Goal: Task Accomplishment & Management: Manage account settings

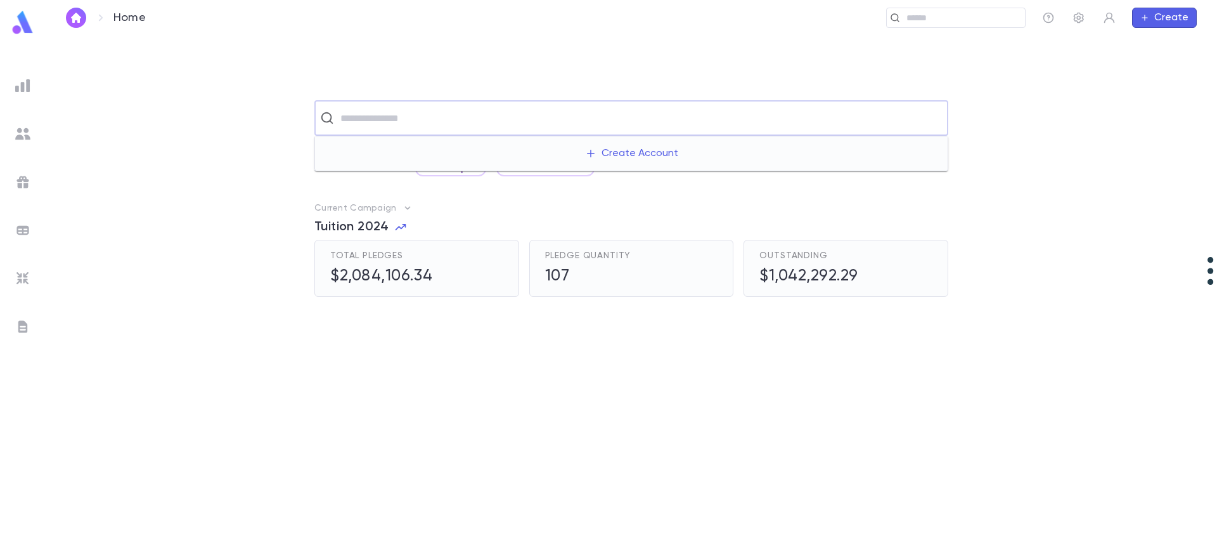
click at [500, 129] on input "text" at bounding box center [640, 118] width 606 height 24
click at [25, 88] on img at bounding box center [22, 85] width 15 height 15
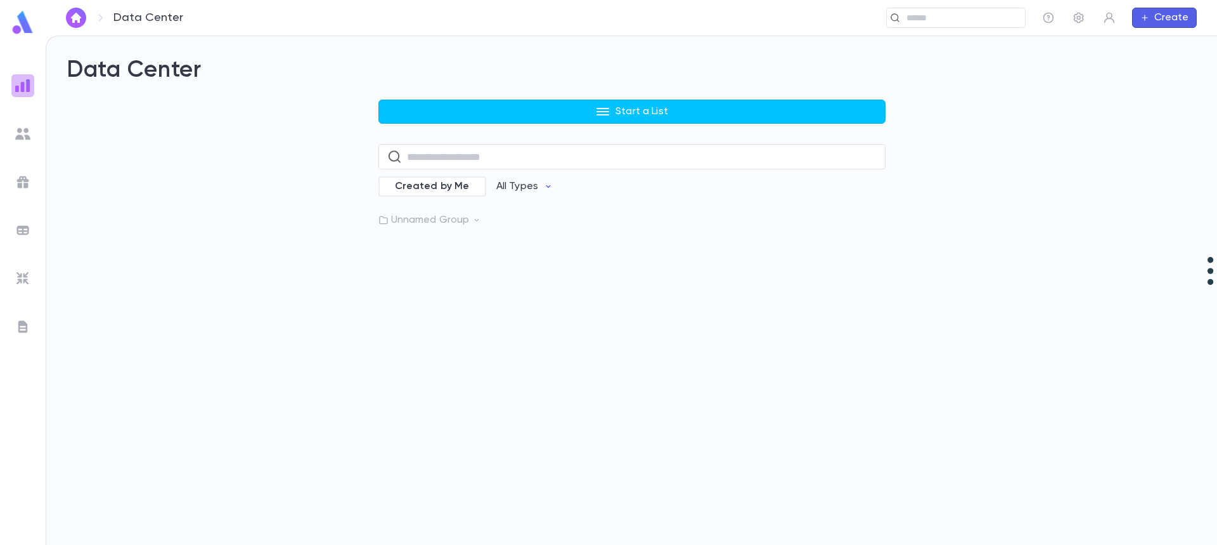
click at [23, 86] on img at bounding box center [22, 85] width 15 height 15
click at [448, 221] on p "Unnamed Group" at bounding box center [632, 220] width 507 height 13
click at [465, 242] on p "Machzikei Pledges" at bounding box center [453, 246] width 88 height 13
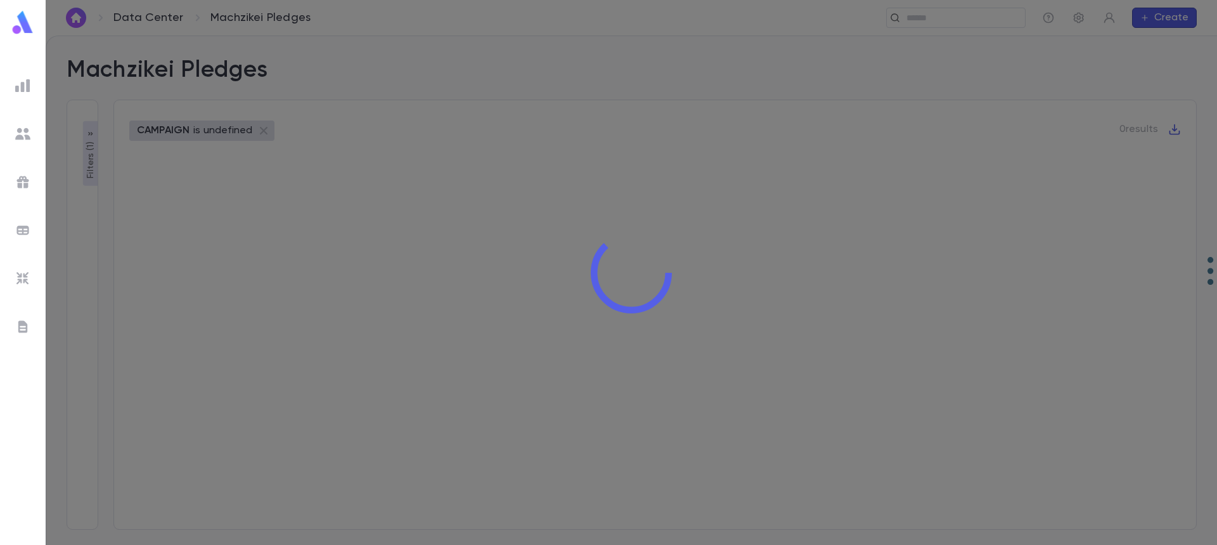
type input "**********"
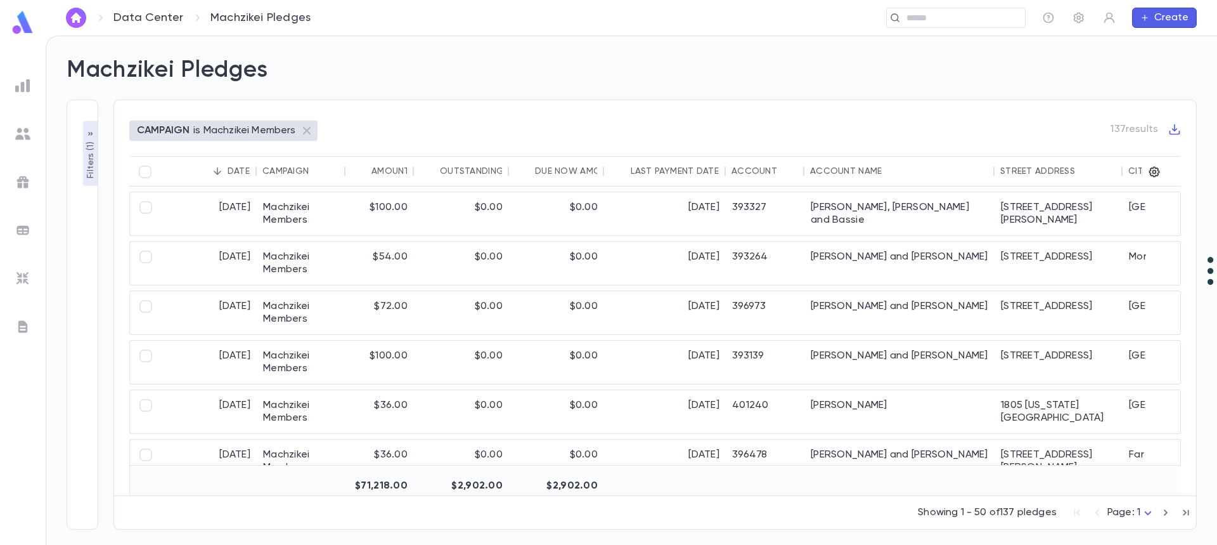
click at [831, 169] on div "Account Name" at bounding box center [846, 171] width 72 height 10
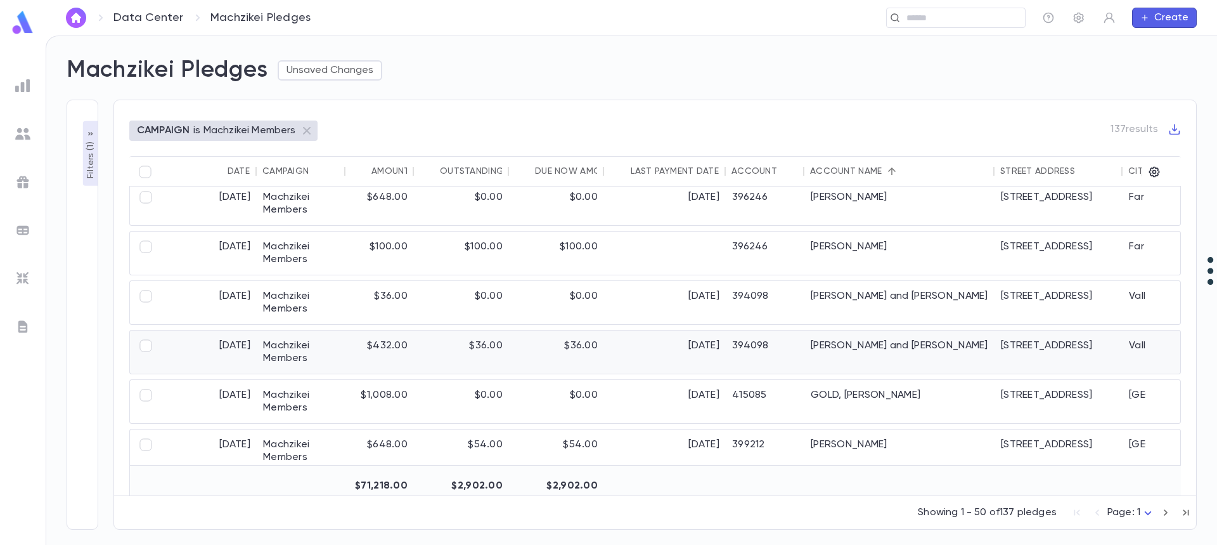
scroll to position [1775, 0]
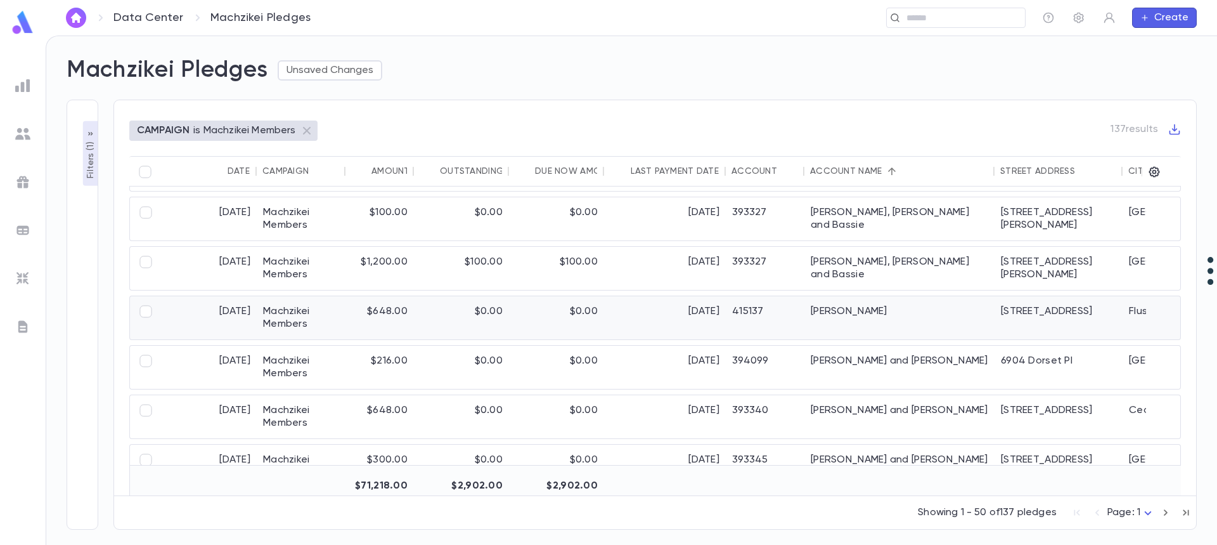
click at [816, 327] on div "Goldman, Dovi" at bounding box center [900, 317] width 190 height 43
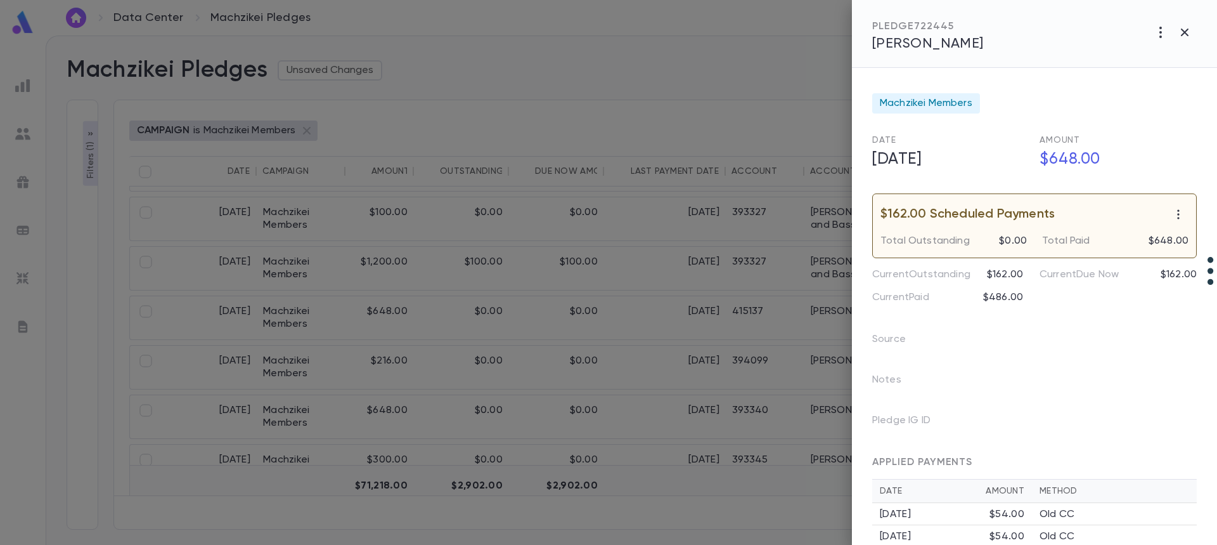
click at [960, 34] on div "PLEDGE 722445 Goldman, Dovi" at bounding box center [928, 36] width 112 height 32
click at [953, 42] on span "Goldman, Dovi" at bounding box center [928, 44] width 112 height 14
click at [765, 282] on div at bounding box center [608, 272] width 1217 height 545
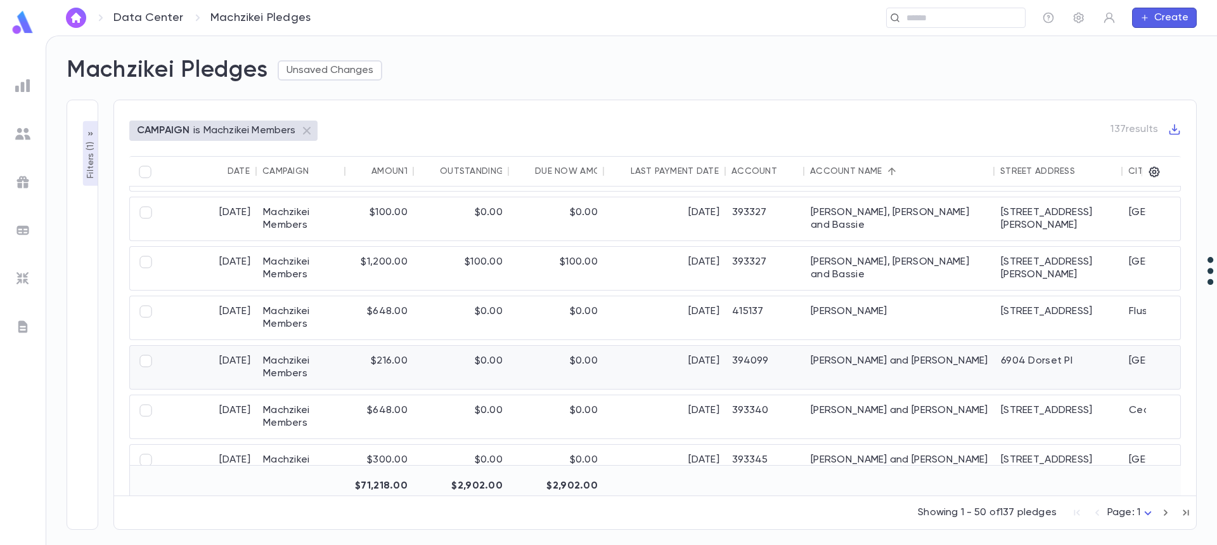
click at [782, 365] on div "394099" at bounding box center [765, 367] width 79 height 43
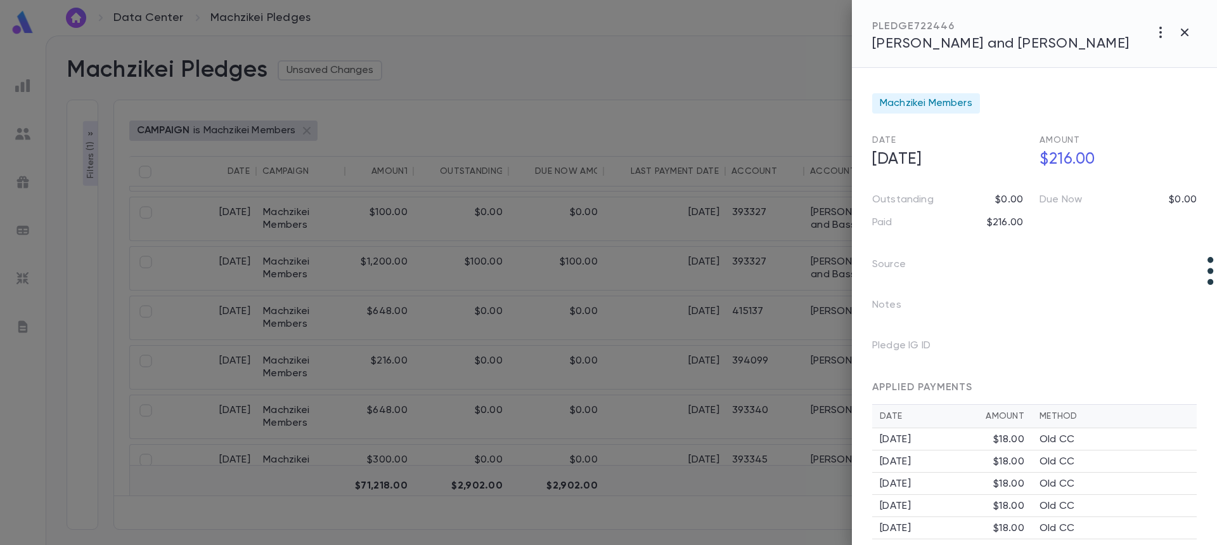
click at [928, 46] on span "Goldman, Mordechai and Leba" at bounding box center [1000, 44] width 257 height 14
click at [578, 255] on div at bounding box center [608, 272] width 1217 height 545
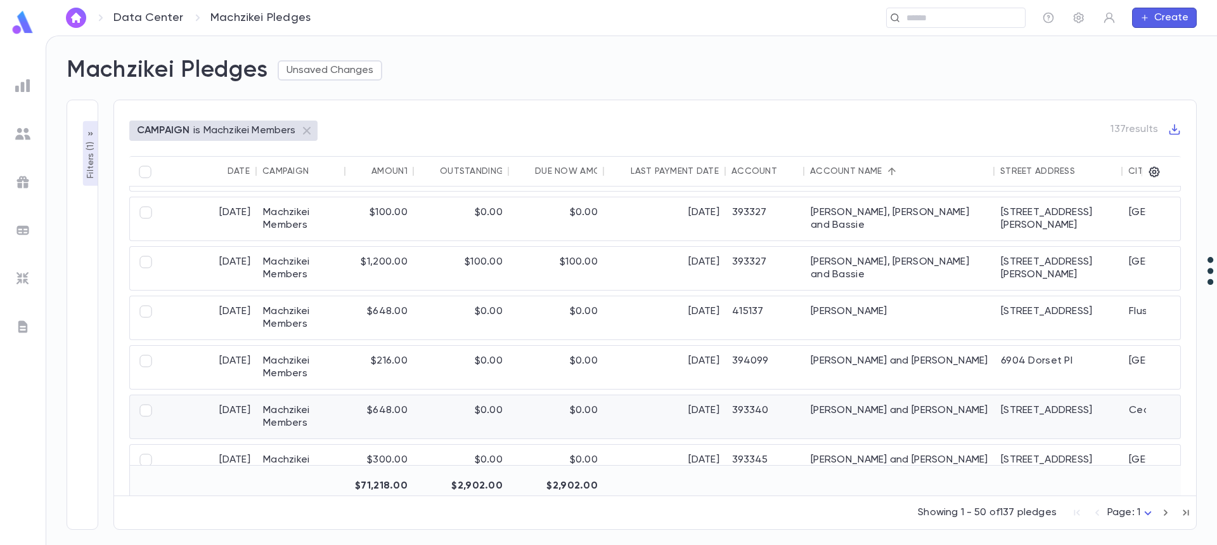
click at [605, 417] on div "[DATE]" at bounding box center [665, 416] width 122 height 43
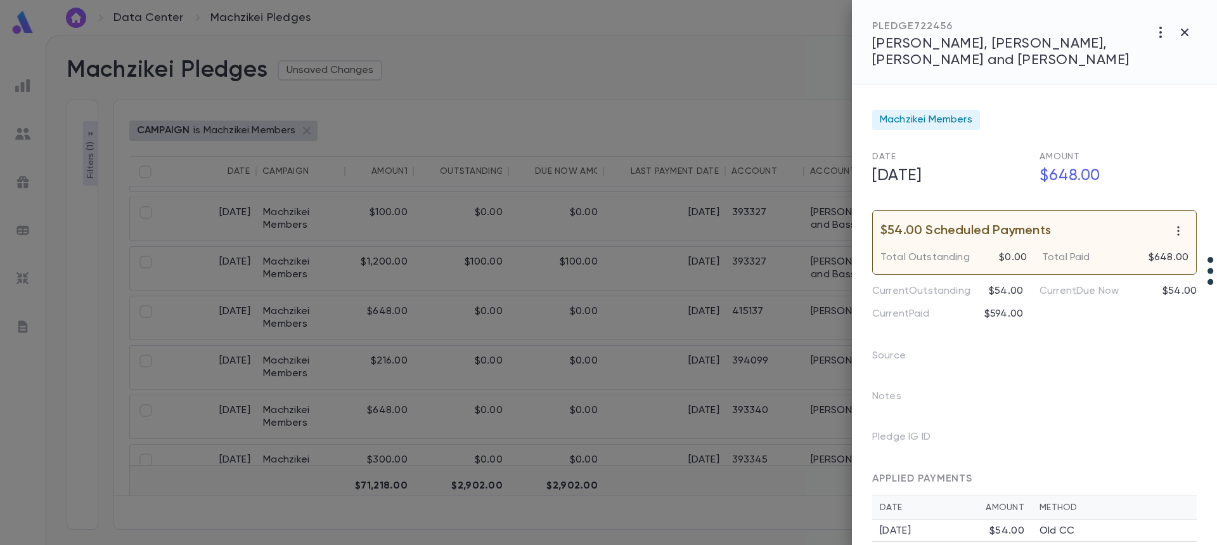
click at [923, 49] on span "[PERSON_NAME], [PERSON_NAME], [PERSON_NAME] and [PERSON_NAME]" at bounding box center [1000, 52] width 257 height 30
click at [689, 420] on div at bounding box center [608, 272] width 1217 height 545
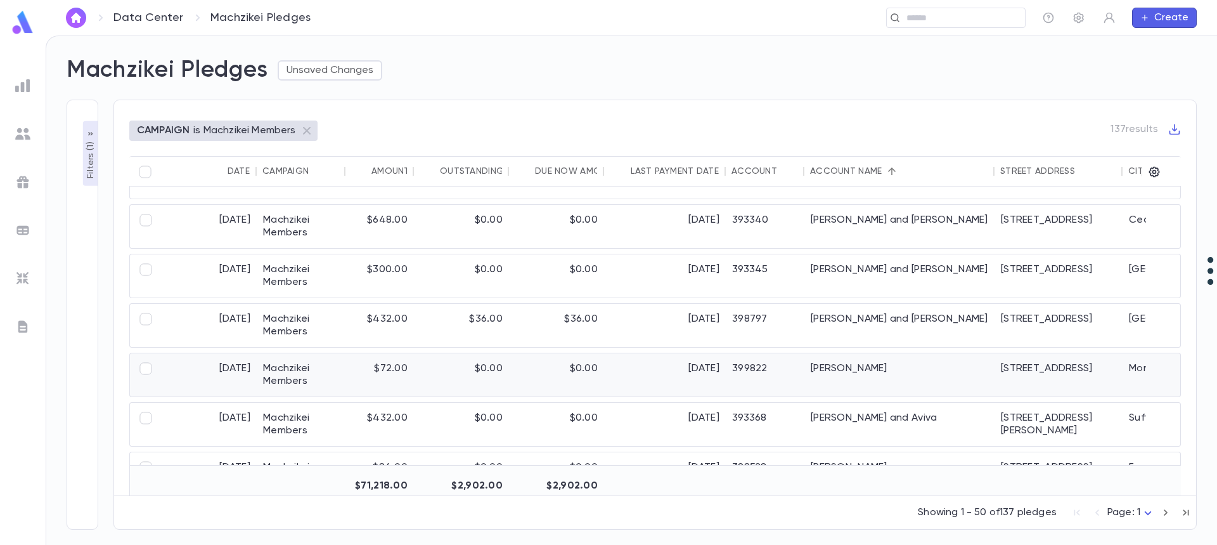
scroll to position [2029, 0]
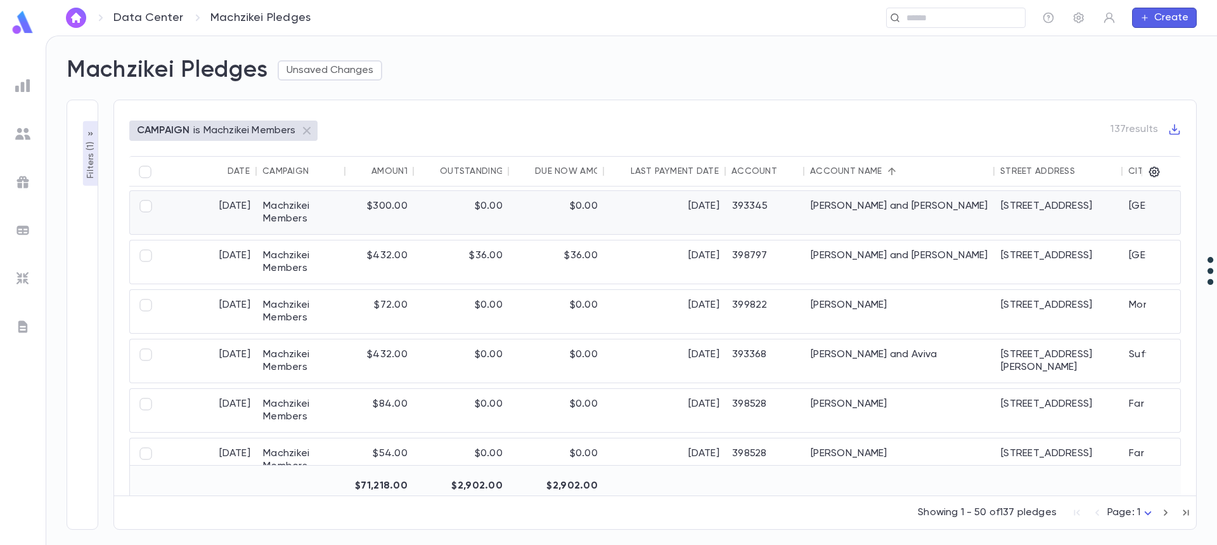
click at [729, 212] on div "393345" at bounding box center [765, 212] width 79 height 43
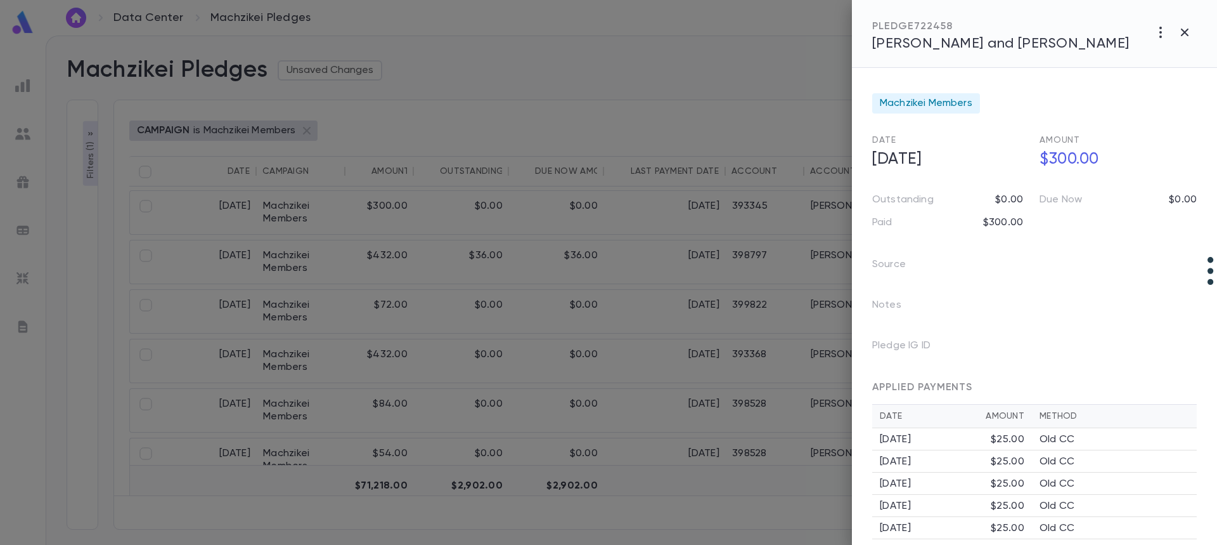
click at [953, 47] on span "Green, Gavriel and Yael" at bounding box center [1000, 44] width 257 height 14
click at [523, 328] on div at bounding box center [608, 272] width 1217 height 545
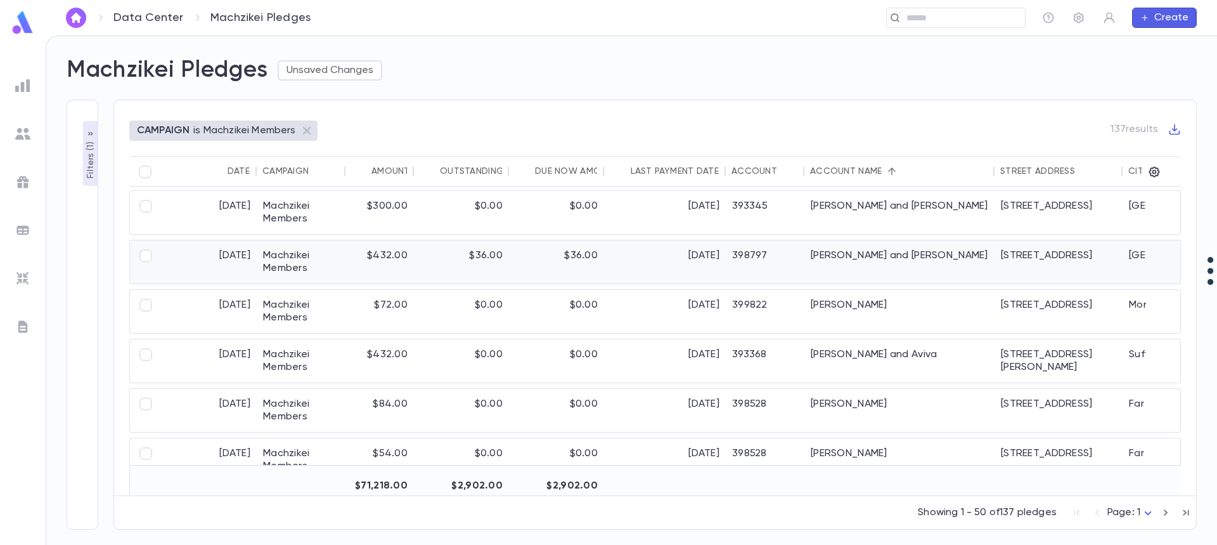
click at [541, 267] on div "$36.00" at bounding box center [556, 261] width 95 height 43
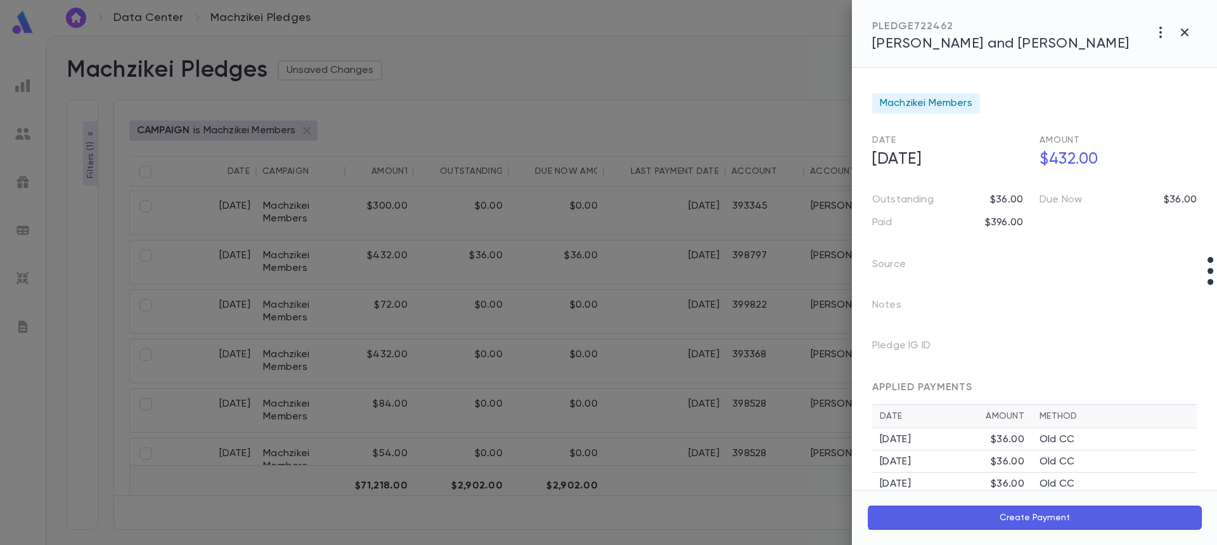
click at [909, 43] on span "Greenberg, Paul and Simone" at bounding box center [1000, 44] width 257 height 14
click at [766, 199] on div at bounding box center [608, 272] width 1217 height 545
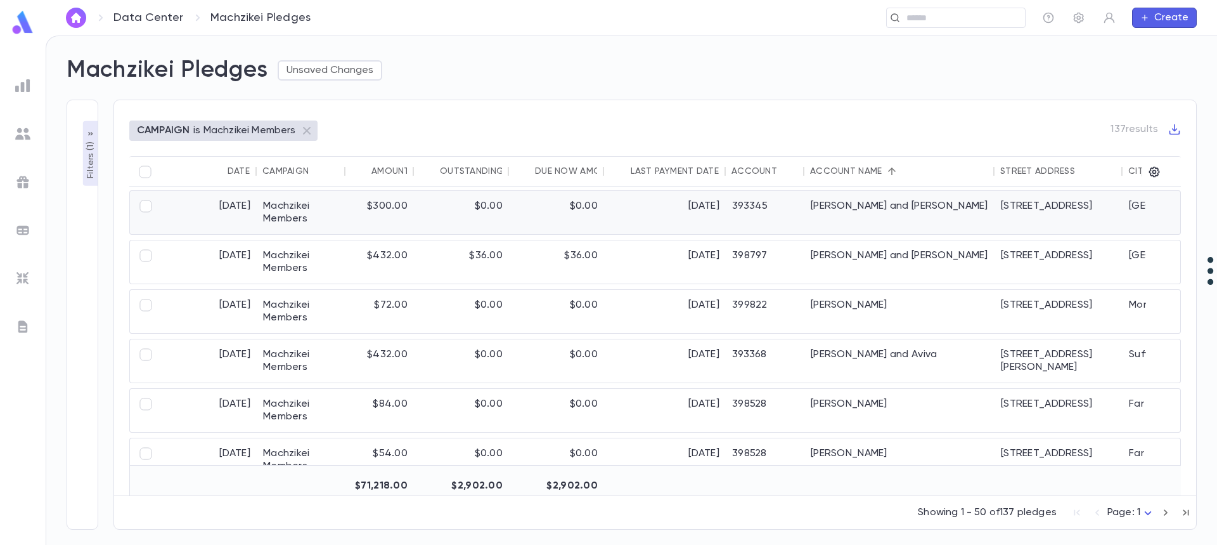
click at [767, 200] on div "393345" at bounding box center [765, 212] width 79 height 43
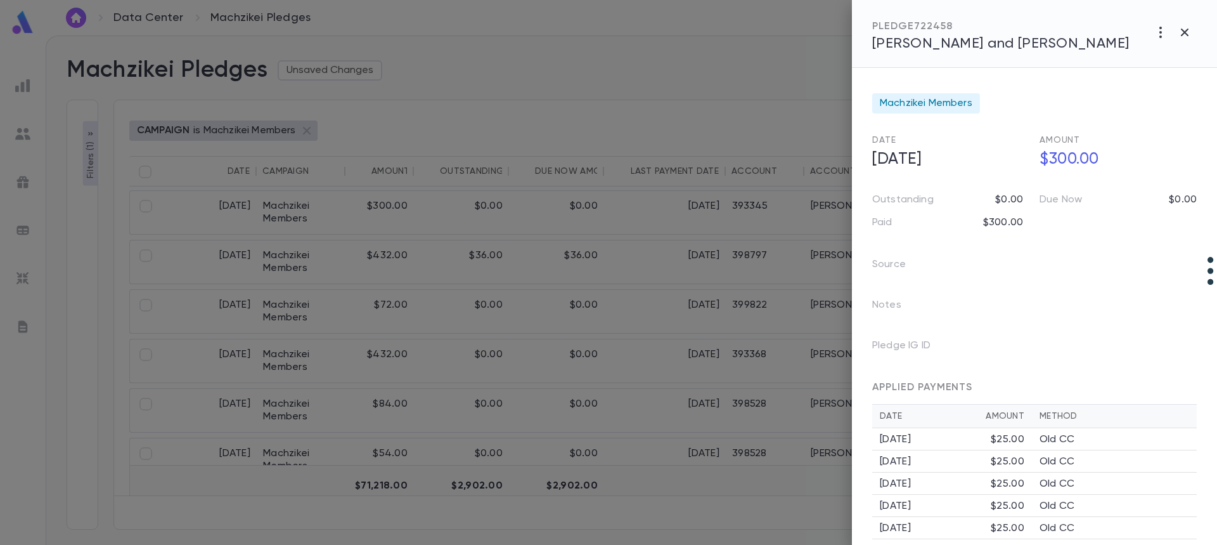
click at [941, 39] on span "Green, Gavriel and Yael" at bounding box center [1000, 44] width 257 height 14
click at [528, 280] on div at bounding box center [608, 272] width 1217 height 545
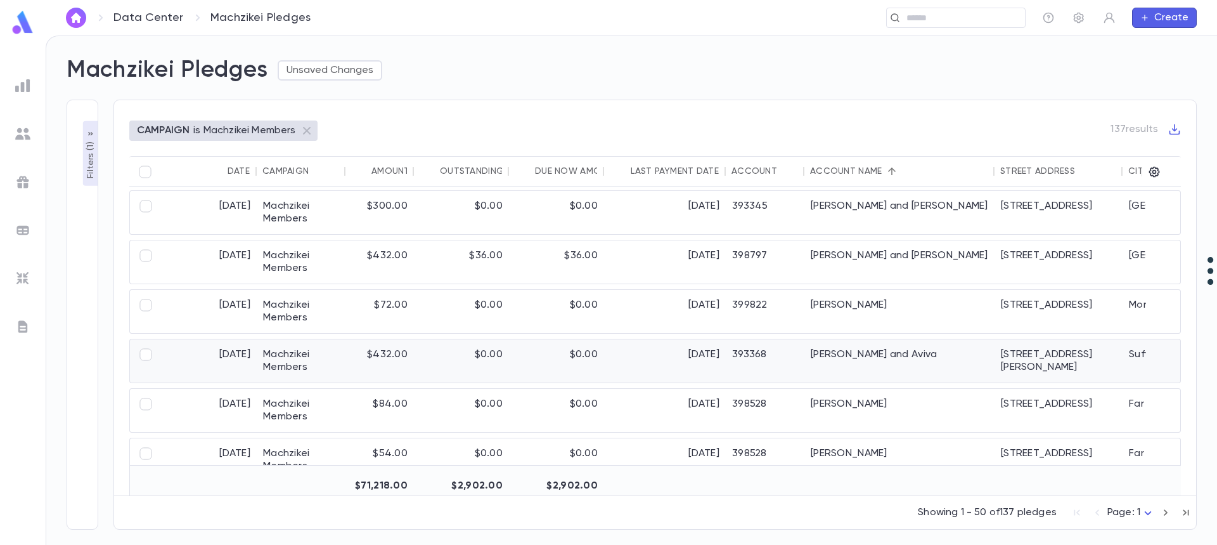
click at [514, 345] on div "$0.00" at bounding box center [556, 360] width 95 height 43
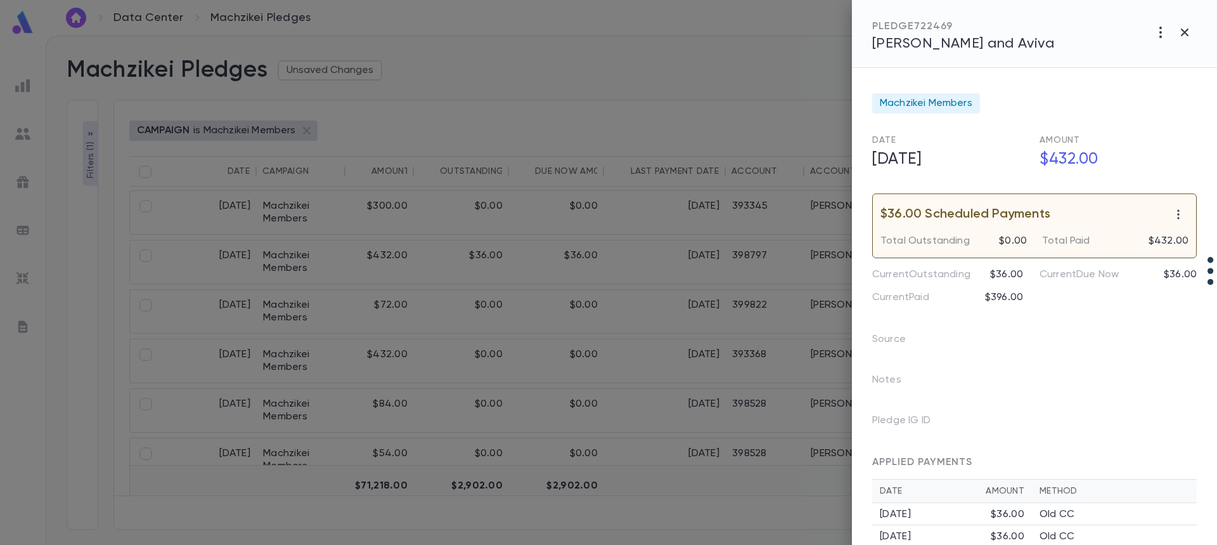
click at [997, 39] on span "Halpert, Mendy and Aviva" at bounding box center [963, 44] width 182 height 14
click at [718, 401] on div at bounding box center [608, 272] width 1217 height 545
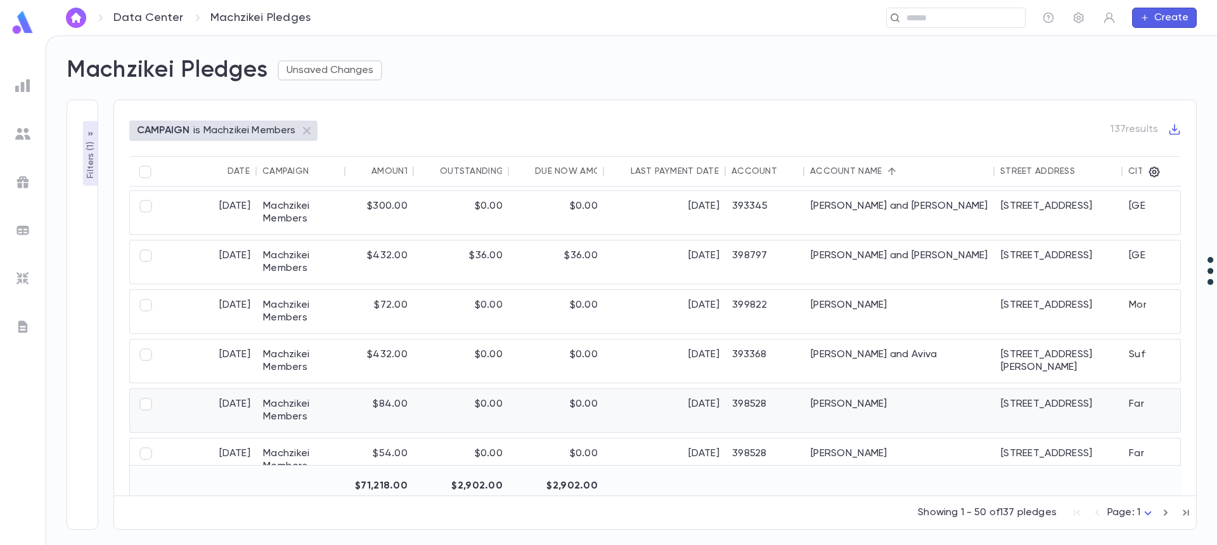
click at [718, 401] on div "11/15/2024" at bounding box center [665, 410] width 122 height 43
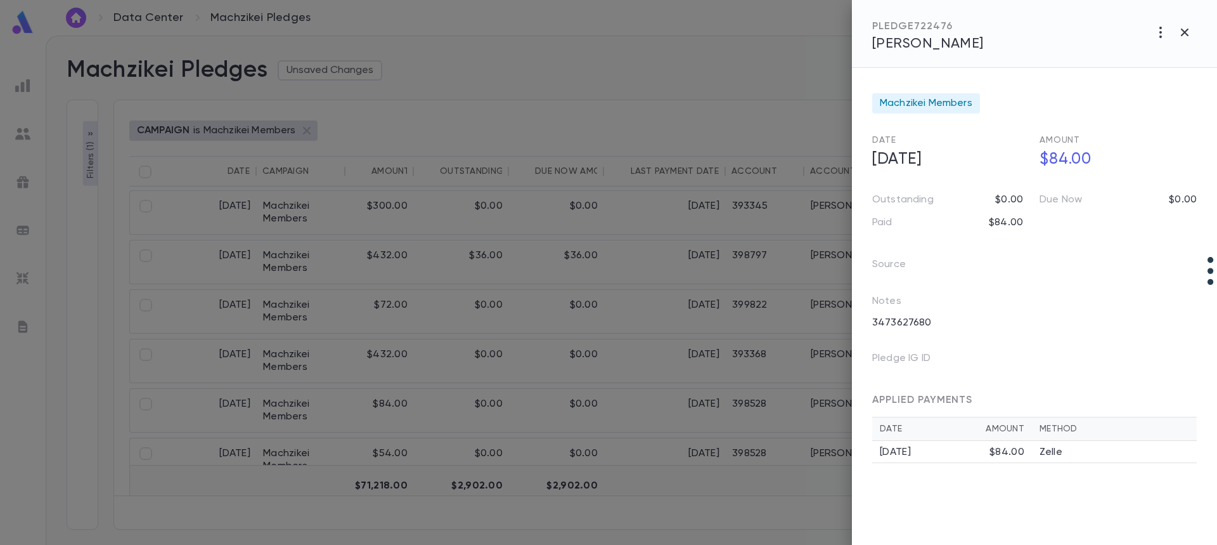
click at [955, 39] on span "Hersh, Binyomin" at bounding box center [928, 44] width 112 height 14
click at [708, 457] on div at bounding box center [608, 272] width 1217 height 545
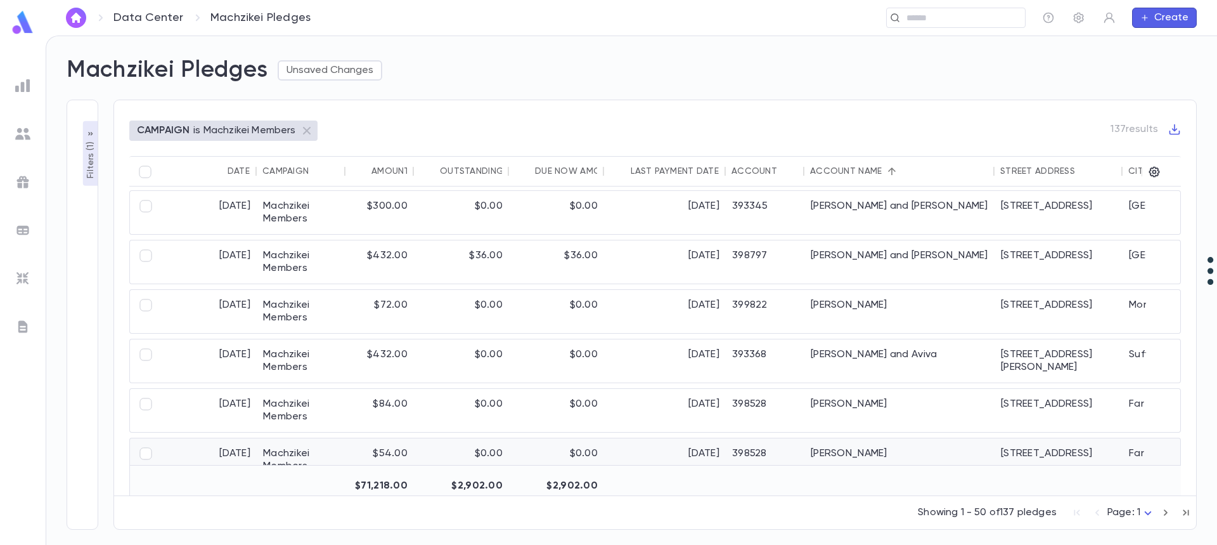
click at [708, 456] on div "8/15/2024" at bounding box center [665, 459] width 122 height 43
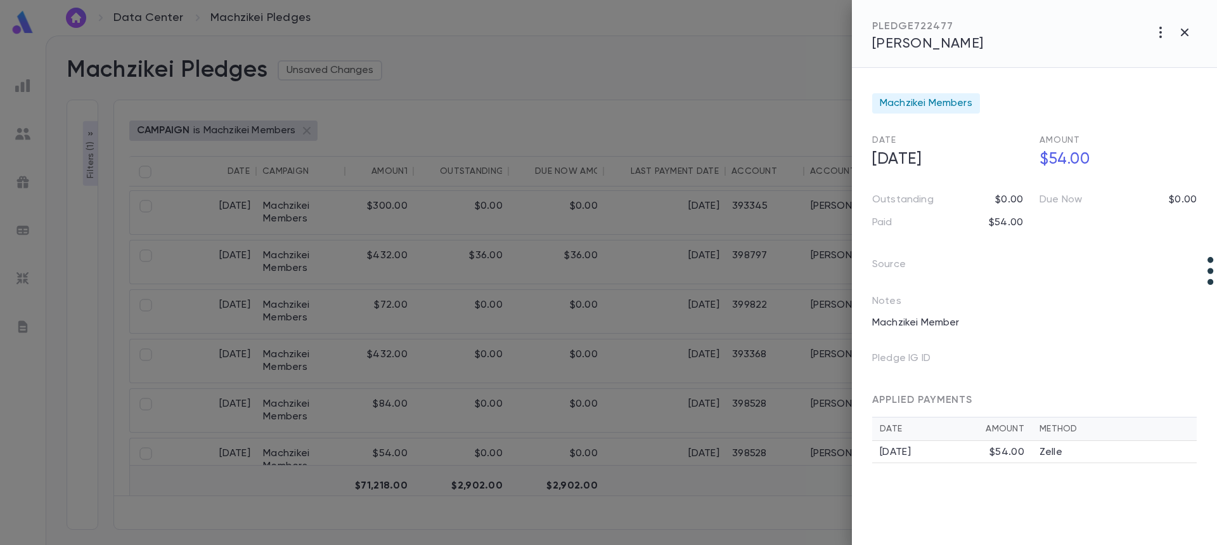
click at [692, 449] on div at bounding box center [608, 272] width 1217 height 545
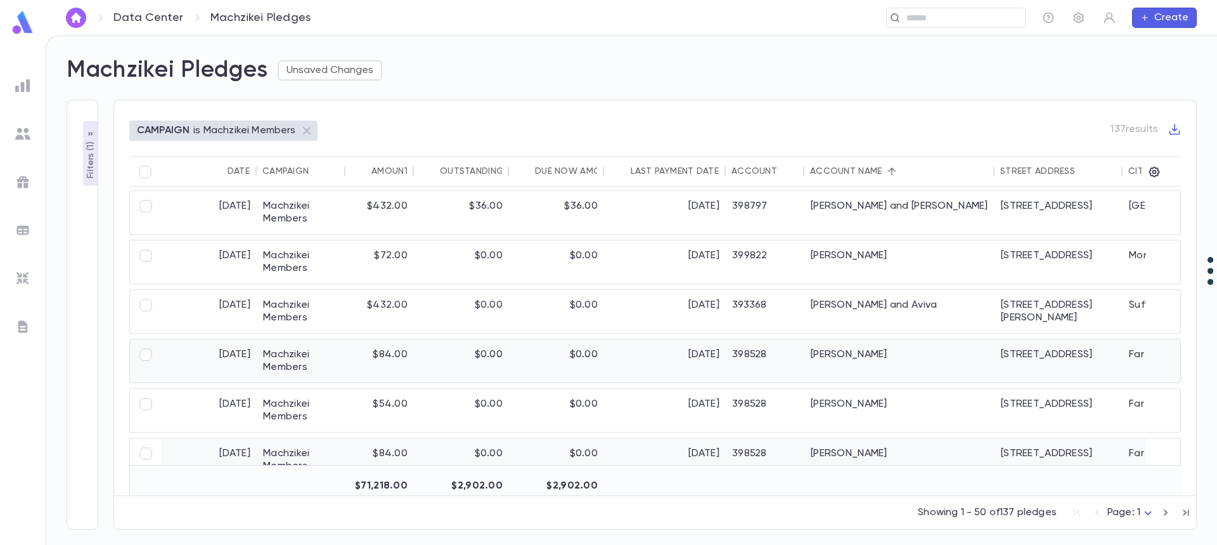
scroll to position [2205, 0]
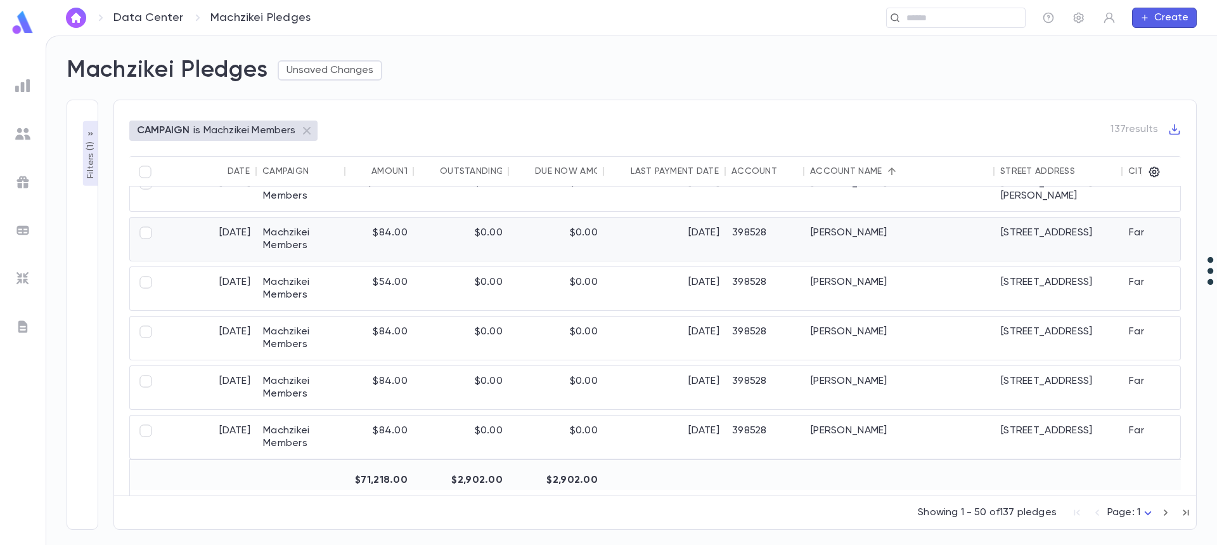
click at [871, 237] on div "Hersh, Binyomin" at bounding box center [900, 238] width 190 height 43
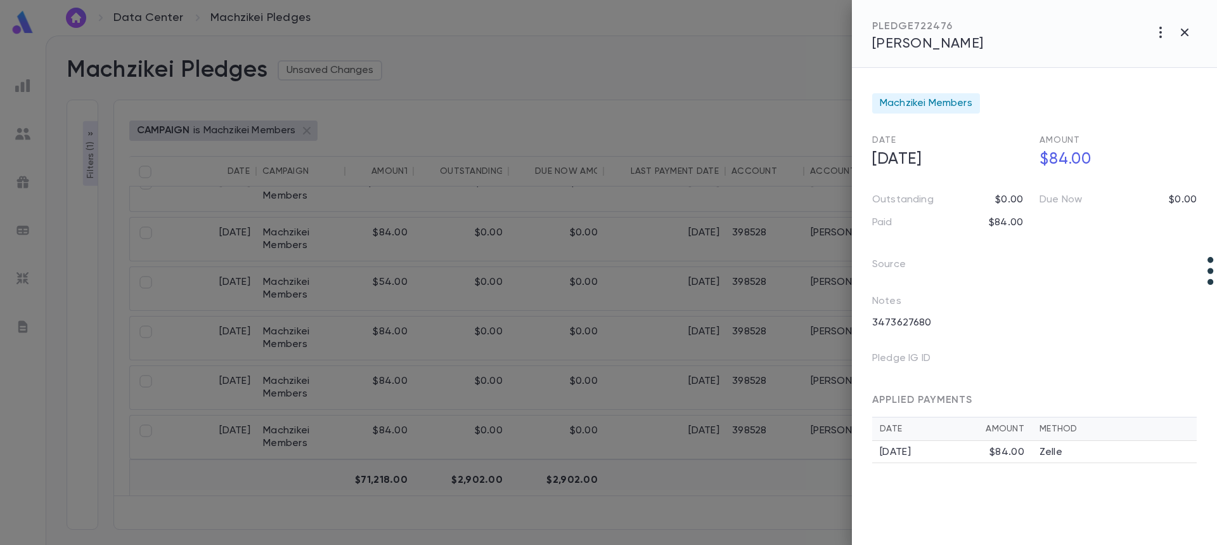
click at [938, 59] on div "PLEDGE 722476 Hersh, Binyomin" at bounding box center [1034, 34] width 365 height 68
click at [926, 45] on span "Hersh, Binyomin" at bounding box center [928, 44] width 112 height 14
click at [1186, 30] on icon "button" at bounding box center [1184, 32] width 15 height 15
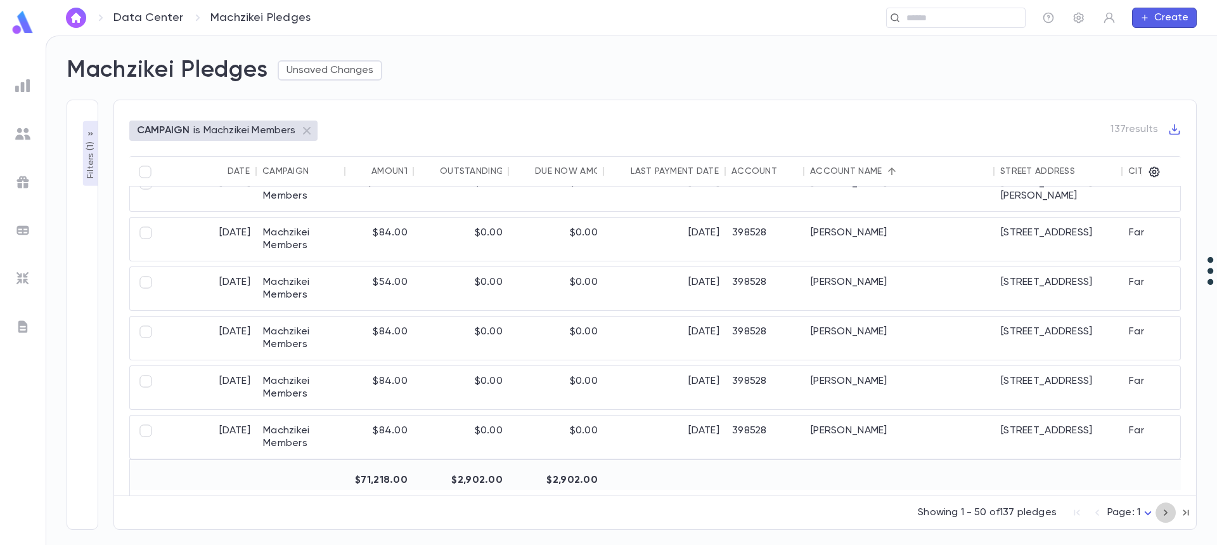
click at [1166, 514] on icon "button" at bounding box center [1166, 512] width 4 height 6
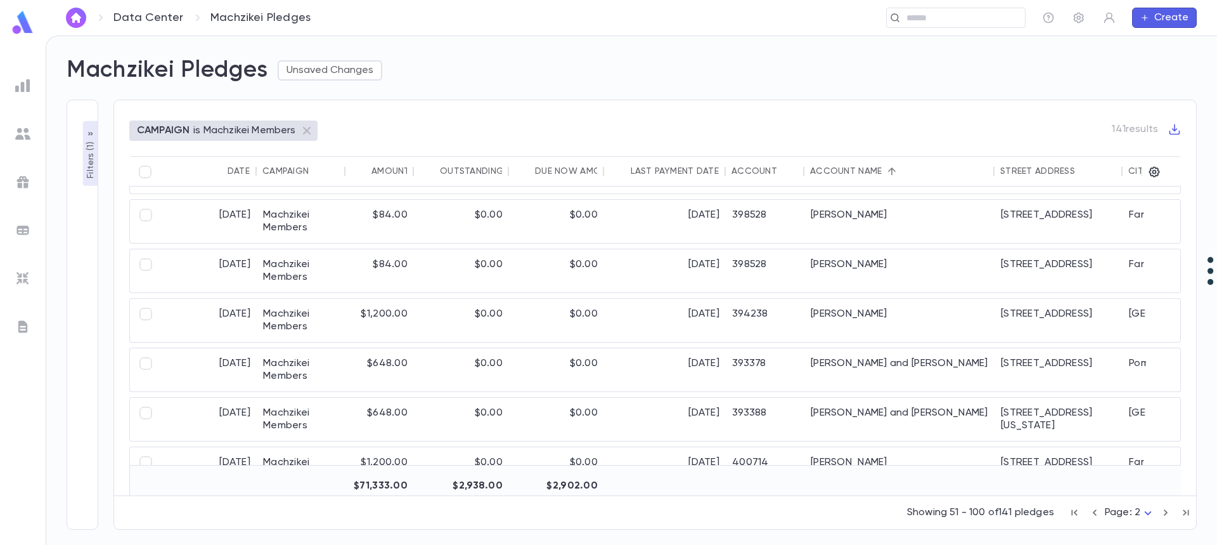
scroll to position [190, 0]
click at [845, 267] on div "Hersh, Chaim" at bounding box center [900, 270] width 190 height 43
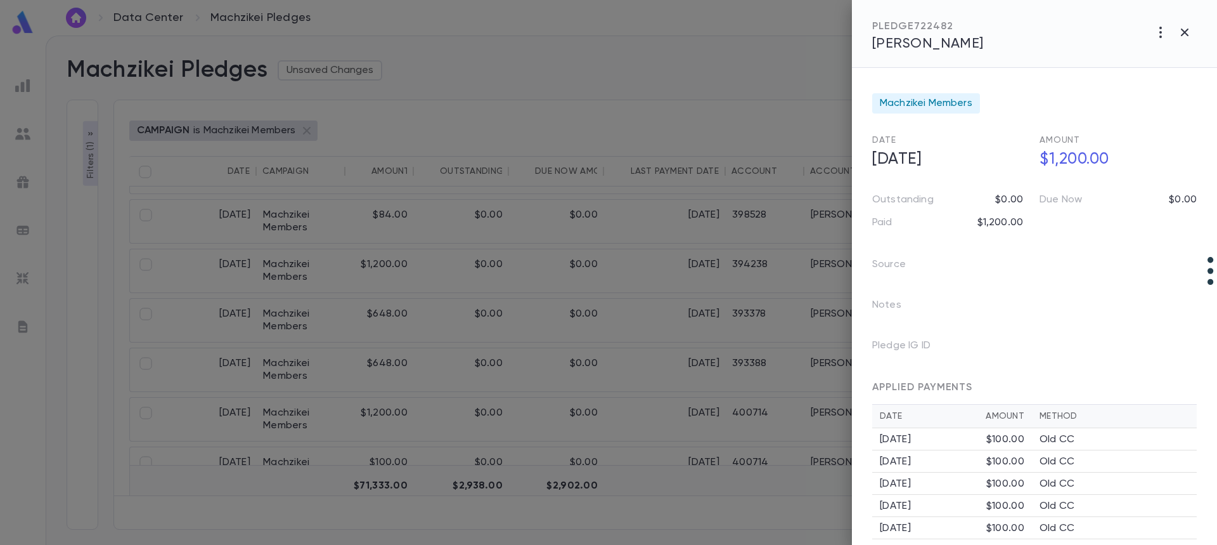
click at [786, 270] on div at bounding box center [608, 272] width 1217 height 545
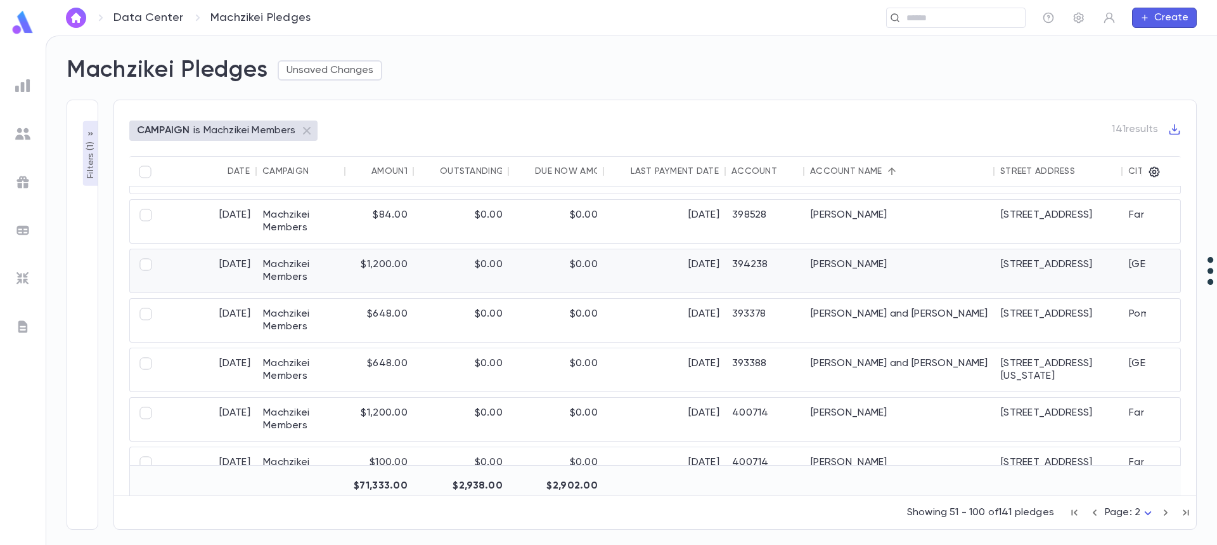
click at [785, 270] on div "394238" at bounding box center [765, 270] width 79 height 43
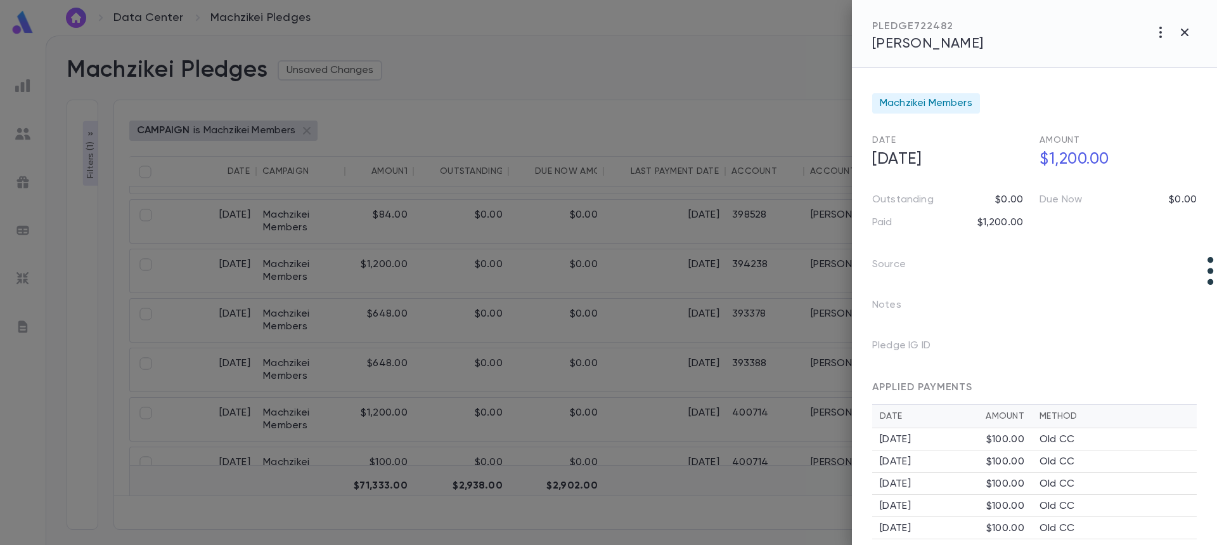
click at [925, 51] on span "Hersh, Chaim" at bounding box center [928, 44] width 112 height 14
click at [703, 317] on div at bounding box center [608, 272] width 1217 height 545
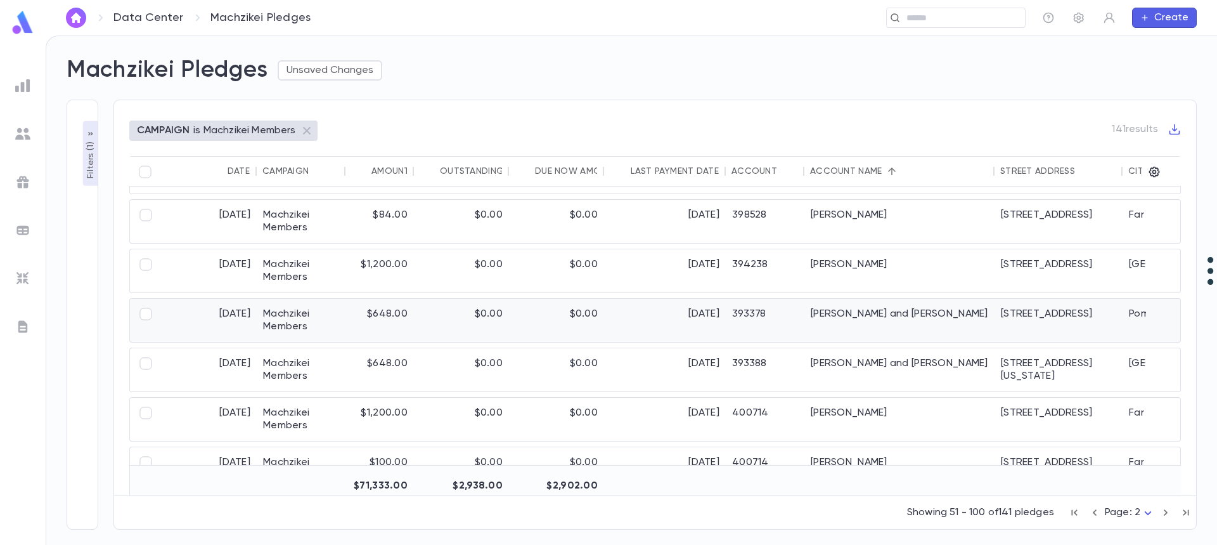
click at [703, 317] on div "[DATE]" at bounding box center [665, 320] width 122 height 43
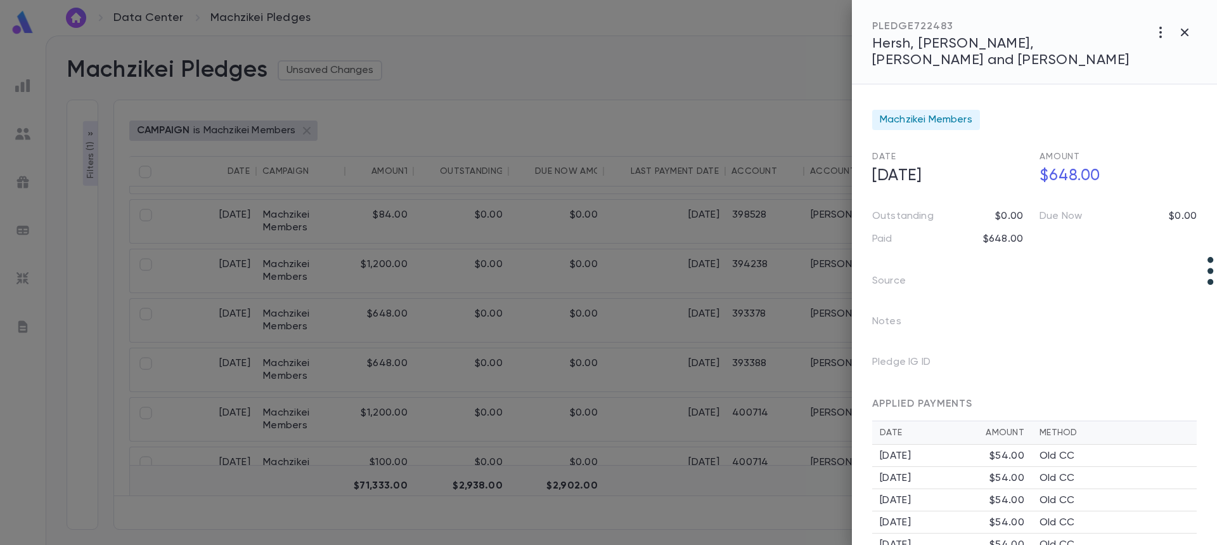
click at [959, 48] on span "Hersh, Hersch, Elozor and Sara" at bounding box center [1000, 52] width 257 height 30
click at [819, 359] on div at bounding box center [608, 272] width 1217 height 545
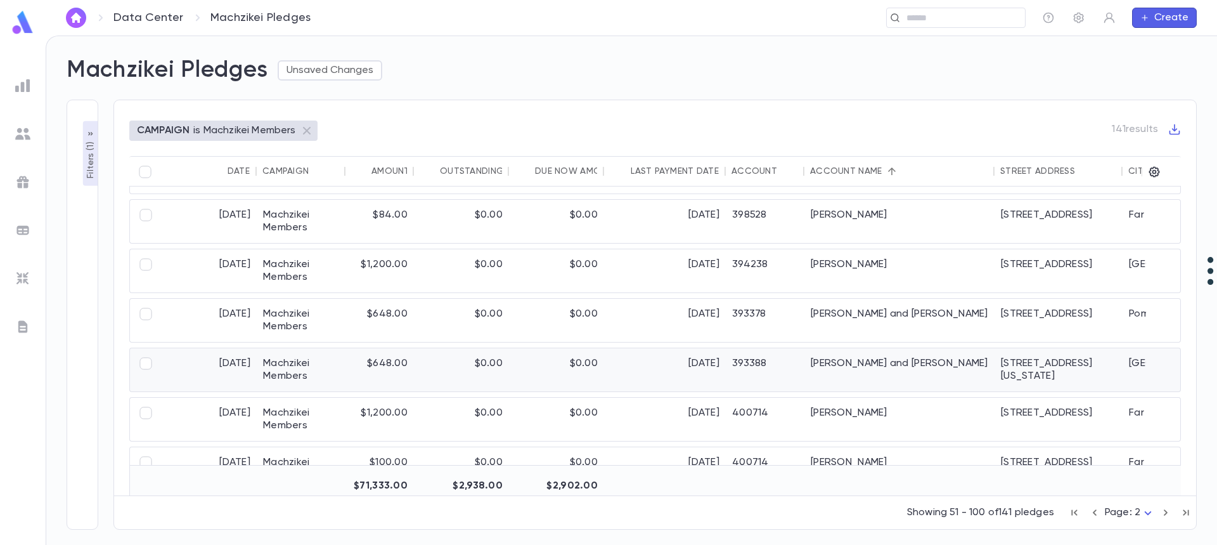
click at [821, 362] on div "Hindy, Dovid and Hadas" at bounding box center [900, 369] width 190 height 43
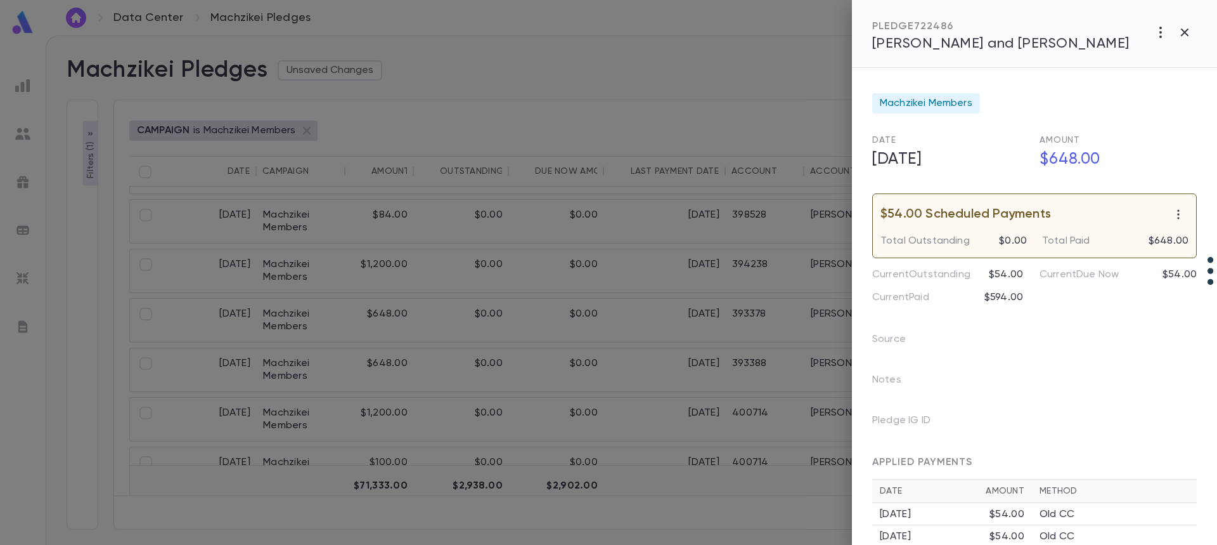
click at [918, 37] on span "Hindy, Dovid and Hadas" at bounding box center [1000, 44] width 257 height 14
click at [683, 396] on div at bounding box center [608, 272] width 1217 height 545
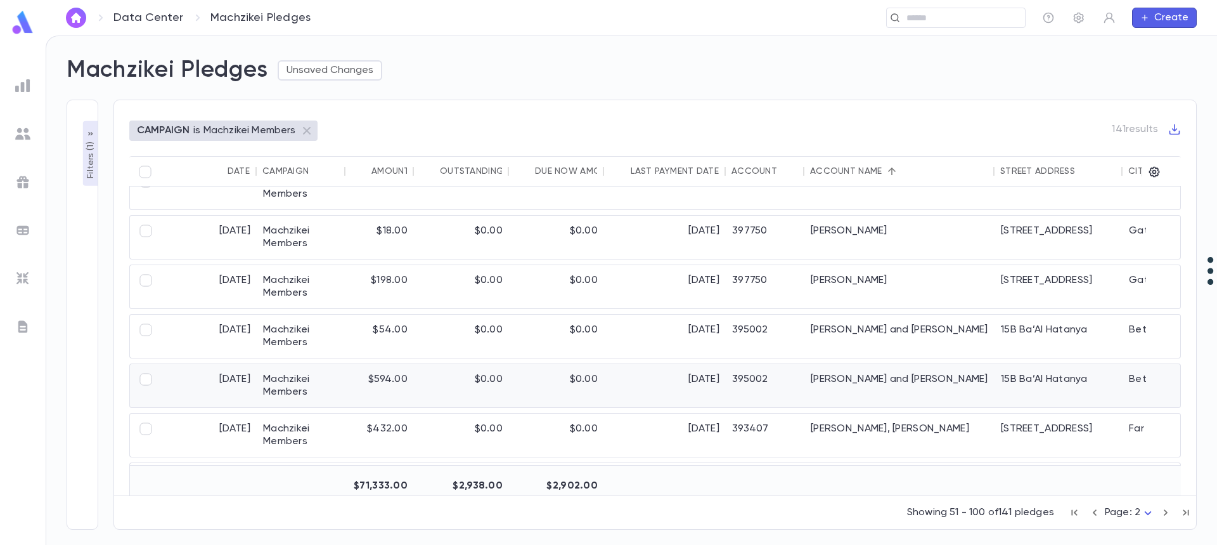
scroll to position [571, 0]
click at [699, 424] on div "[DATE]" at bounding box center [665, 434] width 122 height 43
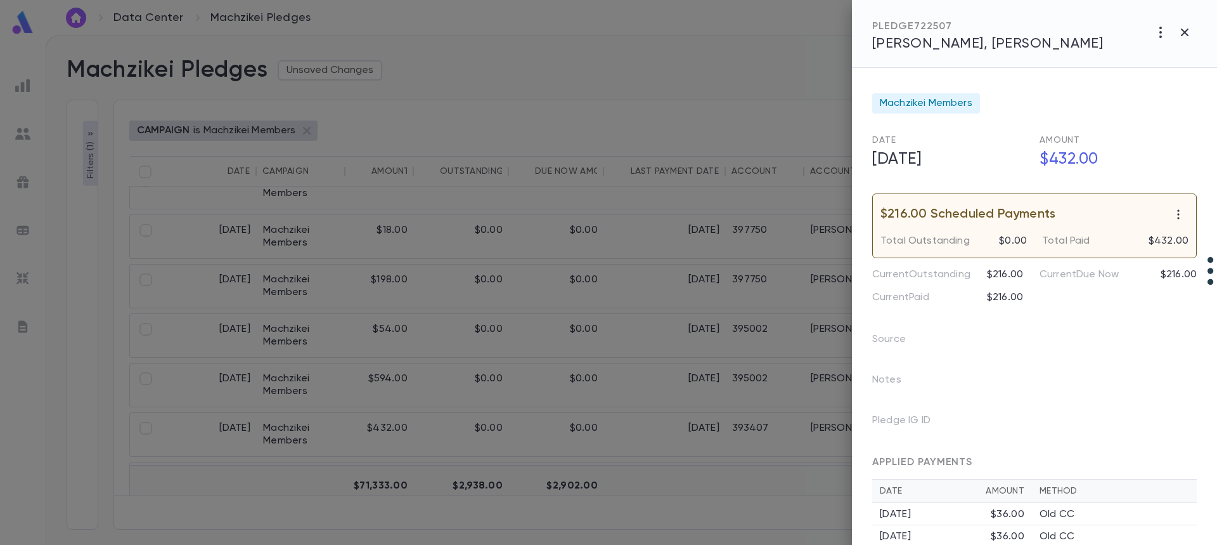
click at [926, 38] on span "Kahn, Chaim Ozer" at bounding box center [987, 44] width 231 height 14
click at [703, 237] on div at bounding box center [608, 272] width 1217 height 545
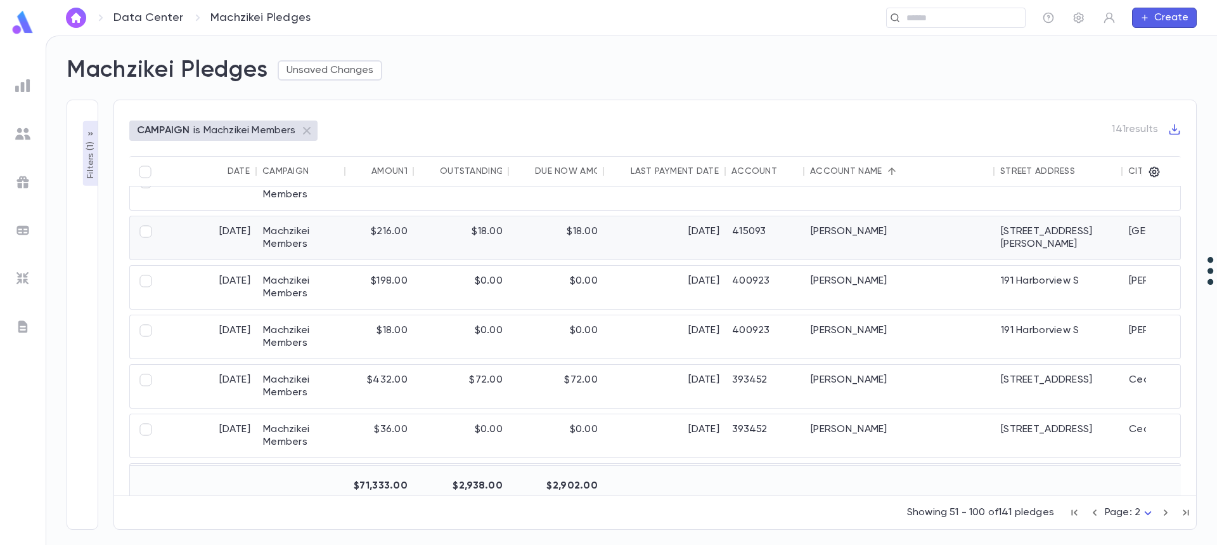
scroll to position [951, 0]
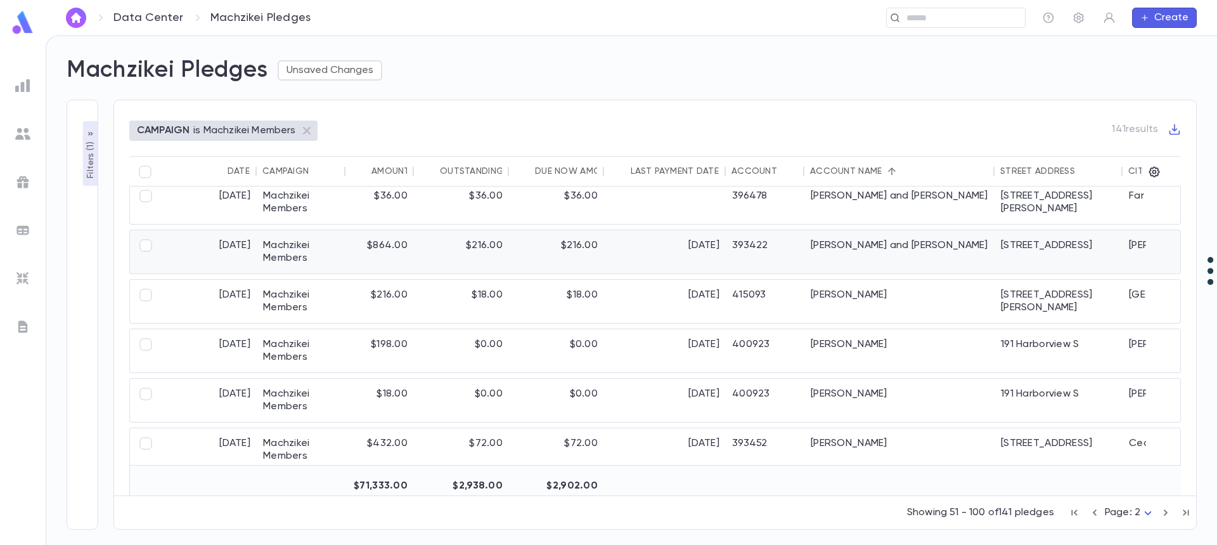
click at [698, 240] on div "12/1/2025" at bounding box center [665, 251] width 122 height 43
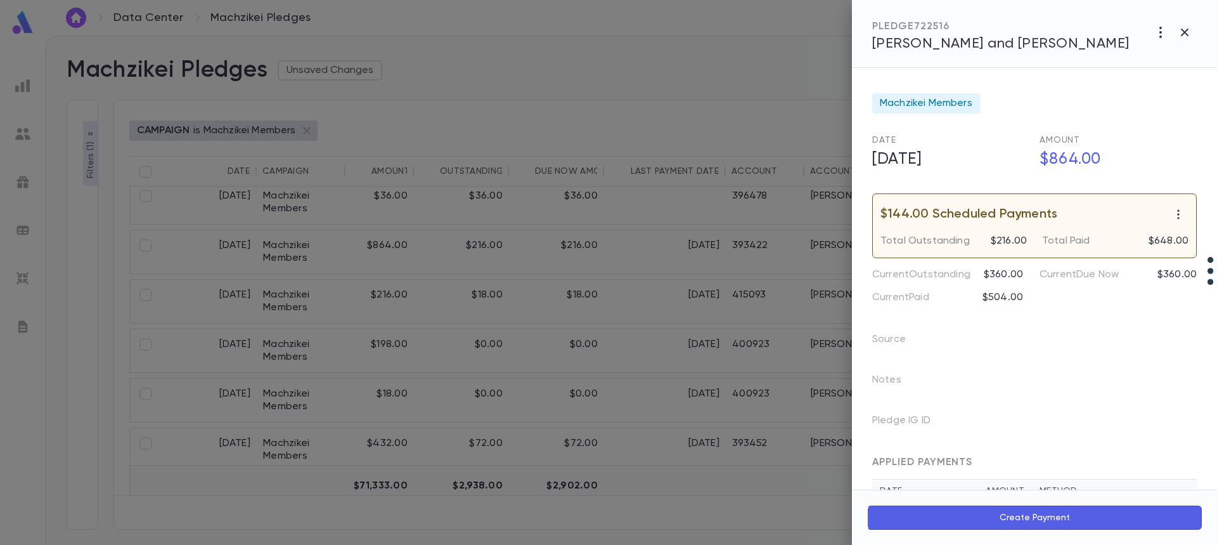
click at [946, 41] on span "Katlowitz, Kalman and Elana" at bounding box center [1000, 44] width 257 height 14
click at [670, 301] on div at bounding box center [608, 272] width 1217 height 545
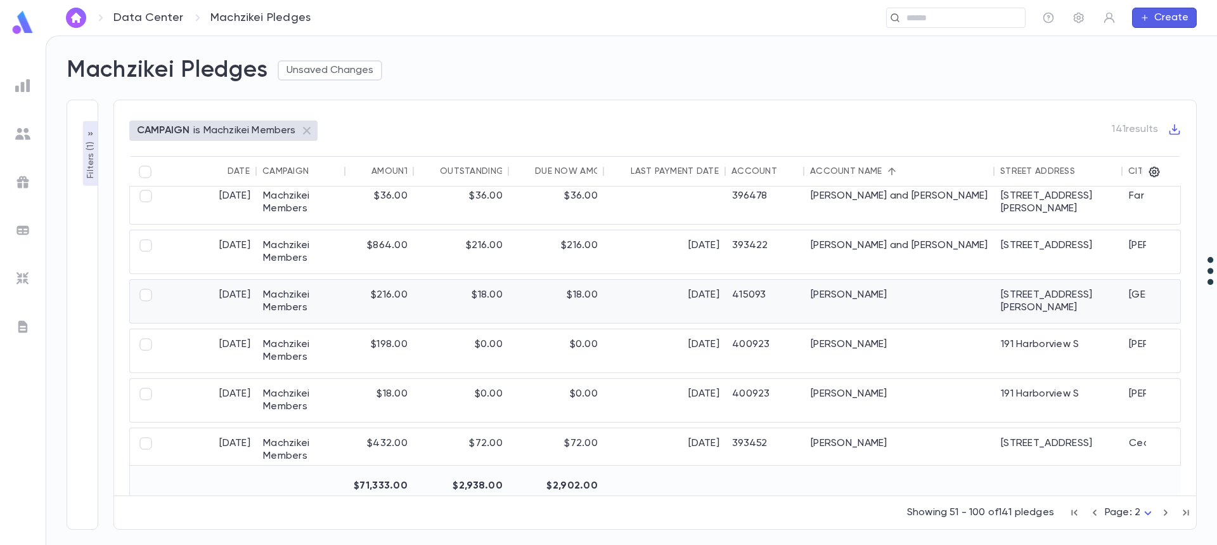
click at [671, 301] on div "12/1/2025" at bounding box center [665, 301] width 122 height 43
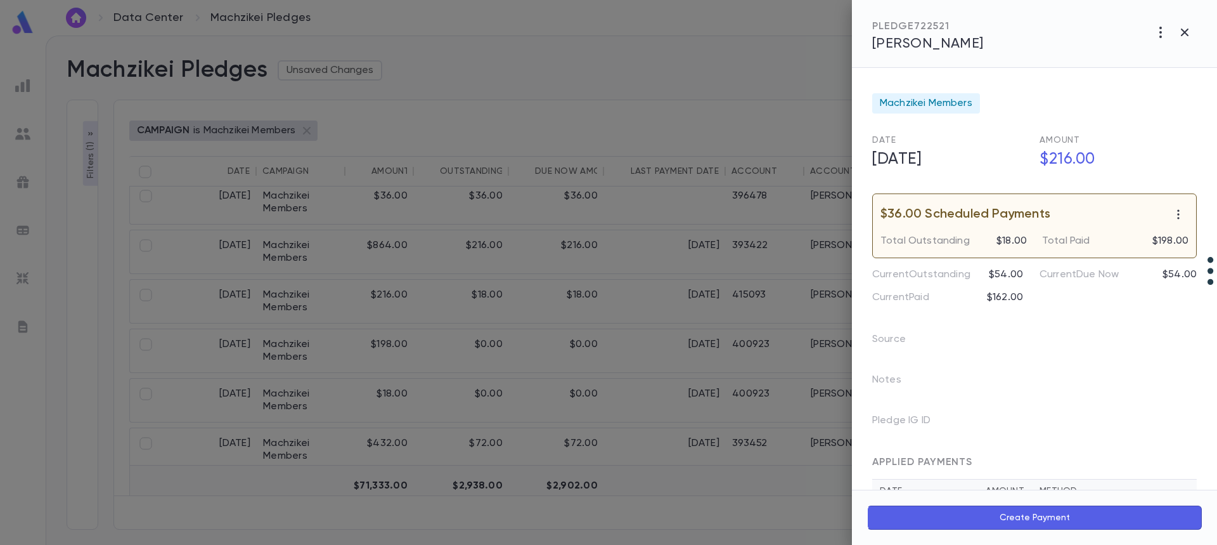
click at [948, 45] on span "Katzenstein, Aaron" at bounding box center [928, 44] width 112 height 14
click at [750, 239] on div at bounding box center [608, 272] width 1217 height 545
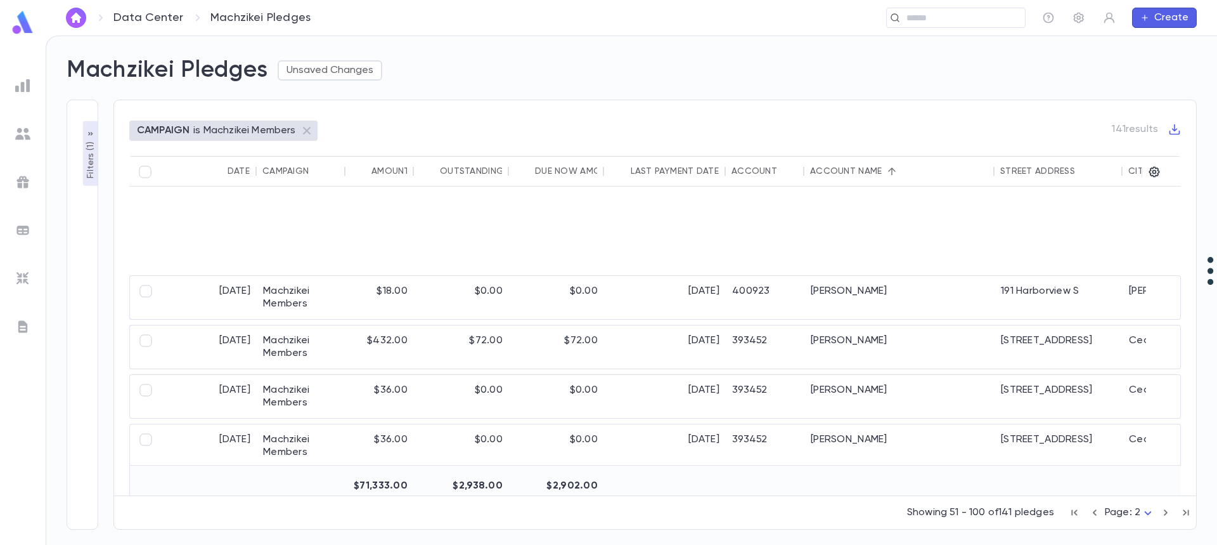
scroll to position [1332, 0]
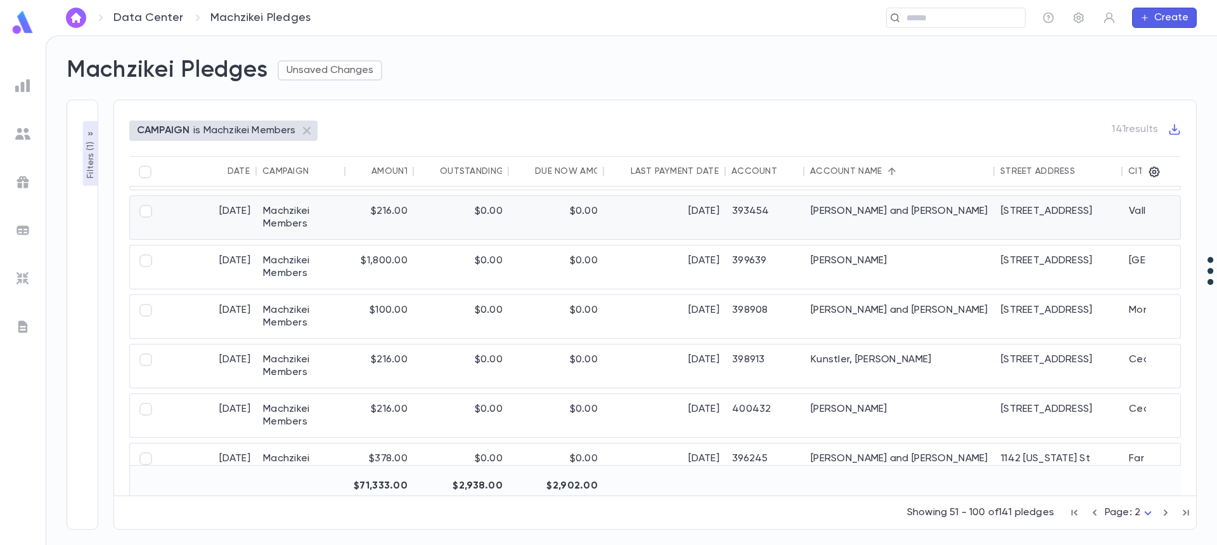
click at [720, 216] on div "6/15/2026" at bounding box center [665, 217] width 122 height 43
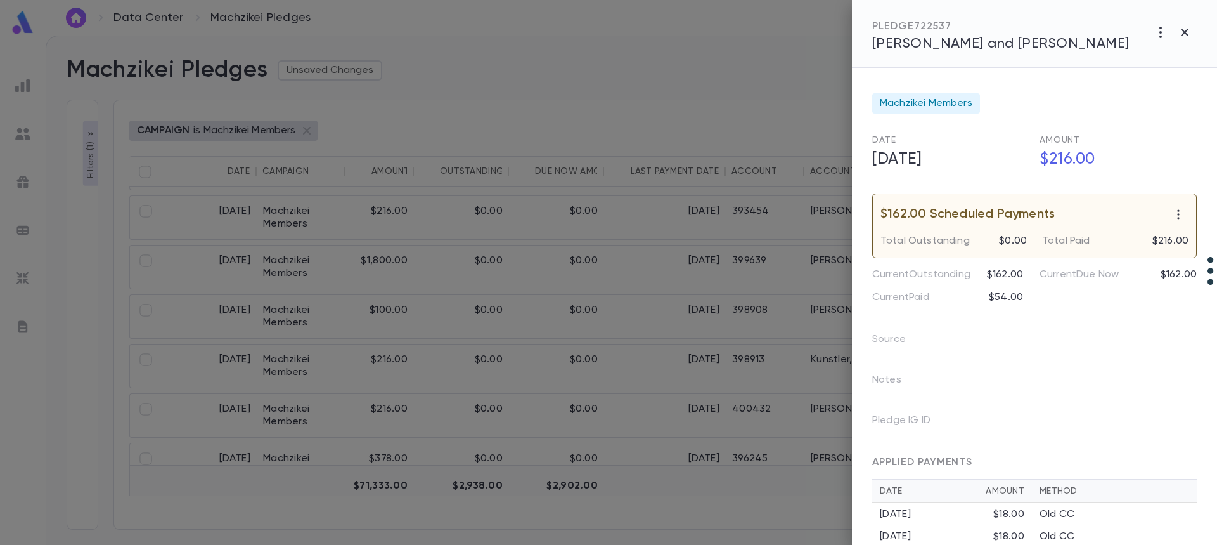
click at [949, 48] on span "Kohn, Yitzy and Chani" at bounding box center [1000, 44] width 257 height 14
click at [639, 214] on div at bounding box center [608, 272] width 1217 height 545
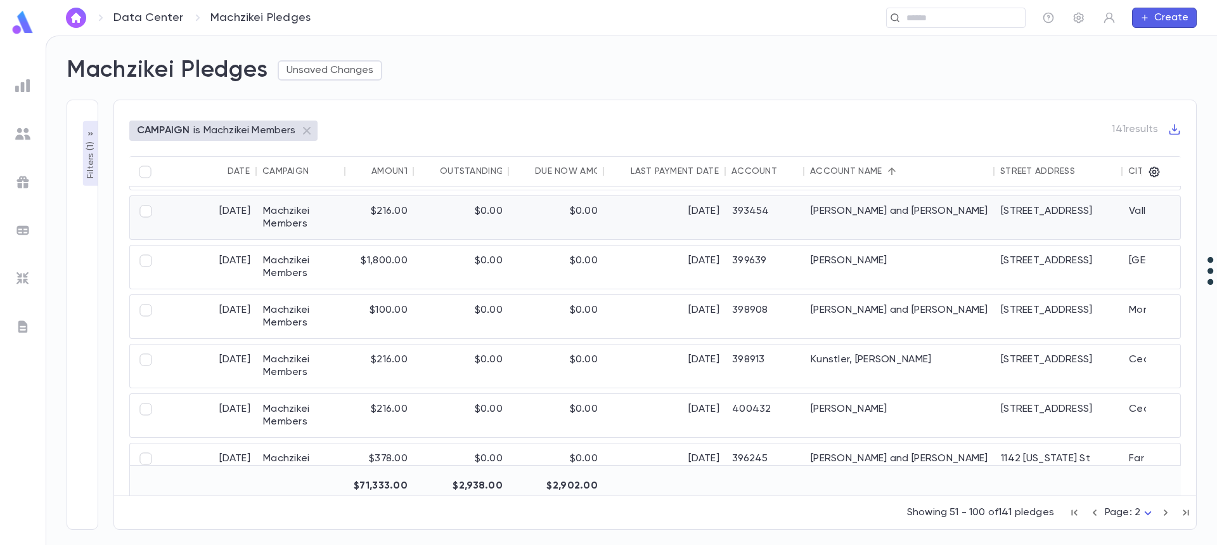
scroll to position [1268, 0]
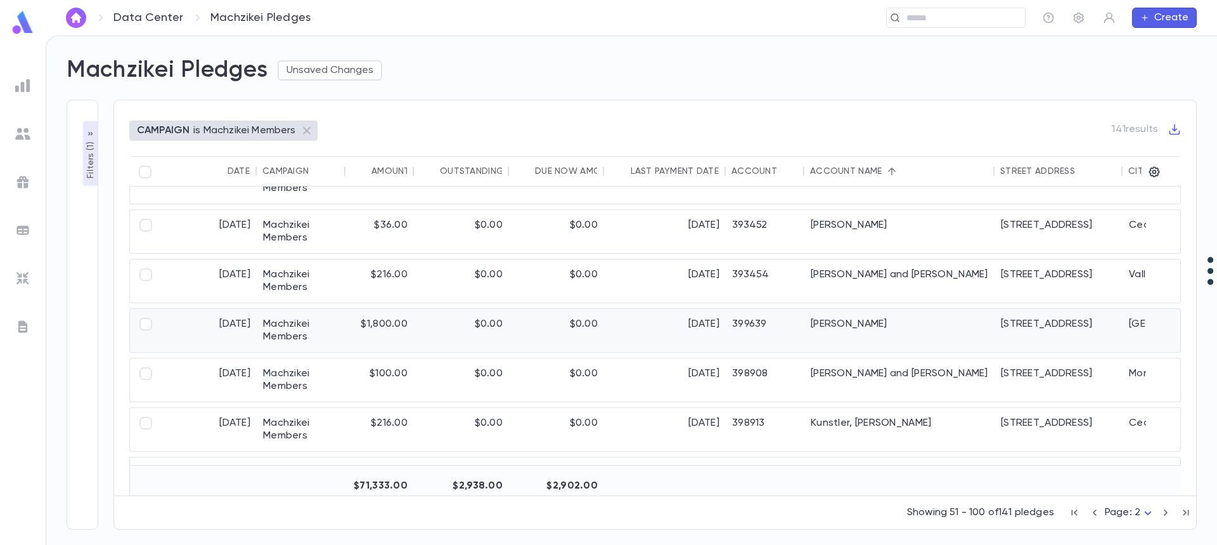
click at [734, 327] on div "399639" at bounding box center [765, 330] width 79 height 43
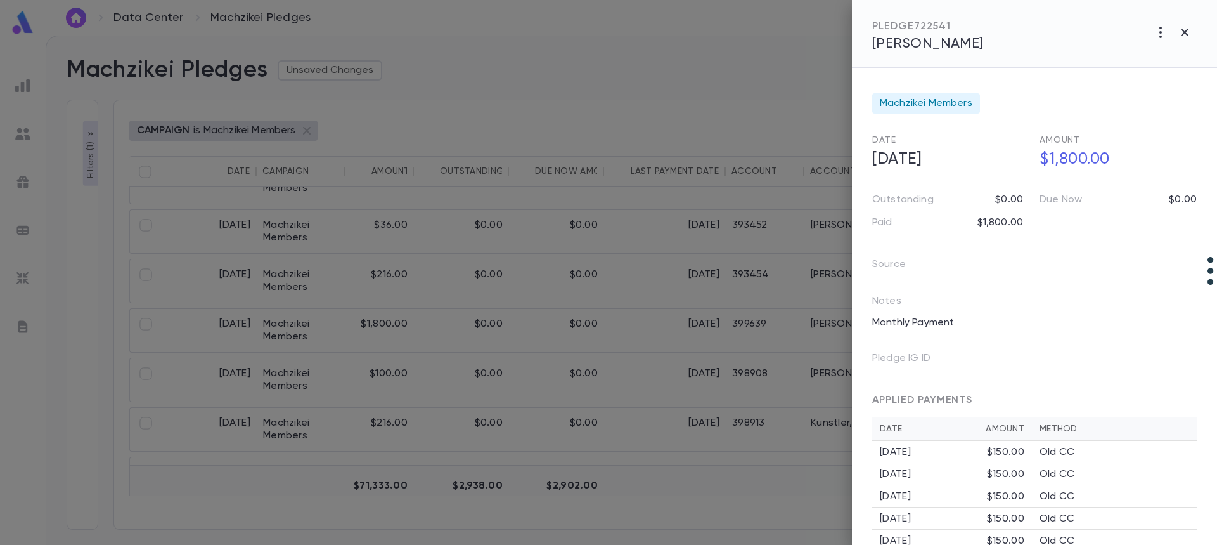
click at [909, 42] on span "Kornreich, Jay" at bounding box center [928, 44] width 112 height 14
click at [763, 237] on div at bounding box center [608, 272] width 1217 height 545
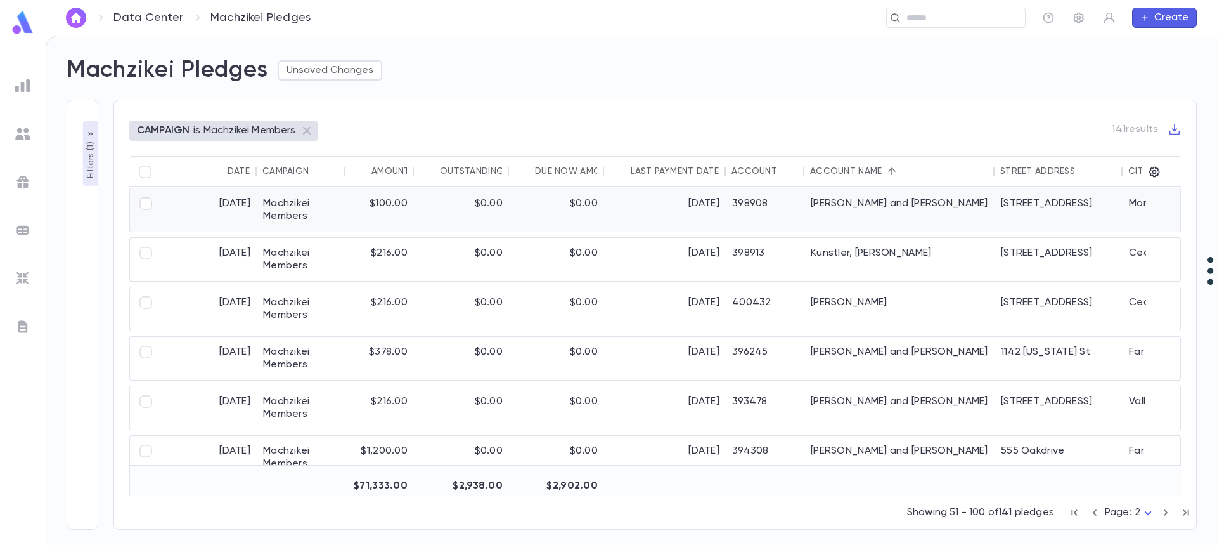
scroll to position [1458, 0]
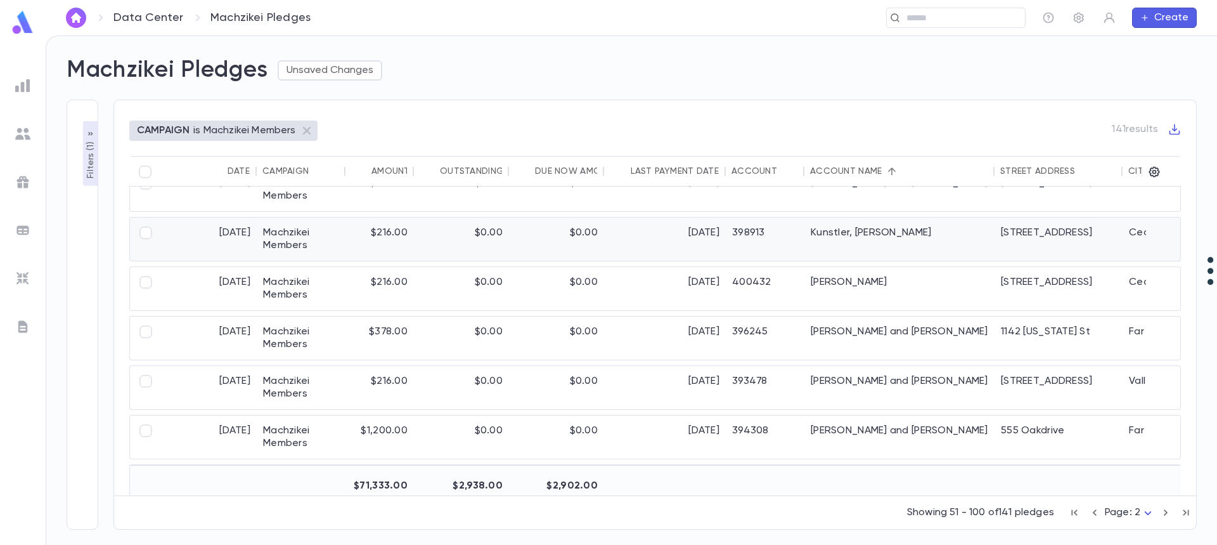
click at [763, 237] on div "398913" at bounding box center [765, 238] width 79 height 43
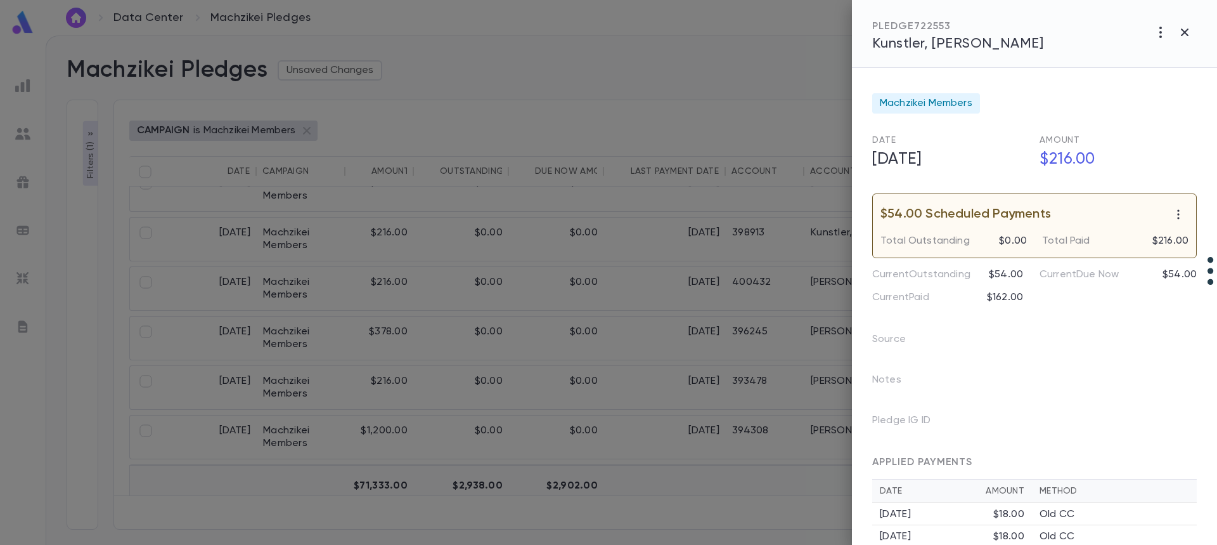
click at [953, 48] on span "Kunstler, Baruch Raphael" at bounding box center [957, 44] width 171 height 14
drag, startPoint x: 626, startPoint y: 404, endPoint x: 622, endPoint y: 410, distance: 6.9
click at [626, 405] on div at bounding box center [608, 272] width 1217 height 545
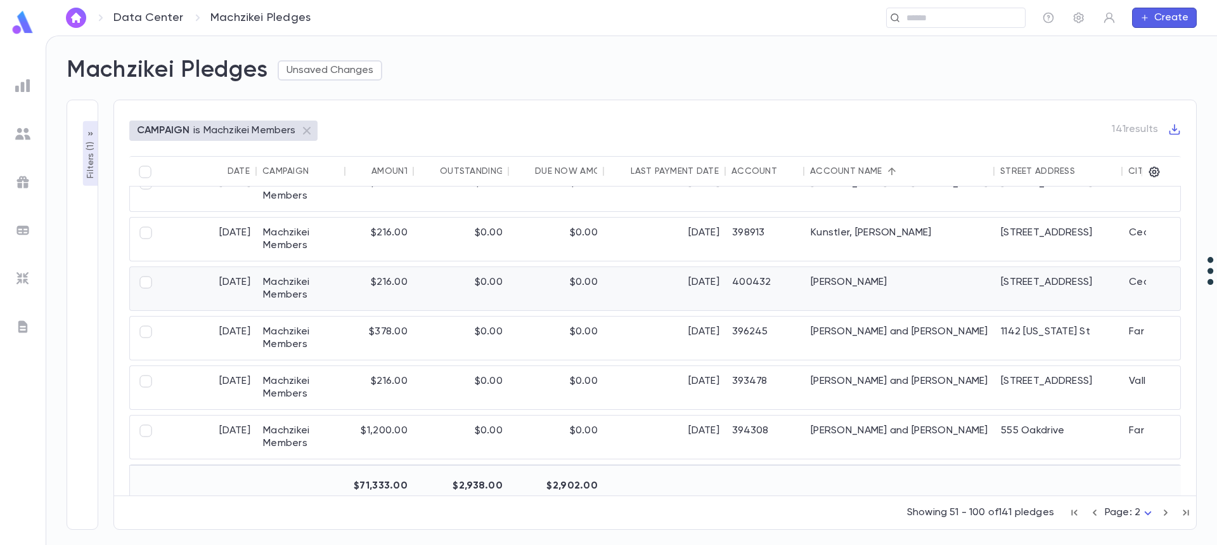
click at [774, 276] on div "400432" at bounding box center [765, 288] width 79 height 43
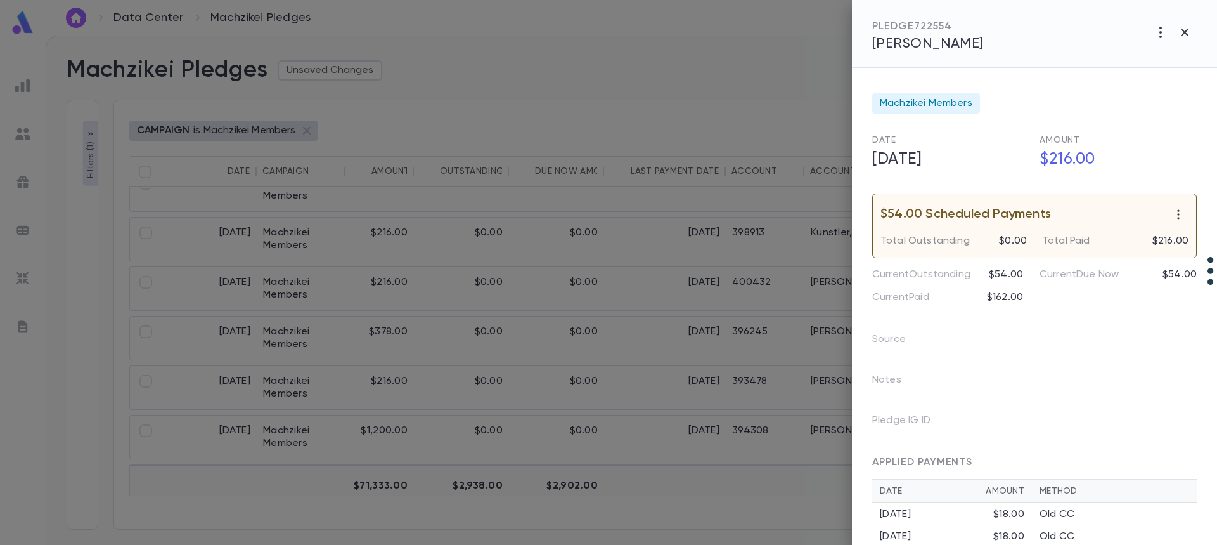
click at [918, 49] on span "Kunstler, Naftali" at bounding box center [928, 44] width 112 height 14
click at [679, 339] on div at bounding box center [608, 272] width 1217 height 545
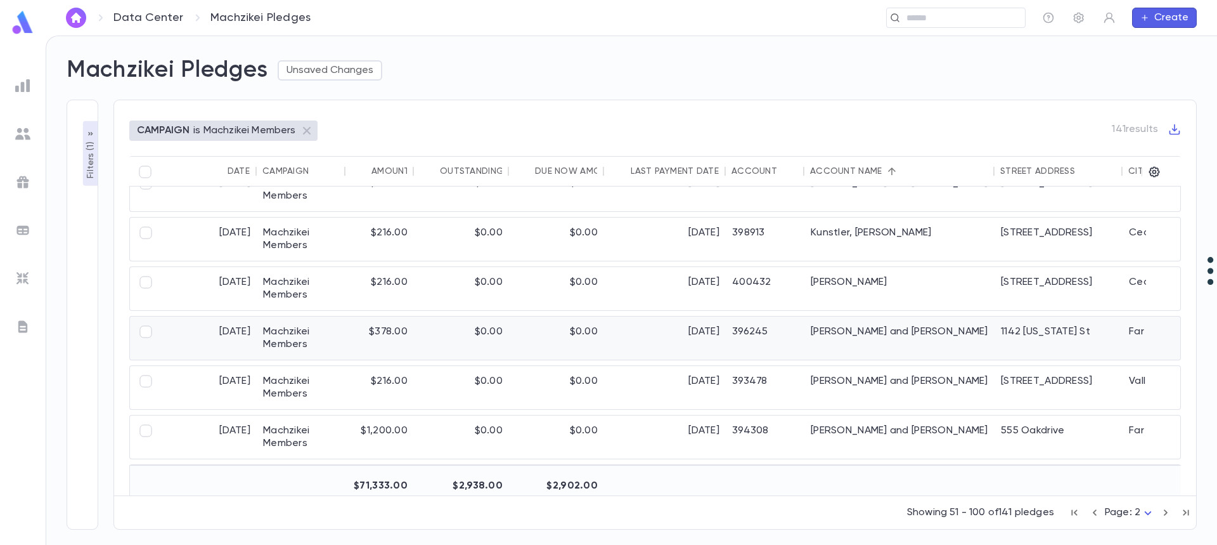
click at [721, 342] on div "4/14/2025" at bounding box center [665, 337] width 122 height 43
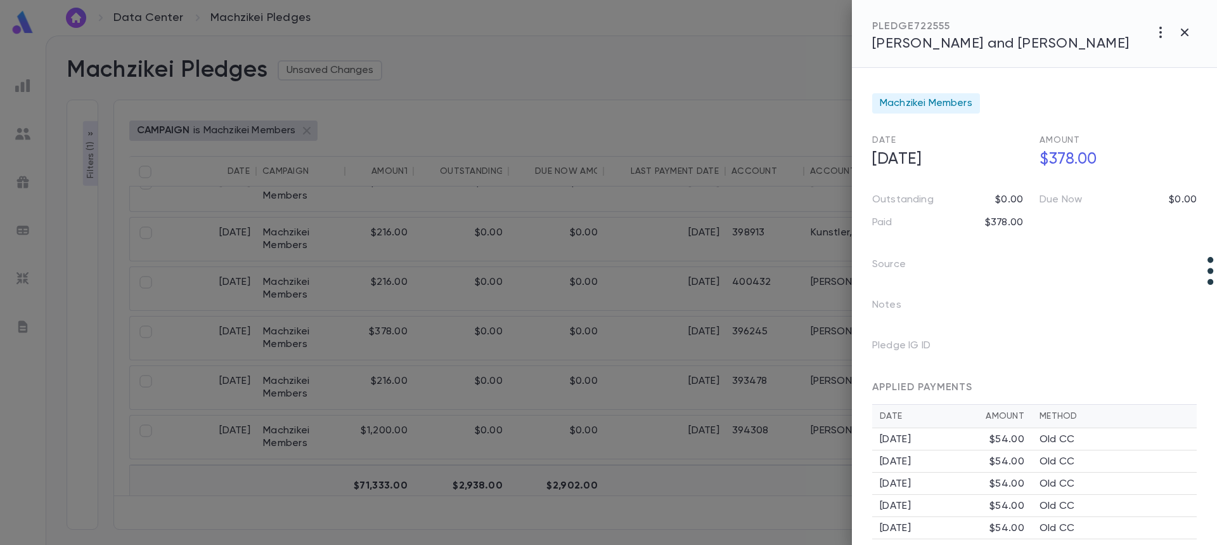
click at [957, 46] on span "Landau, Yisroel and Aviva" at bounding box center [1000, 44] width 257 height 14
click at [714, 380] on div at bounding box center [608, 272] width 1217 height 545
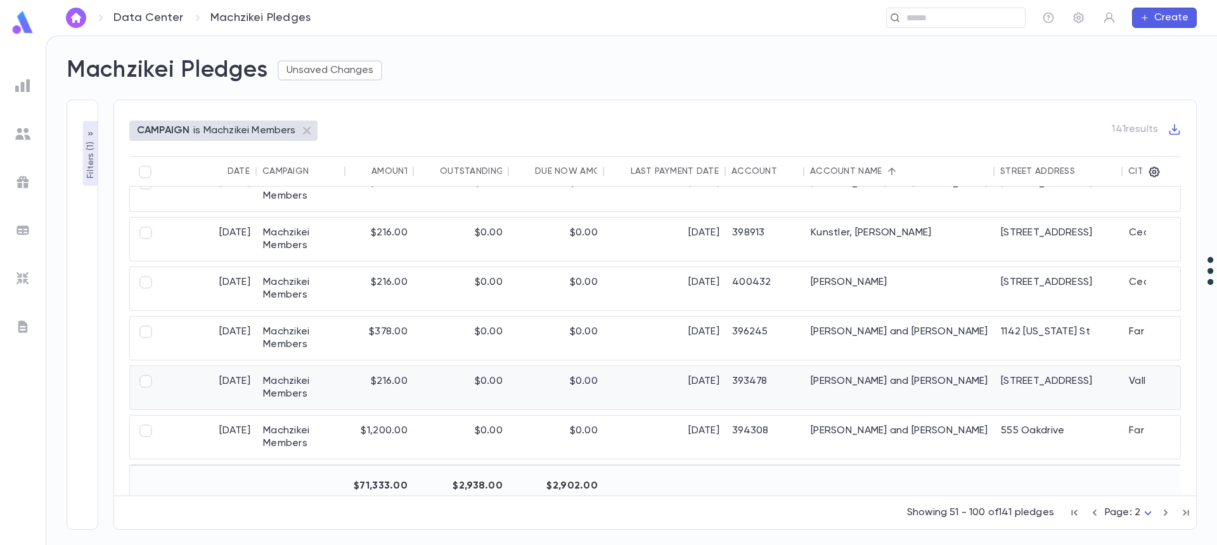
click at [714, 380] on div "10/17/2025" at bounding box center [665, 387] width 122 height 43
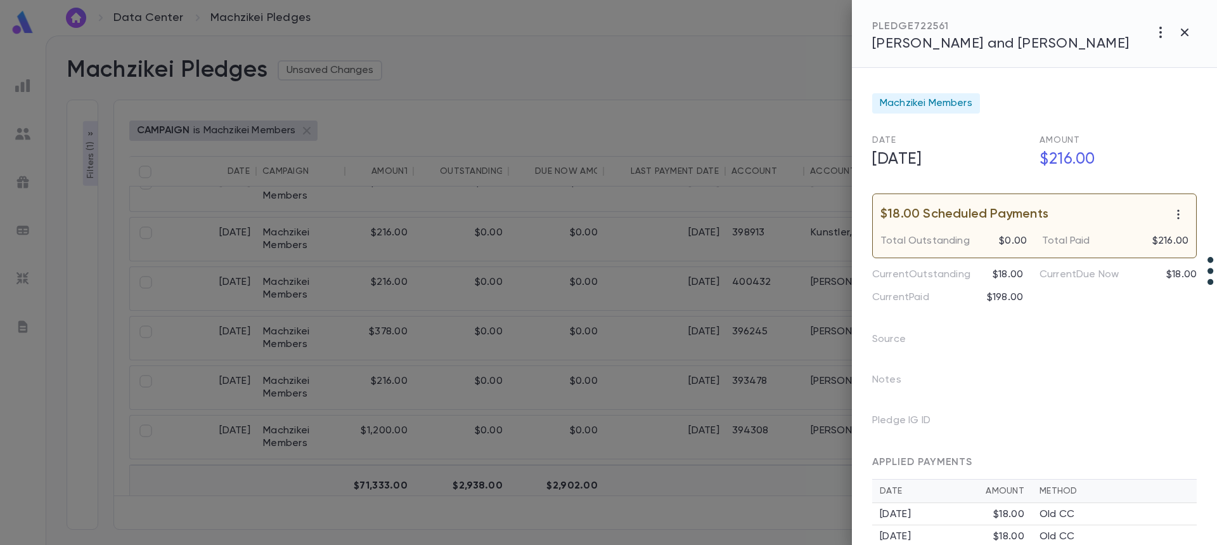
click at [931, 41] on span "Langer, Eli and Yael" at bounding box center [1000, 44] width 257 height 14
click at [535, 377] on div at bounding box center [608, 272] width 1217 height 545
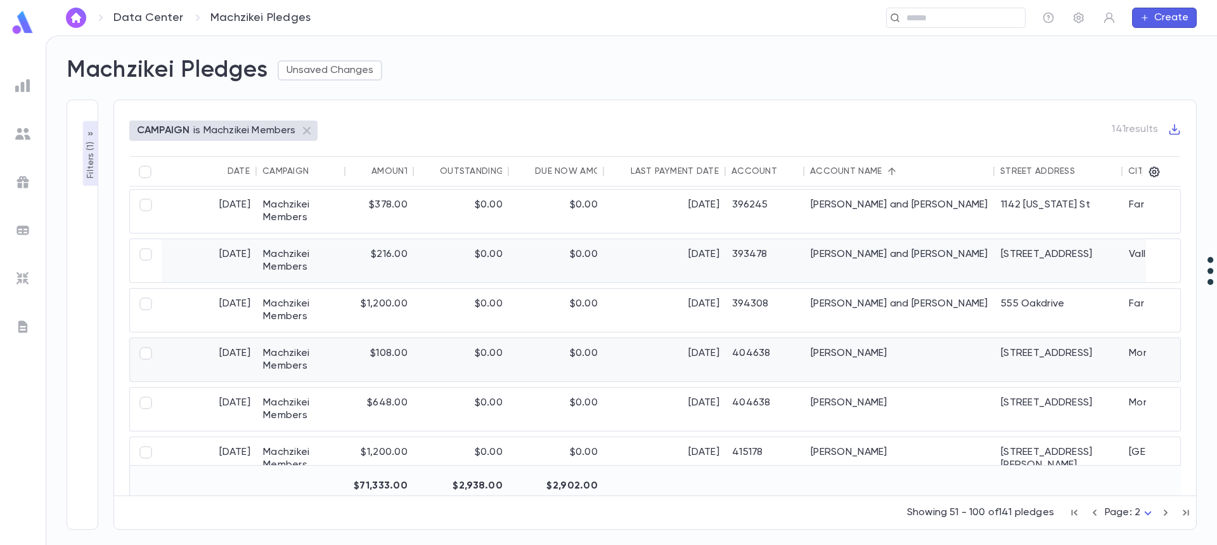
scroll to position [1649, 0]
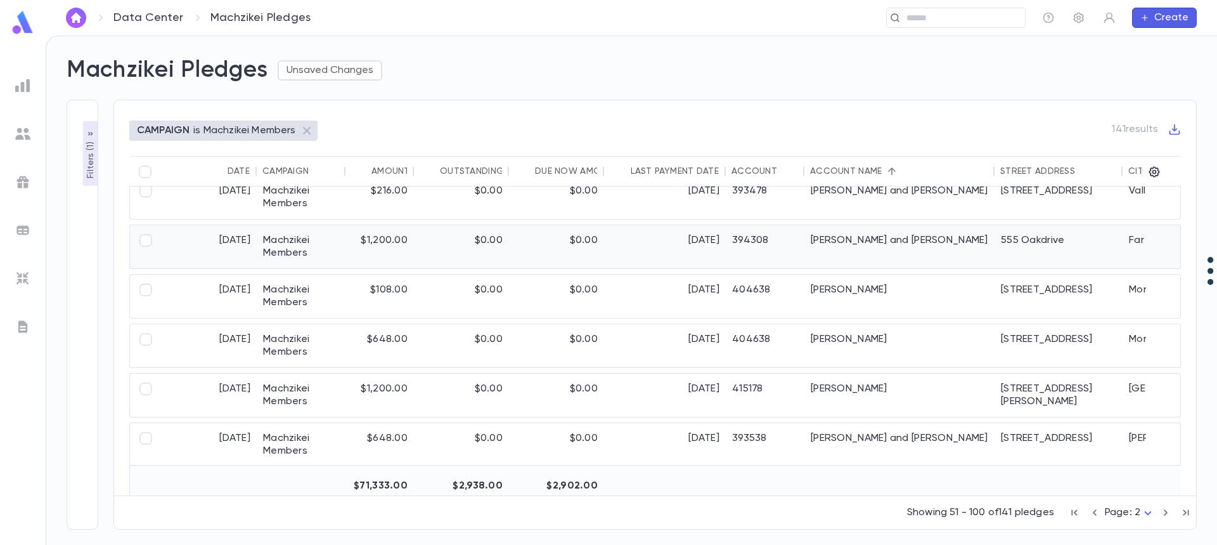
click at [629, 245] on div "[DATE]" at bounding box center [665, 246] width 122 height 43
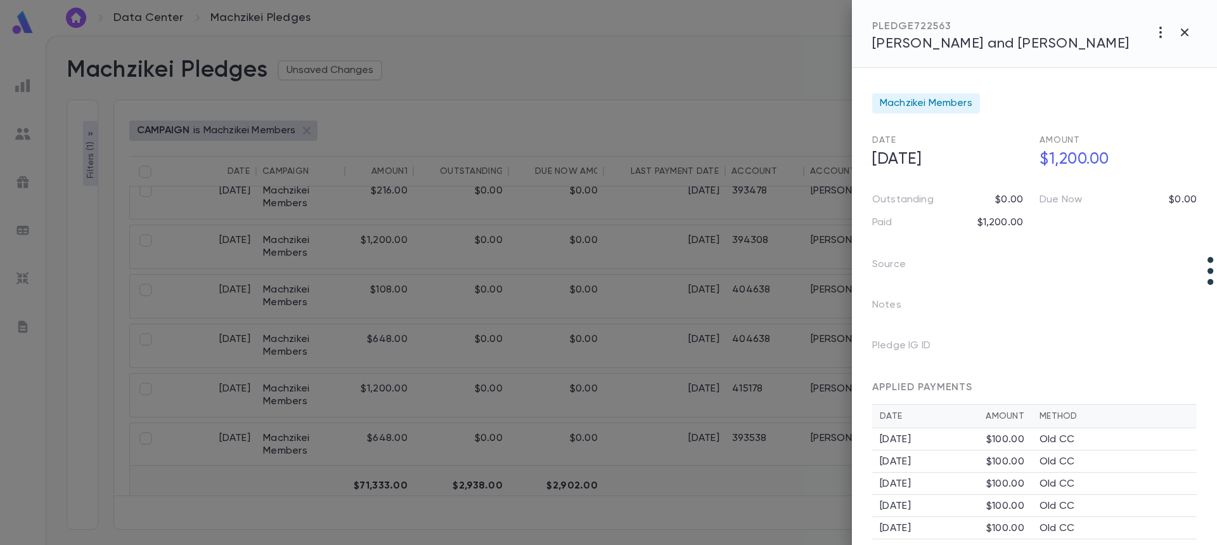
click at [961, 46] on span "Lazar, Shaul and Michal" at bounding box center [1000, 44] width 257 height 14
click at [641, 413] on div at bounding box center [608, 272] width 1217 height 545
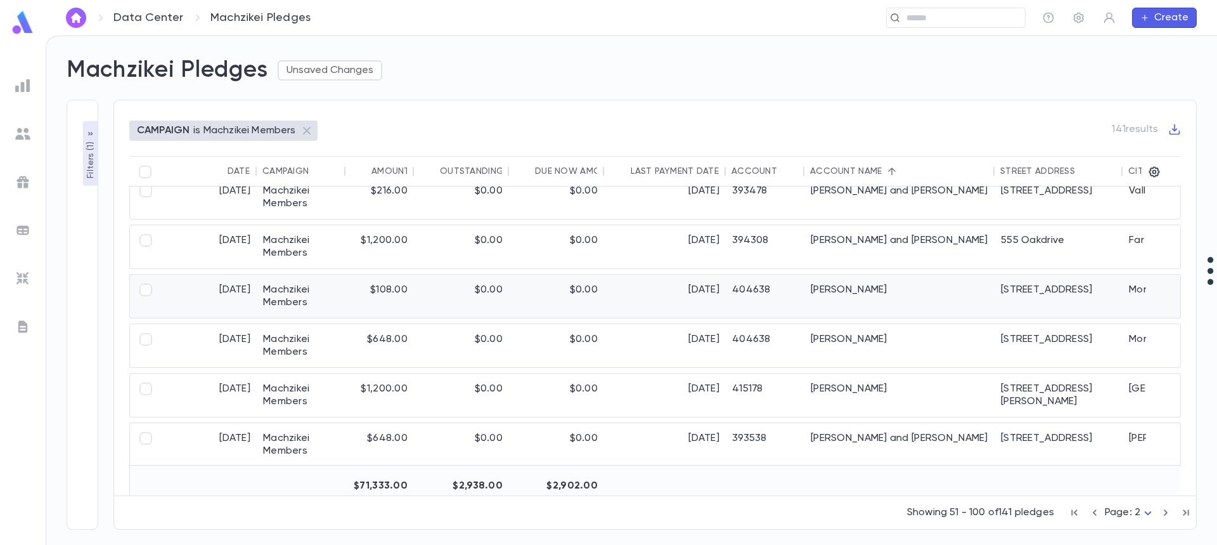
click at [694, 282] on div "[DATE]" at bounding box center [665, 296] width 122 height 43
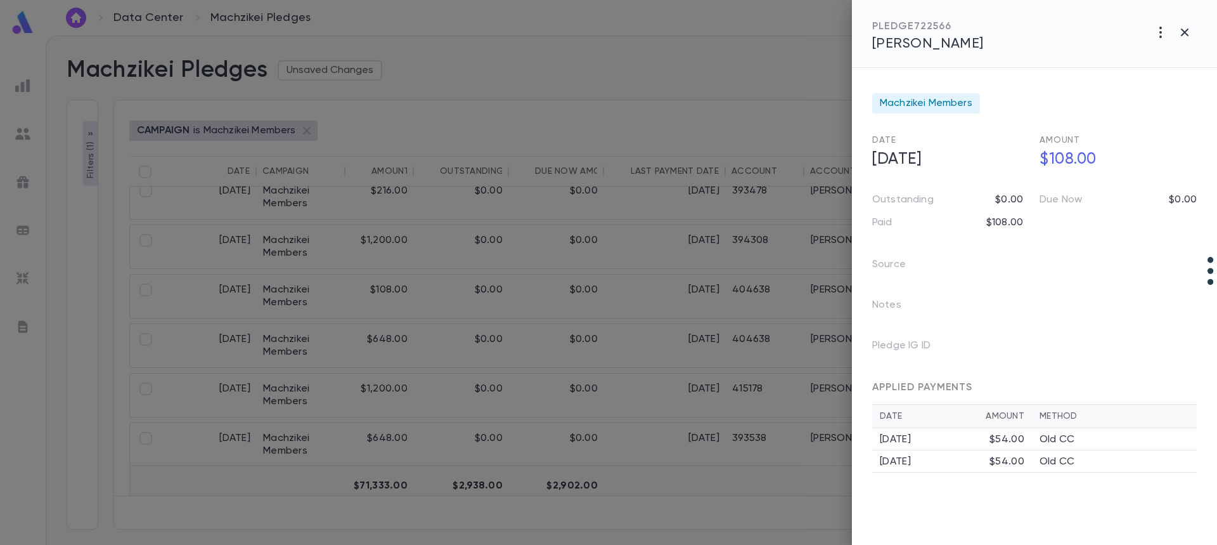
click at [927, 55] on div "PLEDGE 722566 Levitin, Jacob" at bounding box center [1034, 34] width 365 height 68
click at [940, 39] on span "Levitin, Jacob" at bounding box center [928, 44] width 112 height 14
click at [654, 328] on div at bounding box center [608, 272] width 1217 height 545
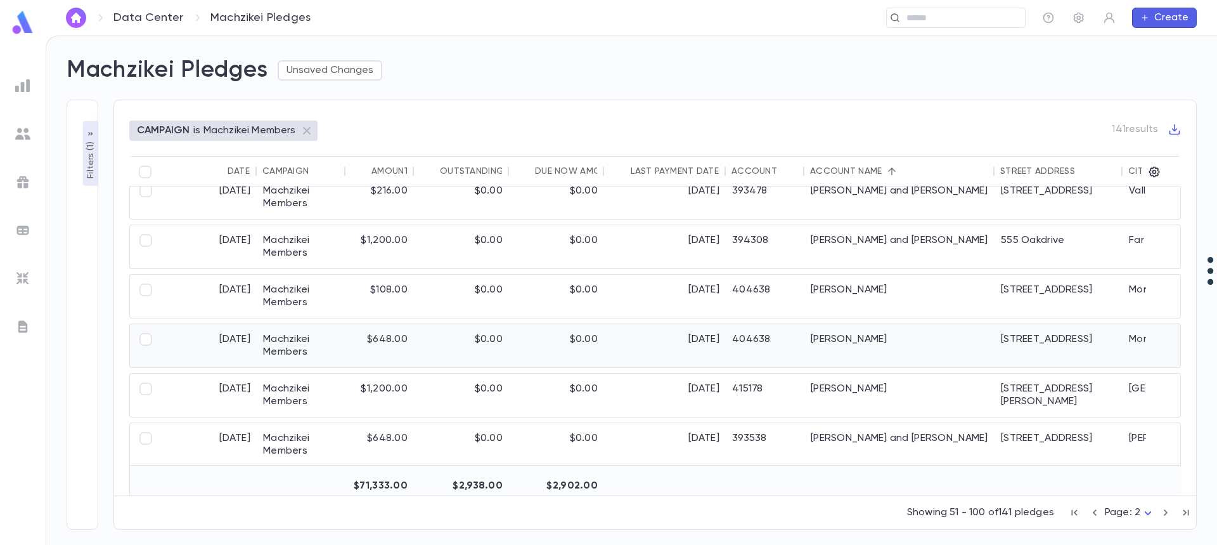
click at [654, 353] on div "[DATE]" at bounding box center [665, 345] width 122 height 43
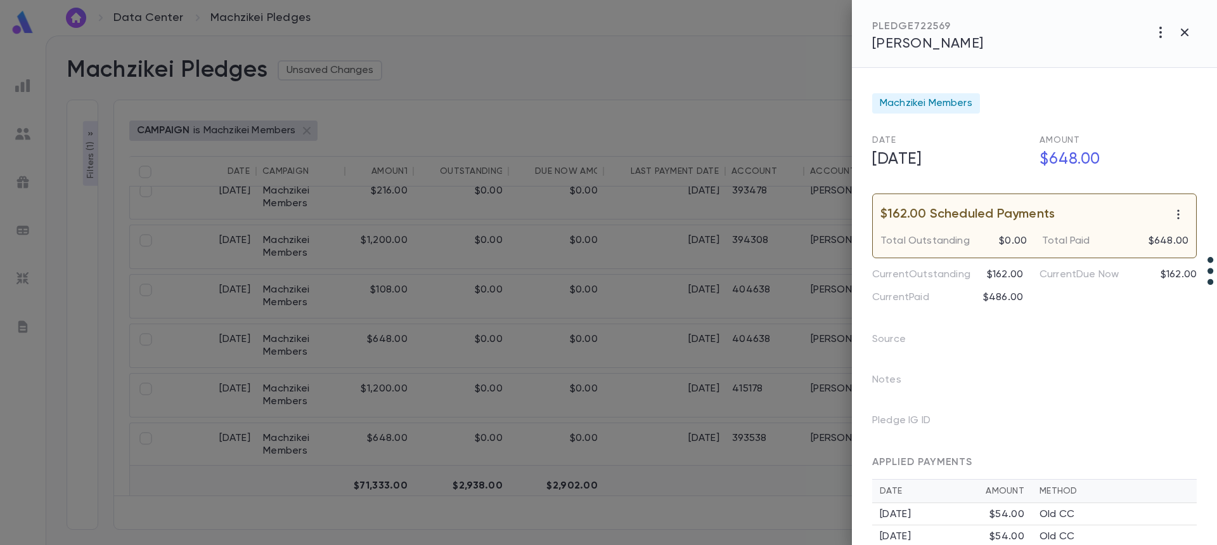
click at [661, 344] on div at bounding box center [608, 272] width 1217 height 545
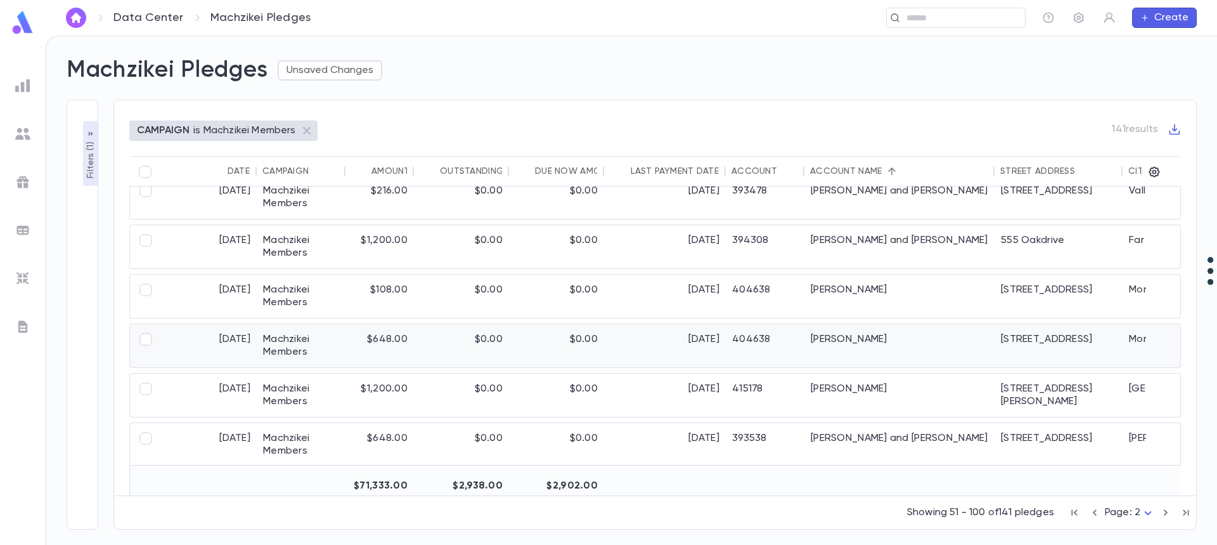
click at [663, 344] on div "[DATE]" at bounding box center [665, 345] width 122 height 43
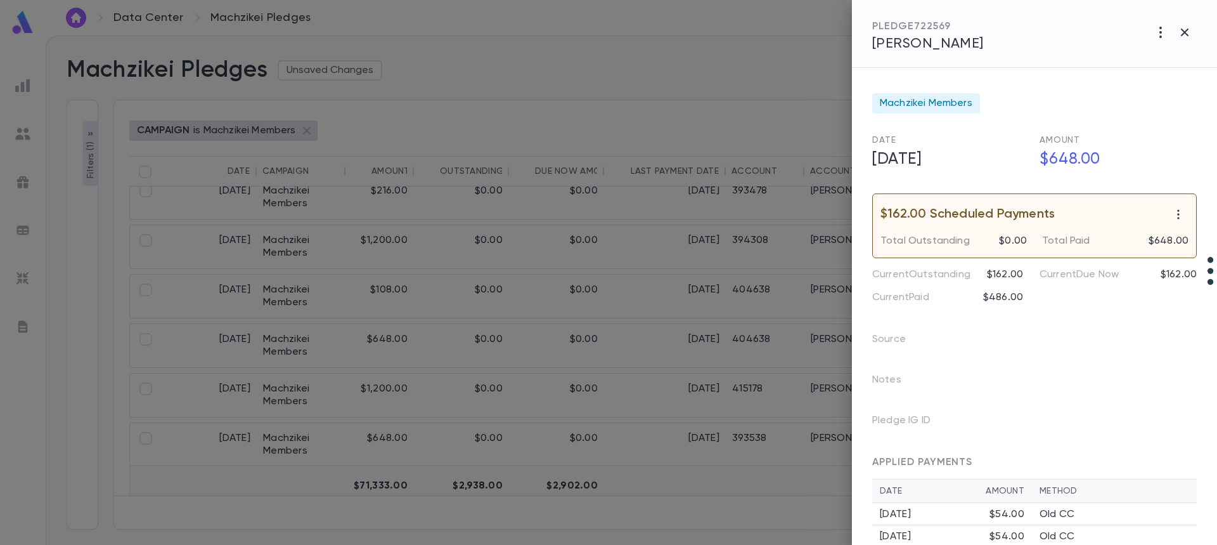
click at [932, 42] on span "Levitin, Jacob" at bounding box center [928, 44] width 112 height 14
click at [712, 294] on div at bounding box center [608, 272] width 1217 height 545
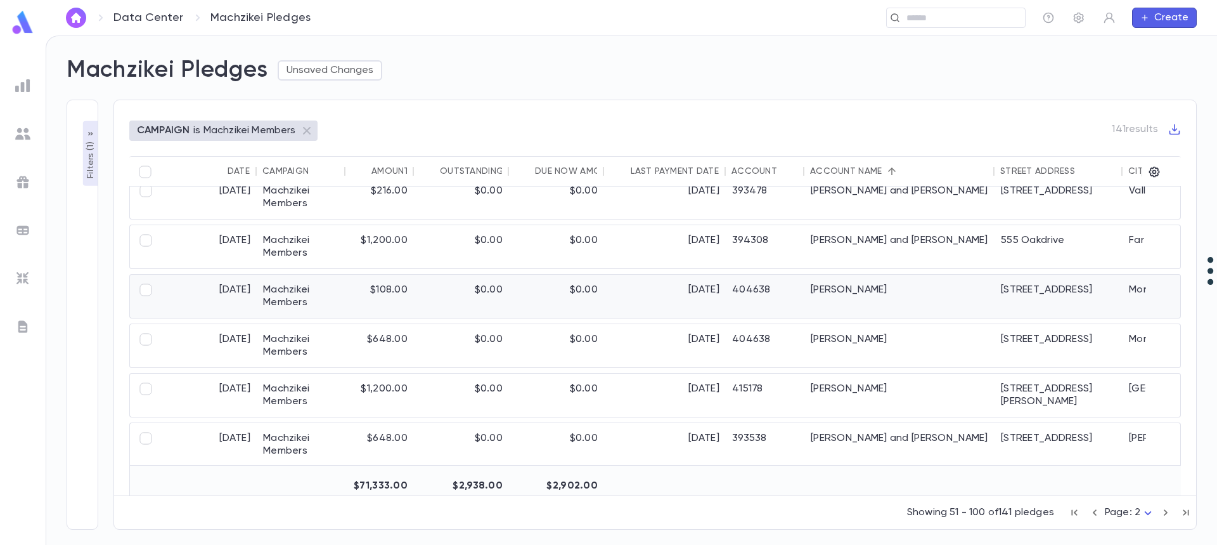
click at [712, 292] on div "[DATE]" at bounding box center [665, 296] width 122 height 43
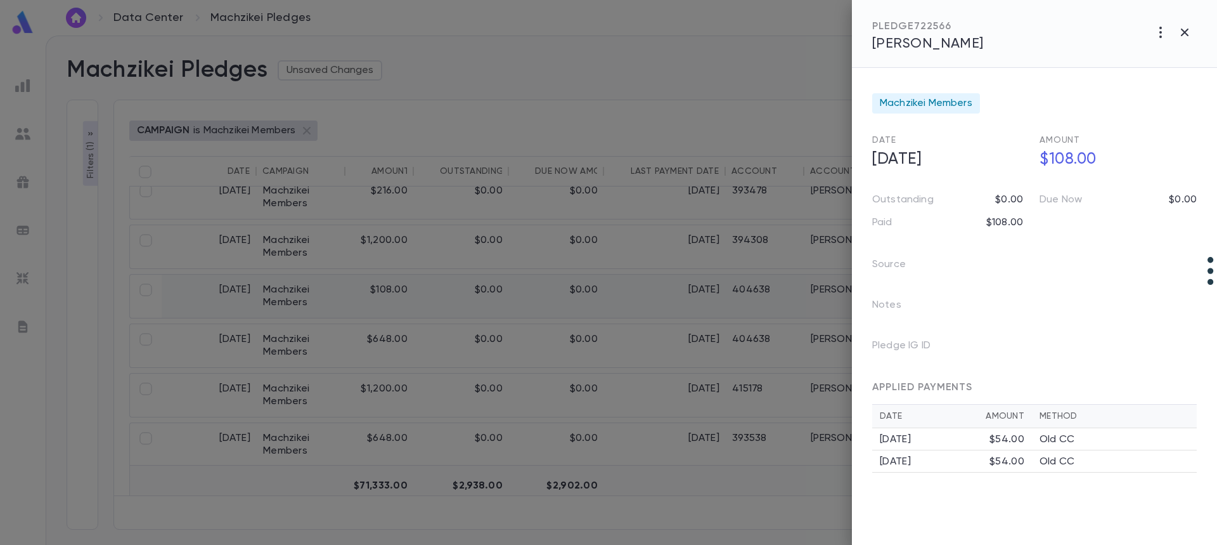
click at [712, 292] on div at bounding box center [608, 272] width 1217 height 545
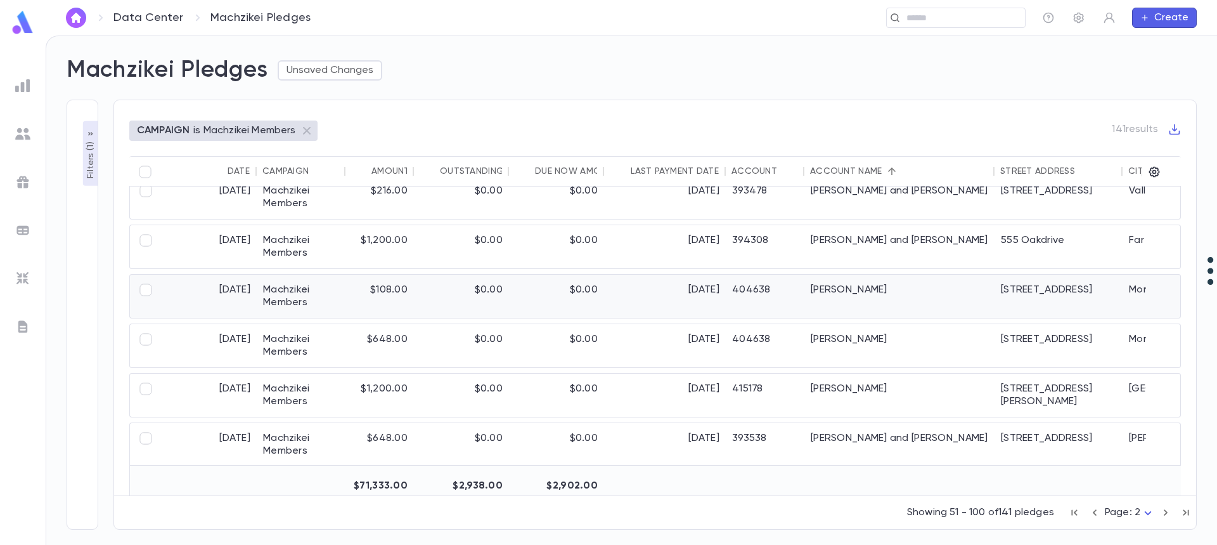
click at [715, 292] on div "[DATE]" at bounding box center [665, 296] width 122 height 43
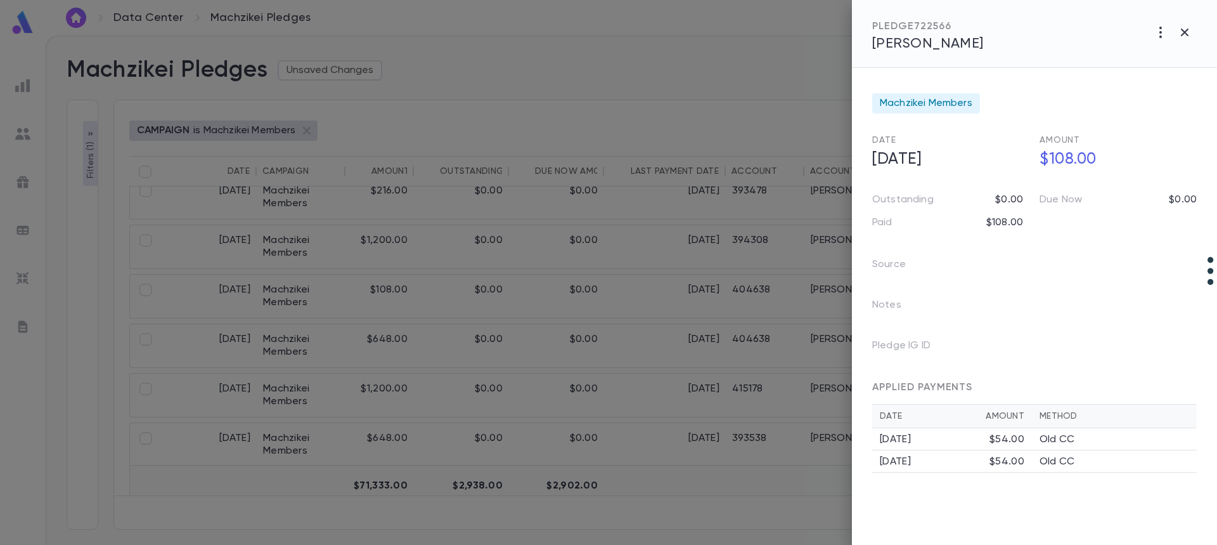
click at [922, 42] on span "Levitin, Jacob" at bounding box center [928, 44] width 112 height 14
click at [1188, 30] on icon "button" at bounding box center [1185, 33] width 8 height 8
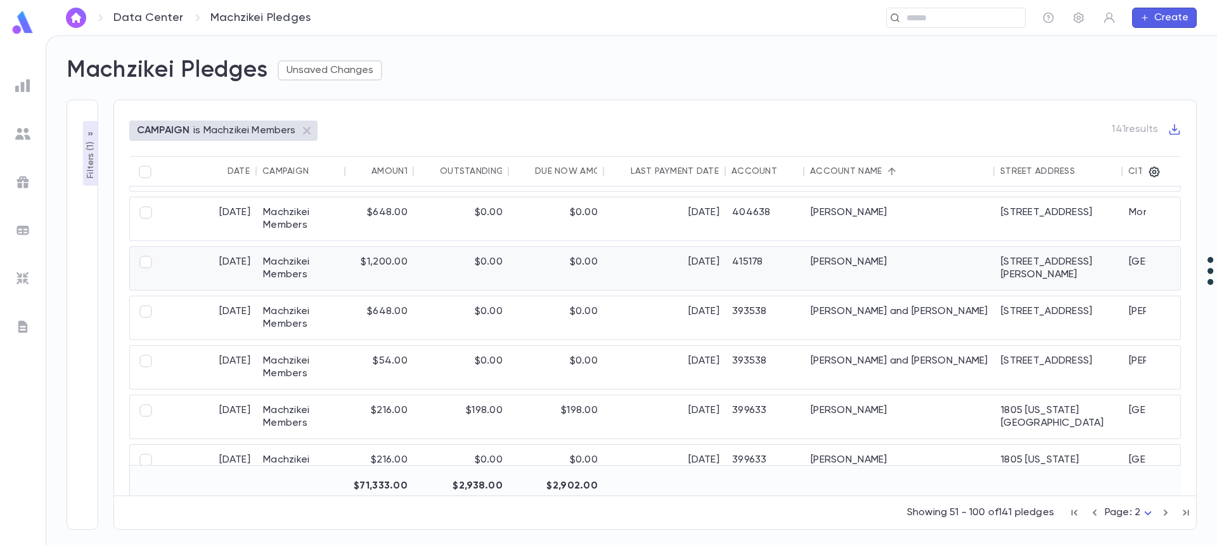
scroll to position [1839, 0]
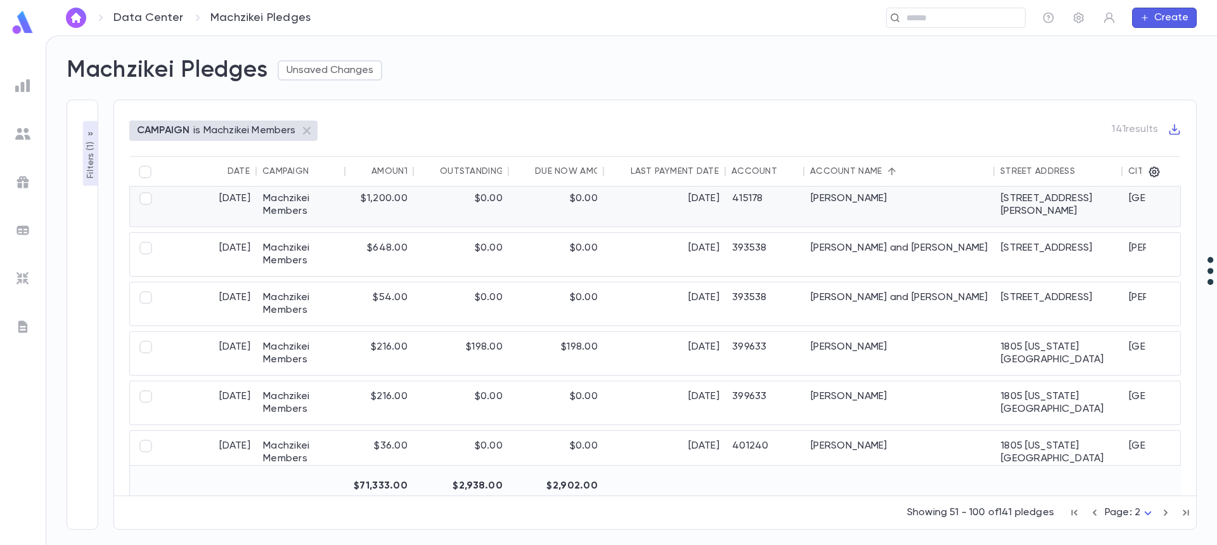
click at [855, 219] on div "Markowitz, Eli" at bounding box center [900, 204] width 190 height 43
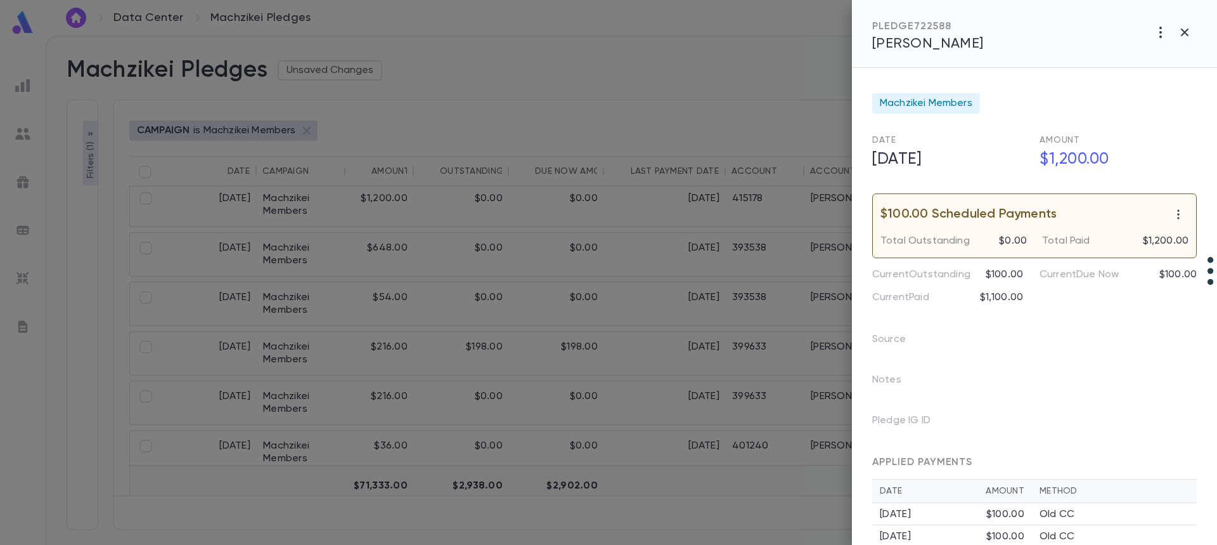
click at [928, 37] on span "Markowitz, Eli" at bounding box center [928, 44] width 112 height 14
click at [633, 398] on div at bounding box center [608, 272] width 1217 height 545
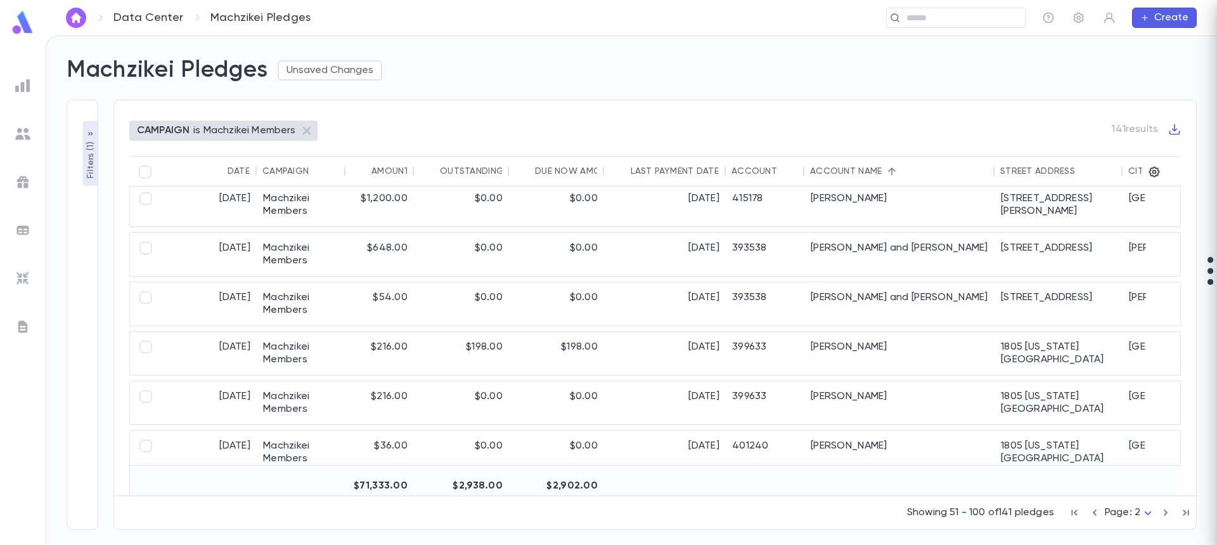
scroll to position [1836, 0]
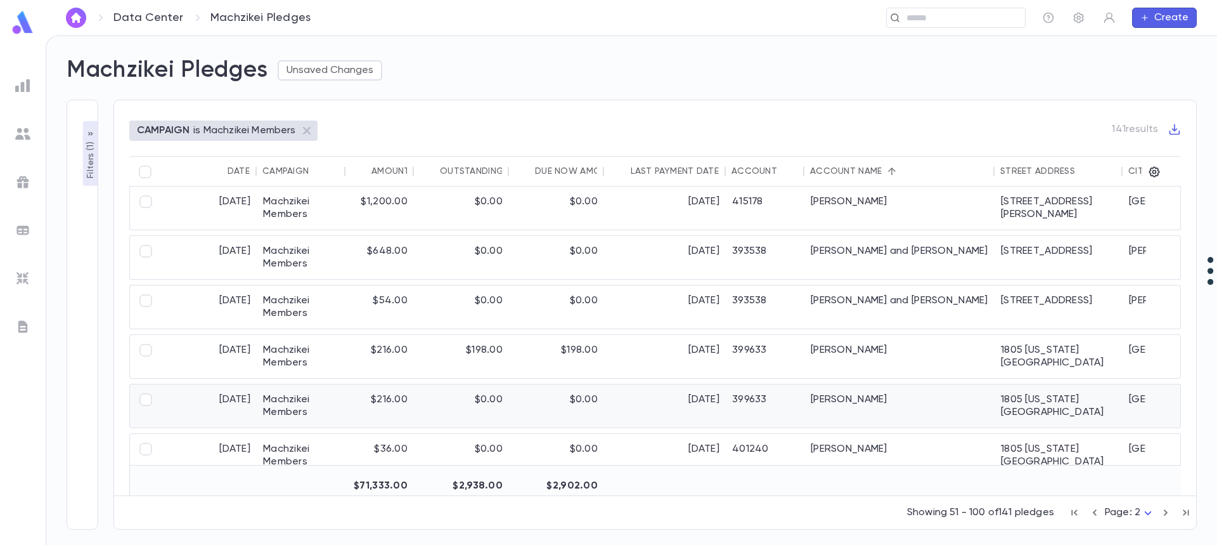
click at [633, 397] on div "[DATE]" at bounding box center [665, 405] width 122 height 43
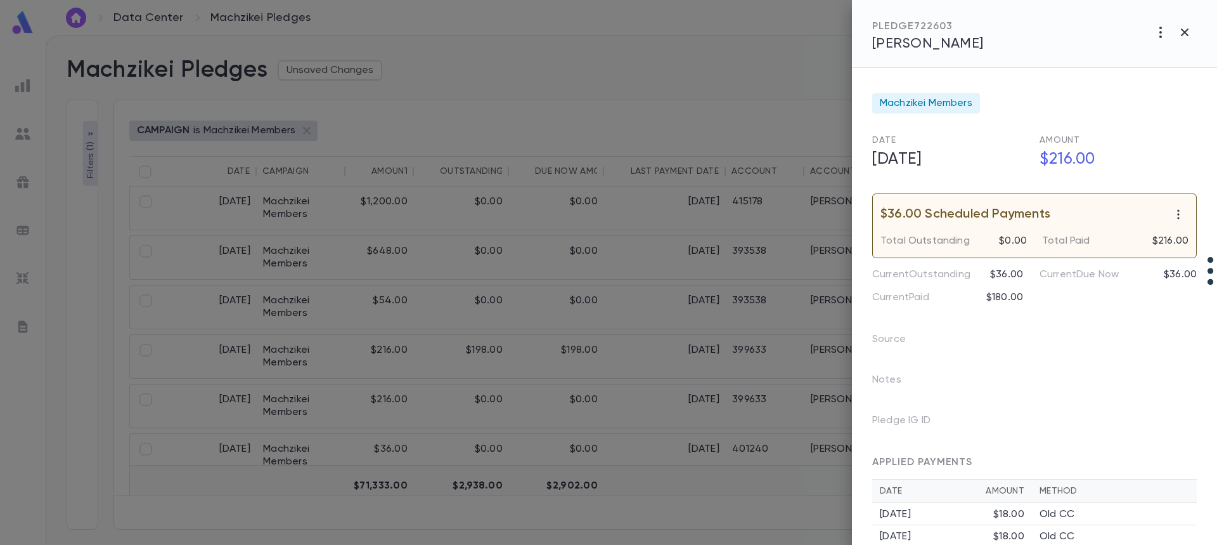
click at [934, 44] on span "Minsky, Gershon" at bounding box center [928, 44] width 112 height 14
click at [545, 122] on div at bounding box center [608, 272] width 1217 height 545
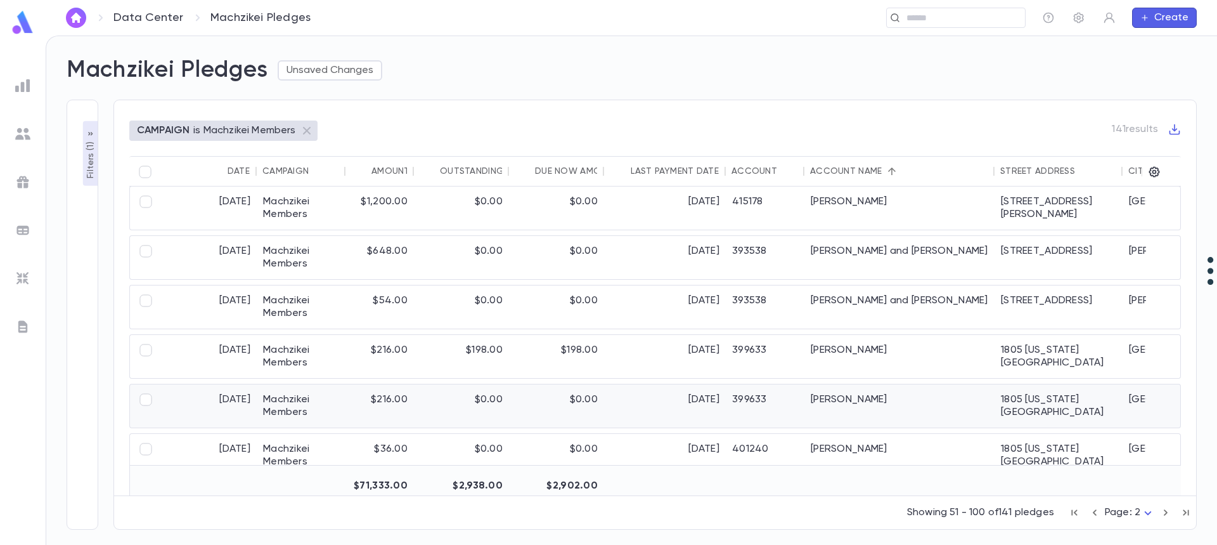
click at [857, 396] on div "Minsky, Gershon" at bounding box center [900, 405] width 190 height 43
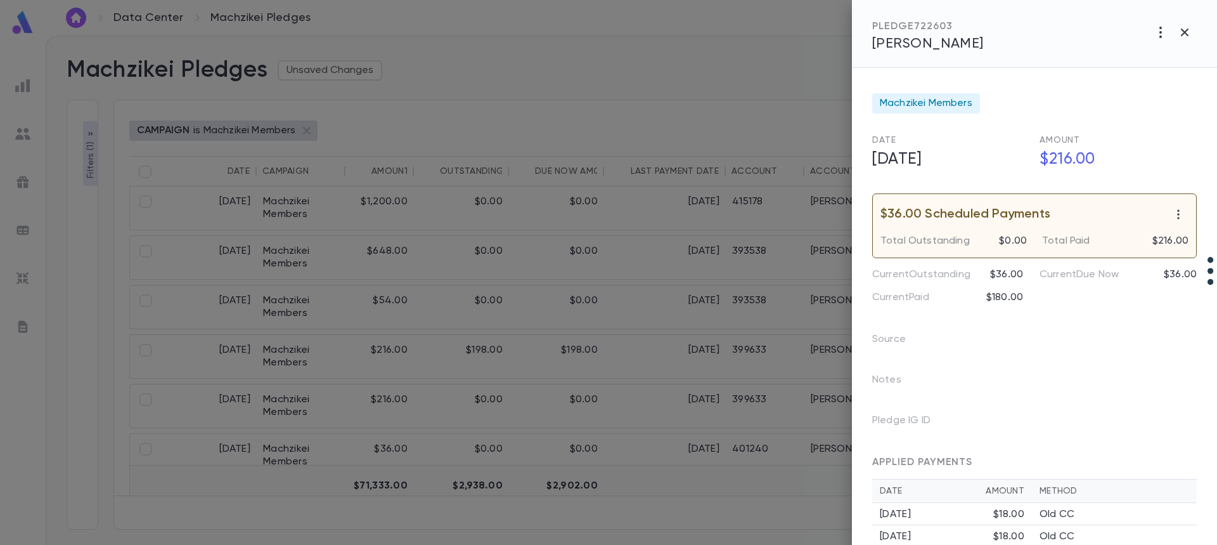
click at [920, 49] on span "Minsky, Gershon" at bounding box center [928, 44] width 112 height 14
click at [617, 392] on div at bounding box center [608, 272] width 1217 height 545
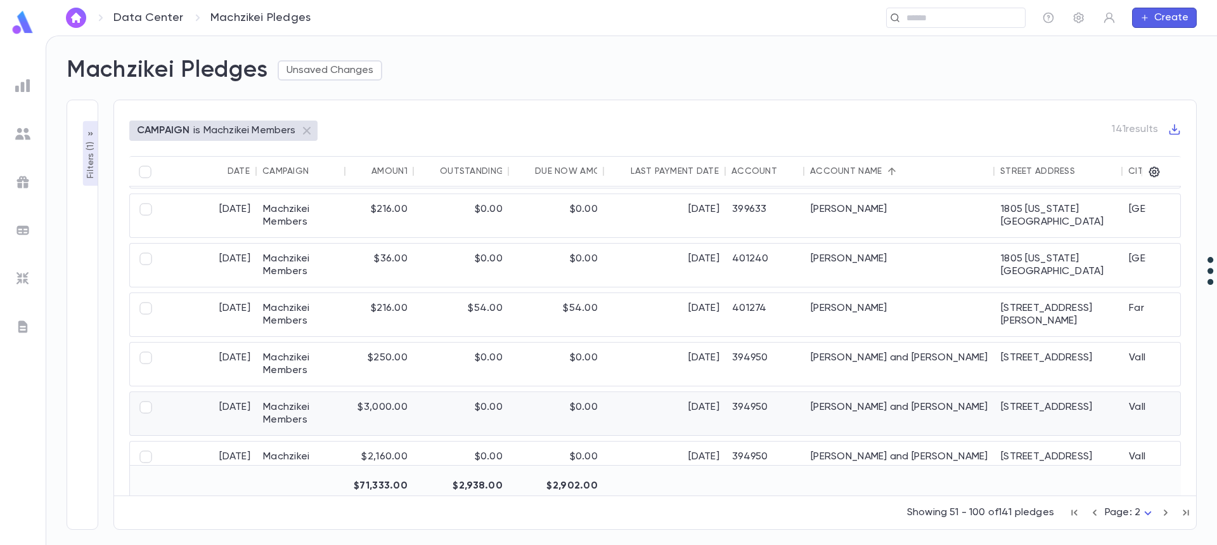
scroll to position [2089, 0]
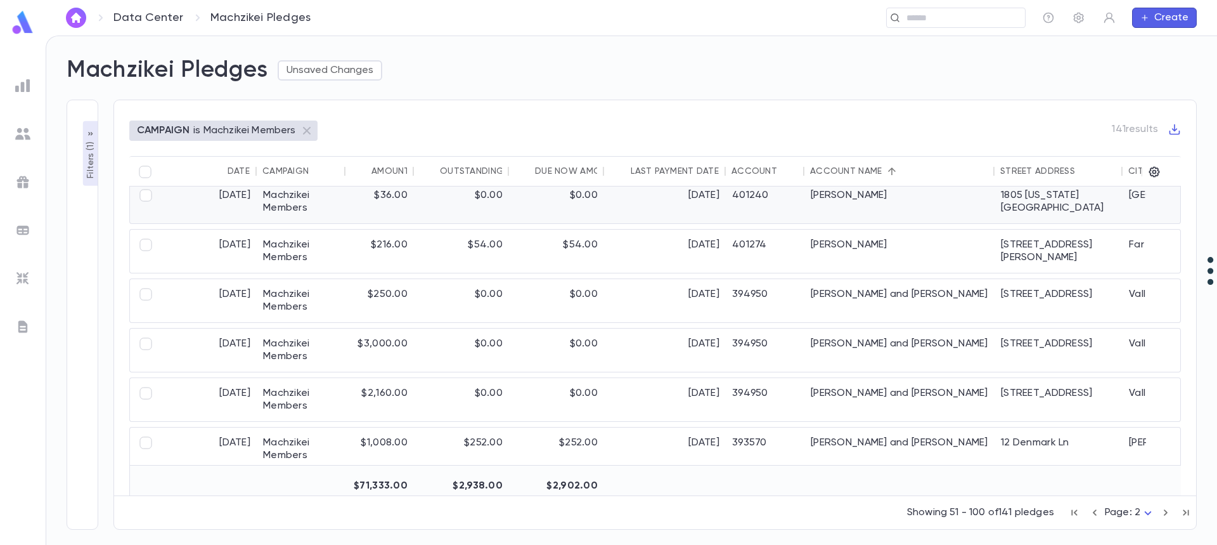
click at [686, 198] on div "10/15/2025" at bounding box center [665, 201] width 122 height 43
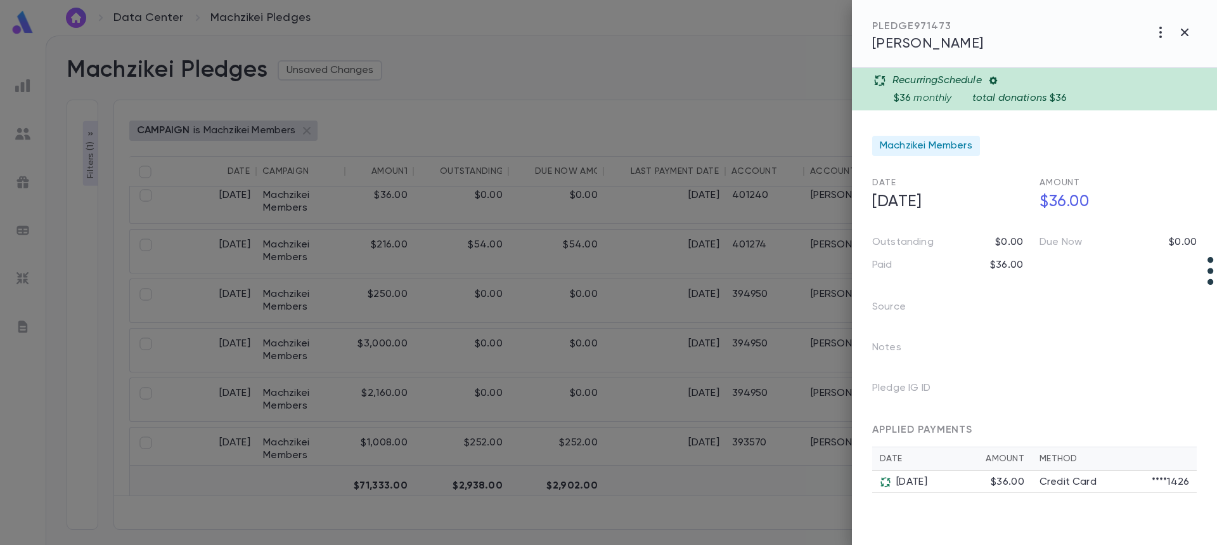
click at [630, 262] on div at bounding box center [608, 272] width 1217 height 545
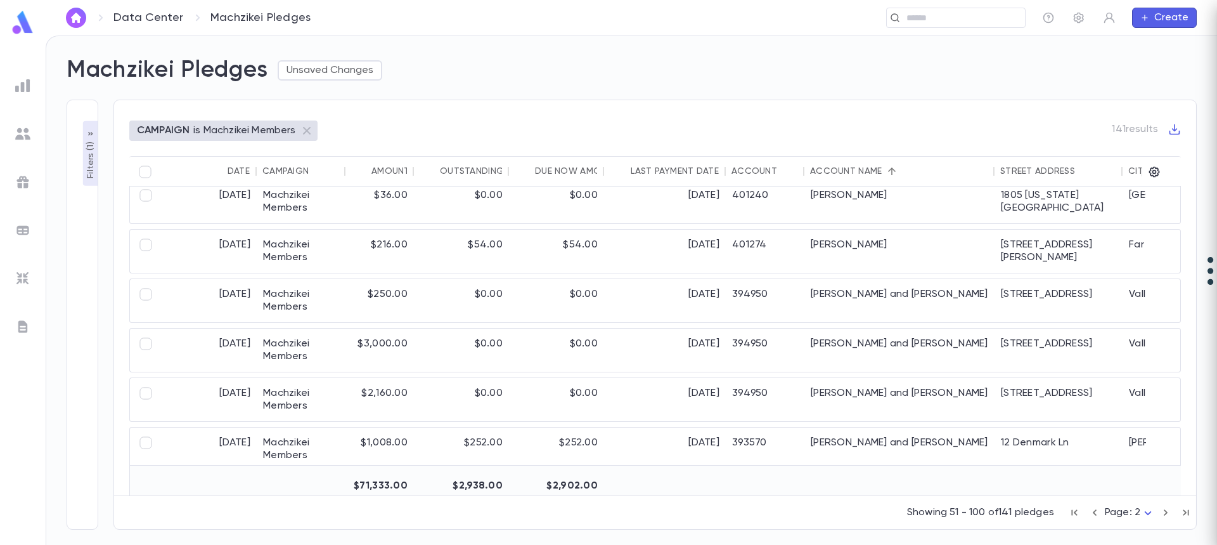
scroll to position [2083, 0]
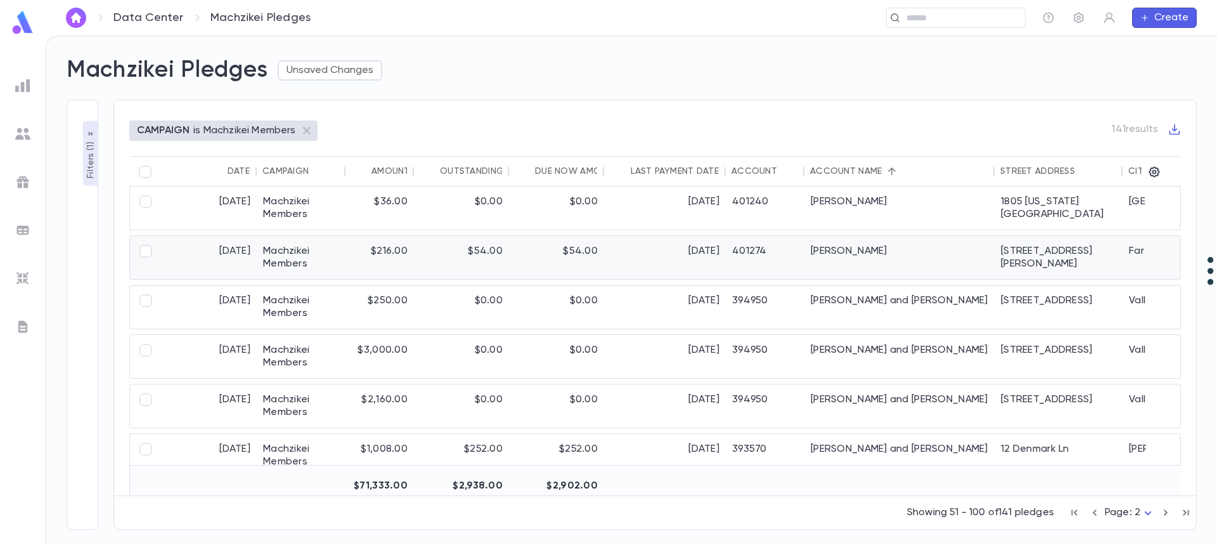
click at [630, 262] on div "[DATE]" at bounding box center [665, 257] width 122 height 43
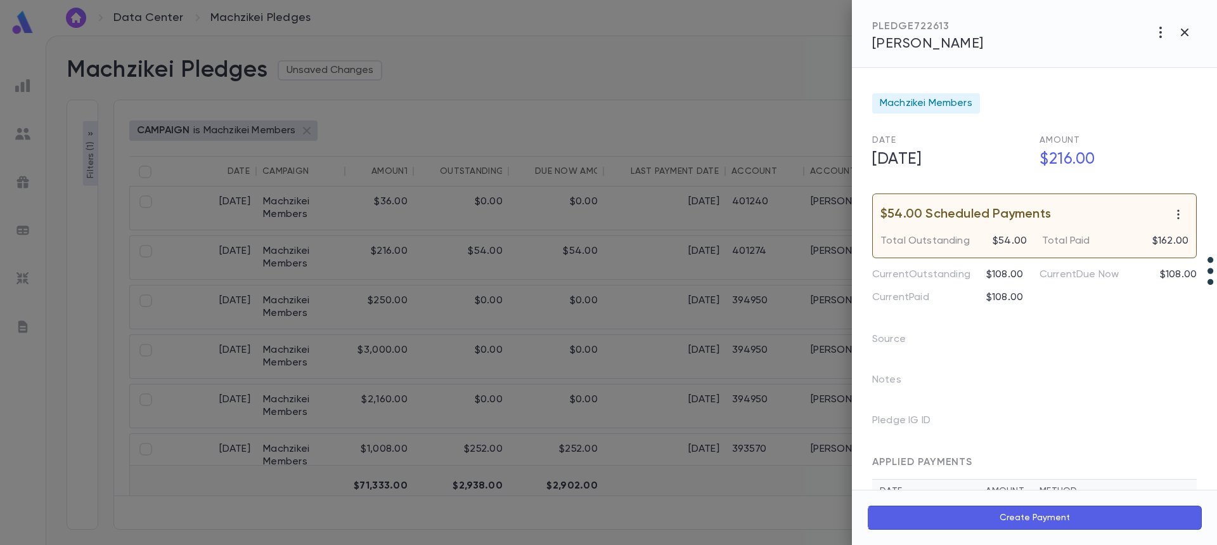
click at [910, 39] on span "Mittman, Yoseph" at bounding box center [928, 44] width 112 height 14
click at [681, 273] on div at bounding box center [608, 272] width 1217 height 545
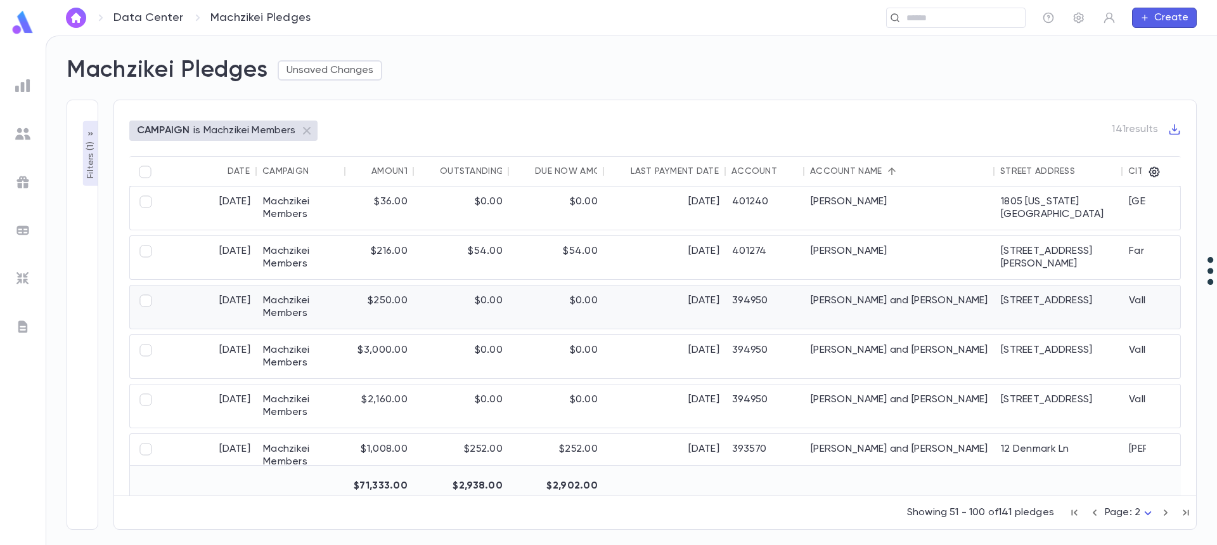
click at [720, 302] on div "9/30/2025" at bounding box center [665, 306] width 122 height 43
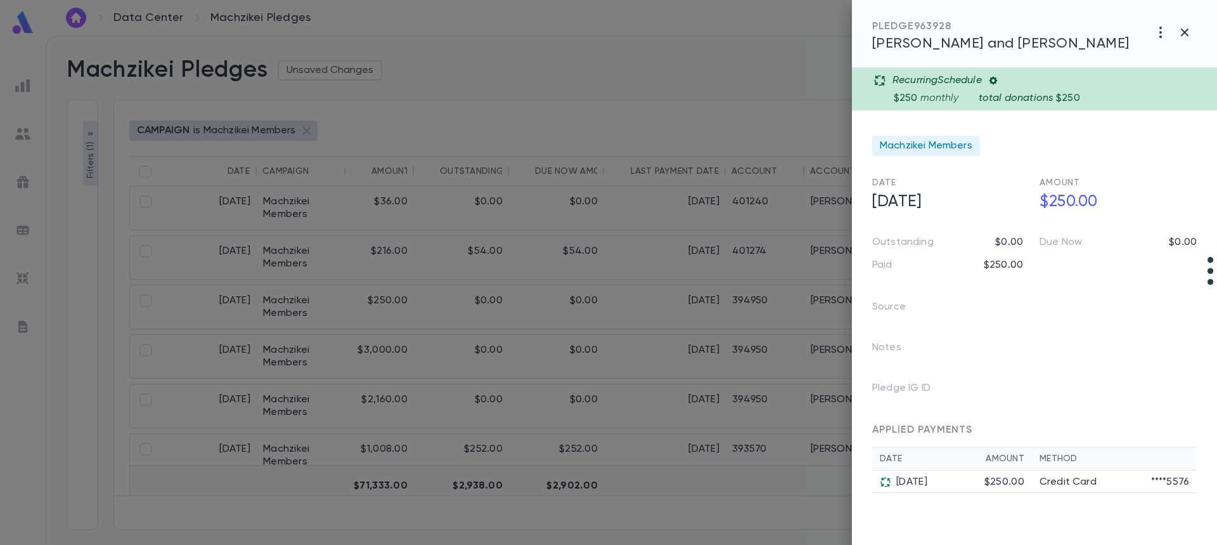
click at [701, 346] on div at bounding box center [608, 272] width 1217 height 545
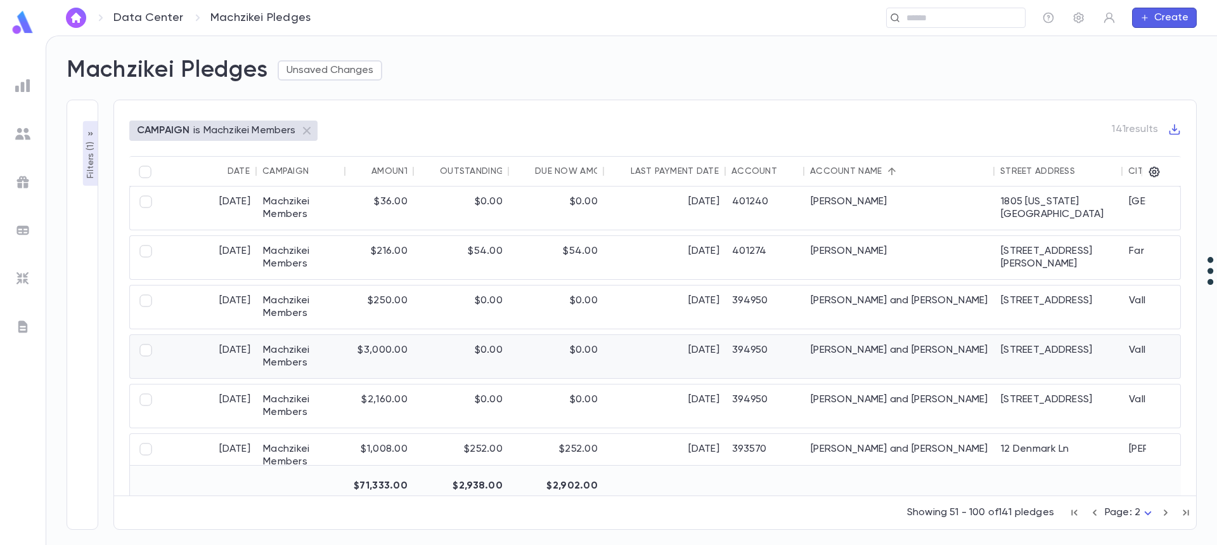
click at [701, 346] on div "8/29/2025" at bounding box center [665, 356] width 122 height 43
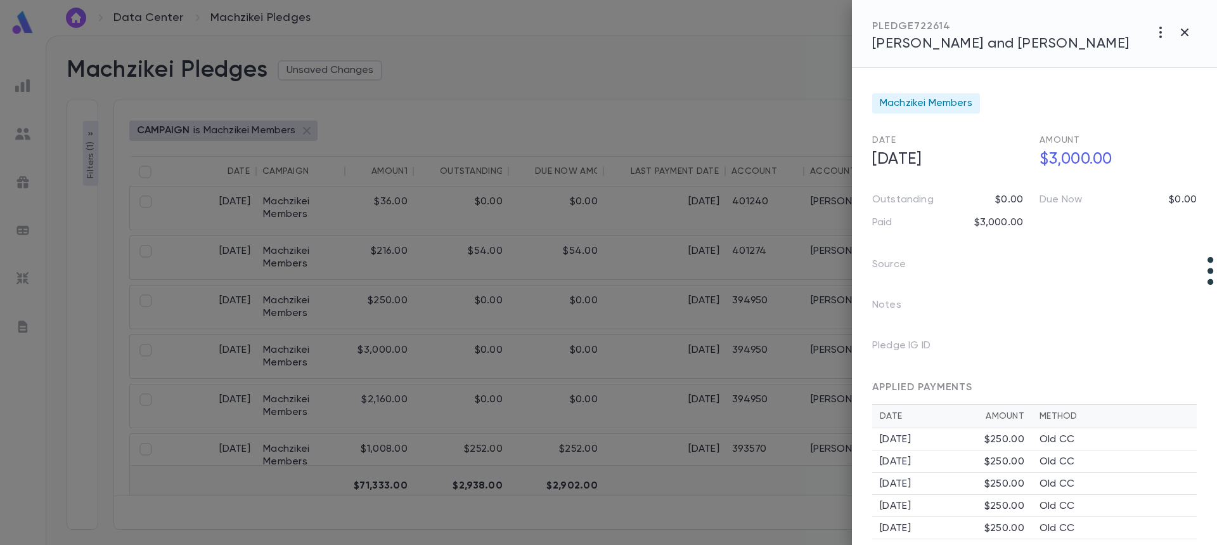
click at [911, 51] on span "Moerman, Ari and Chavi" at bounding box center [1000, 44] width 257 height 14
click at [685, 420] on div at bounding box center [608, 272] width 1217 height 545
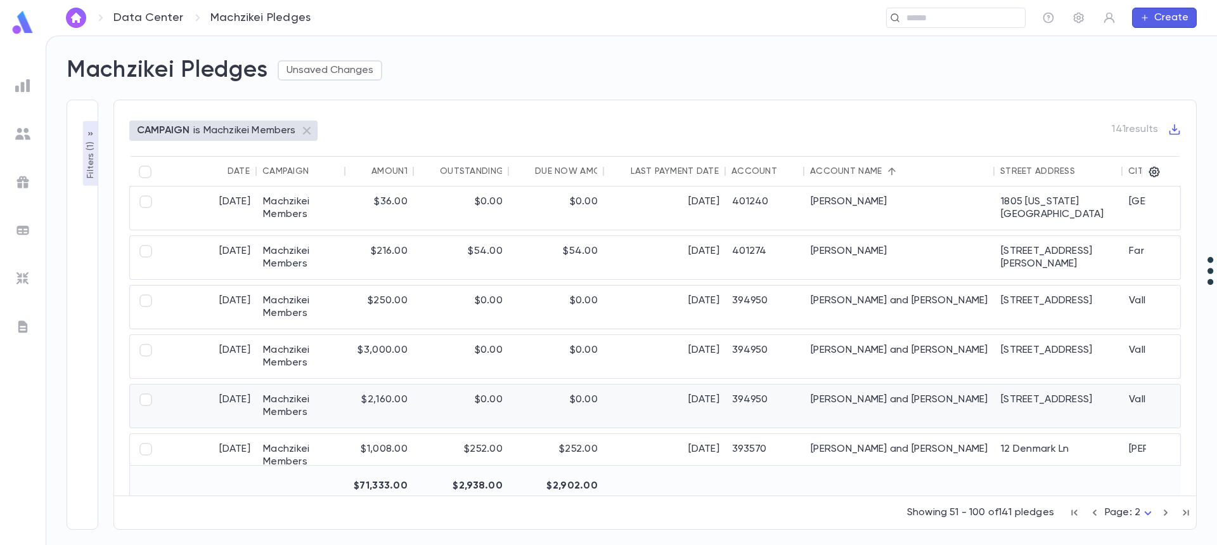
click at [683, 406] on div "11/15/2025" at bounding box center [665, 405] width 122 height 43
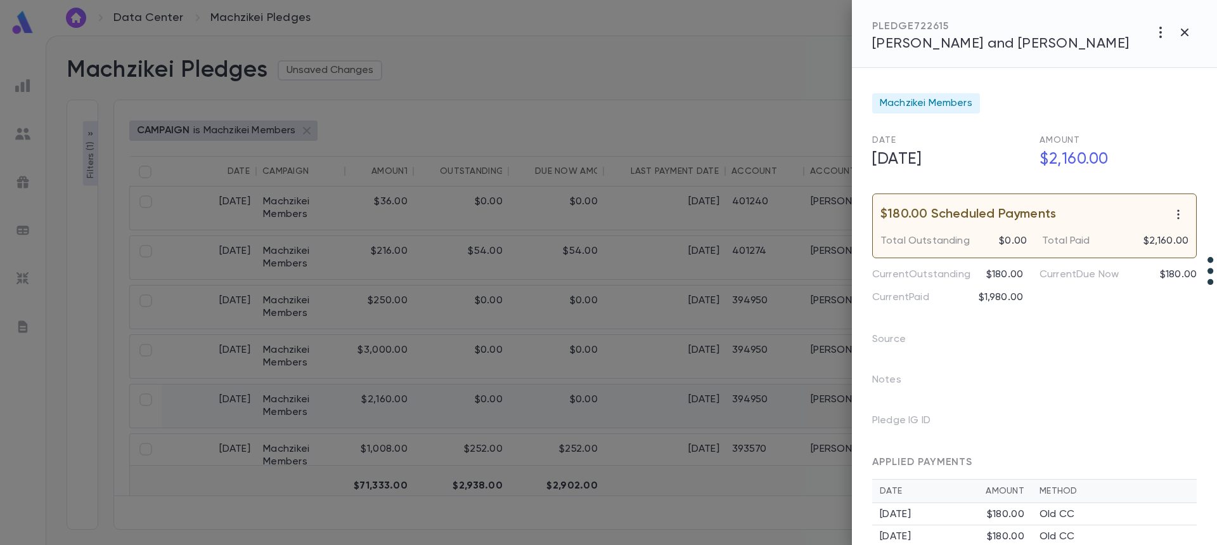
click at [683, 406] on div at bounding box center [608, 272] width 1217 height 545
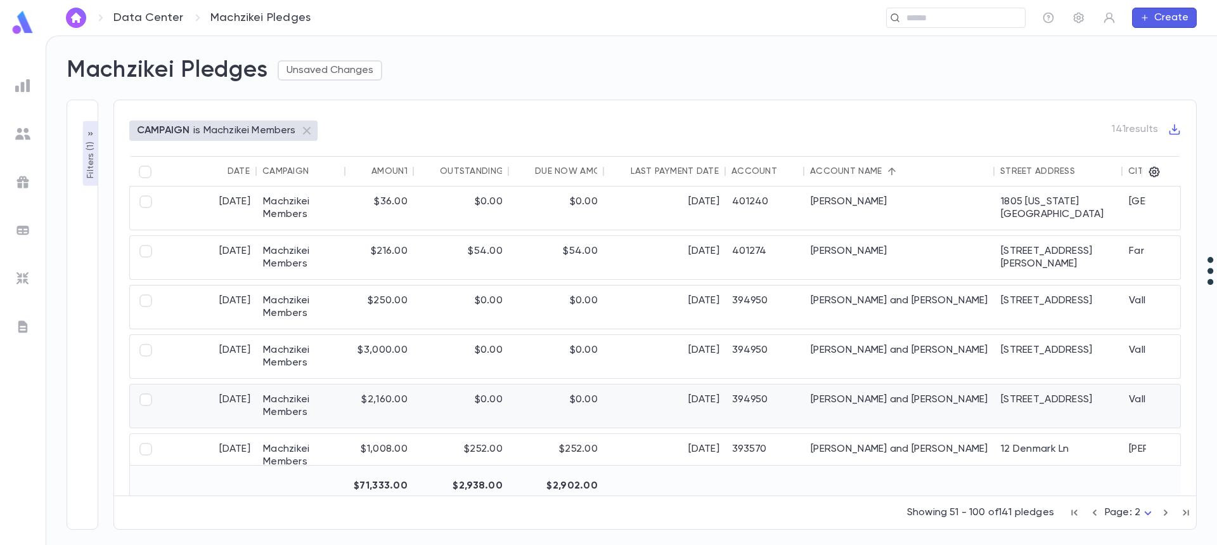
click at [683, 406] on div "11/15/2025" at bounding box center [665, 405] width 122 height 43
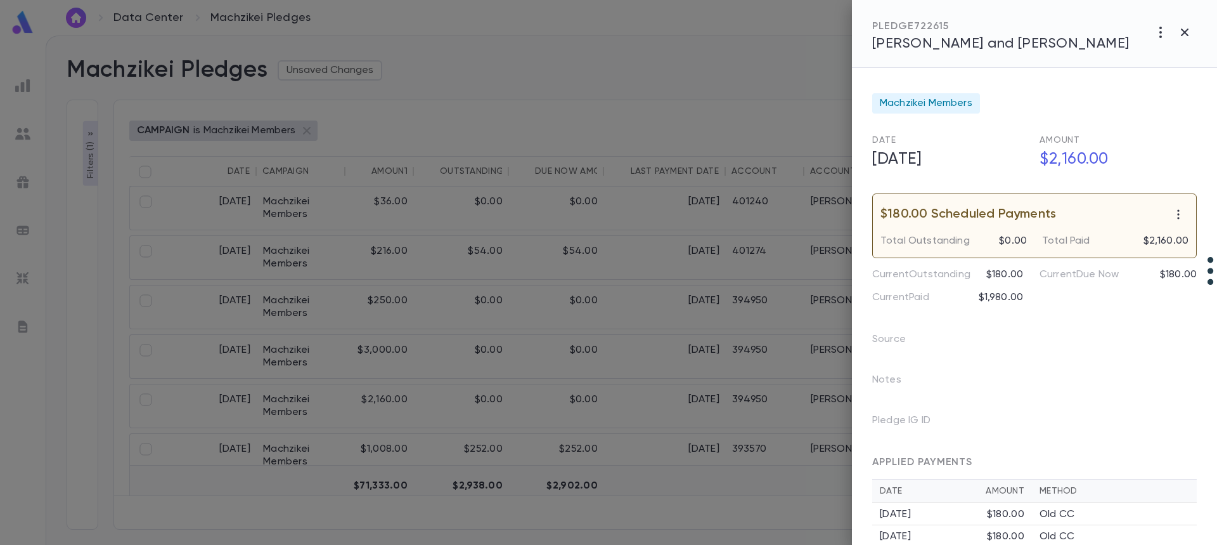
click at [940, 52] on div "PLEDGE 722615 Moerman, Ari and Chavi" at bounding box center [1034, 34] width 365 height 68
click at [949, 41] on span "Moerman, Ari and Chavi" at bounding box center [1000, 44] width 257 height 14
click at [913, 52] on div "PLEDGE 722615 Moerman, Ari and Chavi" at bounding box center [1034, 34] width 365 height 68
click at [911, 47] on span "Moerman, Ari and Chavi" at bounding box center [1000, 44] width 257 height 14
click at [625, 207] on div at bounding box center [608, 272] width 1217 height 545
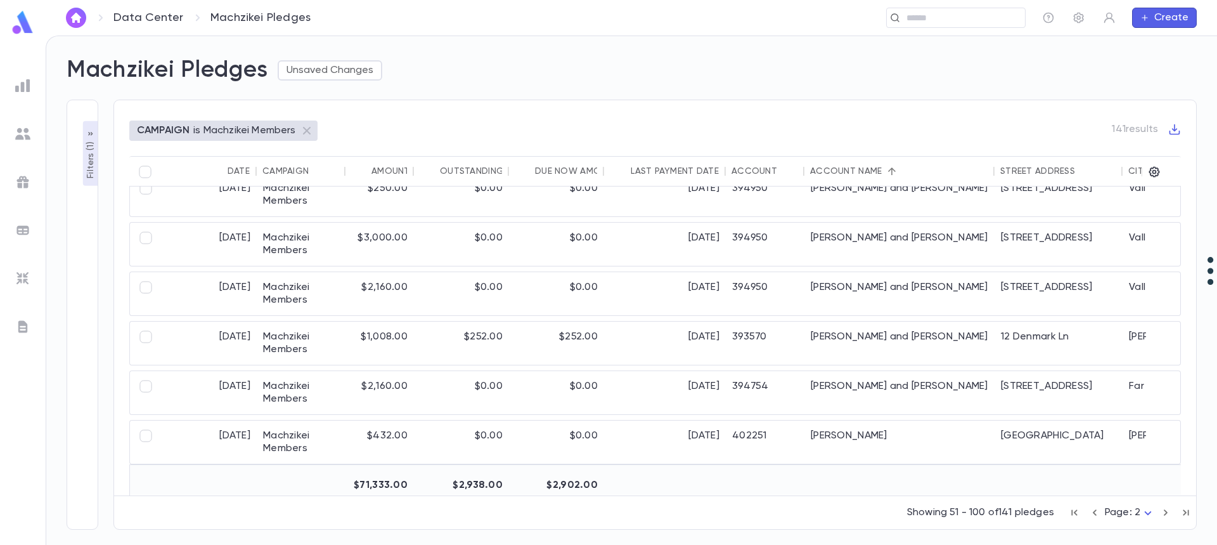
scroll to position [2205, 0]
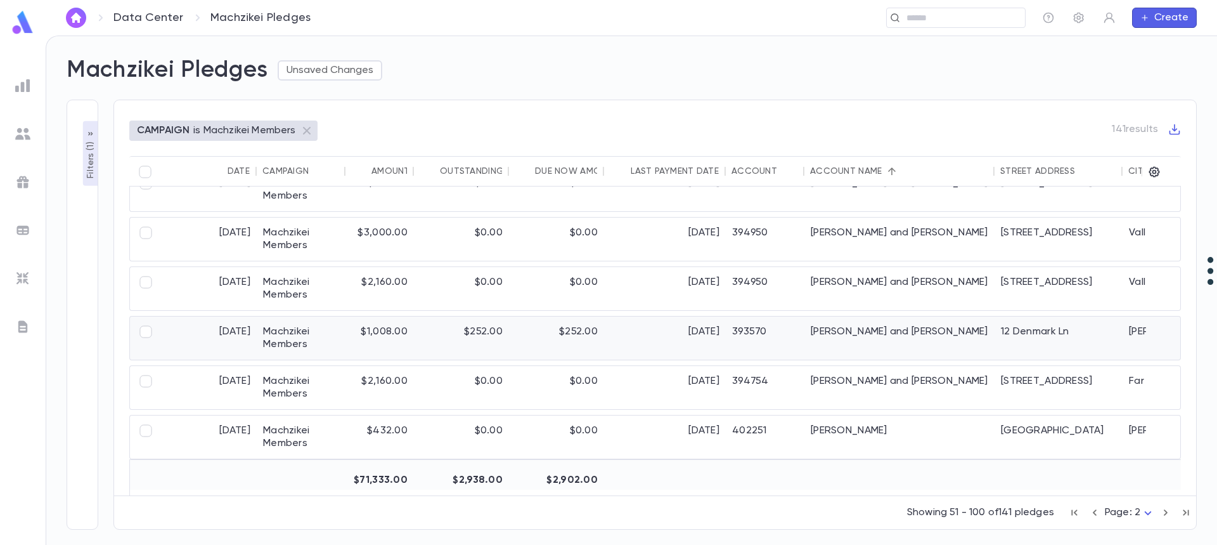
click at [659, 331] on div "[DATE]" at bounding box center [665, 337] width 122 height 43
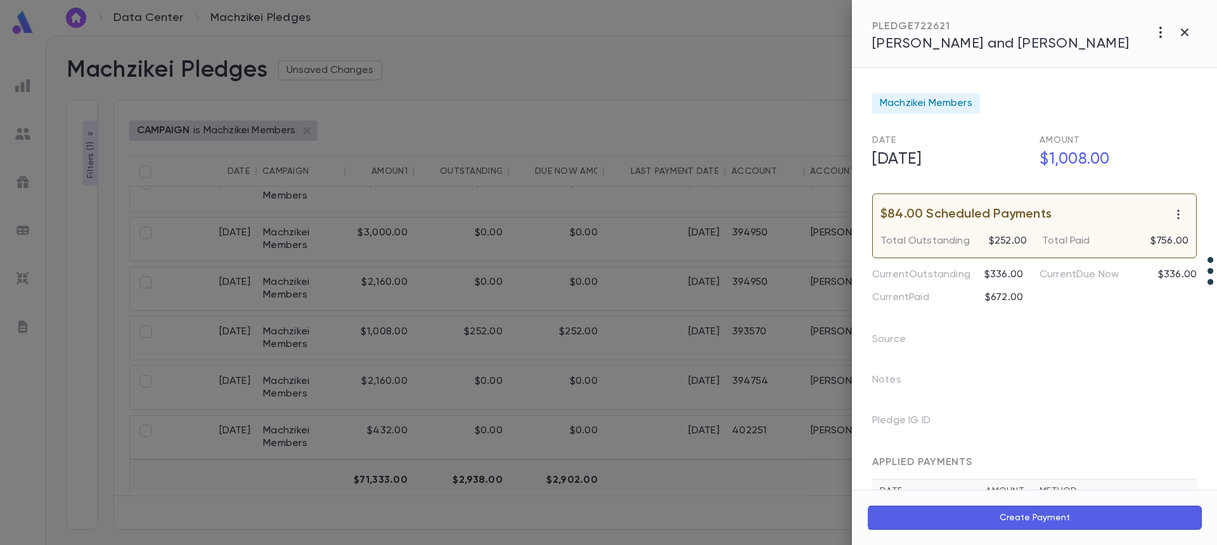
click at [944, 44] on span "Muschel, Chaim Zalman and Esther" at bounding box center [1000, 44] width 257 height 14
click at [923, 45] on span "Muschel, Chaim Zalman and Esther" at bounding box center [1000, 44] width 257 height 14
click at [655, 372] on div at bounding box center [608, 272] width 1217 height 545
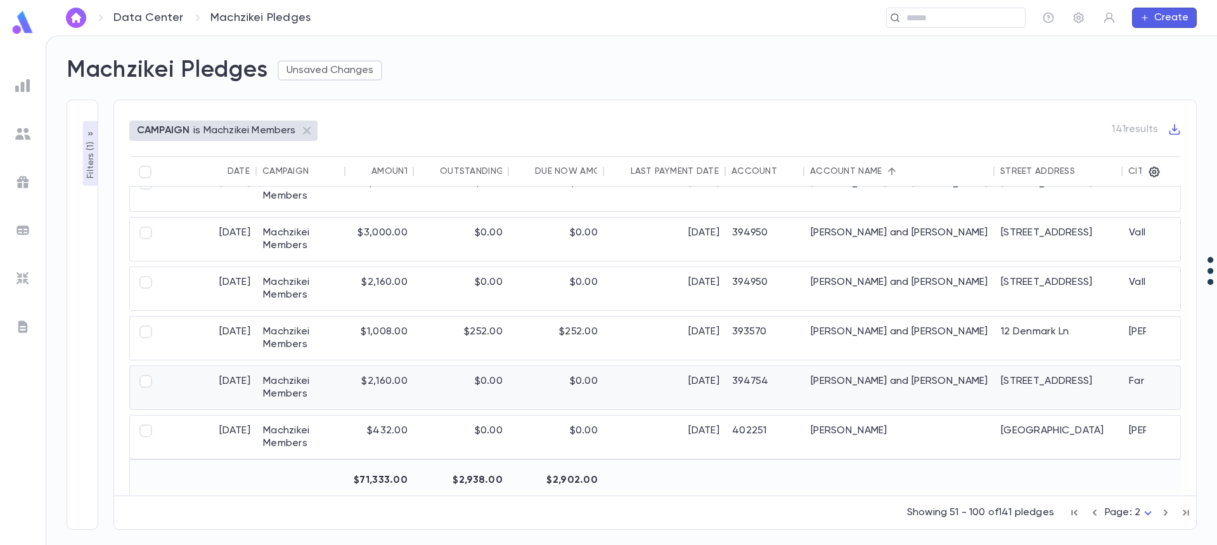
click at [655, 372] on div "[DATE]" at bounding box center [665, 387] width 122 height 43
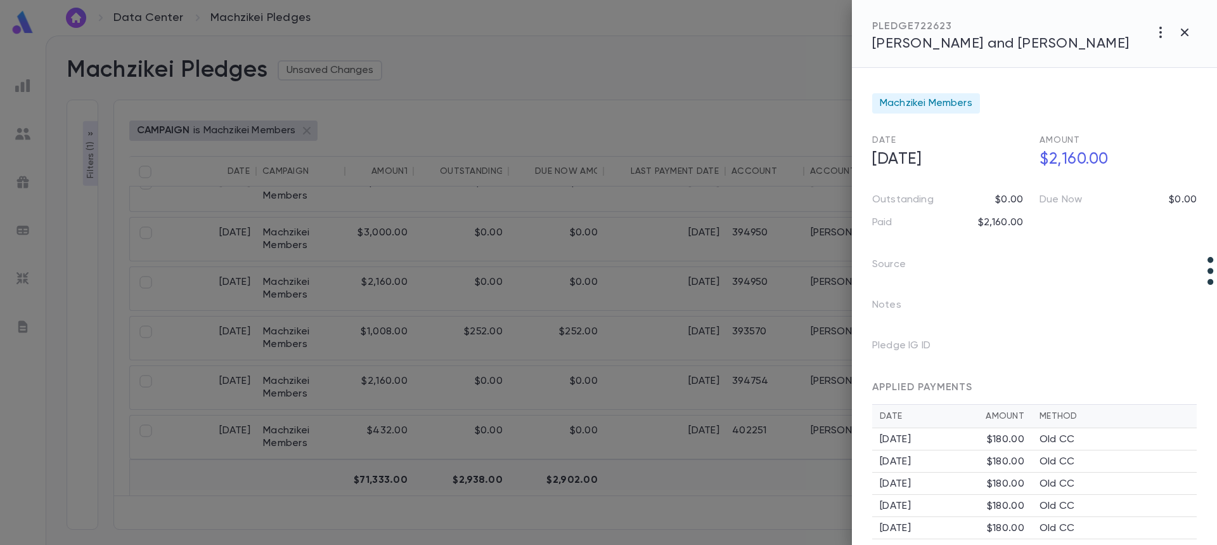
click at [929, 41] on span "Neumann, Menachem and Adina" at bounding box center [1000, 44] width 257 height 14
click at [769, 434] on div at bounding box center [608, 272] width 1217 height 545
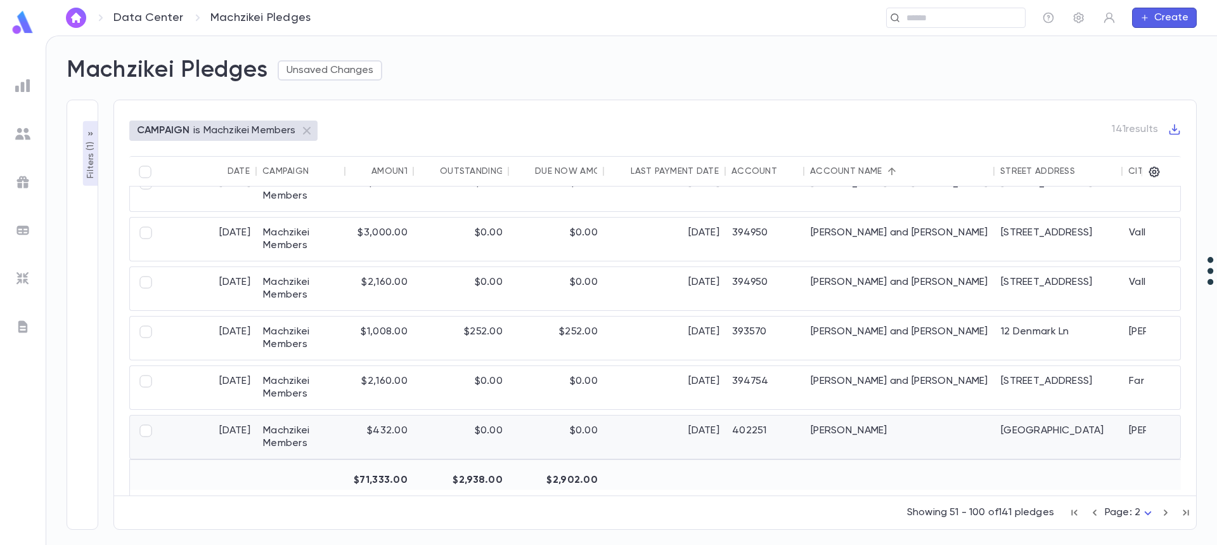
click at [773, 434] on div "402251" at bounding box center [765, 436] width 79 height 43
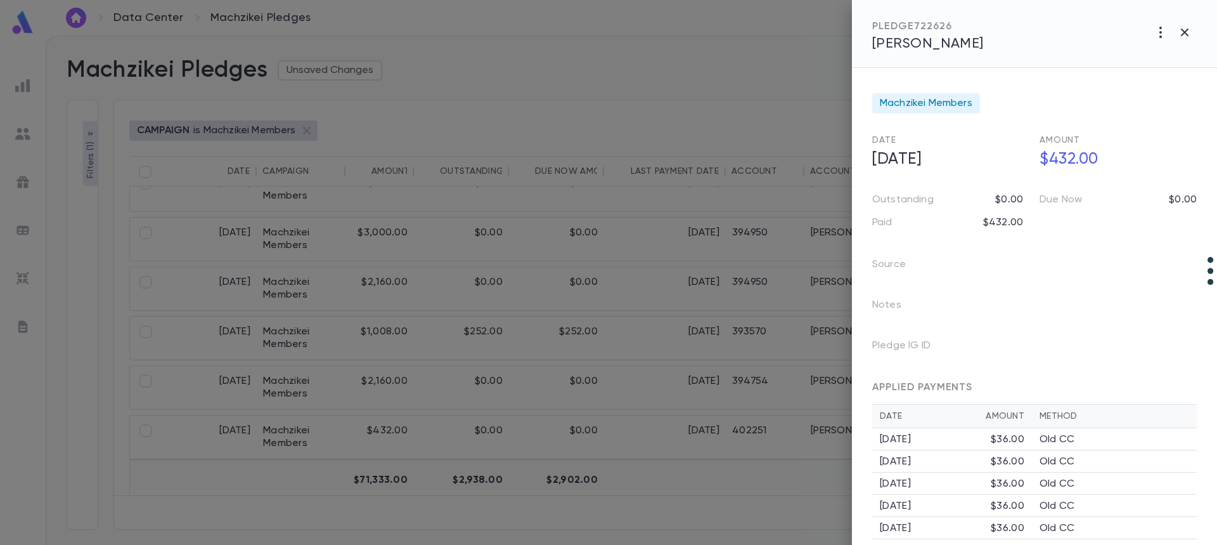
click at [892, 44] on span "Neuwirth, Samuel" at bounding box center [928, 44] width 112 height 14
click at [683, 477] on div at bounding box center [608, 272] width 1217 height 545
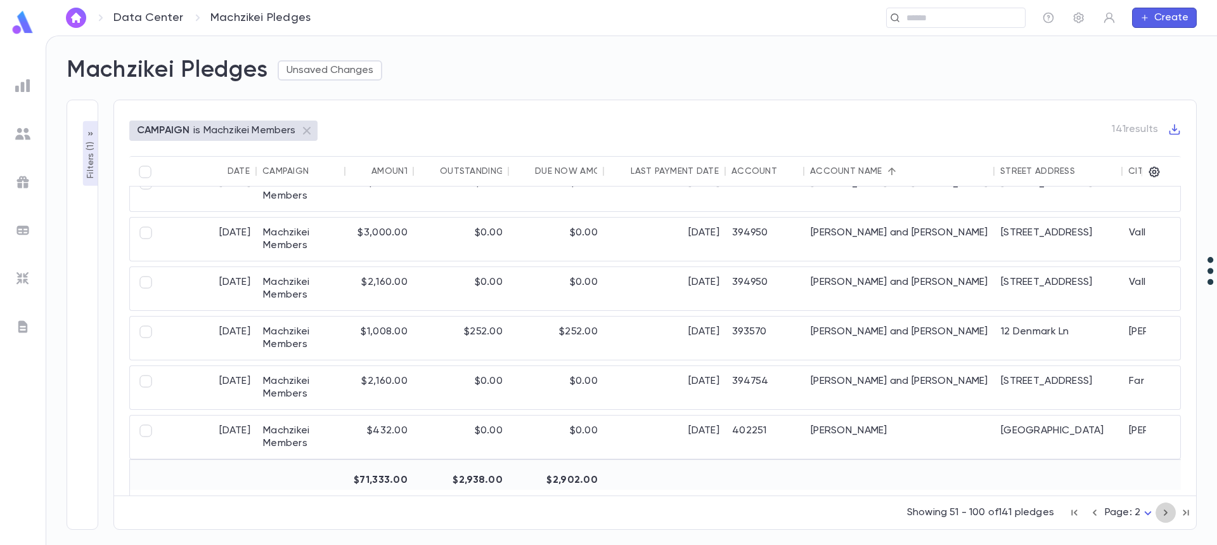
click at [1167, 514] on icon "button" at bounding box center [1166, 512] width 4 height 6
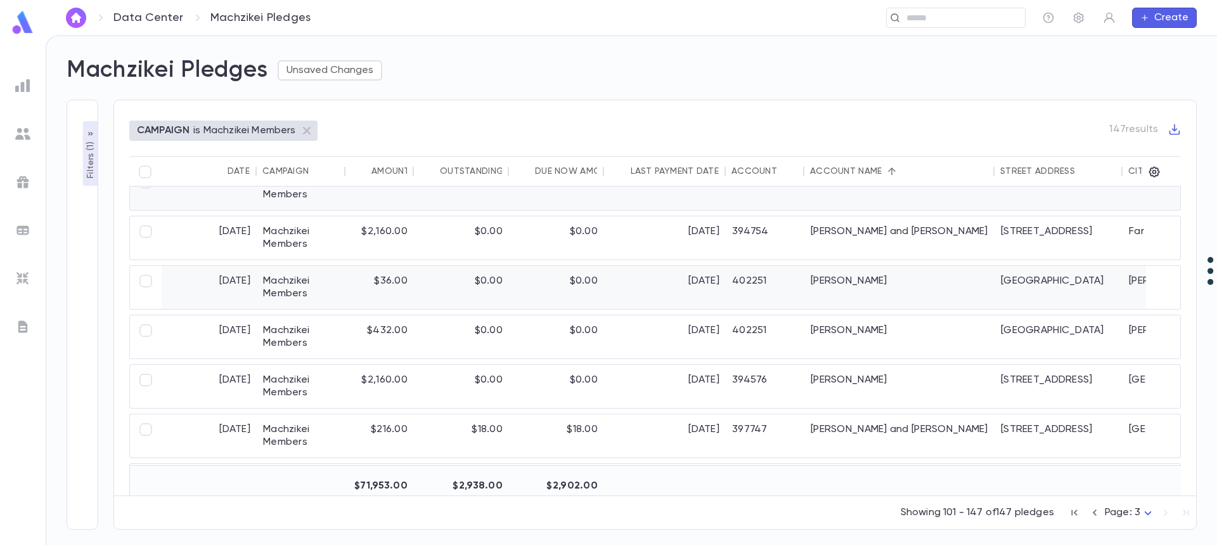
scroll to position [127, 0]
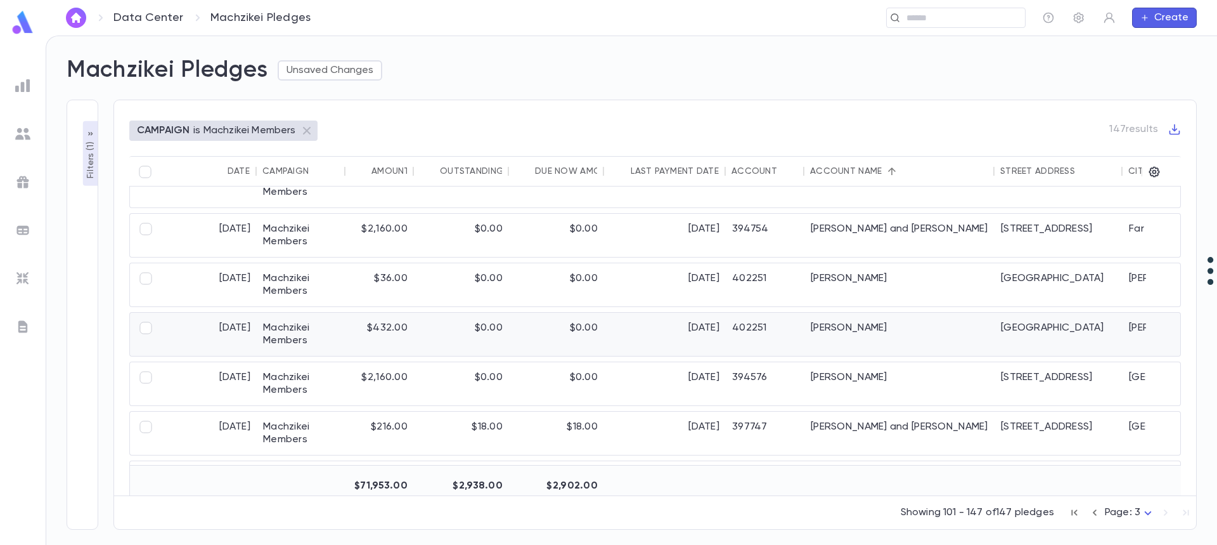
click at [868, 322] on div "Neuwirth, Samuel" at bounding box center [900, 334] width 190 height 43
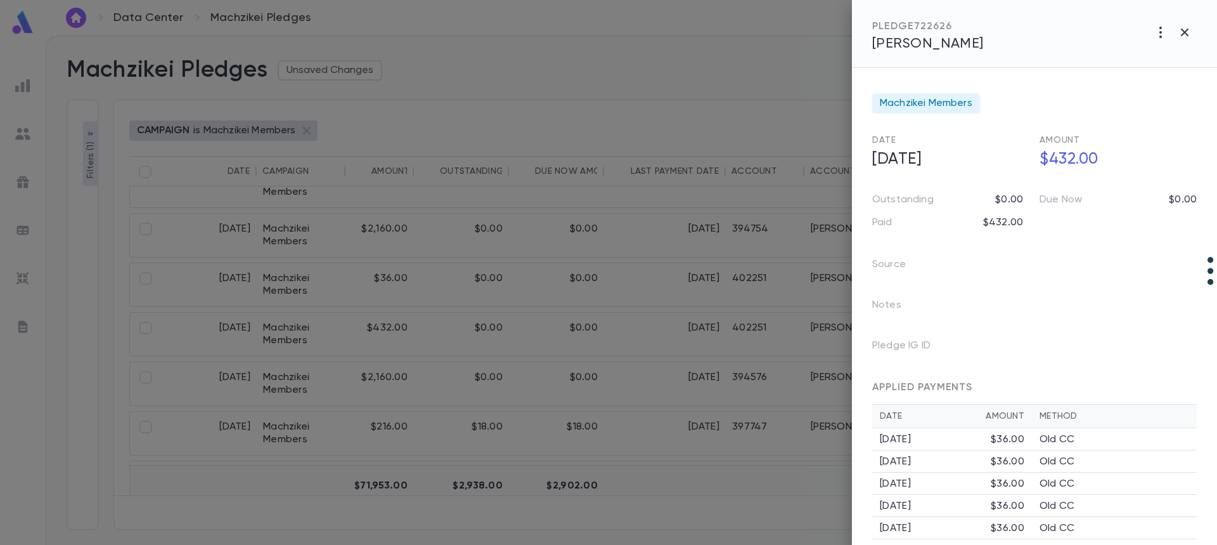
click at [947, 60] on div "PLEDGE 722626 Neuwirth, Samuel" at bounding box center [1034, 34] width 365 height 68
click at [944, 46] on span "Neuwirth, Samuel" at bounding box center [928, 44] width 112 height 14
click at [797, 394] on div at bounding box center [608, 272] width 1217 height 545
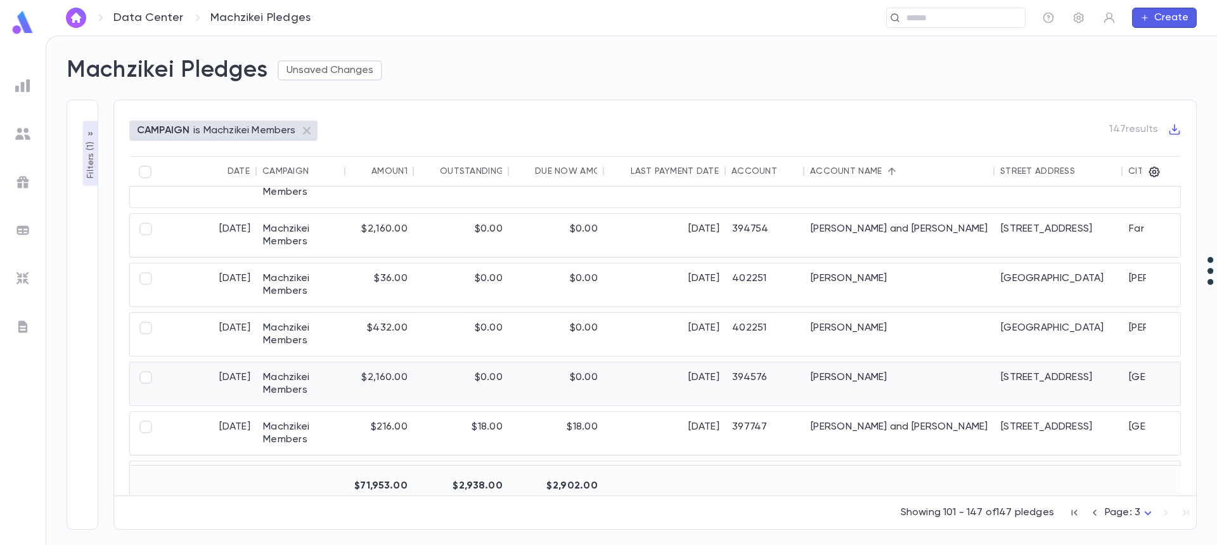
click at [817, 380] on div "Newfield, Dovid" at bounding box center [900, 383] width 190 height 43
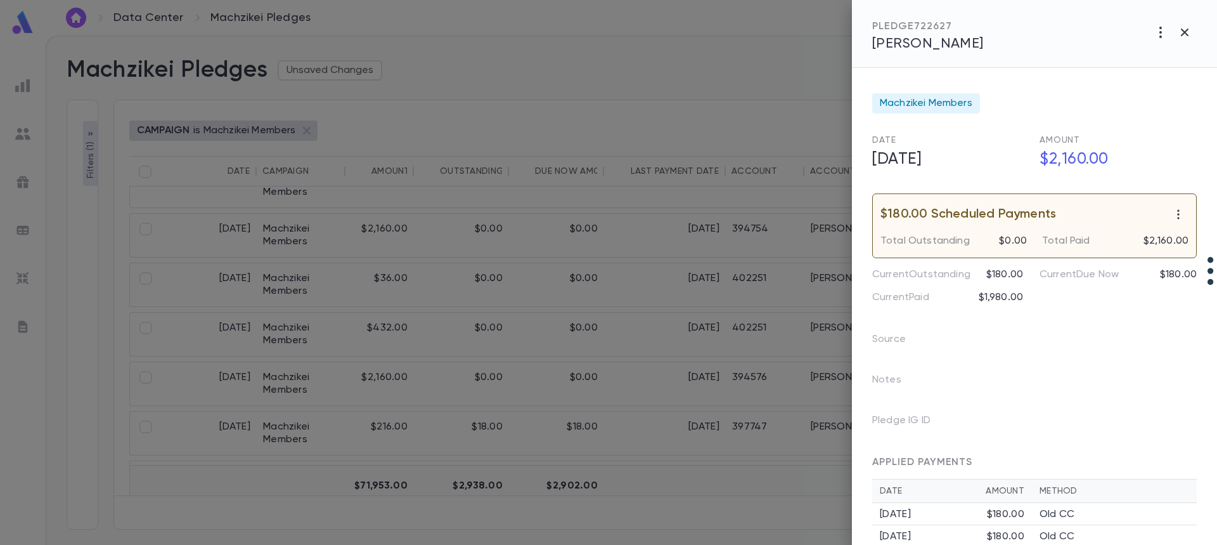
click at [956, 41] on span "Newfield, Dovid" at bounding box center [928, 44] width 112 height 14
click at [1188, 30] on icon "button" at bounding box center [1185, 33] width 8 height 8
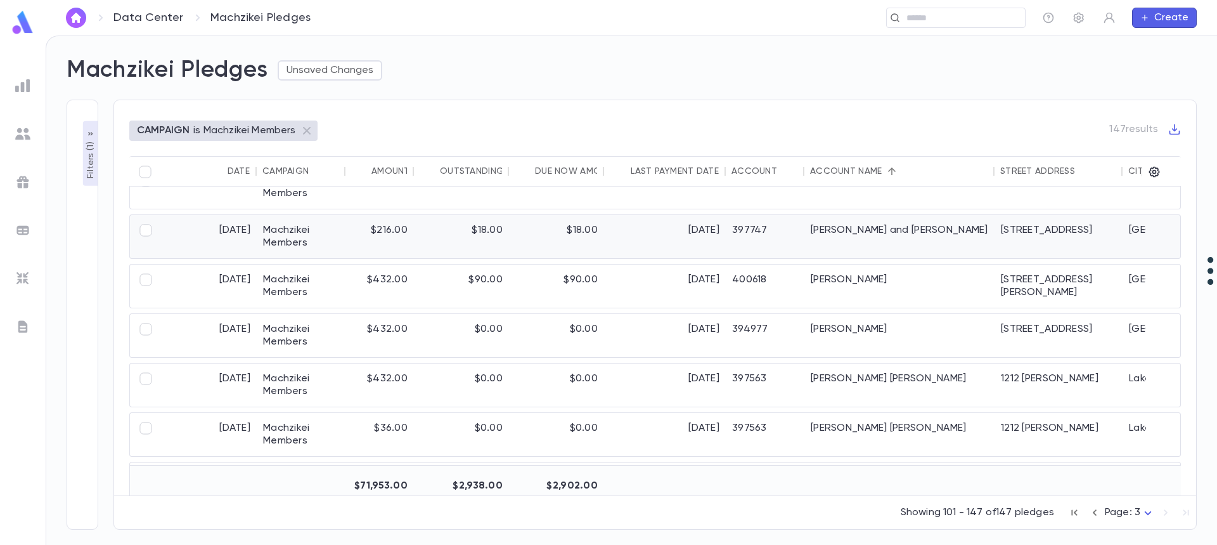
scroll to position [380, 0]
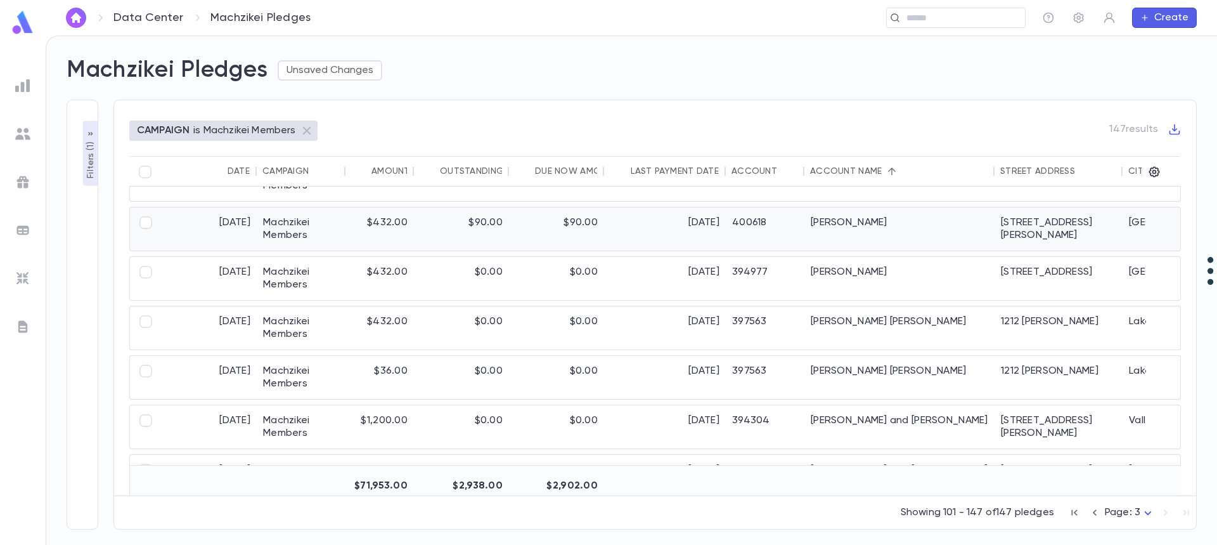
click at [862, 230] on div "Olswang, Yisroel" at bounding box center [900, 228] width 190 height 43
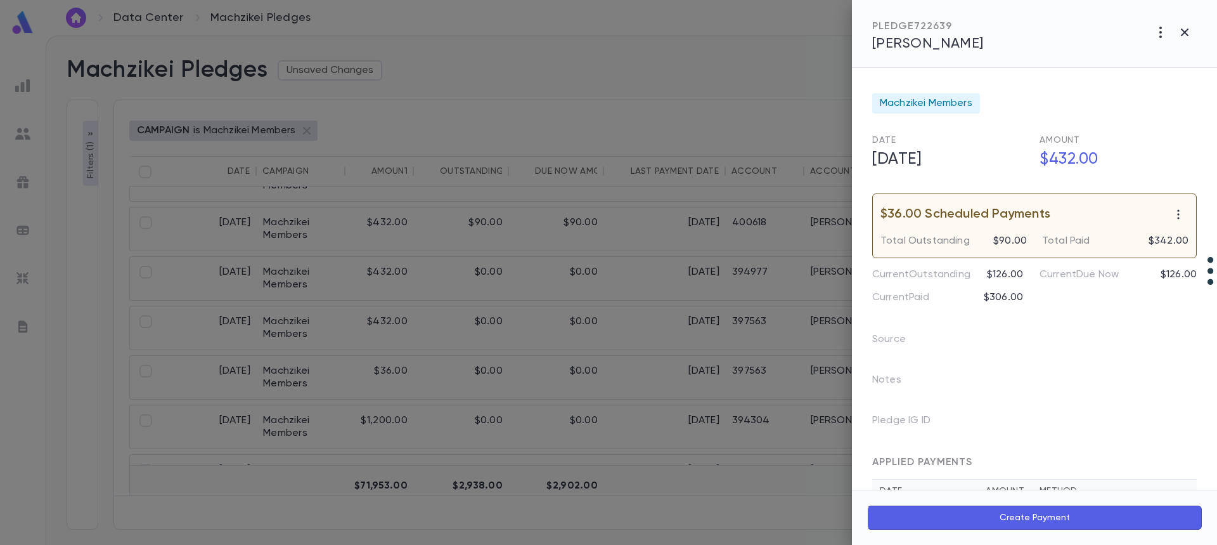
click at [912, 49] on span "Olswang, Yisroel" at bounding box center [928, 44] width 112 height 14
click at [633, 299] on div at bounding box center [608, 272] width 1217 height 545
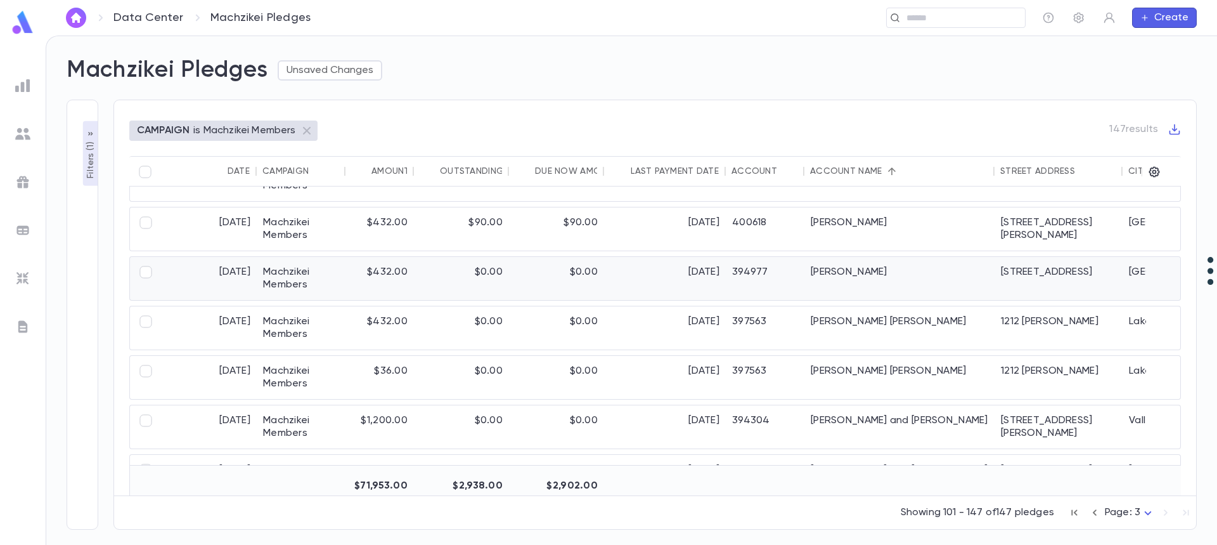
click at [644, 282] on div "11/1/2025" at bounding box center [665, 278] width 122 height 43
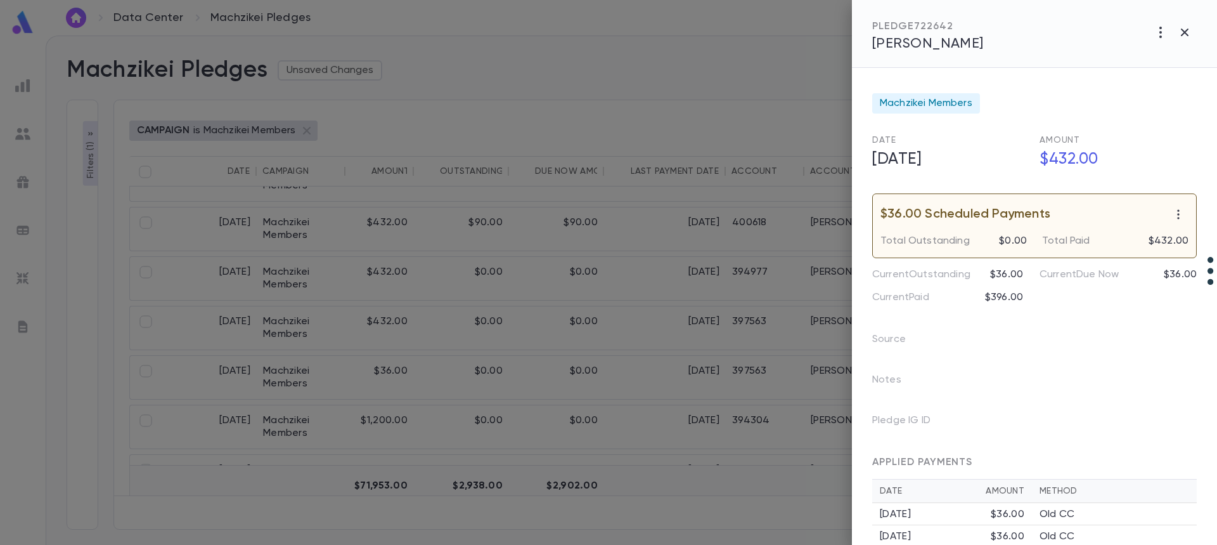
click at [896, 48] on span "Orlansky, Gavriel" at bounding box center [928, 44] width 112 height 14
click at [711, 324] on div at bounding box center [608, 272] width 1217 height 545
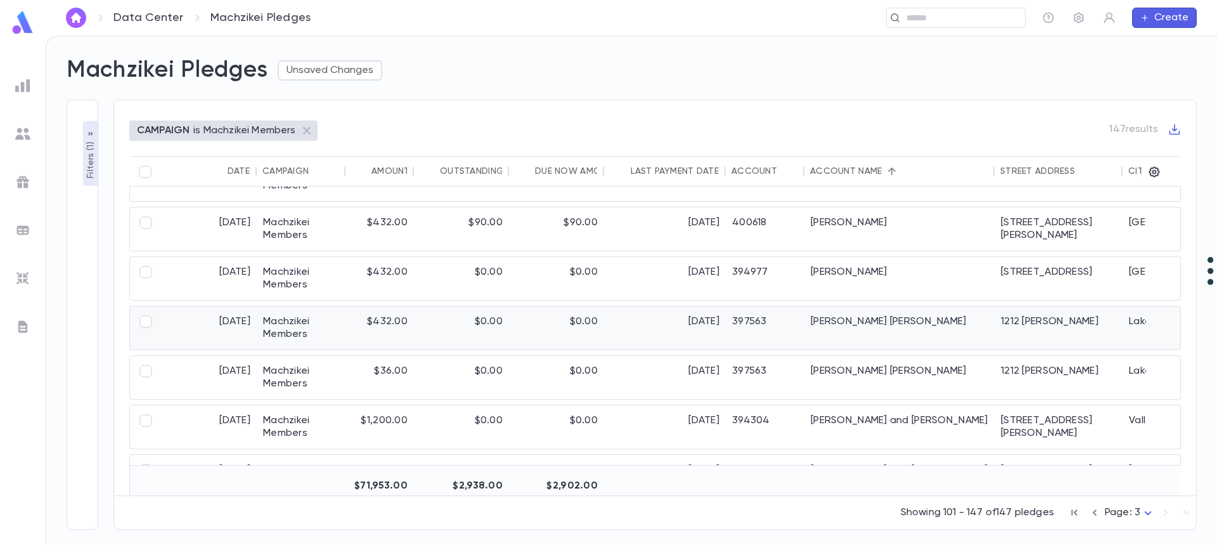
click at [752, 322] on div "397563" at bounding box center [765, 327] width 79 height 43
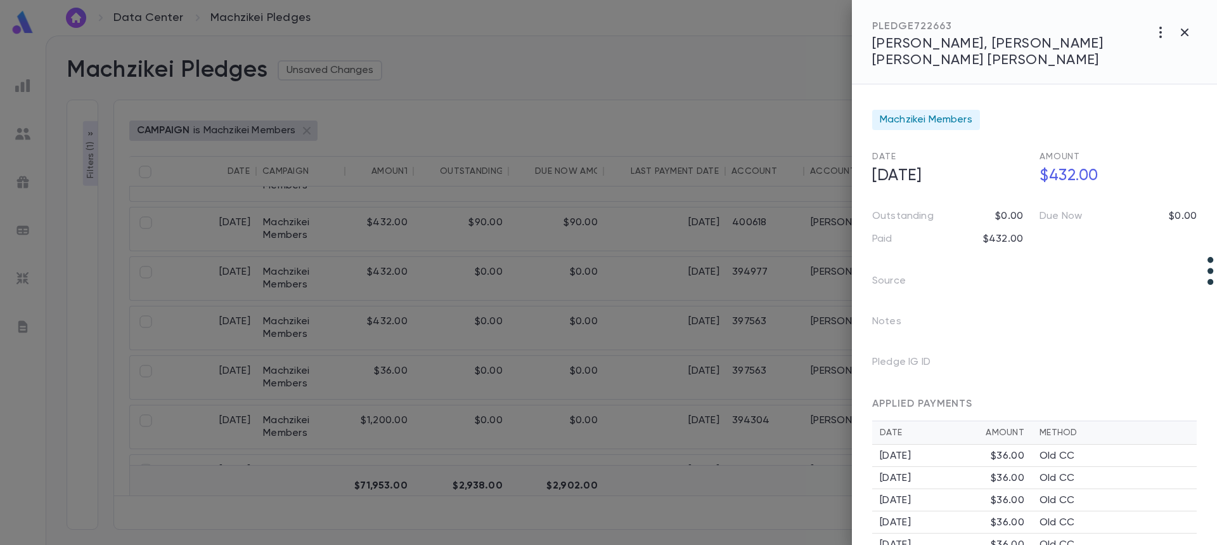
click at [885, 53] on span "Pereira, Rodrigues Pereira, Moshe Chaim Dovid" at bounding box center [987, 52] width 231 height 30
click at [591, 423] on div at bounding box center [608, 272] width 1217 height 545
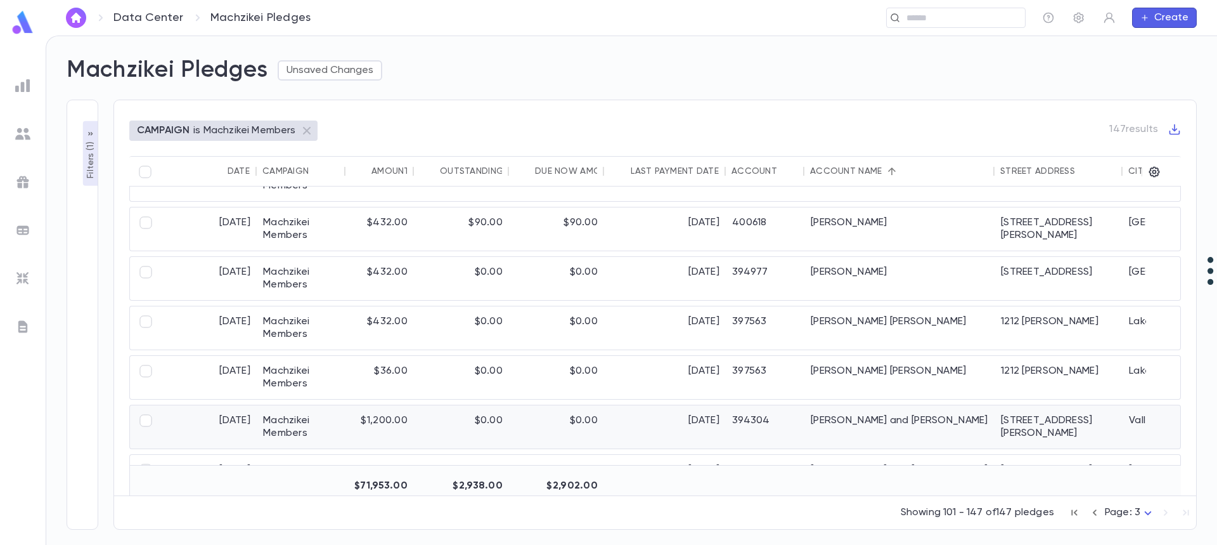
scroll to position [444, 0]
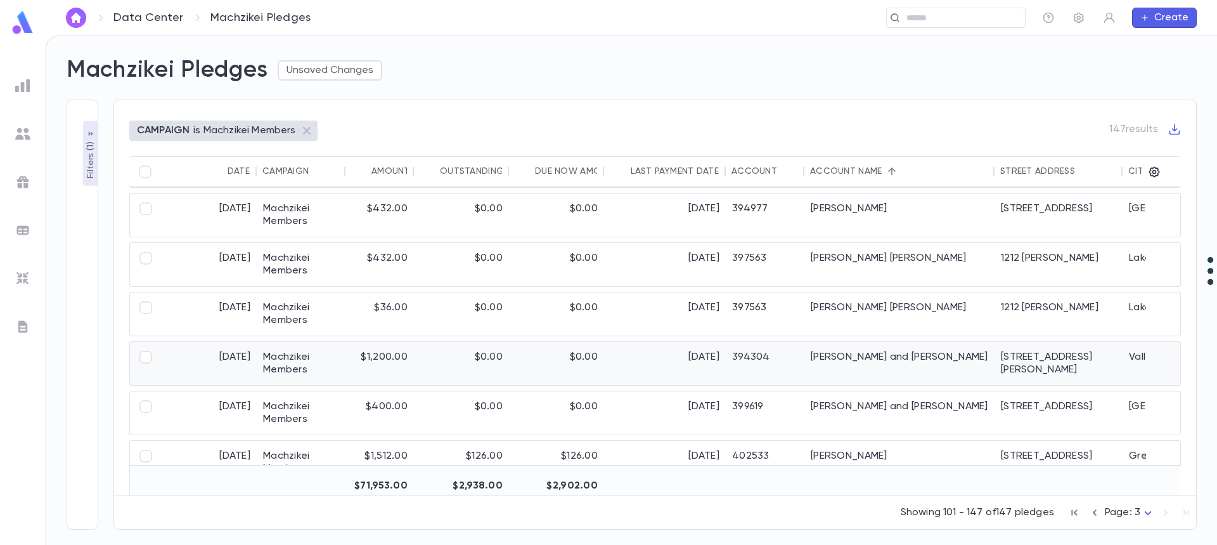
click at [609, 360] on div "[DATE]" at bounding box center [665, 363] width 122 height 43
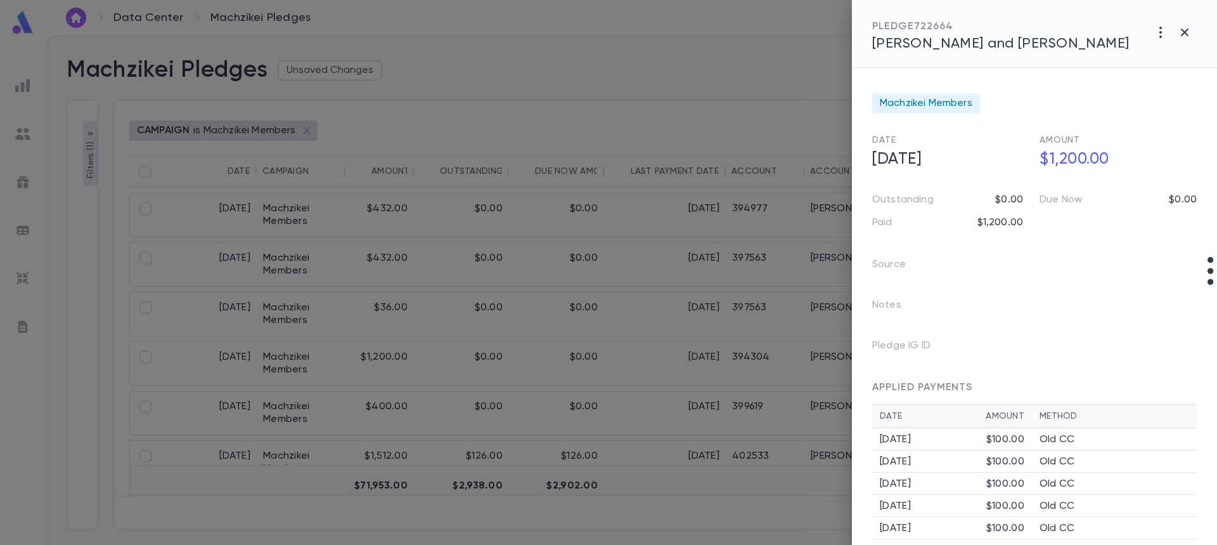
click at [924, 29] on div "PLEDGE 722664" at bounding box center [1000, 26] width 257 height 13
click at [924, 42] on span "Perlow, Sruly and Chani" at bounding box center [1000, 44] width 257 height 14
click at [610, 417] on div at bounding box center [608, 272] width 1217 height 545
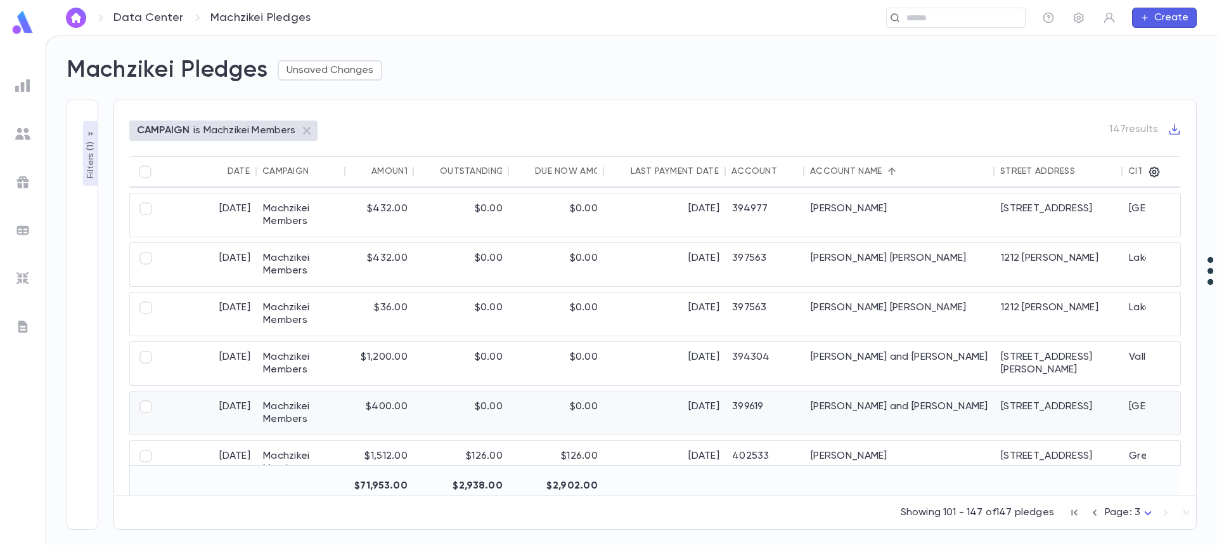
click at [609, 410] on div "[DATE]" at bounding box center [665, 412] width 122 height 43
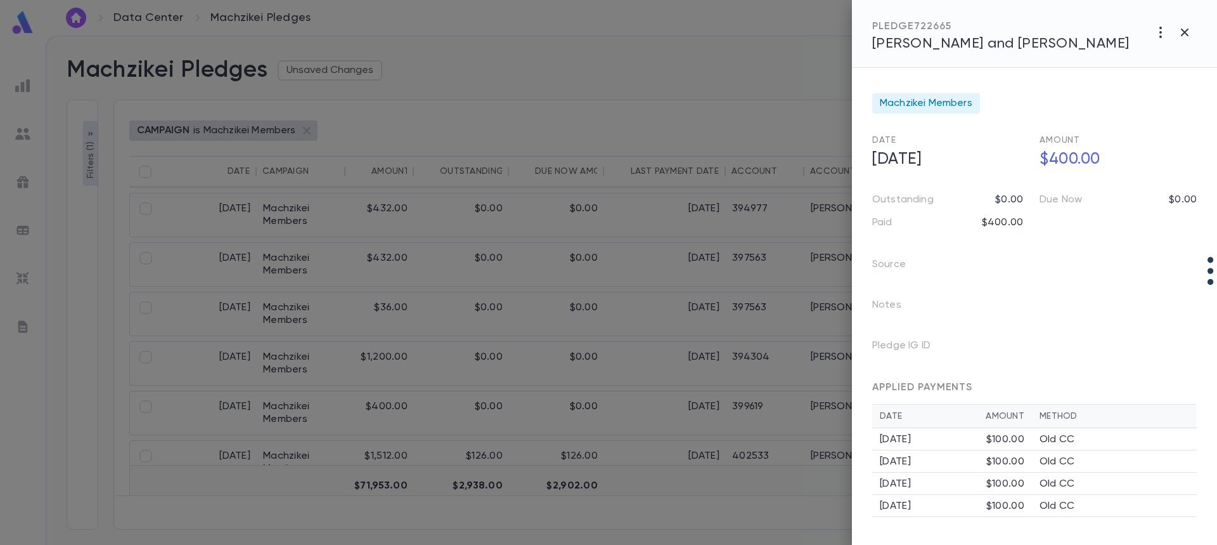
click at [980, 45] on span "Perlstein, Tzvi and Sara Tema" at bounding box center [1000, 44] width 257 height 14
click at [747, 373] on div at bounding box center [608, 272] width 1217 height 545
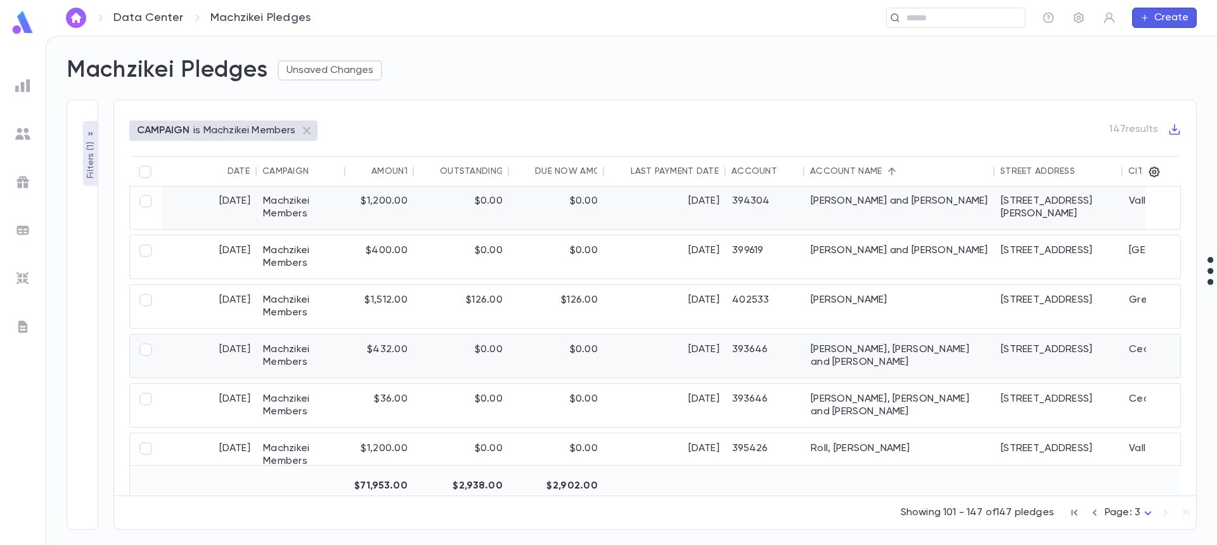
scroll to position [634, 0]
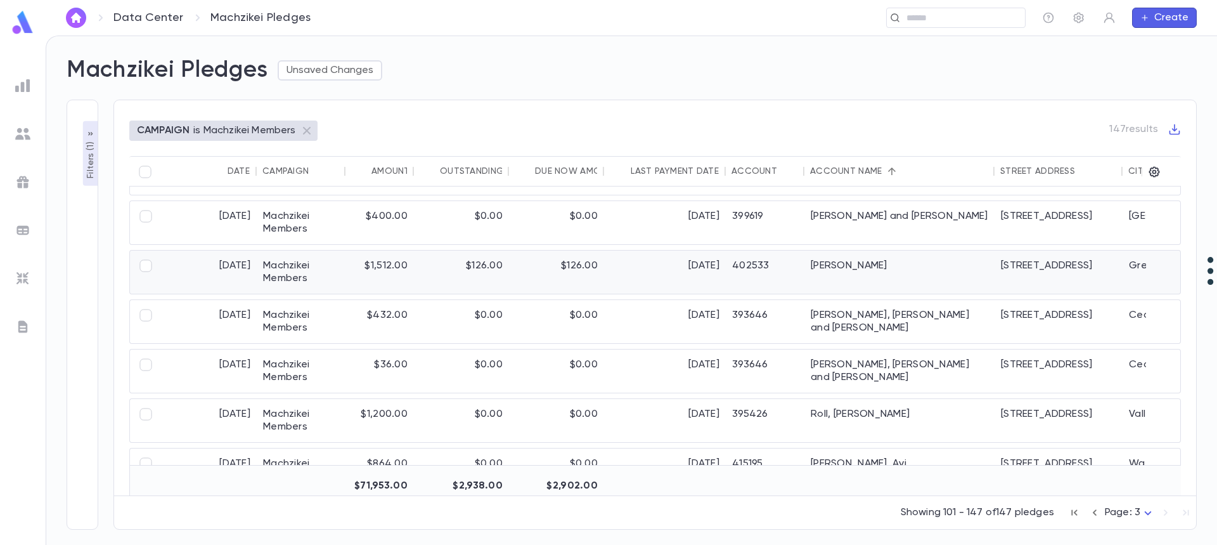
click at [755, 267] on div "402533" at bounding box center [765, 271] width 79 height 43
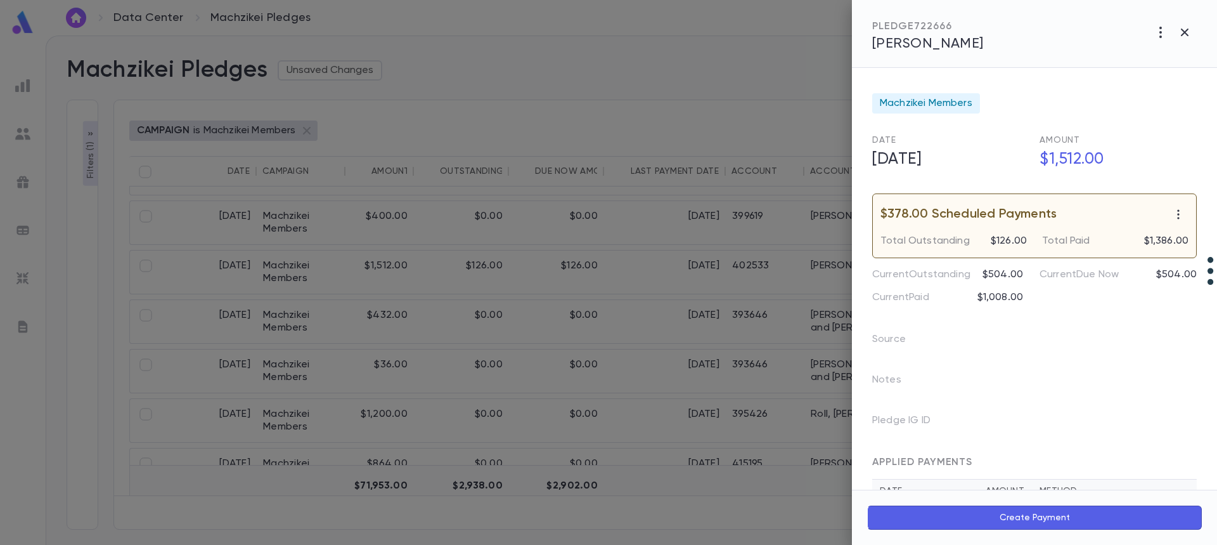
click at [907, 39] on span "Peyamipour, Yoel" at bounding box center [928, 44] width 112 height 14
click at [524, 289] on div at bounding box center [608, 272] width 1217 height 545
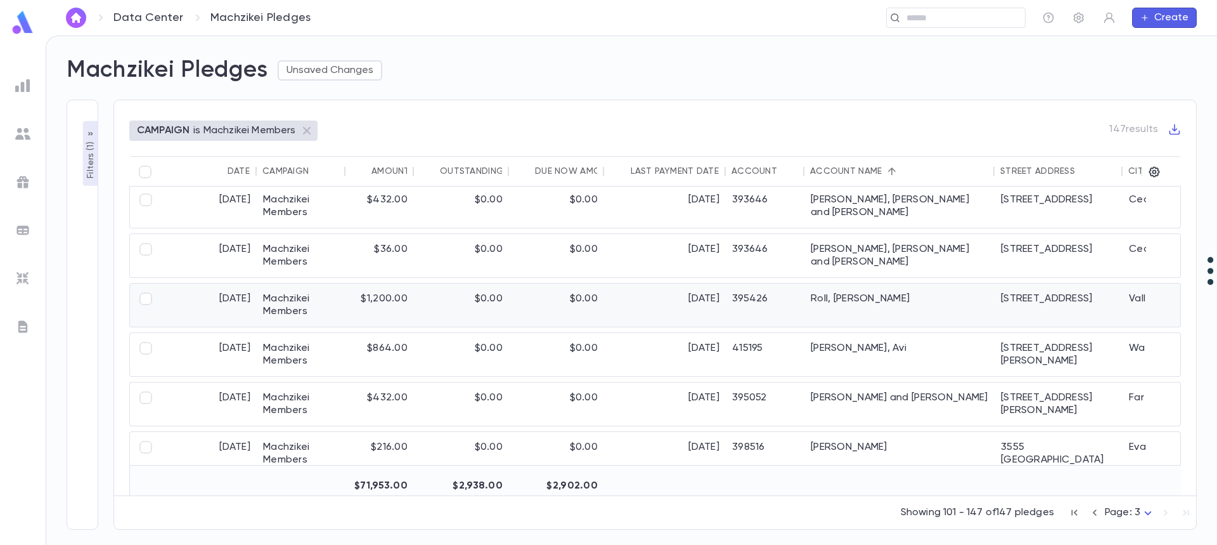
scroll to position [761, 0]
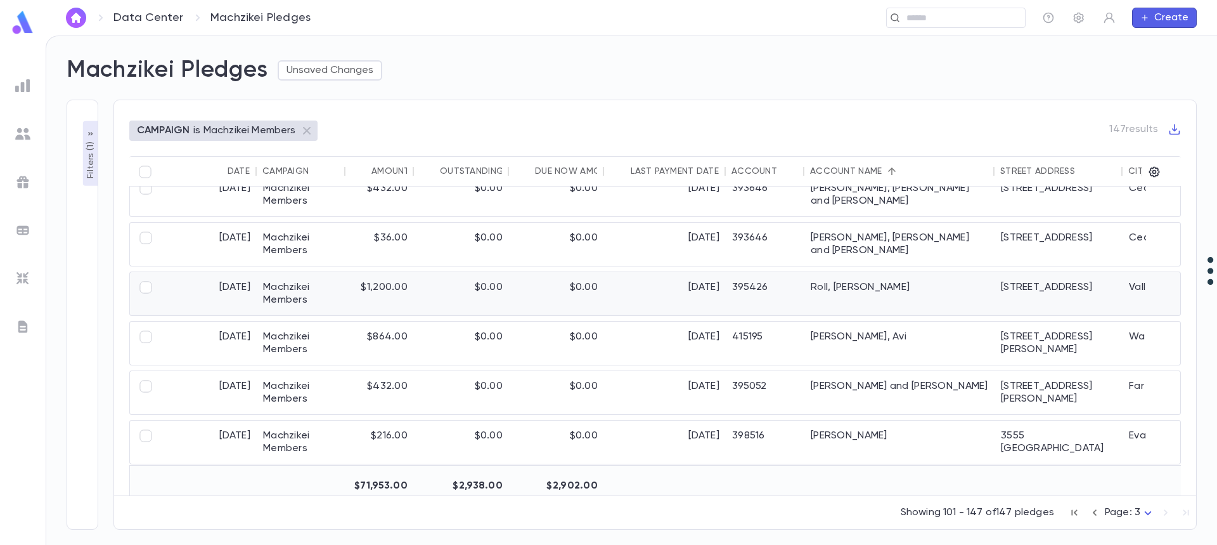
click at [846, 286] on div "Roll, Dovid" at bounding box center [900, 293] width 190 height 43
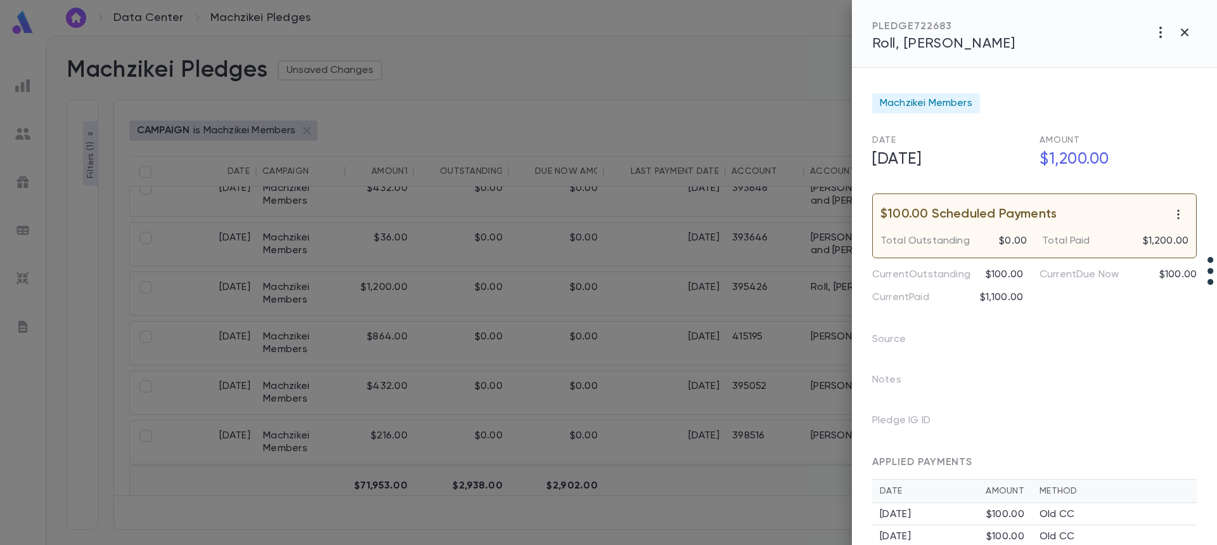
click at [923, 34] on div "PLEDGE 722683 Roll, Dovid" at bounding box center [943, 36] width 143 height 32
click at [922, 47] on span "Roll, Dovid" at bounding box center [943, 44] width 143 height 14
click at [745, 337] on div at bounding box center [608, 272] width 1217 height 545
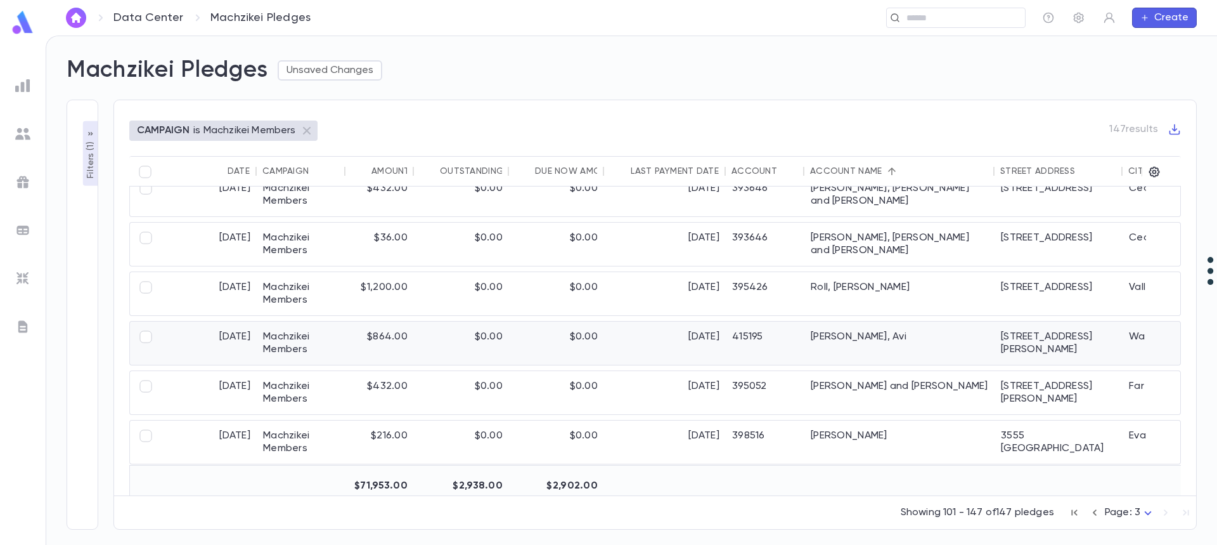
click at [743, 342] on div "415195" at bounding box center [765, 342] width 79 height 43
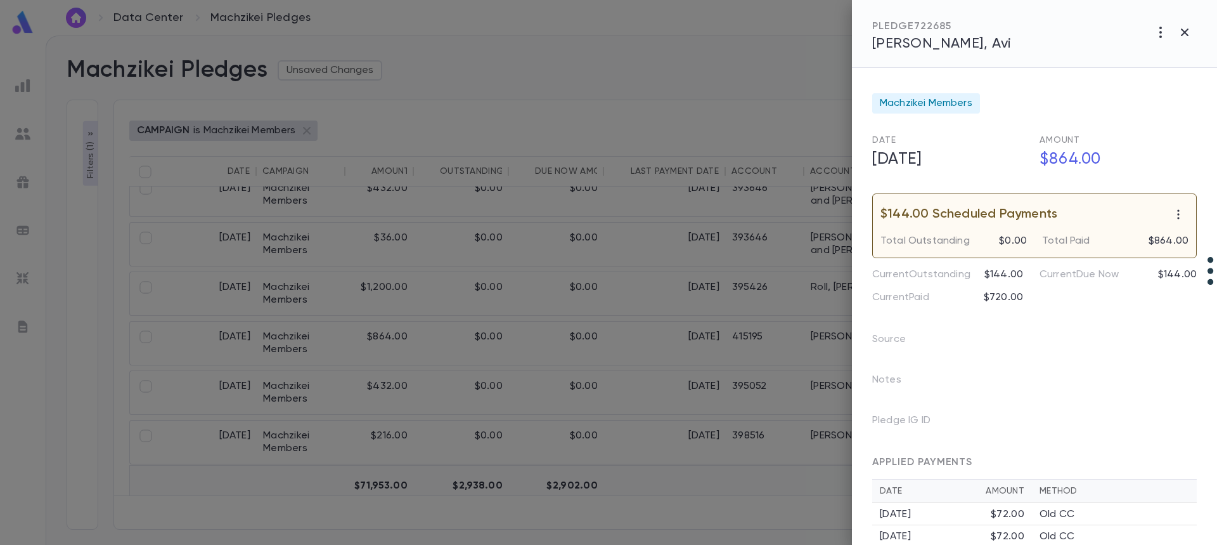
click at [927, 47] on span "Rosenbloom, Avi" at bounding box center [941, 44] width 139 height 14
click at [760, 240] on div at bounding box center [608, 272] width 1217 height 545
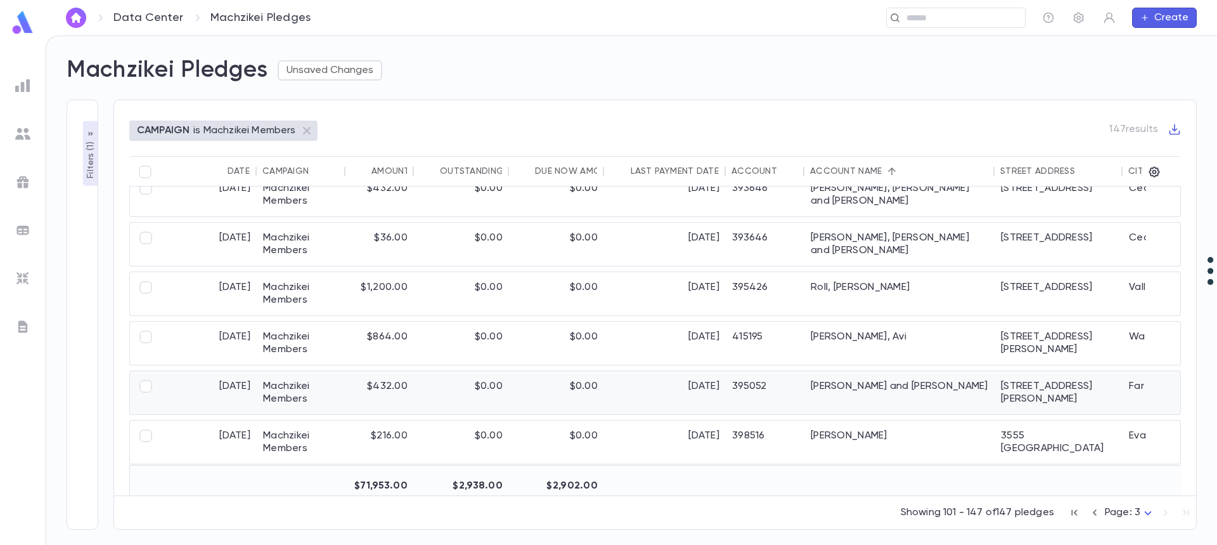
click at [825, 391] on div "Samowitz, Aaron and Esther" at bounding box center [900, 392] width 190 height 43
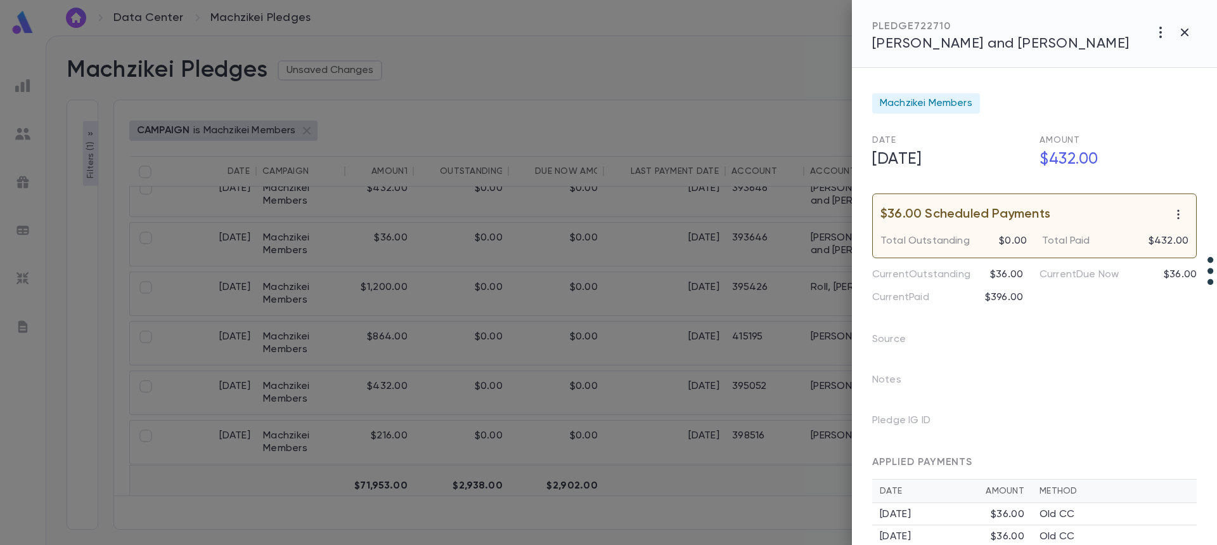
click at [957, 41] on span "Samowitz, Aaron and Esther" at bounding box center [1000, 44] width 257 height 14
click at [732, 436] on div at bounding box center [608, 272] width 1217 height 545
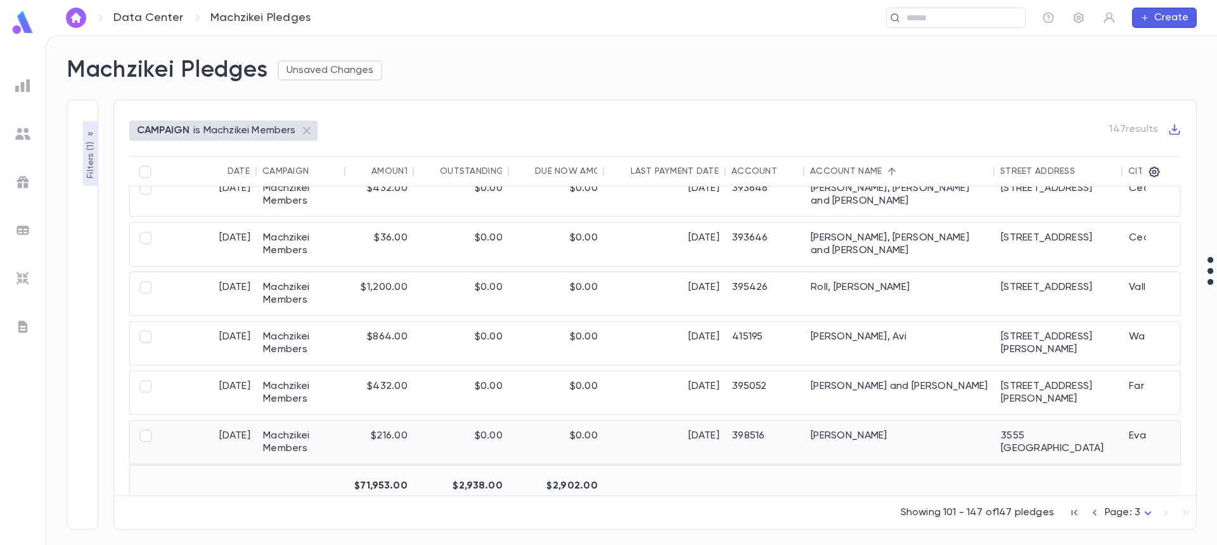
click at [732, 436] on div "398516" at bounding box center [765, 441] width 79 height 43
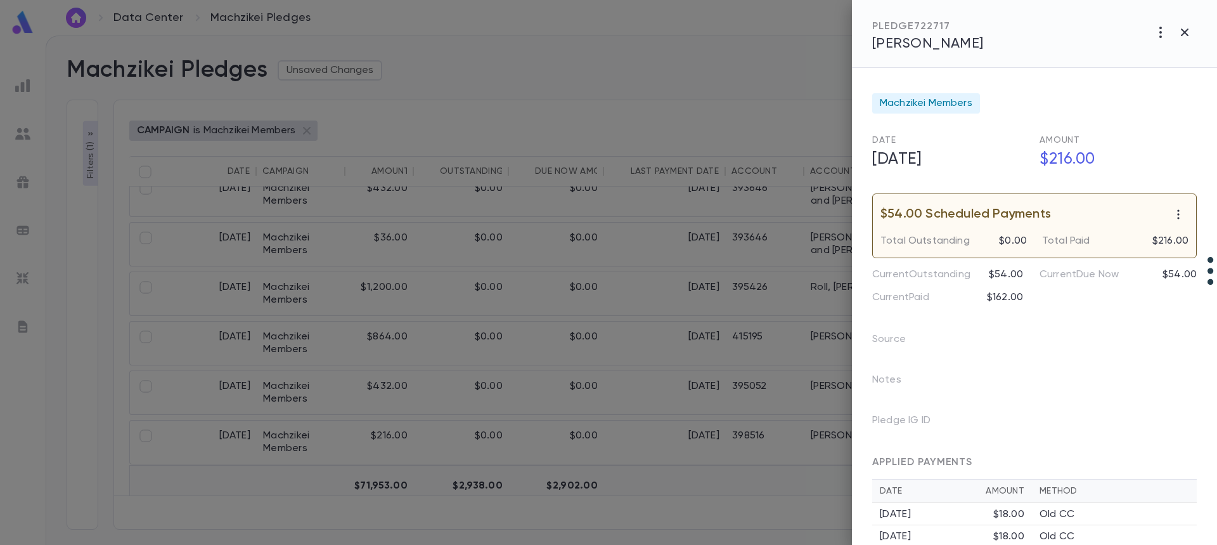
click at [942, 43] on span "Schaffel, Daniel" at bounding box center [928, 44] width 112 height 14
click at [575, 281] on div at bounding box center [608, 272] width 1217 height 545
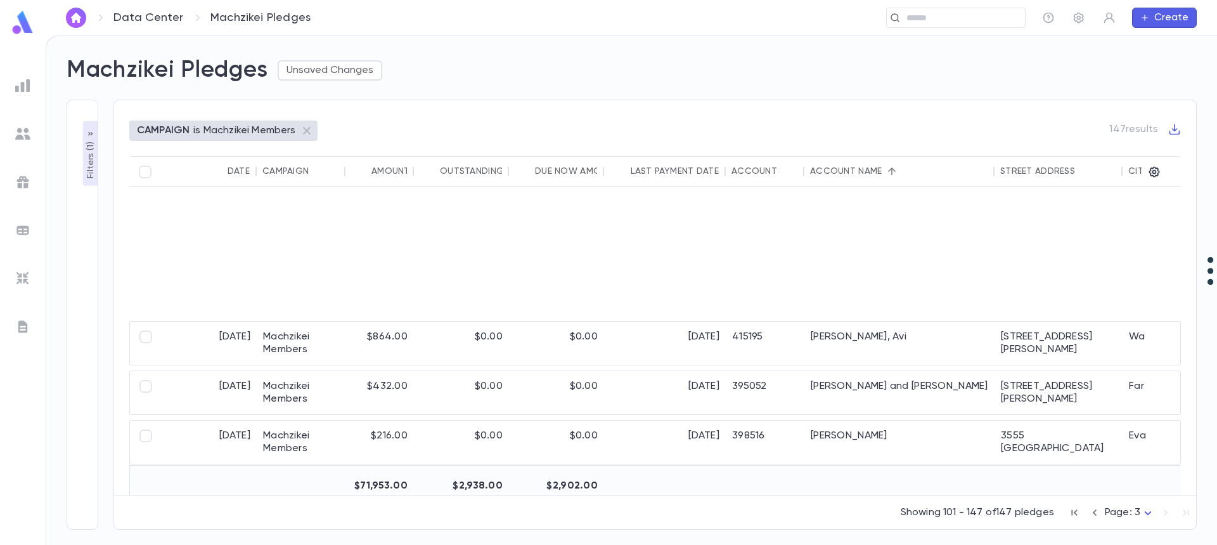
scroll to position [1012, 0]
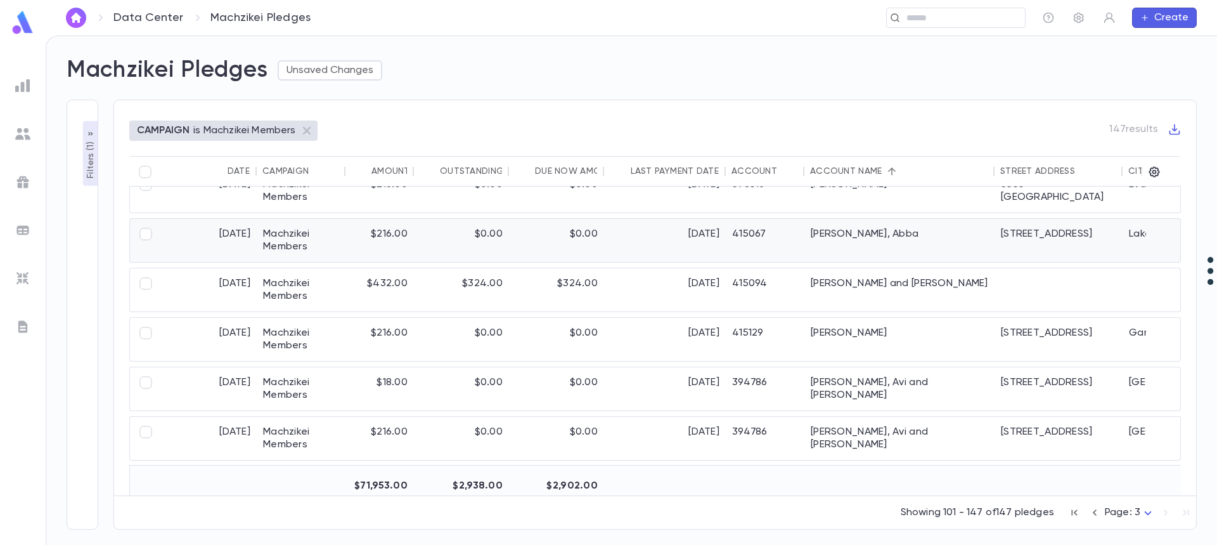
click at [613, 238] on div "[DATE]" at bounding box center [665, 240] width 122 height 43
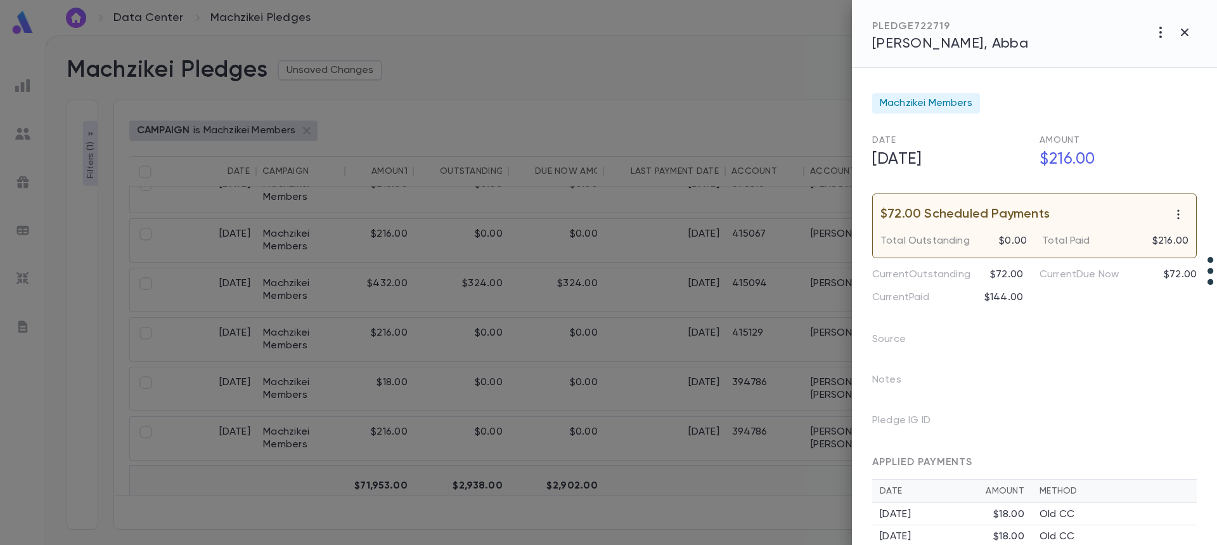
click at [351, 200] on div at bounding box center [608, 272] width 1217 height 545
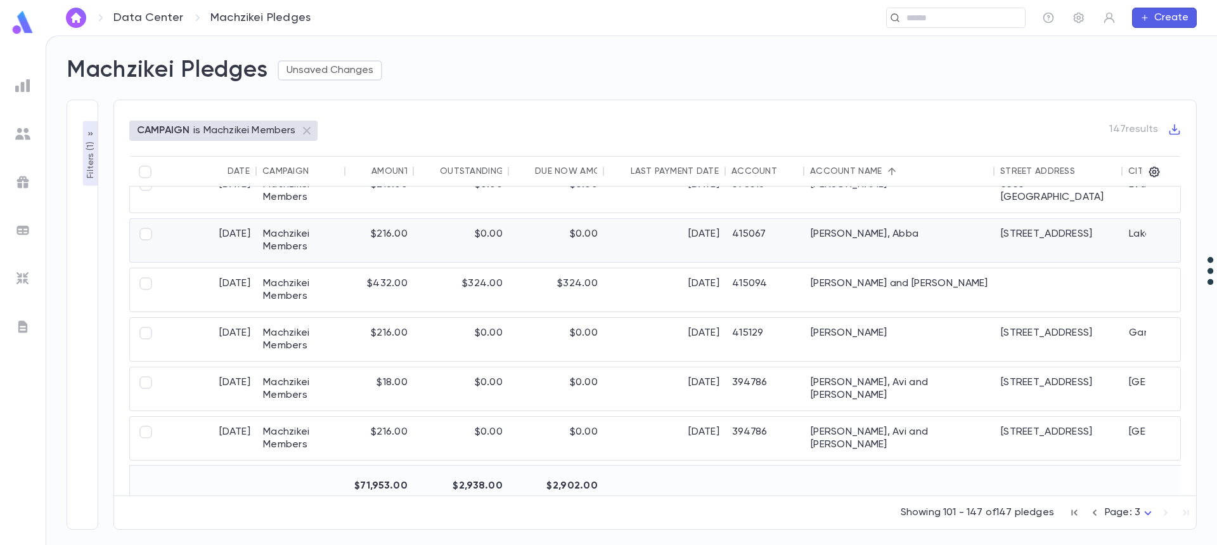
click at [701, 240] on div "[DATE]" at bounding box center [665, 240] width 122 height 43
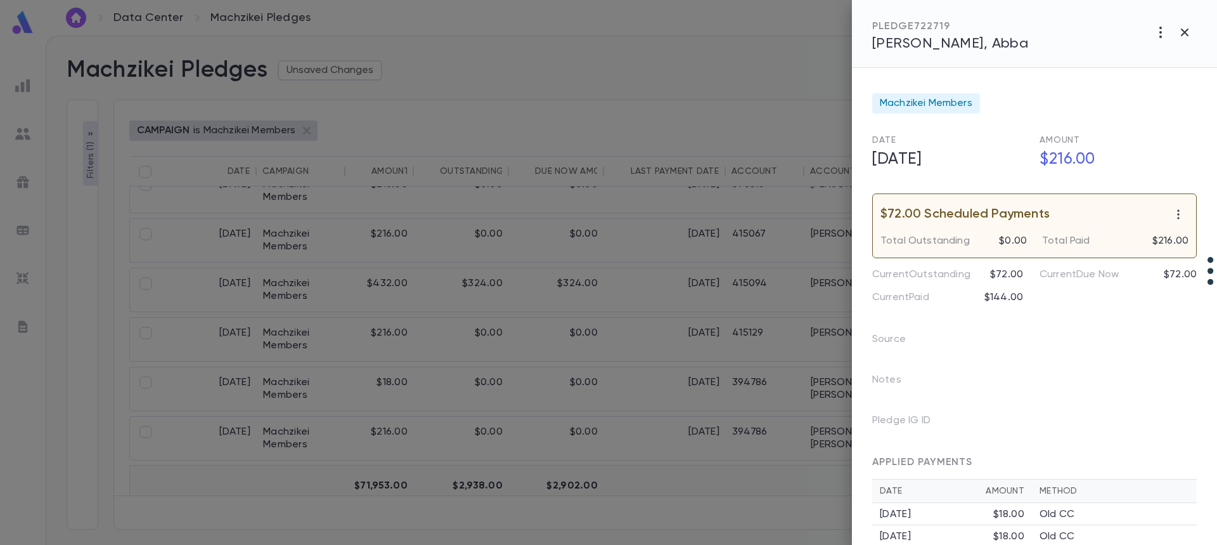
click at [897, 37] on span "Schik, Abba" at bounding box center [950, 44] width 156 height 14
click at [602, 317] on div at bounding box center [608, 272] width 1217 height 545
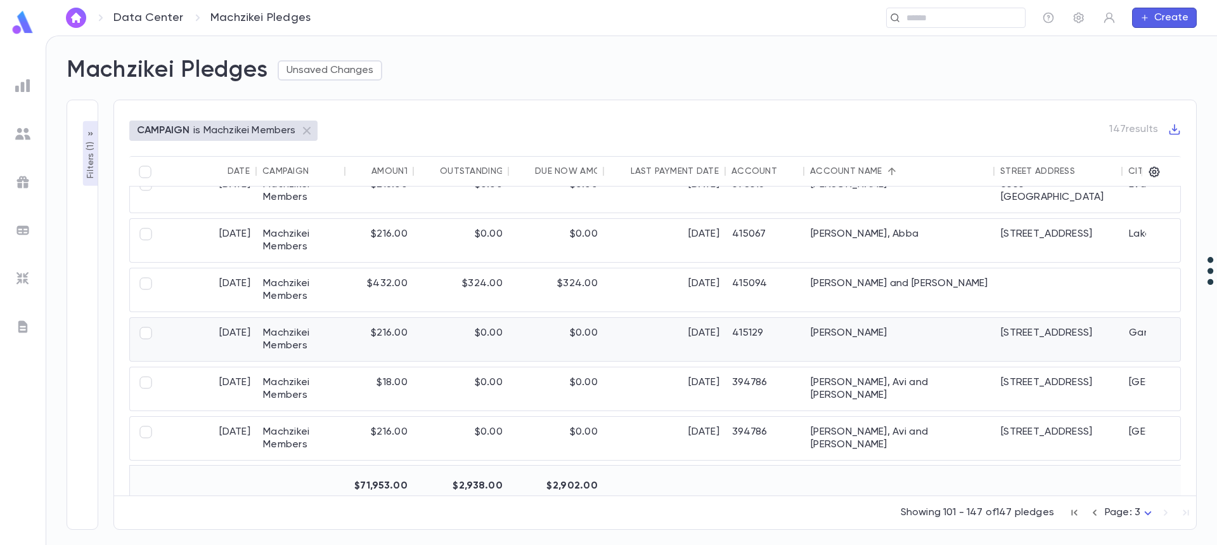
click at [614, 337] on div "[DATE]" at bounding box center [665, 339] width 122 height 43
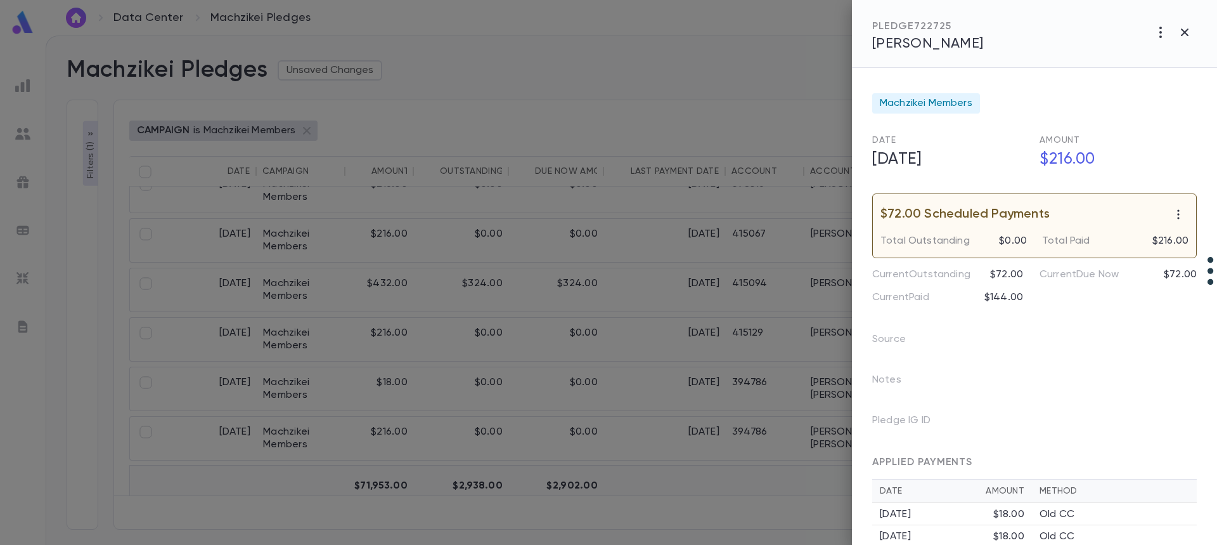
click at [904, 39] on span "Schorr, David" at bounding box center [928, 44] width 112 height 14
click at [628, 279] on div at bounding box center [608, 272] width 1217 height 545
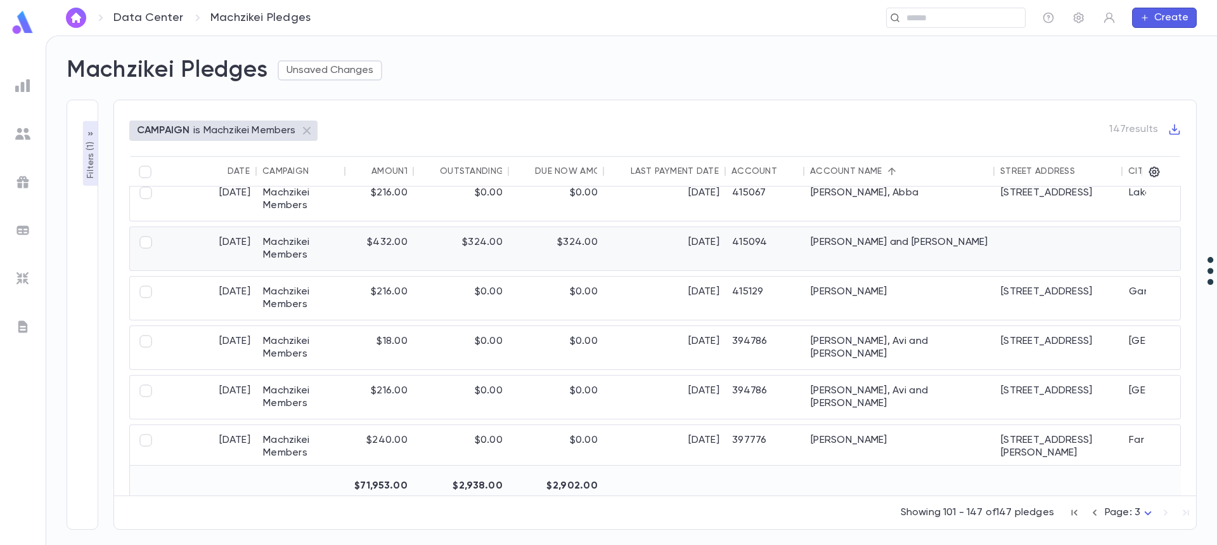
scroll to position [1075, 0]
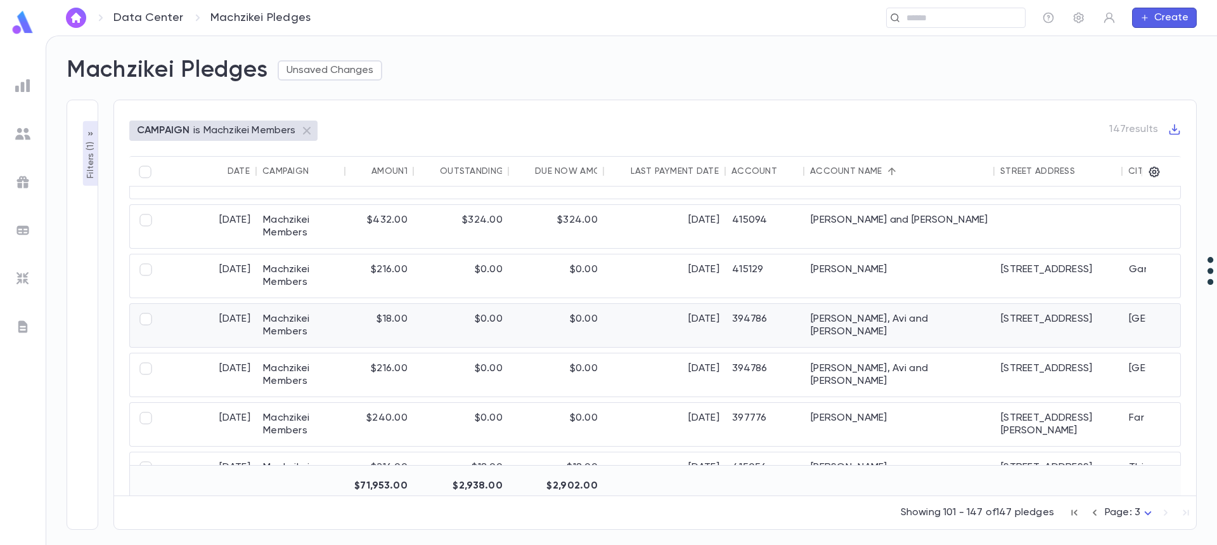
drag, startPoint x: 875, startPoint y: 324, endPoint x: 838, endPoint y: 309, distance: 40.2
click at [838, 309] on div "Schuster, Avi and Adina" at bounding box center [900, 325] width 190 height 43
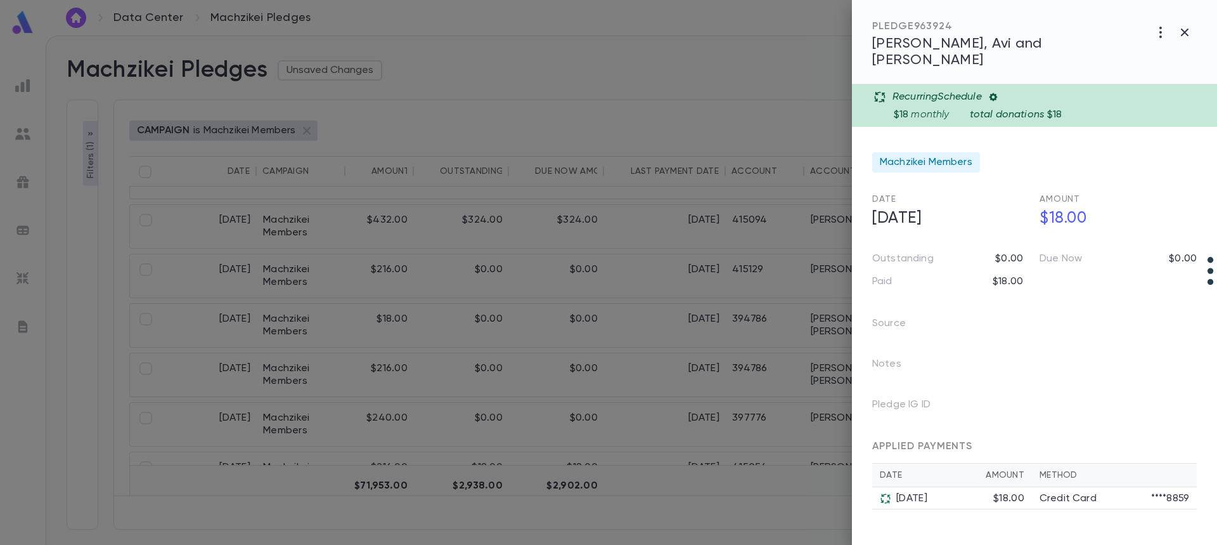
drag, startPoint x: 931, startPoint y: 22, endPoint x: 942, endPoint y: 30, distance: 14.5
click at [931, 24] on div "PLEDGE 963924" at bounding box center [1010, 26] width 276 height 13
click at [950, 43] on span "Schuster, Avi and Adina" at bounding box center [957, 52] width 170 height 30
click at [573, 260] on div at bounding box center [608, 272] width 1217 height 545
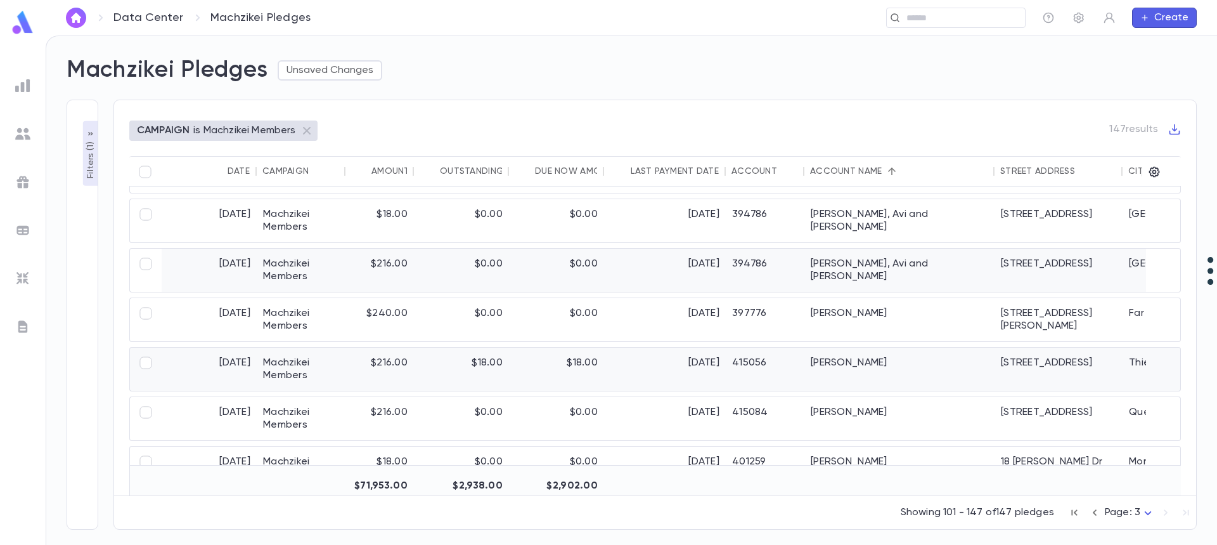
scroll to position [1266, 0]
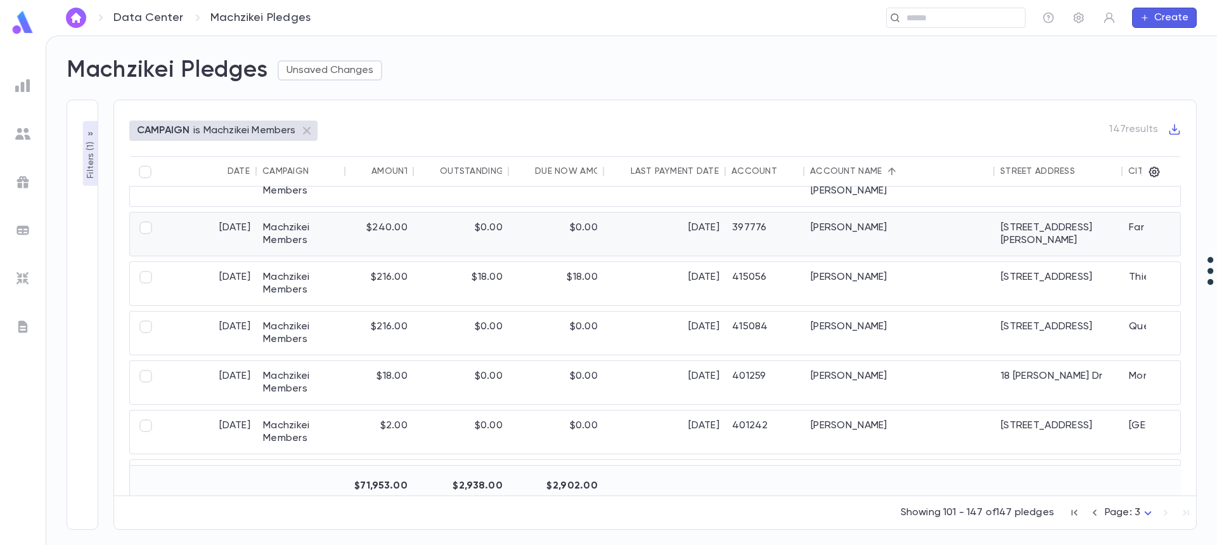
click at [618, 226] on div "[DATE]" at bounding box center [665, 233] width 122 height 43
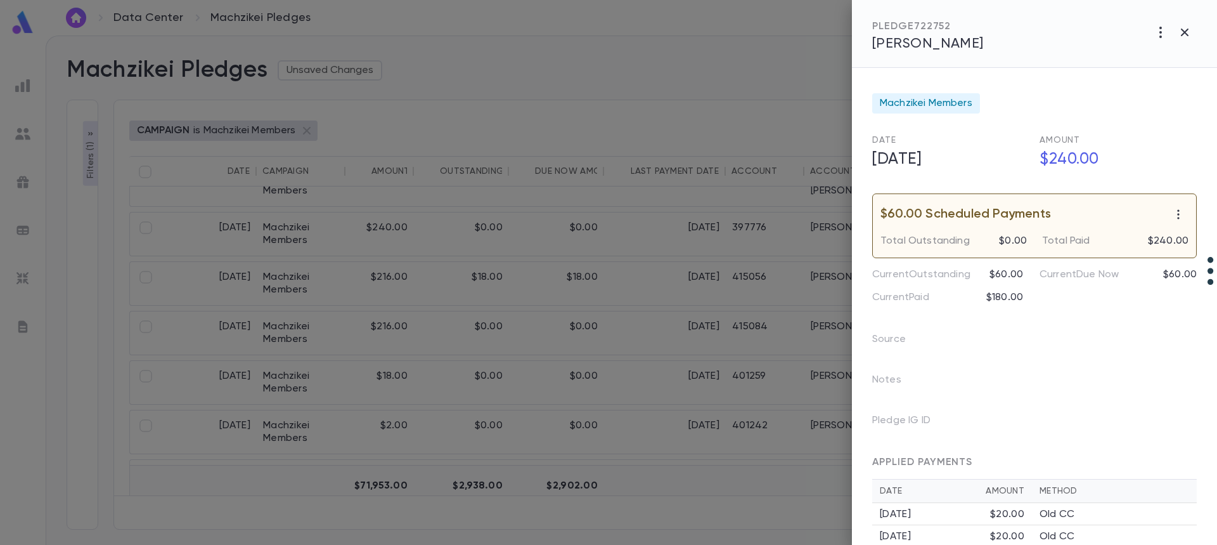
click at [905, 39] on span "Silverman, Meir" at bounding box center [928, 44] width 112 height 14
click at [622, 288] on div at bounding box center [608, 272] width 1217 height 545
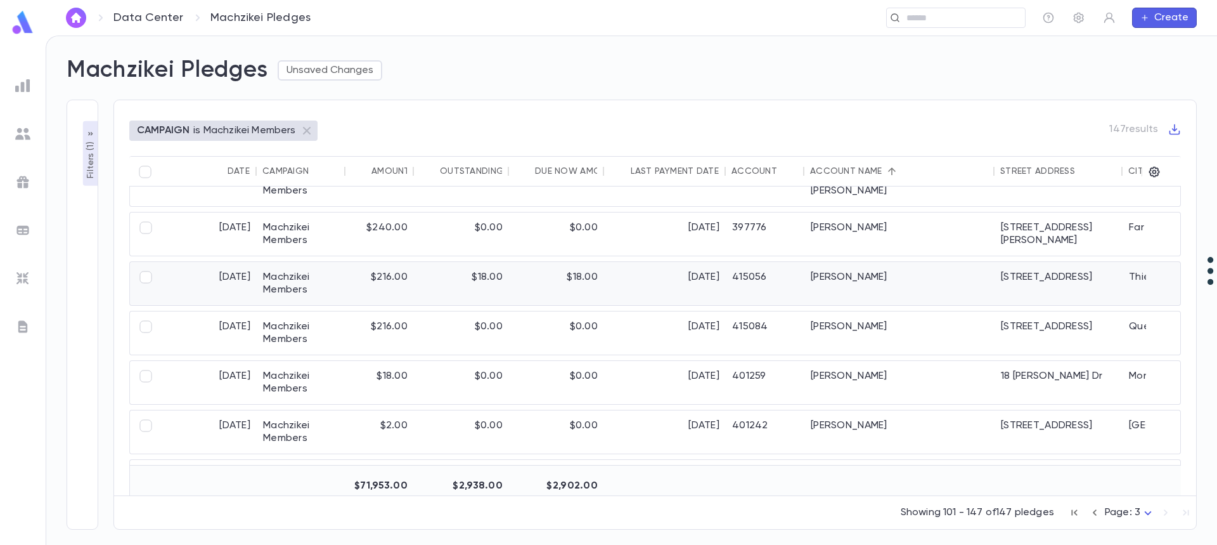
click at [622, 288] on div "[DATE]" at bounding box center [665, 283] width 122 height 43
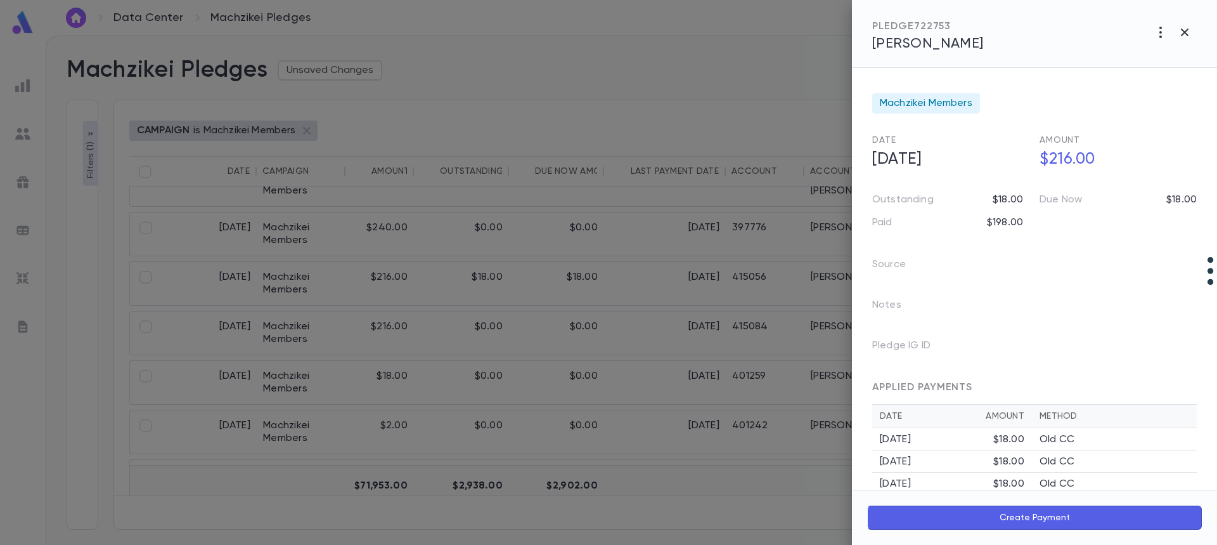
click at [932, 44] on span "Simons, Nesanel" at bounding box center [928, 44] width 112 height 14
click at [486, 337] on div at bounding box center [608, 272] width 1217 height 545
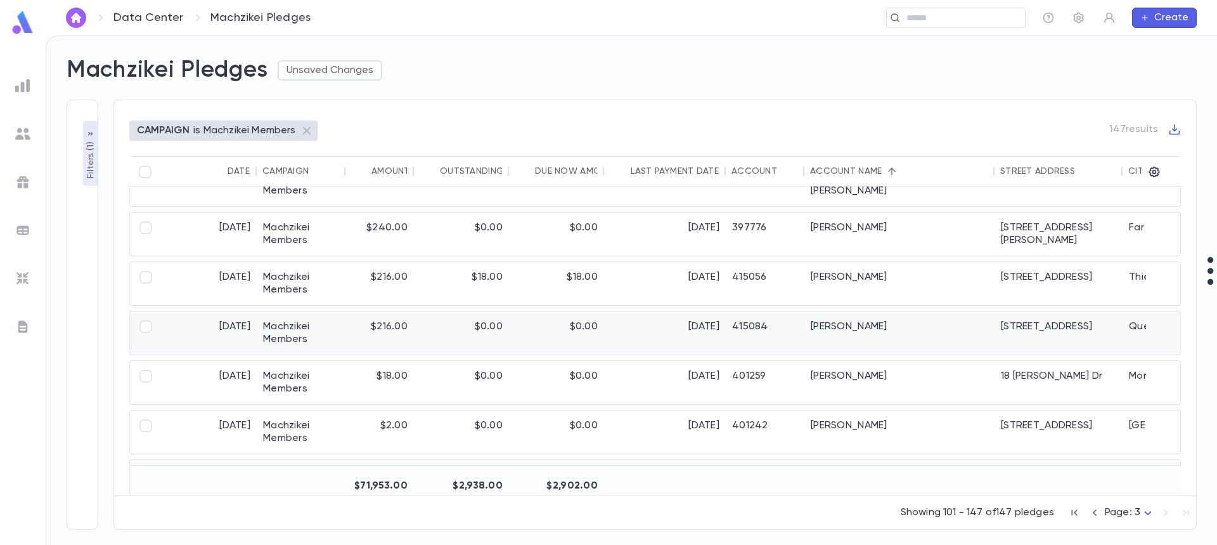
click at [486, 337] on div "$0.00" at bounding box center [461, 332] width 95 height 43
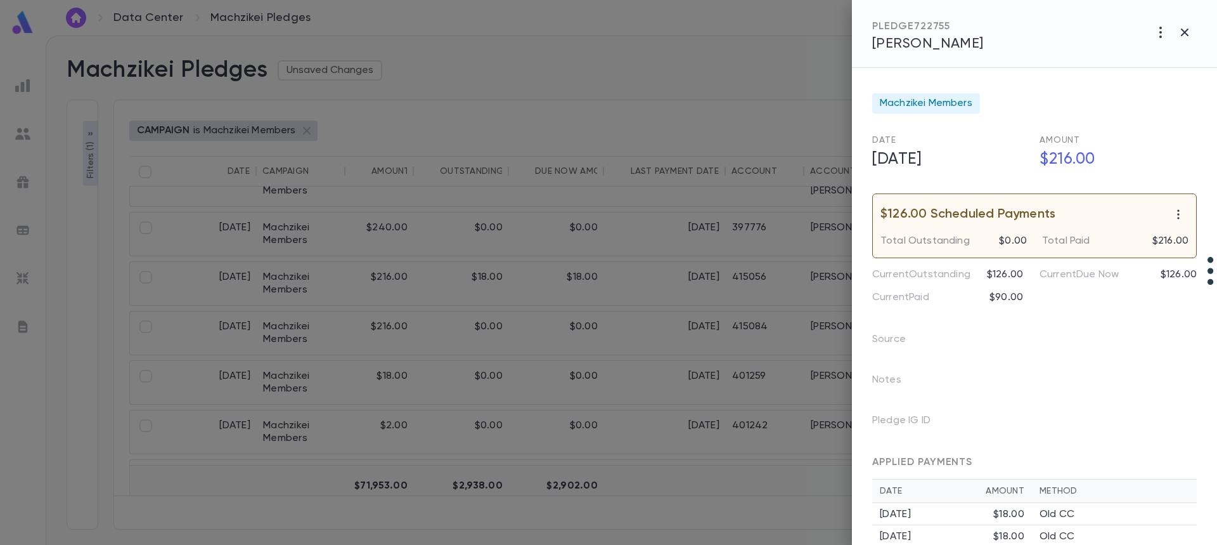
click at [906, 46] on span "Smilow, Samuel" at bounding box center [928, 44] width 112 height 14
click at [609, 261] on div at bounding box center [608, 272] width 1217 height 545
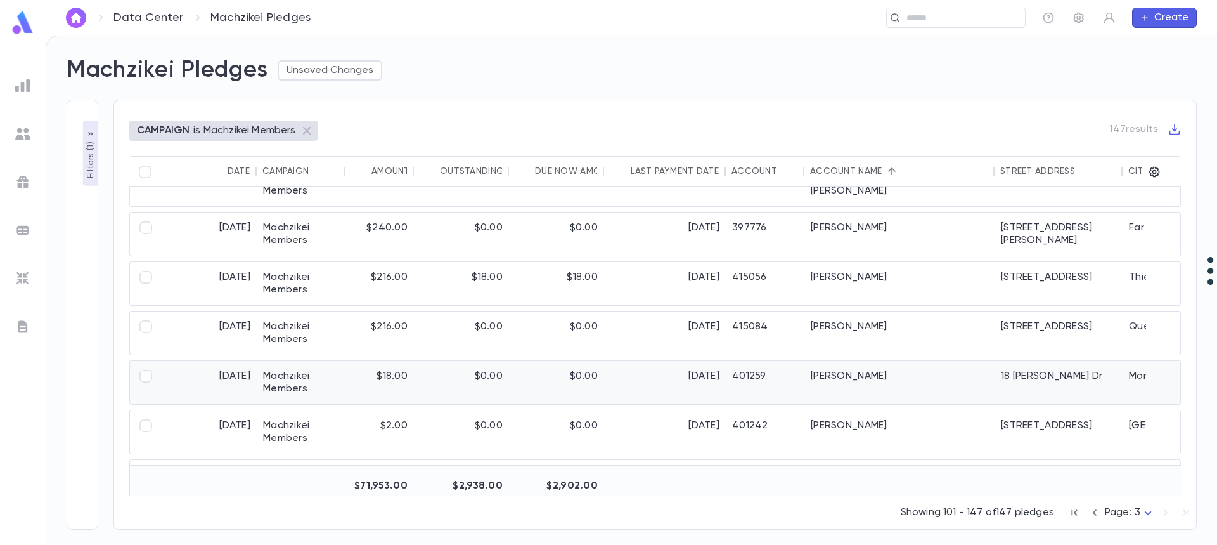
click at [668, 387] on div "2/15/2025" at bounding box center [665, 382] width 122 height 43
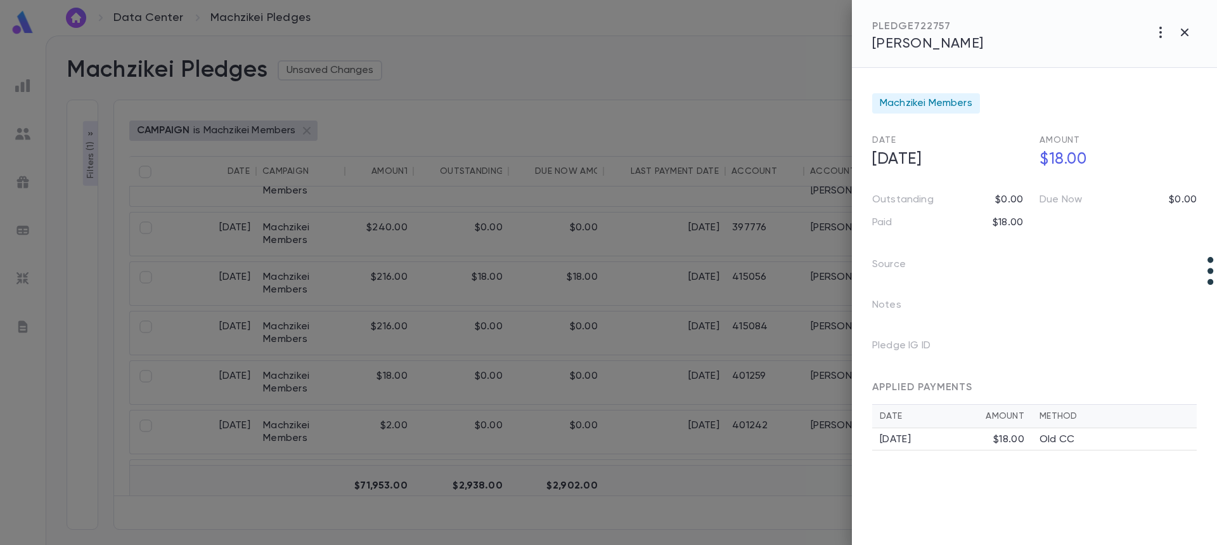
click at [981, 29] on div "PLEDGE 722757" at bounding box center [928, 26] width 112 height 13
click at [973, 39] on span "Snyder, Menachem" at bounding box center [928, 44] width 112 height 14
click at [1181, 34] on icon "button" at bounding box center [1184, 32] width 15 height 15
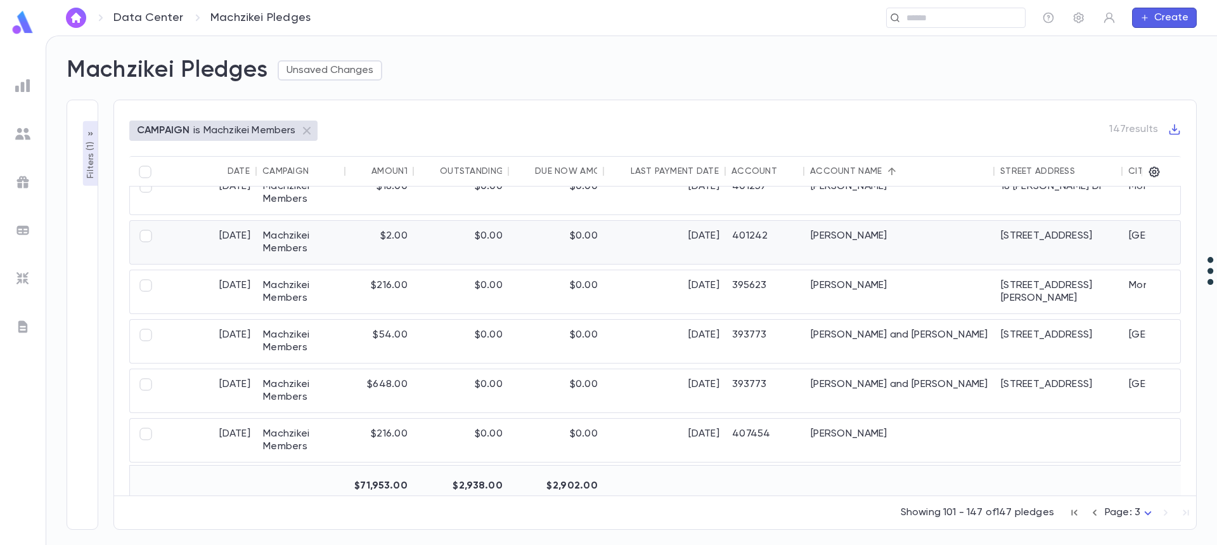
scroll to position [1456, 0]
click at [850, 236] on div "Sonnenberg, Shlomo" at bounding box center [900, 241] width 190 height 43
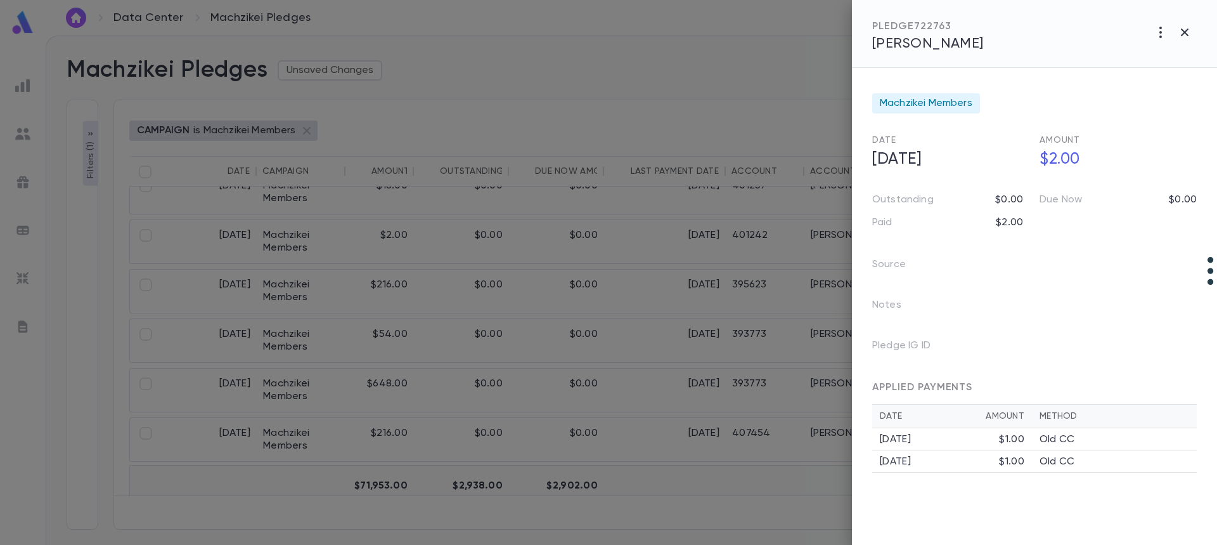
click at [969, 50] on span "Sonnenberg, Shlomo" at bounding box center [928, 44] width 112 height 14
click at [918, 47] on span "Sonnenberg, Shlomo" at bounding box center [928, 44] width 112 height 14
click at [565, 245] on div at bounding box center [608, 272] width 1217 height 545
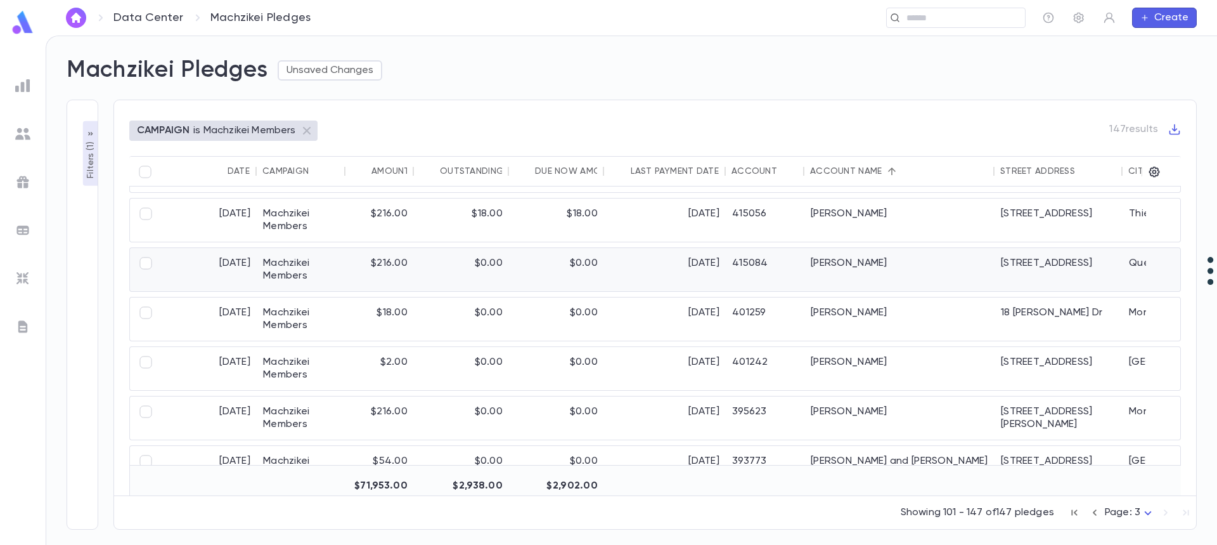
scroll to position [1392, 0]
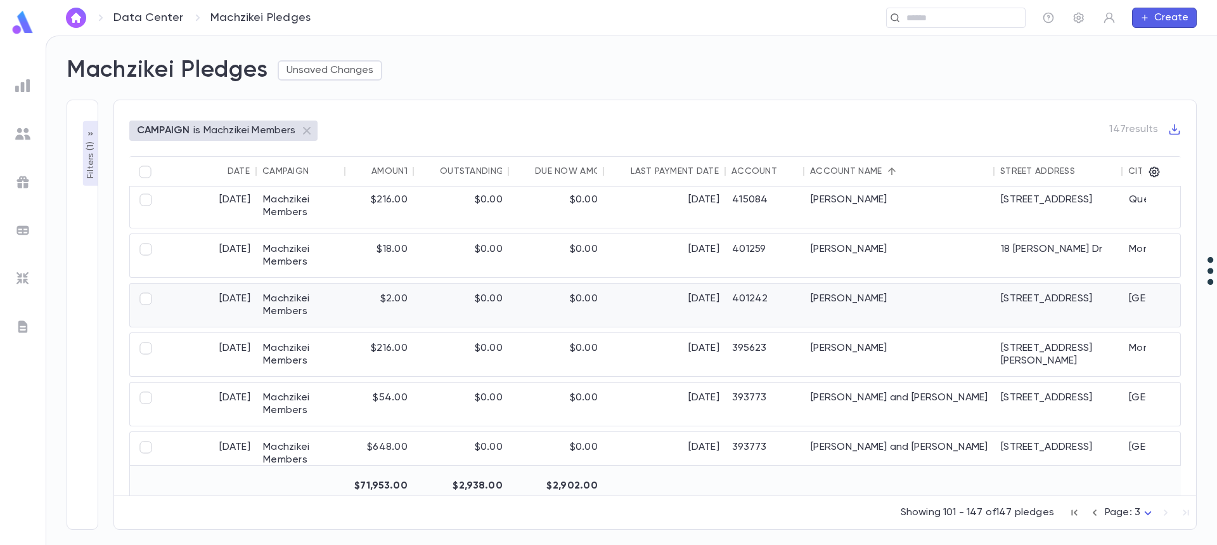
click at [440, 302] on div "$0.00" at bounding box center [461, 304] width 95 height 43
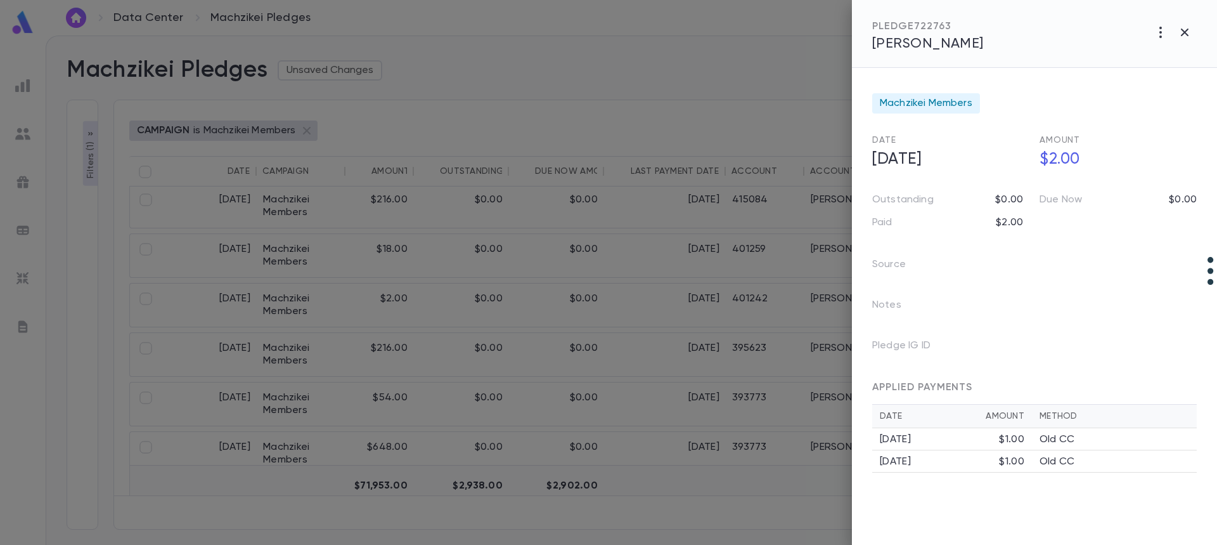
click at [938, 40] on span "Sonnenberg, Shlomo" at bounding box center [928, 44] width 112 height 14
click at [438, 363] on div at bounding box center [608, 272] width 1217 height 545
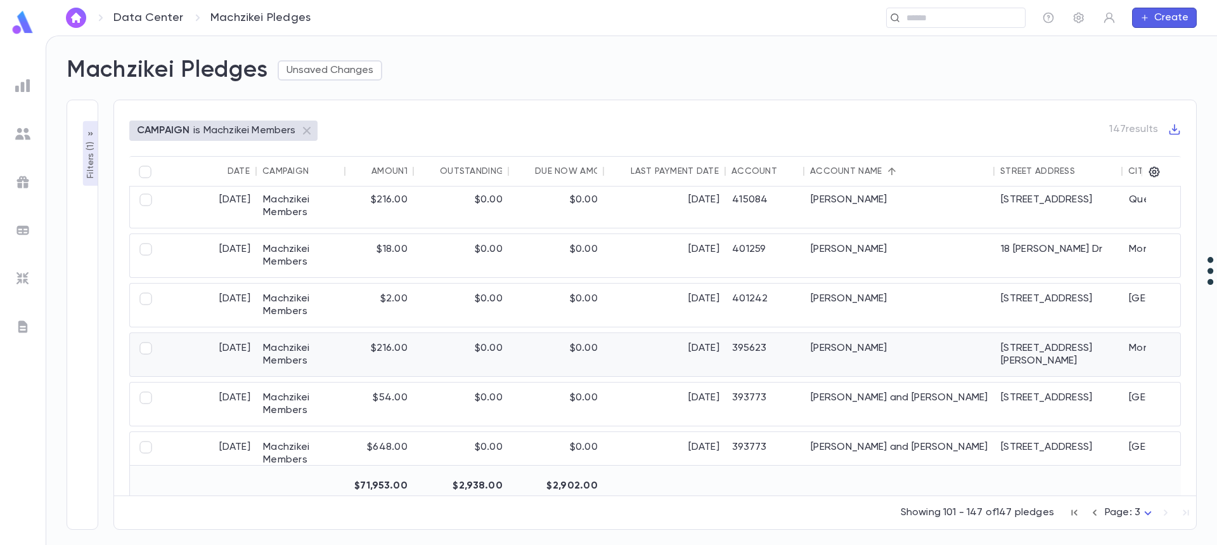
click at [454, 373] on div "$0.00" at bounding box center [461, 354] width 95 height 43
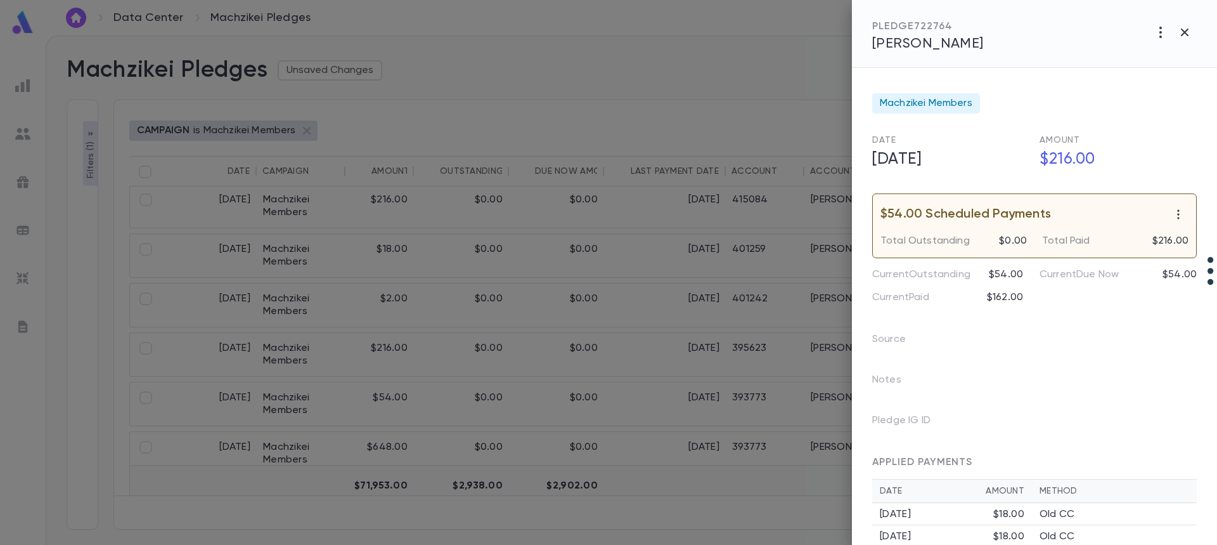
click at [929, 39] on span "Sontag, Shmulie" at bounding box center [928, 44] width 112 height 14
click at [907, 42] on span "Sontag, Shmulie" at bounding box center [928, 44] width 112 height 14
click at [639, 349] on div at bounding box center [608, 272] width 1217 height 545
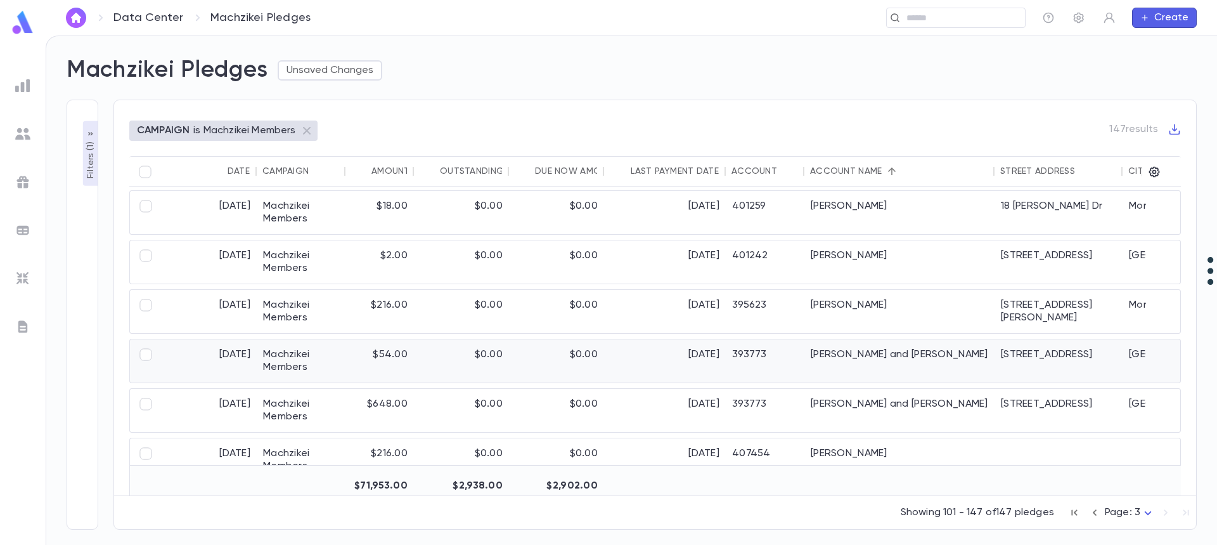
scroll to position [1456, 0]
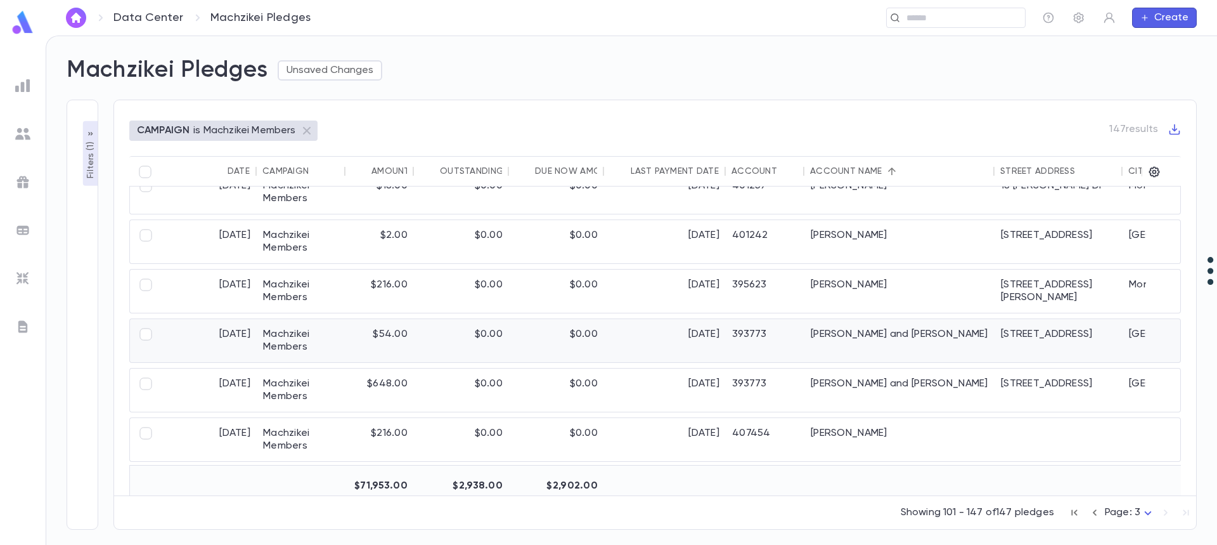
click at [743, 337] on div "393773" at bounding box center [765, 340] width 79 height 43
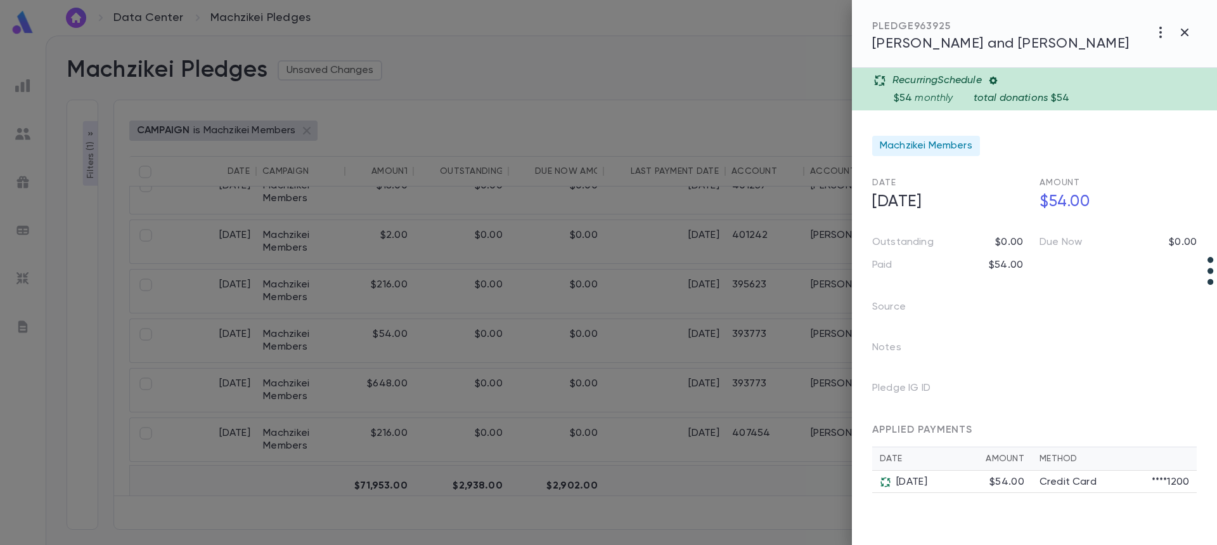
click at [931, 42] on span "Stamler, Eli and Rivky" at bounding box center [1000, 44] width 257 height 14
click at [947, 48] on span "Stamler, Eli and Rivky" at bounding box center [1000, 44] width 257 height 14
click at [564, 363] on div at bounding box center [608, 272] width 1217 height 545
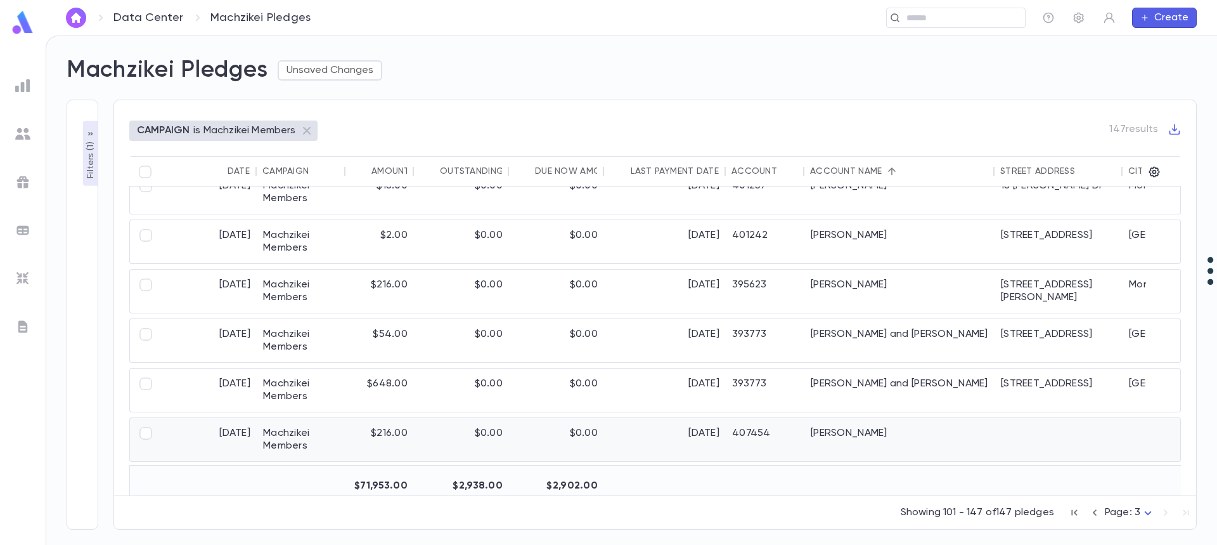
click at [590, 432] on div "$0.00" at bounding box center [556, 439] width 95 height 43
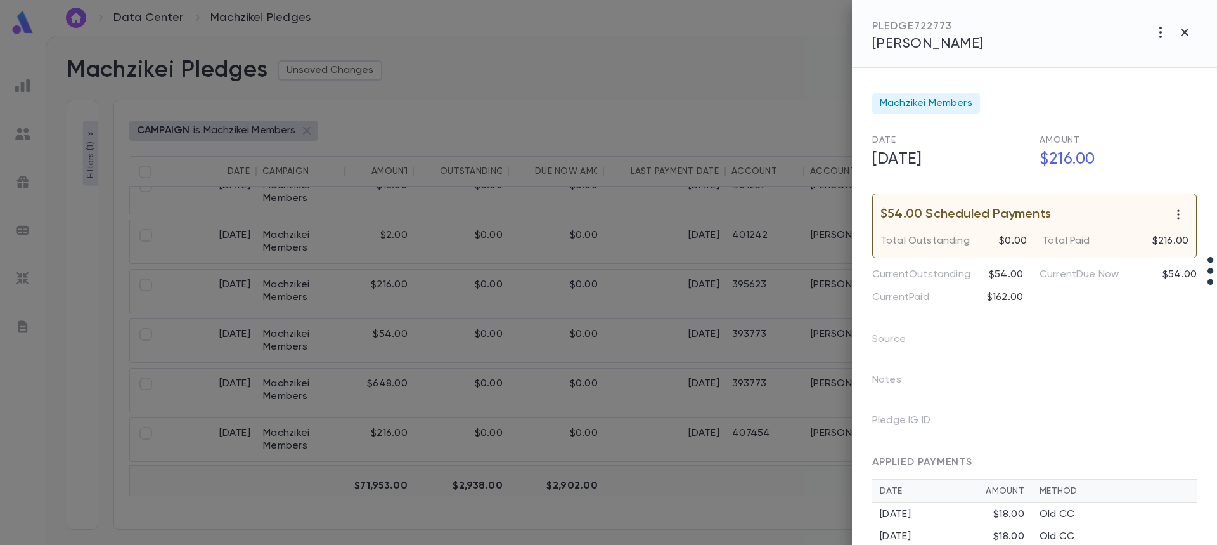
click at [930, 48] on span "Stein, Avraham" at bounding box center [928, 44] width 112 height 14
click at [661, 366] on div at bounding box center [608, 272] width 1217 height 545
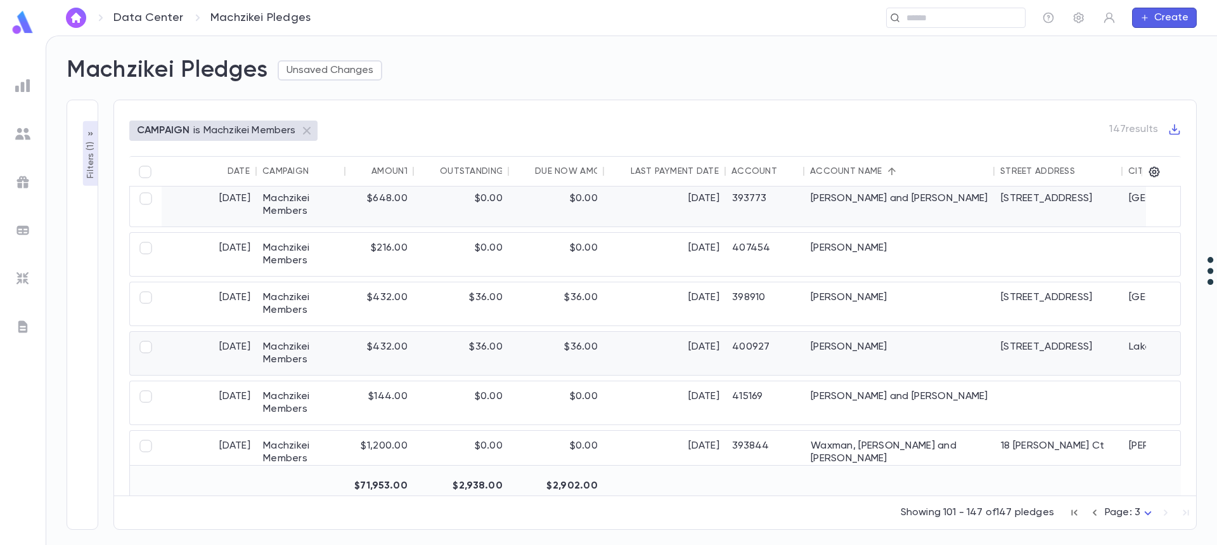
scroll to position [1646, 0]
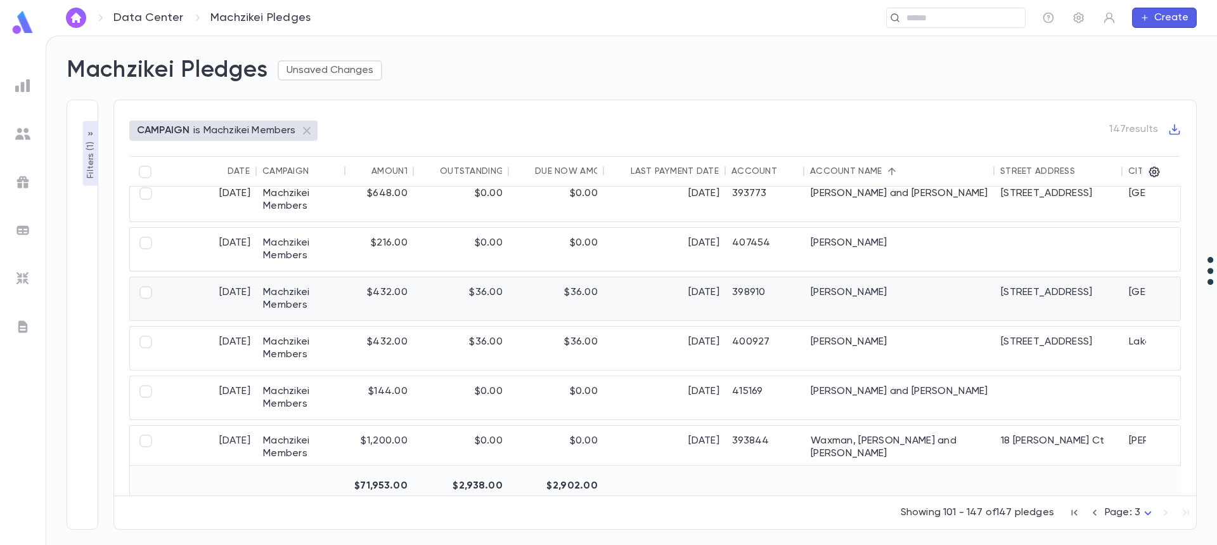
click at [678, 299] on div "11/1/2025" at bounding box center [665, 298] width 122 height 43
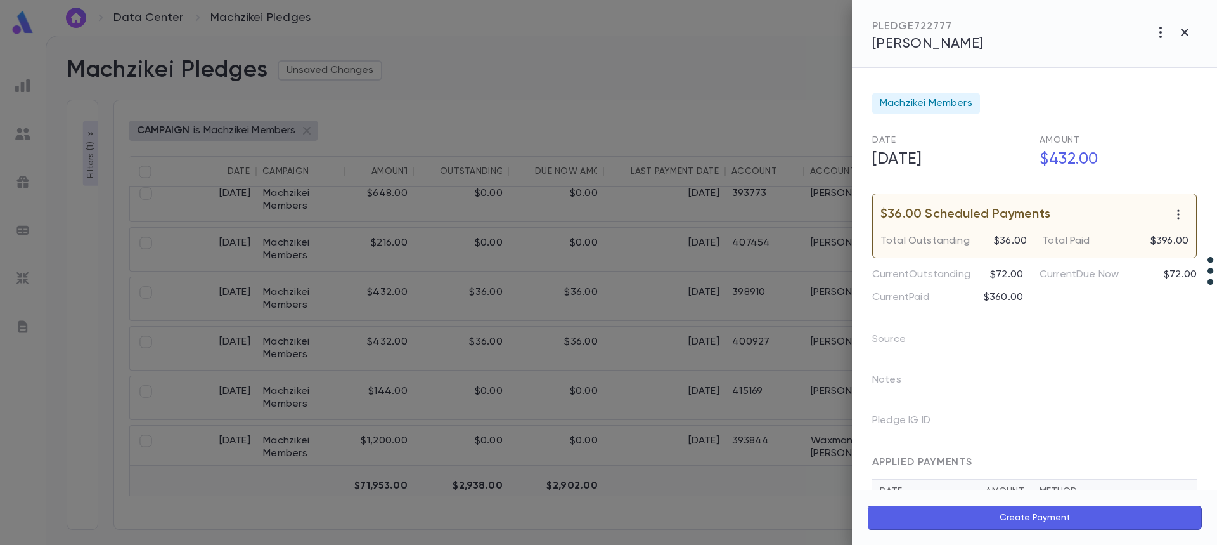
click at [933, 46] on span "Steinman, Dovid" at bounding box center [928, 44] width 112 height 14
click at [637, 240] on div at bounding box center [608, 272] width 1217 height 545
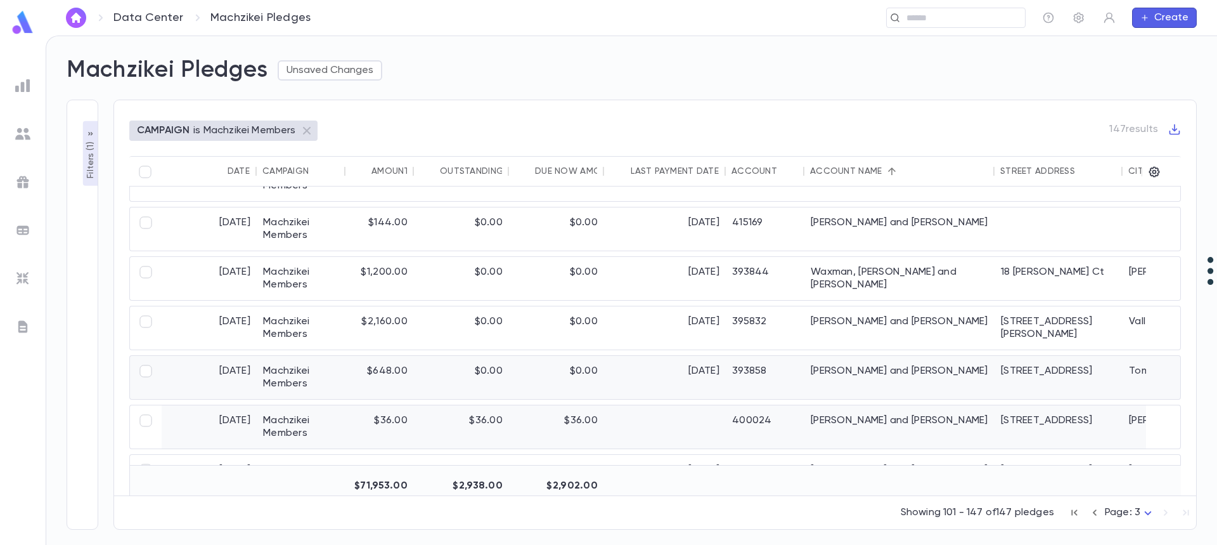
scroll to position [1836, 0]
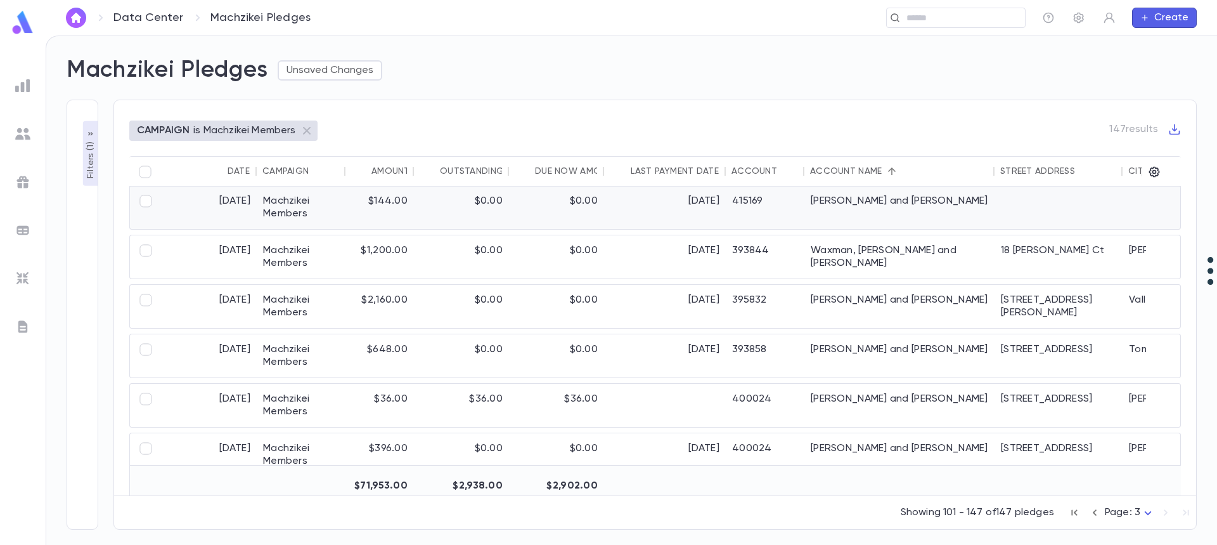
click at [645, 197] on div "4/29/2025" at bounding box center [665, 207] width 122 height 43
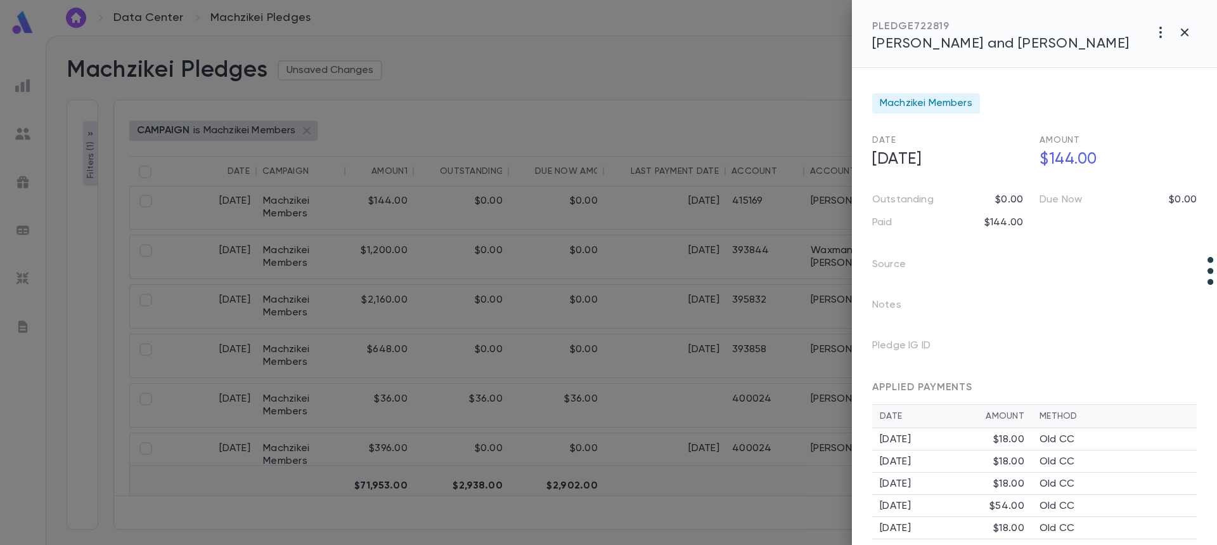
click at [926, 53] on div "PLEDGE 722819 Vann, Shmuel and Esther" at bounding box center [1034, 34] width 365 height 68
click at [926, 46] on span "Vann, Shmuel and Esther" at bounding box center [1000, 44] width 257 height 14
click at [627, 337] on div at bounding box center [608, 272] width 1217 height 545
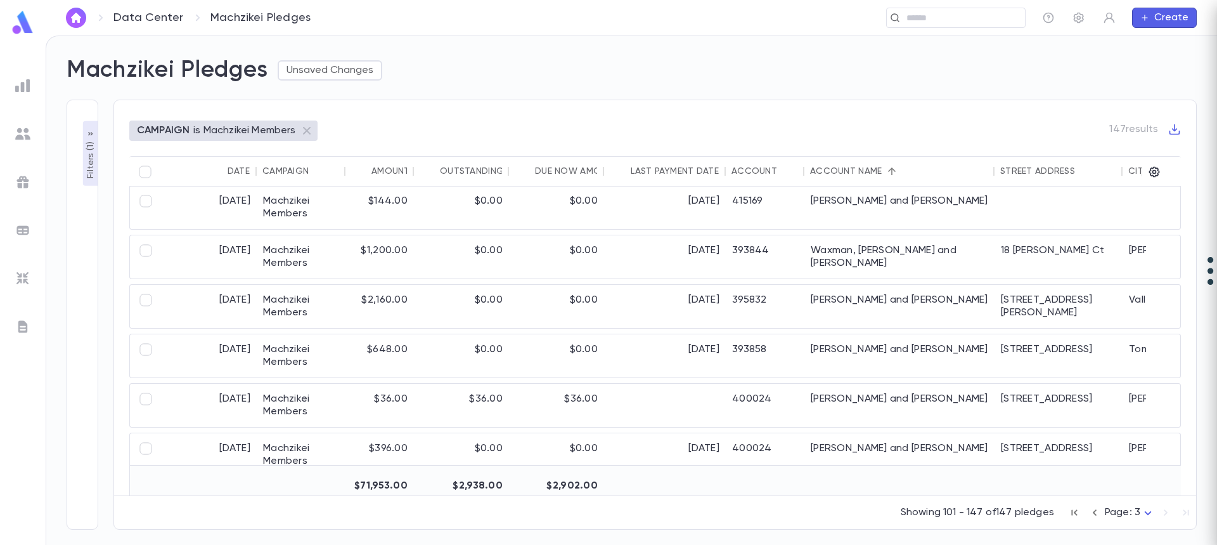
scroll to position [1836, 0]
click at [673, 257] on div "11/1/2025" at bounding box center [665, 257] width 122 height 43
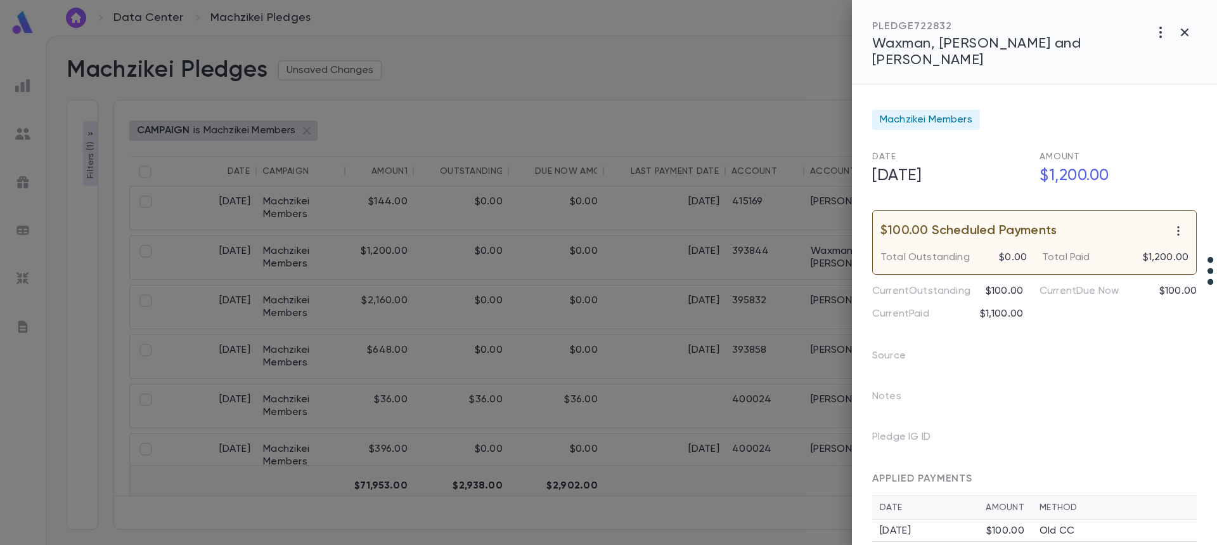
click at [922, 54] on div "PLEDGE 722832 Waxman, Fivesh and Joanne" at bounding box center [1034, 42] width 365 height 84
click at [915, 48] on span "Waxman, Fivesh and Joanne" at bounding box center [976, 52] width 209 height 30
click at [637, 305] on div at bounding box center [608, 272] width 1217 height 545
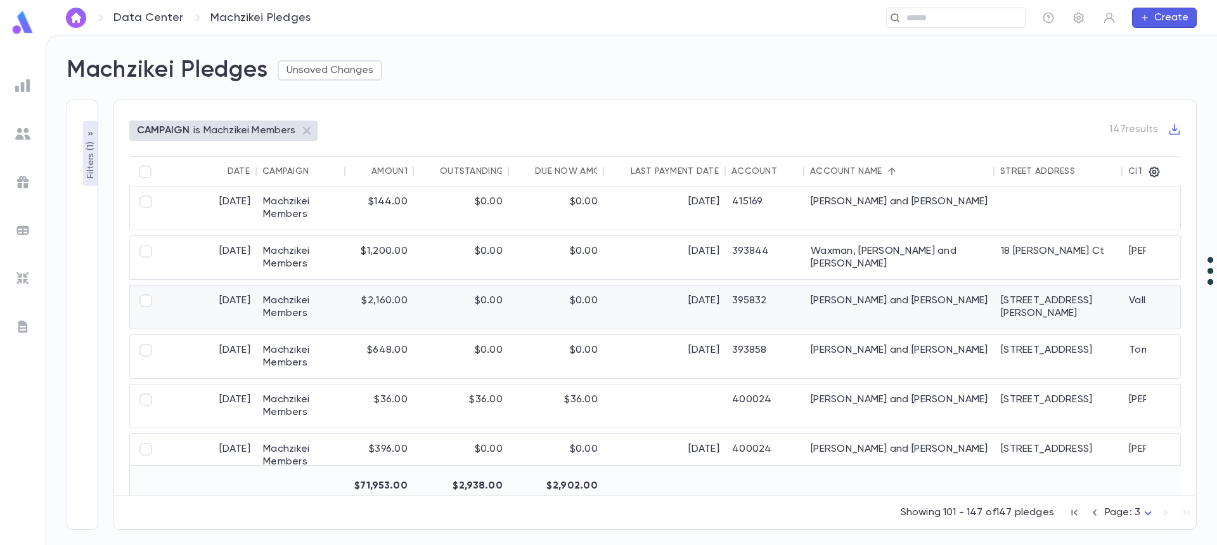
click at [637, 305] on div "10/1/2025" at bounding box center [665, 306] width 122 height 43
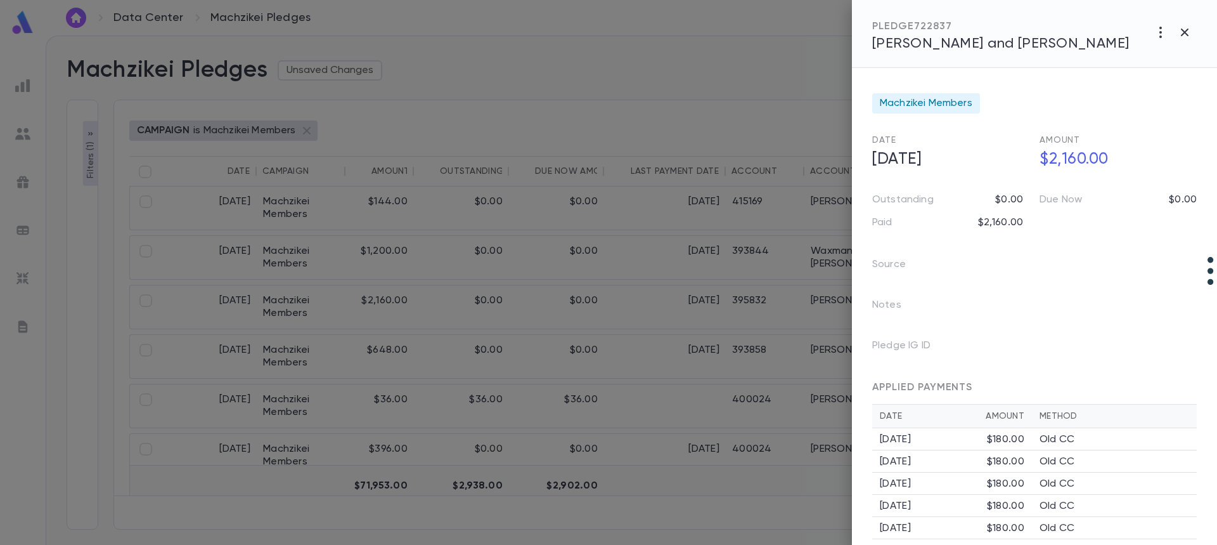
click at [912, 27] on div "PLEDGE 722837" at bounding box center [1000, 26] width 257 height 13
click at [902, 48] on span "Weinberg, Naftali and Faige" at bounding box center [1000, 44] width 257 height 14
click at [669, 357] on div at bounding box center [608, 272] width 1217 height 545
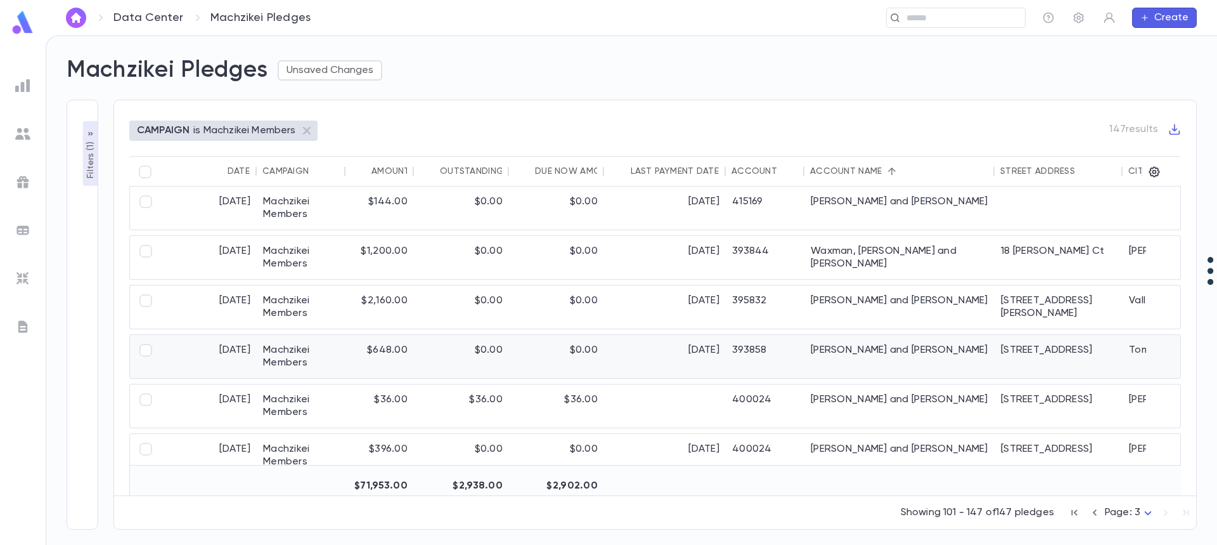
click at [669, 357] on div "[DATE]" at bounding box center [665, 356] width 122 height 43
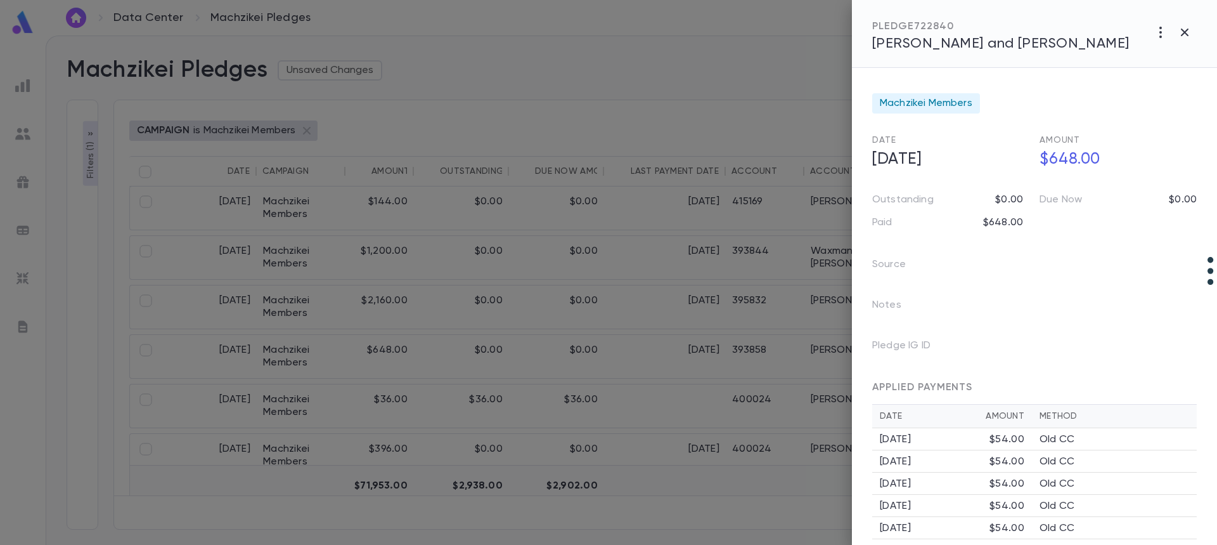
click at [950, 43] on span "Weinman, Yehuda and Bracha Fraida" at bounding box center [1000, 44] width 257 height 14
click at [751, 402] on div at bounding box center [608, 272] width 1217 height 545
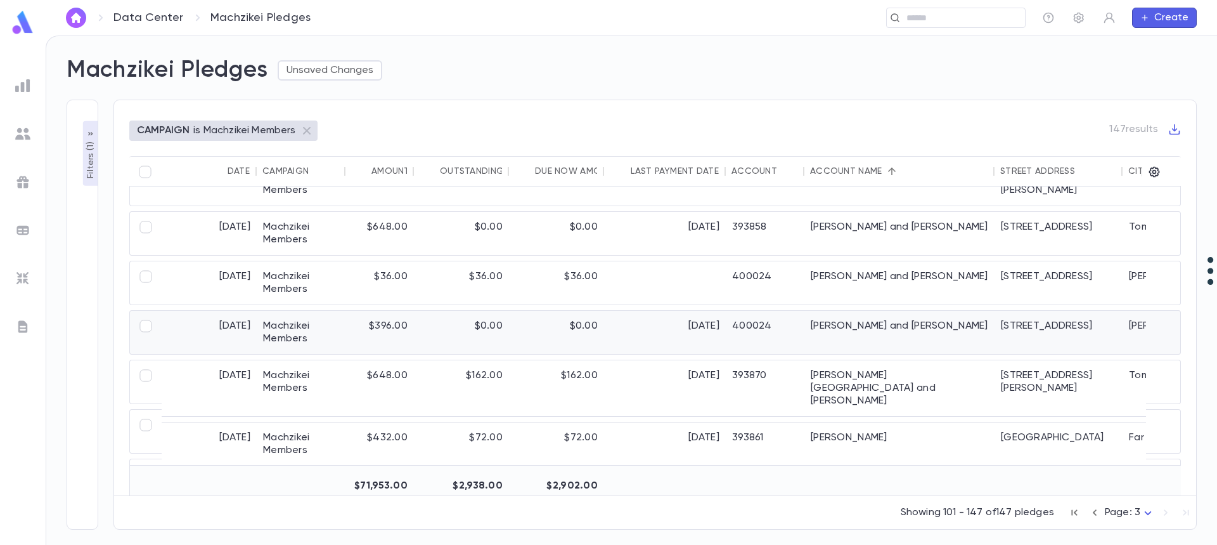
scroll to position [1962, 0]
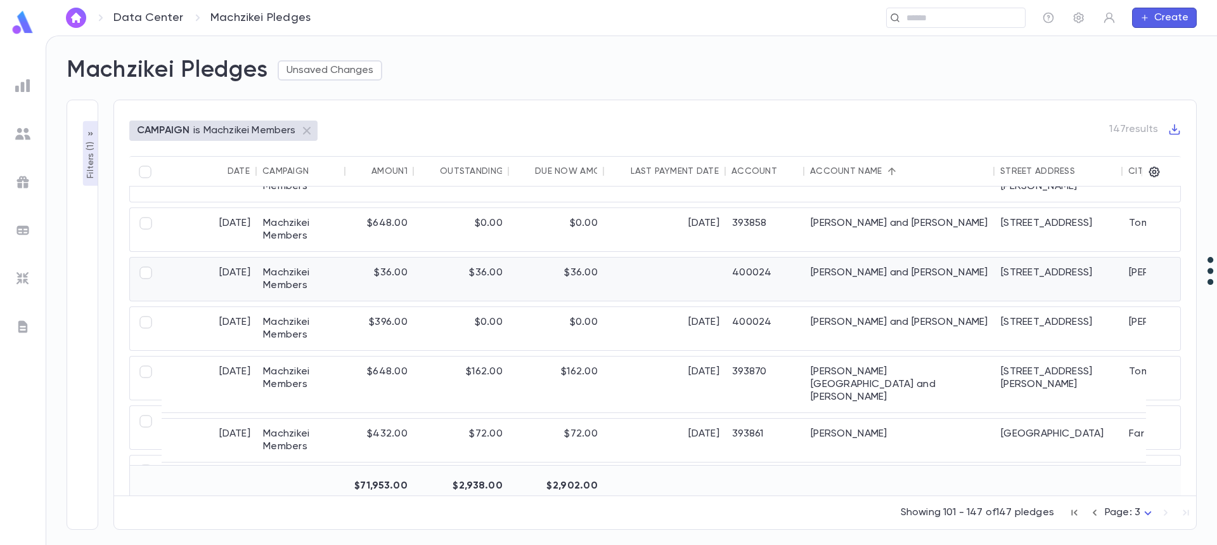
click at [870, 271] on div "Weiss, Shlomo and Blimy" at bounding box center [900, 278] width 190 height 43
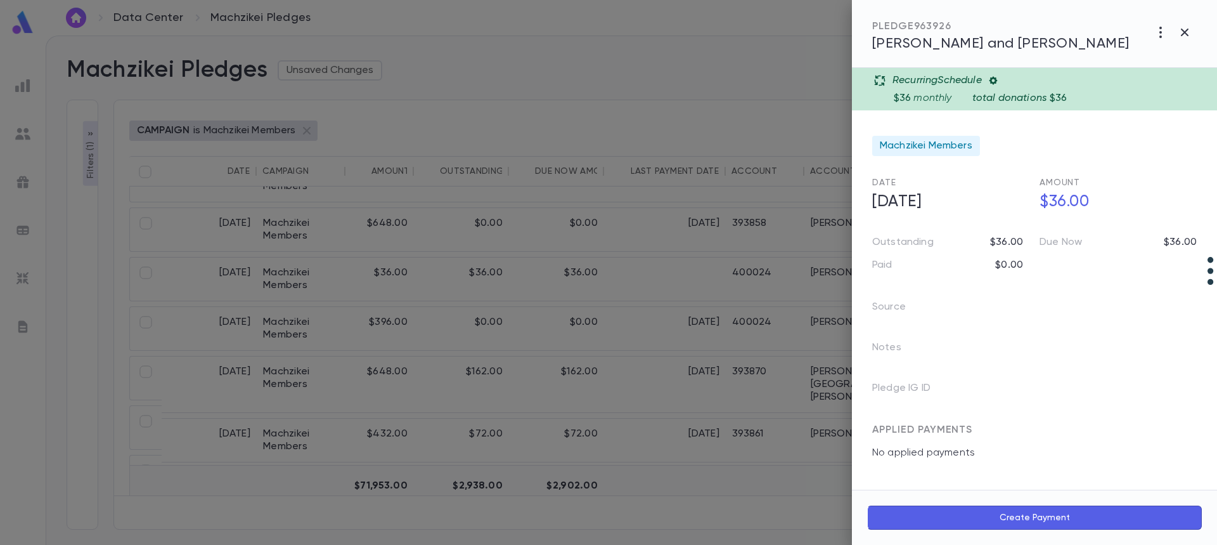
click at [968, 38] on span "Weiss, Shlomo and Blimy" at bounding box center [1000, 44] width 257 height 14
click at [552, 380] on div at bounding box center [608, 272] width 1217 height 545
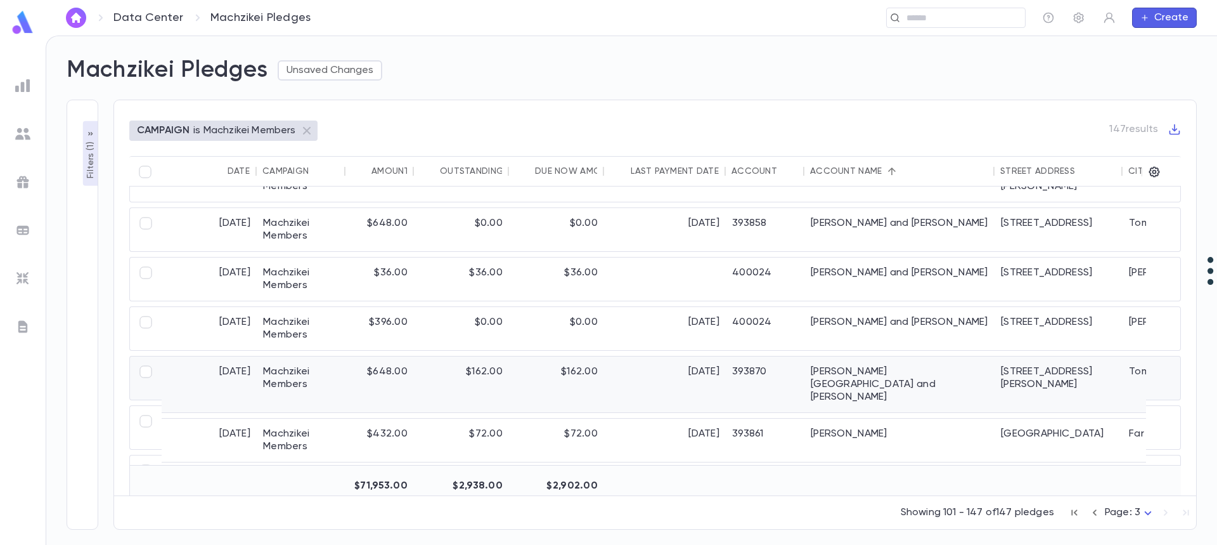
click at [551, 380] on div "$162.00" at bounding box center [556, 384] width 95 height 56
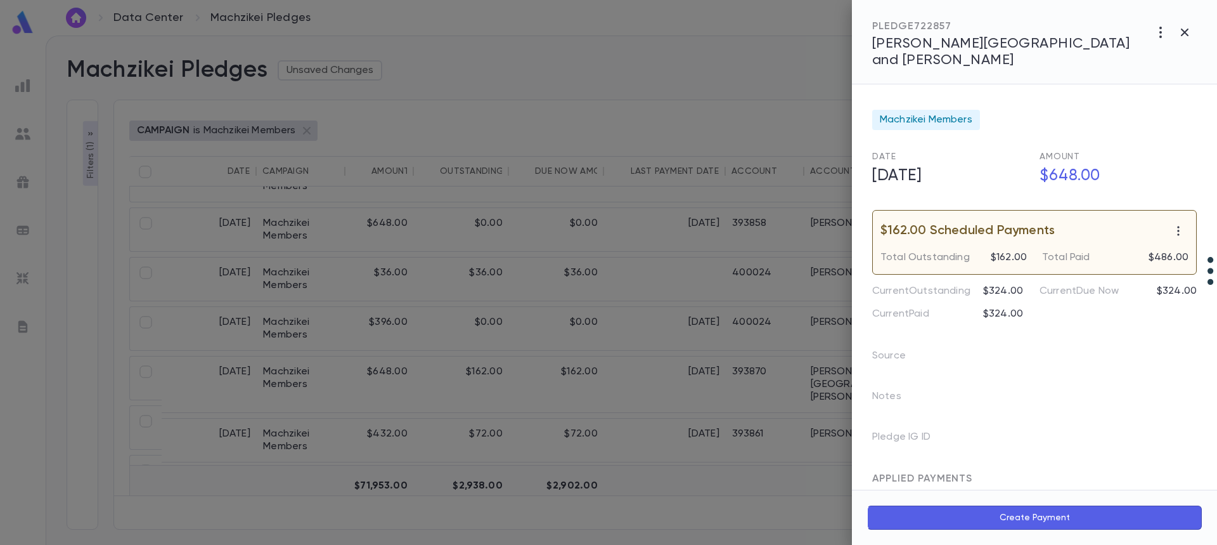
click at [906, 46] on span "Wercberger, Volvie and Rochelle" at bounding box center [1000, 52] width 257 height 30
click at [670, 413] on div at bounding box center [608, 272] width 1217 height 545
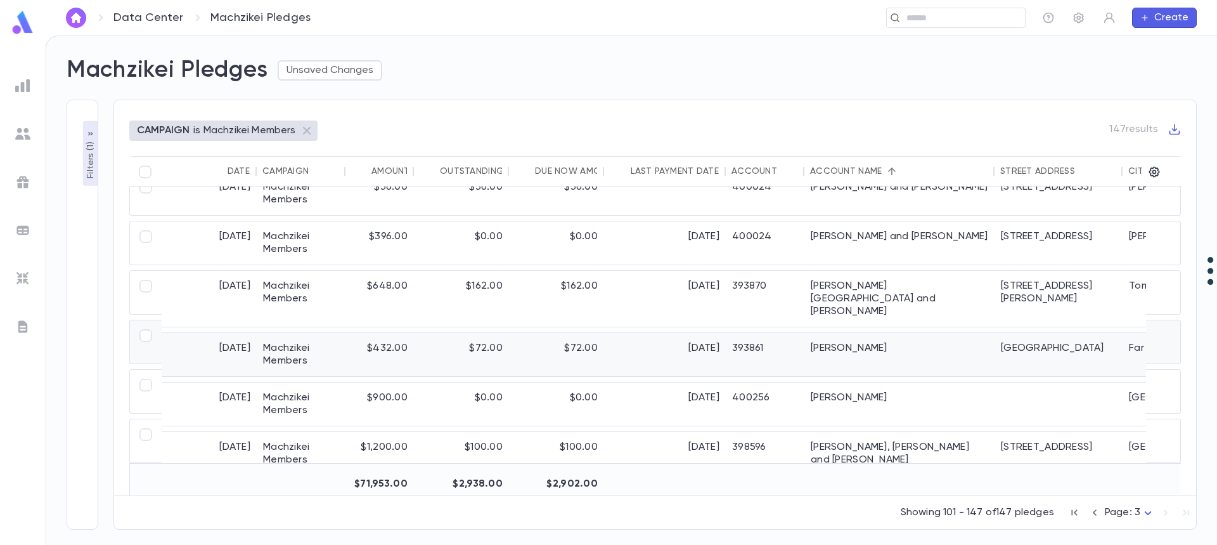
scroll to position [2057, 0]
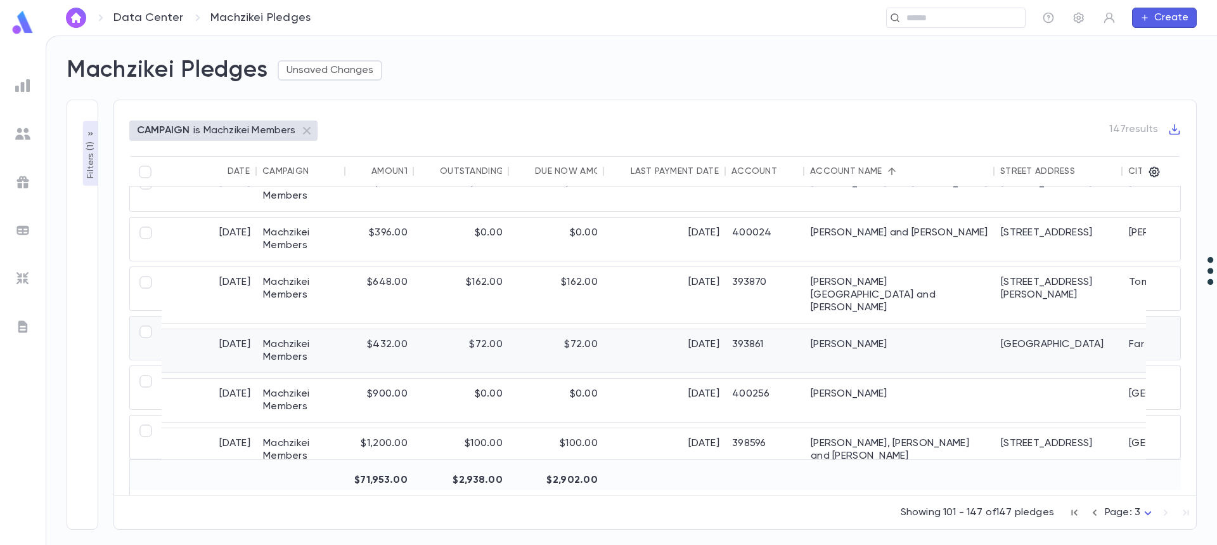
click at [717, 329] on div "[DATE]" at bounding box center [665, 350] width 122 height 43
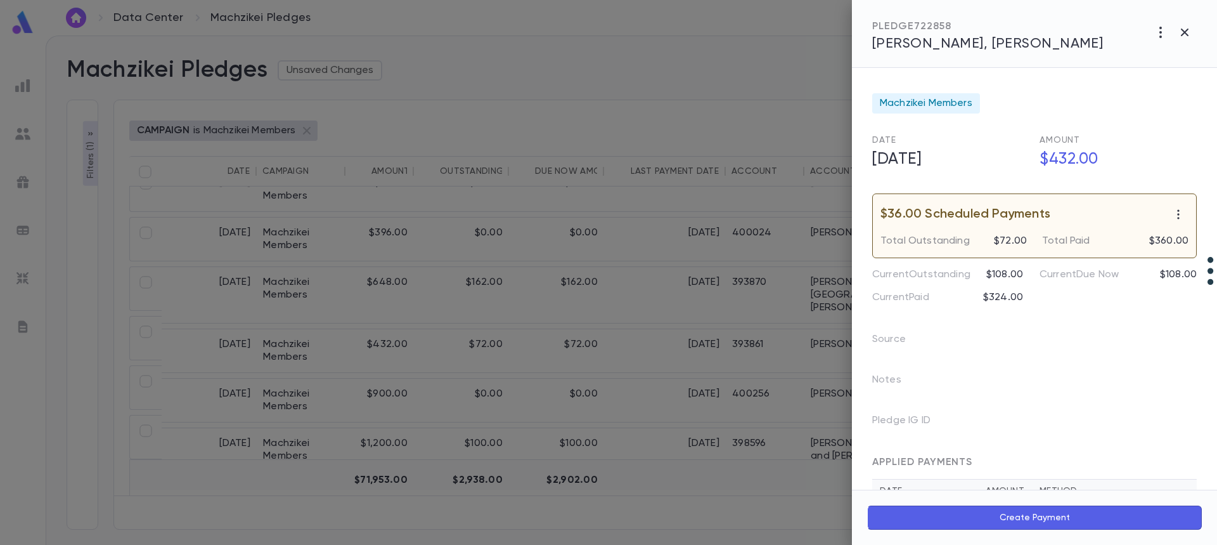
click at [975, 42] on span "Wiesenberg, Weisenberg, Eli" at bounding box center [987, 44] width 231 height 14
click at [551, 367] on div at bounding box center [608, 272] width 1217 height 545
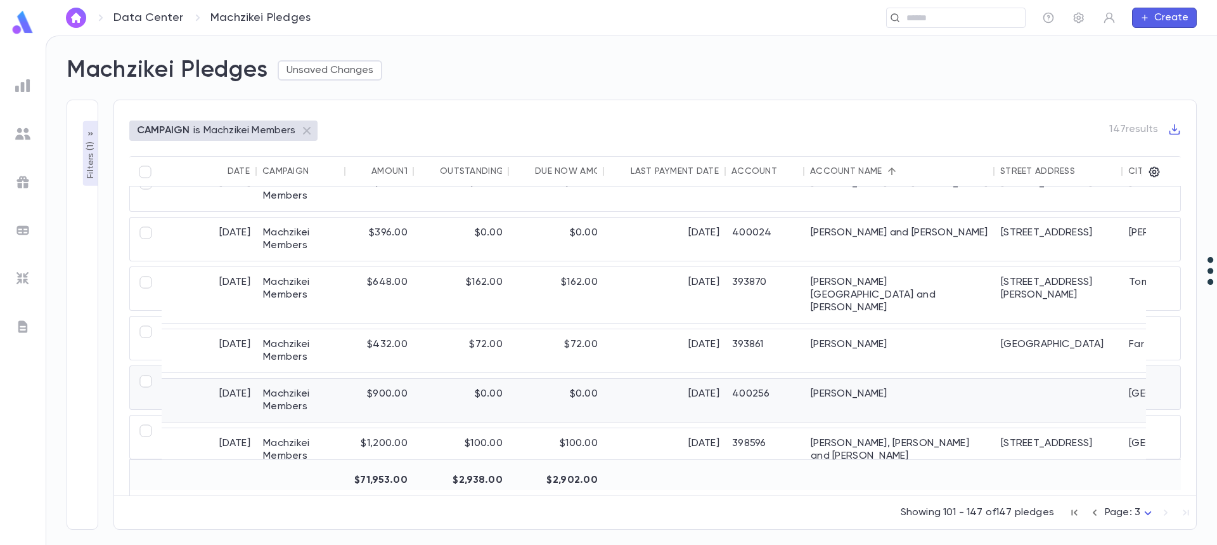
click at [551, 379] on div "$0.00" at bounding box center [556, 400] width 95 height 43
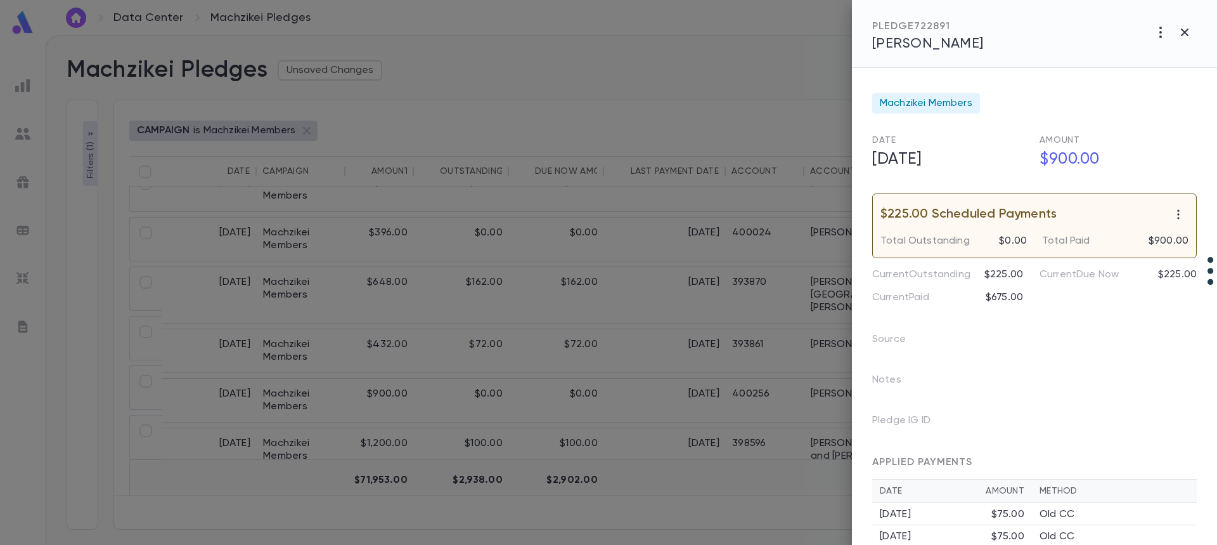
click at [923, 45] on span "Zidele, Chaim" at bounding box center [928, 44] width 112 height 14
click at [691, 425] on div at bounding box center [608, 272] width 1217 height 545
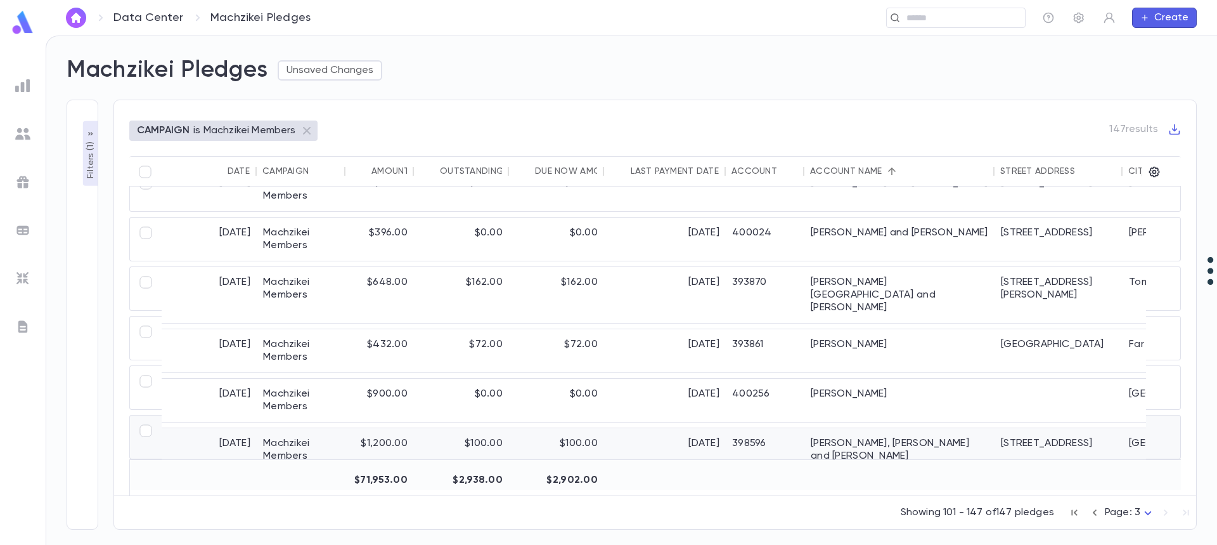
click at [691, 428] on div "[DATE]" at bounding box center [665, 449] width 122 height 43
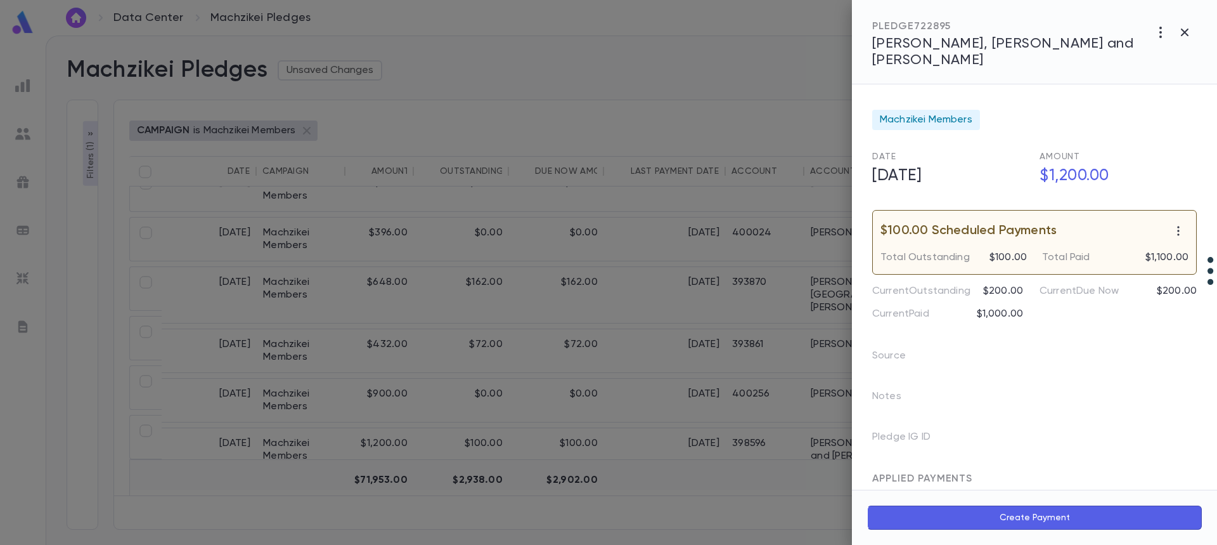
click at [941, 38] on span "Zidele, Moshe Shimon and Mechie" at bounding box center [1002, 52] width 261 height 30
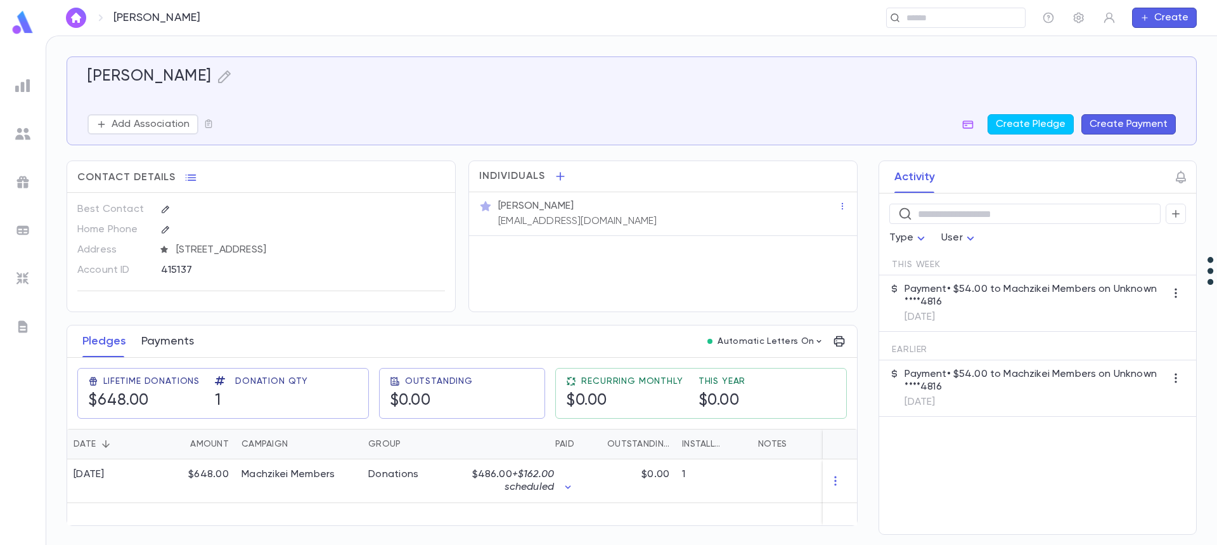
click at [169, 339] on button "Payments" at bounding box center [167, 341] width 53 height 32
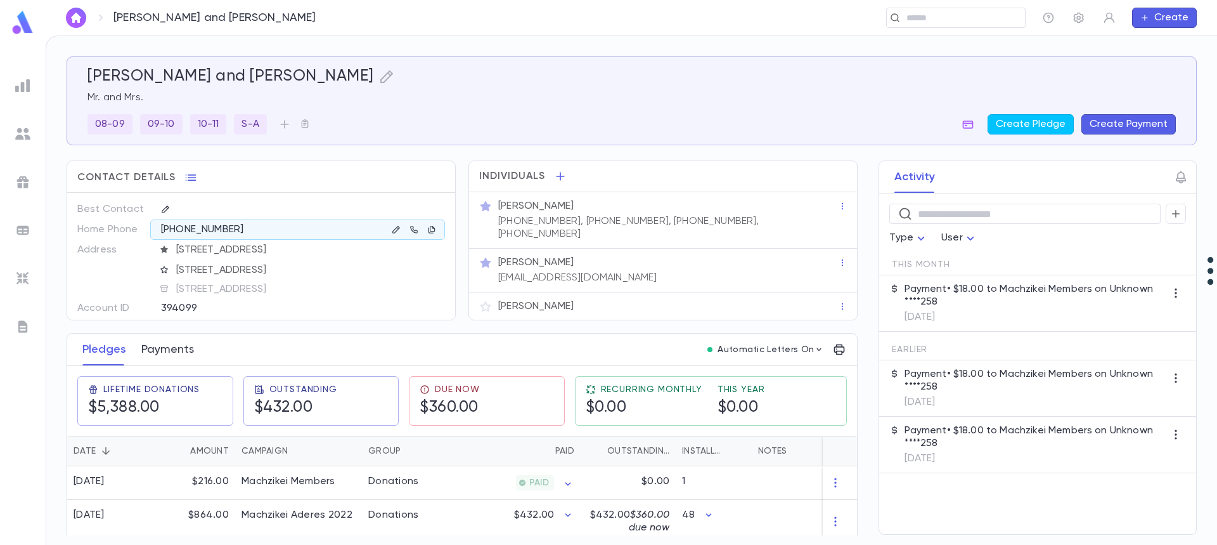
click at [160, 353] on button "Payments" at bounding box center [167, 350] width 53 height 32
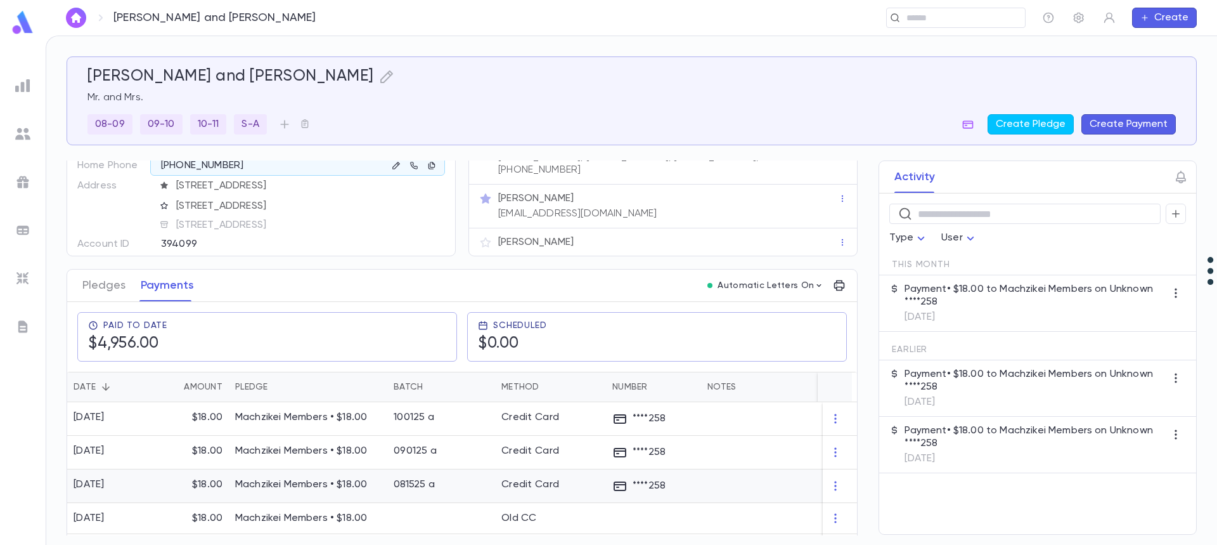
scroll to position [63, 0]
click at [1035, 126] on button "Create Pledge" at bounding box center [1031, 124] width 86 height 20
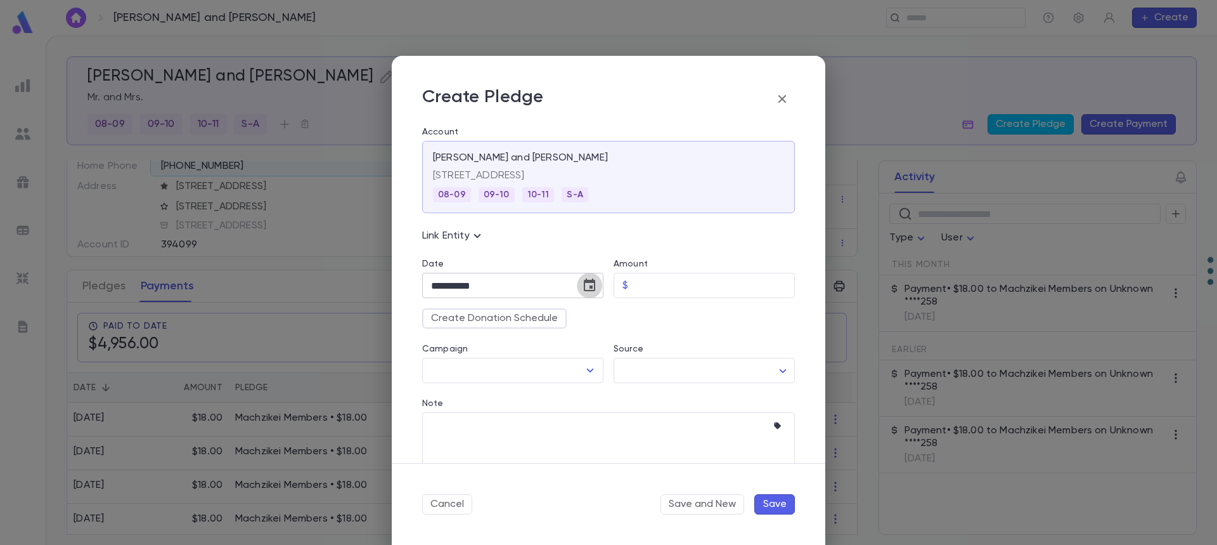
click at [588, 286] on icon "Choose date, selected date is Oct 15, 2025" at bounding box center [589, 284] width 11 height 13
click at [576, 322] on icon "Next month" at bounding box center [579, 317] width 15 height 15
click at [571, 373] on button "1" at bounding box center [572, 370] width 23 height 23
type input "**********"
click at [652, 285] on input "Amount" at bounding box center [714, 285] width 162 height 25
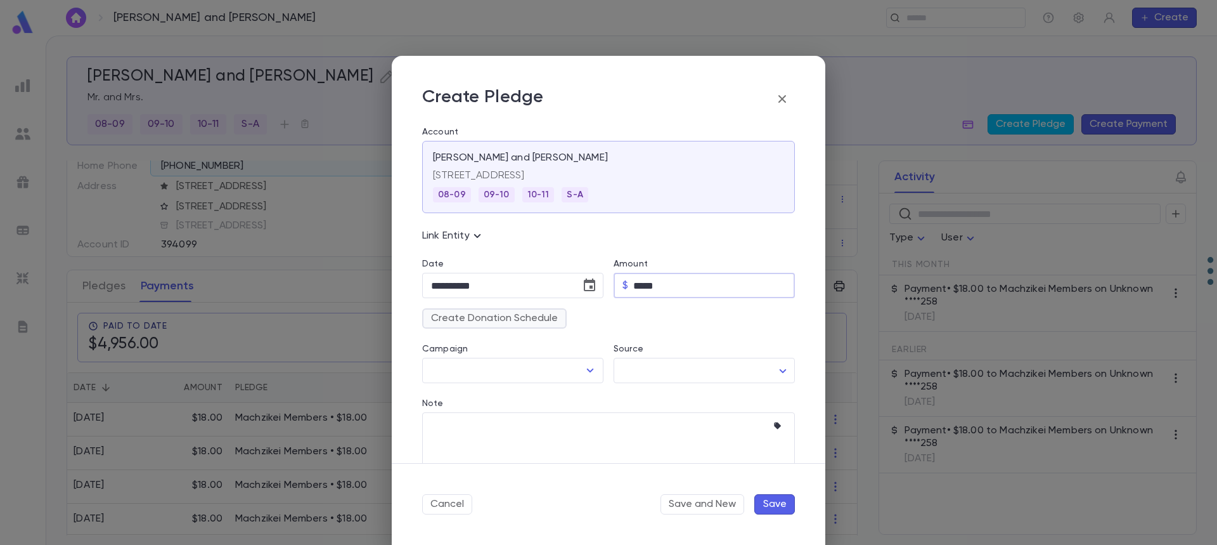
type input "*****"
click at [528, 321] on button "Create Donation Schedule" at bounding box center [494, 318] width 145 height 20
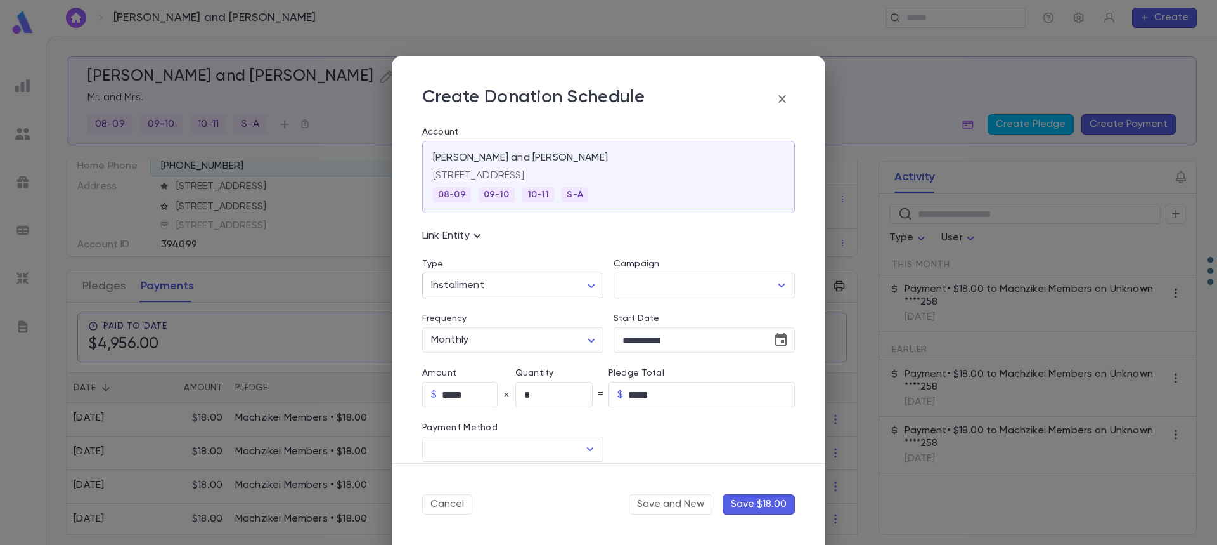
click at [533, 292] on body "Goldman, Mordechai and Leba ​ Create Goldman, Mordechai and Leba Mr. and Mrs. 0…" at bounding box center [608, 290] width 1217 height 509
click at [526, 335] on span "Recurring" at bounding box center [514, 333] width 157 height 13
type input "*********"
click at [661, 287] on input "Campaign" at bounding box center [694, 285] width 151 height 24
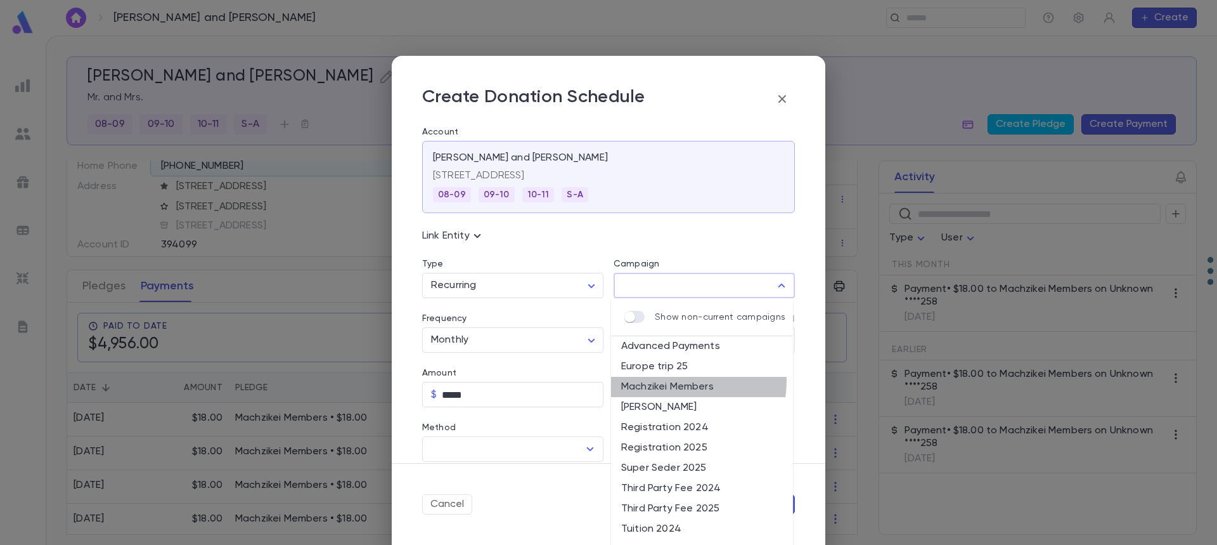
click at [670, 380] on li "Machzikei Members" at bounding box center [702, 387] width 182 height 20
type input "**********"
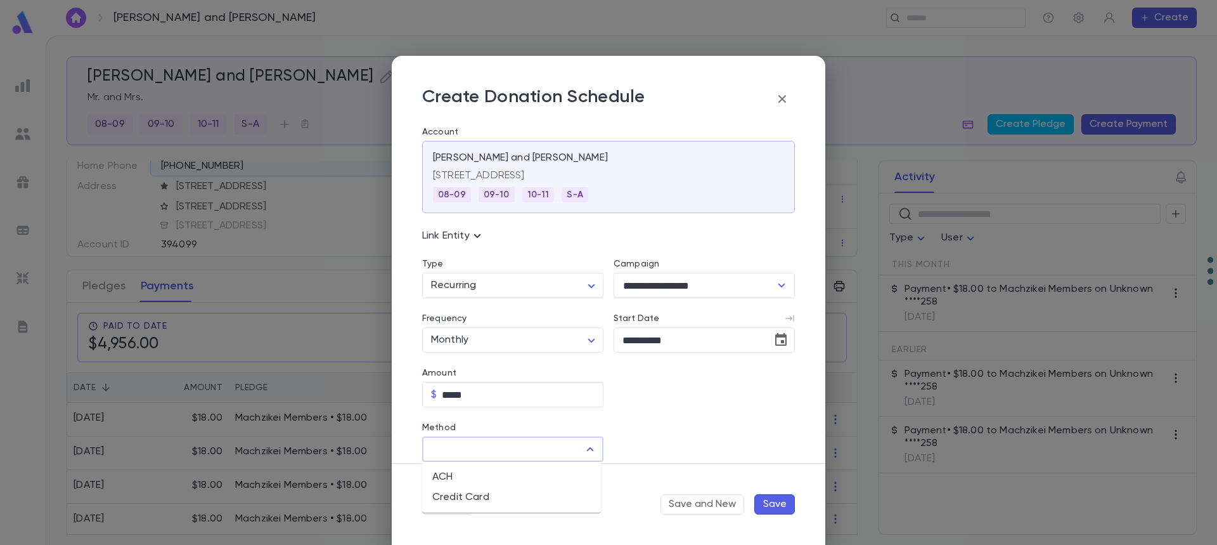
click at [550, 452] on input "Method" at bounding box center [503, 449] width 151 height 24
click at [543, 498] on ul "ACH Credit Card" at bounding box center [511, 487] width 179 height 51
click at [554, 500] on li "Credit Card" at bounding box center [511, 497] width 179 height 20
type input "**********"
click at [676, 445] on input "Credit Card" at bounding box center [694, 449] width 160 height 25
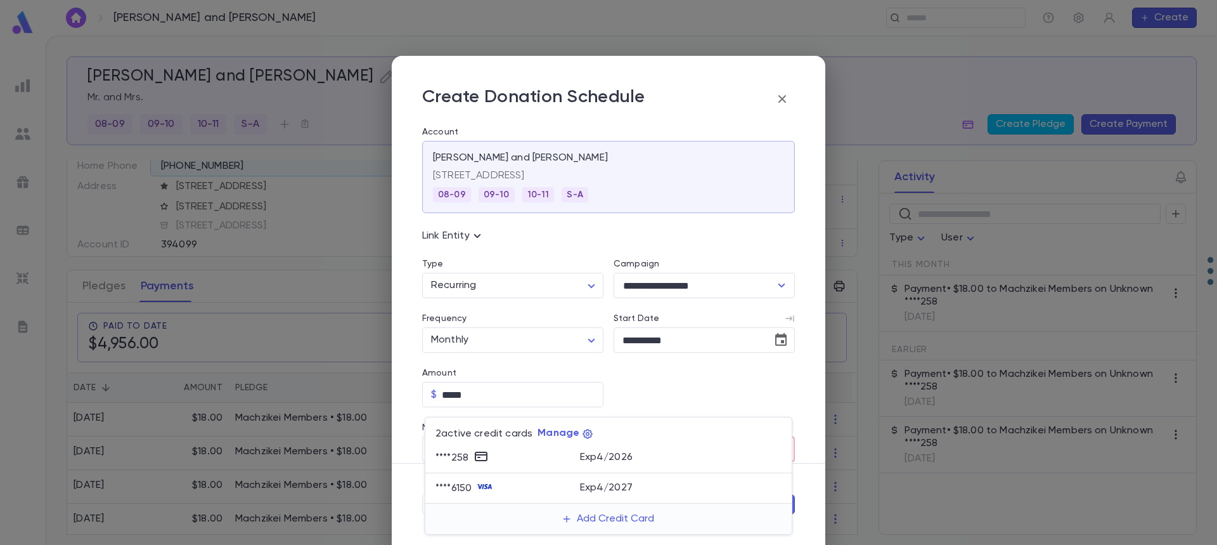
click at [657, 455] on div "Exp 4 / 2026" at bounding box center [681, 455] width 202 height 15
type input "*******"
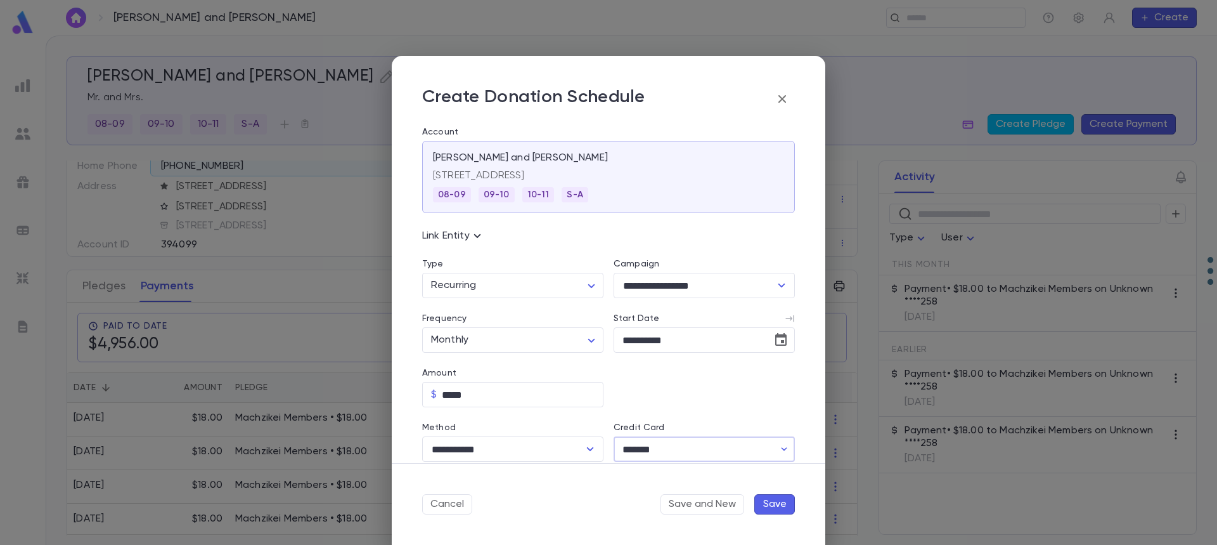
click at [770, 506] on button "Save" at bounding box center [775, 504] width 41 height 20
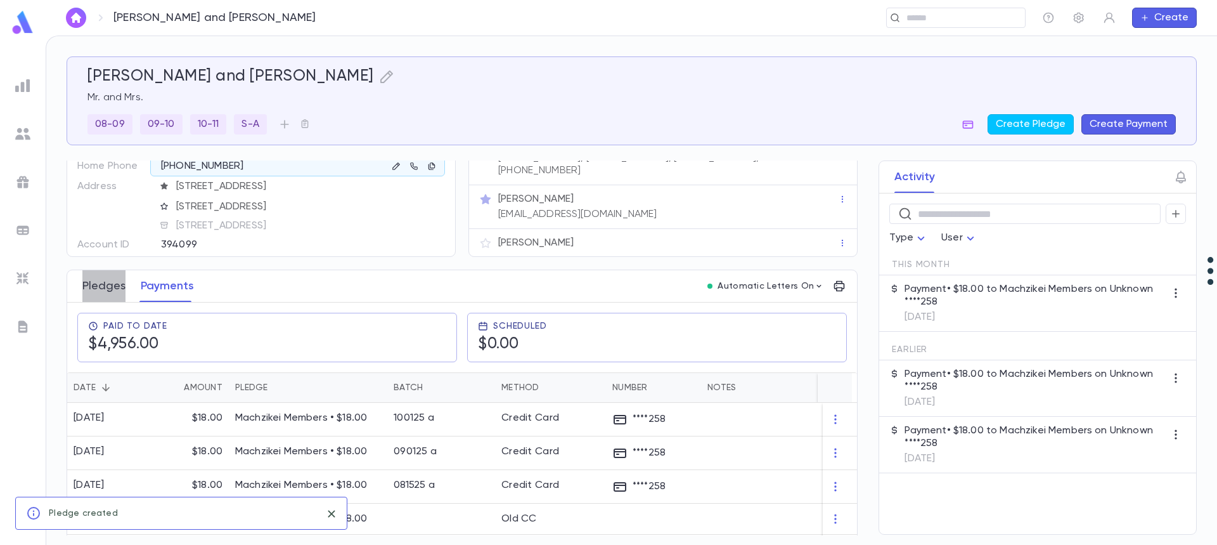
click at [112, 288] on button "Pledges" at bounding box center [103, 286] width 43 height 32
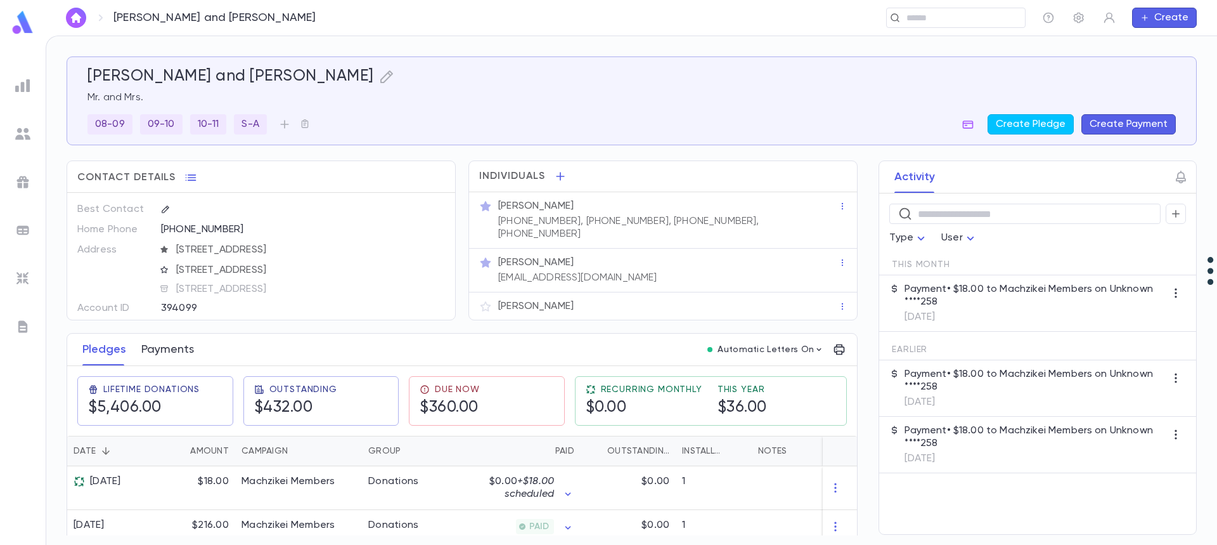
click at [169, 346] on button "Payments" at bounding box center [167, 350] width 53 height 32
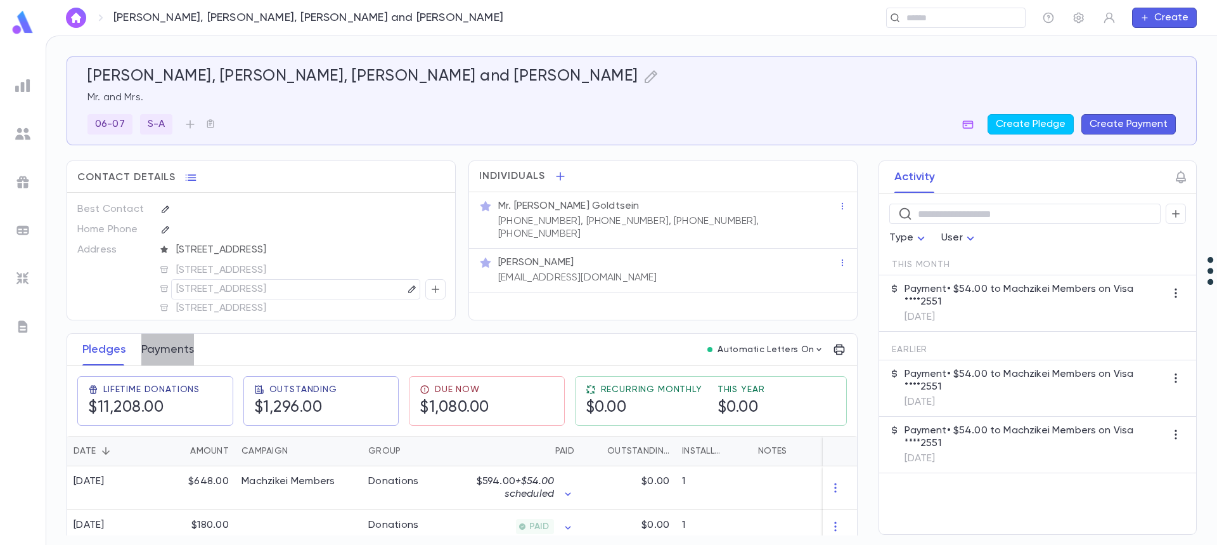
click at [171, 354] on button "Payments" at bounding box center [167, 350] width 53 height 32
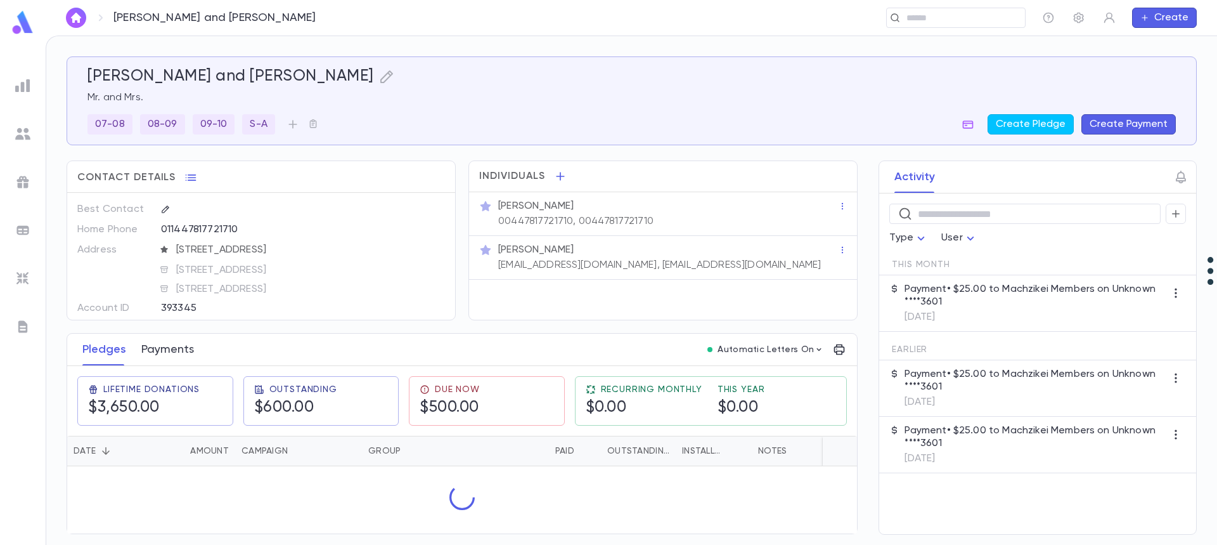
click at [173, 352] on button "Payments" at bounding box center [167, 350] width 53 height 32
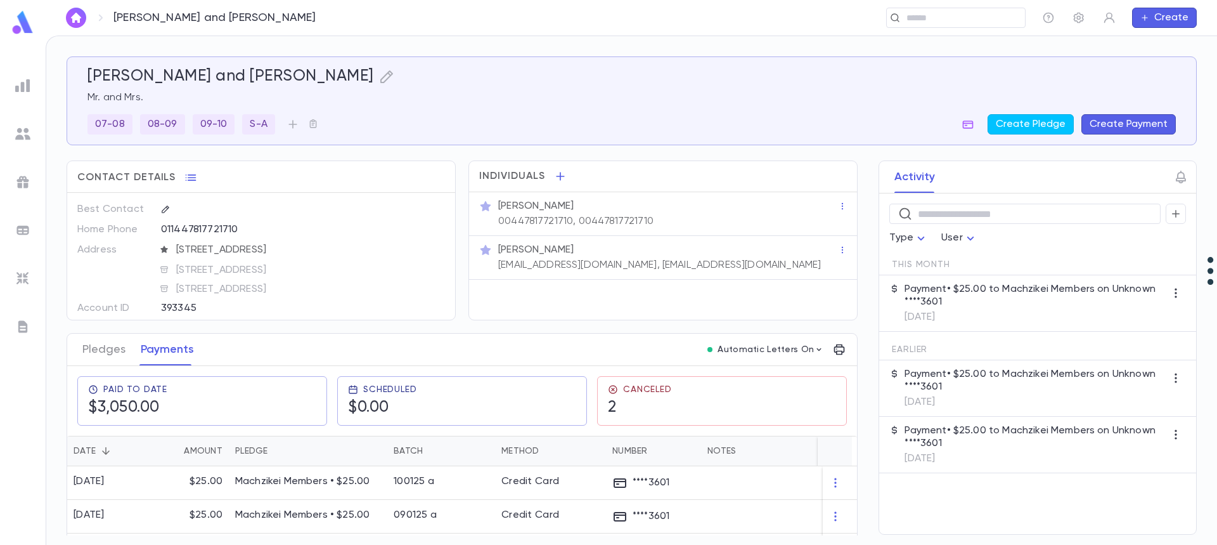
scroll to position [127, 0]
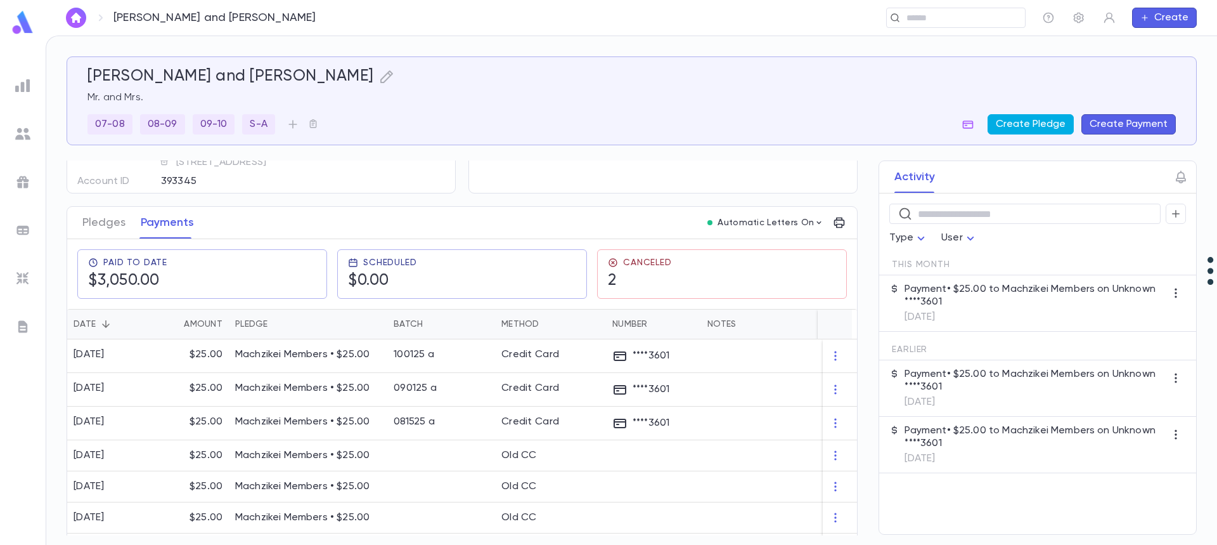
click at [1030, 123] on button "Create Pledge" at bounding box center [1031, 124] width 86 height 20
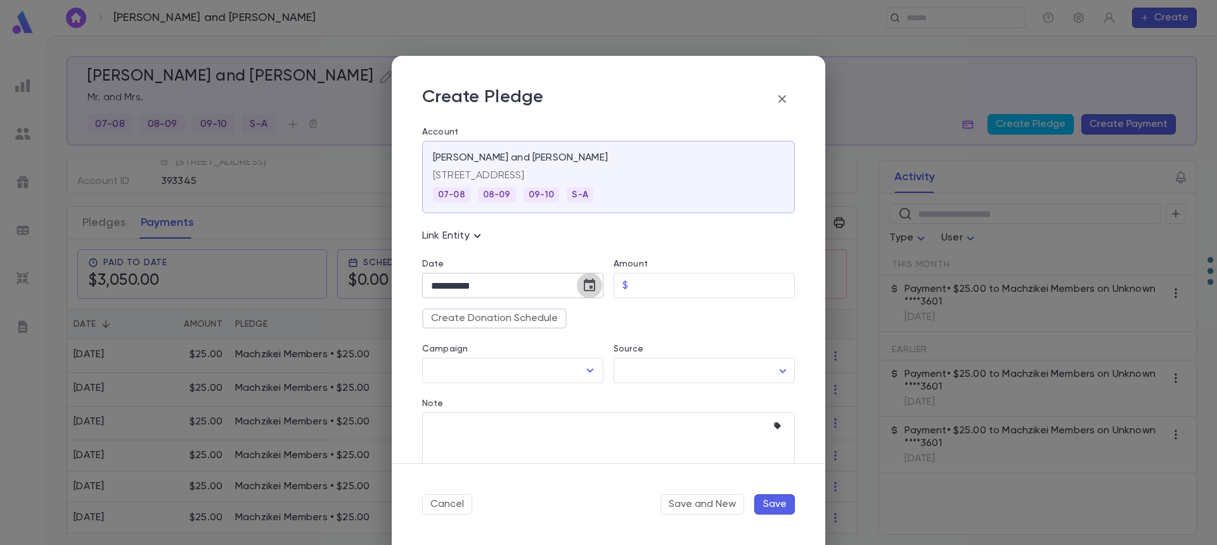
click at [586, 288] on icon "Choose date, selected date is Oct 15, 2025" at bounding box center [589, 285] width 15 height 15
click at [581, 318] on icon "Next month" at bounding box center [580, 318] width 4 height 8
click at [571, 372] on button "1" at bounding box center [572, 370] width 23 height 23
type input "**********"
click at [673, 277] on input "Amount" at bounding box center [714, 285] width 162 height 25
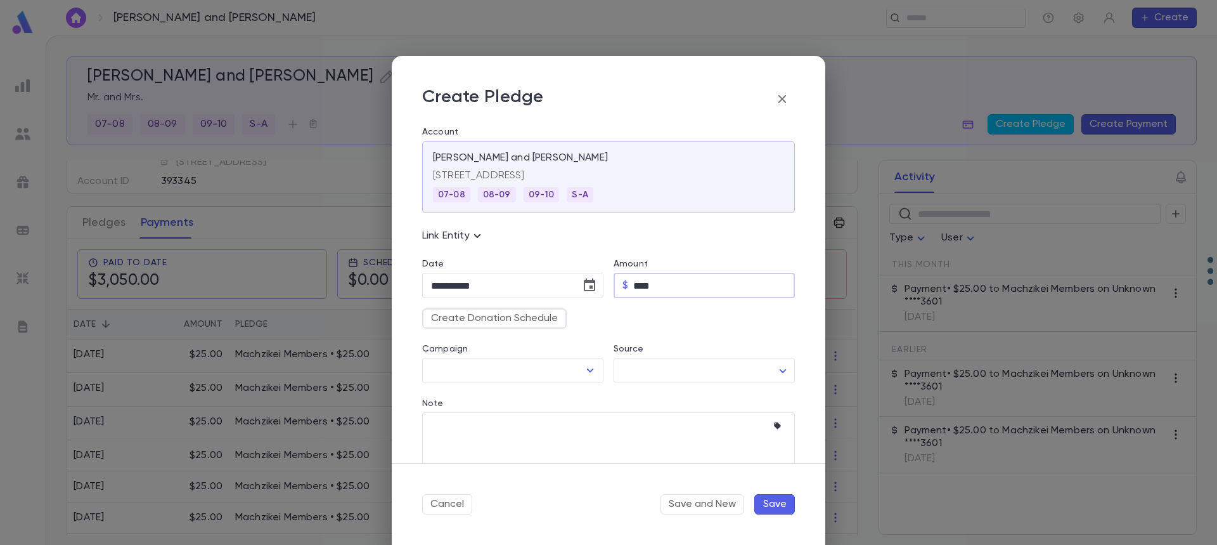
type input "*****"
click at [530, 322] on button "Create Donation Schedule" at bounding box center [494, 318] width 145 height 20
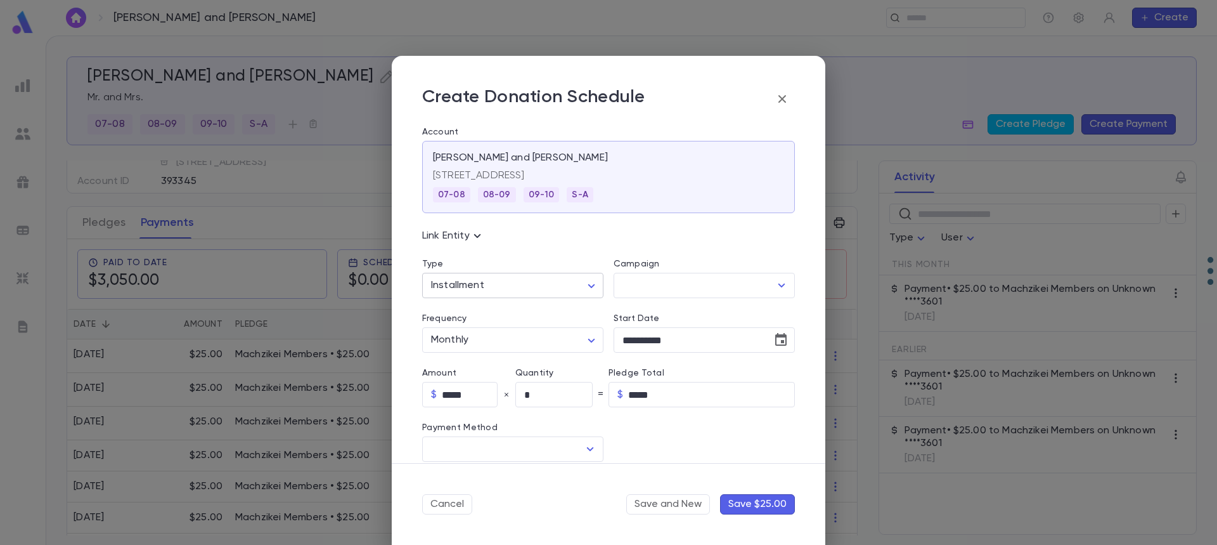
click at [525, 286] on body "Green, Gavriel and Yael ​ Create Green, Gavriel and Yael Mr. and Mrs. 07-08 08-…" at bounding box center [608, 290] width 1217 height 509
click at [509, 330] on span "Recurring" at bounding box center [514, 333] width 157 height 13
type input "*********"
click at [640, 271] on div "Campaign" at bounding box center [704, 266] width 181 height 14
click at [648, 283] on input "Campaign" at bounding box center [694, 285] width 151 height 24
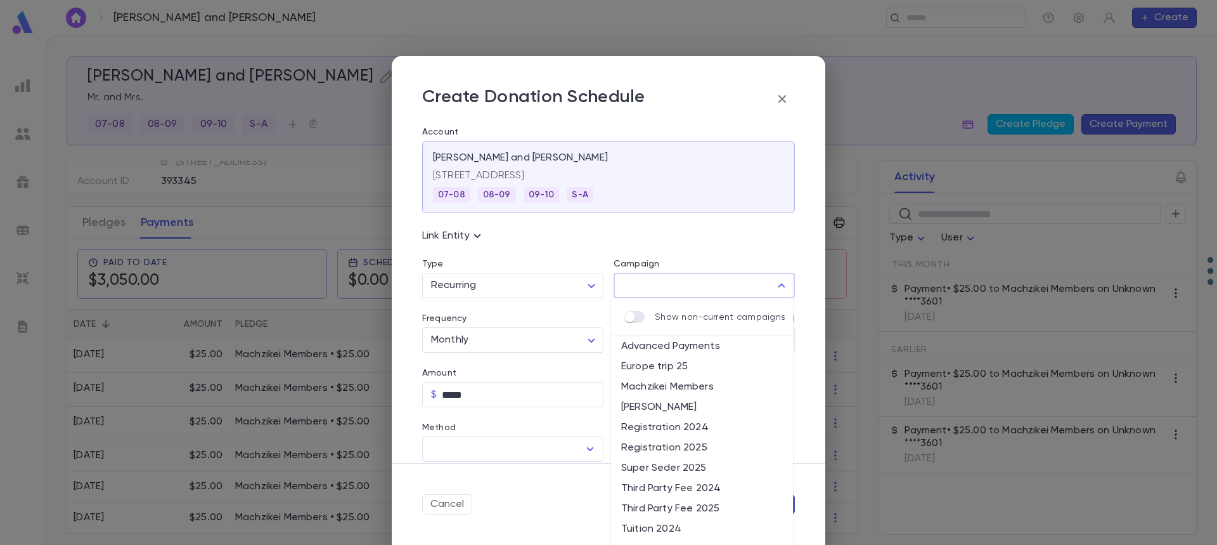
click at [693, 384] on li "Machzikei Members" at bounding box center [702, 387] width 182 height 20
type input "**********"
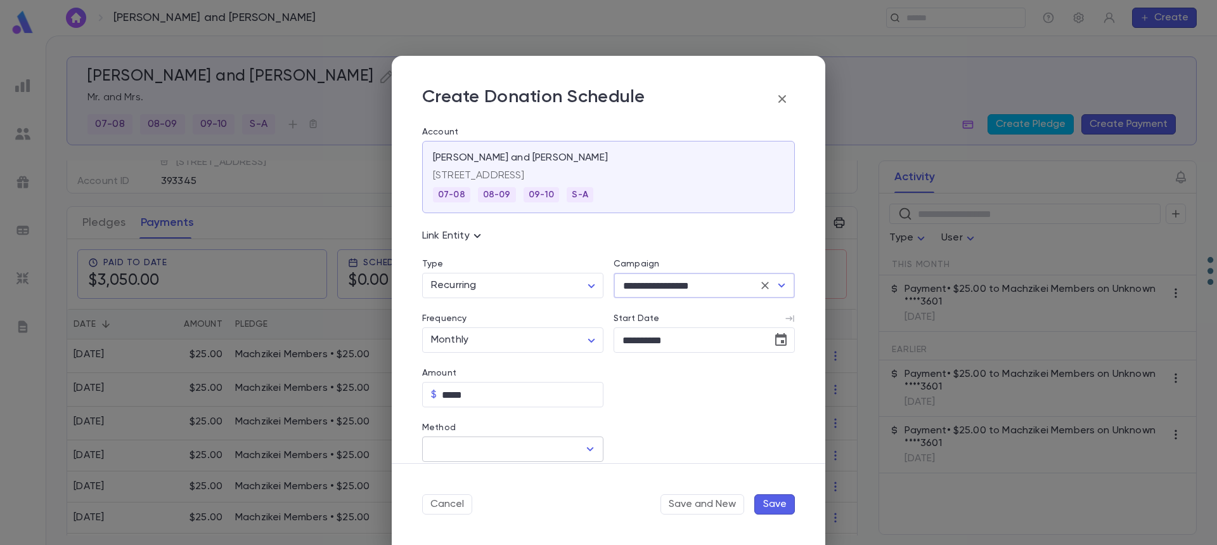
click at [528, 454] on input "Method" at bounding box center [503, 449] width 151 height 24
drag, startPoint x: 504, startPoint y: 496, endPoint x: 539, endPoint y: 488, distance: 36.0
click at [504, 497] on li "Credit Card" at bounding box center [511, 497] width 179 height 20
type input "**********"
click at [647, 450] on input "Credit Card" at bounding box center [694, 449] width 160 height 25
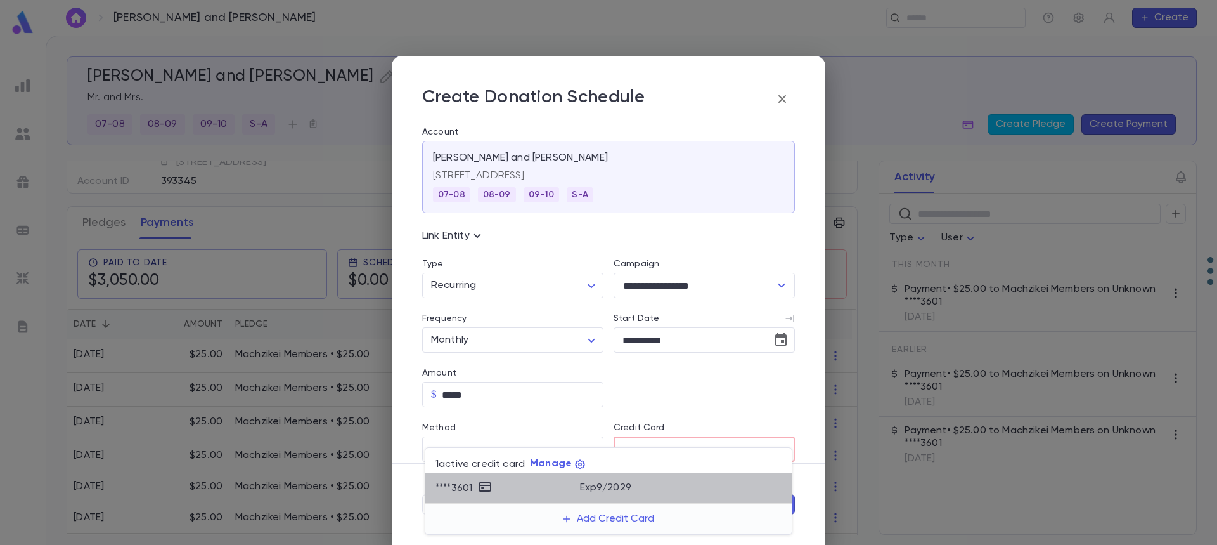
click at [611, 488] on p "Exp 9 / 2029" at bounding box center [605, 487] width 51 height 13
type input "********"
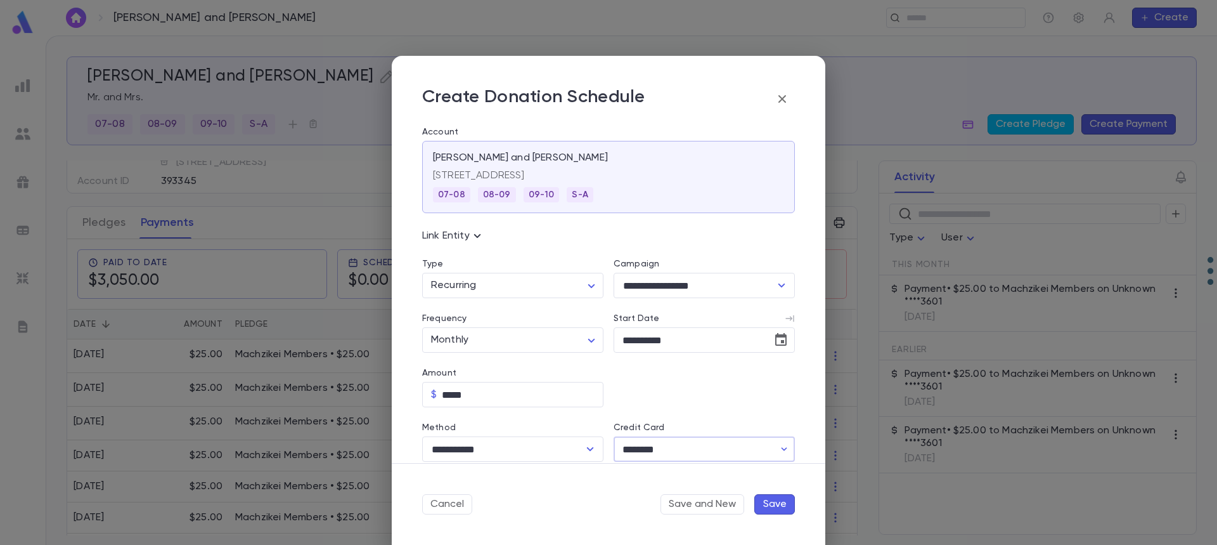
click at [770, 505] on button "Save" at bounding box center [775, 504] width 41 height 20
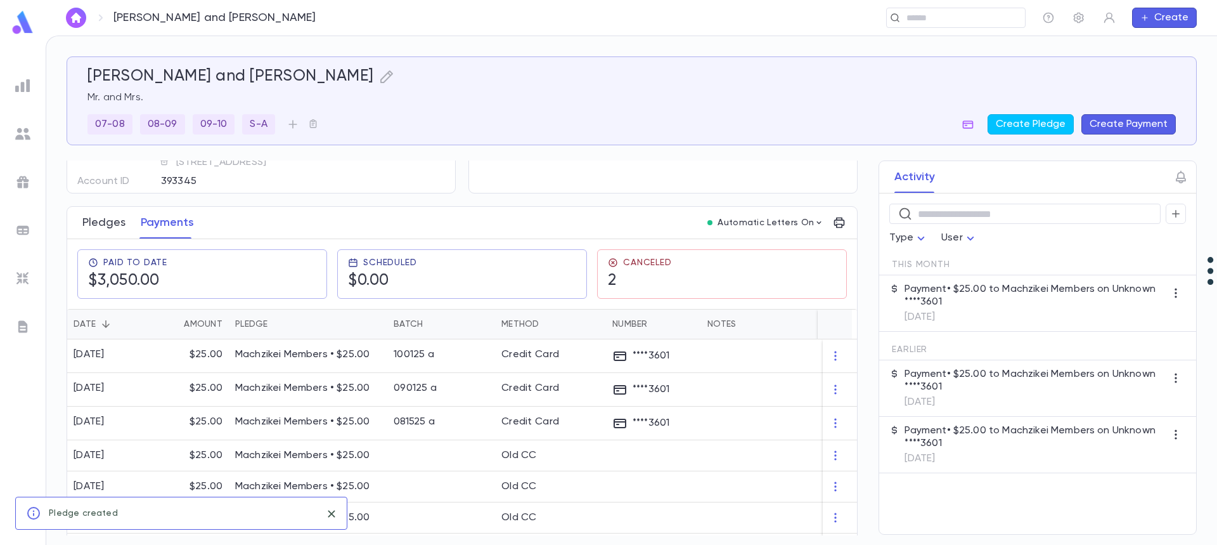
click at [109, 226] on button "Pledges" at bounding box center [103, 223] width 43 height 32
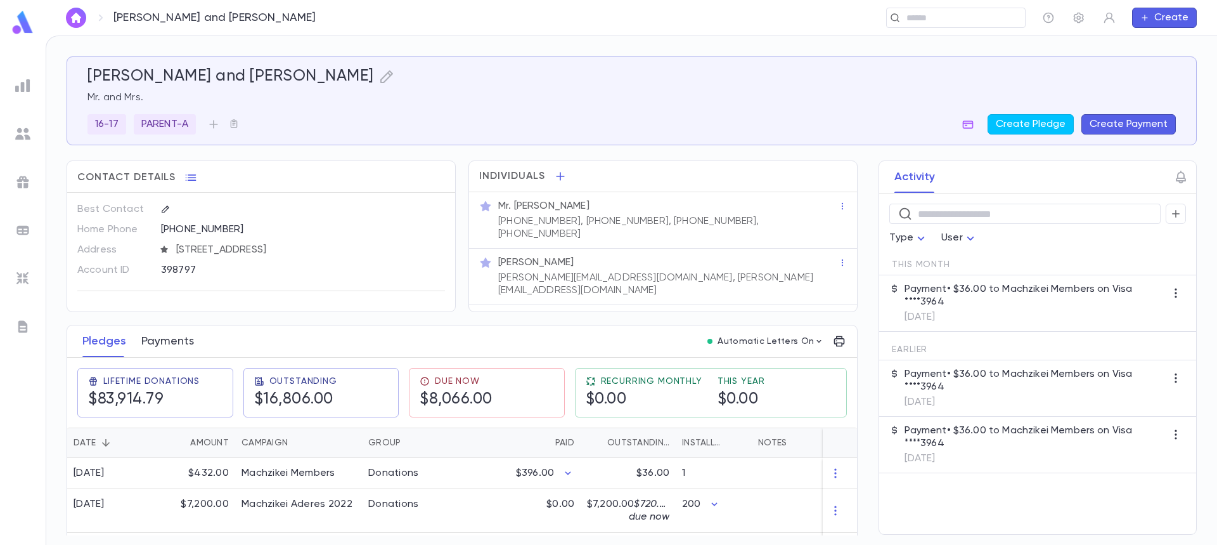
click at [177, 345] on button "Payments" at bounding box center [167, 341] width 53 height 32
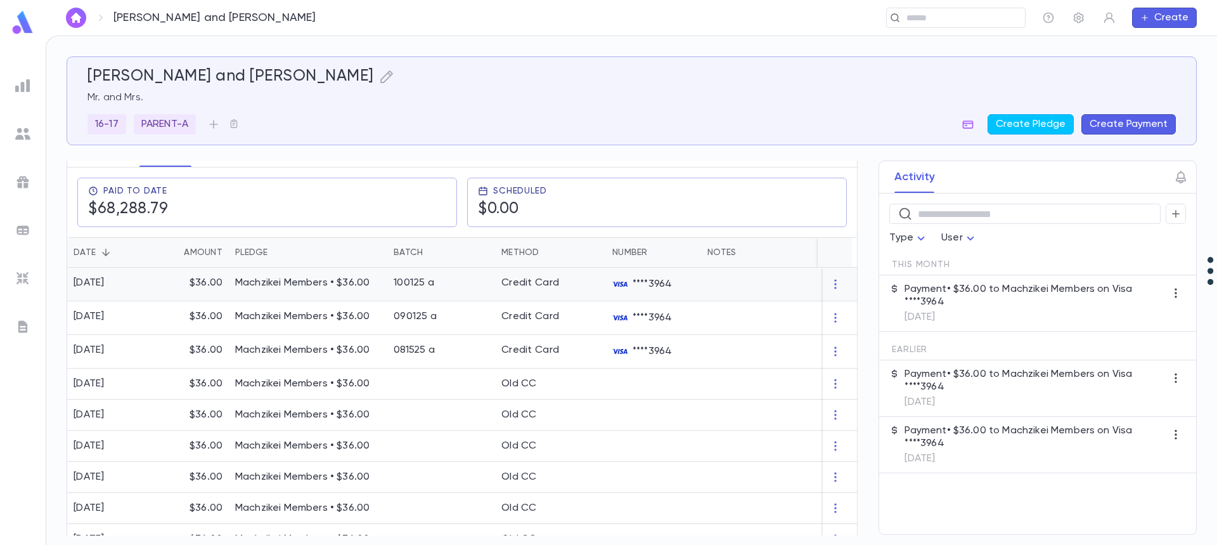
scroll to position [127, 0]
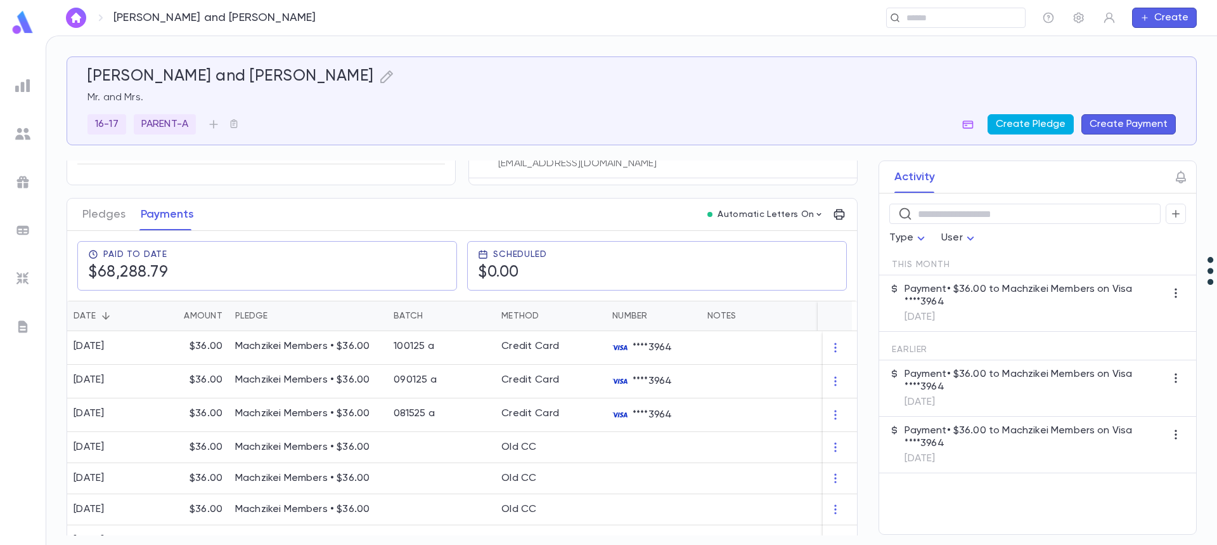
click at [1017, 122] on button "Create Pledge" at bounding box center [1031, 124] width 86 height 20
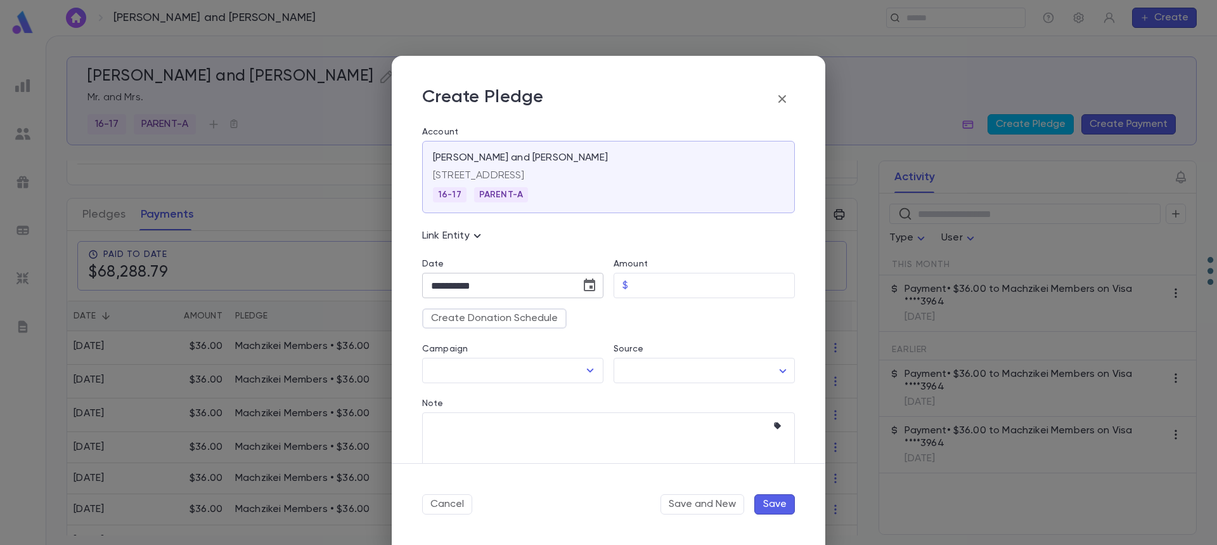
click at [588, 287] on icon "Choose date, selected date is Oct 15, 2025" at bounding box center [589, 284] width 11 height 13
click at [575, 323] on icon "Next month" at bounding box center [579, 317] width 15 height 15
click at [575, 372] on button "1" at bounding box center [572, 370] width 23 height 23
type input "**********"
click at [647, 283] on input "Amount" at bounding box center [714, 285] width 162 height 25
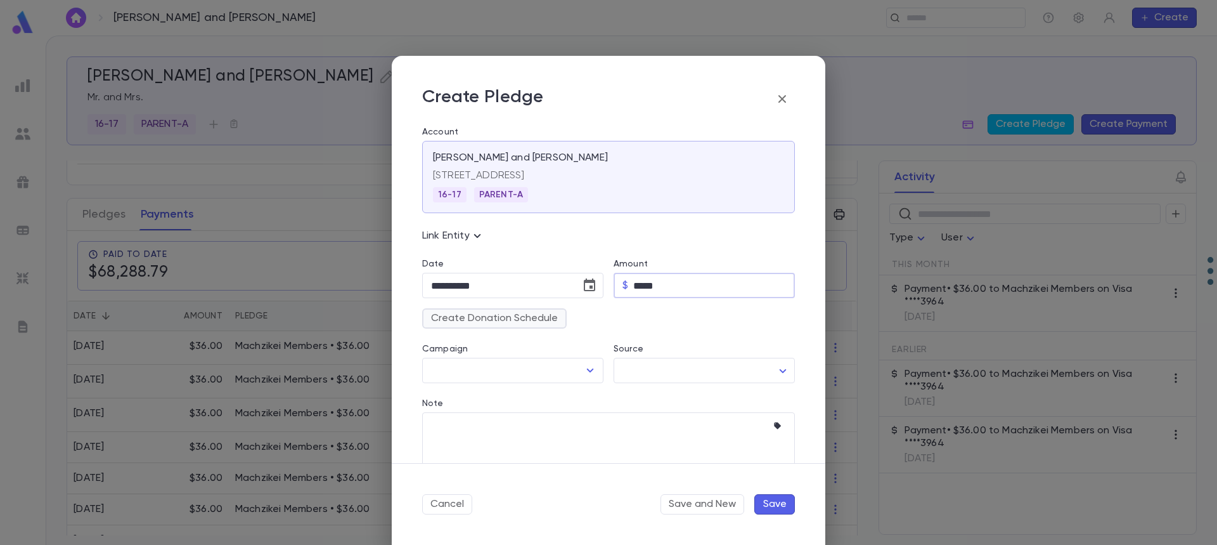
type input "*****"
click at [518, 320] on button "Create Donation Schedule" at bounding box center [494, 318] width 145 height 20
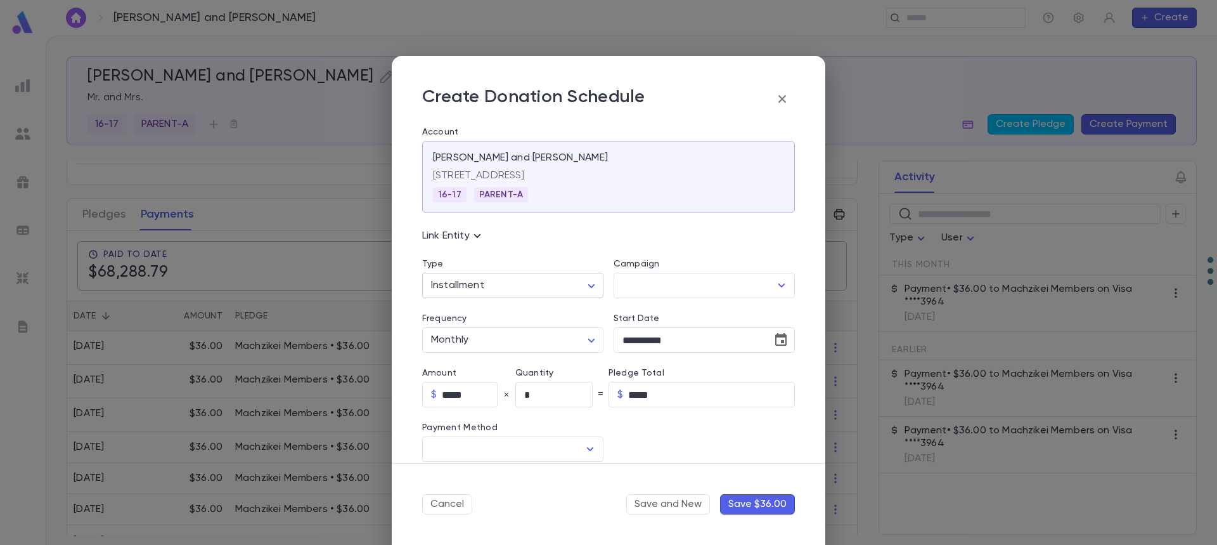
click at [519, 287] on body "[PERSON_NAME] and [PERSON_NAME] ​ Create [PERSON_NAME] and [PERSON_NAME] Mr. an…" at bounding box center [608, 290] width 1217 height 509
click at [501, 339] on span "Recurring" at bounding box center [514, 333] width 157 height 13
type input "*********"
click at [629, 281] on input "Campaign" at bounding box center [694, 285] width 151 height 24
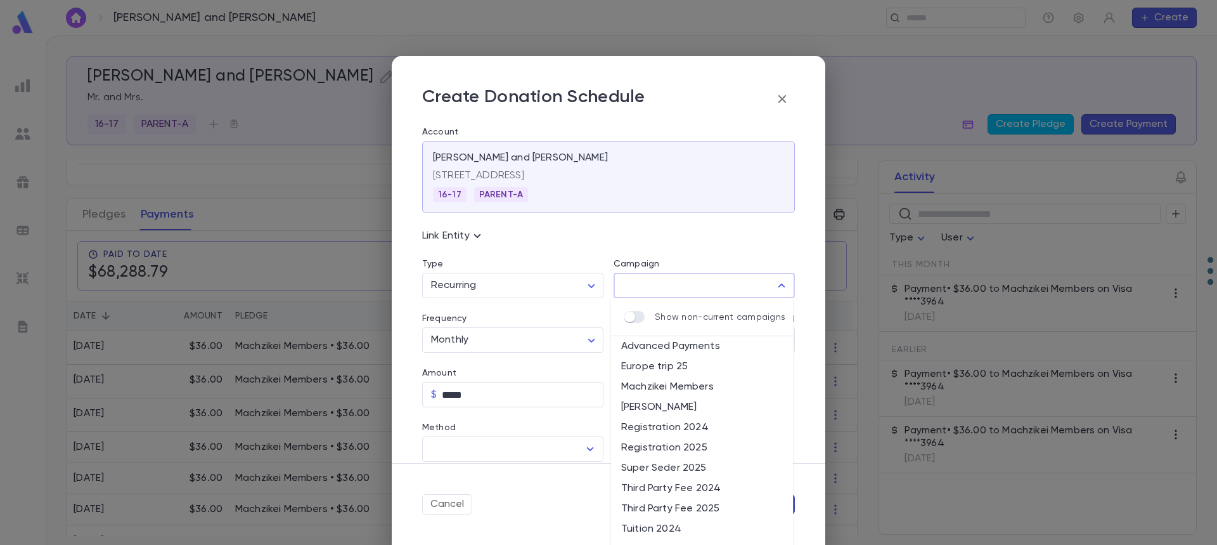
click at [674, 390] on li "Machzikei Members" at bounding box center [702, 387] width 182 height 20
type input "**********"
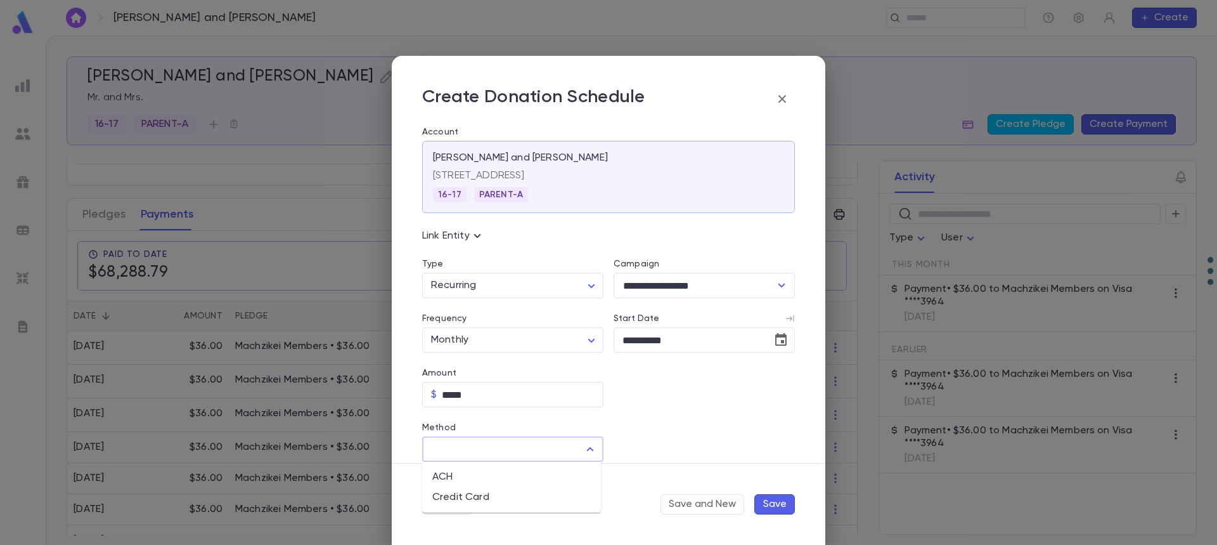
click at [498, 448] on input "Method" at bounding box center [503, 449] width 151 height 24
click at [484, 504] on li "Credit Card" at bounding box center [511, 497] width 179 height 20
type input "**********"
click at [691, 441] on input "Credit Card" at bounding box center [694, 449] width 160 height 25
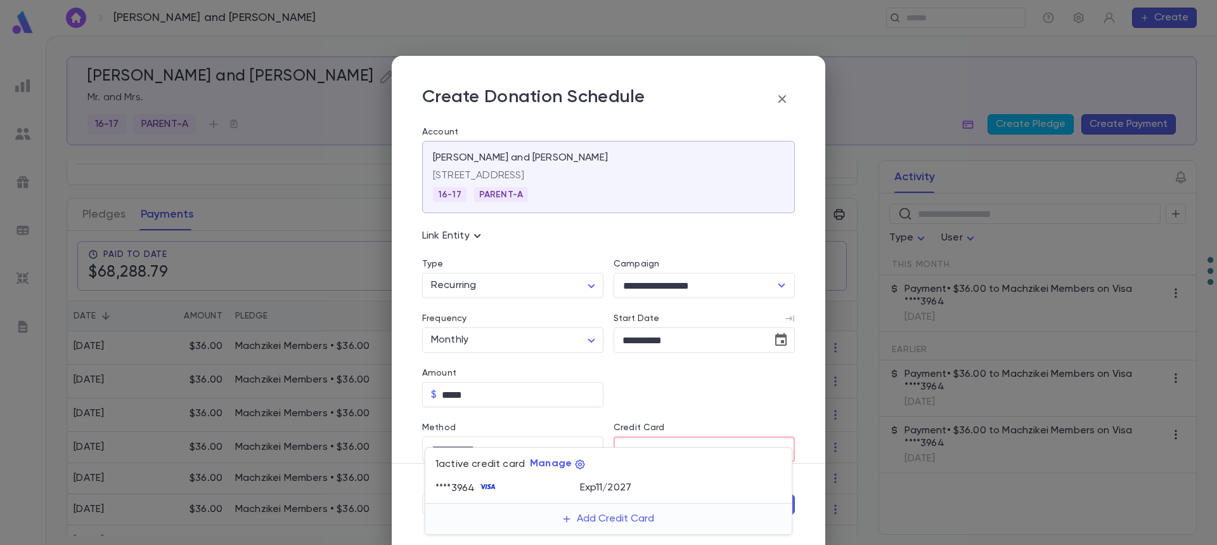
click at [675, 492] on div "Exp 11 / 2027" at bounding box center [681, 486] width 202 height 15
type input "********"
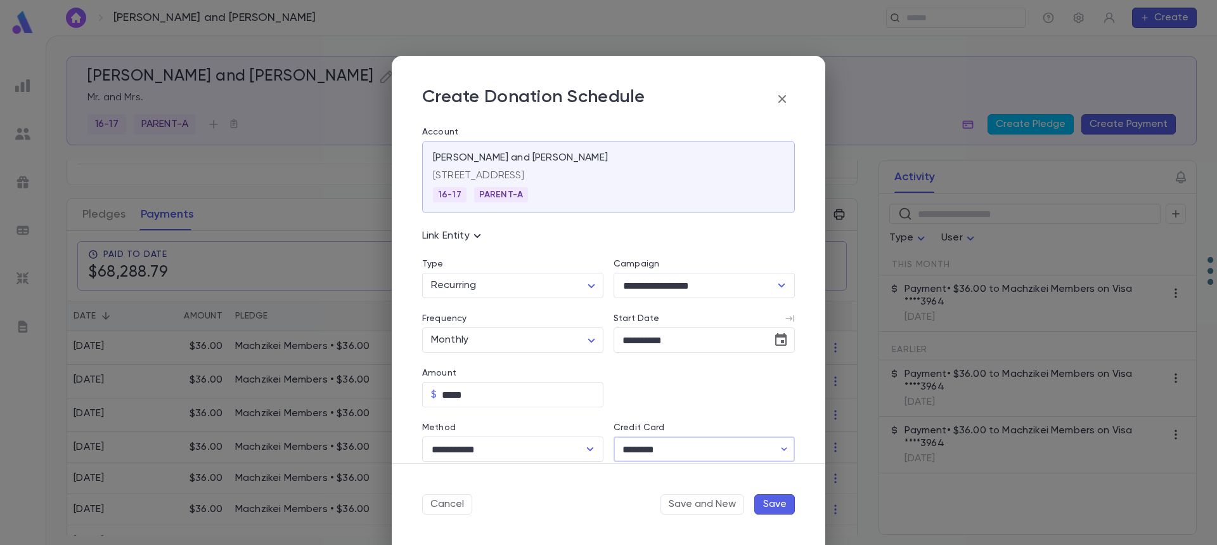
click at [778, 503] on button "Save" at bounding box center [775, 504] width 41 height 20
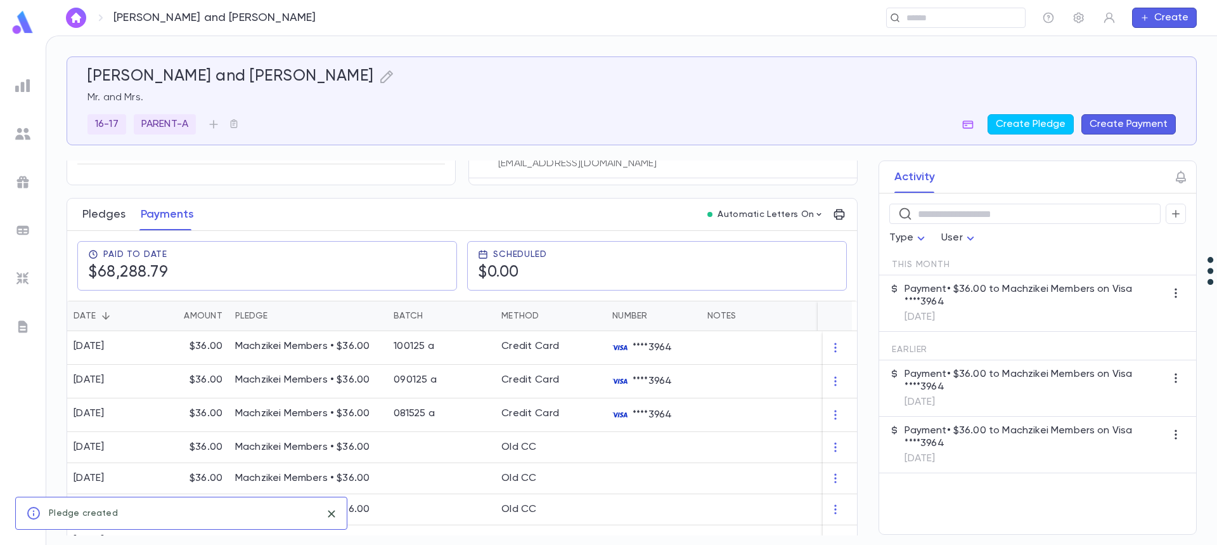
click at [104, 214] on button "Pledges" at bounding box center [103, 214] width 43 height 32
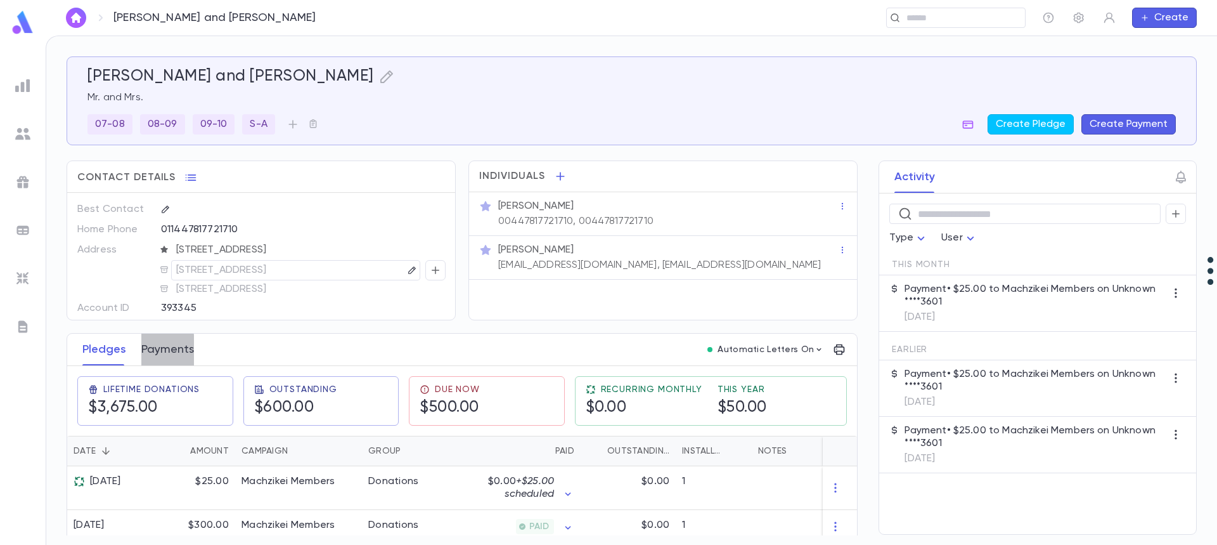
click at [152, 351] on button "Payments" at bounding box center [167, 350] width 53 height 32
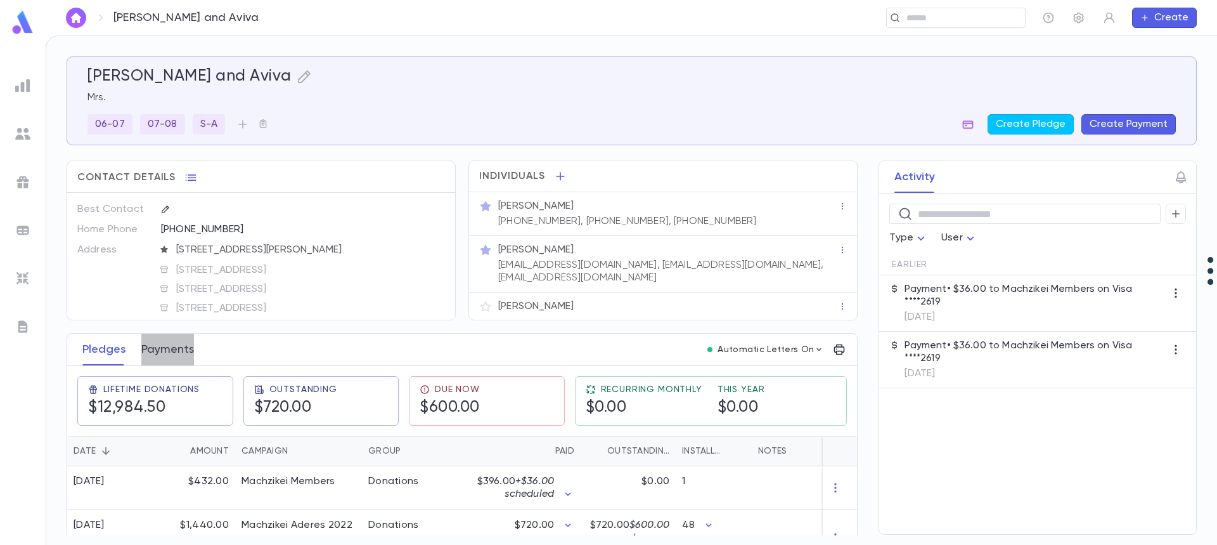
click at [158, 354] on button "Payments" at bounding box center [167, 350] width 53 height 32
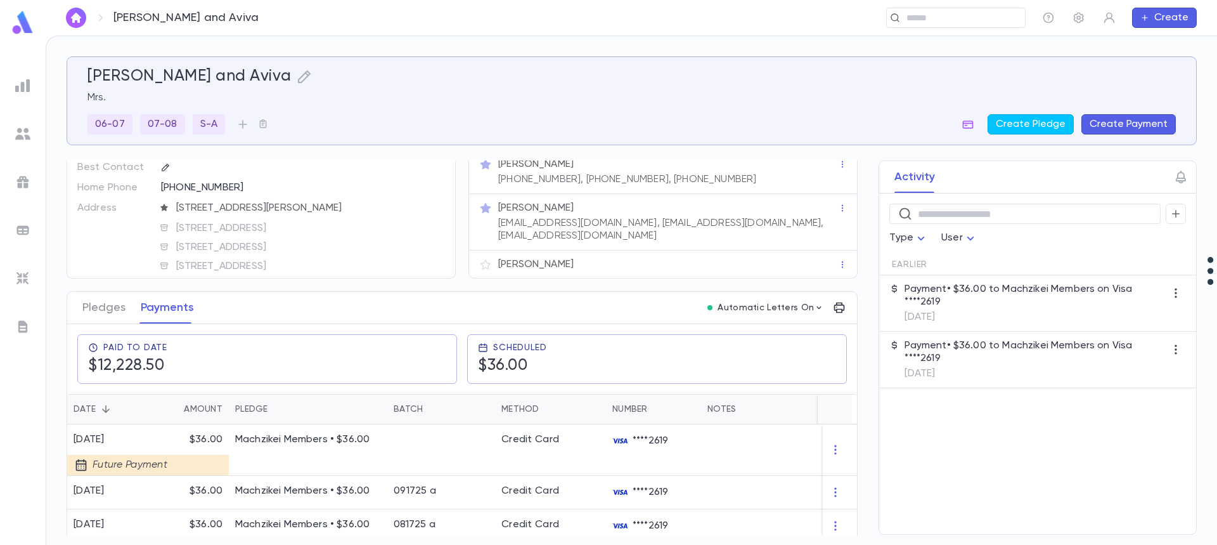
scroll to position [127, 0]
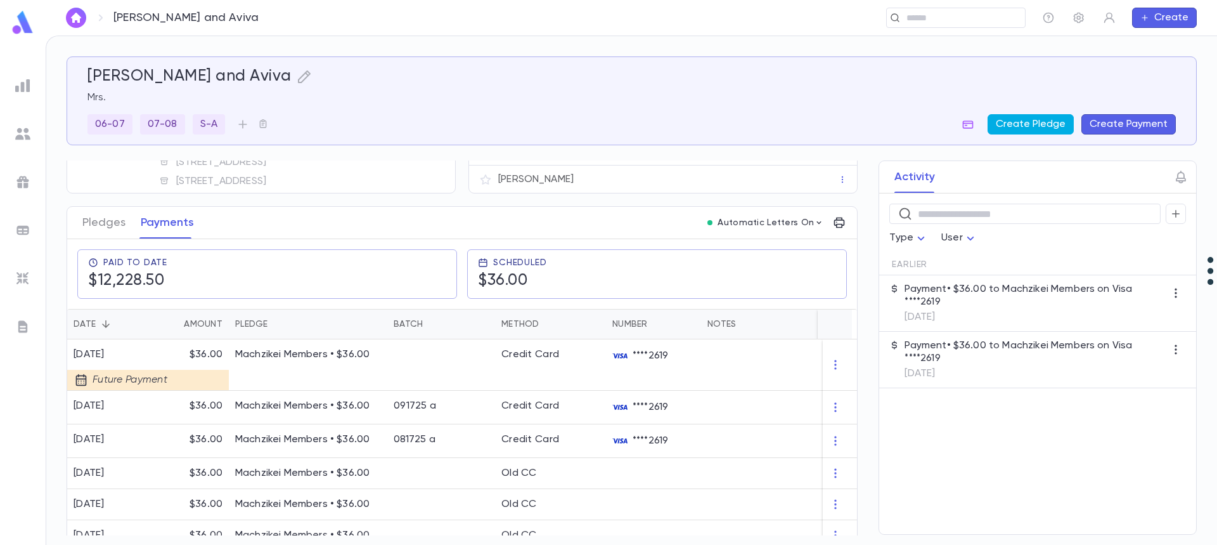
click at [1027, 123] on button "Create Pledge" at bounding box center [1031, 124] width 86 height 20
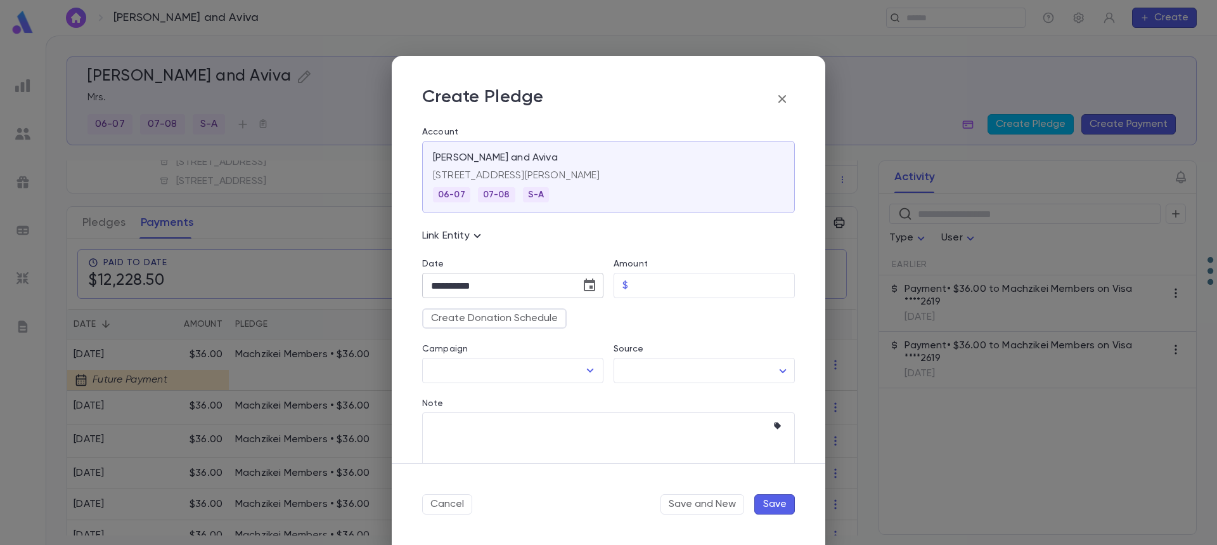
click at [585, 289] on icon "Choose date, selected date is Oct 15, 2025" at bounding box center [589, 285] width 15 height 15
click at [585, 321] on icon "Next month" at bounding box center [579, 317] width 15 height 15
click at [445, 443] on button "17" at bounding box center [445, 442] width 23 height 23
type input "**********"
click at [665, 289] on input "Amount" at bounding box center [714, 285] width 162 height 25
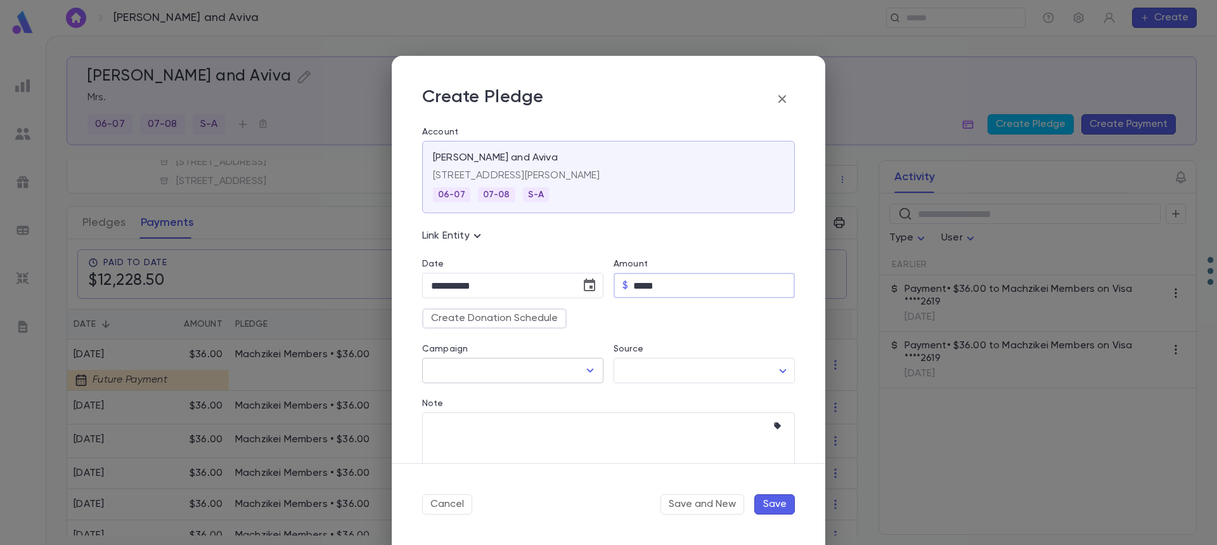
type input "*****"
click at [458, 374] on input "Campaign" at bounding box center [503, 370] width 151 height 24
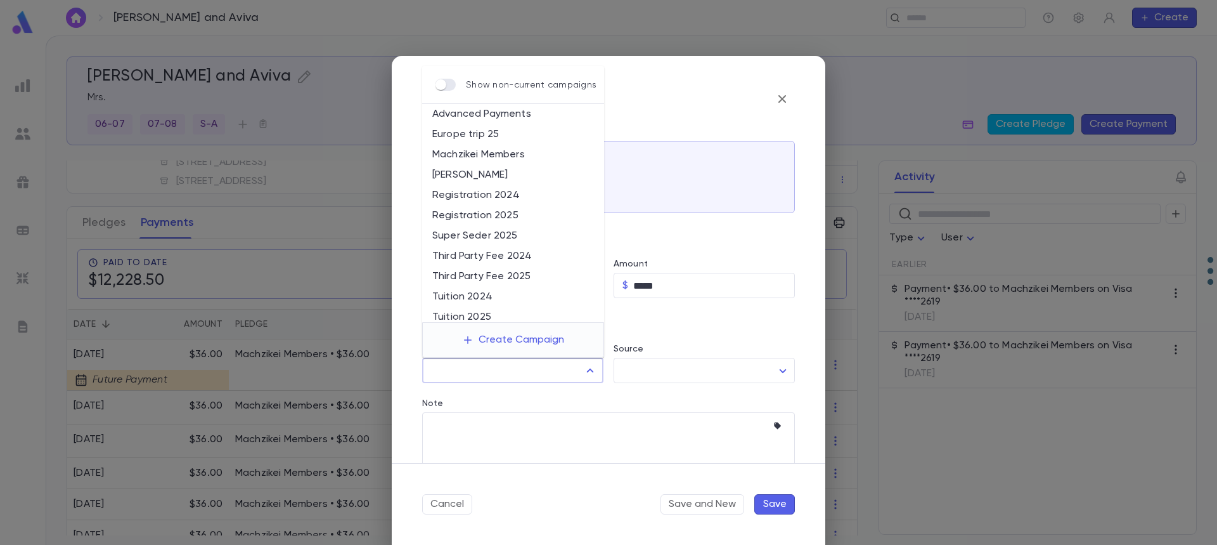
click at [471, 153] on li "Machzikei Members" at bounding box center [513, 155] width 182 height 20
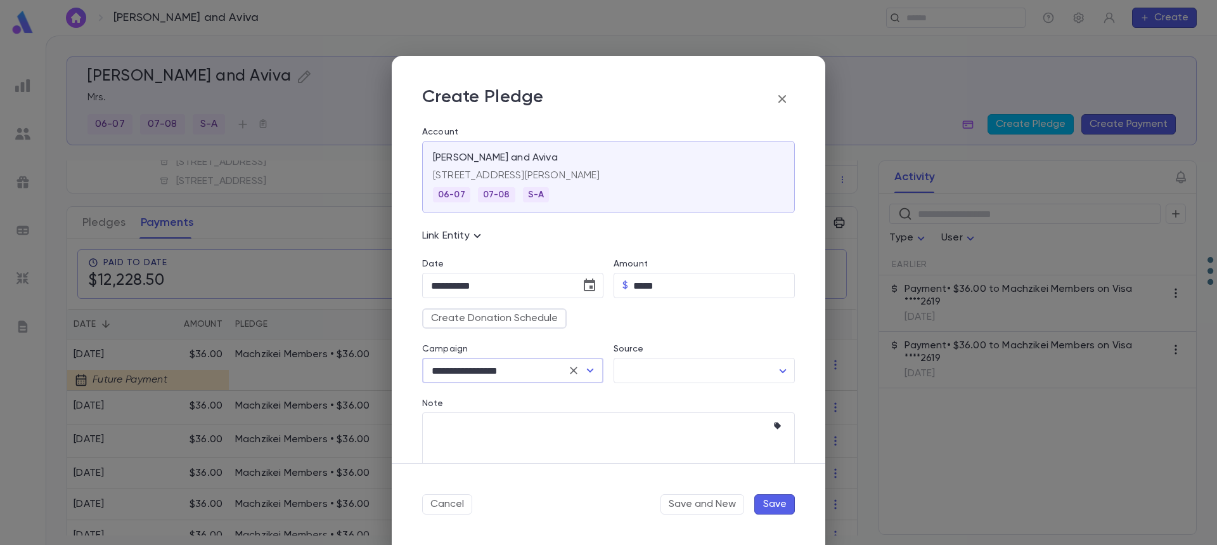
type input "**********"
click at [485, 318] on button "Create Donation Schedule" at bounding box center [494, 318] width 145 height 20
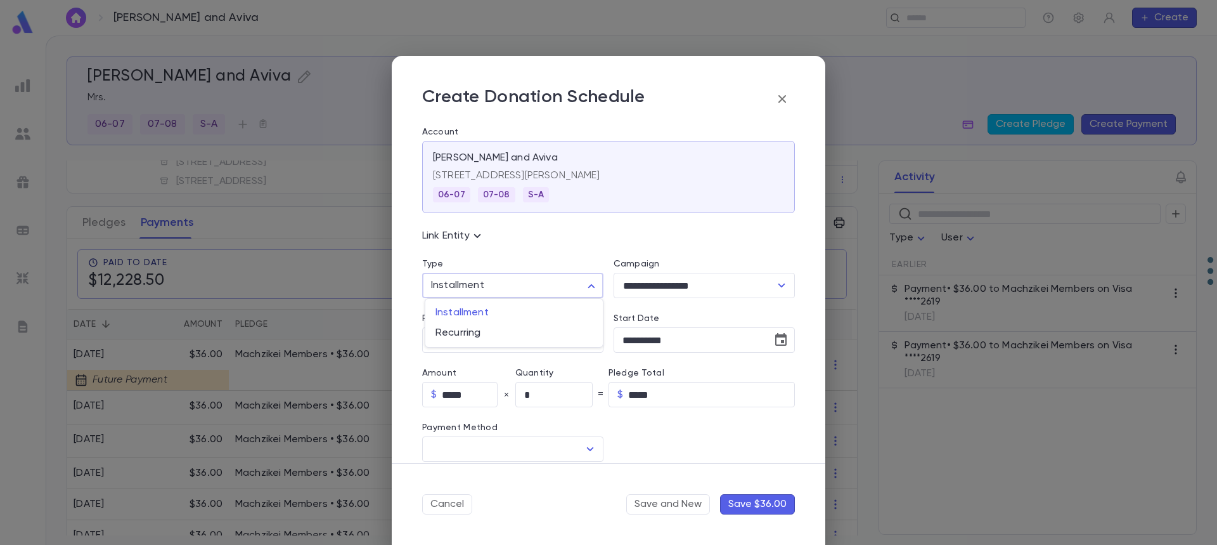
click at [484, 285] on body "Halpert, Mendy and Aviva ​ Create Halpert, Mendy and Aviva Mrs. 06-07 07-08 S-A…" at bounding box center [608, 290] width 1217 height 509
click at [476, 330] on span "Recurring" at bounding box center [514, 333] width 157 height 13
type input "*********"
click at [774, 503] on button "Save" at bounding box center [775, 504] width 41 height 20
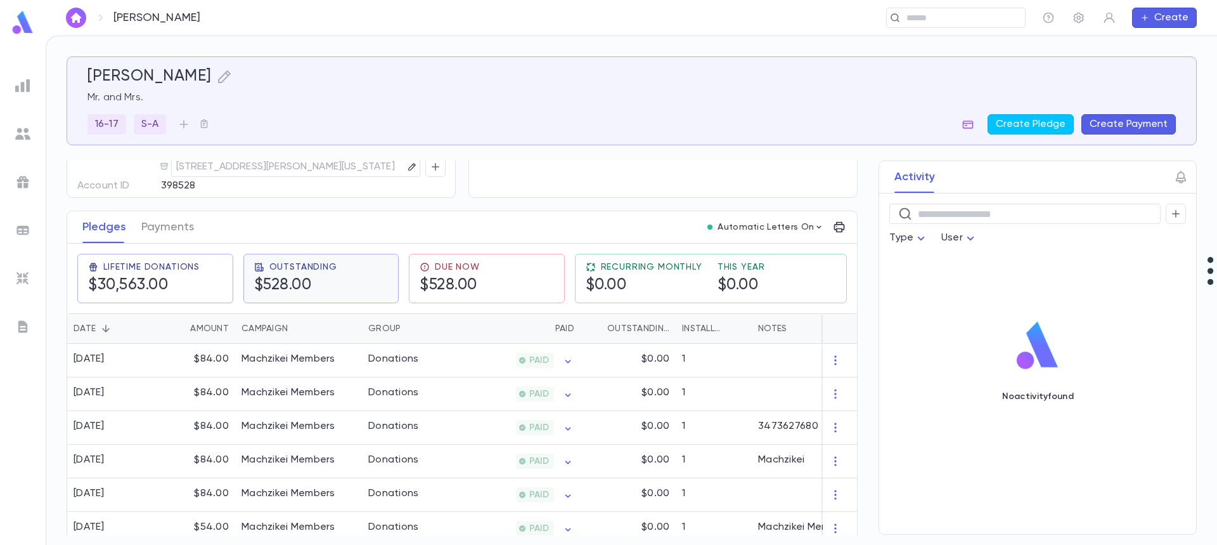
scroll to position [127, 0]
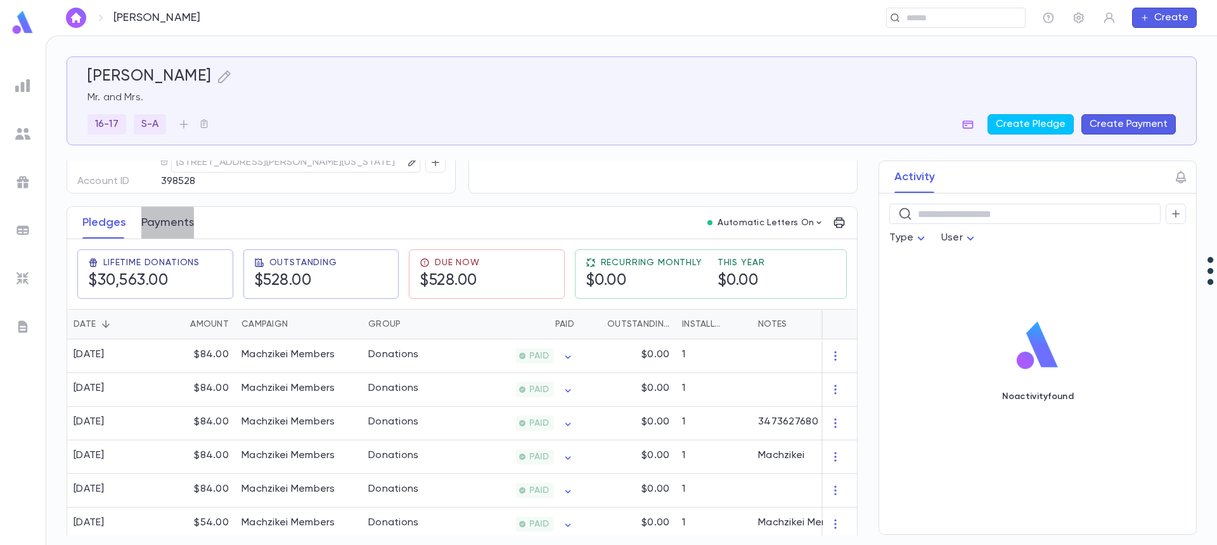
click at [157, 223] on button "Payments" at bounding box center [167, 223] width 53 height 32
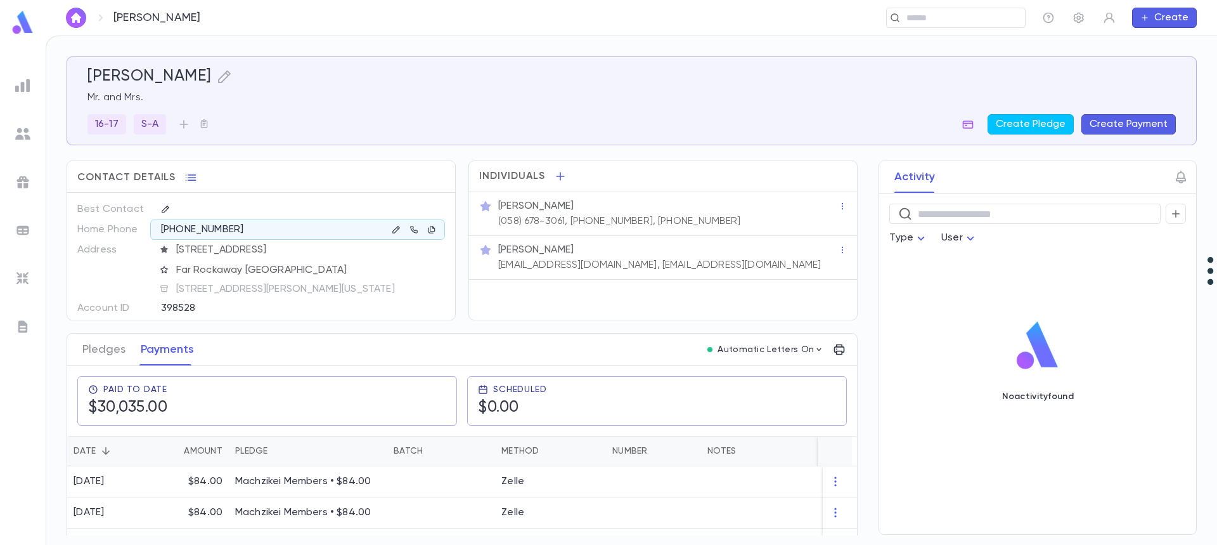
scroll to position [190, 0]
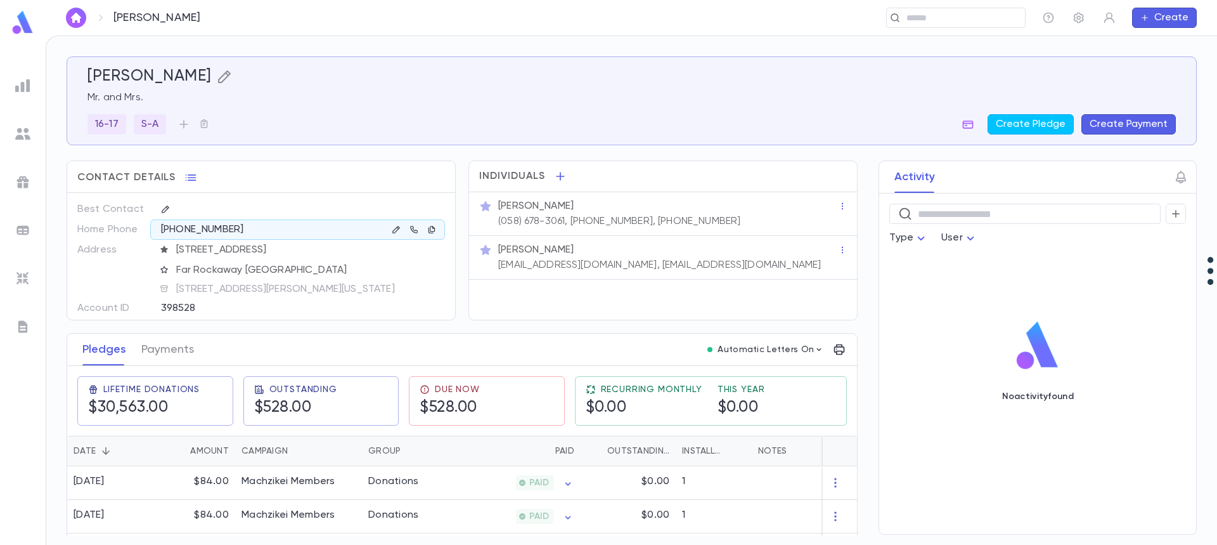
click at [223, 75] on icon "button" at bounding box center [224, 76] width 15 height 15
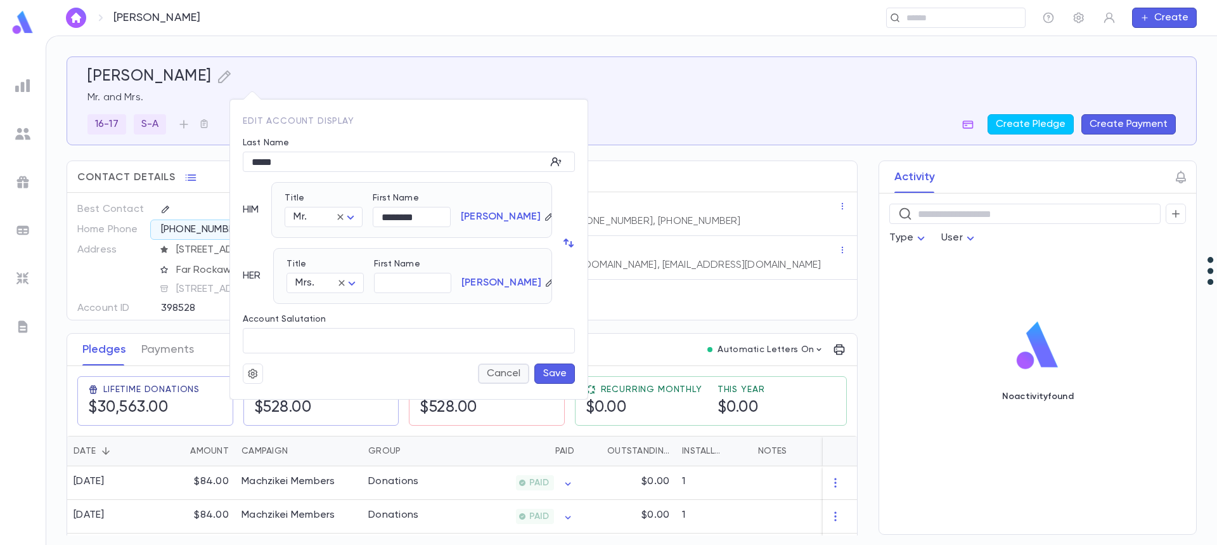
click at [509, 373] on button "Cancel" at bounding box center [503, 373] width 51 height 20
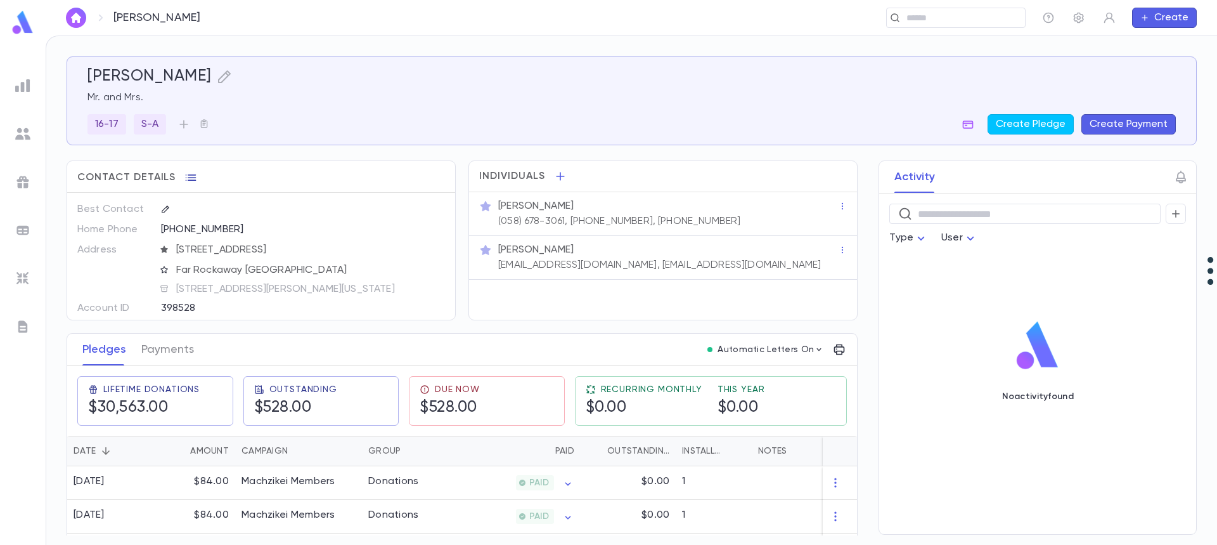
click at [188, 178] on icon "button" at bounding box center [191, 177] width 11 height 6
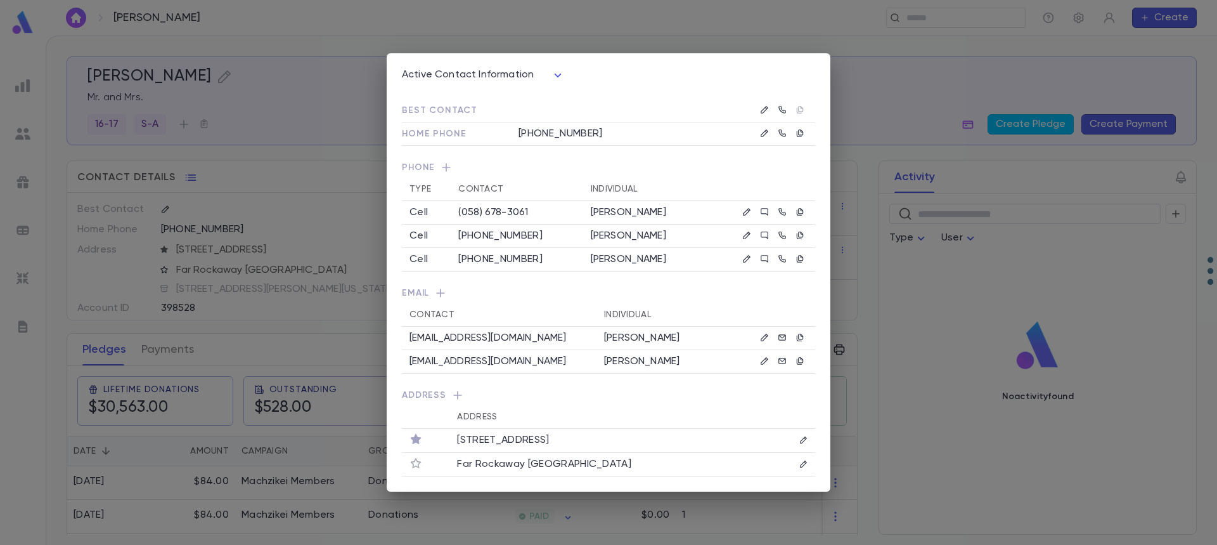
click at [210, 342] on div "Active Contact Information **** Best Contact Home Phone (212) 781-6610 Phone Ty…" at bounding box center [608, 272] width 1217 height 545
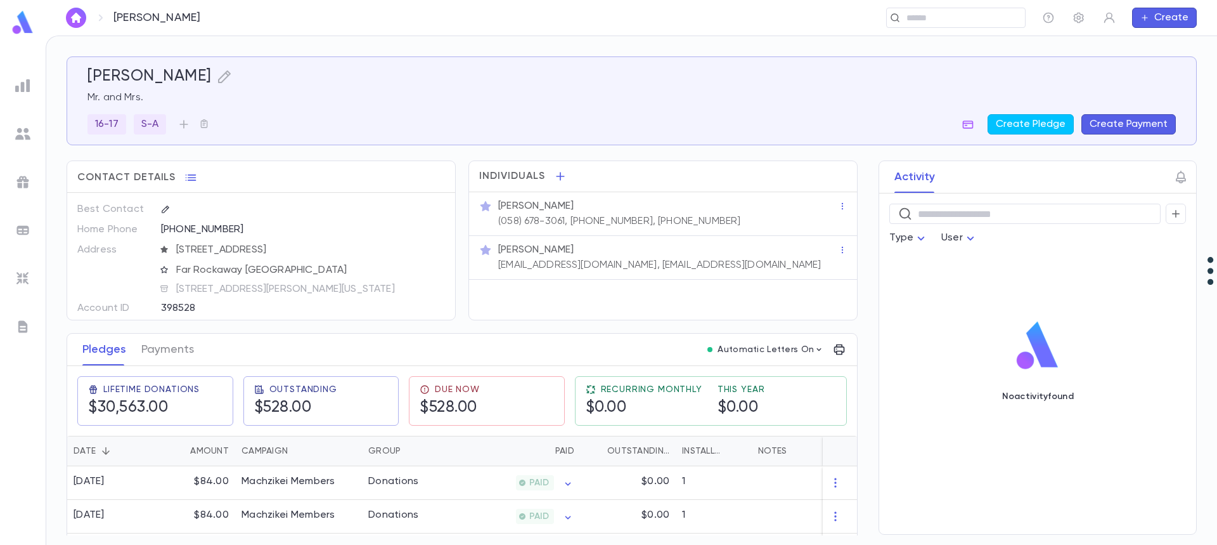
click at [248, 315] on div "398528" at bounding box center [271, 307] width 221 height 19
click at [191, 178] on icon "button" at bounding box center [191, 177] width 13 height 13
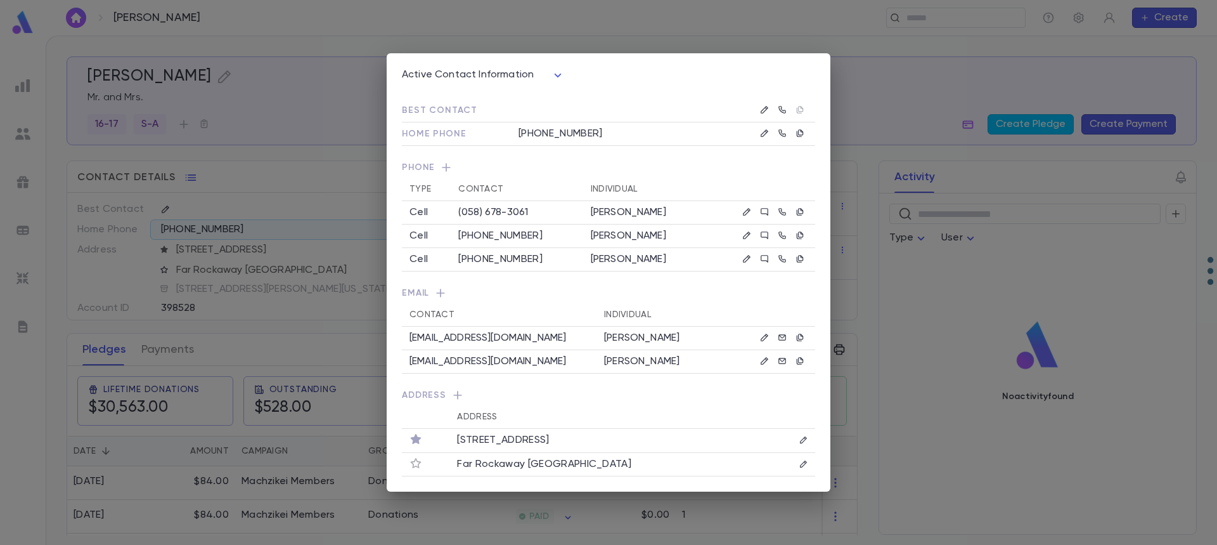
click at [213, 310] on div "Active Contact Information **** Best Contact Home Phone (212) 781-6610 Phone Ty…" at bounding box center [608, 272] width 1217 height 545
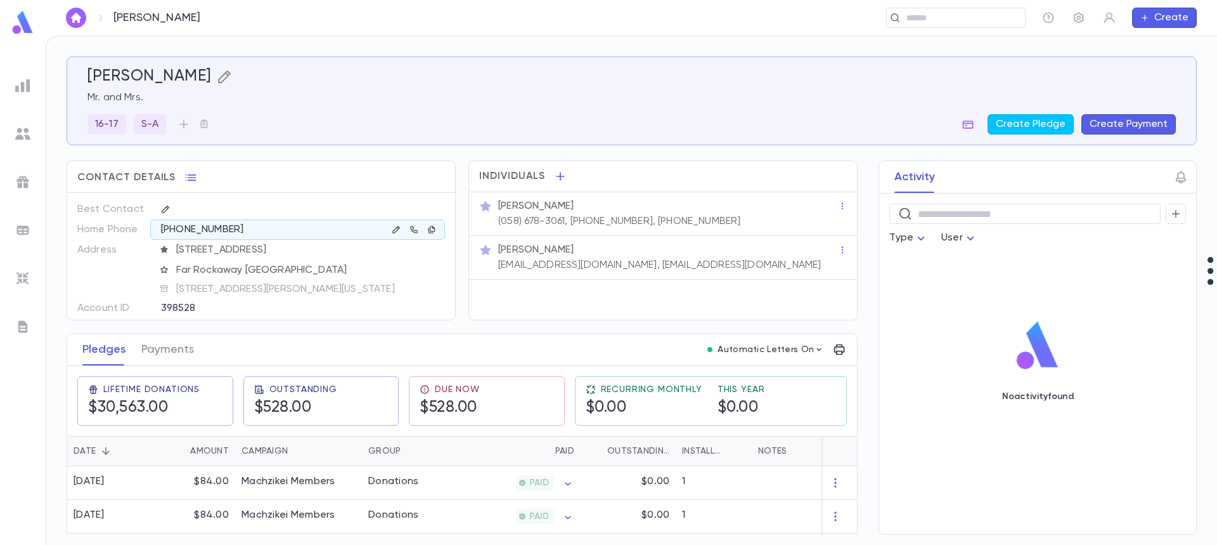
click at [223, 77] on icon "button" at bounding box center [223, 76] width 13 height 13
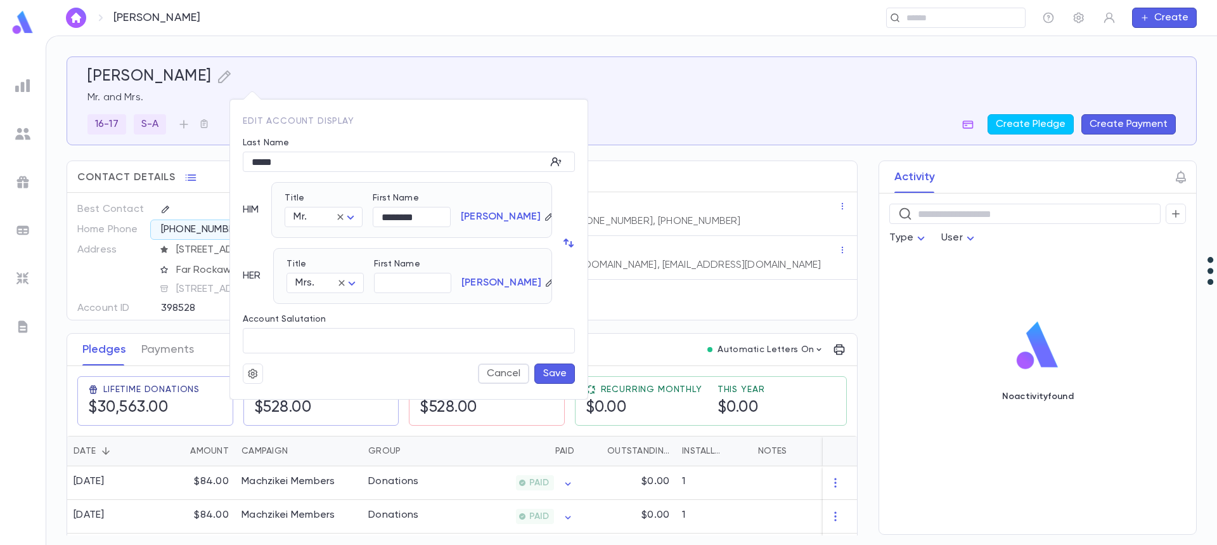
click at [358, 378] on div "Cancel Save" at bounding box center [409, 373] width 332 height 20
click at [245, 375] on button "button" at bounding box center [253, 373] width 20 height 20
click at [275, 399] on li "Merge" at bounding box center [283, 398] width 75 height 20
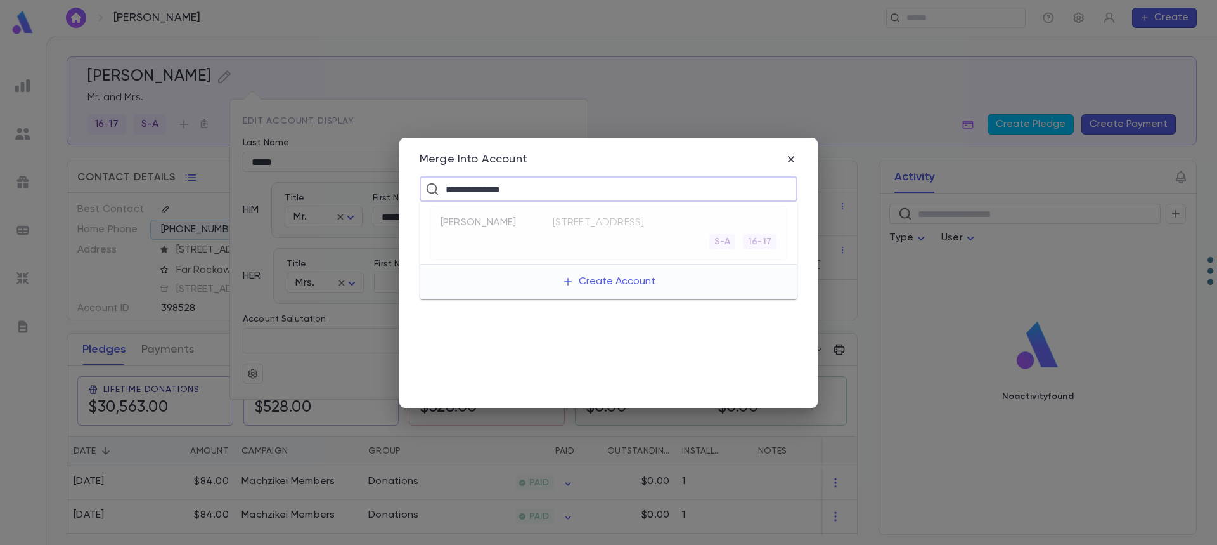
click at [561, 234] on ul "Hersh, Binyomin 12-04 Plainview Avenue # B, Far Rockaway NY 11691 S-A 16-17" at bounding box center [609, 233] width 378 height 62
click at [545, 191] on input "**********" at bounding box center [607, 189] width 331 height 24
click at [477, 222] on ul "Hersh, Binyomin 12-04 Plainview Avenue # B, Far Rockaway NY 11691 S-A 16-17" at bounding box center [609, 233] width 378 height 62
type input "**********"
click at [789, 159] on icon "button" at bounding box center [791, 159] width 13 height 13
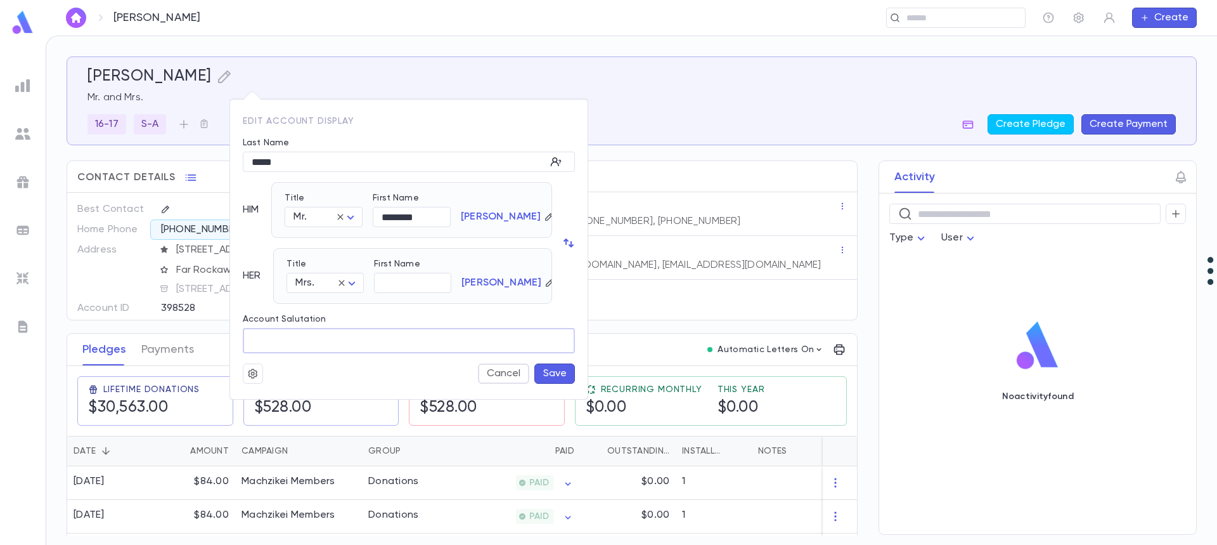
click at [294, 339] on input "Account Salutation" at bounding box center [409, 340] width 332 height 25
click at [253, 372] on icon "button" at bounding box center [253, 373] width 10 height 10
click at [271, 398] on li "Merge" at bounding box center [283, 398] width 75 height 20
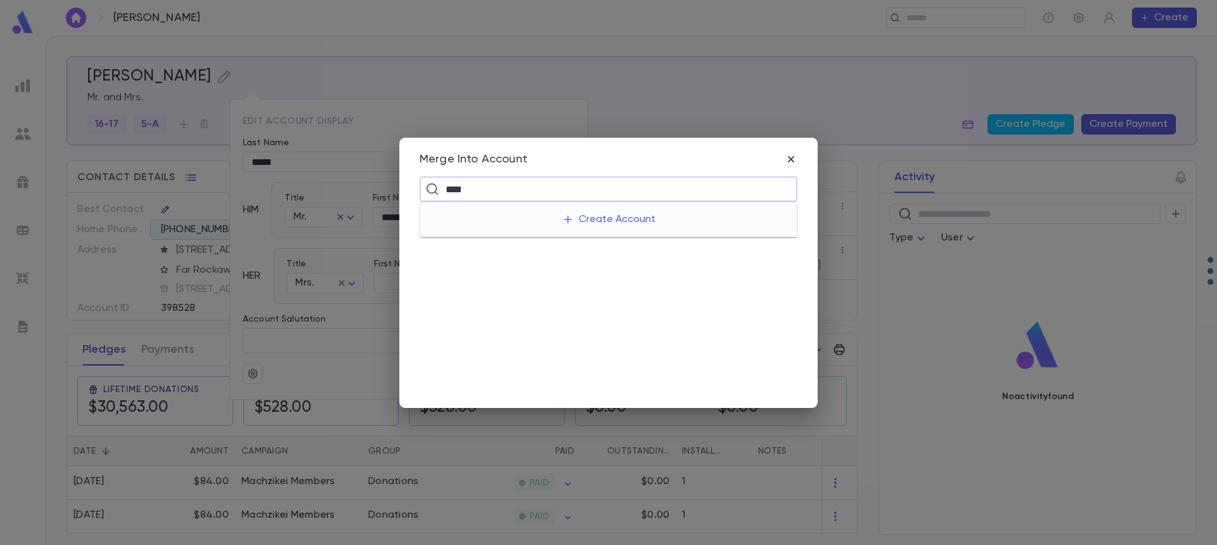
type input "*****"
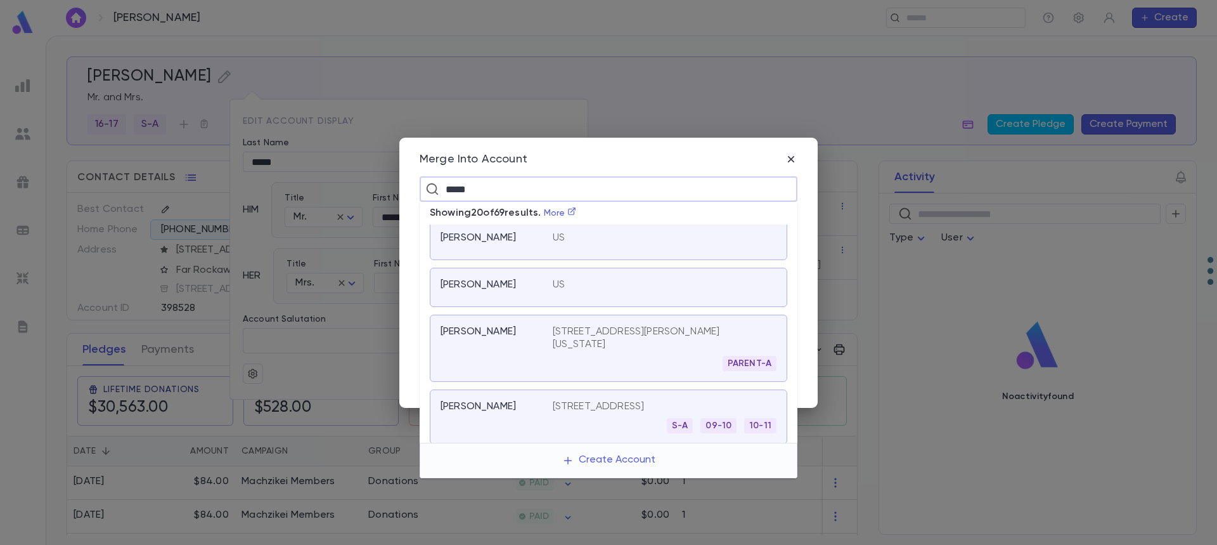
scroll to position [913, 0]
click at [790, 158] on icon "button" at bounding box center [791, 159] width 6 height 6
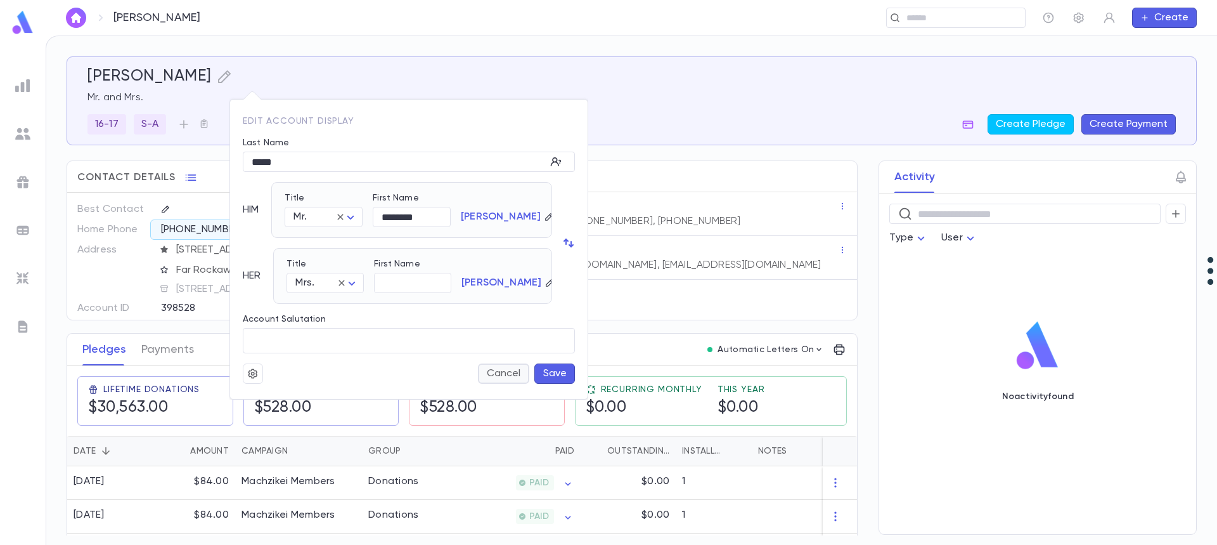
click at [506, 373] on button "Cancel" at bounding box center [503, 373] width 51 height 20
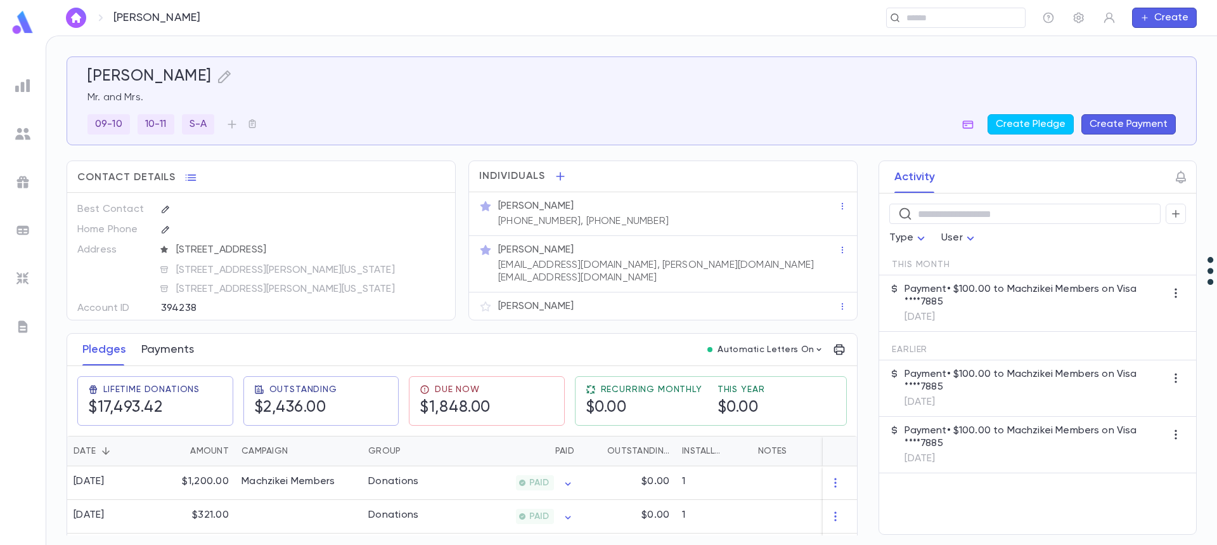
click at [162, 353] on button "Payments" at bounding box center [167, 350] width 53 height 32
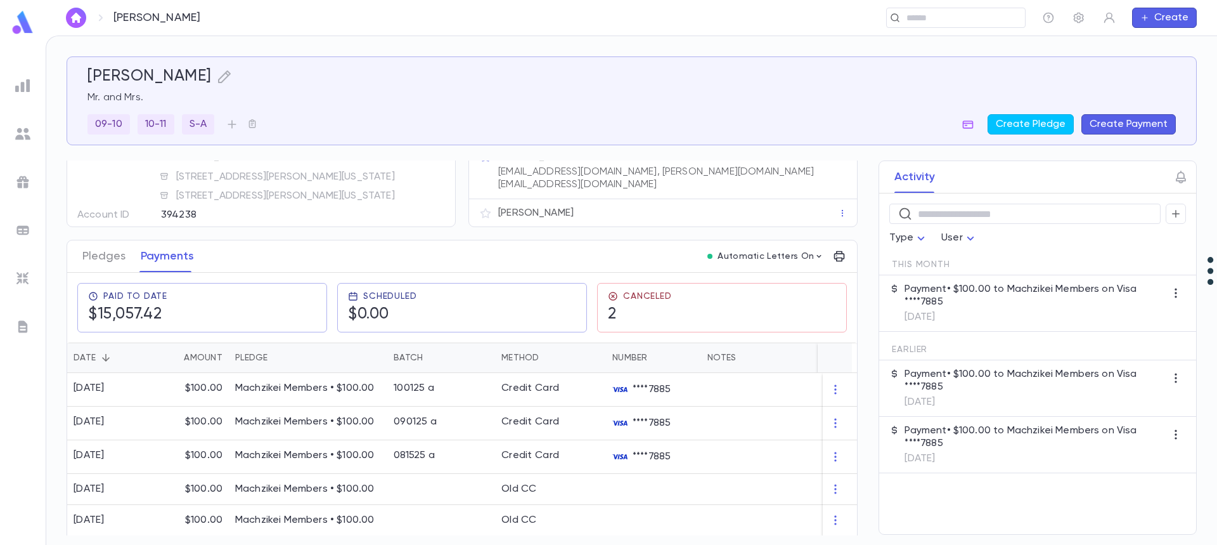
scroll to position [127, 0]
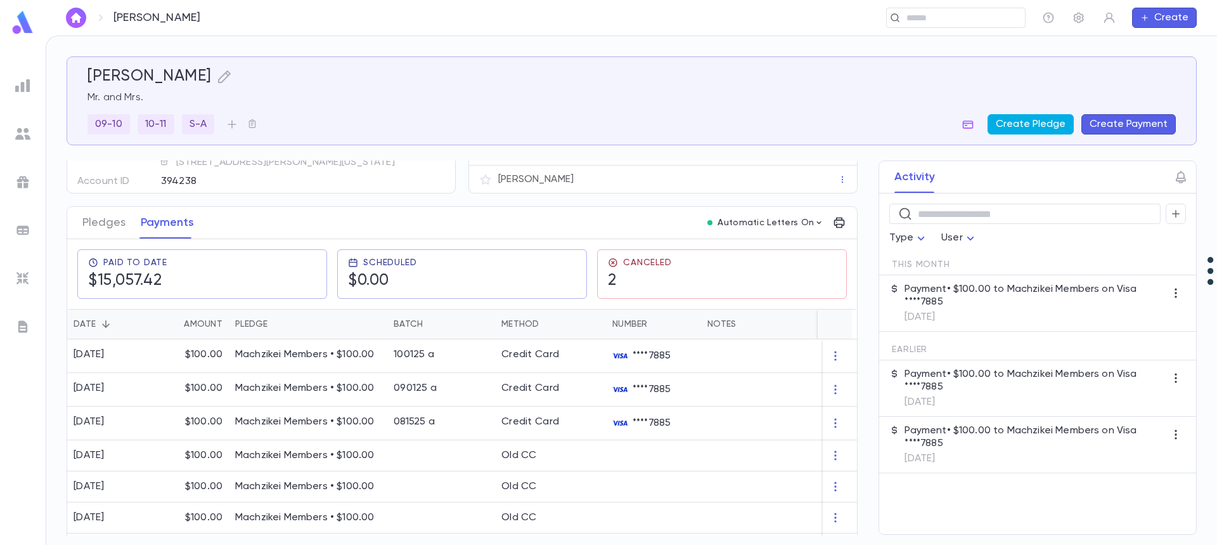
click at [1028, 124] on button "Create Pledge" at bounding box center [1031, 124] width 86 height 20
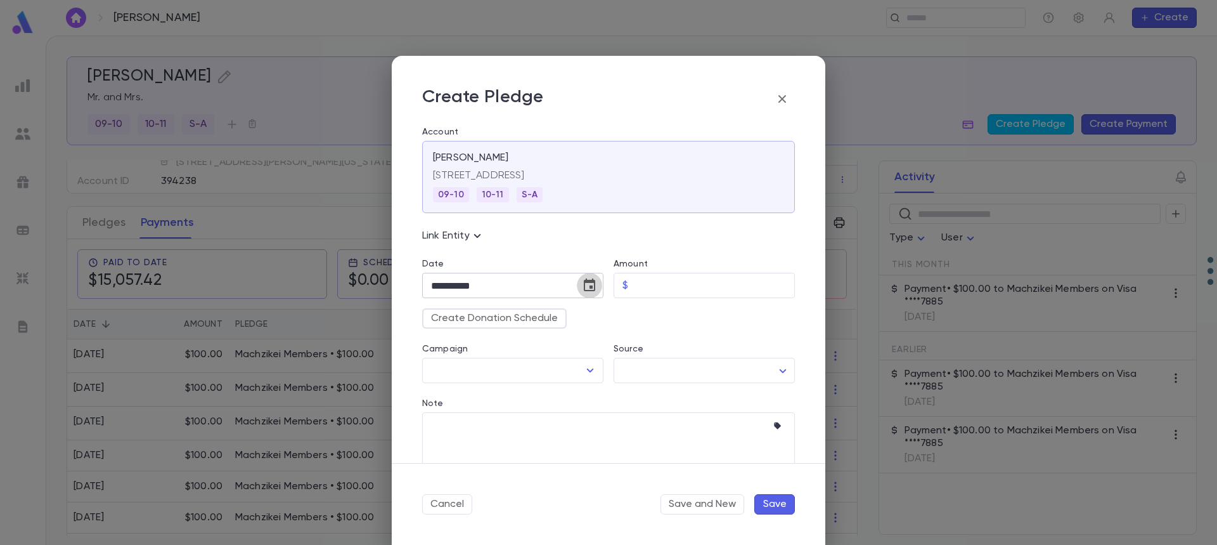
click at [590, 283] on icon "Choose date, selected date is Oct 15, 2025" at bounding box center [589, 284] width 11 height 13
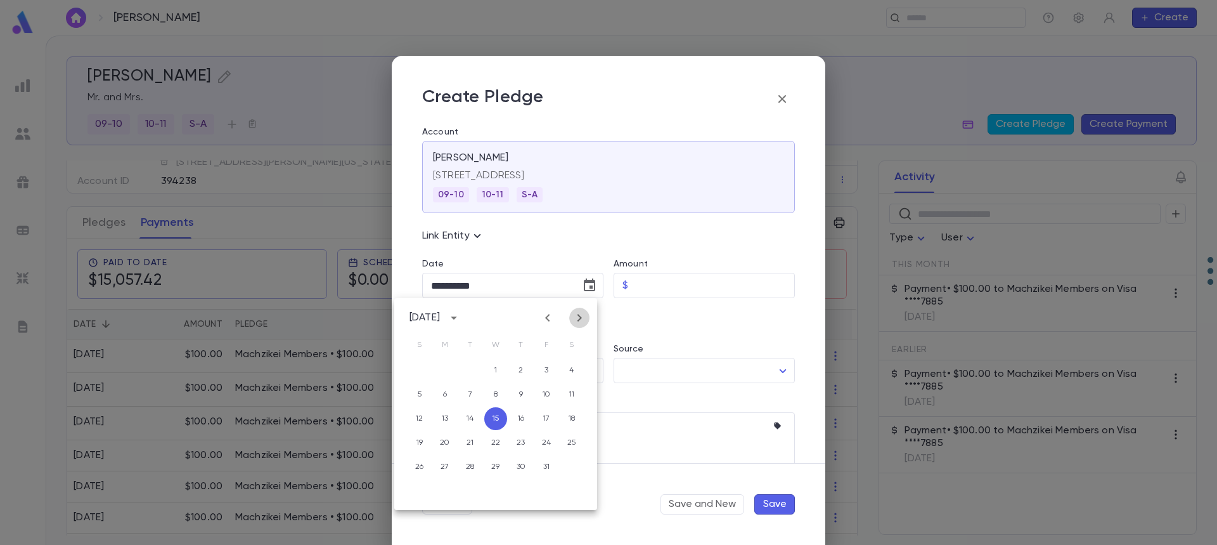
click at [576, 313] on icon "Next month" at bounding box center [579, 317] width 15 height 15
click at [568, 369] on button "1" at bounding box center [572, 370] width 23 height 23
type input "**********"
click at [665, 290] on input "Amount" at bounding box center [714, 285] width 162 height 25
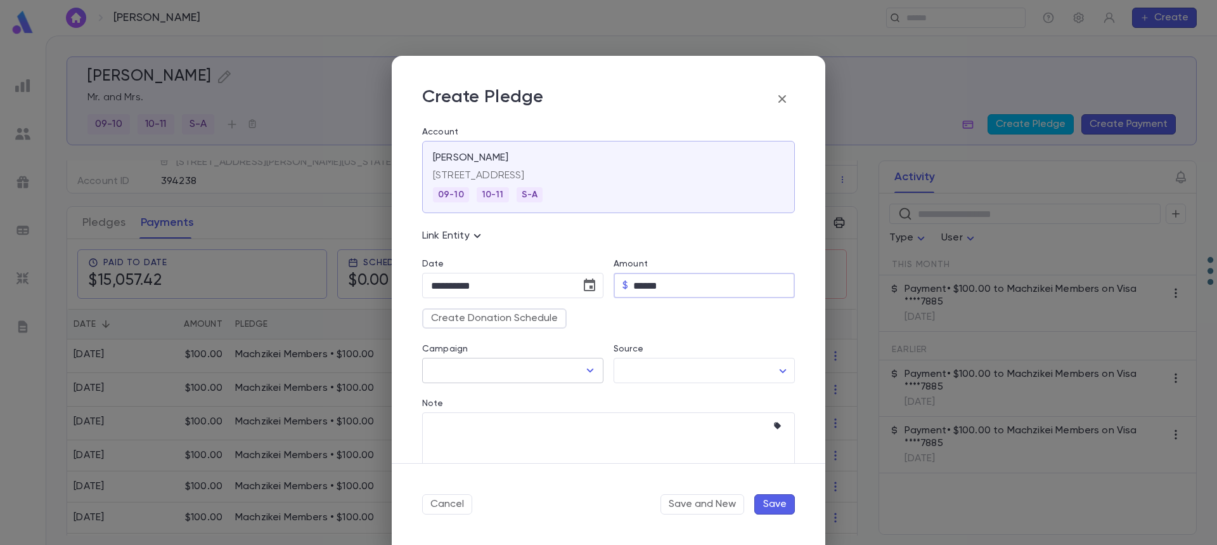
type input "******"
click at [485, 372] on input "Campaign" at bounding box center [503, 370] width 151 height 24
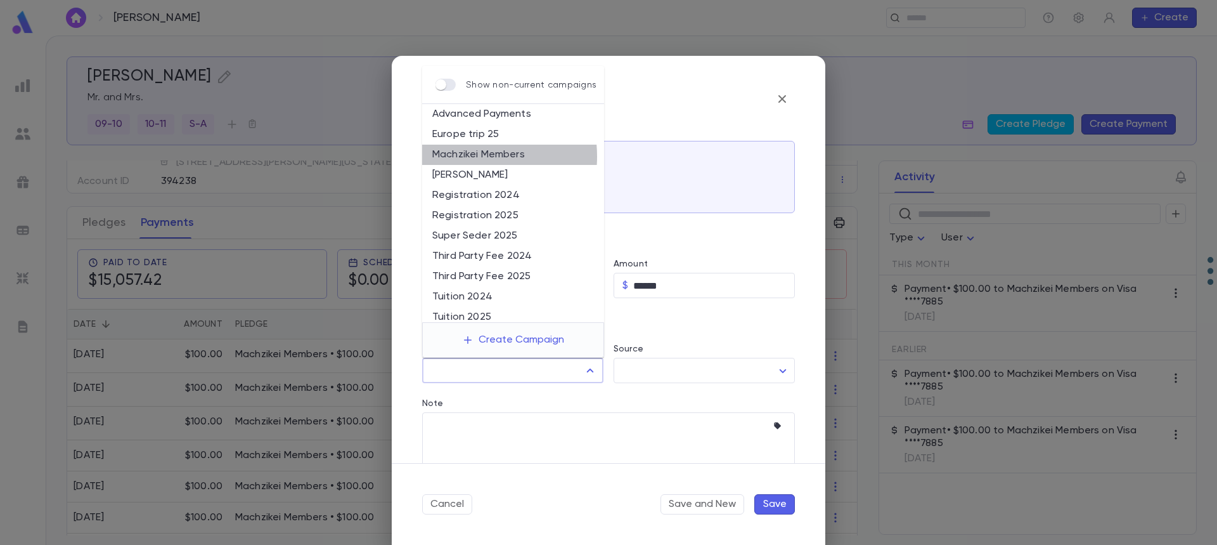
click at [460, 156] on li "Machzikei Members" at bounding box center [513, 155] width 182 height 20
type input "**********"
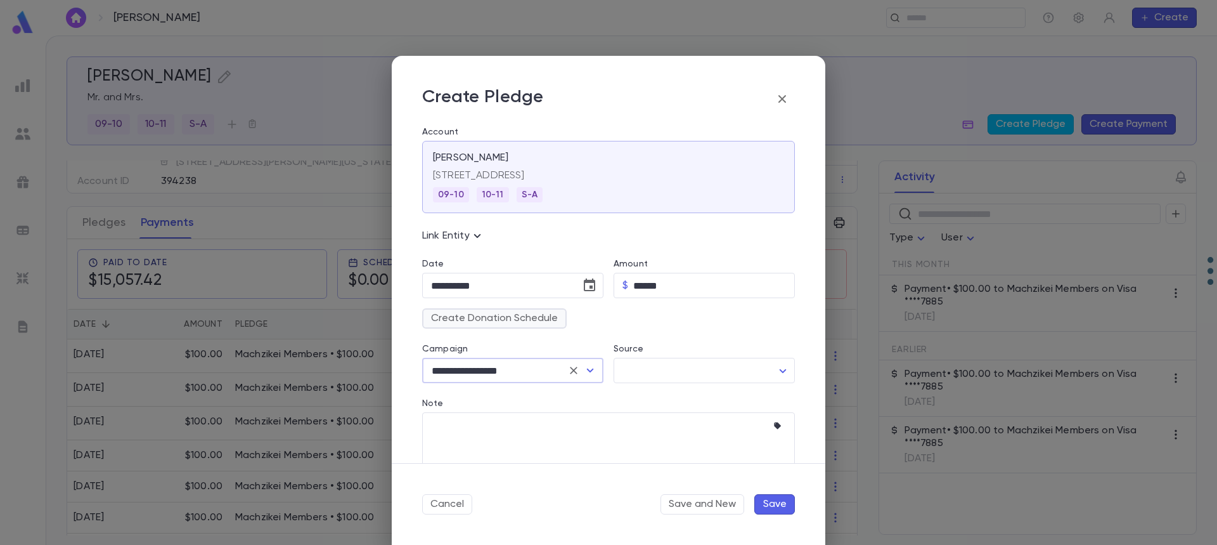
click at [500, 318] on button "Create Donation Schedule" at bounding box center [494, 318] width 145 height 20
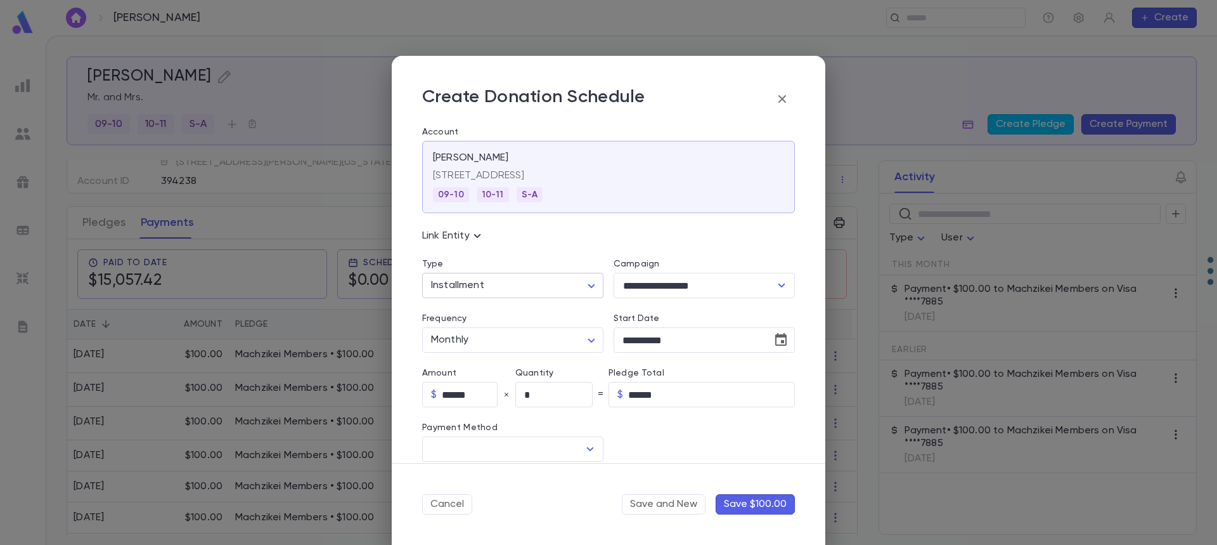
click at [504, 289] on body "[PERSON_NAME] ​ Create [PERSON_NAME] Mr. and Mrs. [PHONE_NUMBER] S-A Create Ple…" at bounding box center [608, 290] width 1217 height 509
click at [488, 285] on body "[PERSON_NAME] ​ Create [PERSON_NAME] Mr. and Mrs. [PHONE_NUMBER] S-A Create Ple…" at bounding box center [608, 290] width 1217 height 509
click at [473, 329] on span "Recurring" at bounding box center [514, 333] width 157 height 13
type input "*********"
click at [445, 446] on input "Method" at bounding box center [503, 449] width 151 height 24
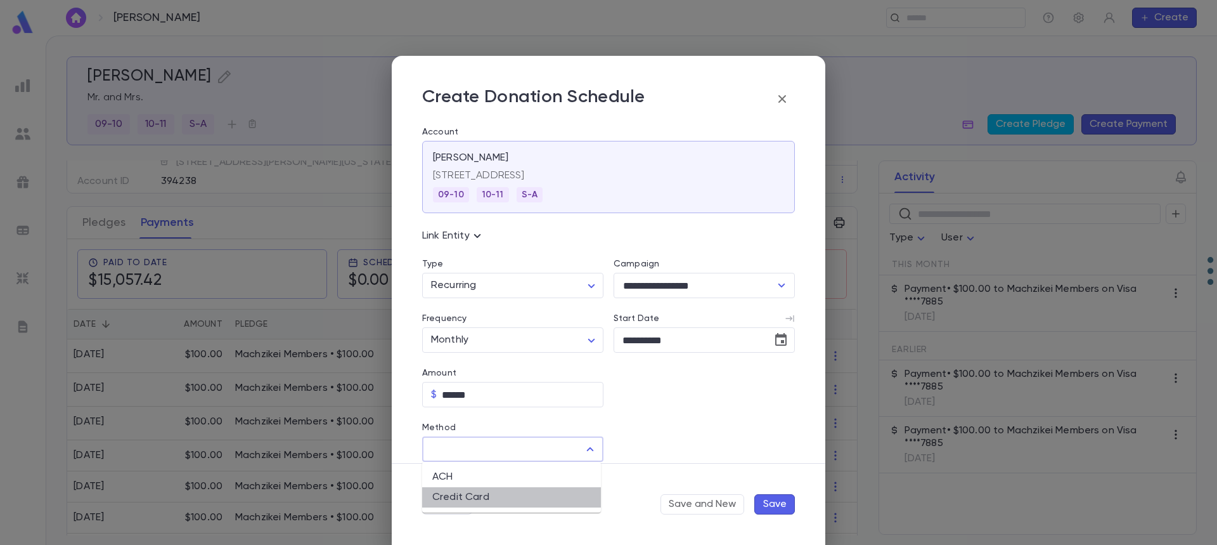
click at [446, 496] on li "Credit Card" at bounding box center [511, 497] width 179 height 20
type input "**********"
click at [652, 446] on input "Credit Card" at bounding box center [694, 449] width 160 height 25
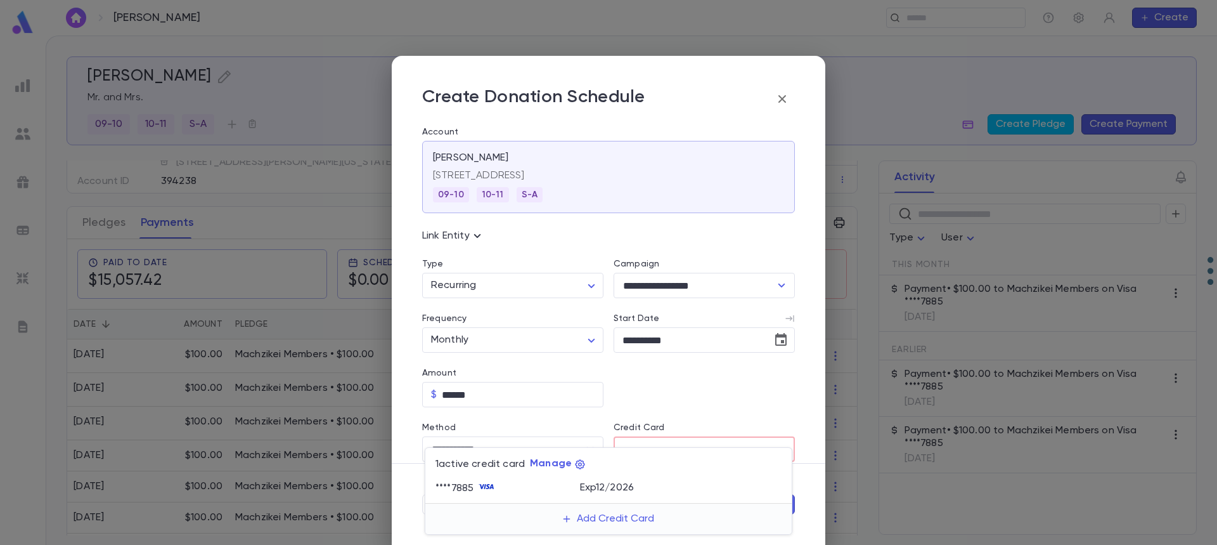
click at [616, 489] on p "Exp 12 / 2026" at bounding box center [607, 487] width 55 height 13
type input "********"
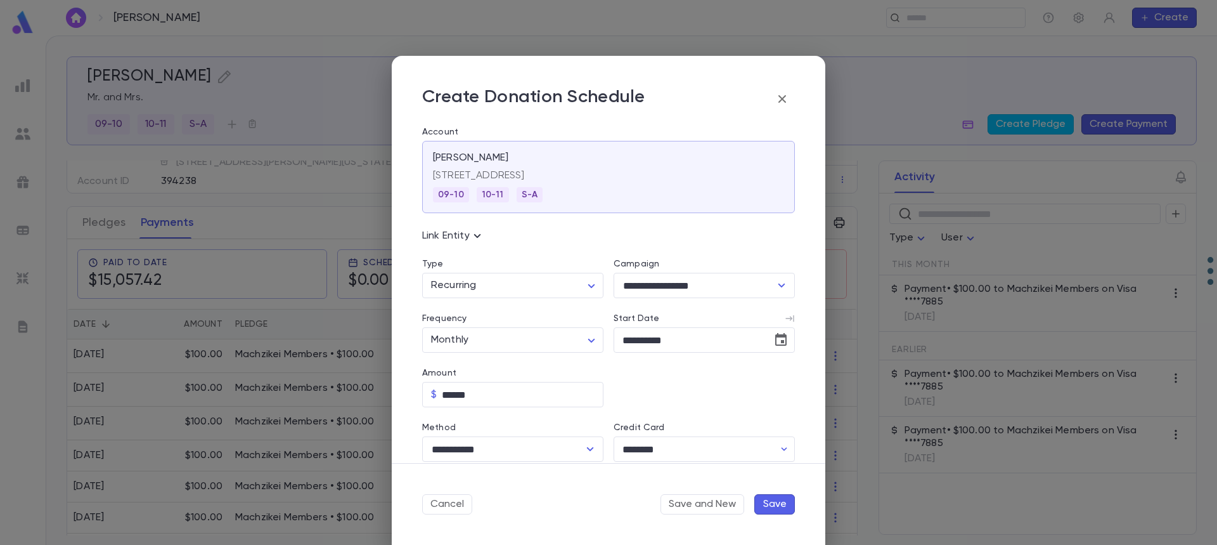
click at [776, 505] on button "Save" at bounding box center [775, 504] width 41 height 20
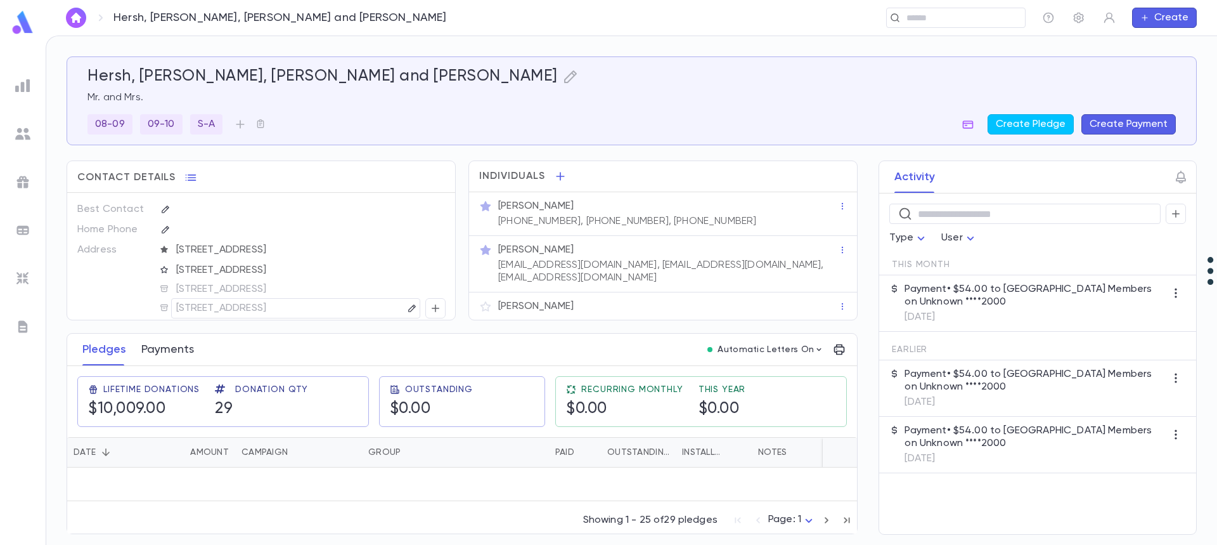
click at [174, 355] on button "Payments" at bounding box center [167, 350] width 53 height 32
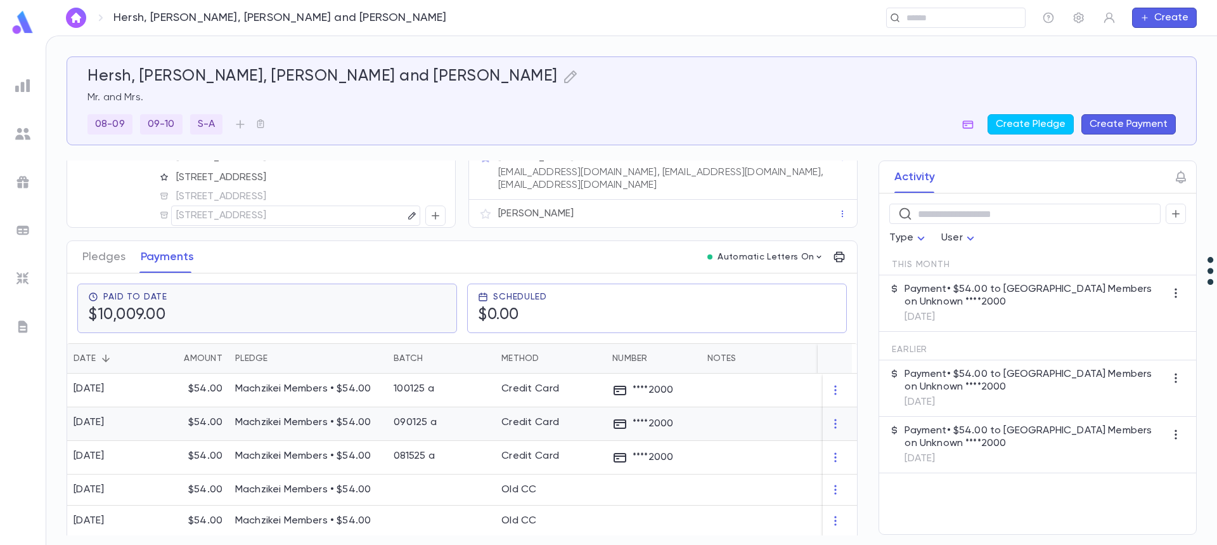
scroll to position [63, 0]
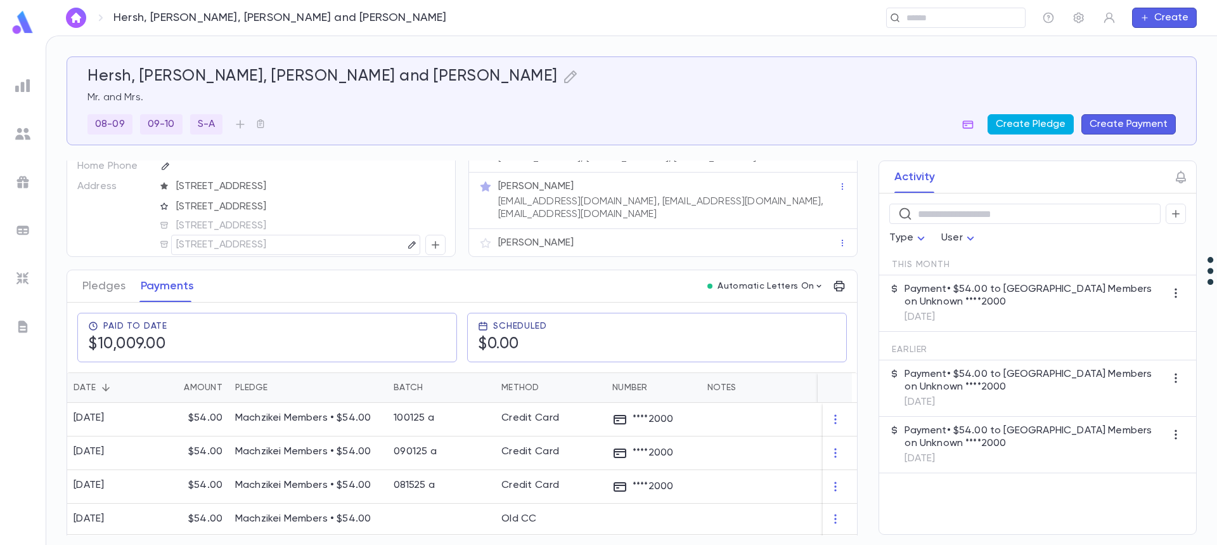
click at [1028, 120] on button "Create Pledge" at bounding box center [1031, 124] width 86 height 20
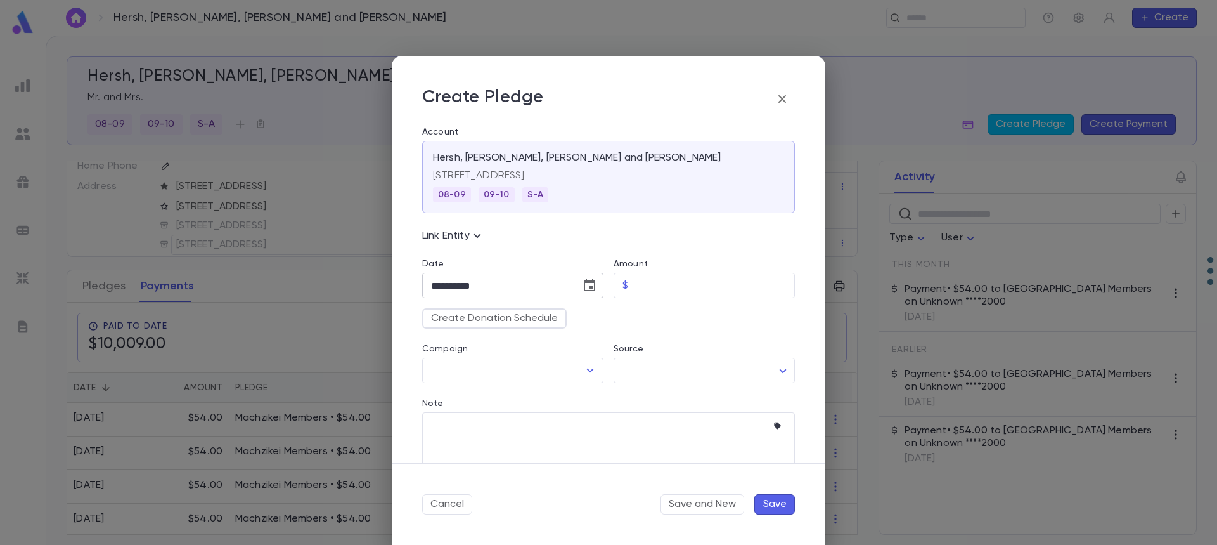
click at [587, 289] on icon "Choose date, selected date is Oct 15, 2025" at bounding box center [589, 285] width 15 height 15
click at [581, 320] on icon "Next month" at bounding box center [579, 317] width 15 height 15
click at [573, 367] on button "1" at bounding box center [572, 370] width 23 height 23
type input "**********"
click at [662, 285] on input "Amount" at bounding box center [714, 285] width 162 height 25
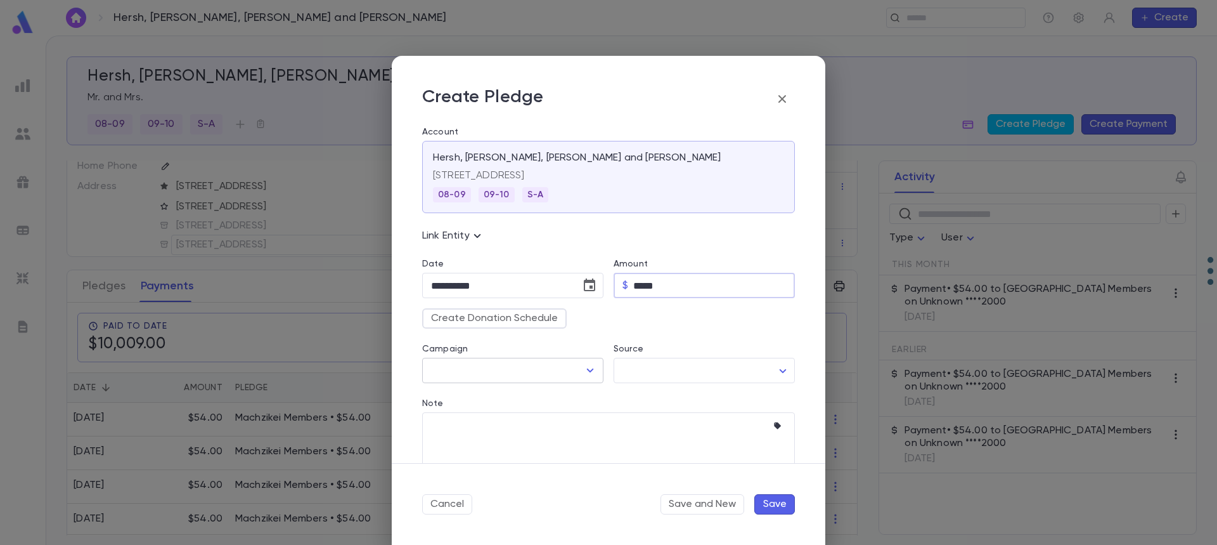
type input "*****"
click at [460, 373] on input "Campaign" at bounding box center [503, 370] width 151 height 24
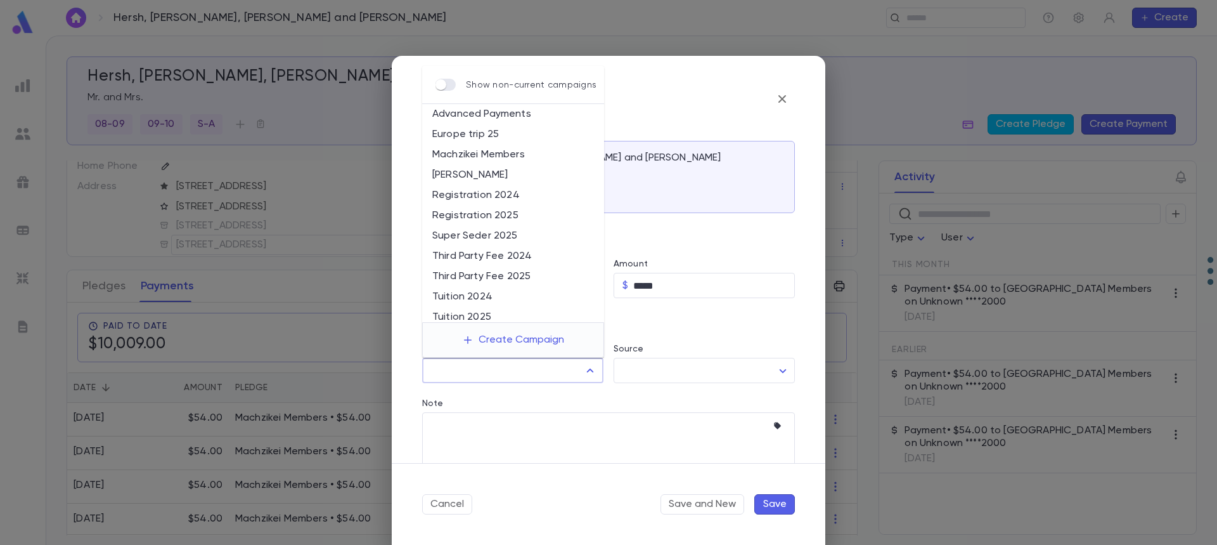
click at [481, 155] on li "Machzikei Members" at bounding box center [513, 155] width 182 height 20
type input "**********"
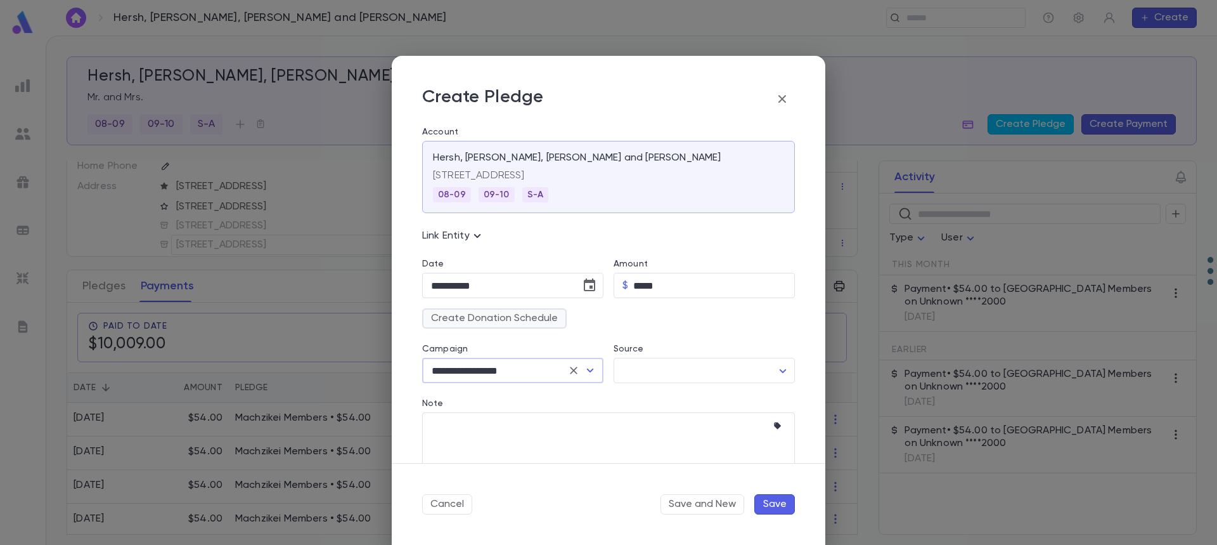
click at [479, 317] on button "Create Donation Schedule" at bounding box center [494, 318] width 145 height 20
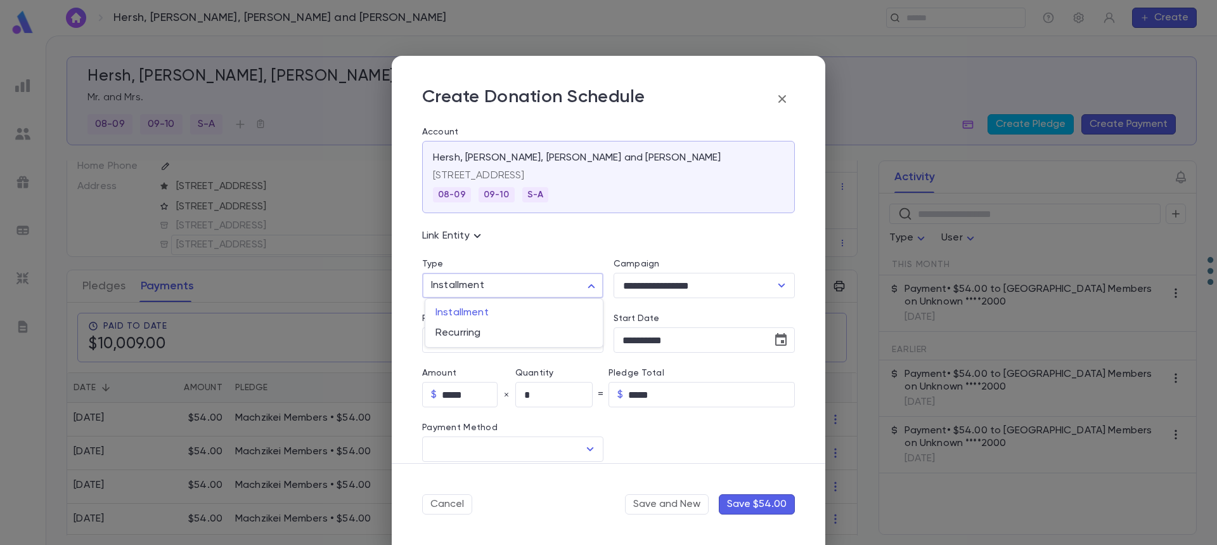
click at [483, 289] on body "Hersh, [PERSON_NAME], [PERSON_NAME] and [PERSON_NAME] ​ Create Hersh, [PERSON_N…" at bounding box center [608, 290] width 1217 height 509
click at [470, 341] on li "Recurring" at bounding box center [514, 333] width 178 height 20
type input "*********"
click at [497, 458] on input "Method" at bounding box center [503, 449] width 151 height 24
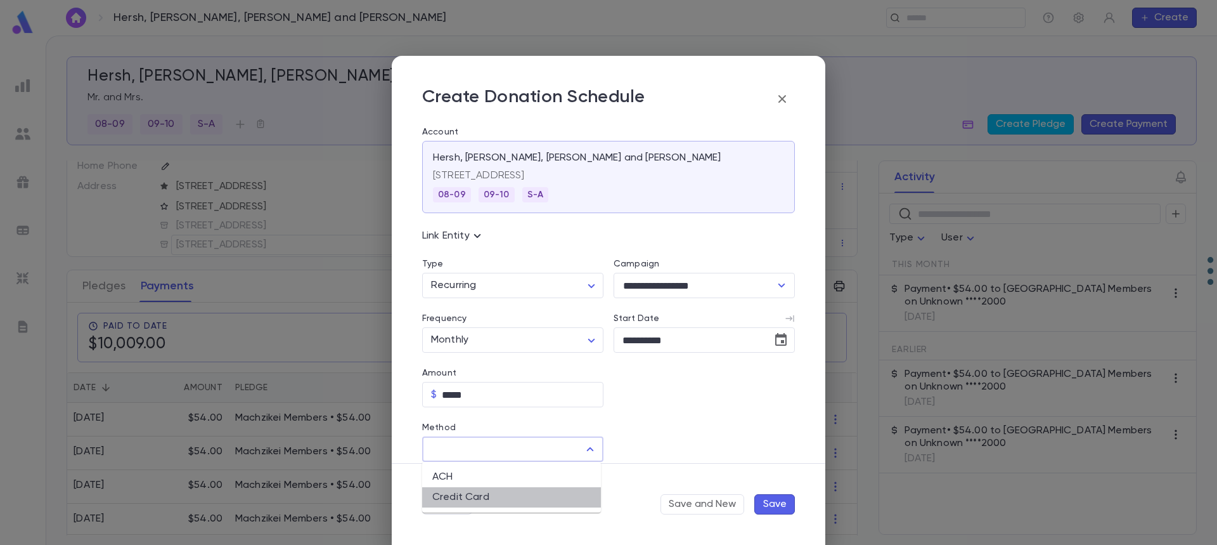
click at [483, 496] on li "Credit Card" at bounding box center [511, 497] width 179 height 20
type input "**********"
click at [629, 450] on input "Credit Card" at bounding box center [694, 449] width 160 height 25
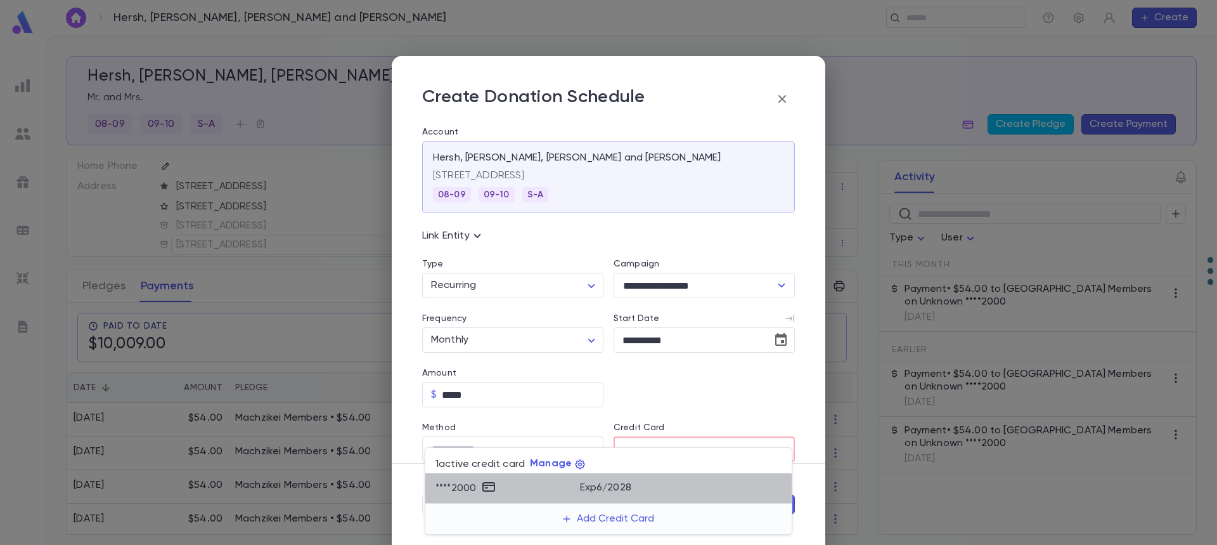
click at [607, 488] on p "Exp 6 / 2028" at bounding box center [605, 487] width 51 height 13
type input "********"
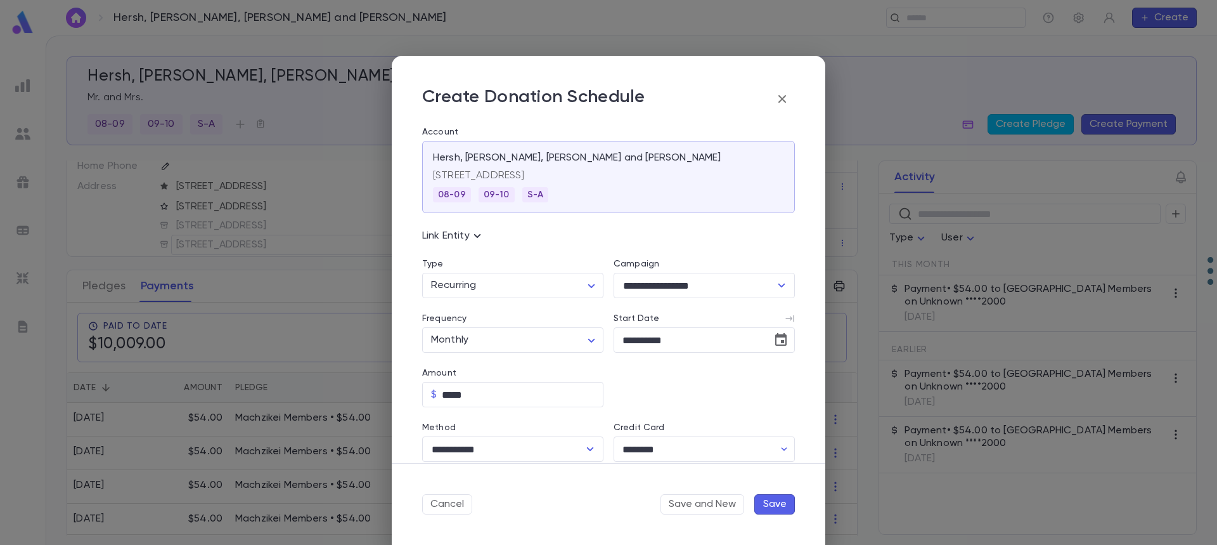
click at [774, 505] on button "Save" at bounding box center [775, 504] width 41 height 20
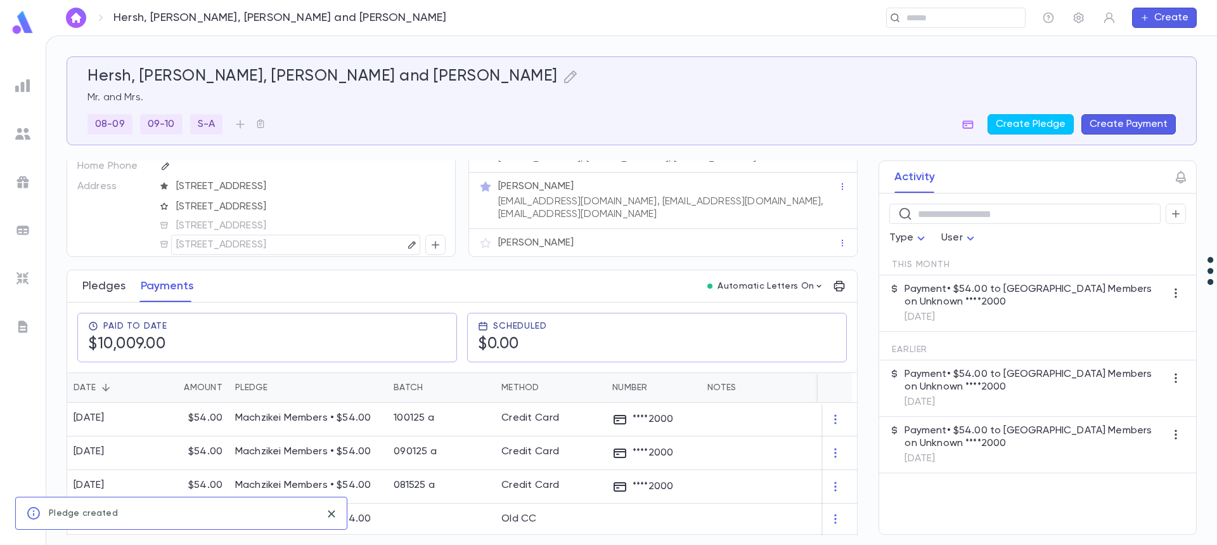
click at [98, 290] on button "Pledges" at bounding box center [103, 286] width 43 height 32
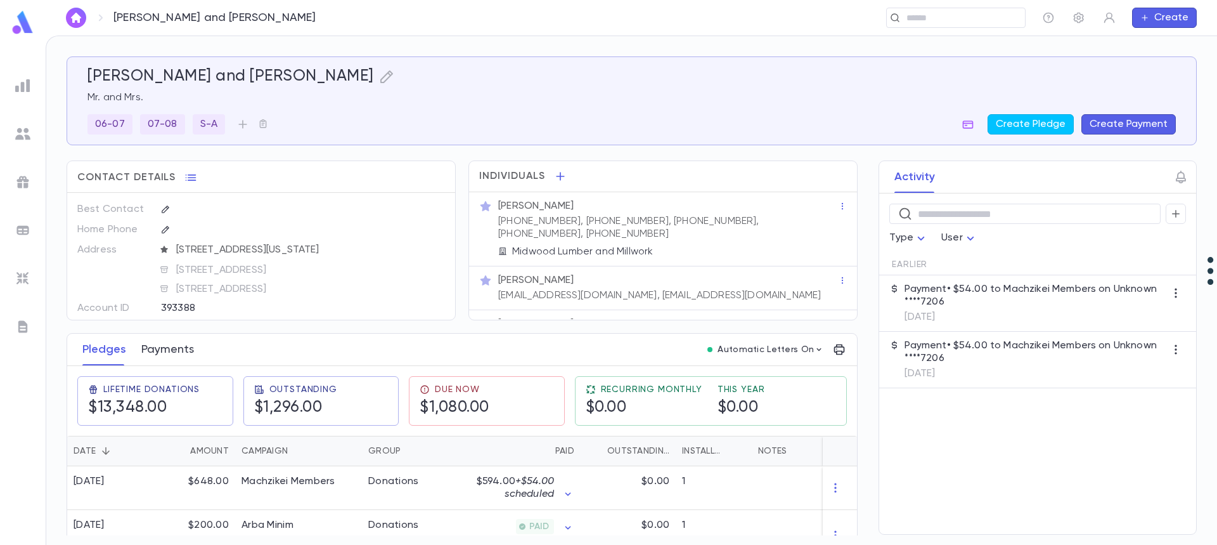
click at [164, 345] on button "Payments" at bounding box center [167, 350] width 53 height 32
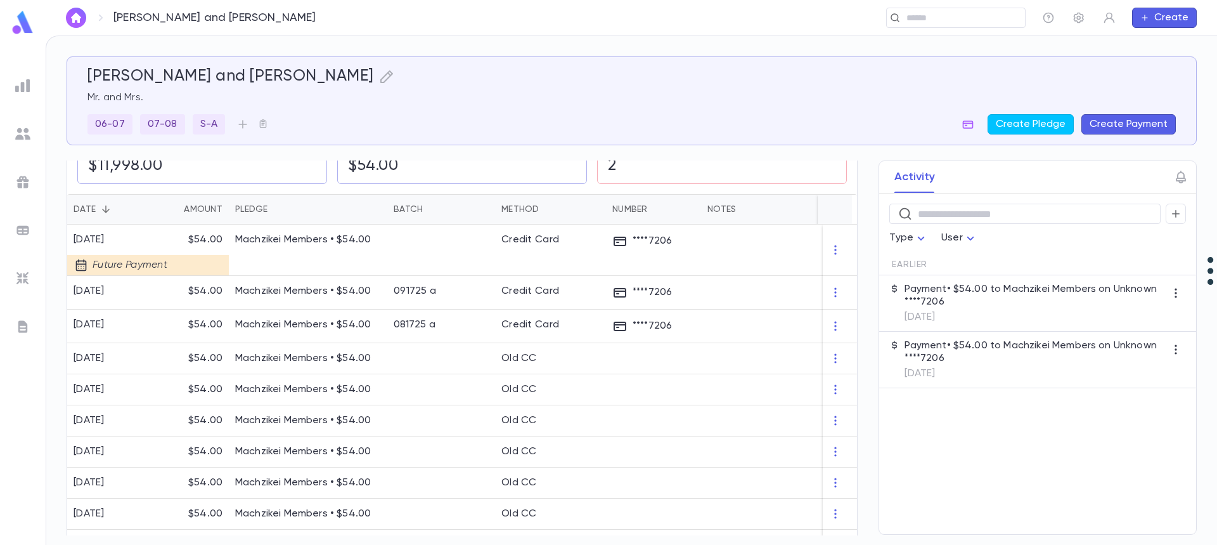
scroll to position [254, 0]
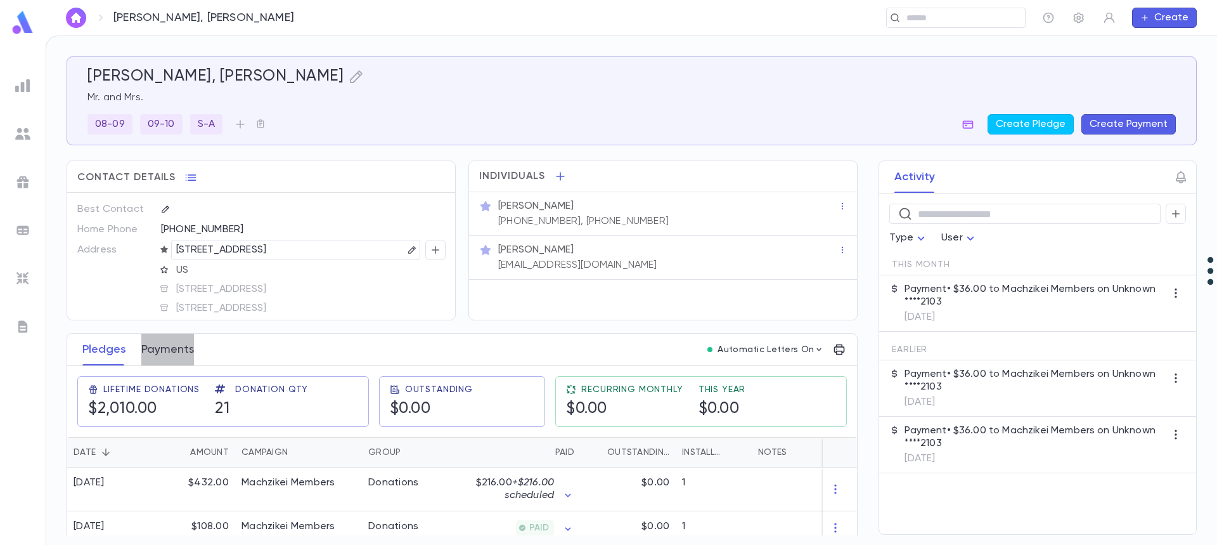
click at [171, 354] on button "Payments" at bounding box center [167, 350] width 53 height 32
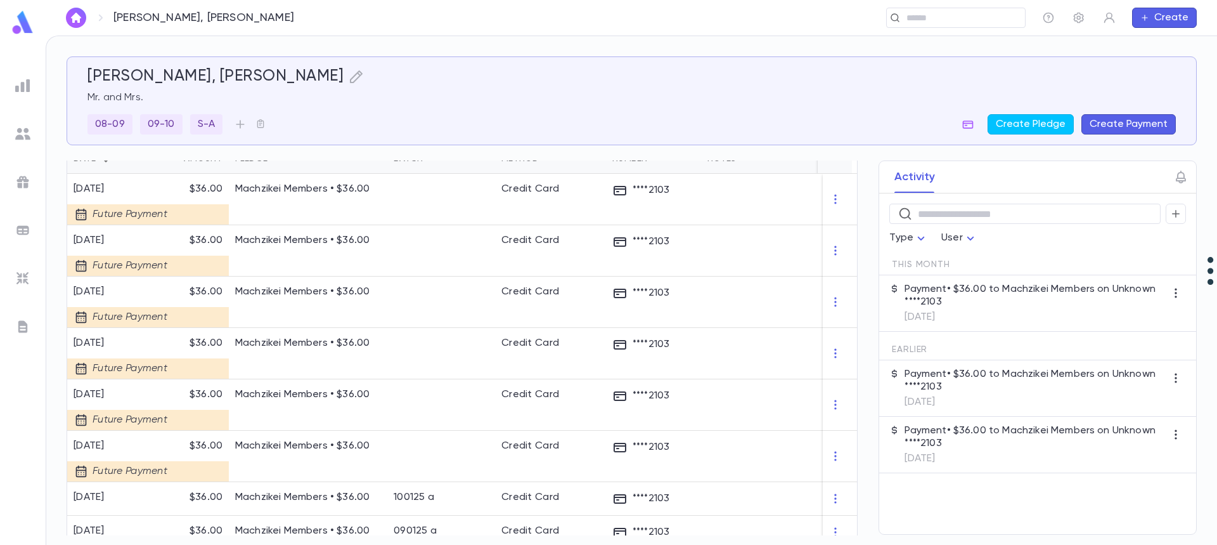
scroll to position [317, 0]
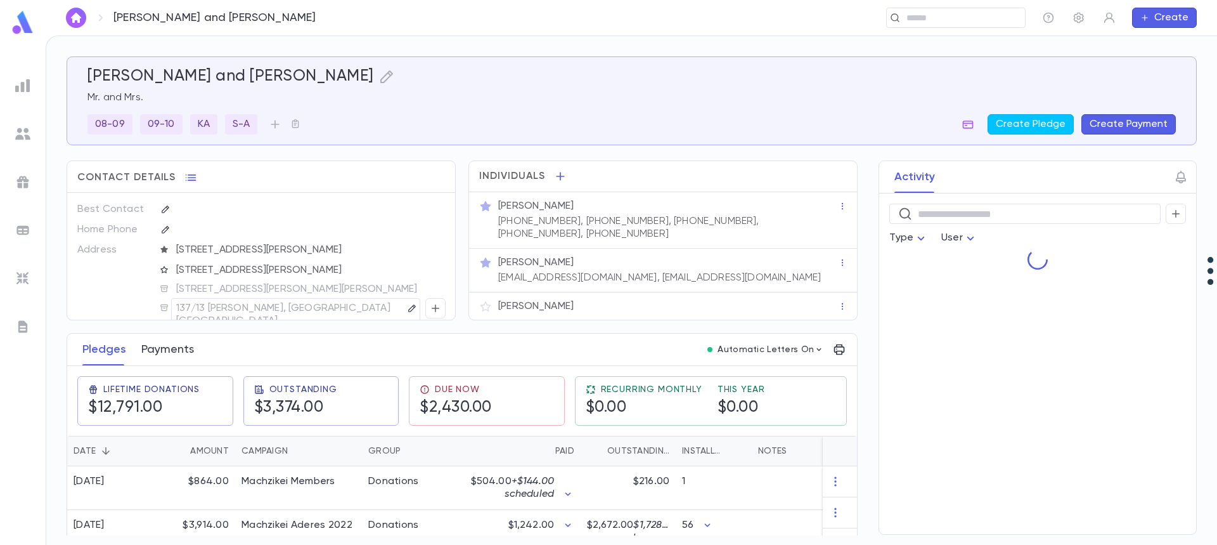
click at [165, 351] on button "Payments" at bounding box center [167, 350] width 53 height 32
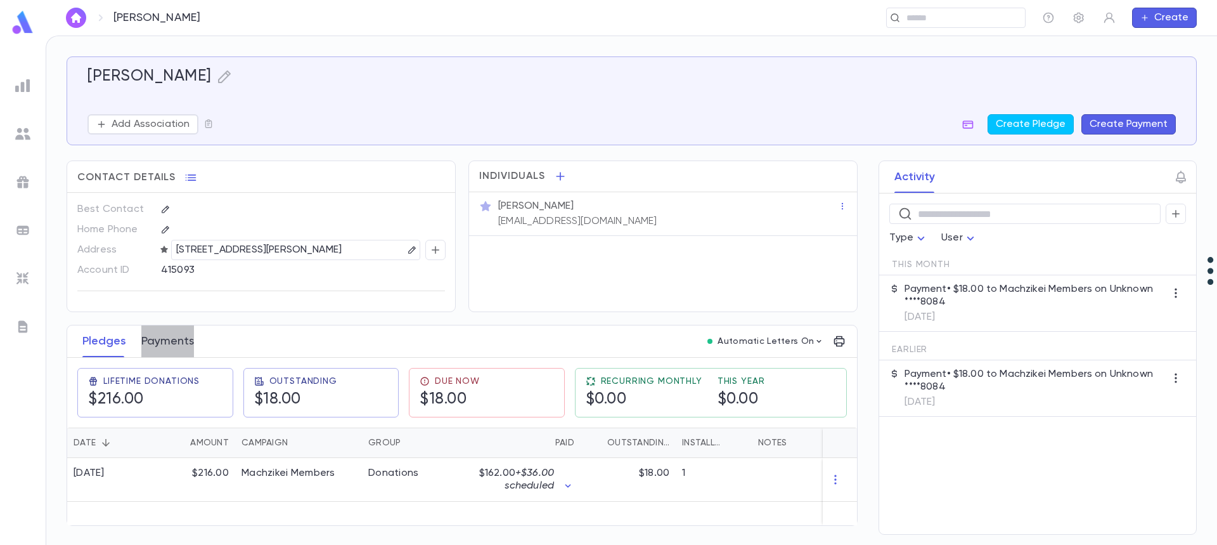
click at [174, 343] on button "Payments" at bounding box center [167, 341] width 53 height 32
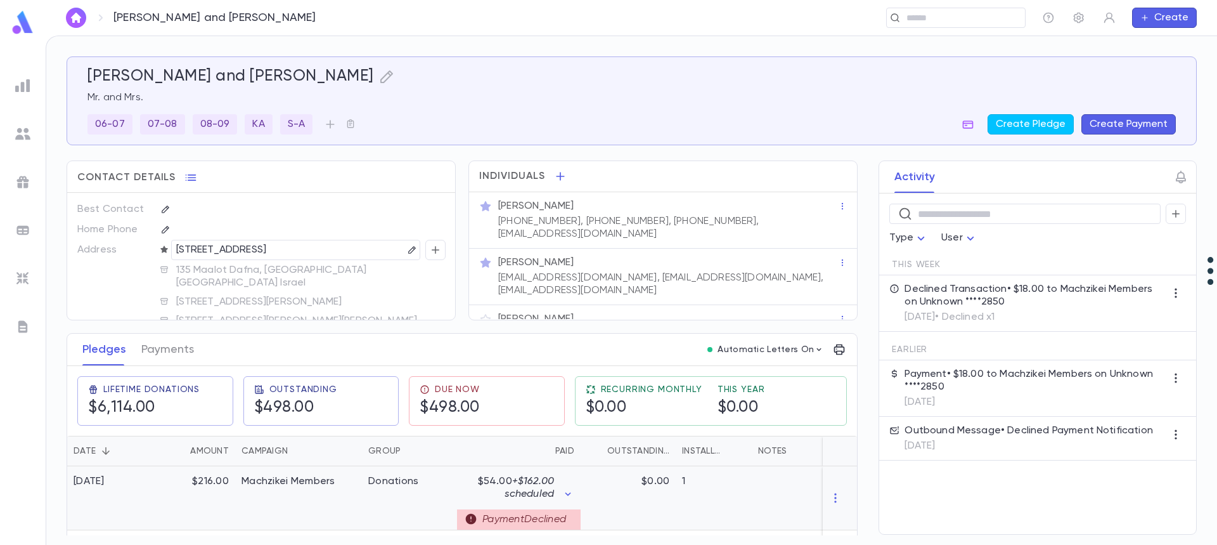
scroll to position [63, 0]
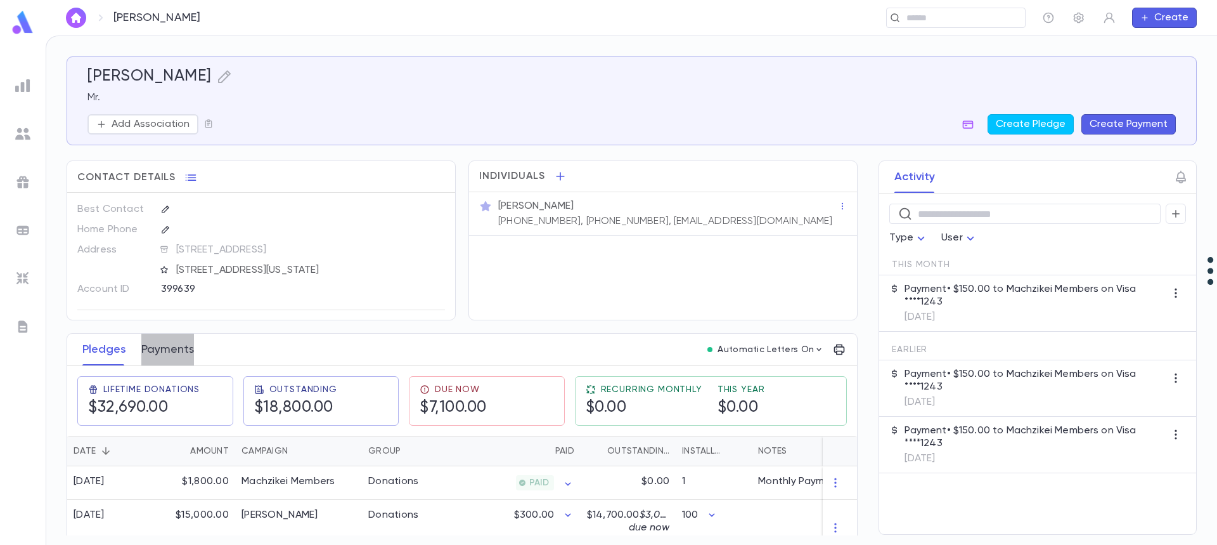
click at [168, 348] on button "Payments" at bounding box center [167, 350] width 53 height 32
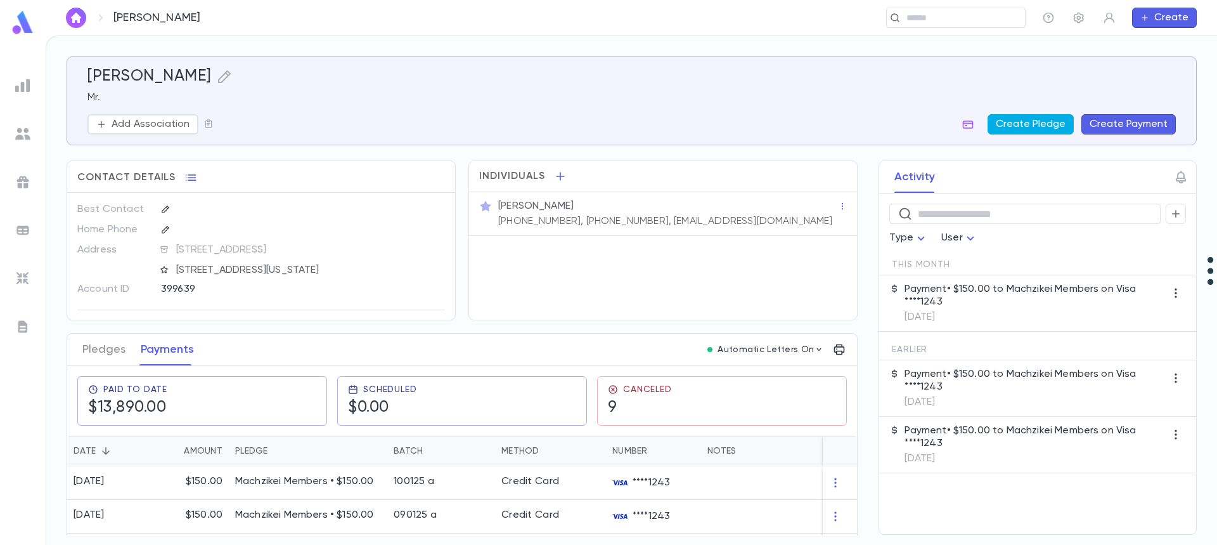
click at [1035, 124] on button "Create Pledge" at bounding box center [1031, 124] width 86 height 20
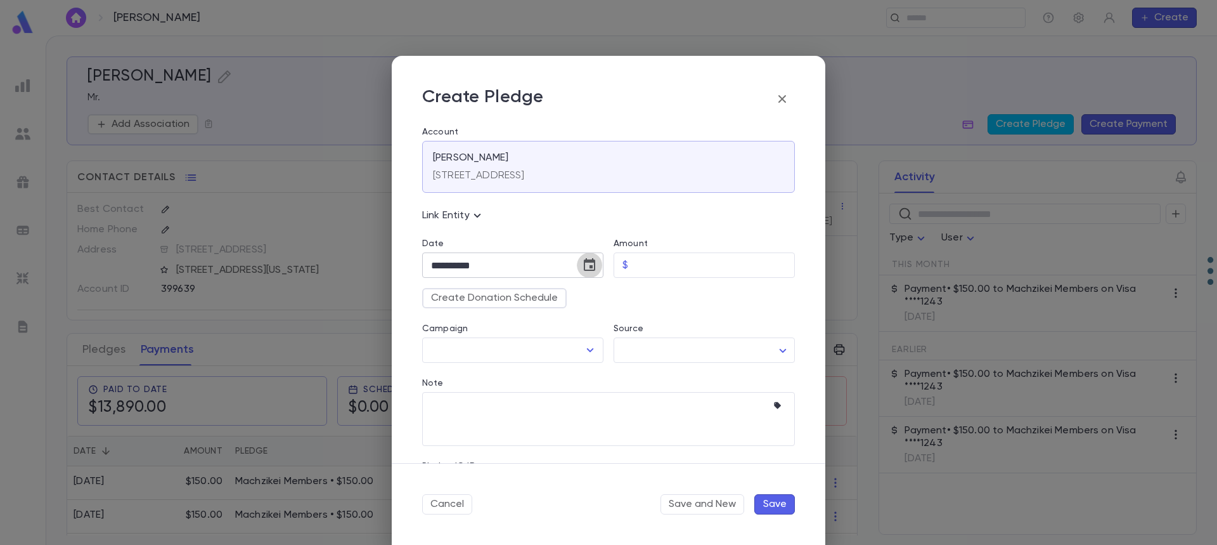
click at [589, 273] on button "Choose date, selected date is Oct 15, 2025" at bounding box center [589, 264] width 25 height 25
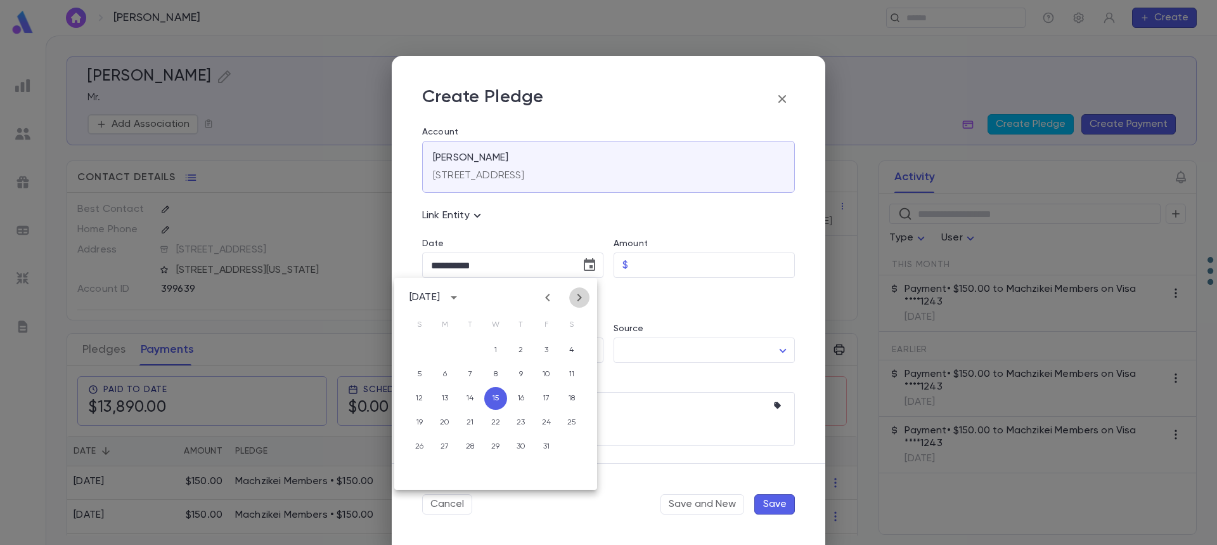
click at [585, 301] on icon "Next month" at bounding box center [579, 297] width 15 height 15
click at [572, 353] on button "1" at bounding box center [572, 350] width 23 height 23
type input "**********"
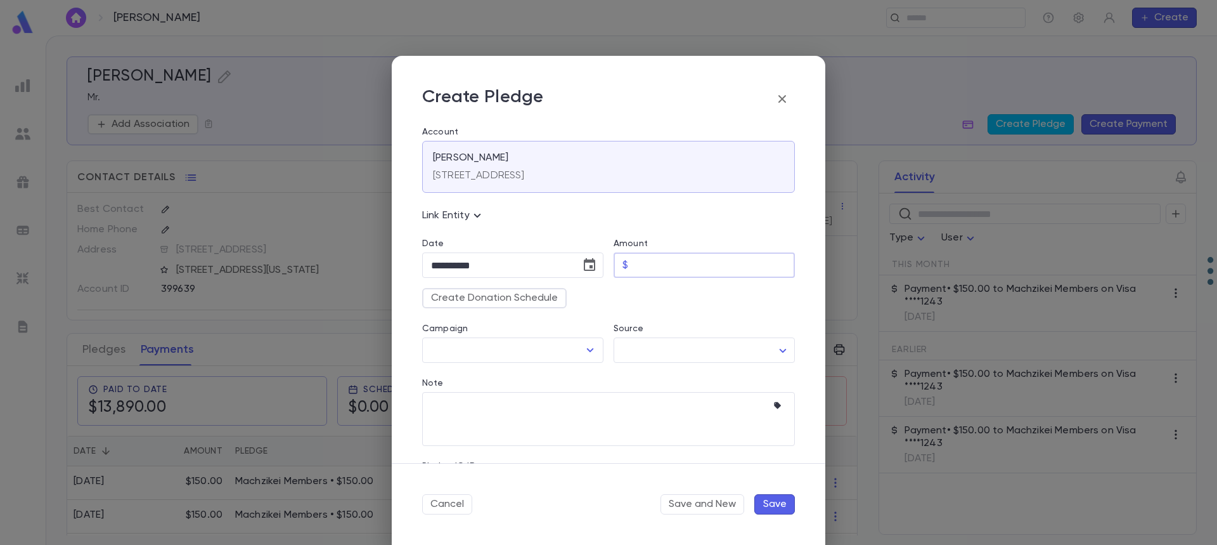
click at [666, 266] on input "Amount" at bounding box center [714, 265] width 162 height 25
type input "******"
click at [528, 357] on input "Campaign" at bounding box center [503, 350] width 151 height 24
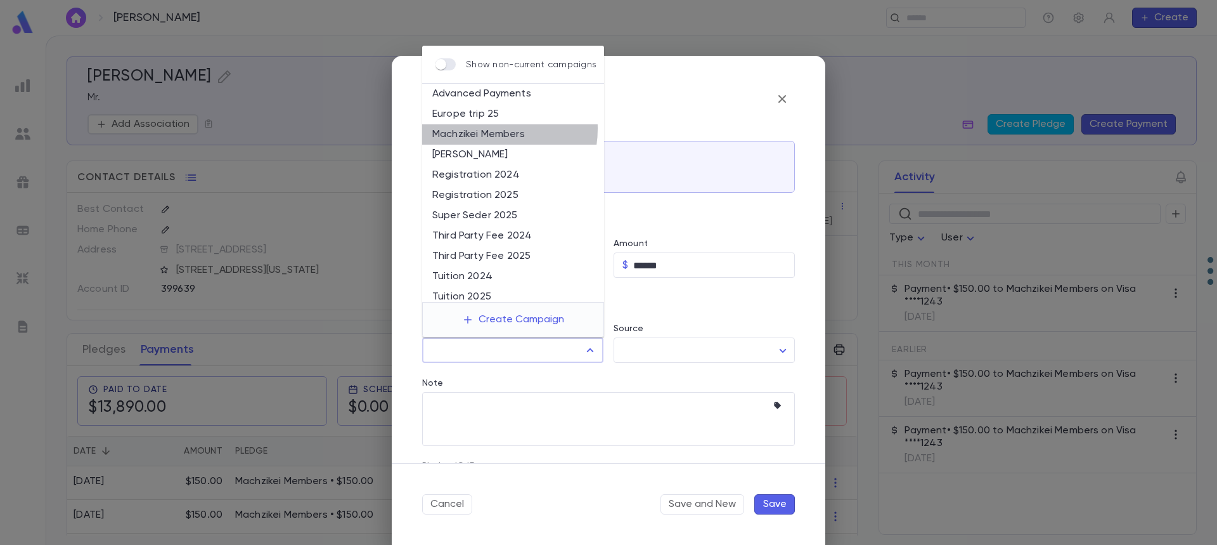
click at [487, 129] on li "Machzikei Members" at bounding box center [513, 134] width 182 height 20
type input "**********"
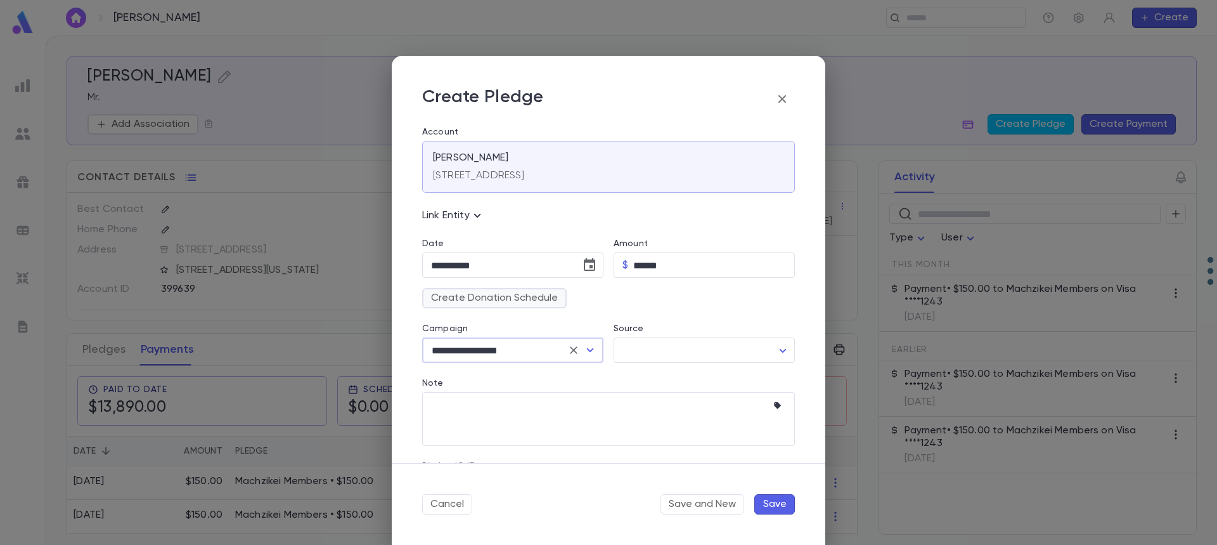
click at [462, 296] on button "Create Donation Schedule" at bounding box center [494, 298] width 145 height 20
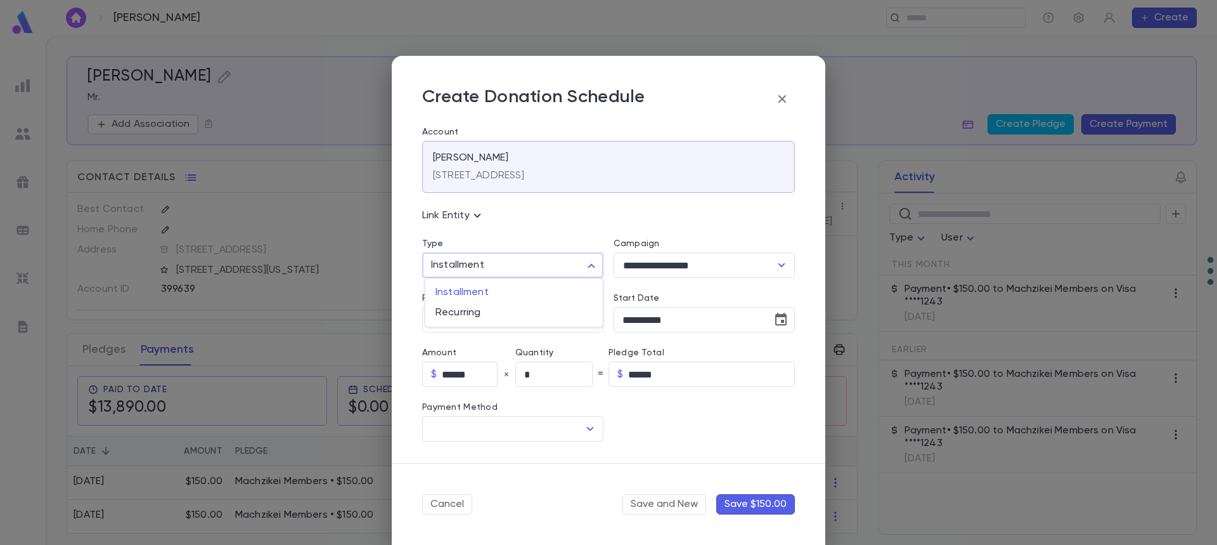
click at [474, 264] on body "Kornreich, Jay ​ Create Kornreich, Jay Mr. Add Association Create Pledge Create…" at bounding box center [608, 290] width 1217 height 509
click at [469, 314] on span "Recurring" at bounding box center [514, 312] width 157 height 13
type input "*********"
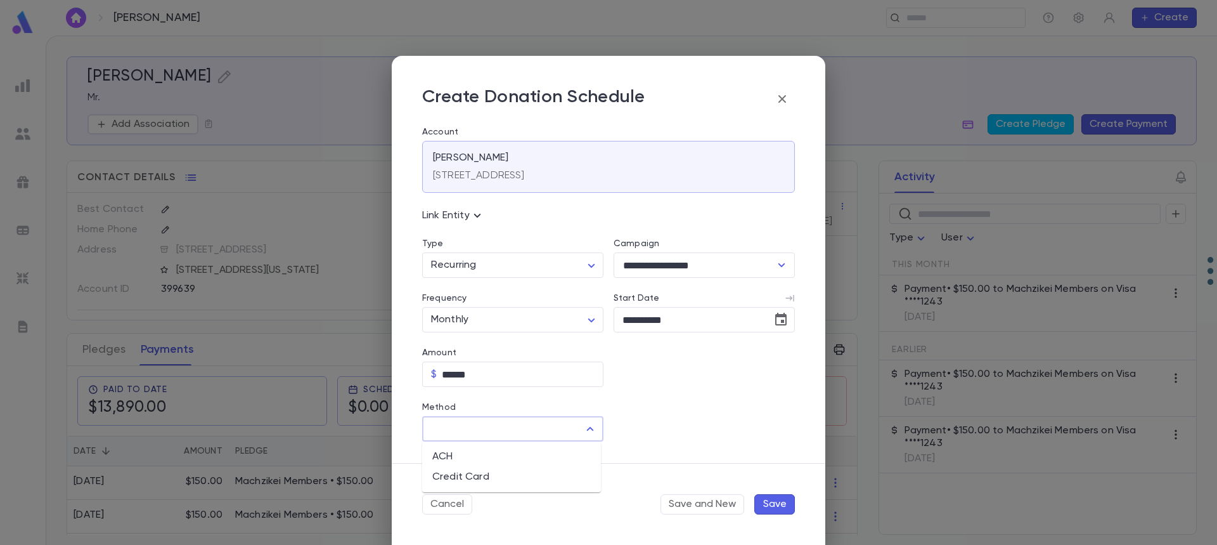
click at [470, 434] on input "Method" at bounding box center [503, 429] width 151 height 24
click at [470, 474] on li "Credit Card" at bounding box center [511, 477] width 179 height 20
type input "**********"
click at [652, 428] on input "Credit Card" at bounding box center [694, 429] width 160 height 25
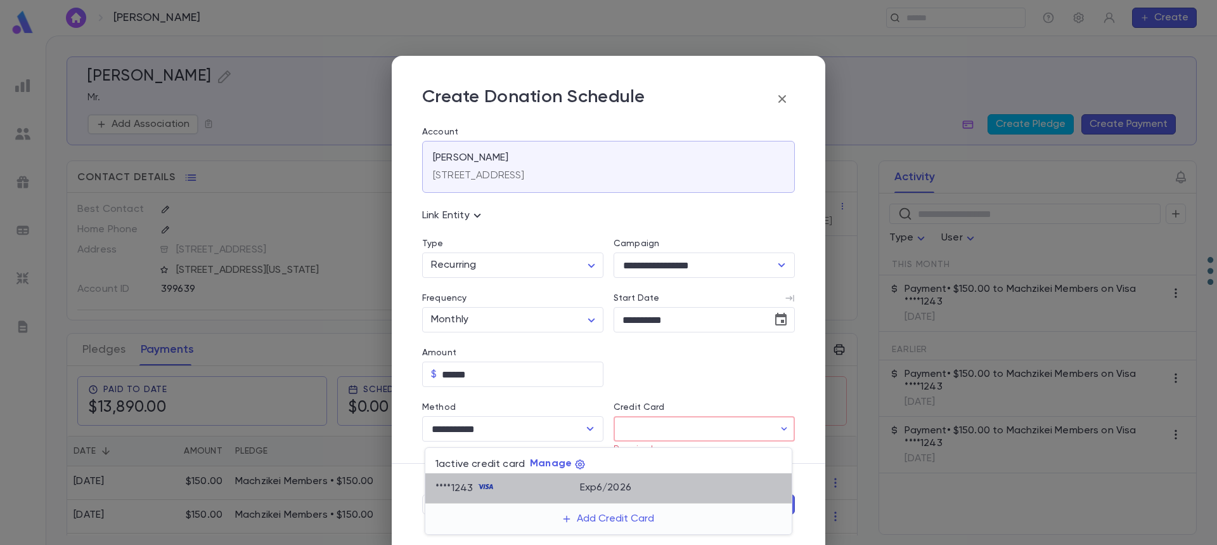
click at [624, 488] on p "Exp 6 / 2026" at bounding box center [605, 487] width 51 height 13
type input "********"
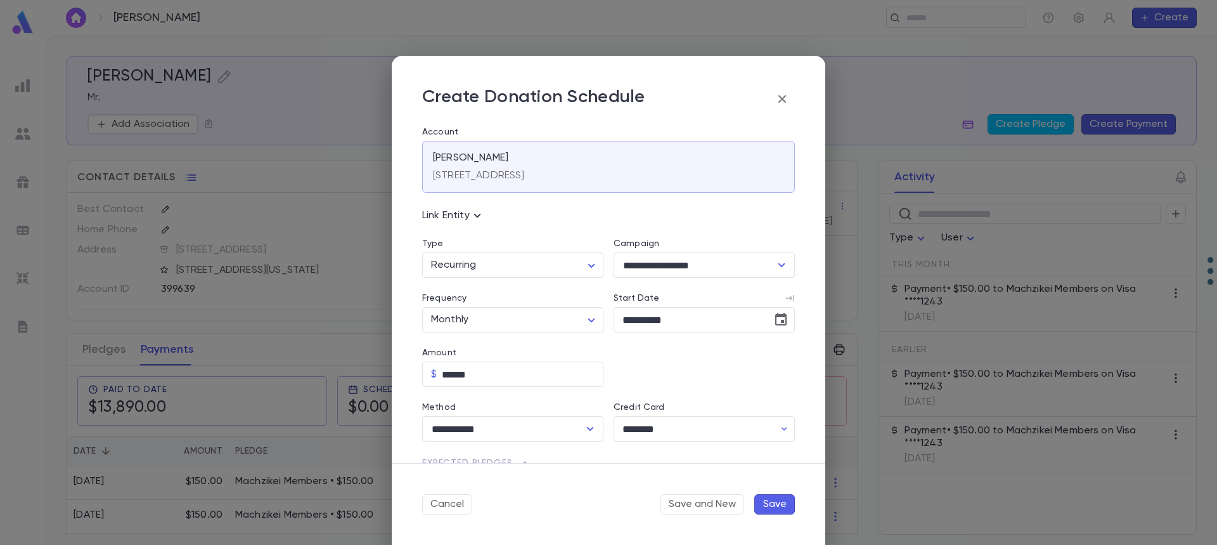
click at [767, 506] on button "Save" at bounding box center [775, 504] width 41 height 20
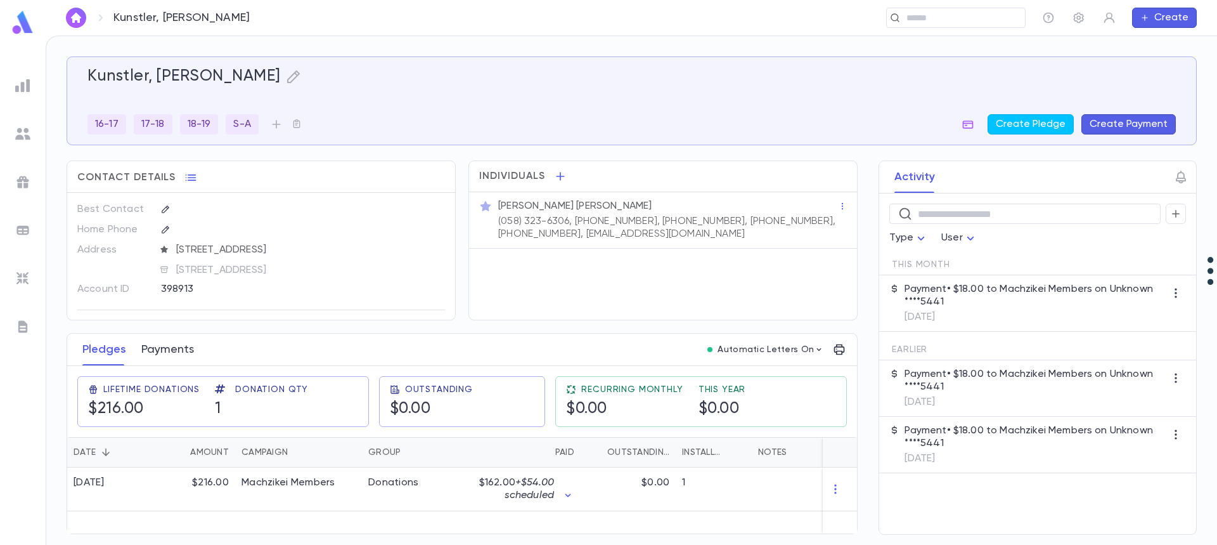
click at [170, 353] on button "Payments" at bounding box center [167, 350] width 53 height 32
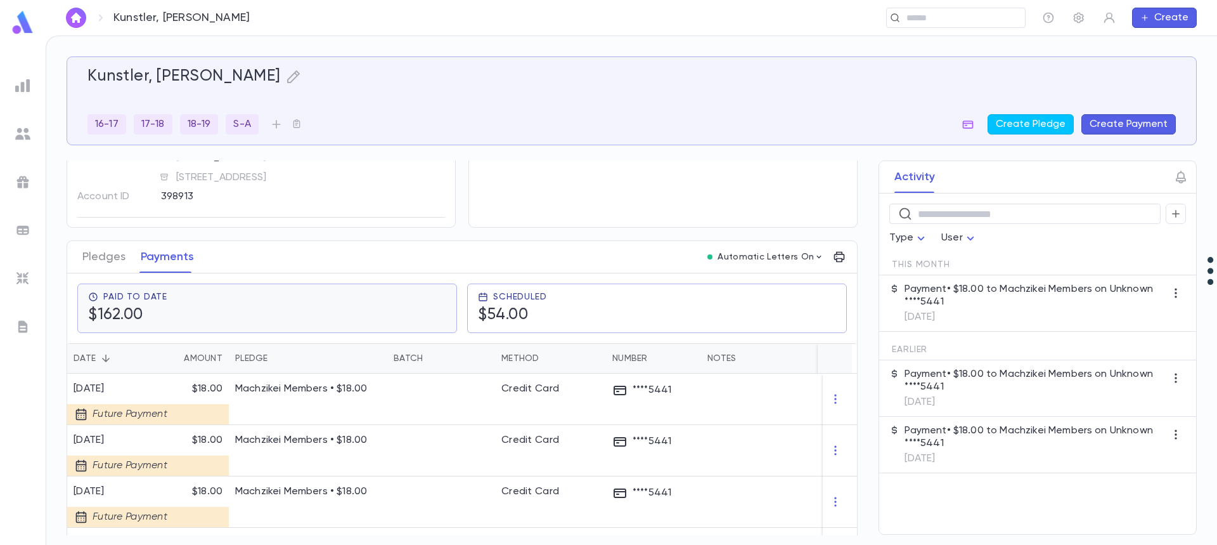
scroll to position [63, 0]
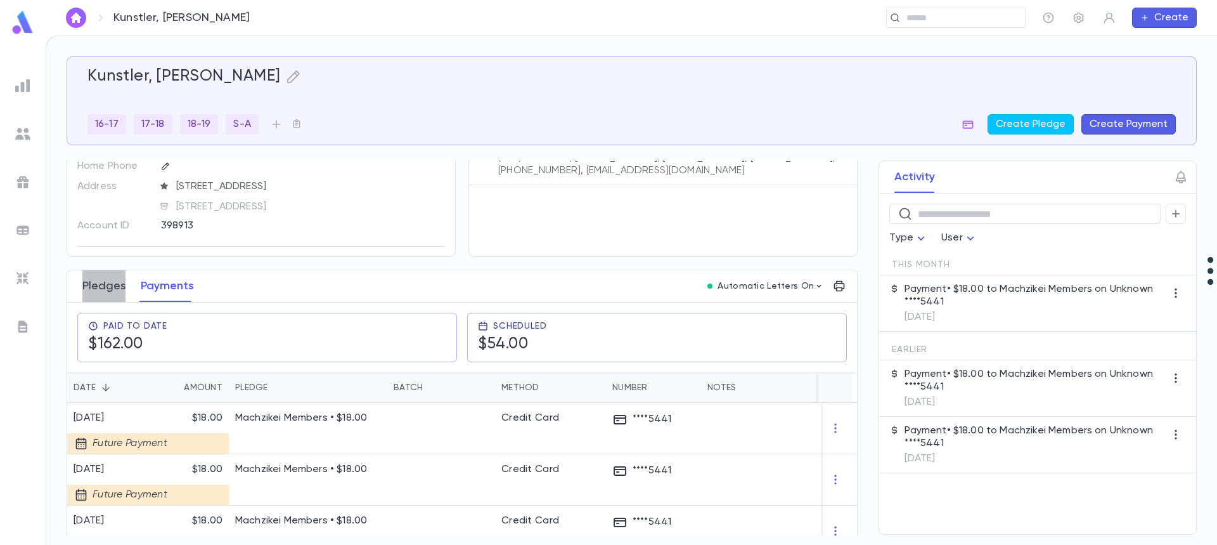
click at [100, 290] on button "Pledges" at bounding box center [103, 286] width 43 height 32
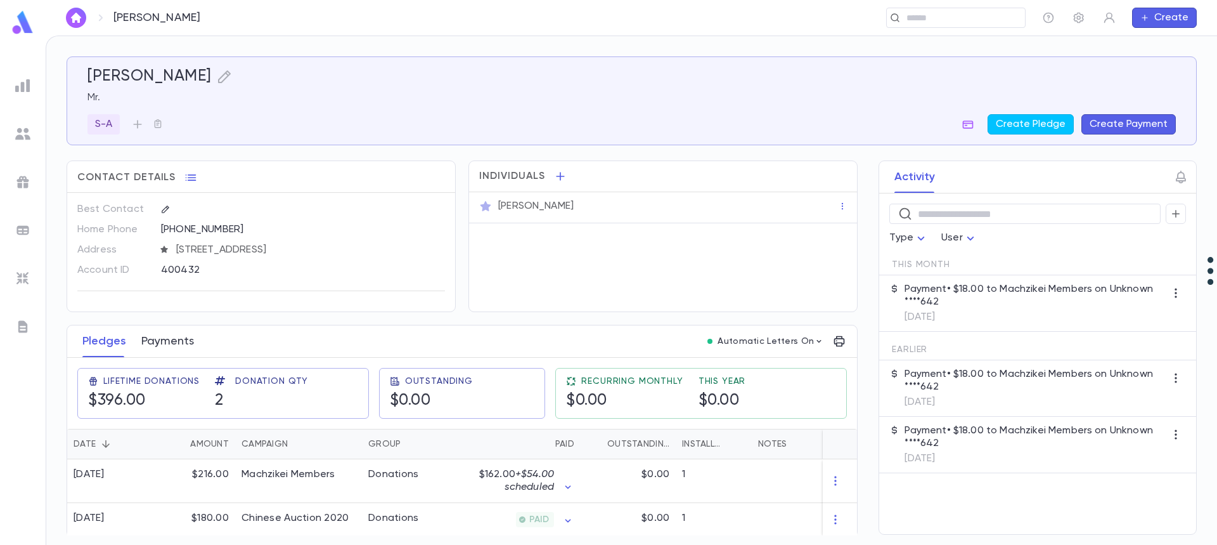
click at [174, 349] on button "Payments" at bounding box center [167, 341] width 53 height 32
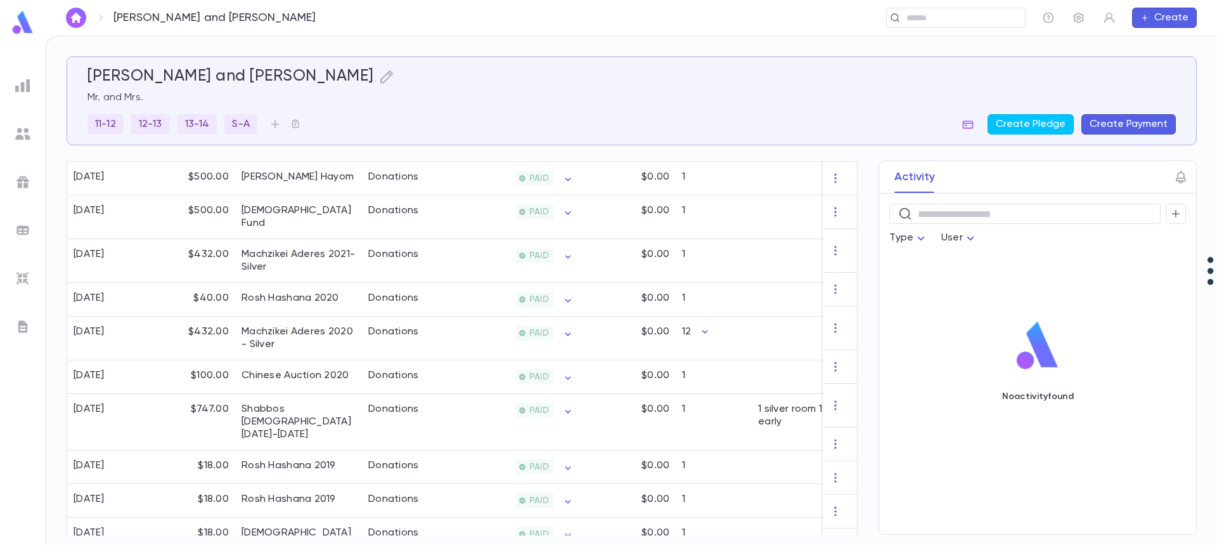
scroll to position [102, 0]
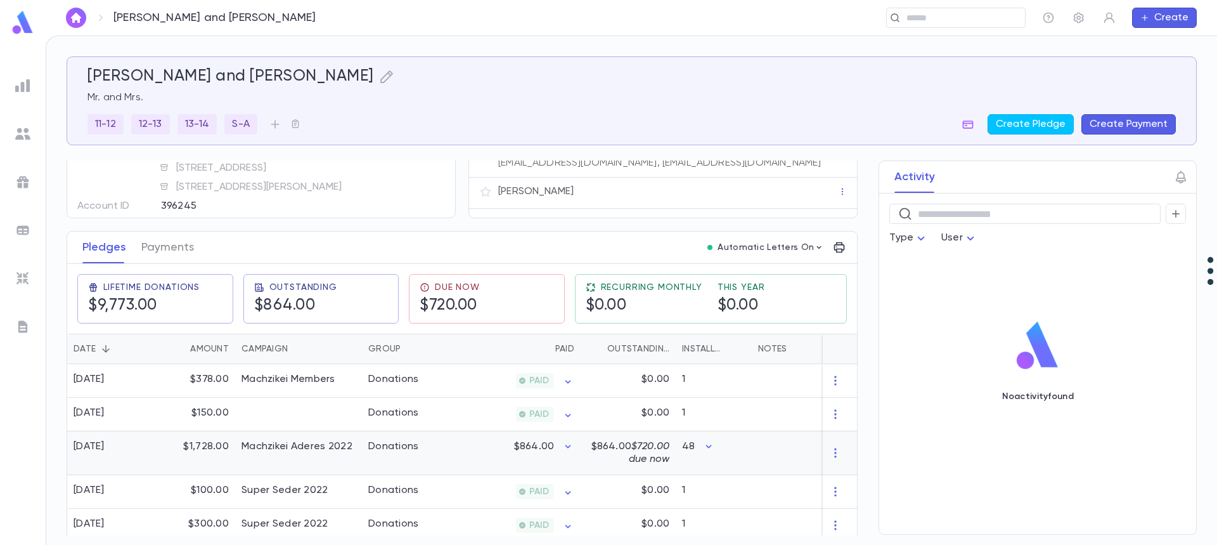
click at [479, 447] on div "$864.00" at bounding box center [519, 453] width 124 height 44
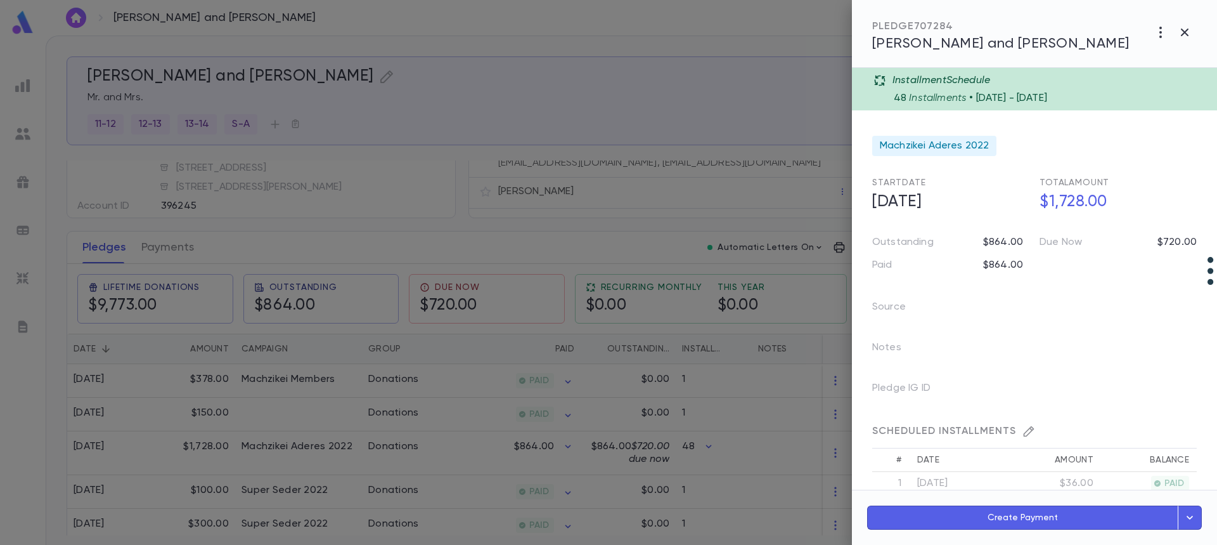
click at [469, 446] on div at bounding box center [608, 272] width 1217 height 545
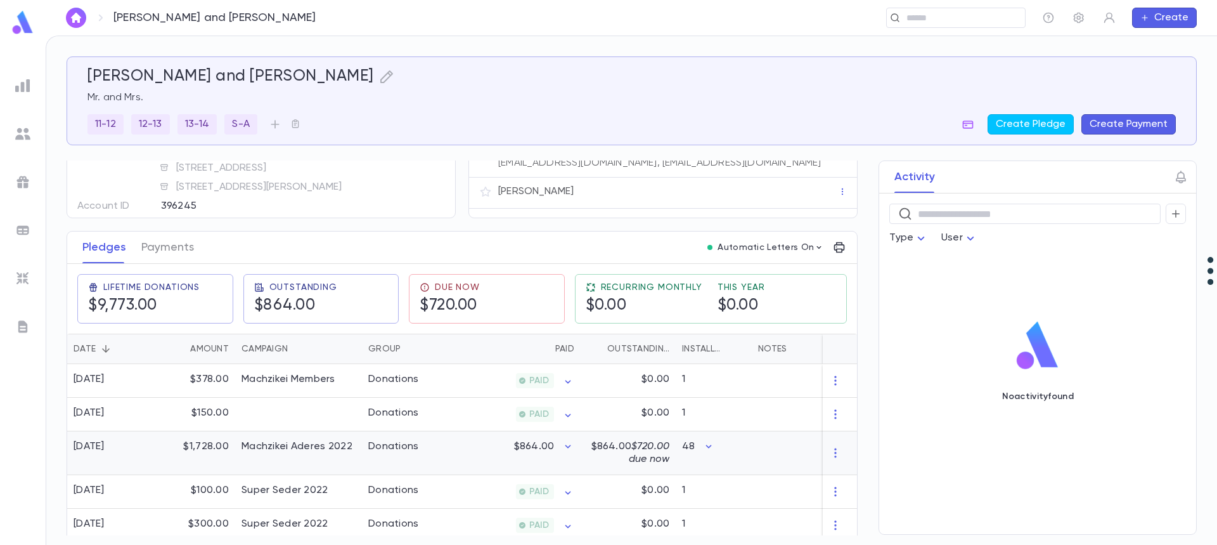
click at [469, 446] on div "$864.00" at bounding box center [519, 453] width 124 height 44
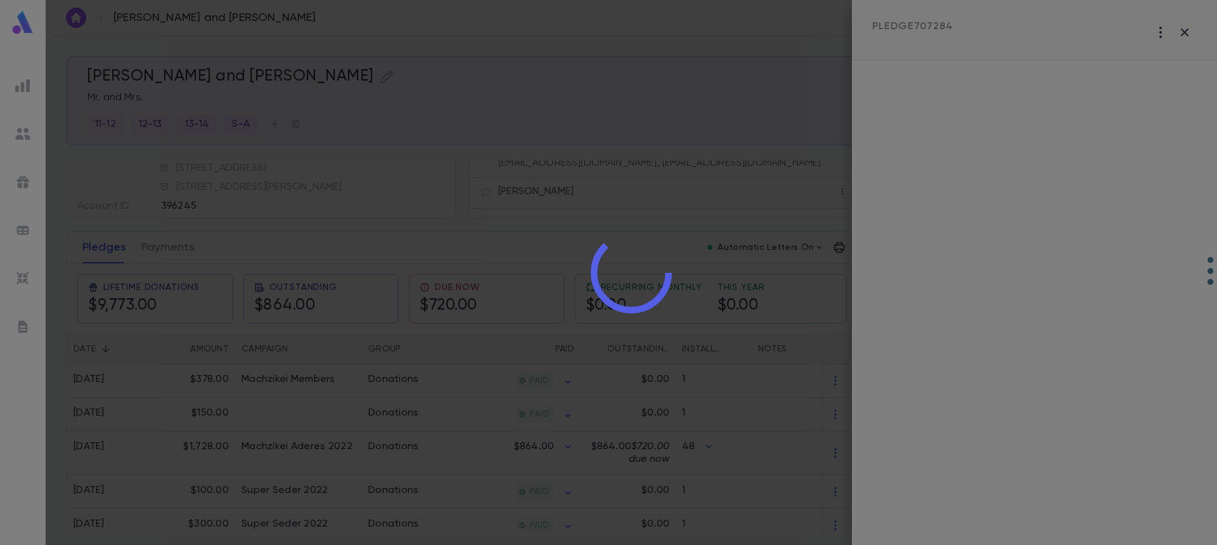
click at [469, 446] on div at bounding box center [632, 272] width 1172 height 545
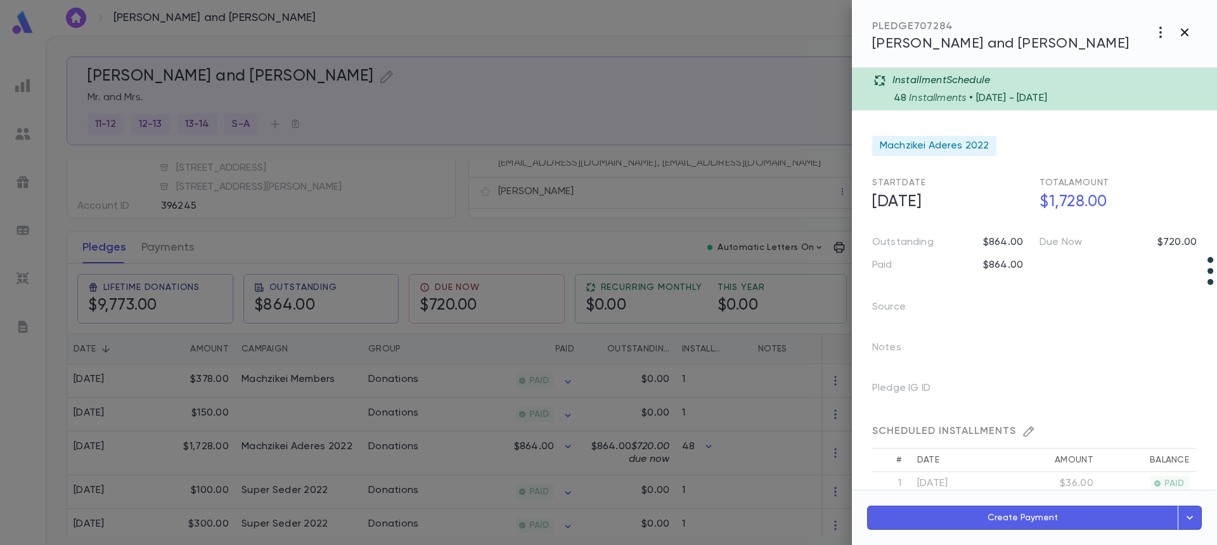
click at [1188, 32] on icon "button" at bounding box center [1184, 32] width 15 height 15
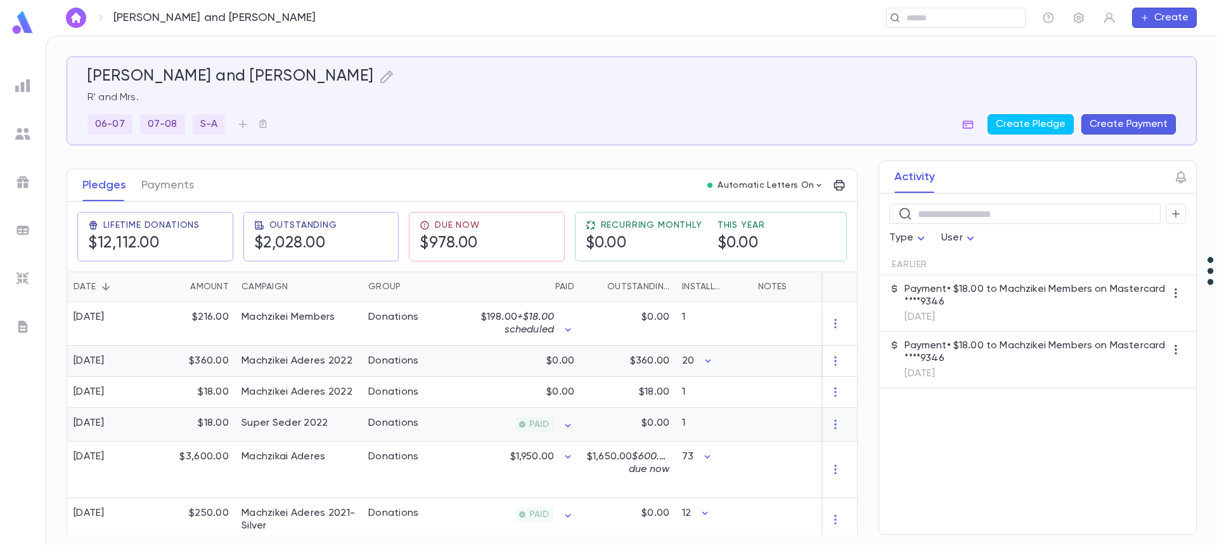
scroll to position [127, 0]
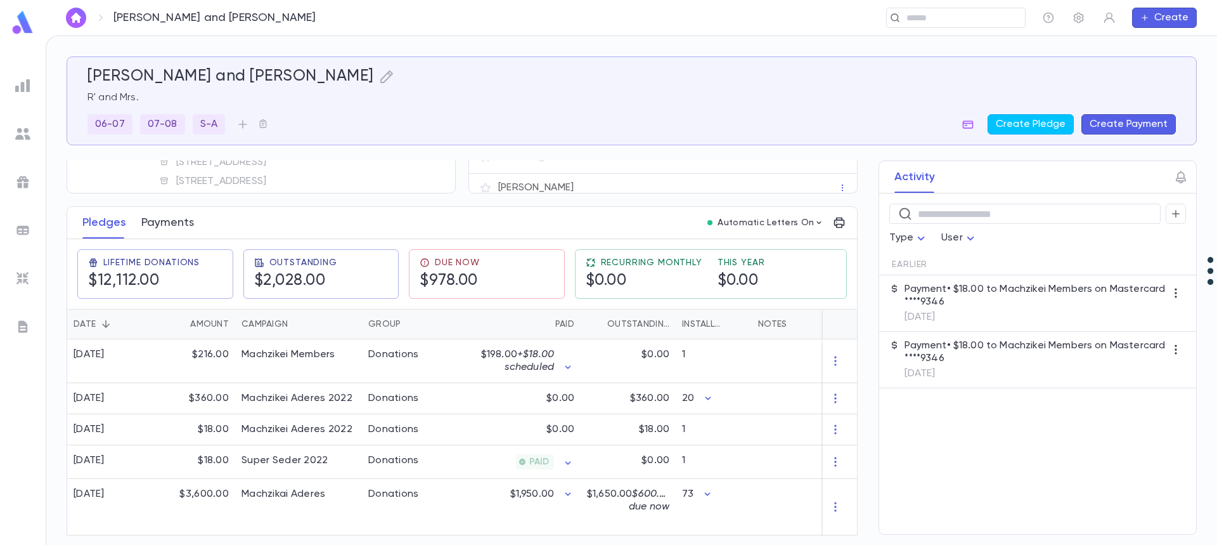
click at [159, 222] on button "Payments" at bounding box center [167, 223] width 53 height 32
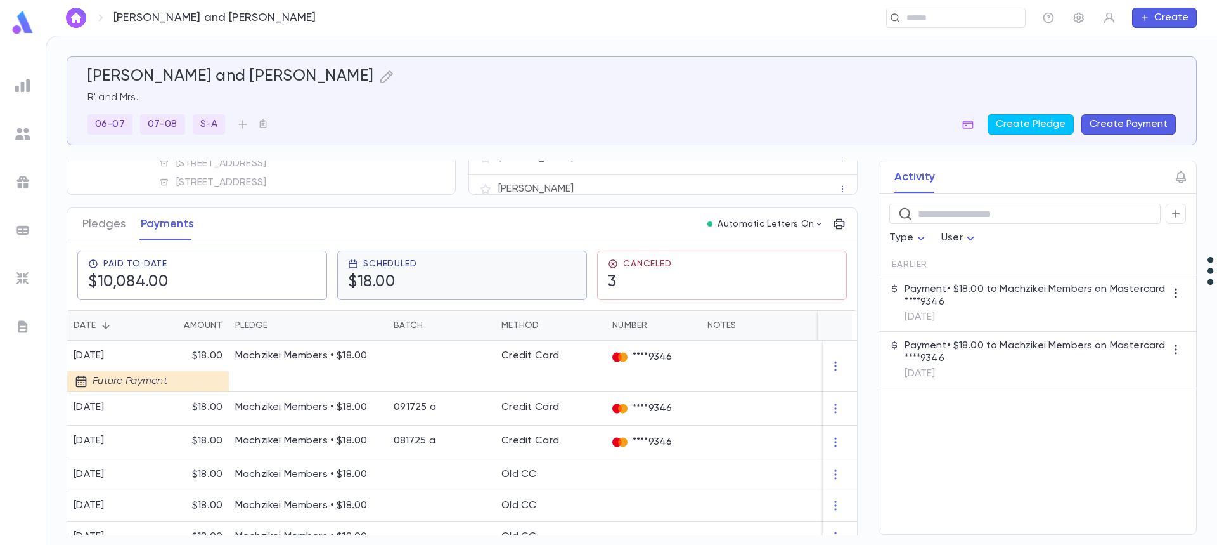
scroll to position [127, 0]
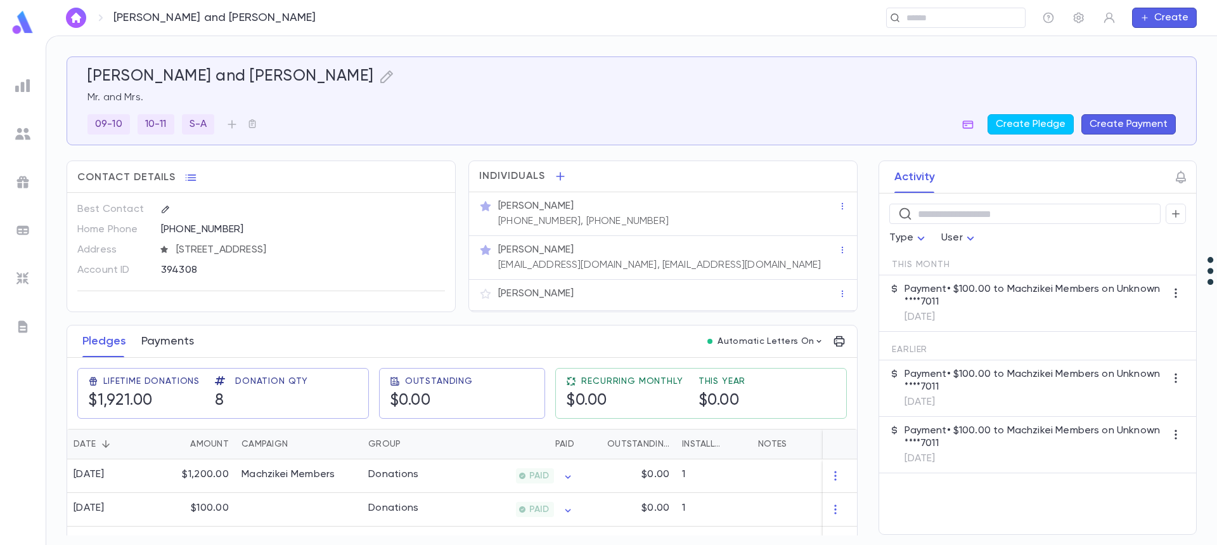
click at [171, 345] on button "Payments" at bounding box center [167, 341] width 53 height 32
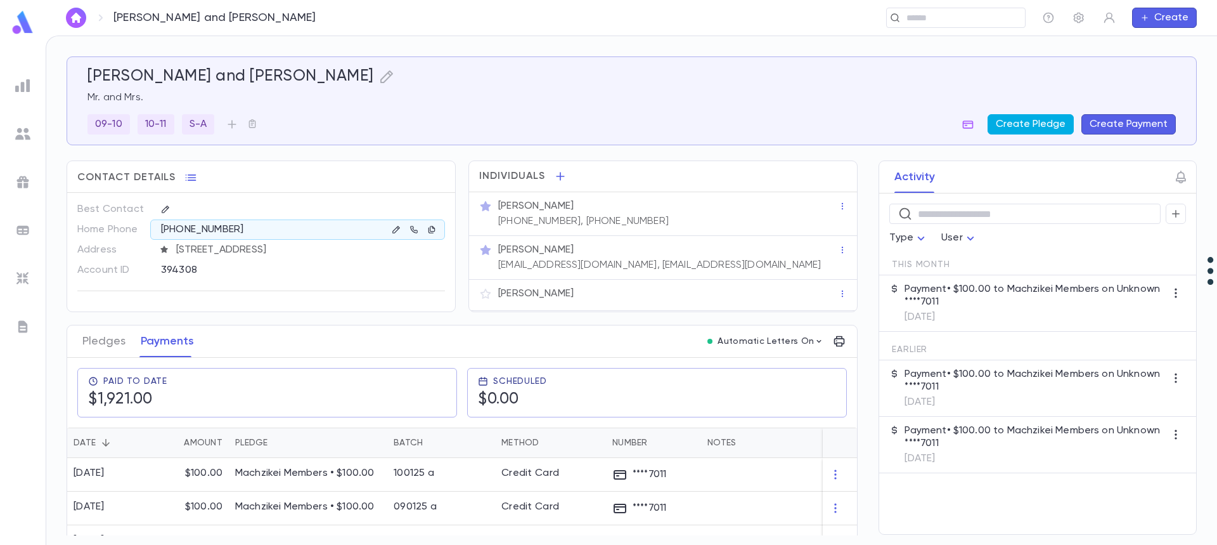
click at [1040, 126] on button "Create Pledge" at bounding box center [1031, 124] width 86 height 20
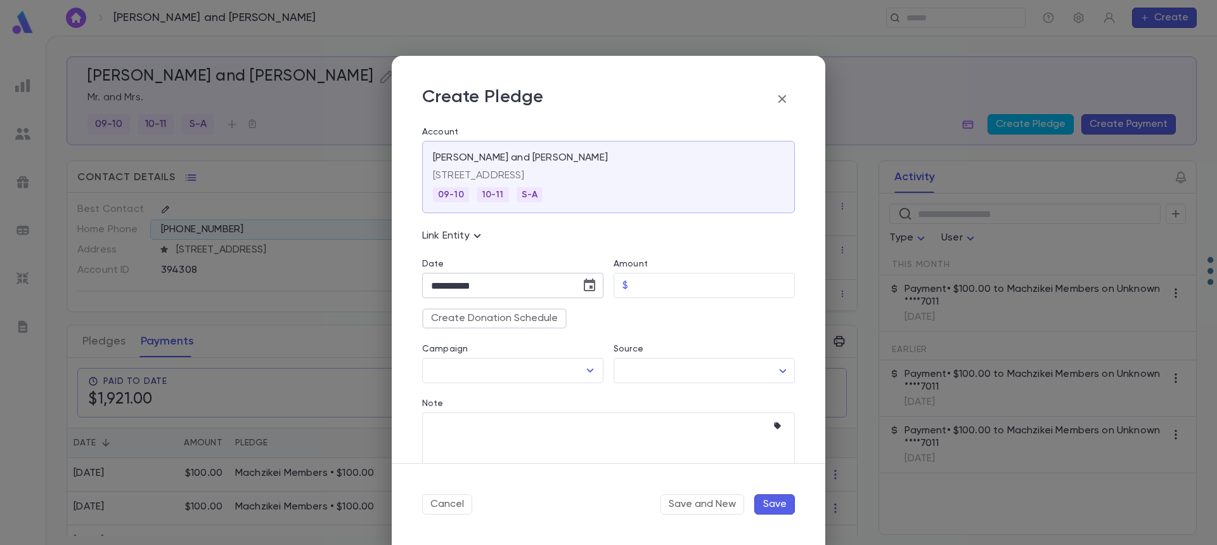
click at [590, 284] on icon "Choose date, selected date is Oct 15, 2025" at bounding box center [589, 285] width 15 height 15
click at [581, 315] on icon "Next month" at bounding box center [579, 317] width 15 height 15
click at [574, 374] on button "1" at bounding box center [572, 370] width 23 height 23
type input "**********"
click at [681, 290] on input "Amount" at bounding box center [714, 285] width 162 height 25
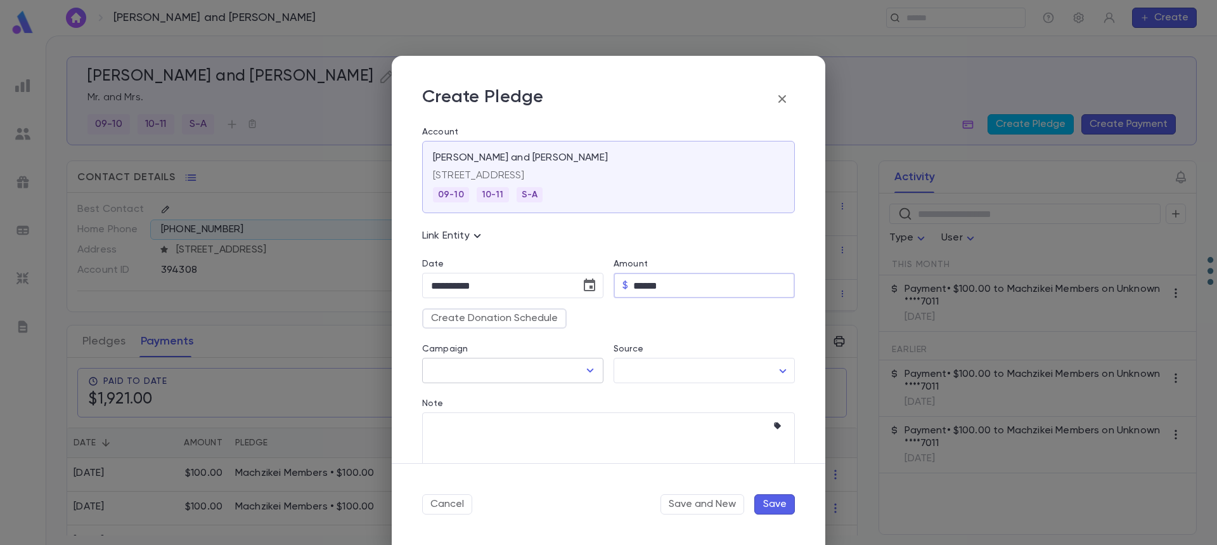
type input "******"
click at [510, 379] on input "Campaign" at bounding box center [503, 370] width 151 height 24
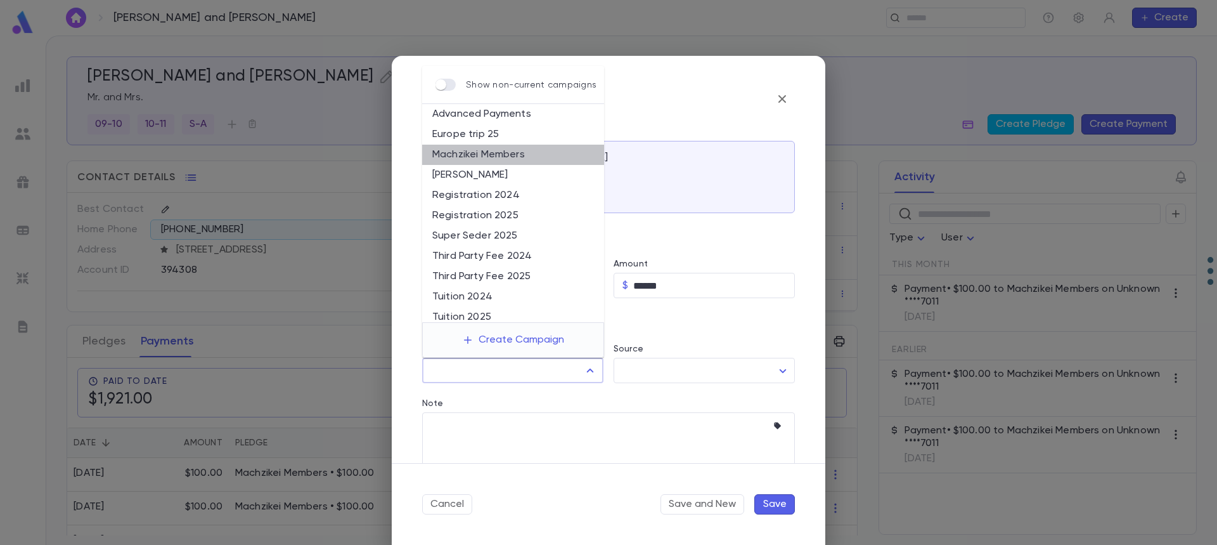
click at [515, 153] on li "Machzikei Members" at bounding box center [513, 155] width 182 height 20
type input "**********"
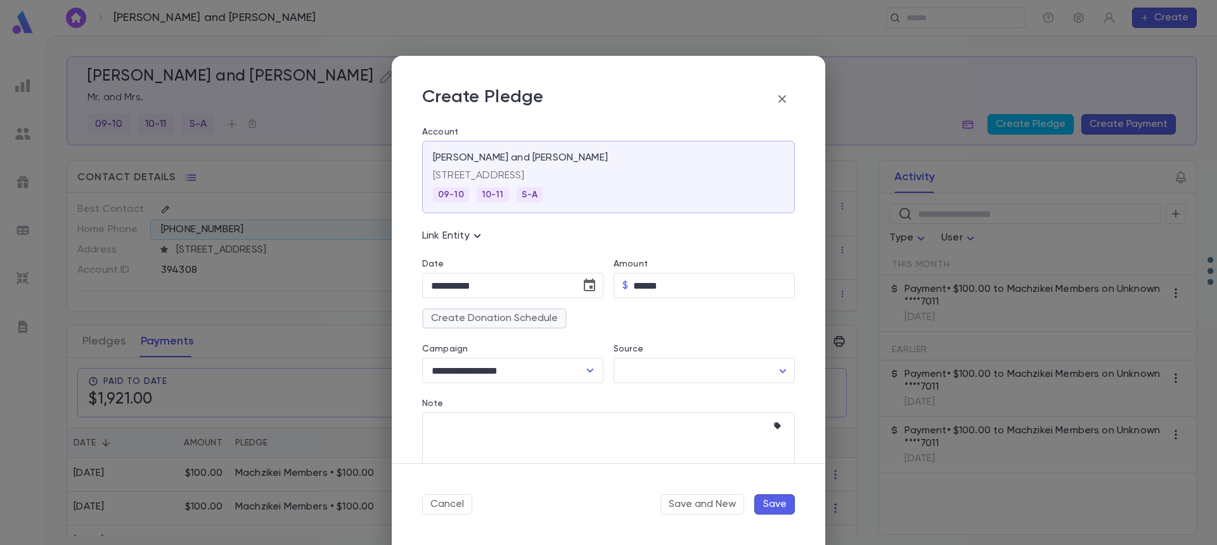
click at [500, 319] on button "Create Donation Schedule" at bounding box center [494, 318] width 145 height 20
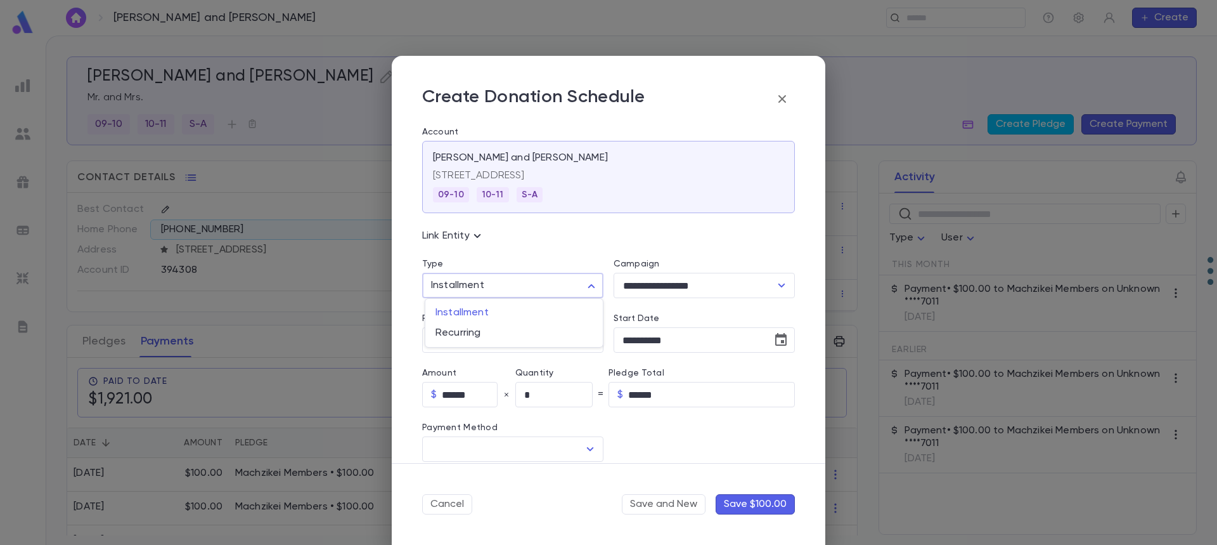
click at [495, 289] on body "Lazar, Shaul and Michal ​ Create Lazar, Shaul and Michal Mr. and Mrs. 09-10 10-…" at bounding box center [608, 290] width 1217 height 509
click at [478, 335] on span "Recurring" at bounding box center [514, 333] width 157 height 13
type input "*********"
click at [469, 459] on input "Method" at bounding box center [503, 449] width 151 height 24
click at [465, 502] on li "Credit Card" at bounding box center [511, 497] width 179 height 20
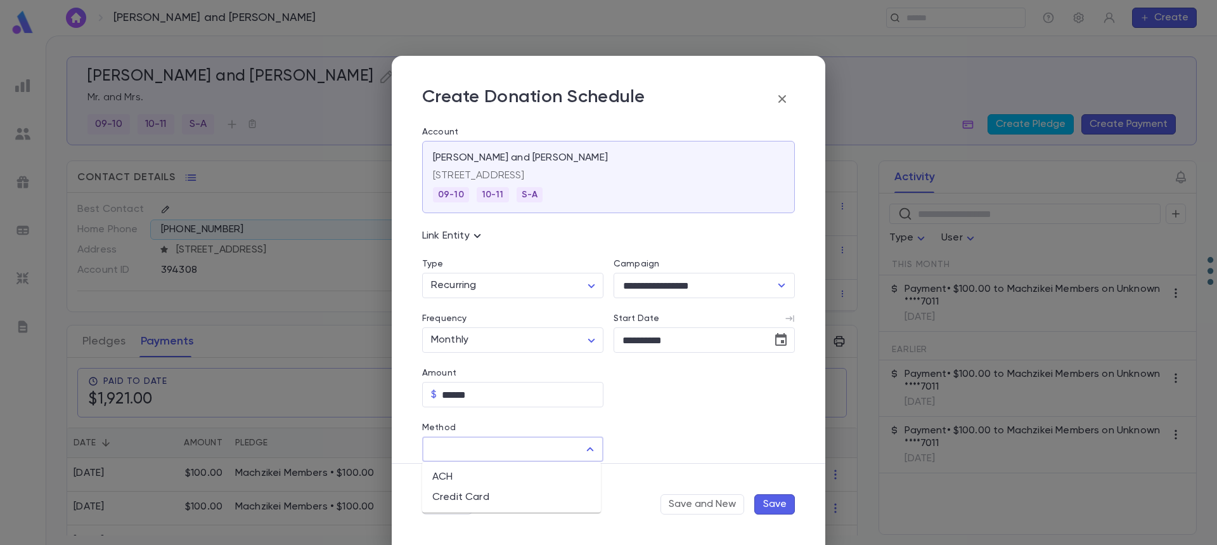
type input "**********"
click at [627, 446] on input "Credit Card" at bounding box center [694, 449] width 160 height 25
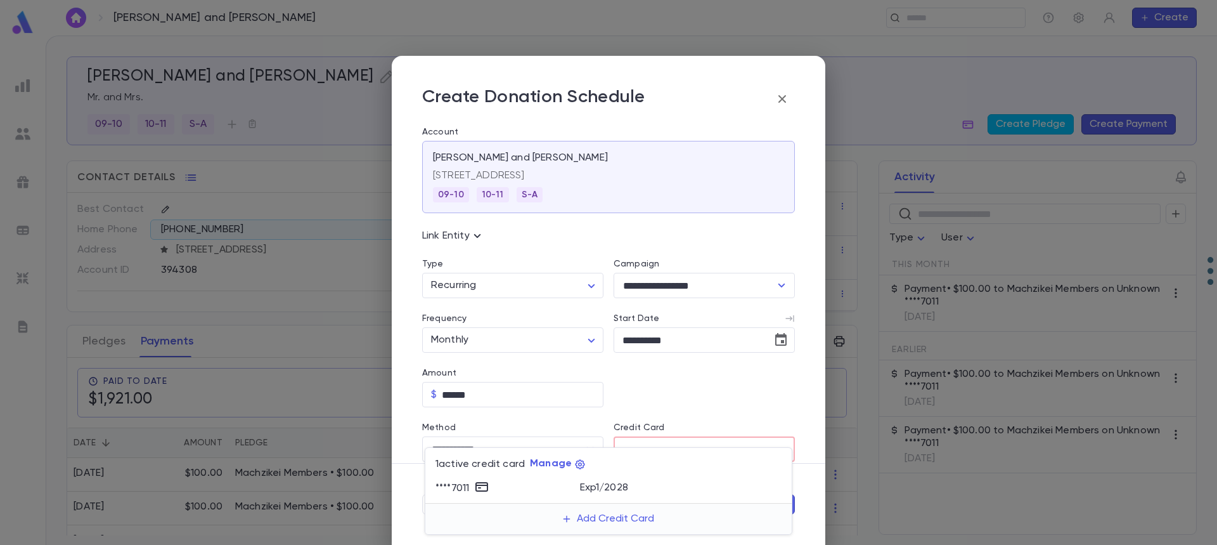
click at [600, 484] on p "Exp 1 / 2028" at bounding box center [604, 487] width 48 height 13
type input "********"
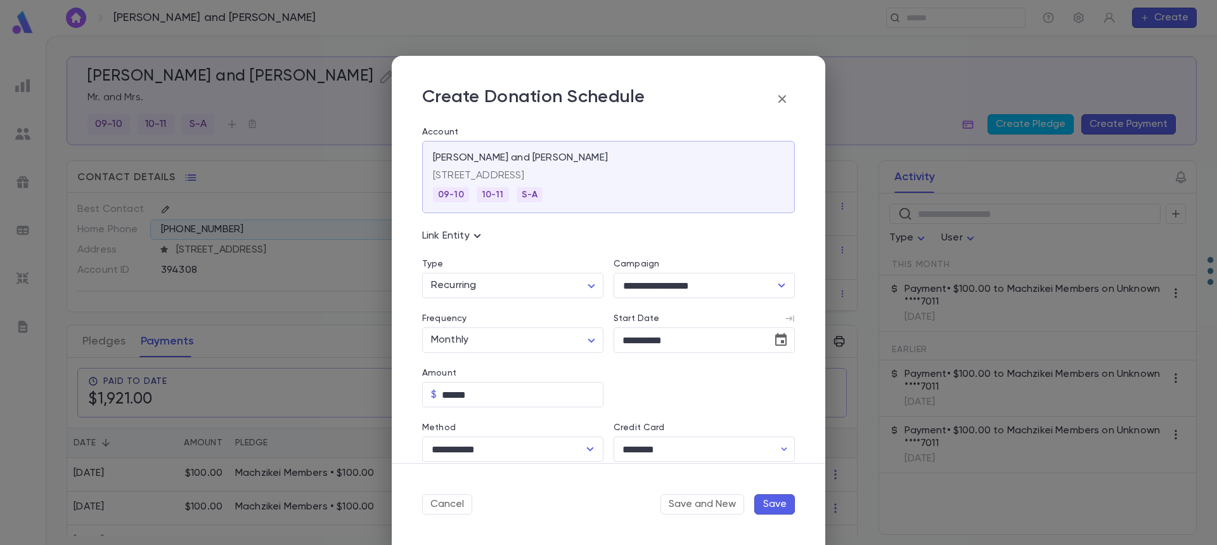
click at [775, 505] on button "Save" at bounding box center [775, 504] width 41 height 20
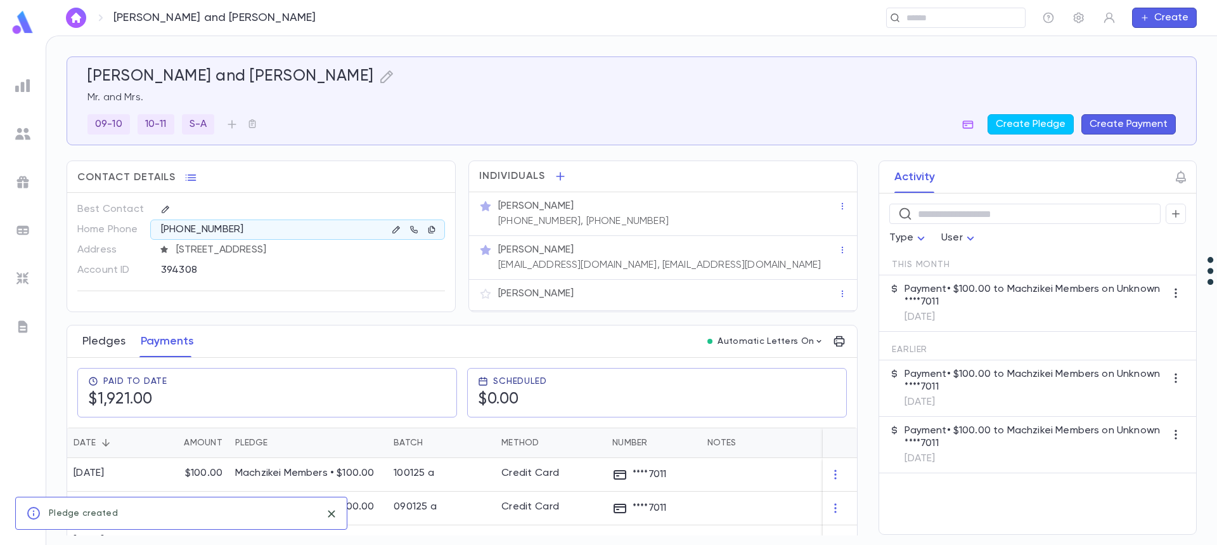
click at [103, 344] on button "Pledges" at bounding box center [103, 341] width 43 height 32
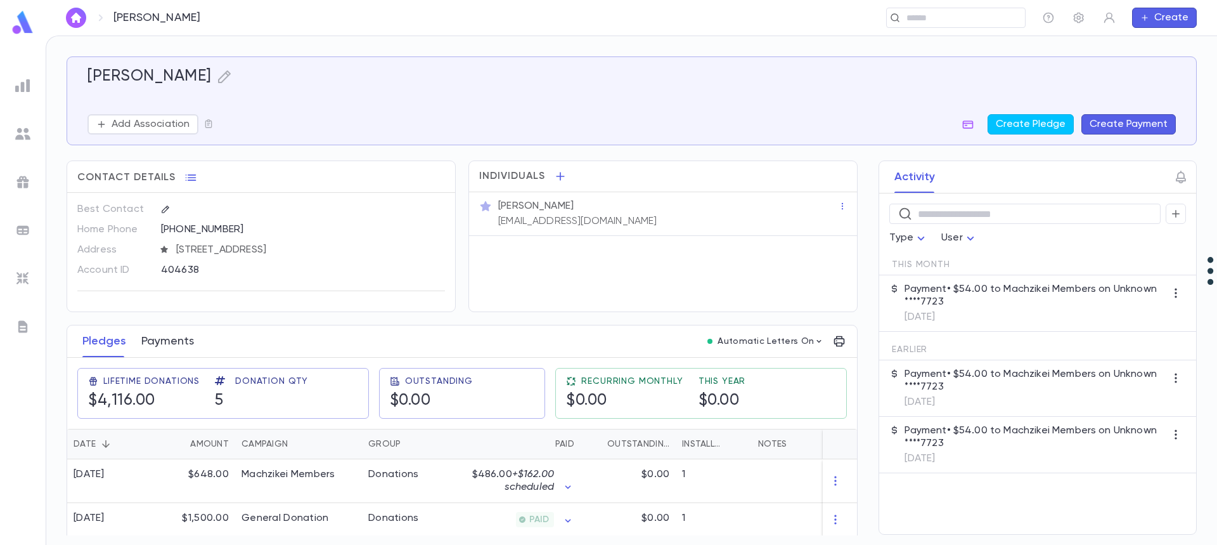
click at [157, 341] on button "Payments" at bounding box center [167, 341] width 53 height 32
click at [173, 337] on button "Payments" at bounding box center [167, 341] width 53 height 32
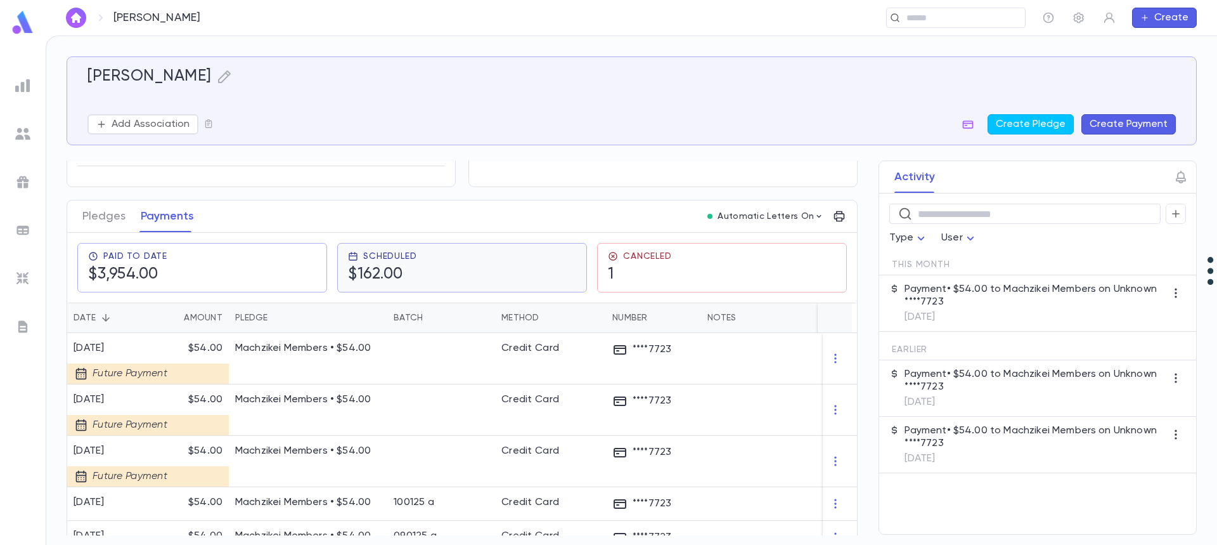
scroll to position [190, 0]
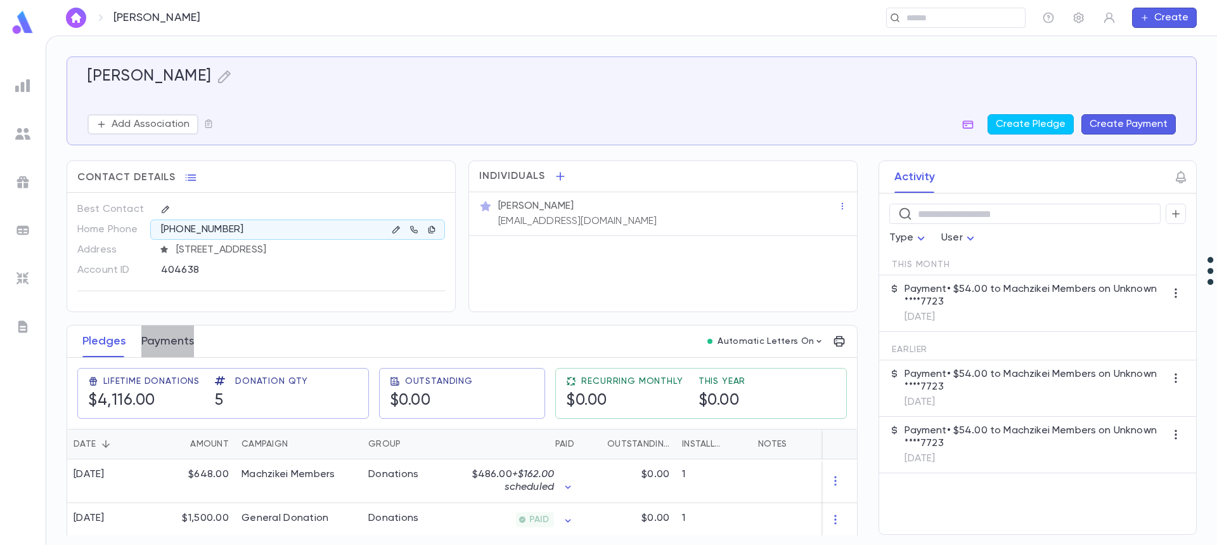
click at [175, 342] on button "Payments" at bounding box center [167, 341] width 53 height 32
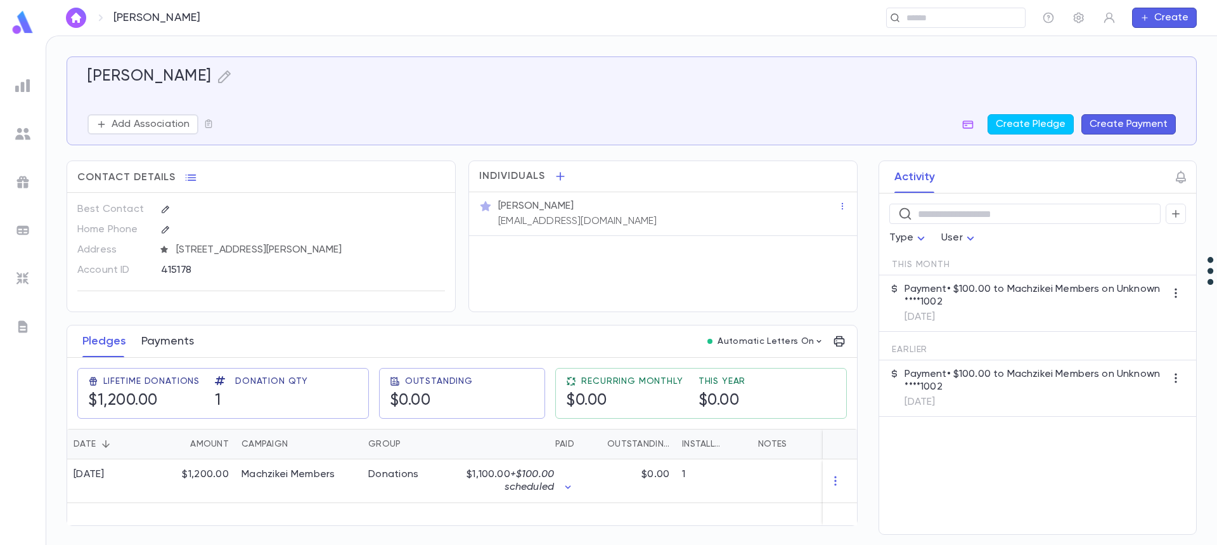
click at [164, 341] on button "Payments" at bounding box center [167, 341] width 53 height 32
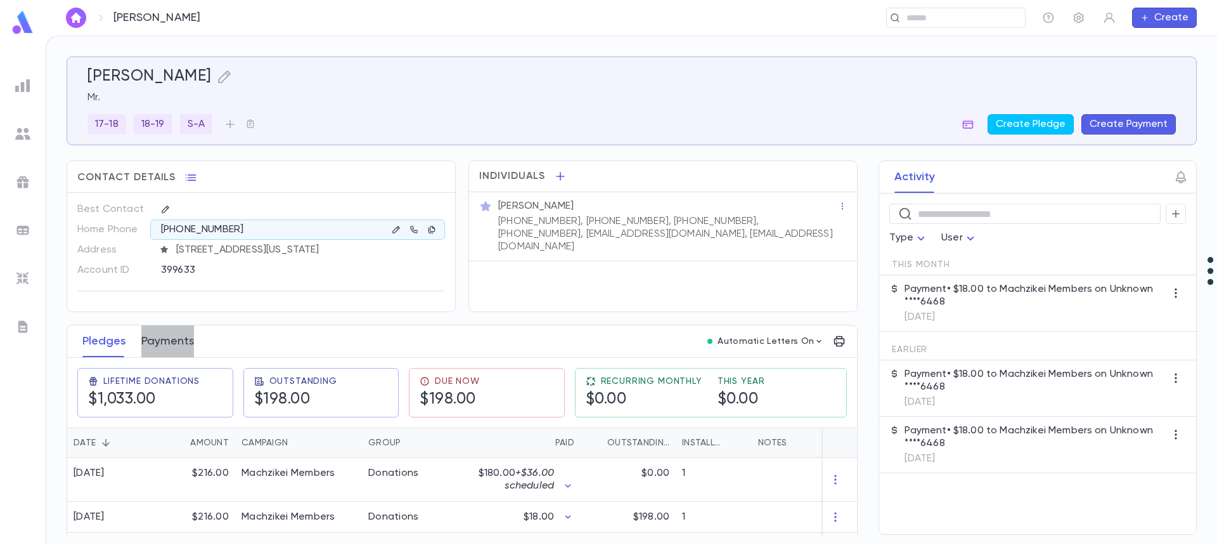
click at [164, 341] on button "Payments" at bounding box center [167, 341] width 53 height 32
click at [179, 345] on button "Payments" at bounding box center [167, 341] width 53 height 32
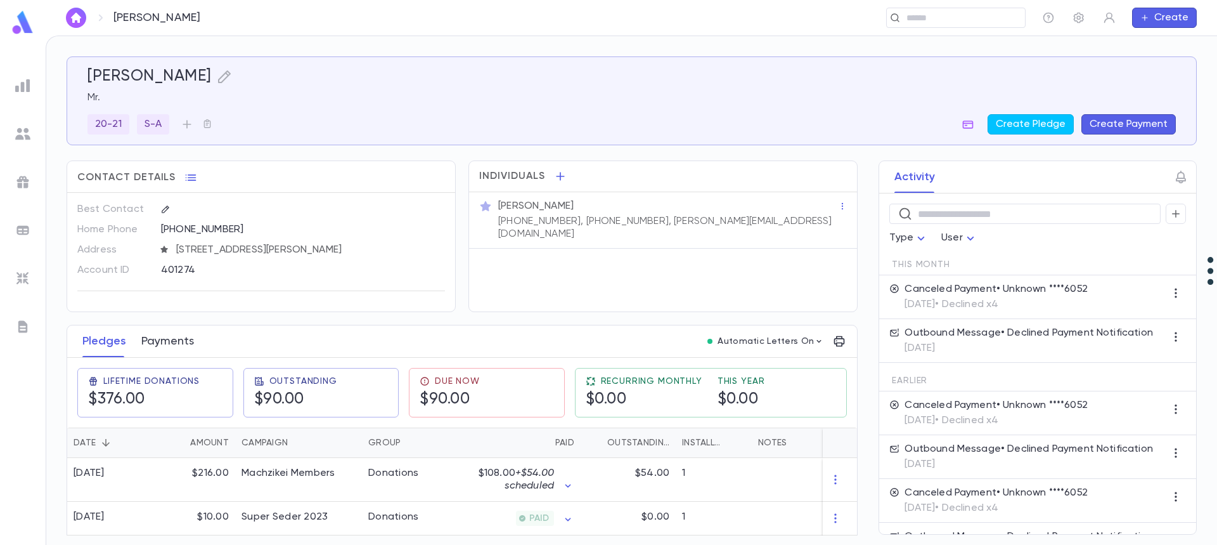
click at [164, 339] on button "Payments" at bounding box center [167, 341] width 53 height 32
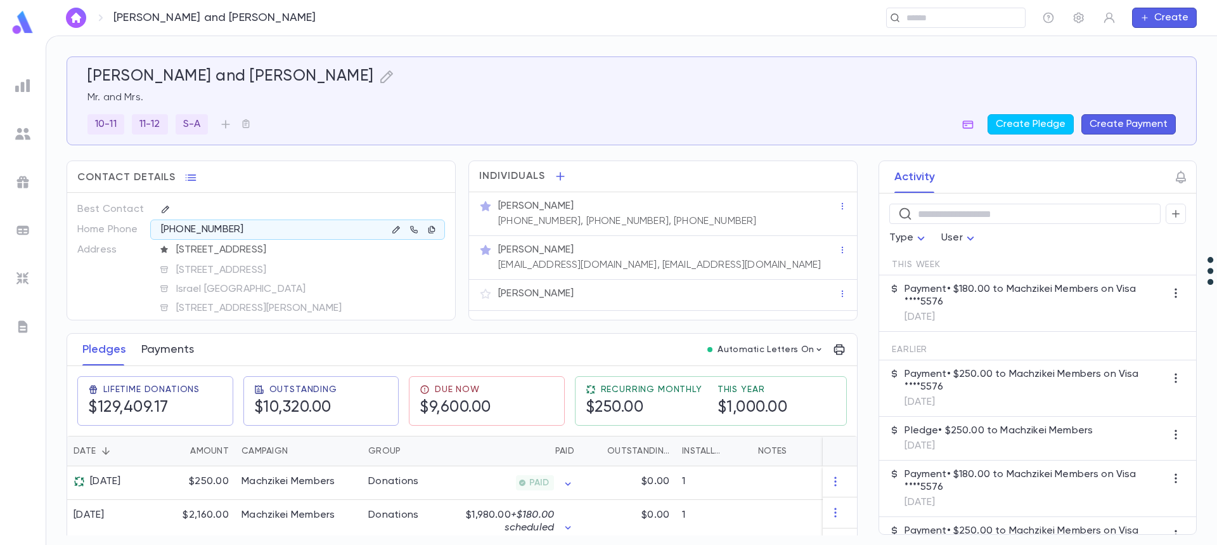
click at [175, 357] on button "Payments" at bounding box center [167, 350] width 53 height 32
click at [164, 354] on button "Payments" at bounding box center [167, 350] width 53 height 32
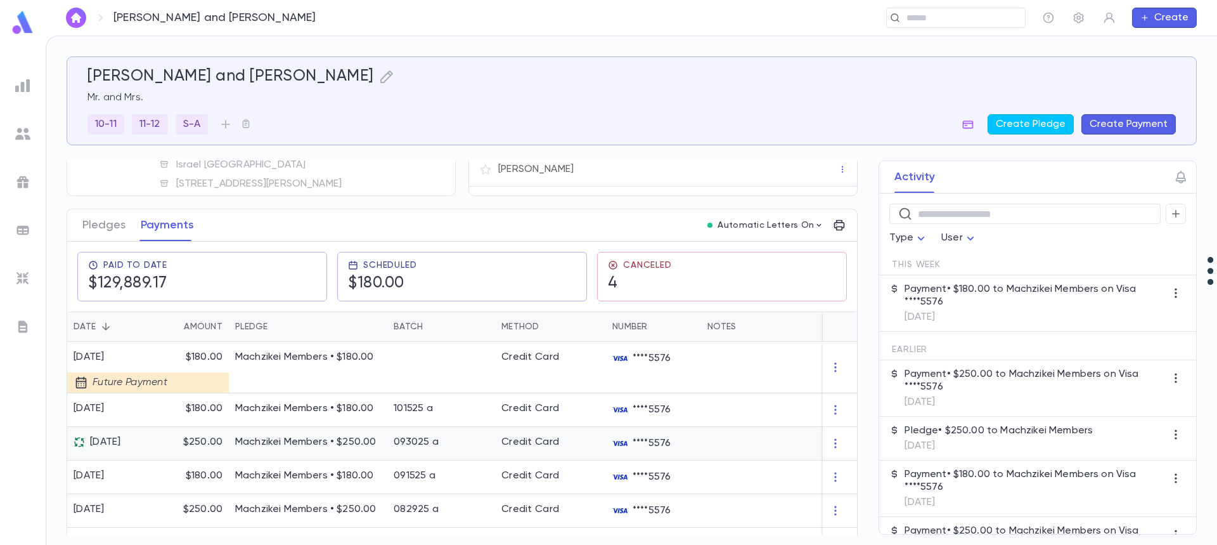
scroll to position [127, 0]
click at [107, 220] on button "Pledges" at bounding box center [103, 223] width 43 height 32
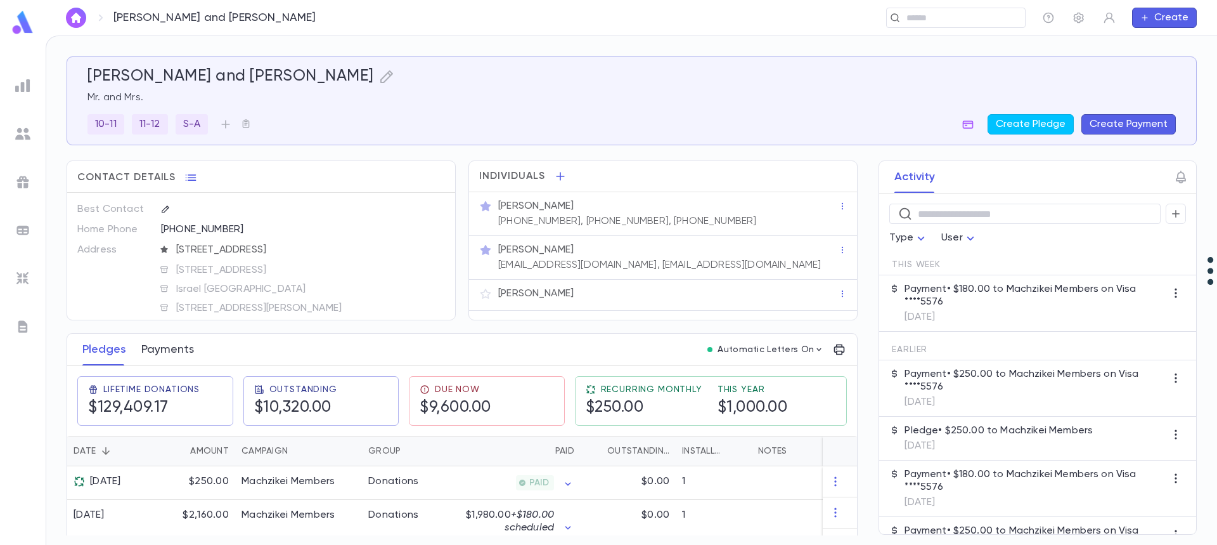
click at [162, 351] on button "Payments" at bounding box center [167, 350] width 53 height 32
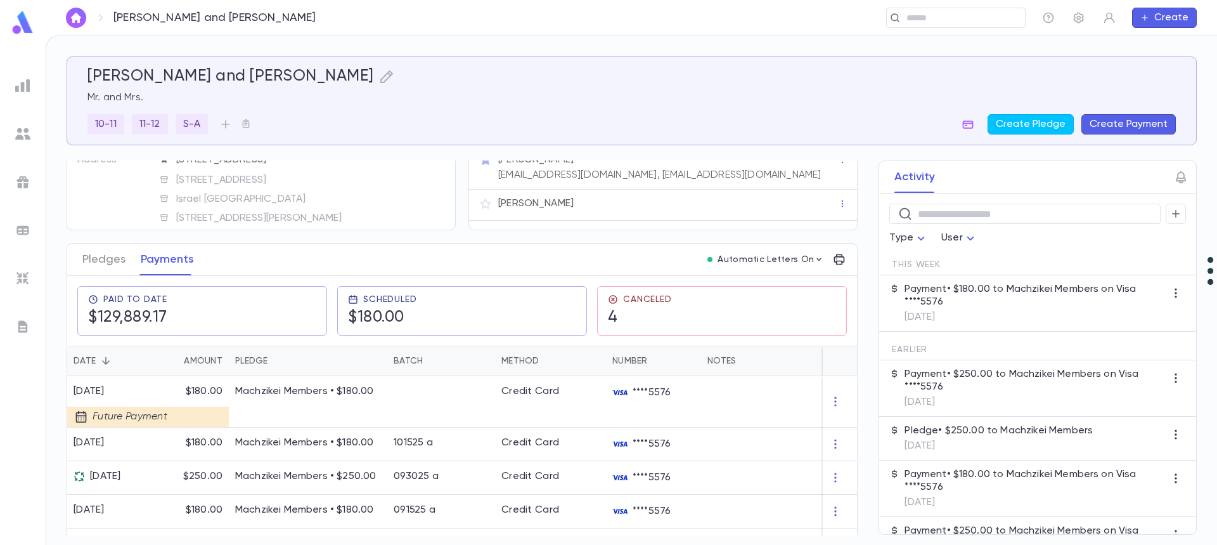
scroll to position [127, 0]
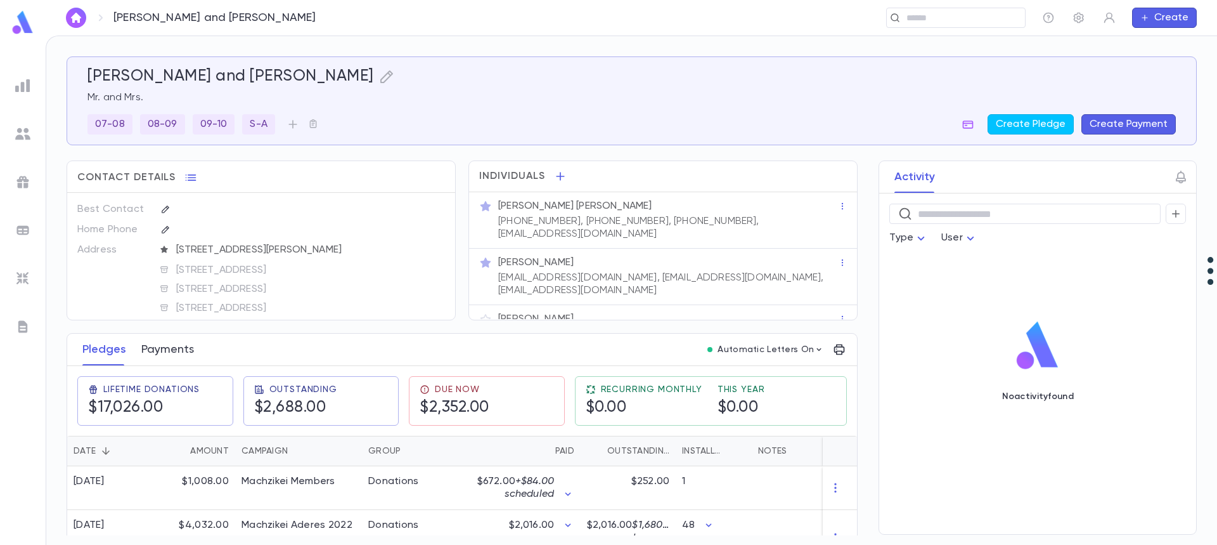
click at [164, 356] on button "Payments" at bounding box center [167, 350] width 53 height 32
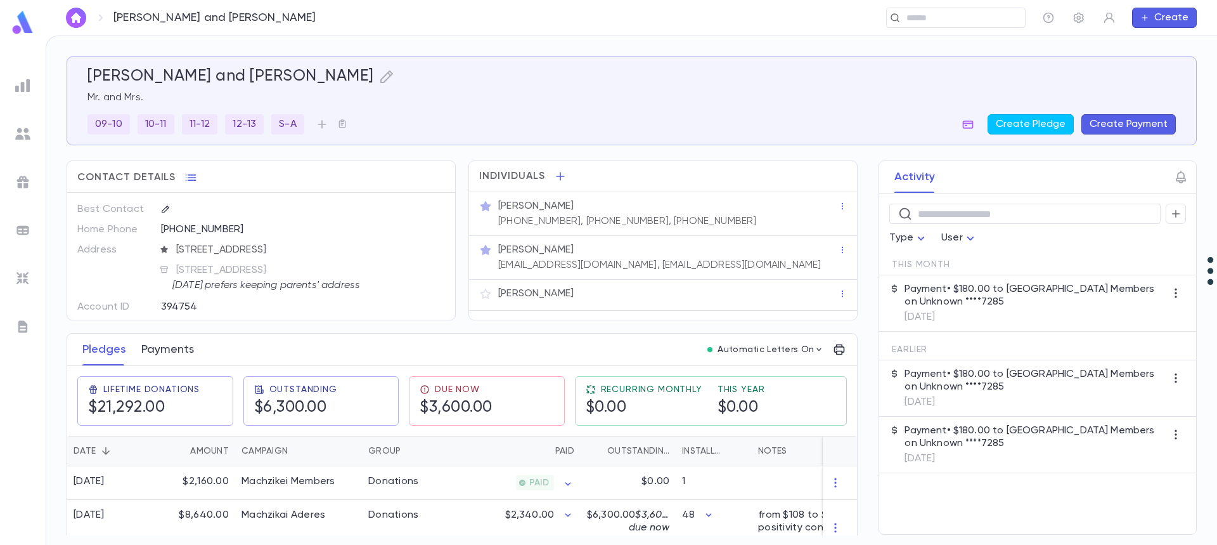
click at [170, 349] on button "Payments" at bounding box center [167, 350] width 53 height 32
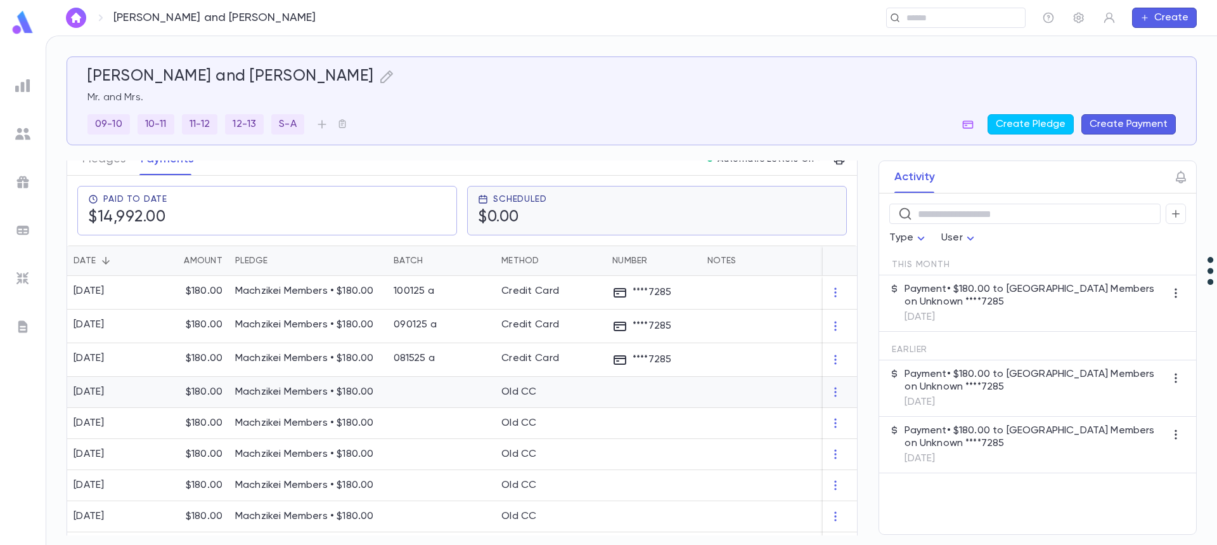
scroll to position [127, 0]
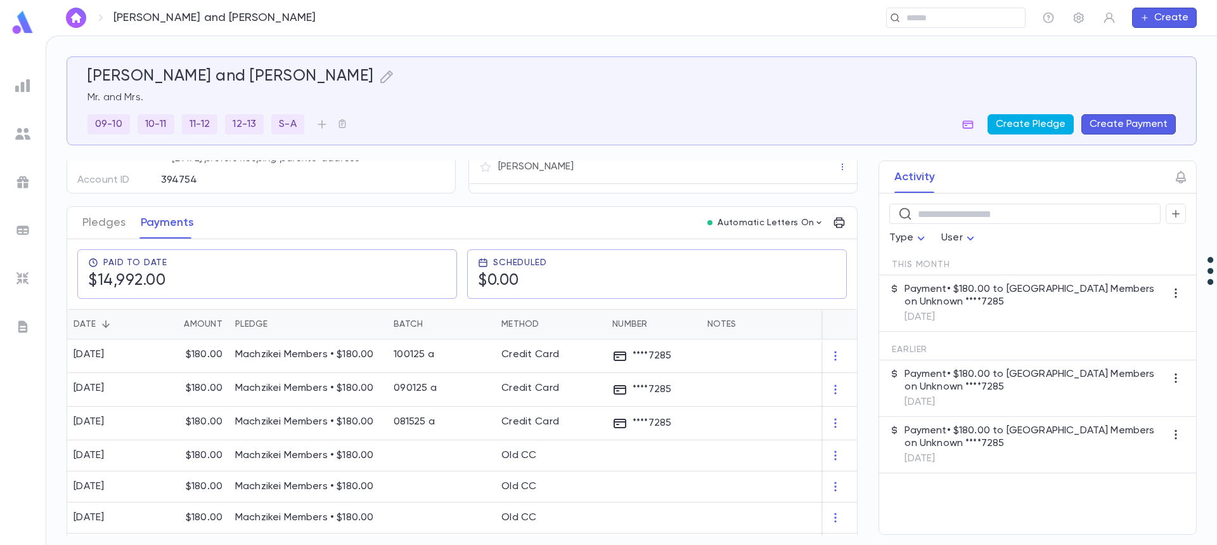
click at [1042, 126] on button "Create Pledge" at bounding box center [1031, 124] width 86 height 20
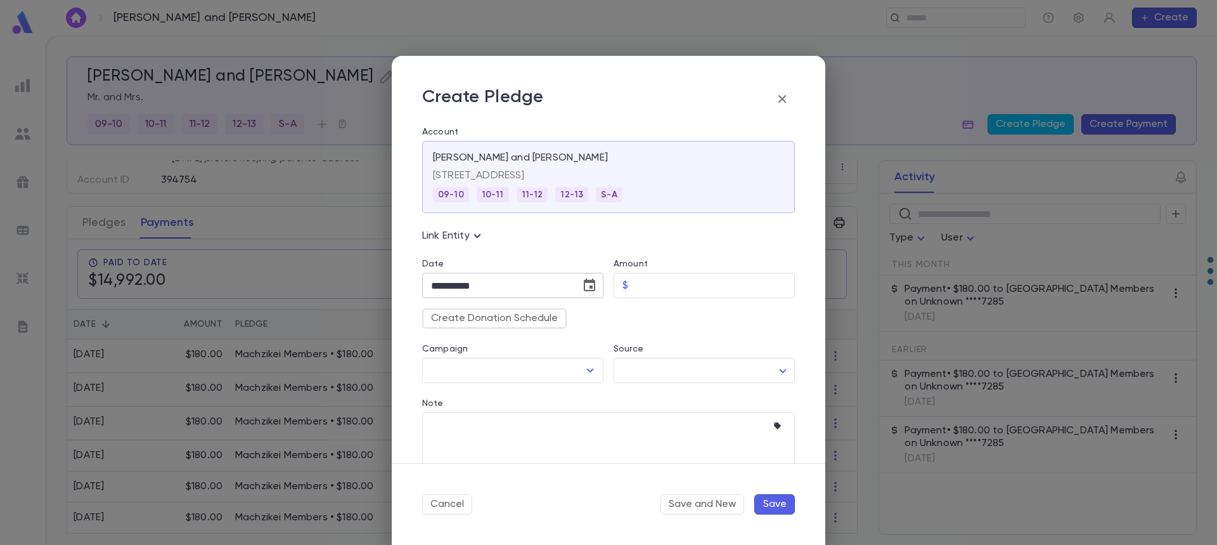
click at [587, 285] on icon "Choose date, selected date is Oct 15, 2025" at bounding box center [589, 284] width 11 height 13
click at [578, 320] on icon "Next month" at bounding box center [579, 317] width 15 height 15
click at [572, 370] on button "1" at bounding box center [572, 370] width 23 height 23
type input "**********"
click at [650, 291] on input "Amount" at bounding box center [714, 285] width 162 height 25
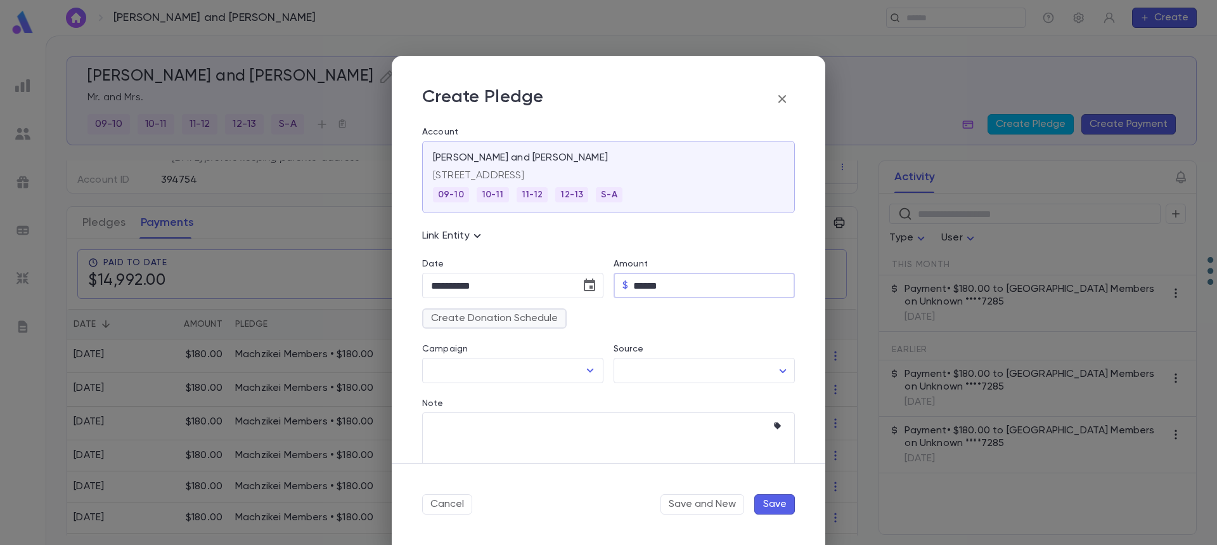
type input "******"
click at [501, 321] on button "Create Donation Schedule" at bounding box center [494, 318] width 145 height 20
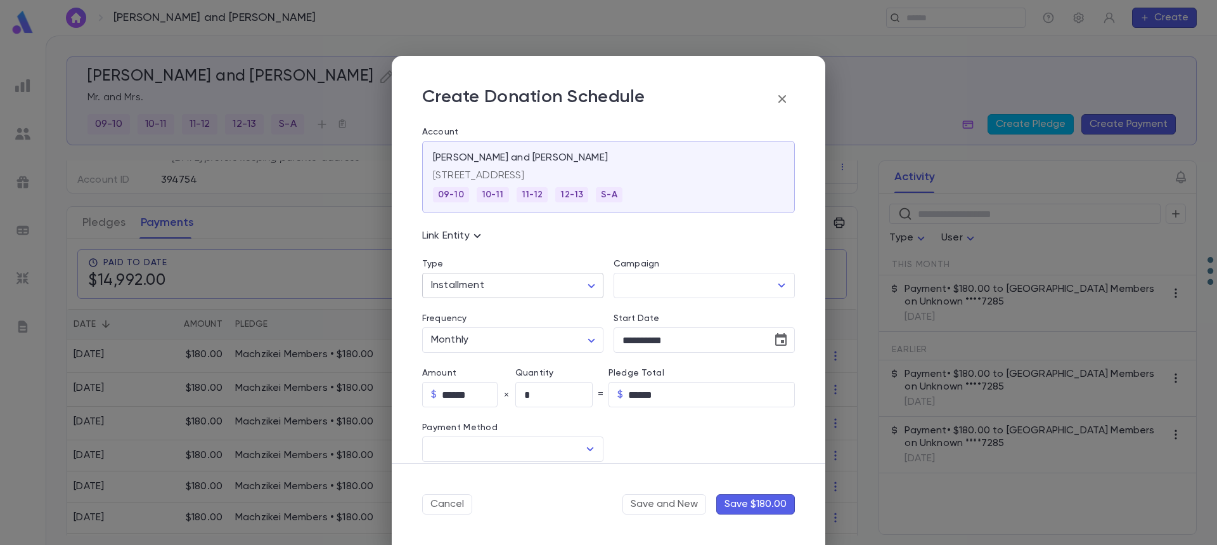
click at [505, 289] on body "Neumann, Menachem and Adina ​ Create Neumann, Menachem and Adina Mr. and Mrs. 0…" at bounding box center [608, 290] width 1217 height 509
click at [484, 334] on span "Recurring" at bounding box center [514, 333] width 157 height 13
type input "*********"
click at [630, 292] on input "Campaign" at bounding box center [694, 285] width 151 height 24
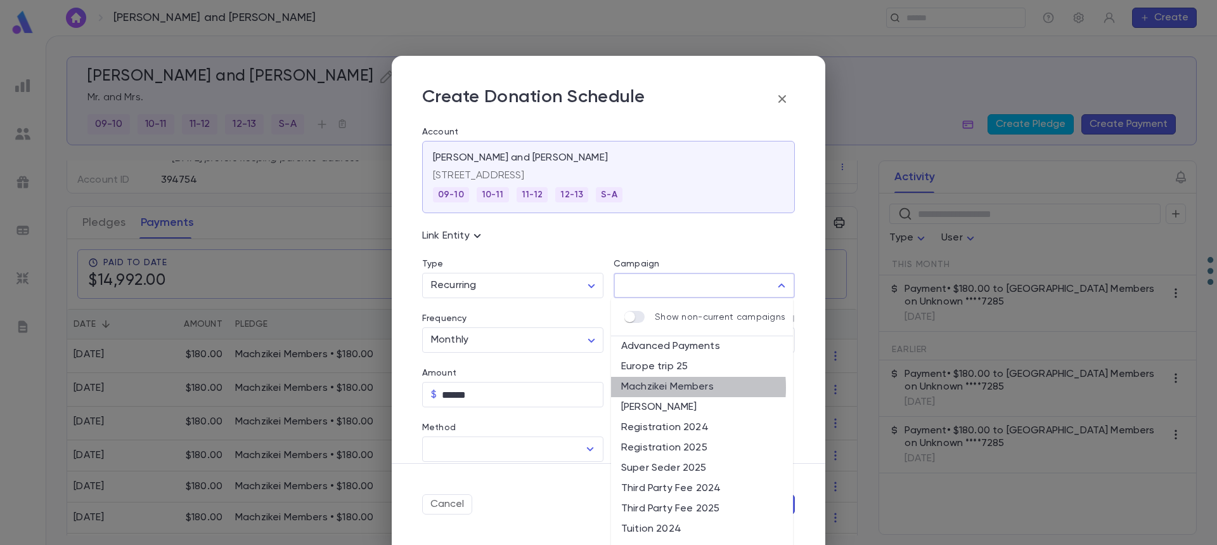
click at [653, 387] on li "Machzikei Members" at bounding box center [702, 387] width 182 height 20
type input "**********"
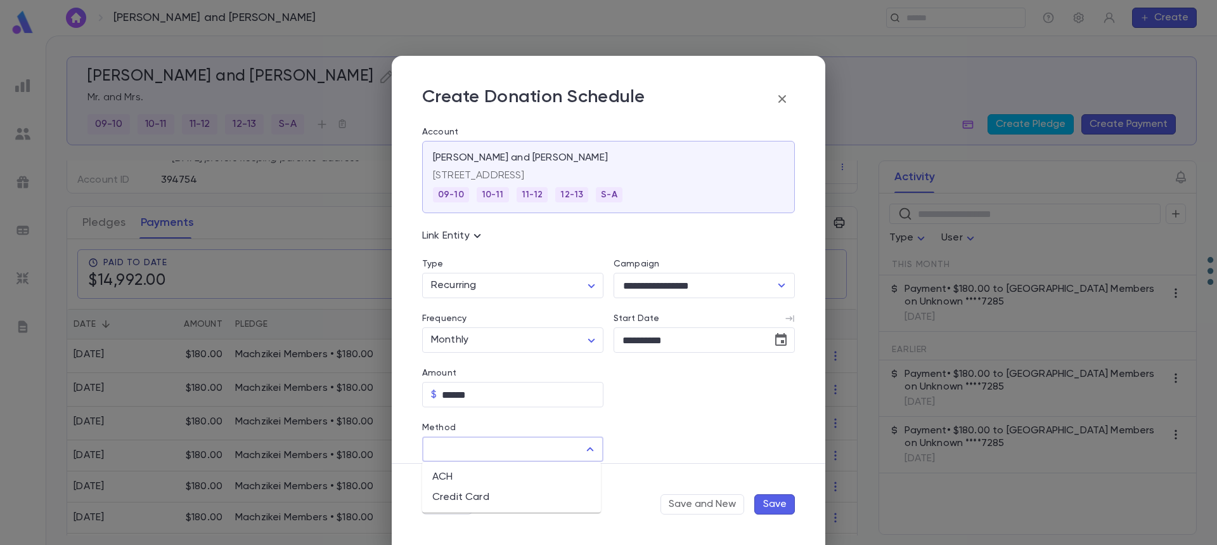
click at [556, 448] on input "Method" at bounding box center [503, 449] width 151 height 24
click at [506, 494] on li "Credit Card" at bounding box center [511, 497] width 179 height 20
type input "**********"
click at [653, 450] on input "Credit Card" at bounding box center [694, 449] width 160 height 25
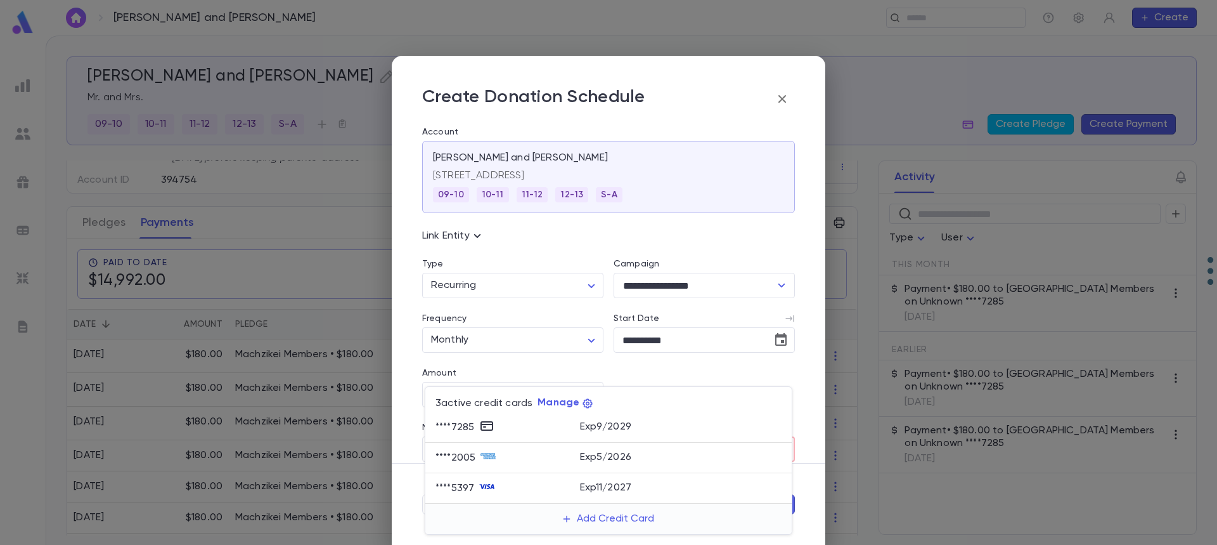
click at [650, 429] on div "Exp 9 / 2029" at bounding box center [681, 425] width 202 height 15
type input "********"
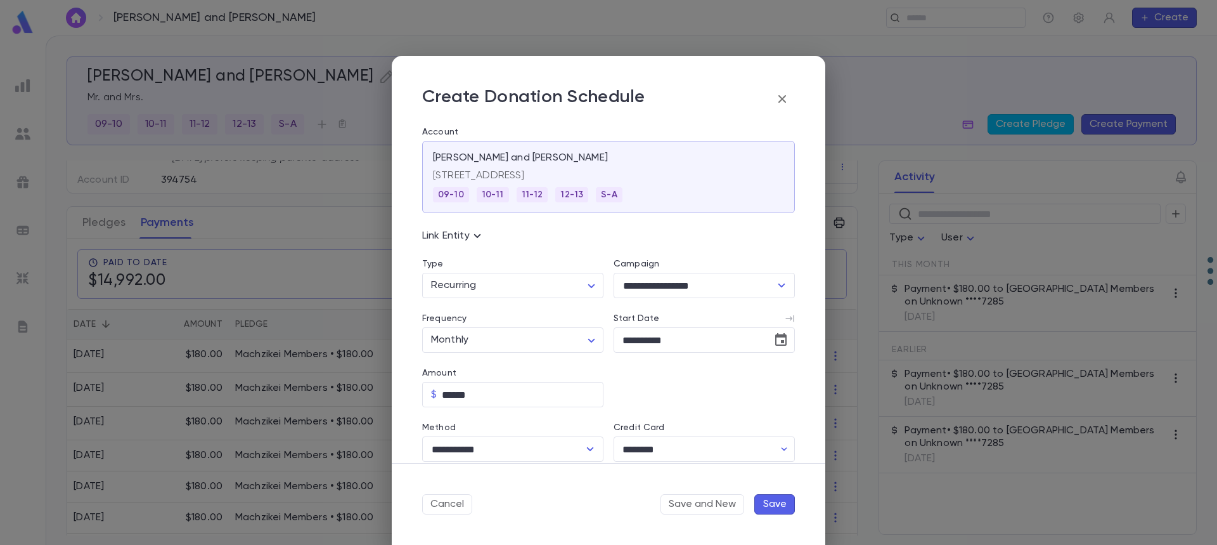
click at [761, 507] on button "Save" at bounding box center [775, 504] width 41 height 20
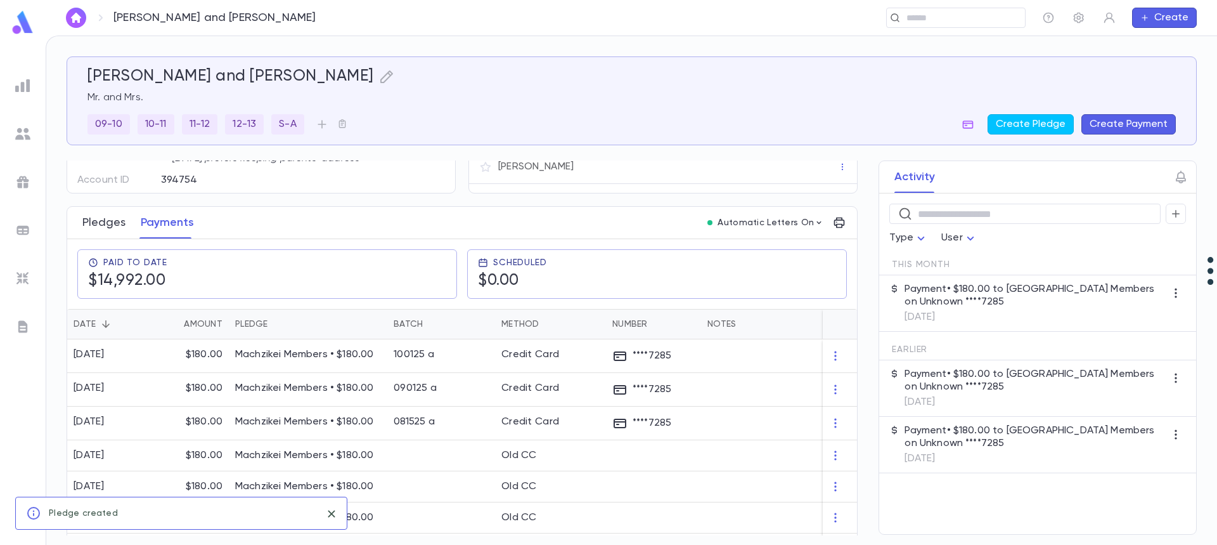
click at [108, 226] on button "Pledges" at bounding box center [103, 223] width 43 height 32
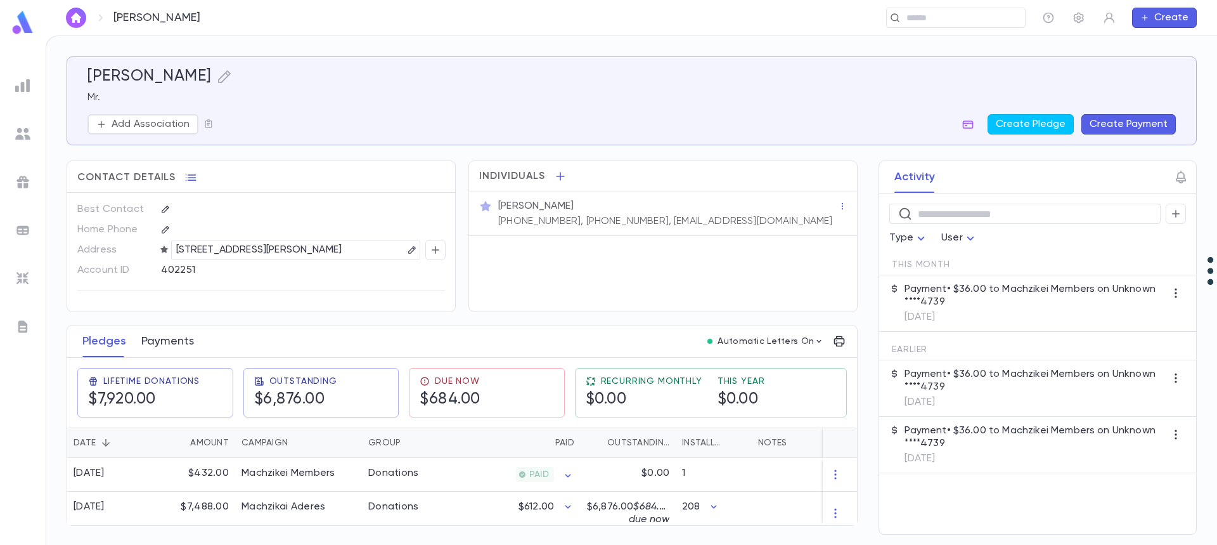
click at [183, 341] on button "Payments" at bounding box center [167, 341] width 53 height 32
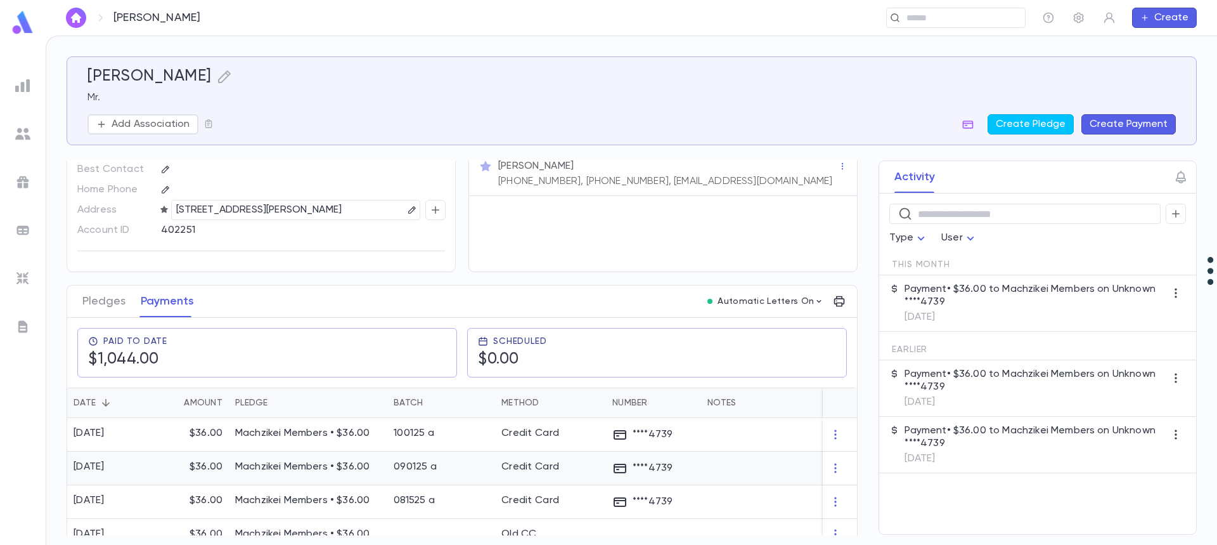
scroll to position [127, 0]
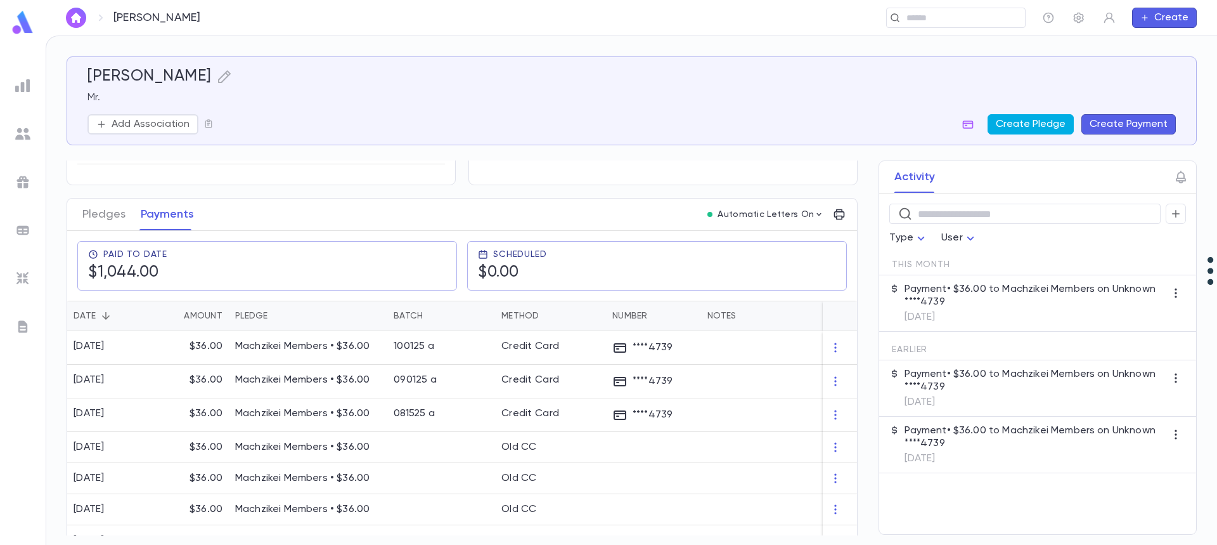
click at [1029, 124] on button "Create Pledge" at bounding box center [1031, 124] width 86 height 20
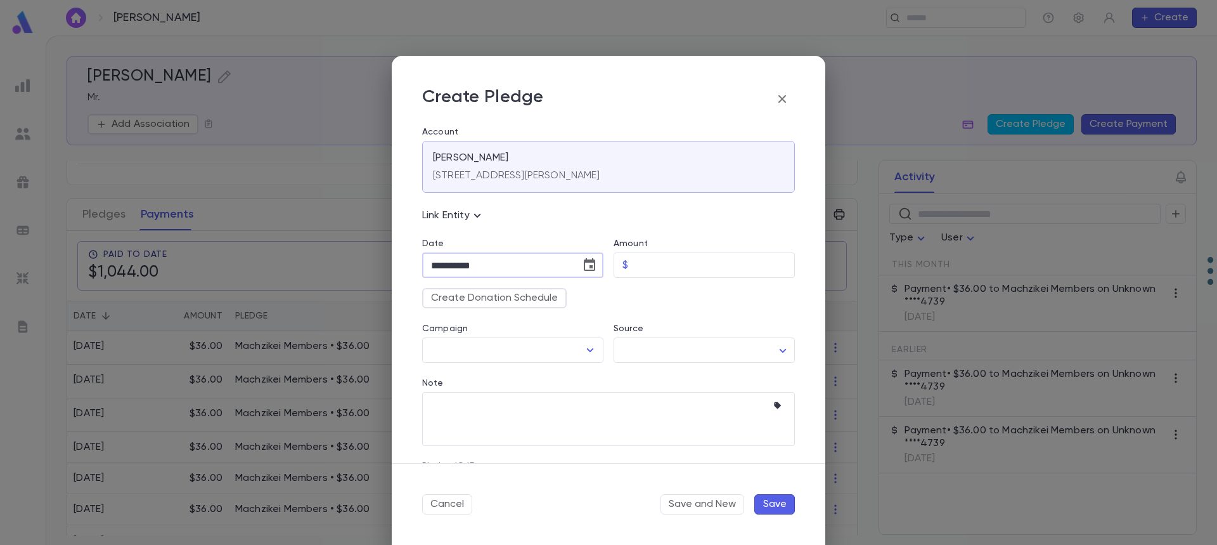
click at [510, 267] on input "**********" at bounding box center [497, 265] width 150 height 25
click at [590, 268] on icon "Choose date, selected date is Oct 15, 2025" at bounding box center [589, 264] width 11 height 13
click at [578, 296] on icon "Next month" at bounding box center [579, 297] width 15 height 15
click at [568, 349] on button "1" at bounding box center [572, 350] width 23 height 23
type input "**********"
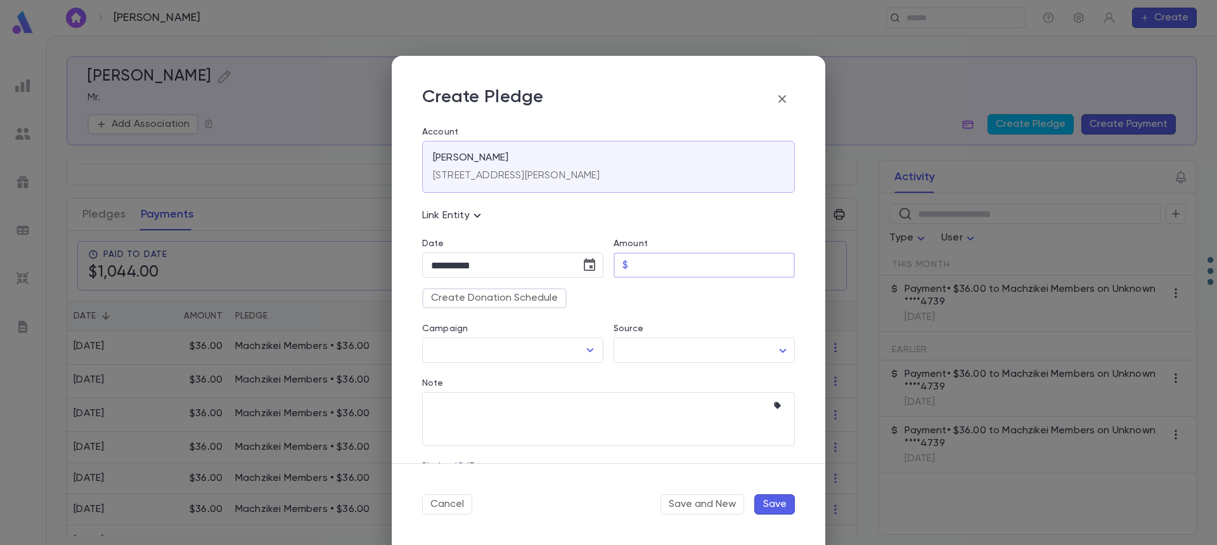
click at [655, 259] on input "Amount" at bounding box center [714, 265] width 162 height 25
type input "*****"
click at [522, 294] on button "Create Donation Schedule" at bounding box center [494, 298] width 145 height 20
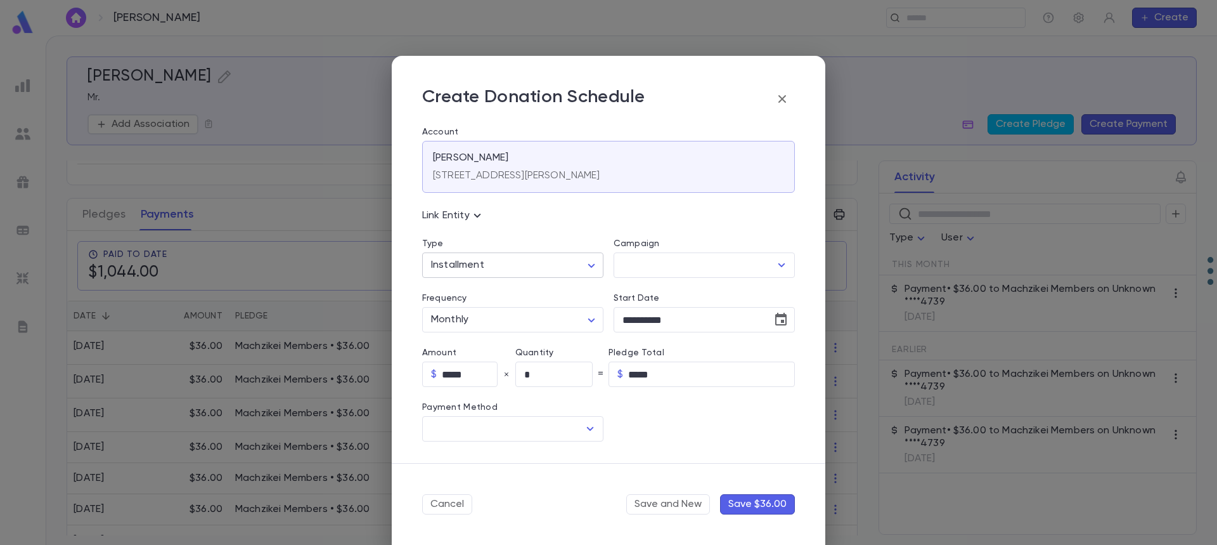
click at [528, 264] on body "[PERSON_NAME] ​ Create [PERSON_NAME] Mr. Add Association Create Pledge Create P…" at bounding box center [608, 290] width 1217 height 509
click at [525, 312] on span "Recurring" at bounding box center [514, 312] width 157 height 13
type input "*********"
click at [649, 262] on input "Campaign" at bounding box center [694, 265] width 151 height 24
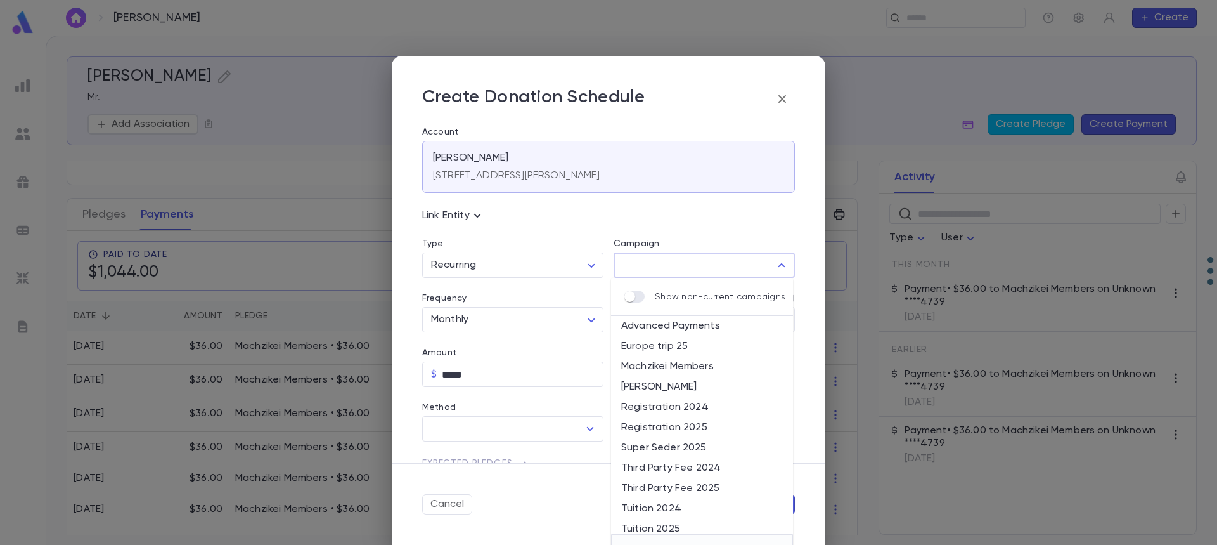
click at [664, 365] on li "Machzikei Members" at bounding box center [702, 366] width 182 height 20
type input "**********"
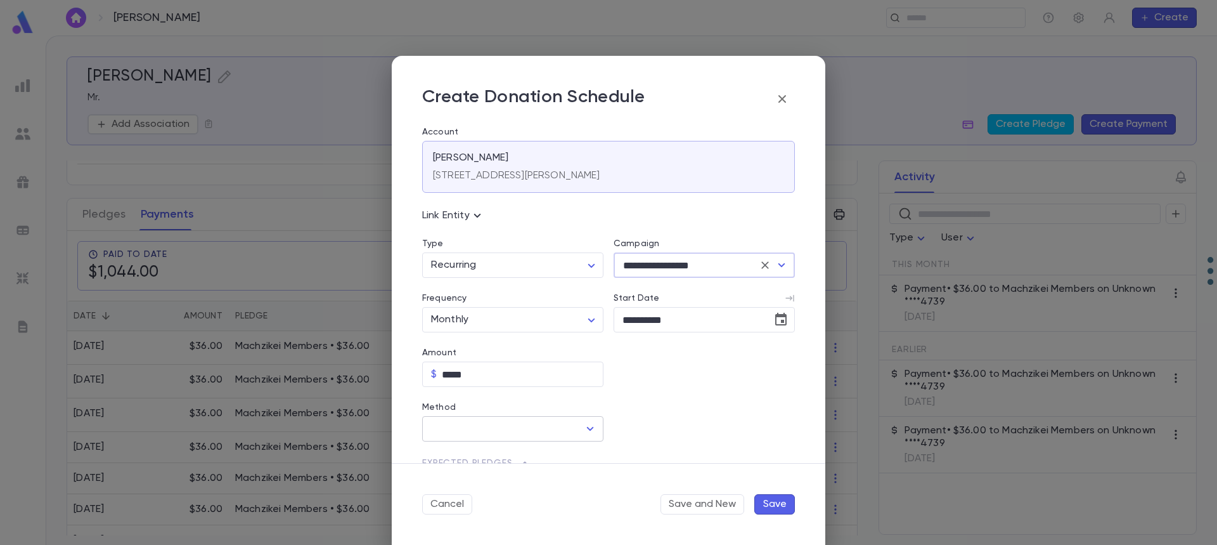
click at [474, 425] on input "Method" at bounding box center [503, 429] width 151 height 24
click at [474, 426] on input "Method" at bounding box center [503, 429] width 151 height 24
click at [470, 431] on input "Method" at bounding box center [503, 429] width 151 height 24
click at [456, 476] on li "Credit Card" at bounding box center [511, 477] width 179 height 20
type input "**********"
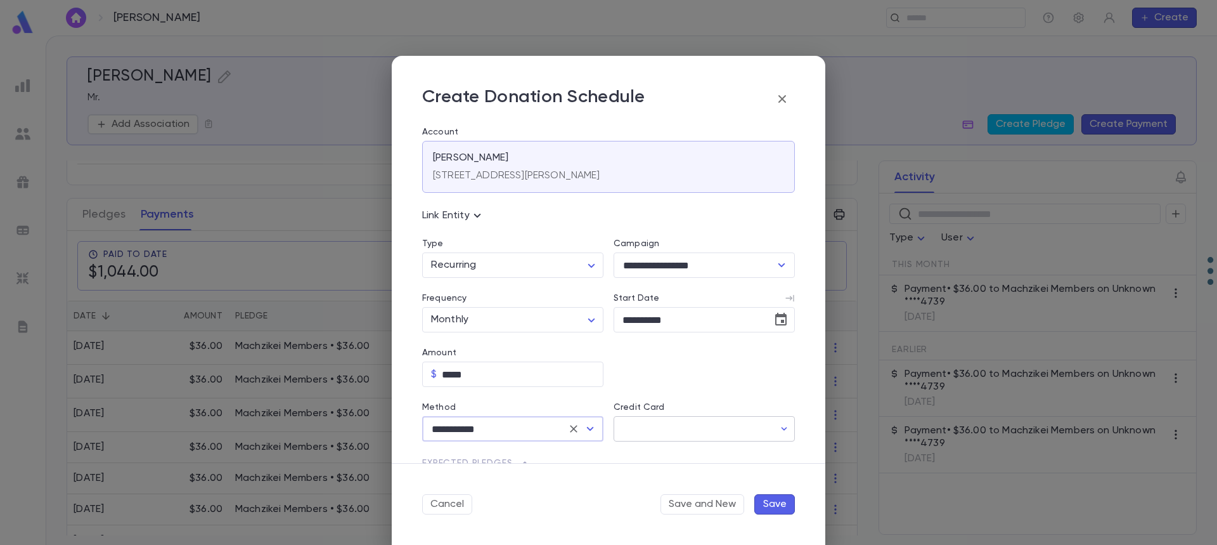
click at [650, 431] on input "Credit Card" at bounding box center [694, 429] width 160 height 25
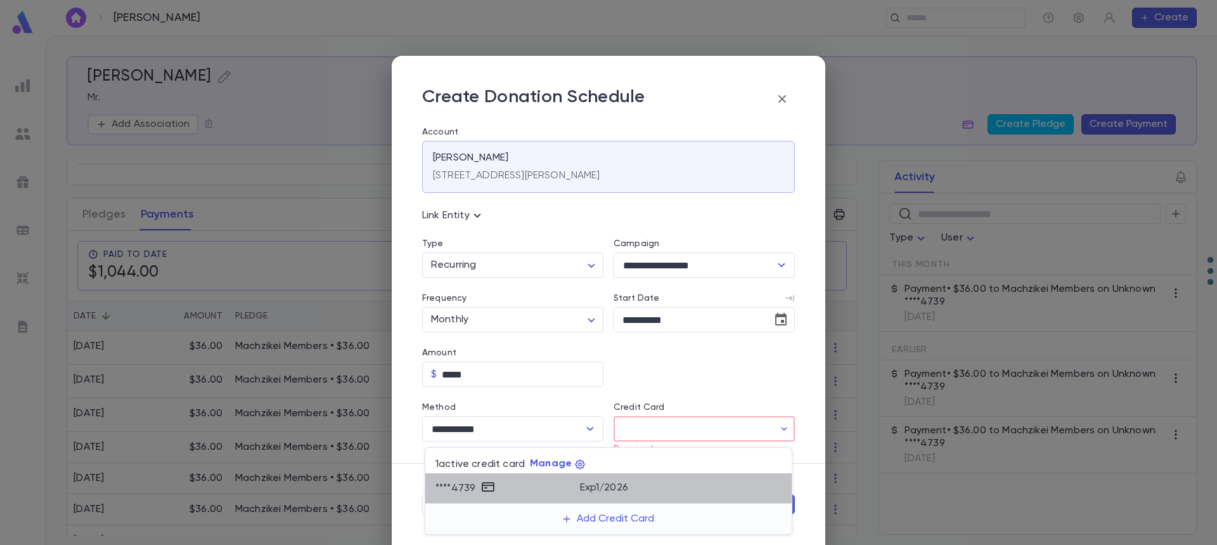
click at [633, 486] on div "Exp 1 / 2026" at bounding box center [681, 486] width 202 height 15
type input "********"
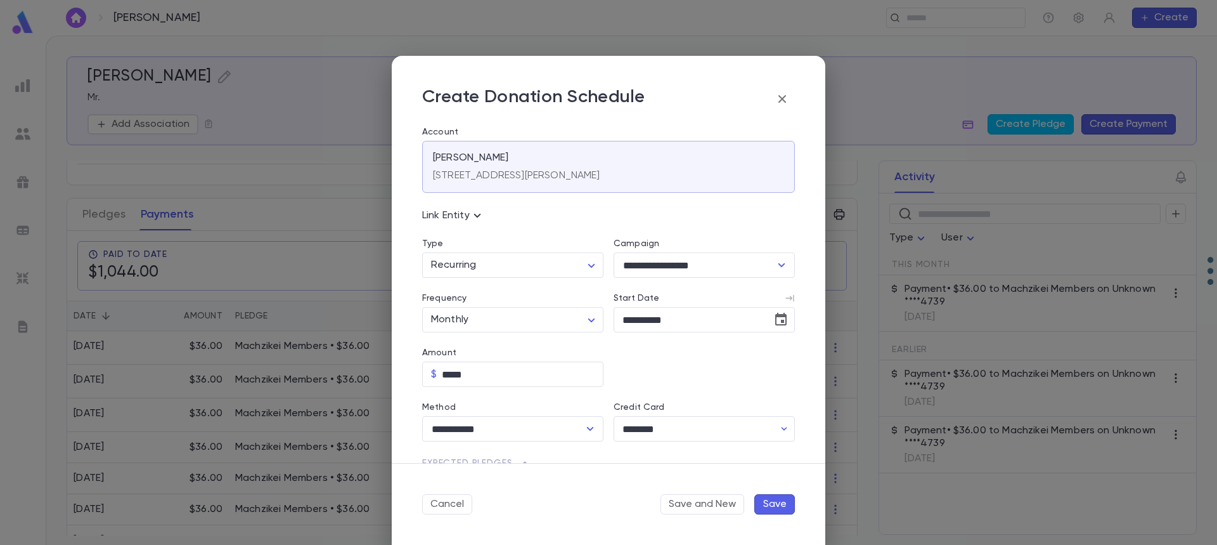
click at [773, 505] on button "Save" at bounding box center [775, 504] width 41 height 20
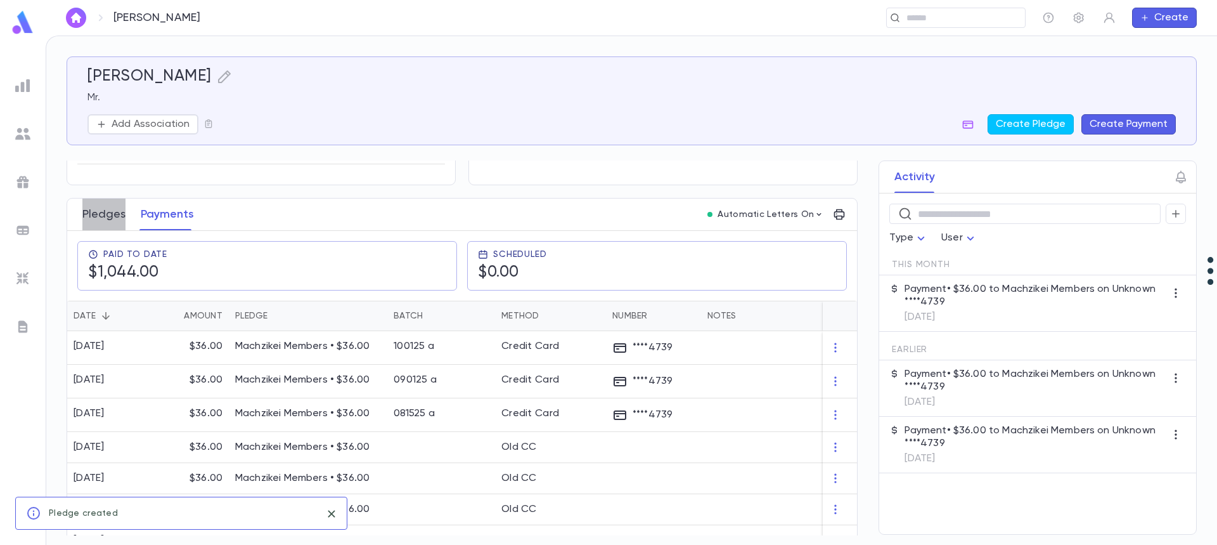
click at [108, 217] on button "Pledges" at bounding box center [103, 214] width 43 height 32
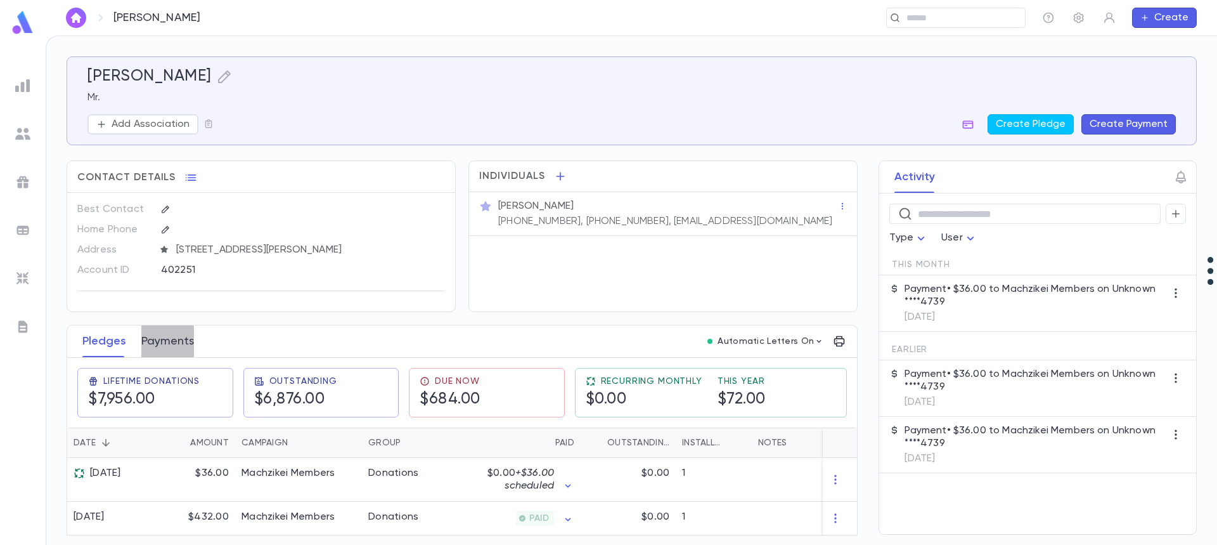
click at [165, 342] on button "Payments" at bounding box center [167, 341] width 53 height 32
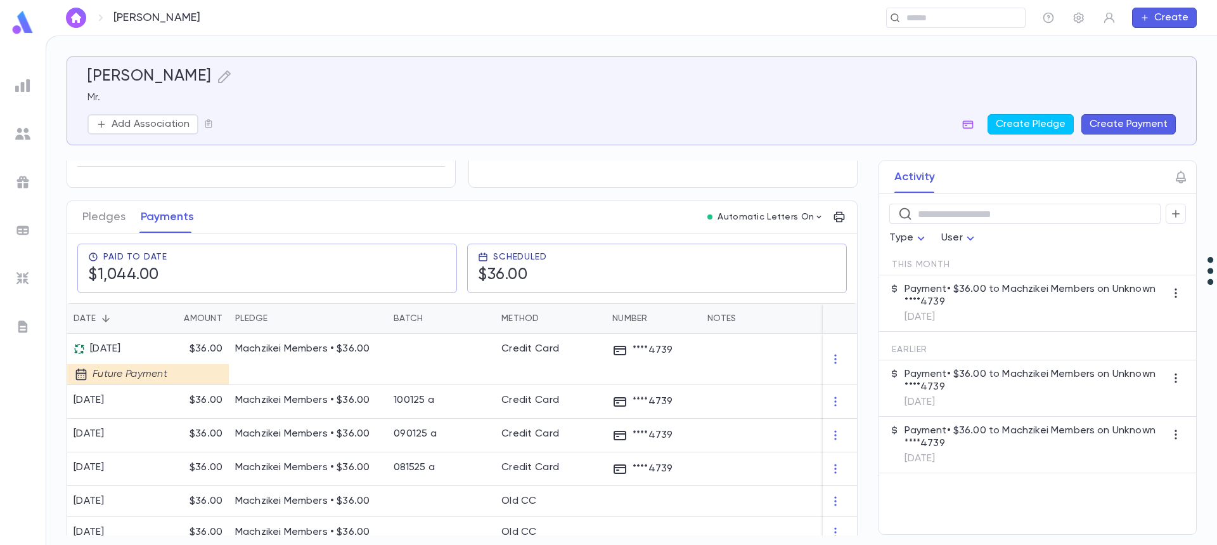
scroll to position [127, 0]
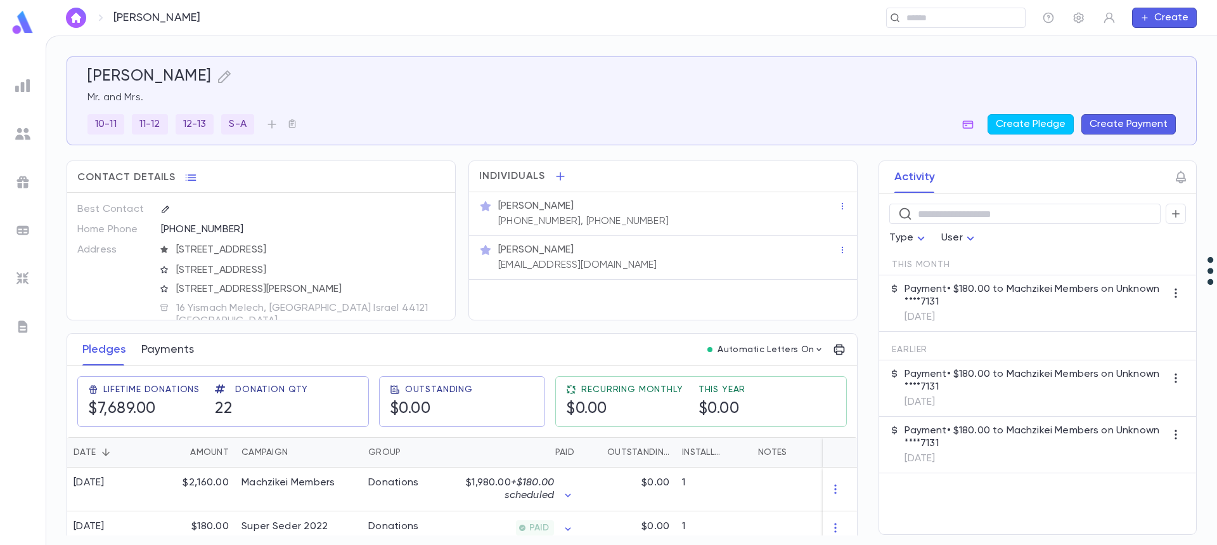
click at [151, 351] on button "Payments" at bounding box center [167, 350] width 53 height 32
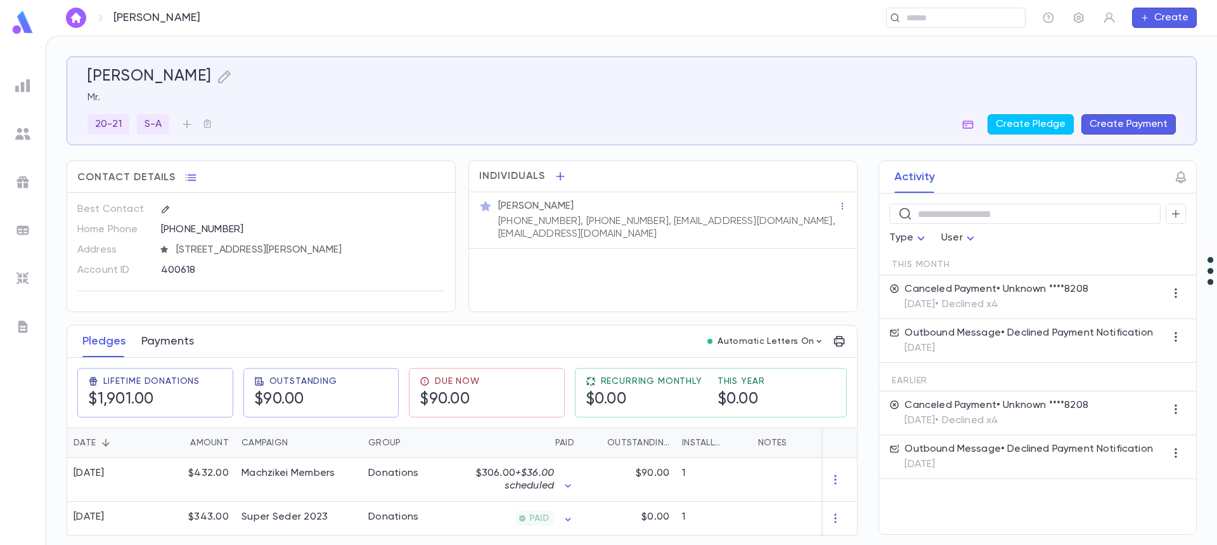
click at [172, 342] on button "Payments" at bounding box center [167, 341] width 53 height 32
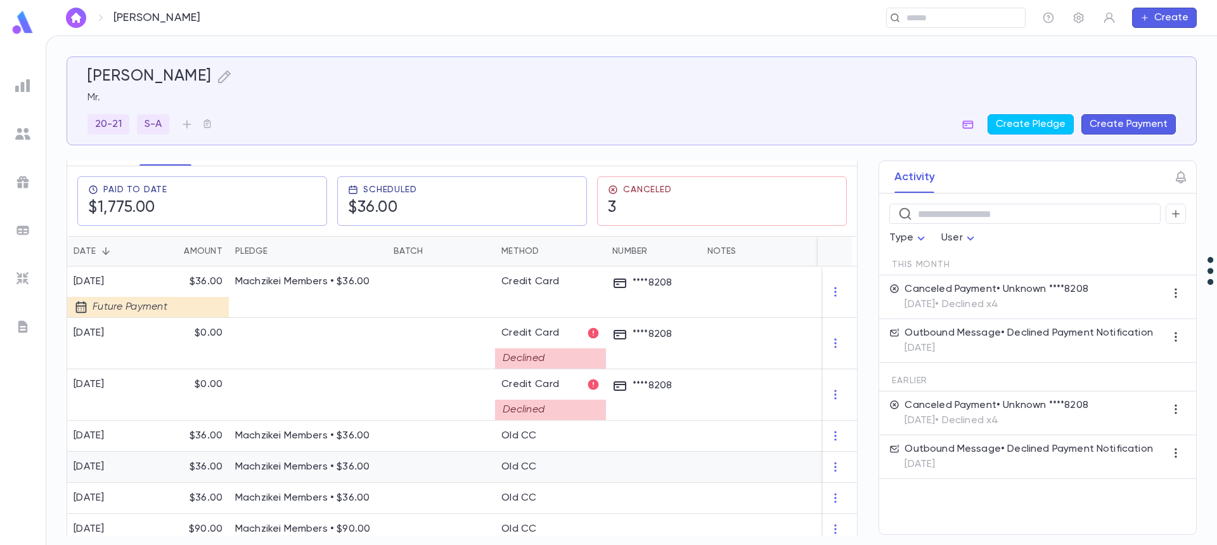
scroll to position [190, 0]
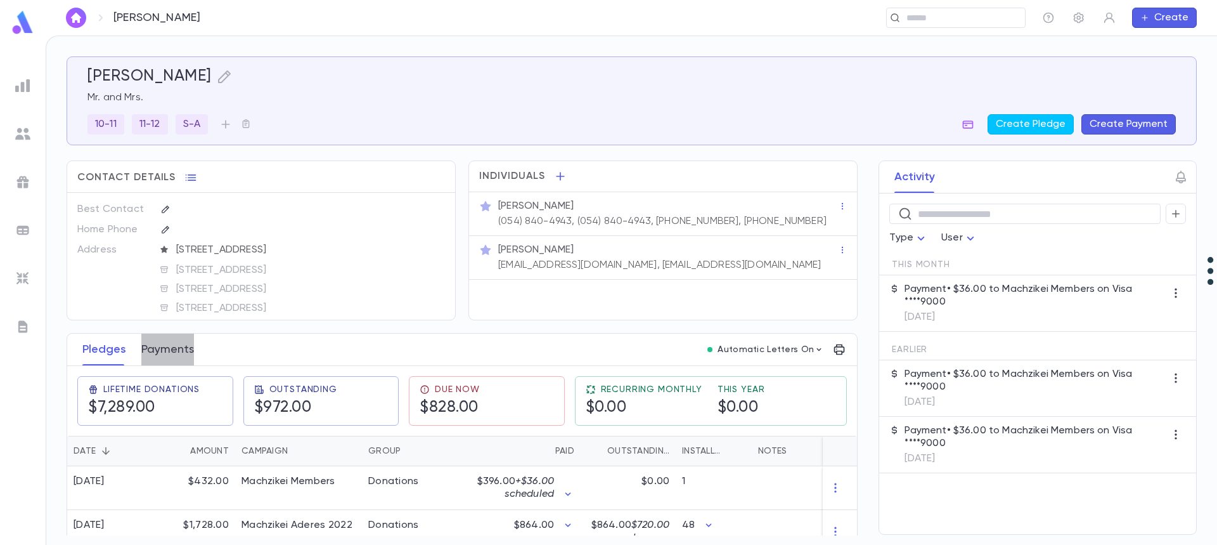
click at [172, 345] on button "Payments" at bounding box center [167, 350] width 53 height 32
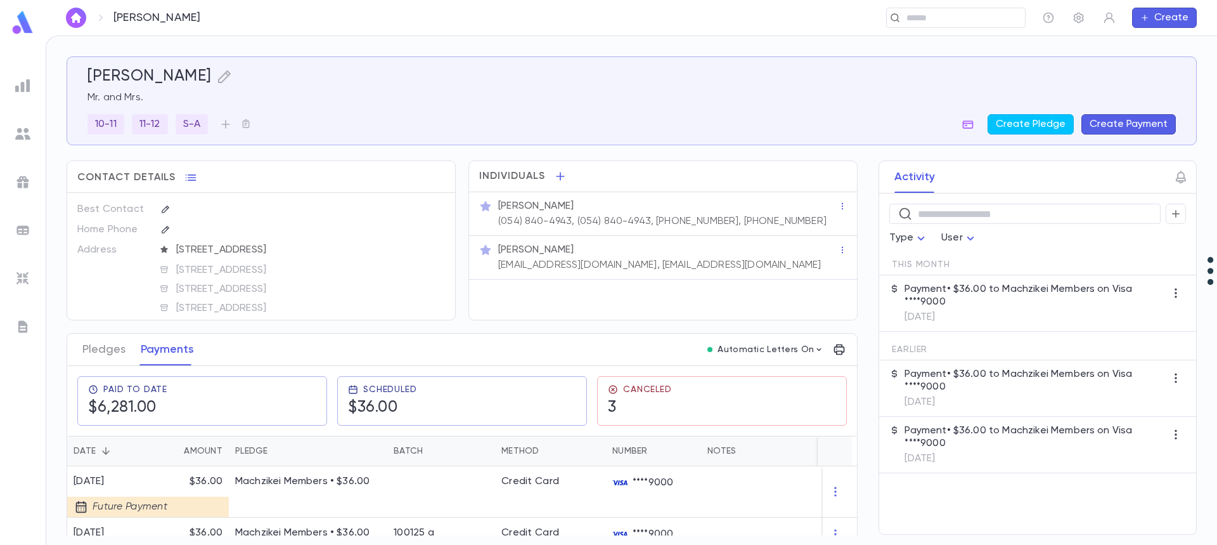
scroll to position [63, 0]
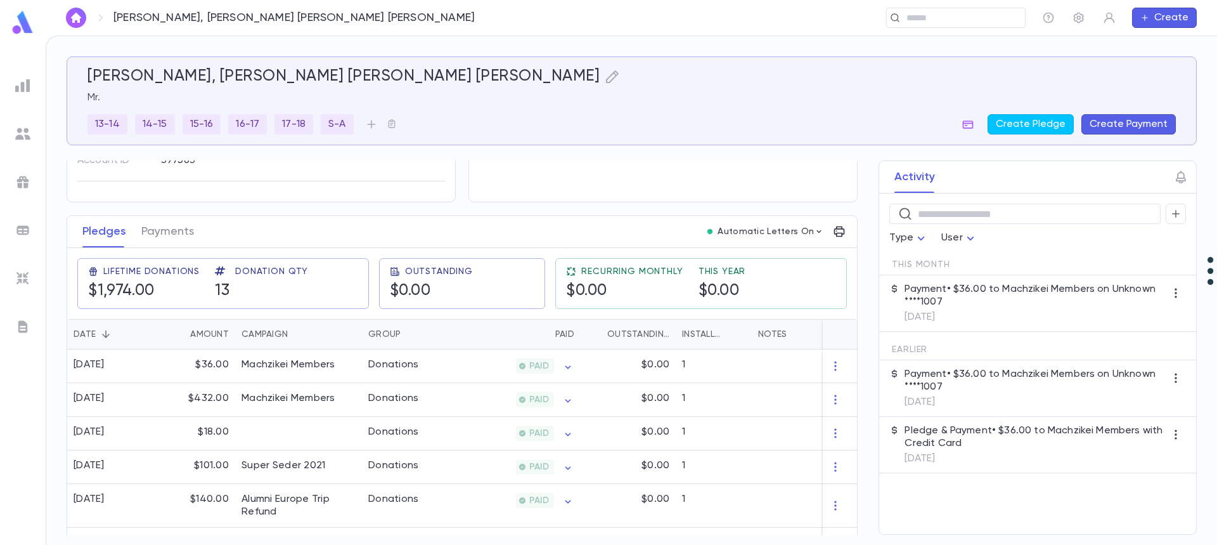
scroll to position [127, 0]
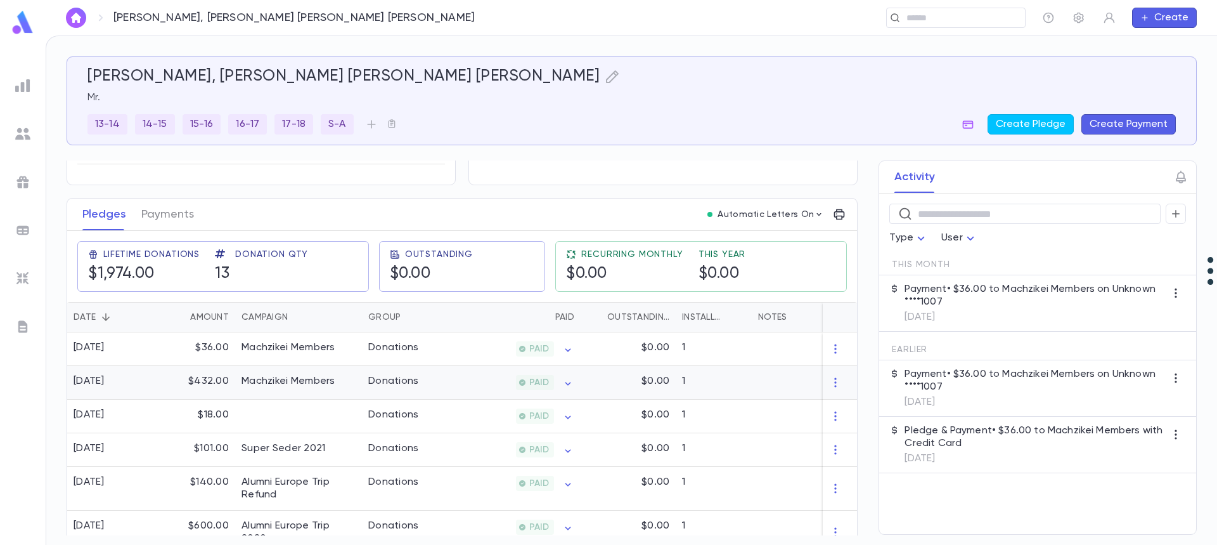
click at [105, 386] on div "[DATE]" at bounding box center [89, 381] width 31 height 13
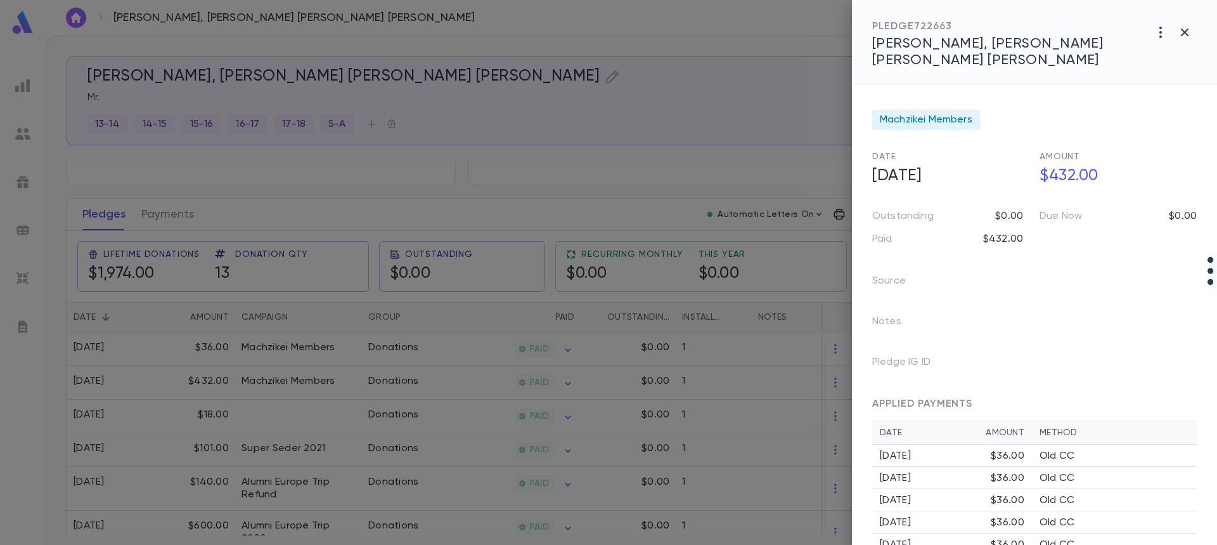
click at [488, 353] on div at bounding box center [608, 272] width 1217 height 545
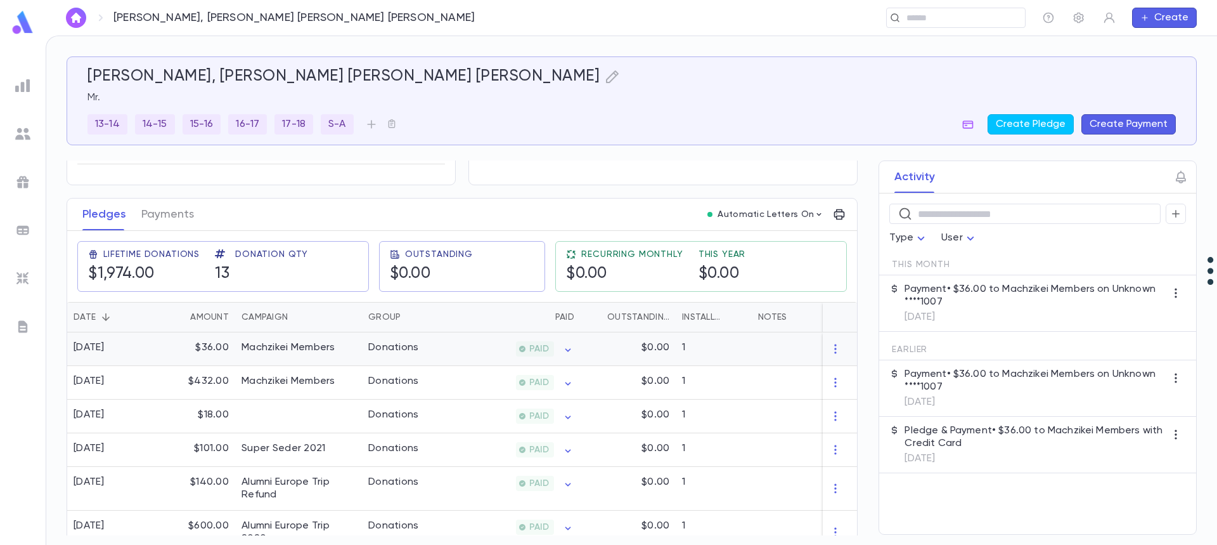
click at [488, 353] on div "PAID" at bounding box center [519, 349] width 124 height 34
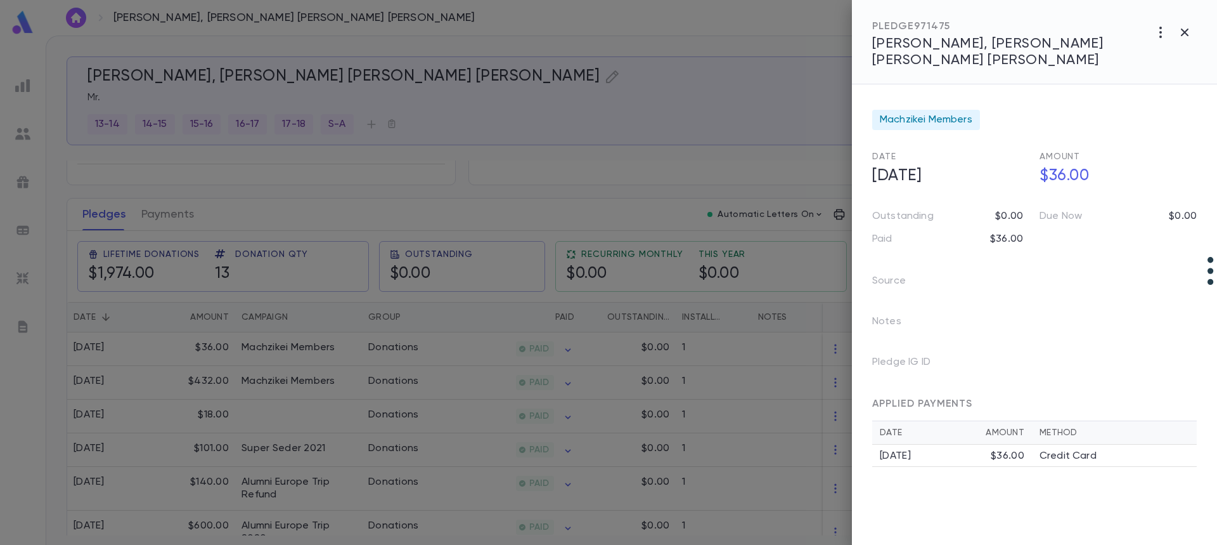
click at [171, 214] on div at bounding box center [608, 272] width 1217 height 545
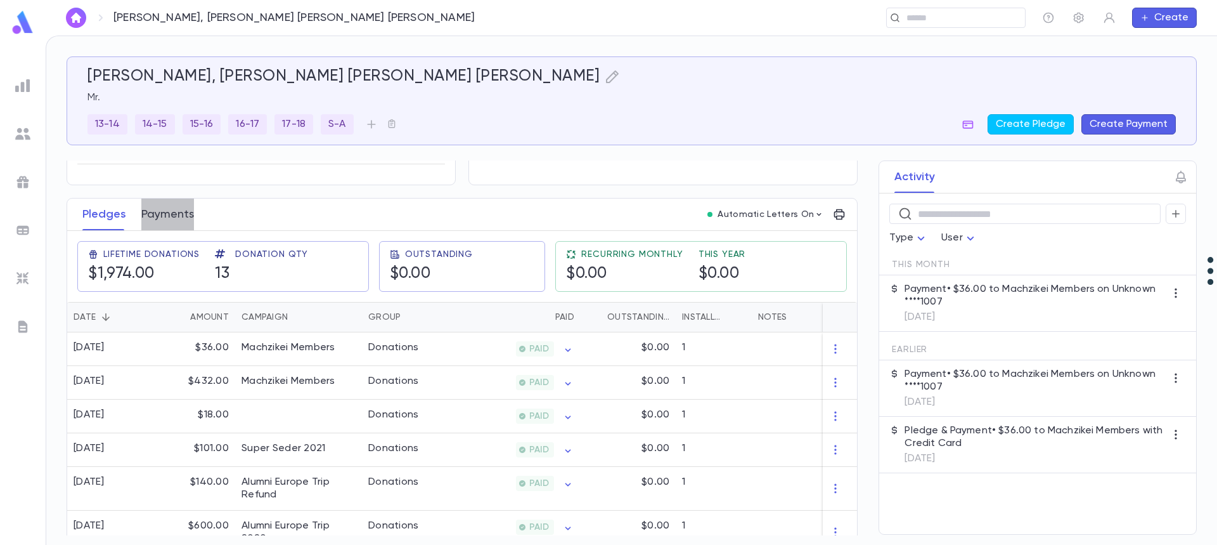
click at [172, 214] on button "Payments" at bounding box center [167, 214] width 53 height 32
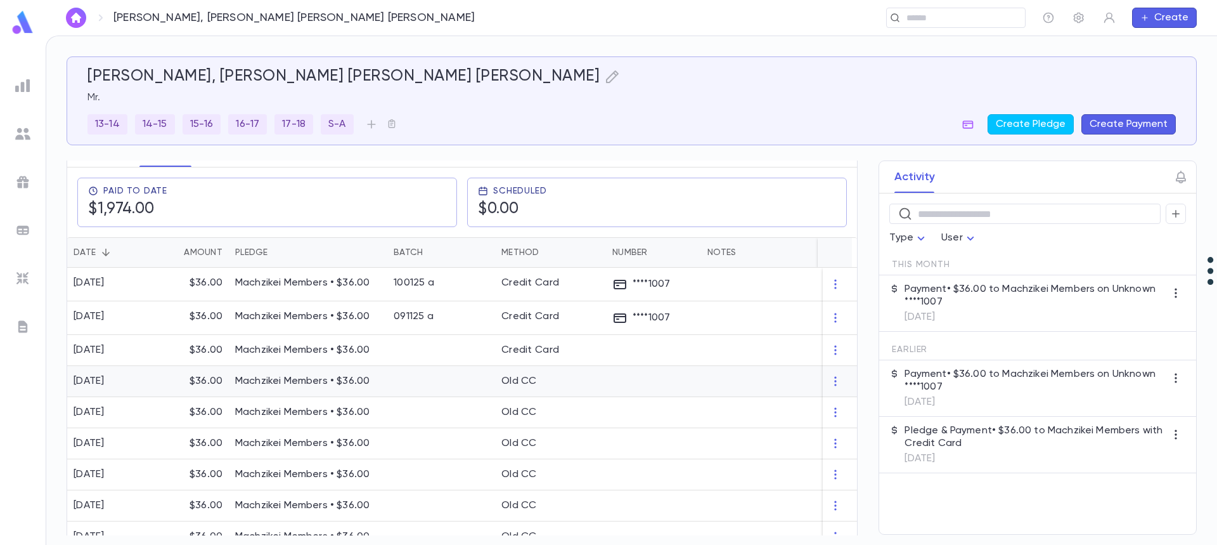
scroll to position [127, 0]
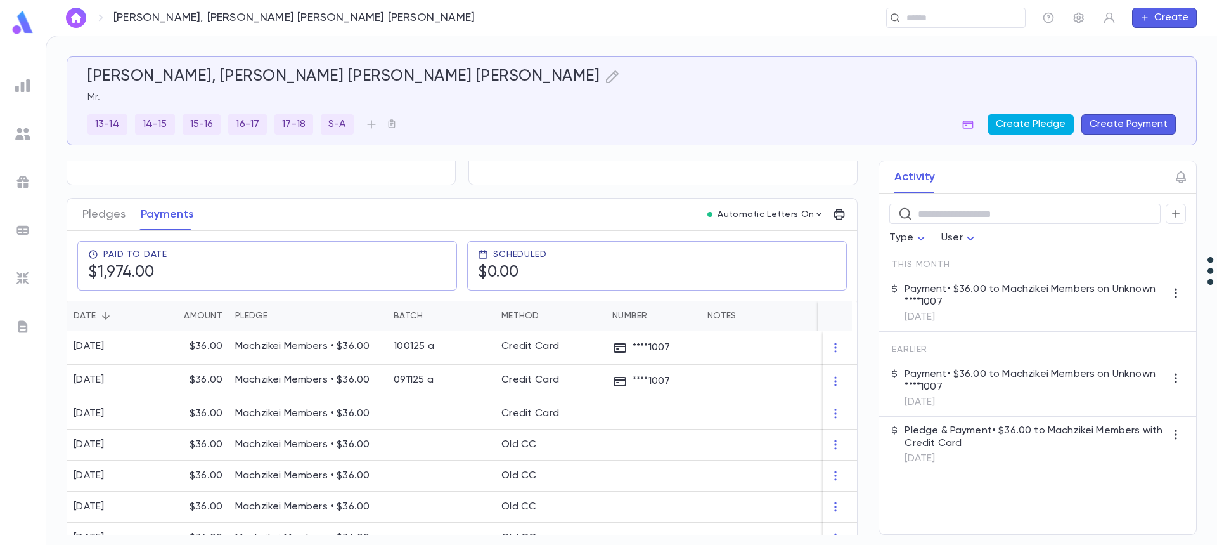
click at [1023, 123] on button "Create Pledge" at bounding box center [1031, 124] width 86 height 20
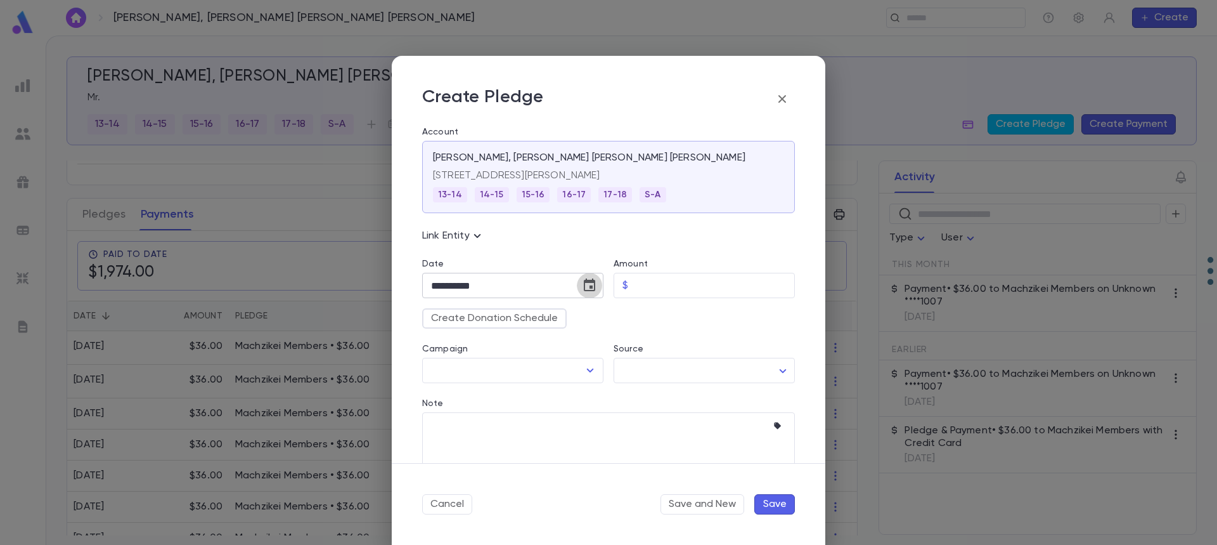
click at [592, 287] on icon "Choose date, selected date is Oct 15, 2025" at bounding box center [589, 284] width 11 height 13
click at [585, 311] on icon "Next month" at bounding box center [579, 317] width 15 height 15
click at [571, 372] on button "1" at bounding box center [572, 370] width 23 height 23
type input "**********"
click at [659, 287] on input "Amount" at bounding box center [714, 285] width 162 height 25
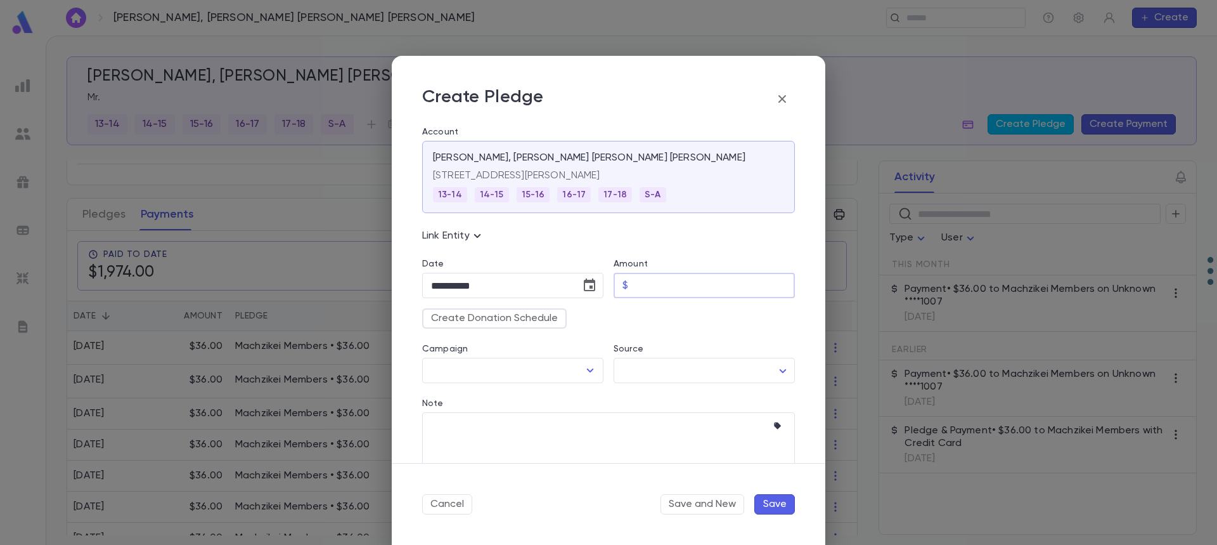
type input "*****"
click at [523, 319] on button "Create Donation Schedule" at bounding box center [494, 318] width 145 height 20
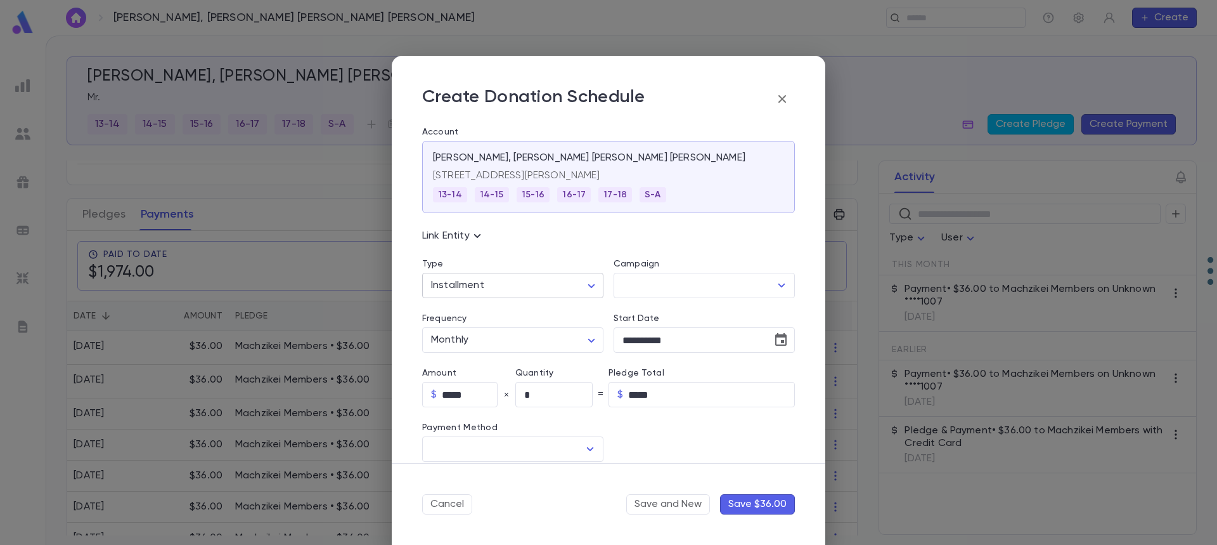
click at [516, 289] on body "Pereira, Rodrigues Pereira, Moshe Chaim Dovid ​ Create Pereira, Rodrigues Perei…" at bounding box center [608, 290] width 1217 height 509
click at [517, 330] on span "Recurring" at bounding box center [514, 333] width 157 height 13
type input "*********"
click at [614, 294] on div "​" at bounding box center [704, 285] width 181 height 25
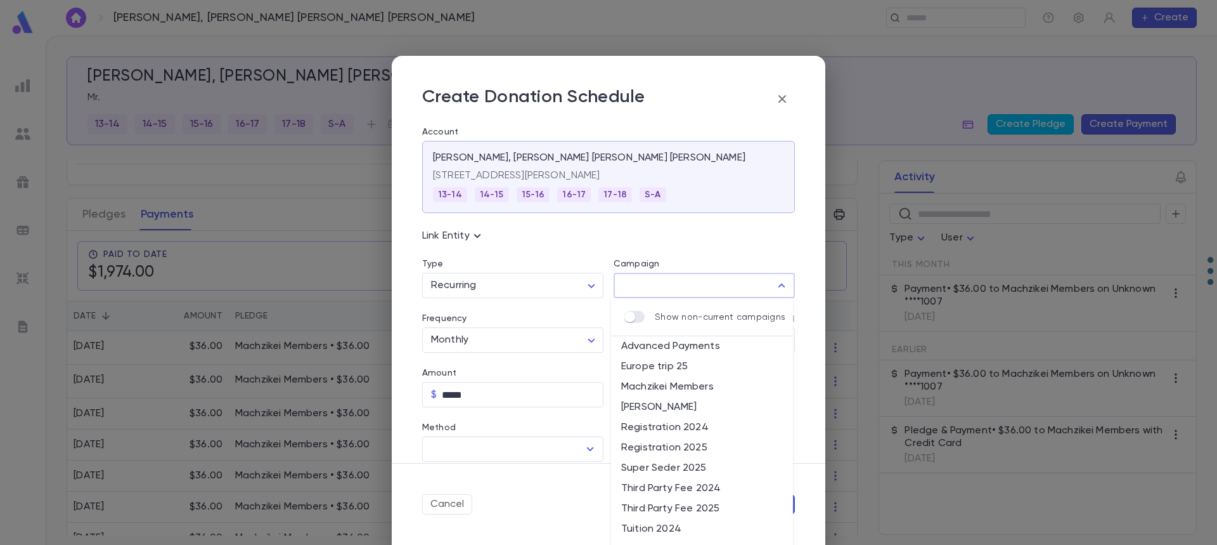
click at [635, 291] on input "Campaign" at bounding box center [694, 285] width 151 height 24
click at [682, 384] on li "Machzikei Members" at bounding box center [702, 387] width 182 height 20
type input "**********"
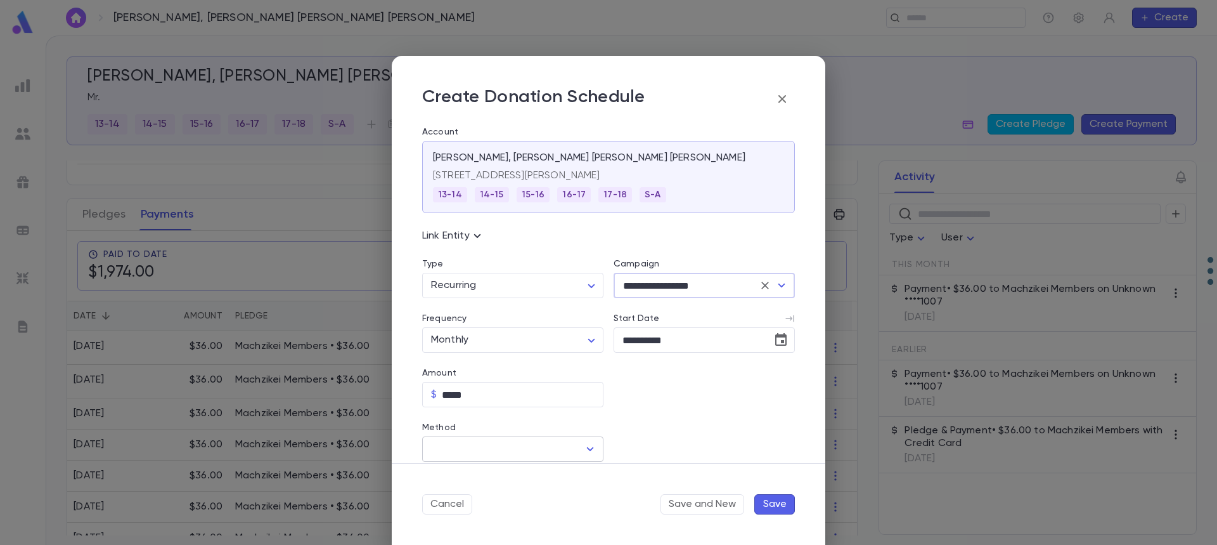
click at [481, 449] on input "Method" at bounding box center [503, 449] width 151 height 24
click at [472, 497] on li "Credit Card" at bounding box center [511, 497] width 179 height 20
type input "**********"
click at [642, 443] on input "Credit Card" at bounding box center [694, 449] width 160 height 25
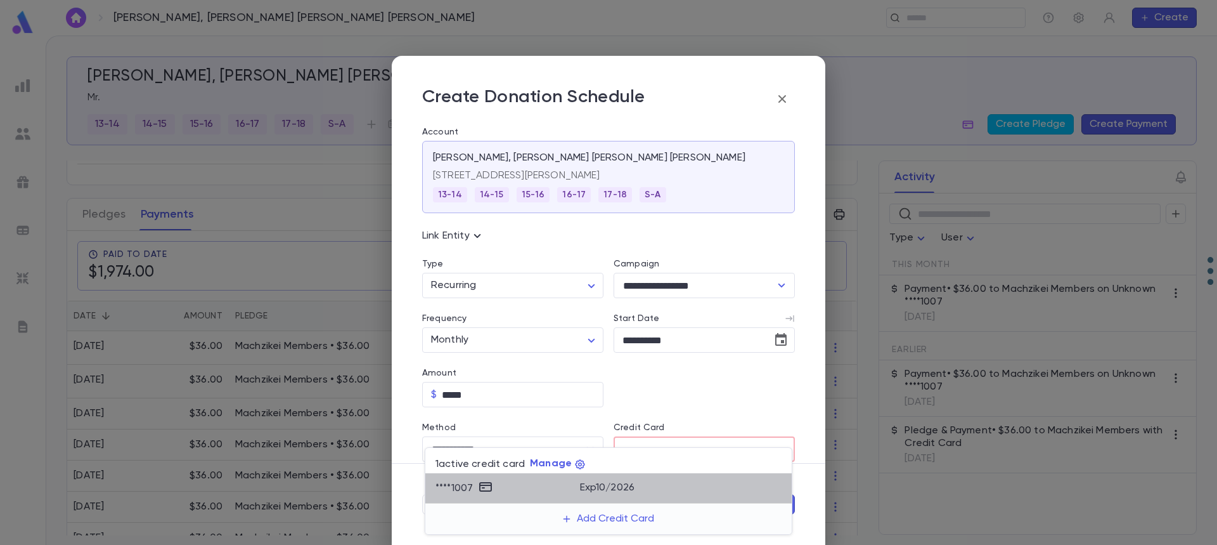
click at [621, 486] on p "Exp 10 / 2026" at bounding box center [607, 487] width 55 height 13
type input "********"
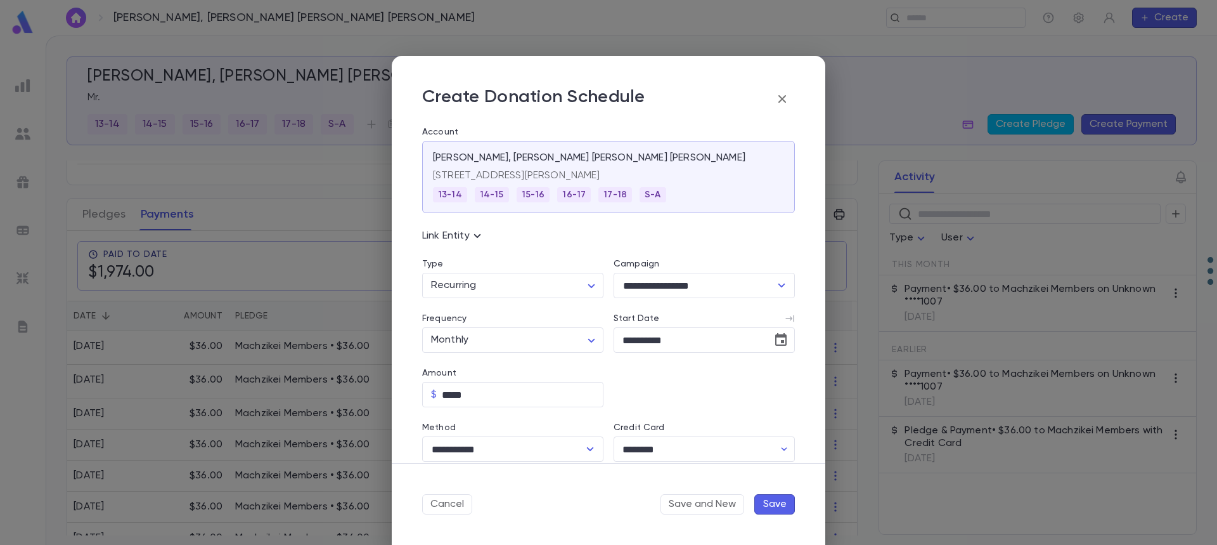
click at [781, 507] on button "Save" at bounding box center [775, 504] width 41 height 20
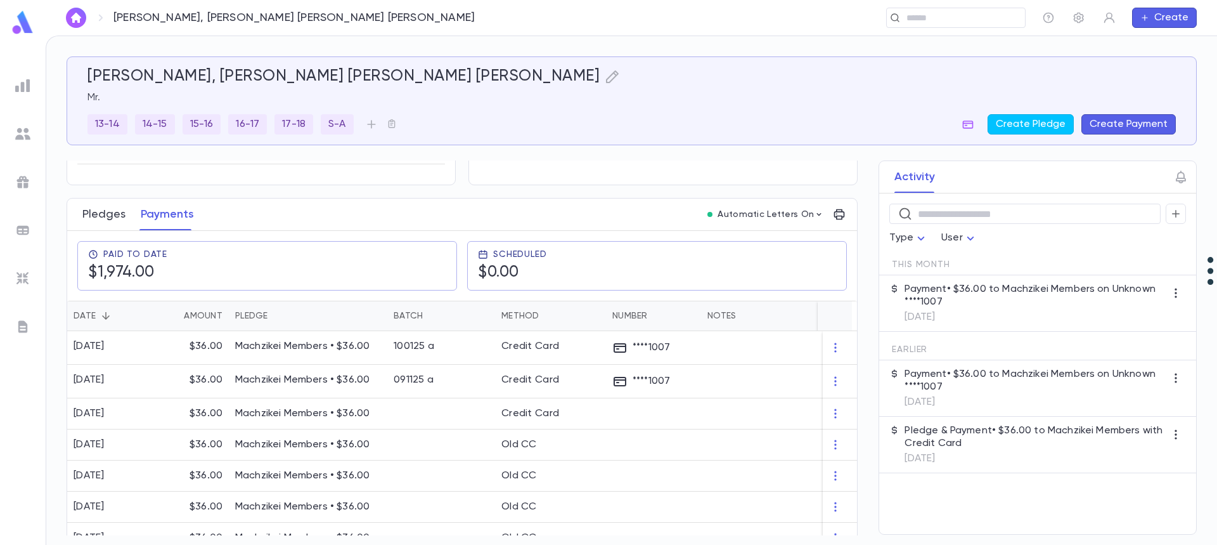
click at [115, 217] on button "Pledges" at bounding box center [103, 214] width 43 height 32
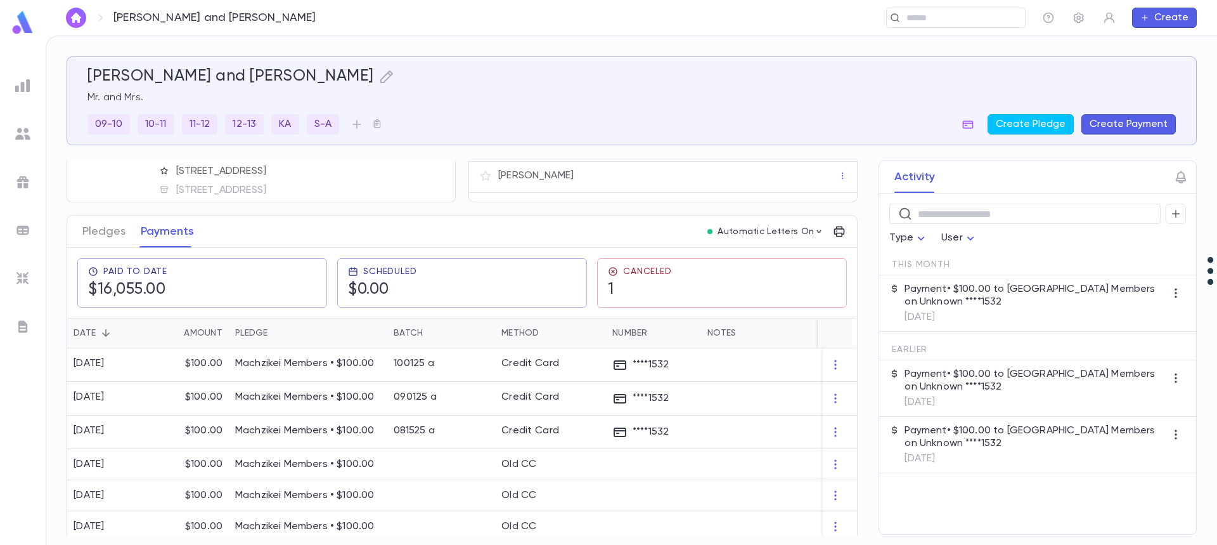
scroll to position [127, 0]
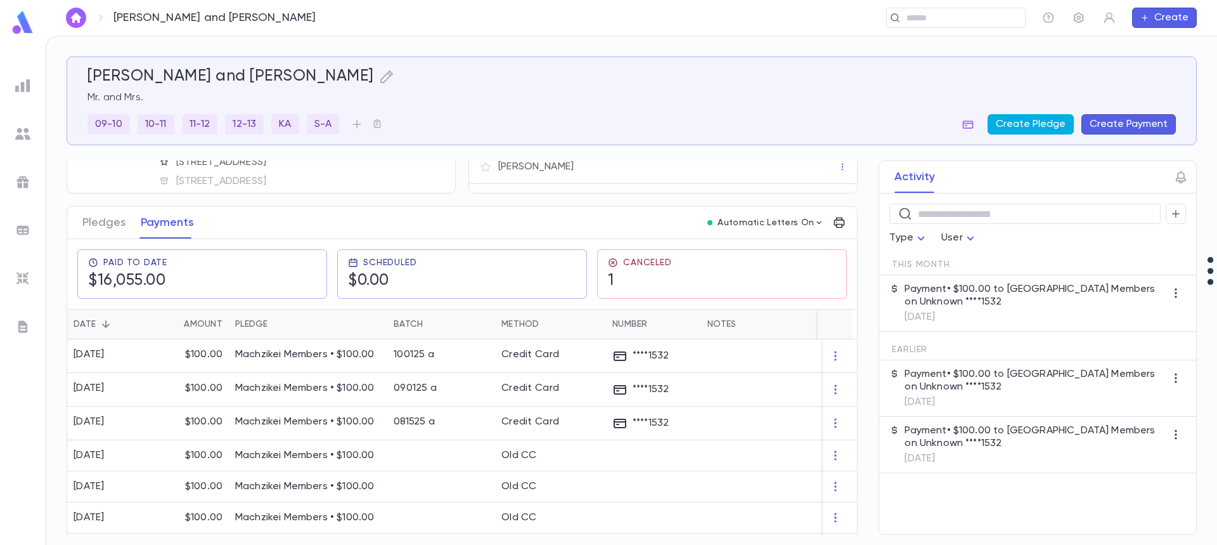
click at [1031, 122] on button "Create Pledge" at bounding box center [1031, 124] width 86 height 20
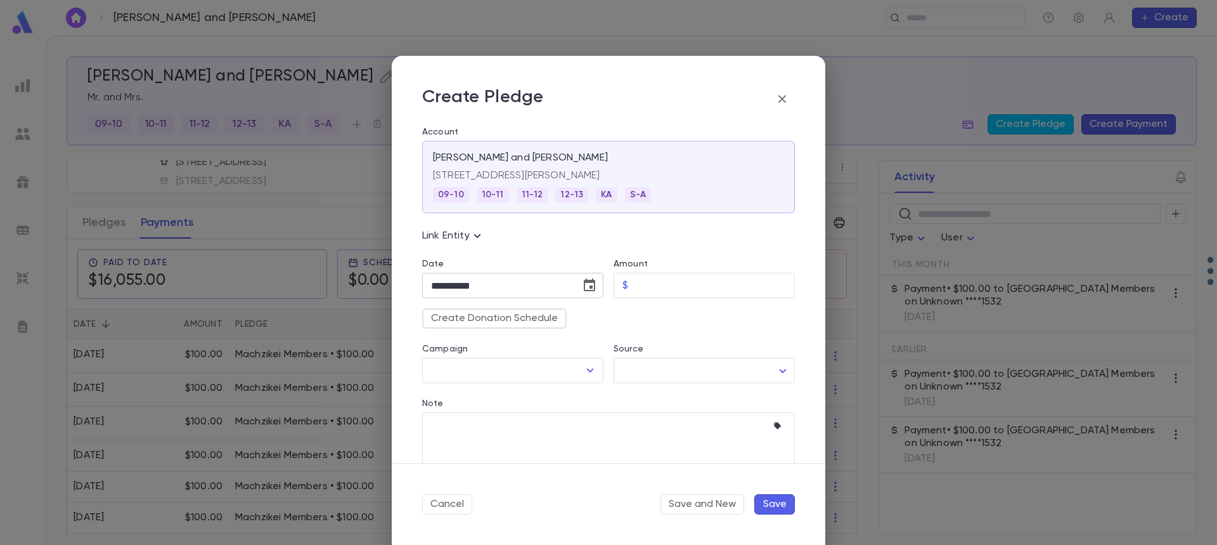
click at [587, 282] on icon "Choose date, selected date is Oct 15, 2025" at bounding box center [589, 284] width 11 height 13
click at [576, 318] on icon "Next month" at bounding box center [579, 317] width 15 height 15
click at [575, 373] on button "1" at bounding box center [572, 370] width 23 height 23
type input "**********"
click at [668, 291] on input "Amount" at bounding box center [714, 285] width 162 height 25
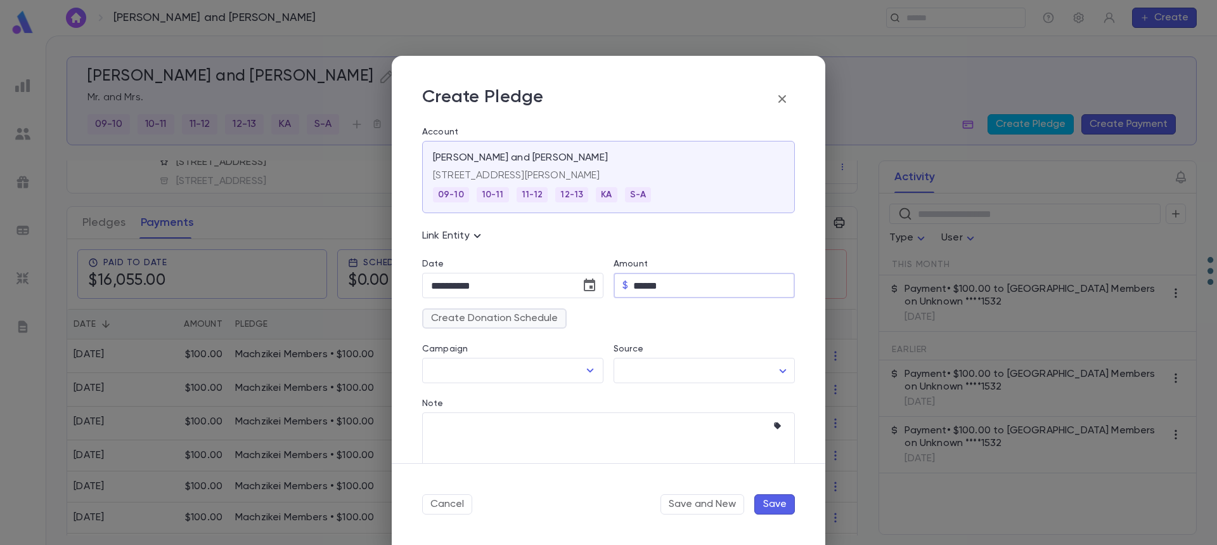
type input "******"
click at [551, 316] on button "Create Donation Schedule" at bounding box center [494, 318] width 145 height 20
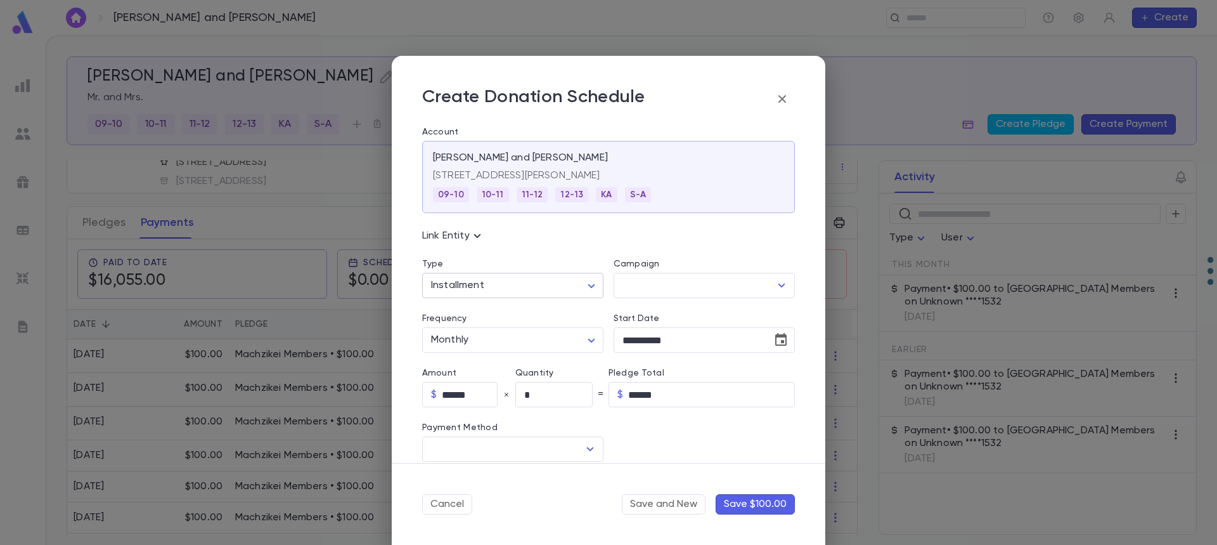
click at [559, 292] on body "Perlow, Sruly and Chani ​ Create Perlow, Sruly and Chani Mr. and Mrs. 09-10 10-…" at bounding box center [608, 290] width 1217 height 509
click at [557, 332] on span "Recurring" at bounding box center [514, 333] width 157 height 13
type input "*********"
click at [659, 280] on input "Campaign" at bounding box center [694, 285] width 151 height 24
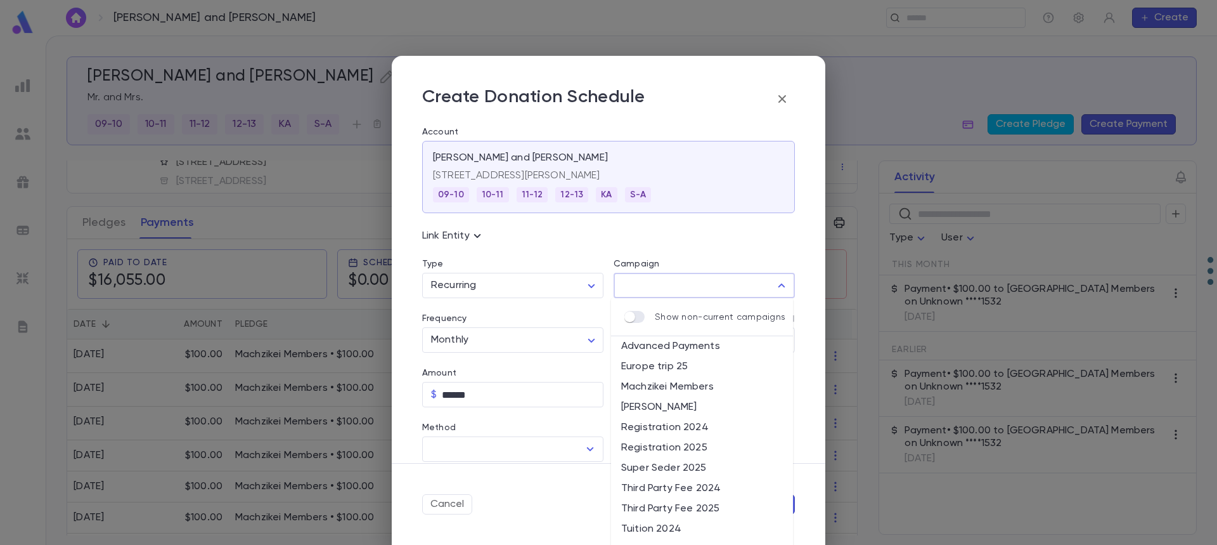
click at [687, 388] on li "Machzikei Members" at bounding box center [702, 387] width 182 height 20
type input "**********"
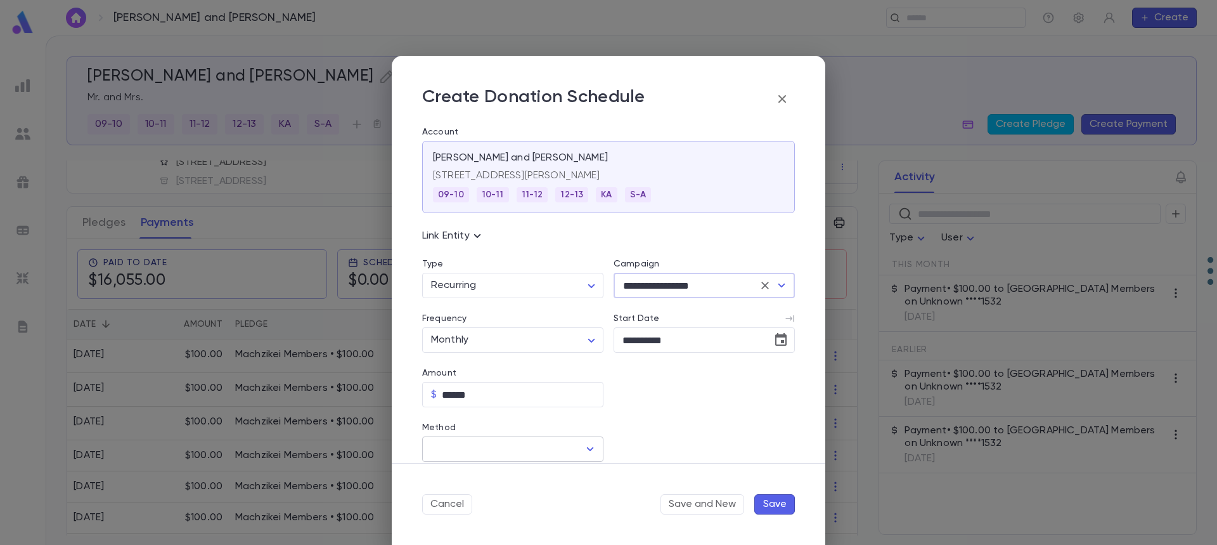
click at [528, 446] on input "Method" at bounding box center [503, 449] width 151 height 24
click at [516, 494] on li "Credit Card" at bounding box center [511, 497] width 179 height 20
type input "**********"
click at [637, 451] on input "Credit Card" at bounding box center [694, 449] width 160 height 25
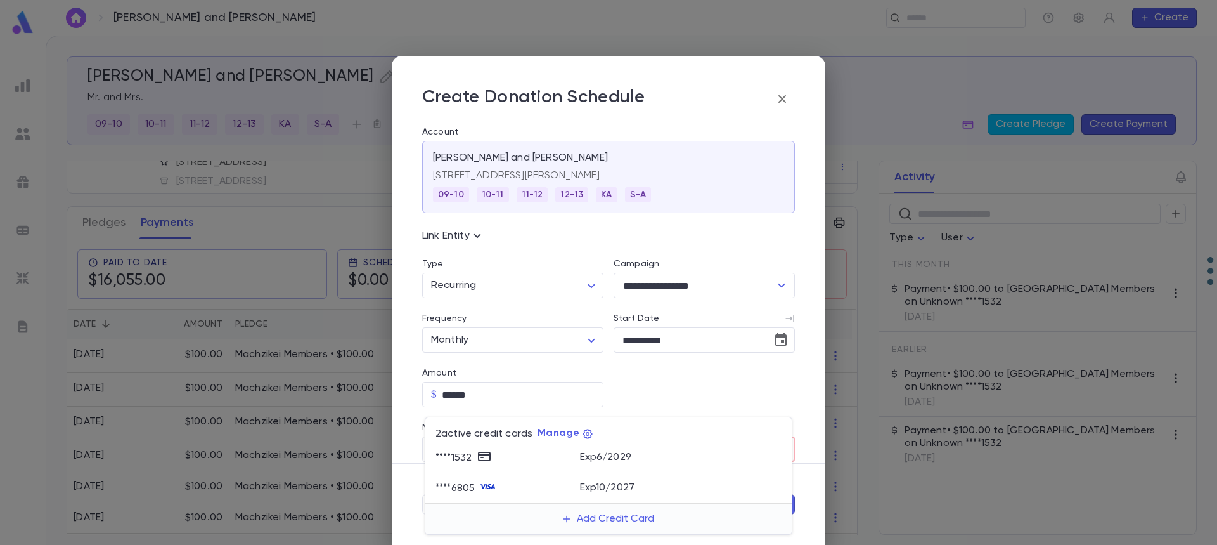
click at [638, 454] on div "Exp 6 / 2029" at bounding box center [681, 455] width 202 height 15
type input "********"
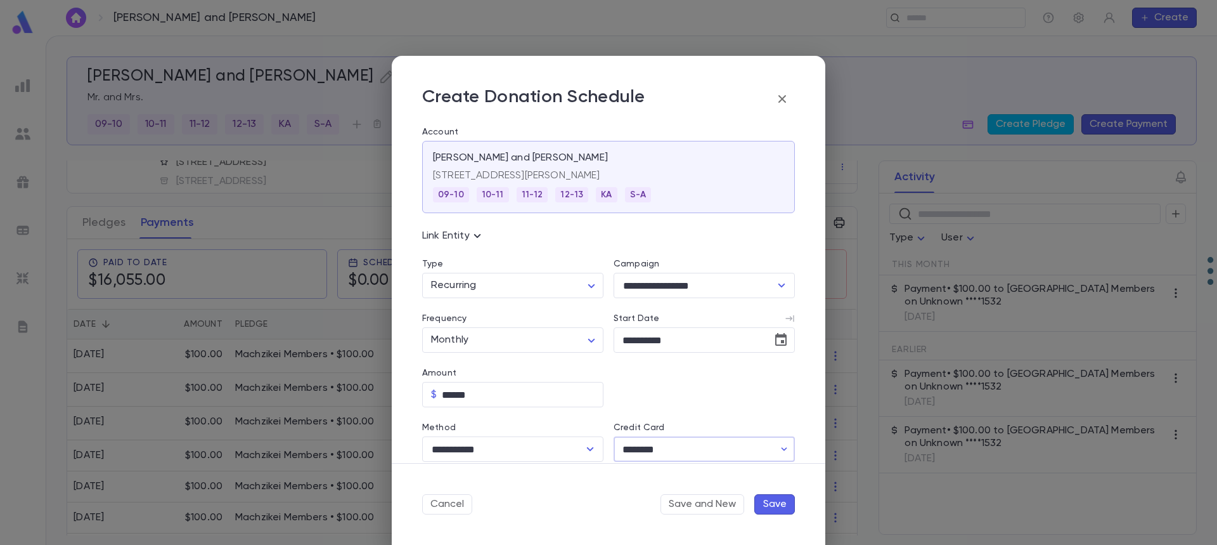
click at [769, 503] on button "Save" at bounding box center [775, 504] width 41 height 20
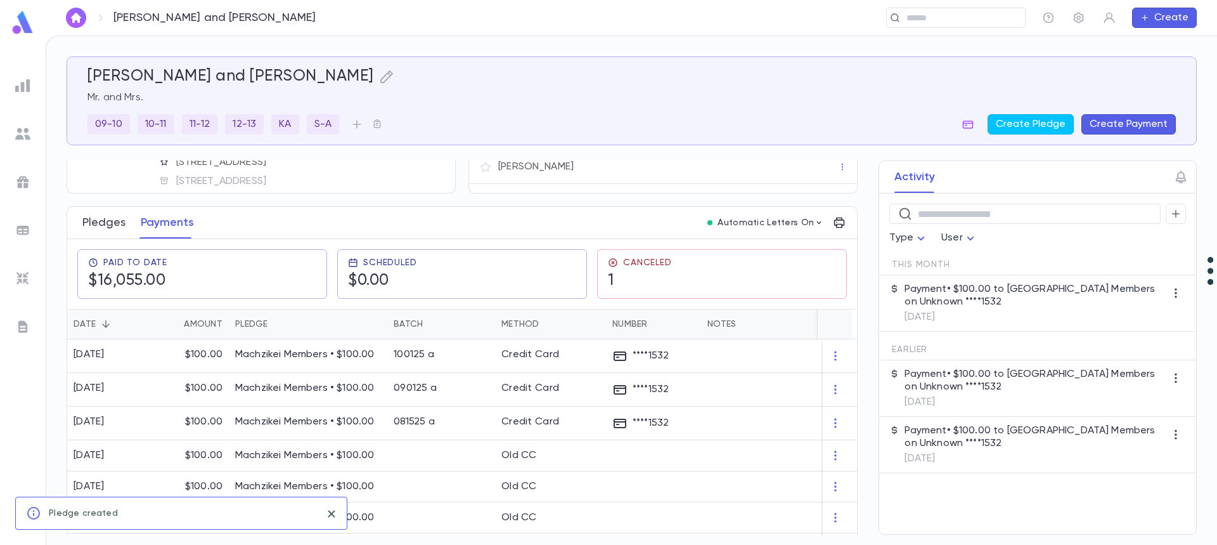
click at [100, 228] on button "Pledges" at bounding box center [103, 223] width 43 height 32
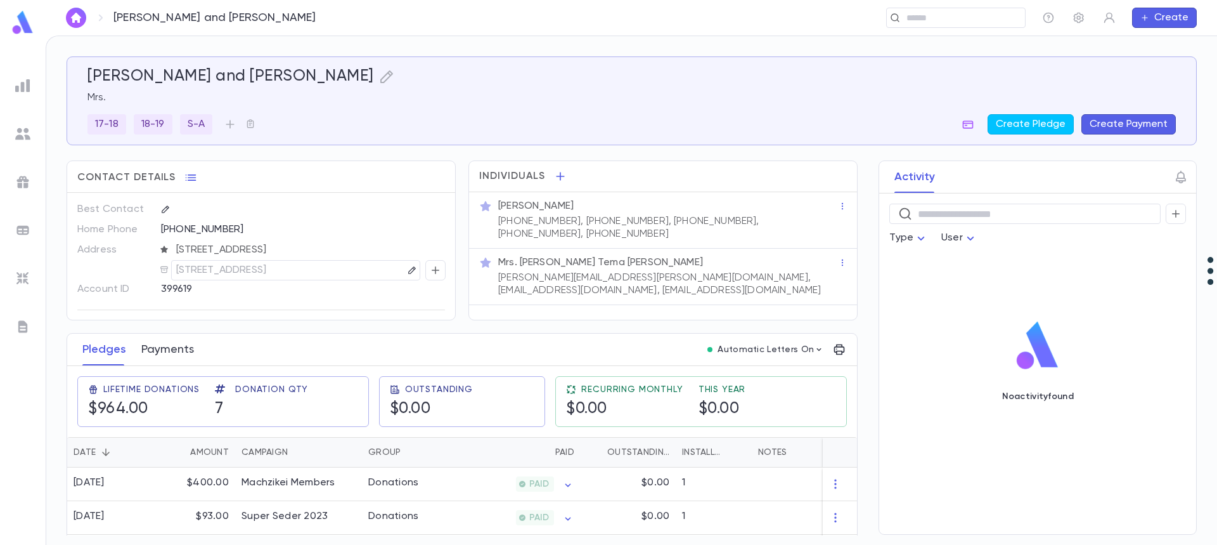
click at [171, 349] on button "Payments" at bounding box center [167, 350] width 53 height 32
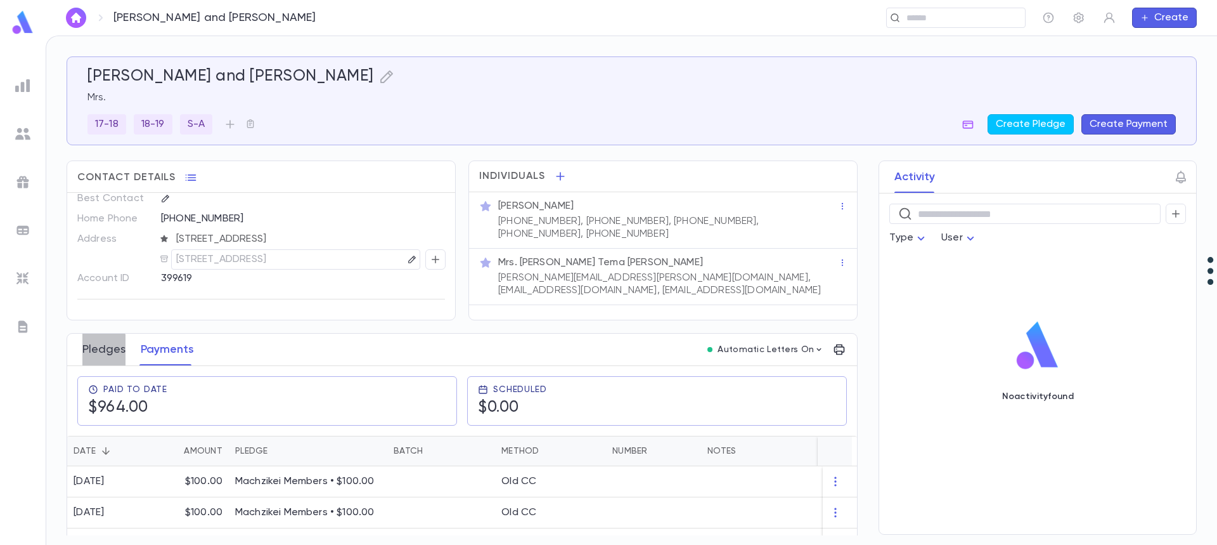
click at [101, 351] on button "Pledges" at bounding box center [103, 350] width 43 height 32
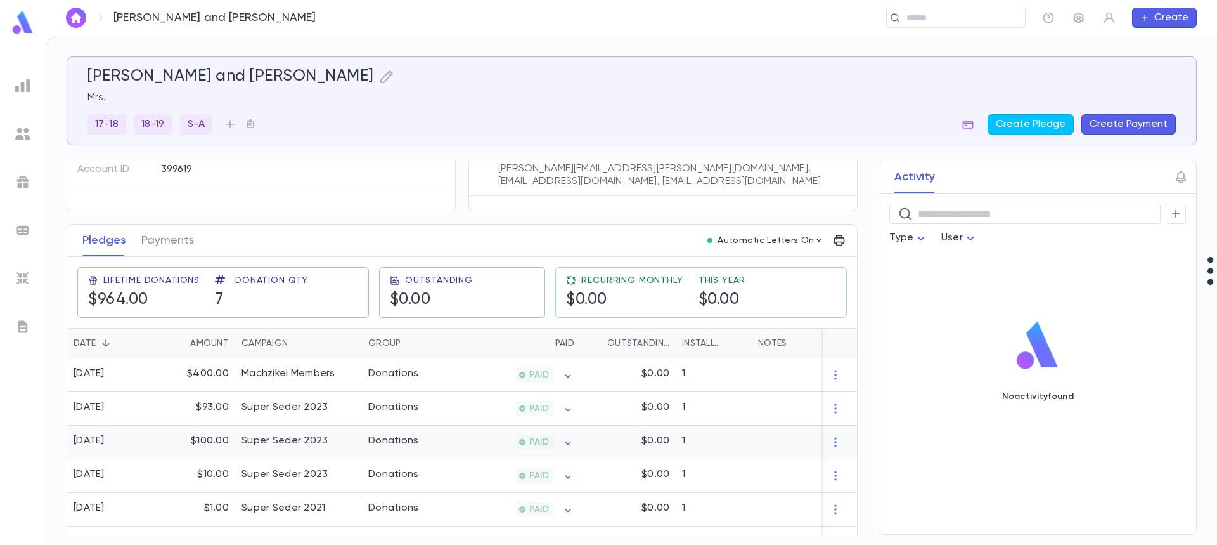
scroll to position [193, 0]
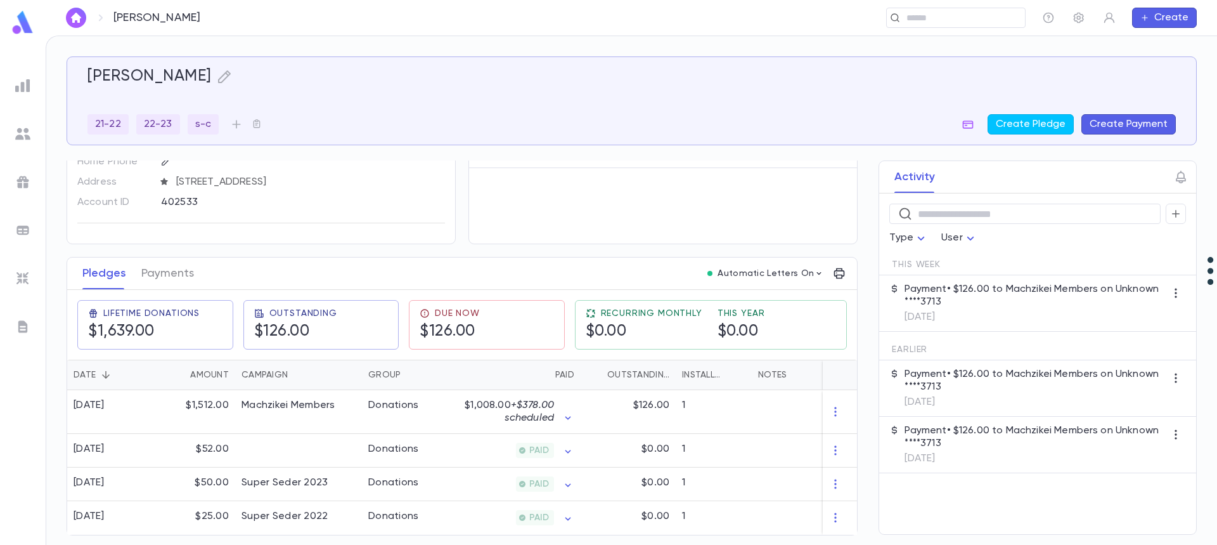
scroll to position [73, 0]
click at [162, 270] on button "Payments" at bounding box center [167, 273] width 53 height 32
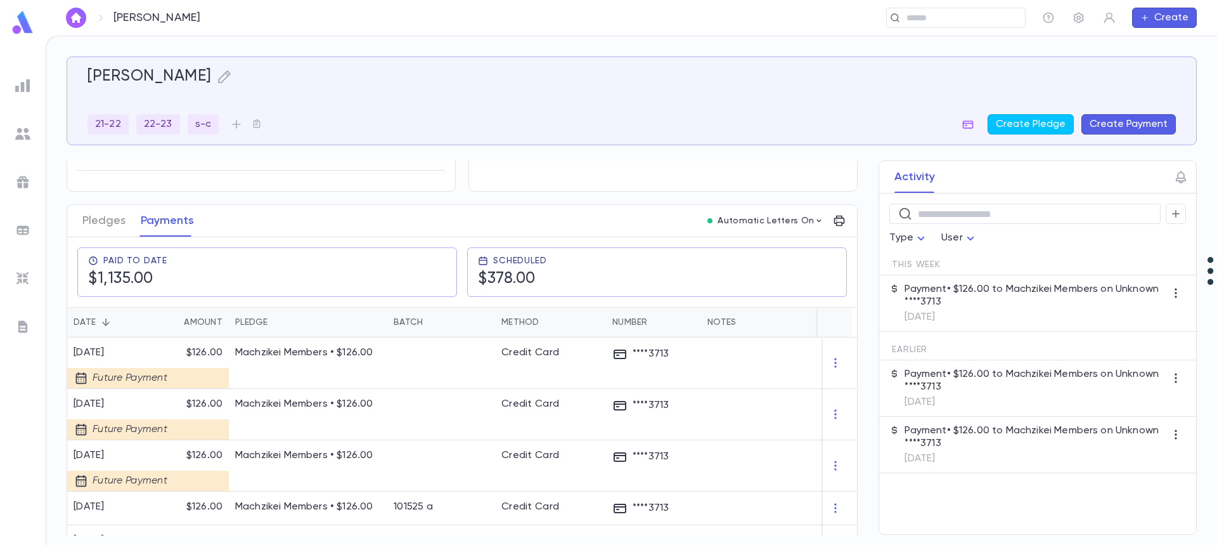
scroll to position [127, 0]
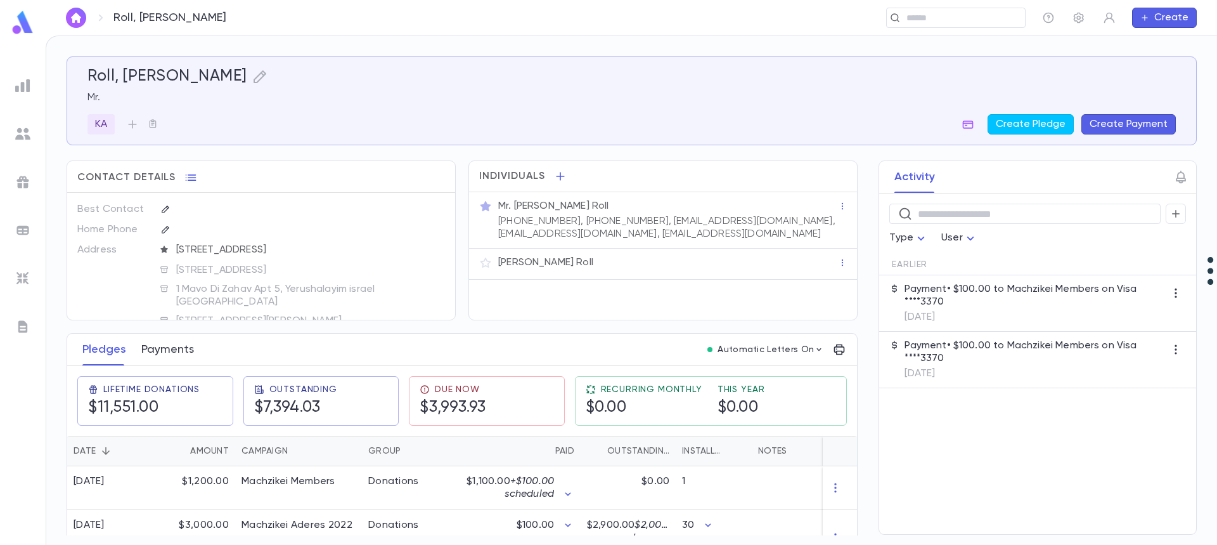
click at [181, 349] on button "Payments" at bounding box center [167, 350] width 53 height 32
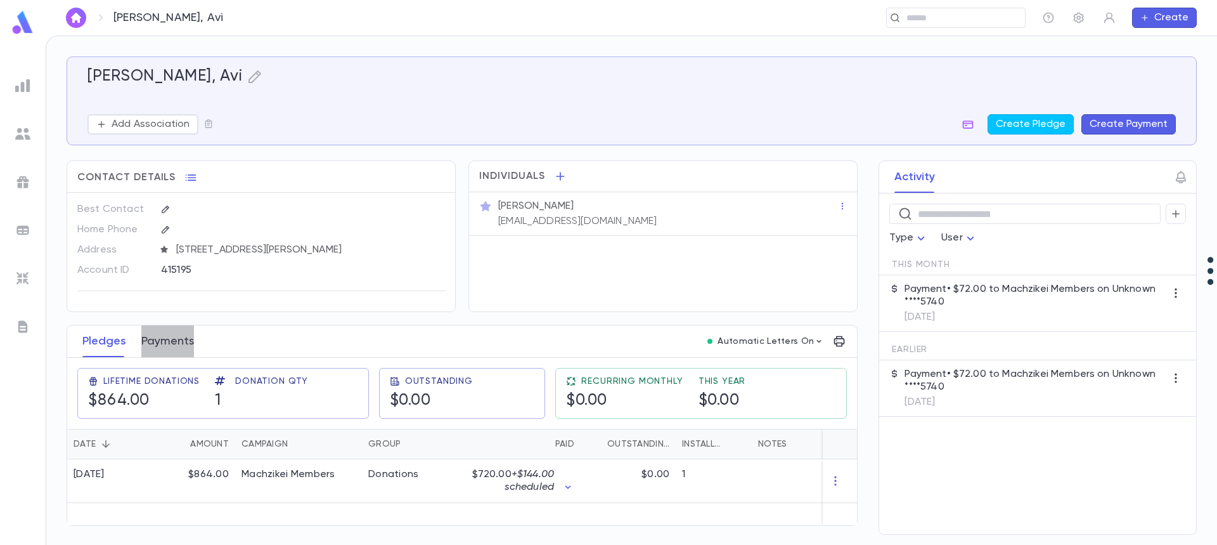
click at [165, 346] on button "Payments" at bounding box center [167, 341] width 53 height 32
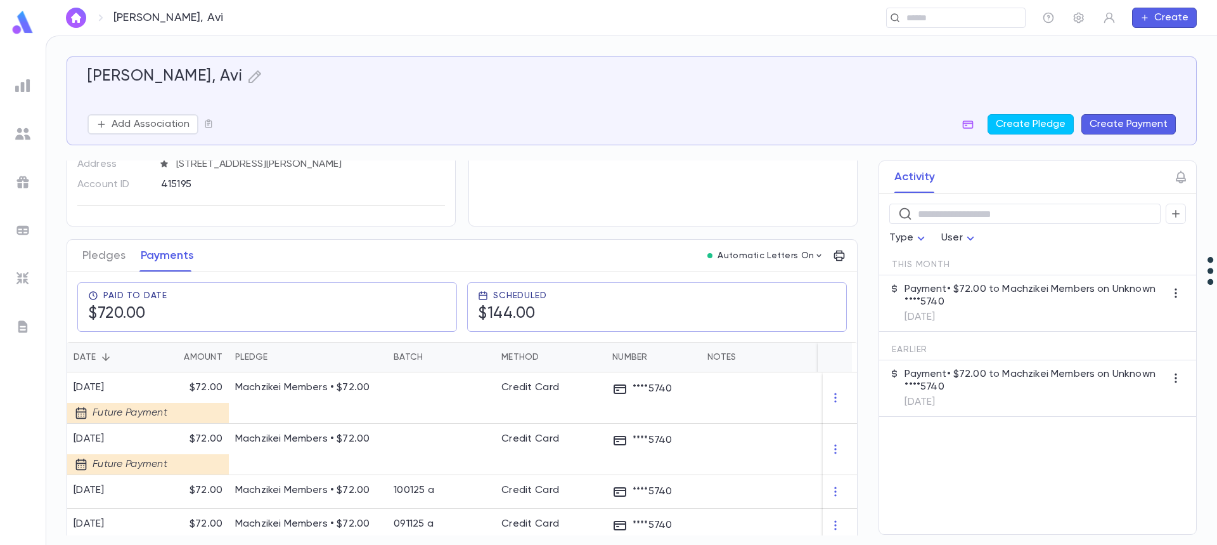
scroll to position [127, 0]
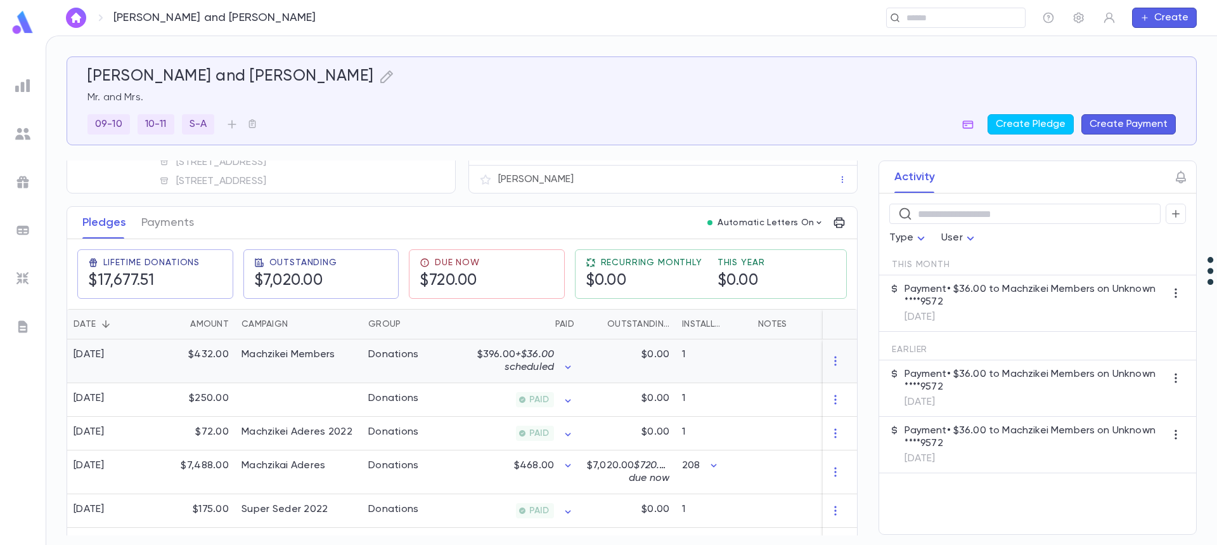
scroll to position [190, 0]
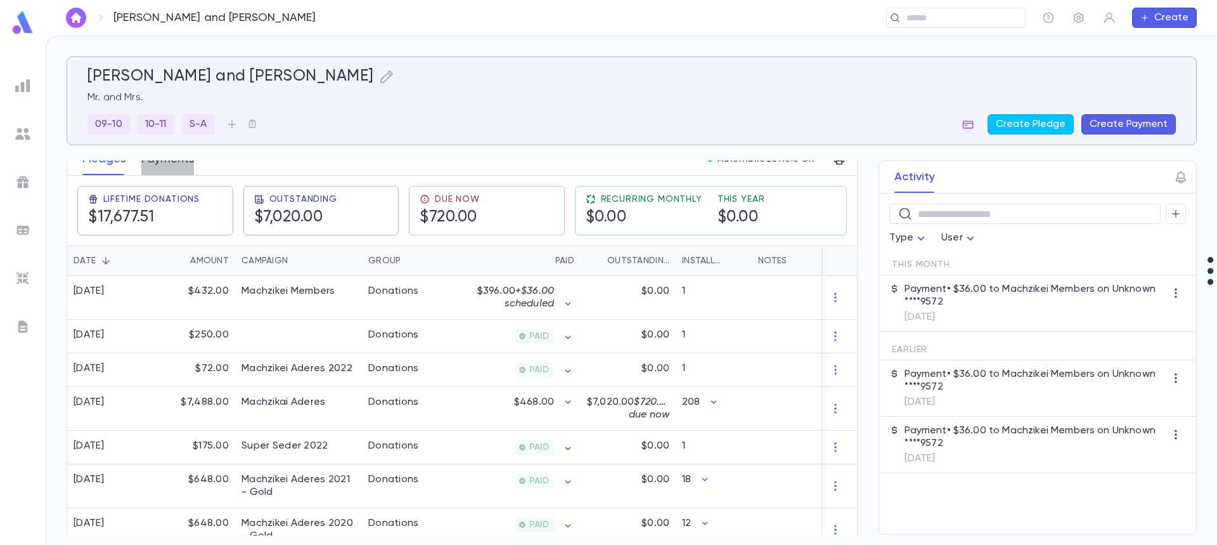
click at [162, 165] on button "Payments" at bounding box center [167, 159] width 53 height 32
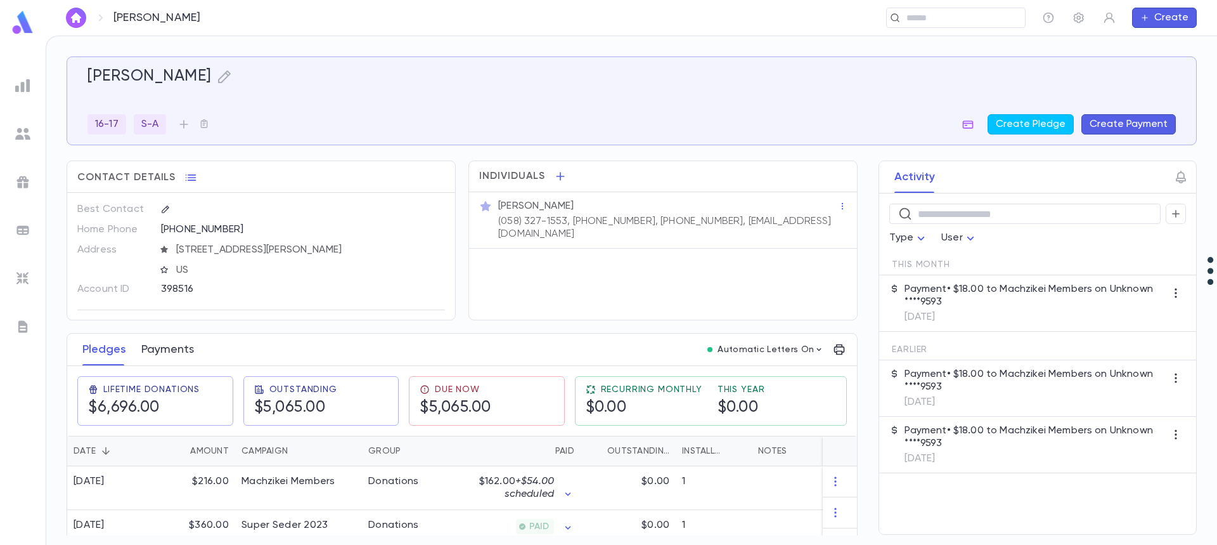
click at [161, 349] on button "Payments" at bounding box center [167, 350] width 53 height 32
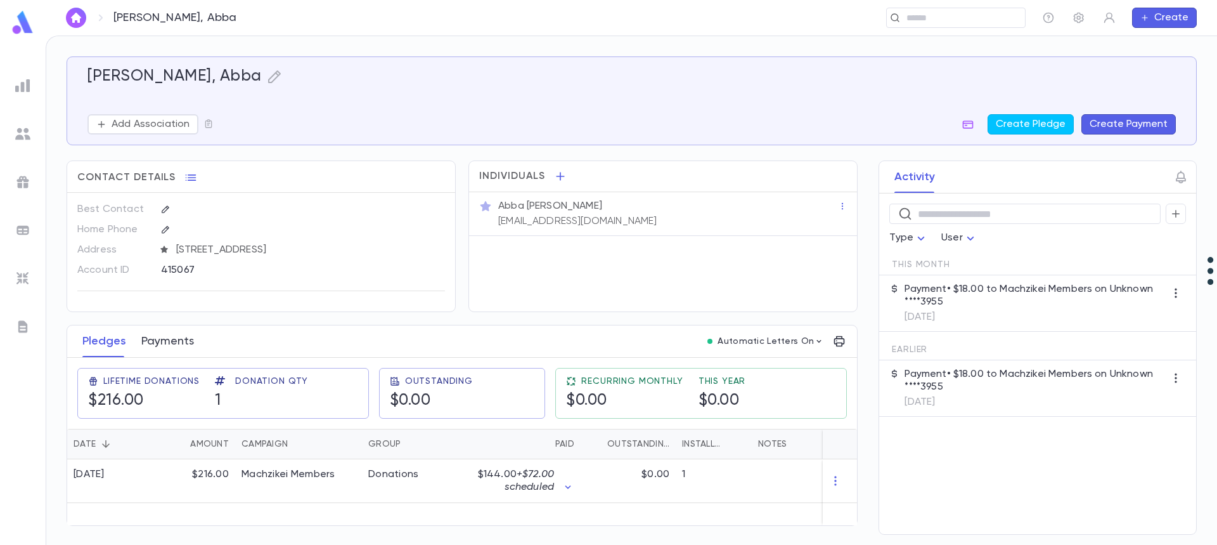
click at [169, 339] on button "Payments" at bounding box center [167, 341] width 53 height 32
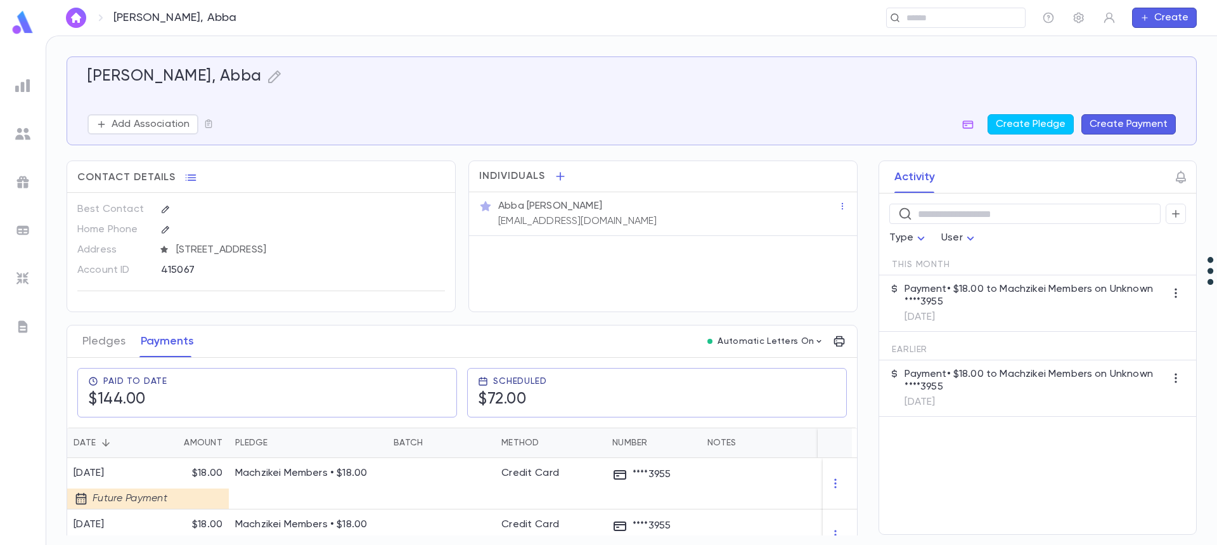
scroll to position [127, 0]
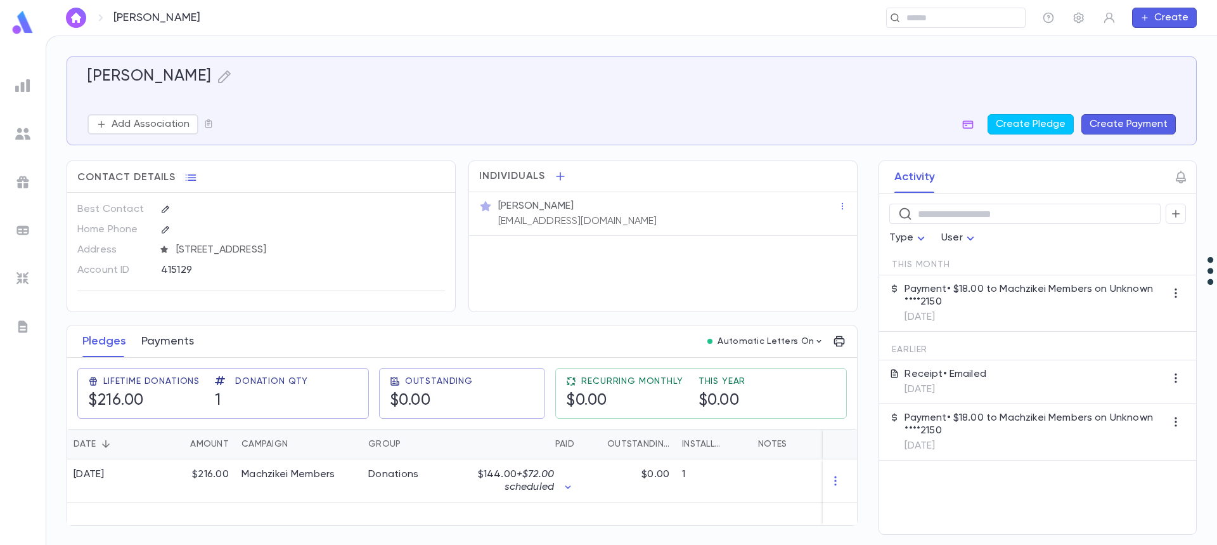
click at [162, 340] on button "Payments" at bounding box center [167, 341] width 53 height 32
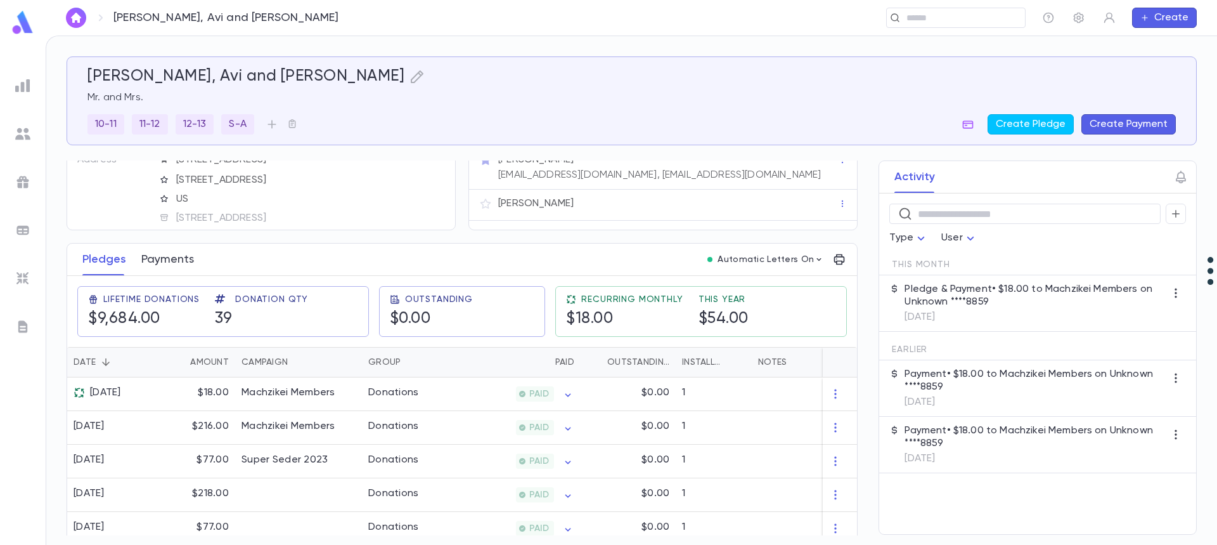
scroll to position [127, 0]
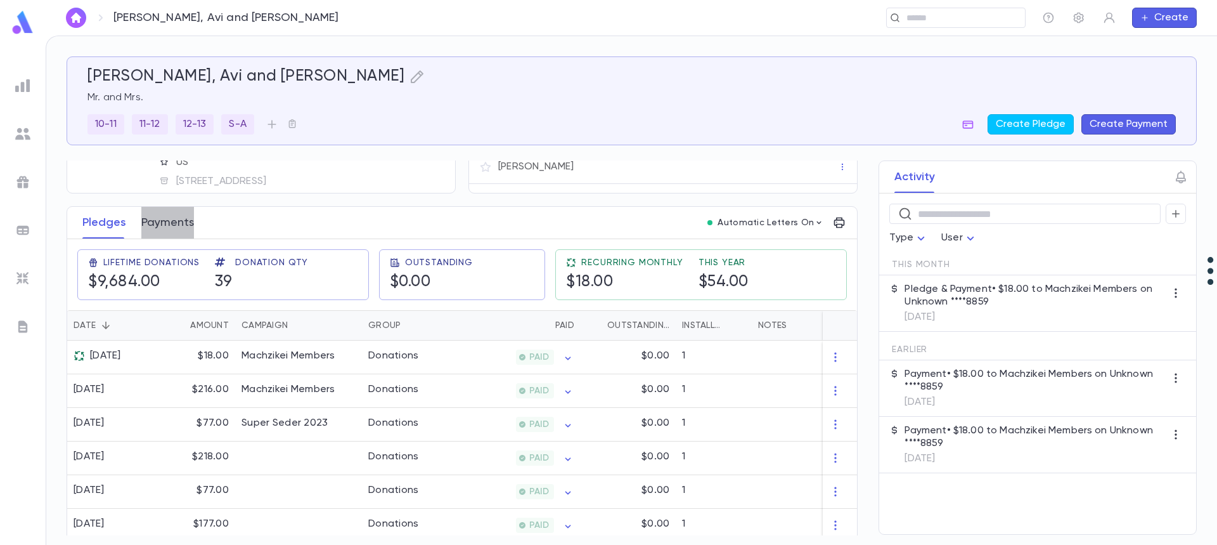
click at [162, 219] on button "Payments" at bounding box center [167, 223] width 53 height 32
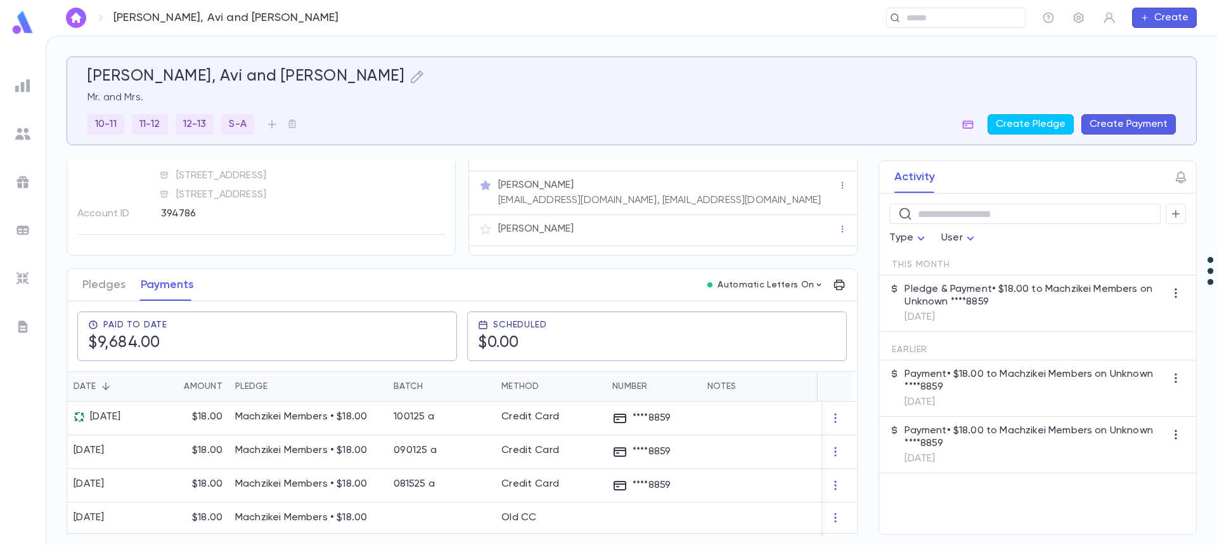
scroll to position [190, 0]
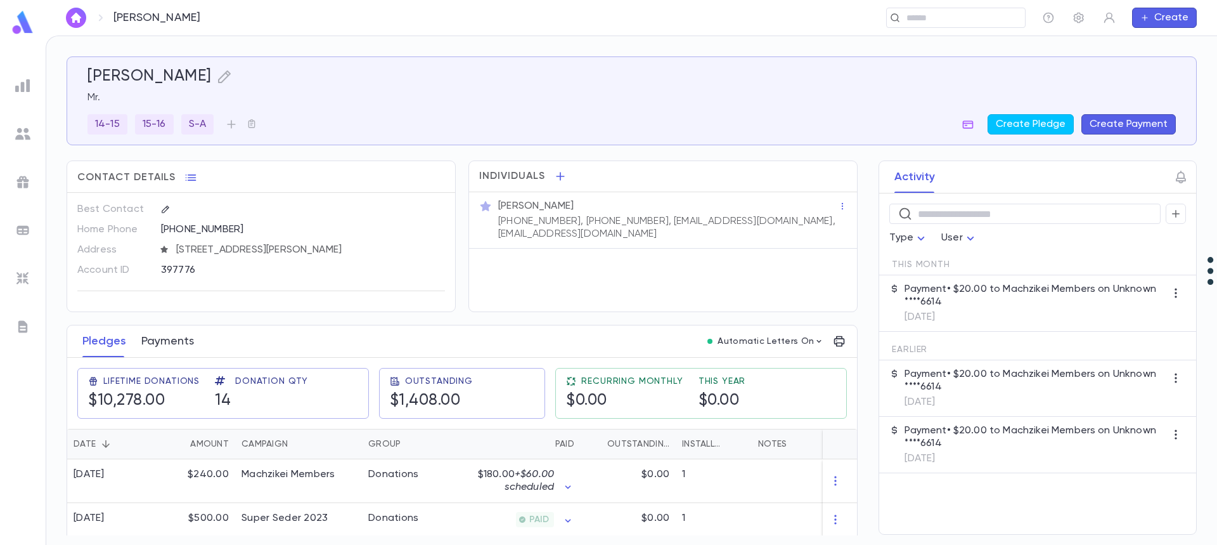
click at [172, 341] on button "Payments" at bounding box center [167, 341] width 53 height 32
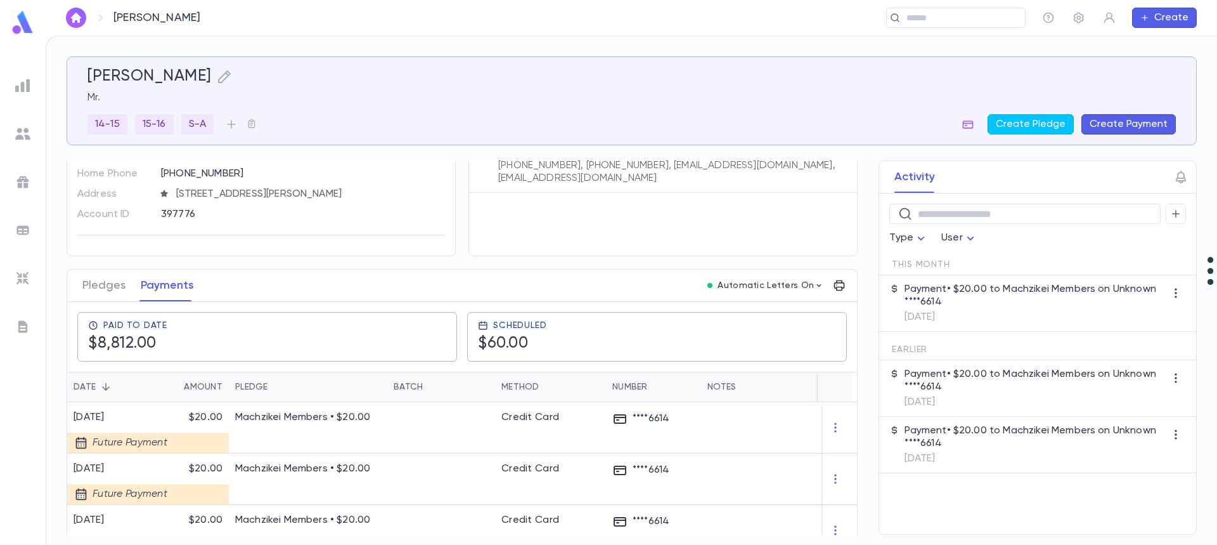
scroll to position [127, 0]
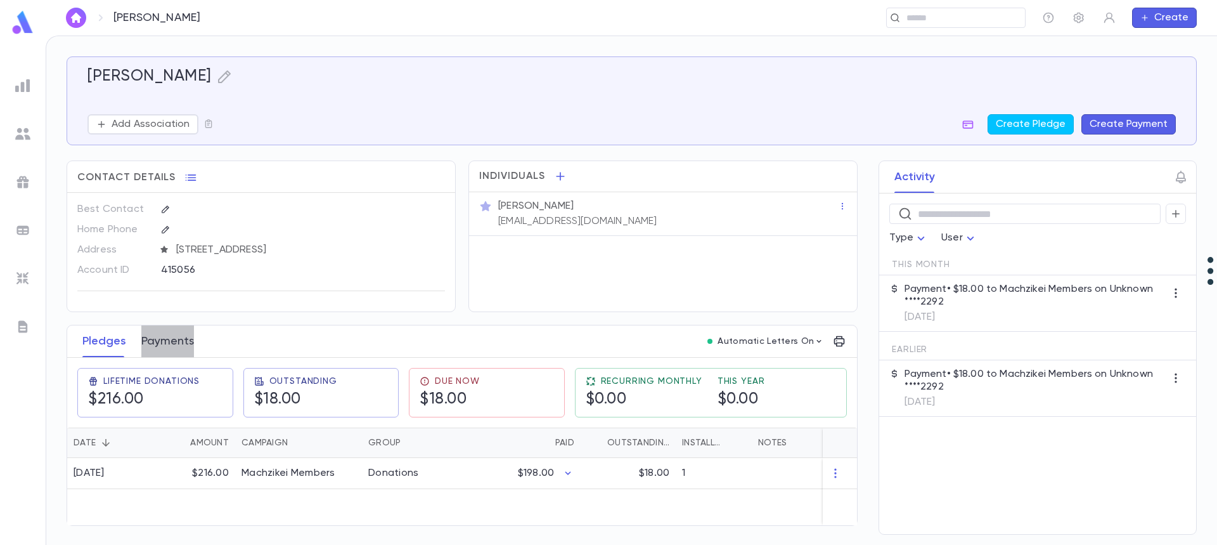
click at [174, 340] on button "Payments" at bounding box center [167, 341] width 53 height 32
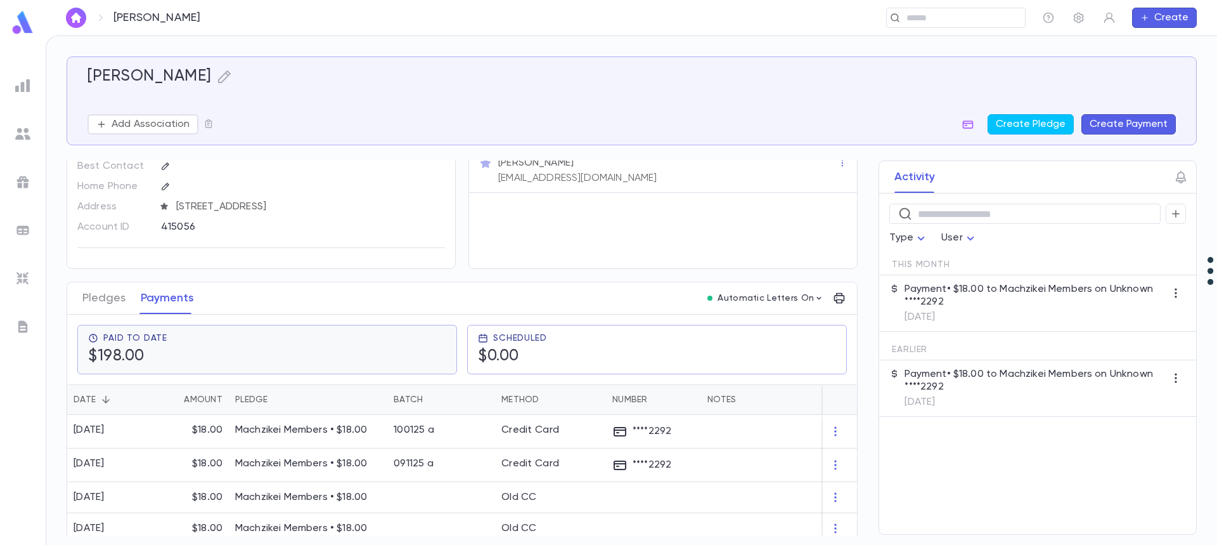
scroll to position [22, 0]
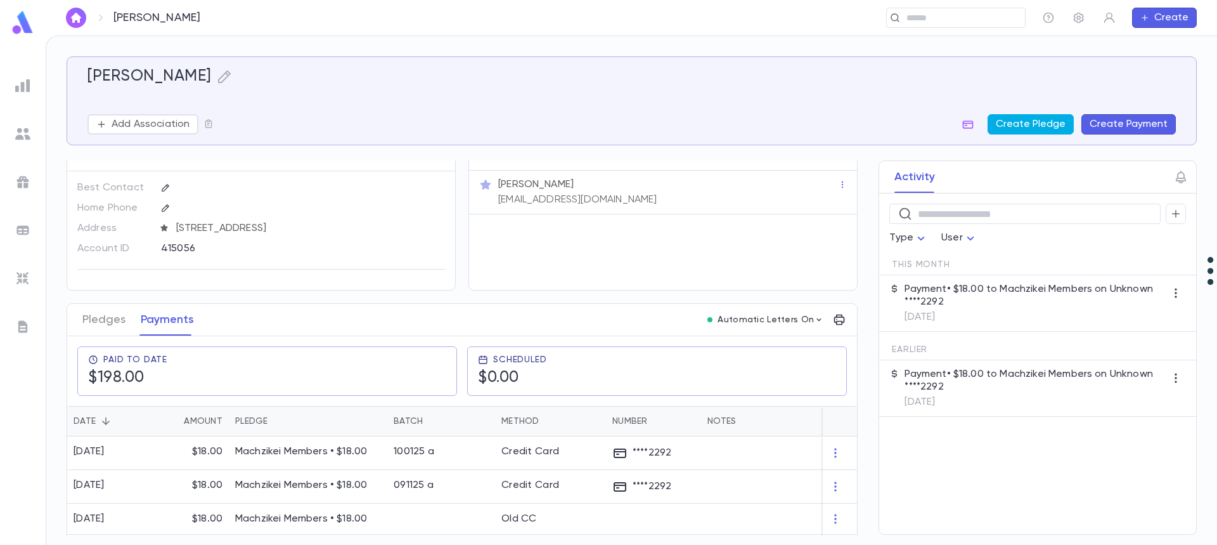
click at [1036, 126] on button "Create Pledge" at bounding box center [1031, 124] width 86 height 20
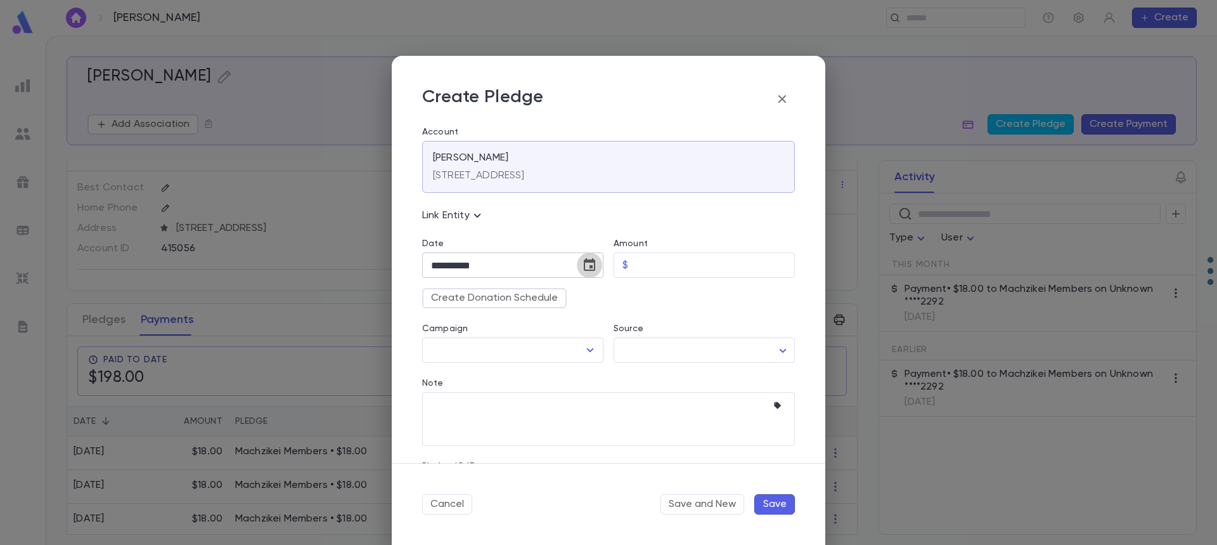
click at [587, 265] on icon "Choose date, selected date is Oct 15, 2025" at bounding box center [589, 264] width 15 height 15
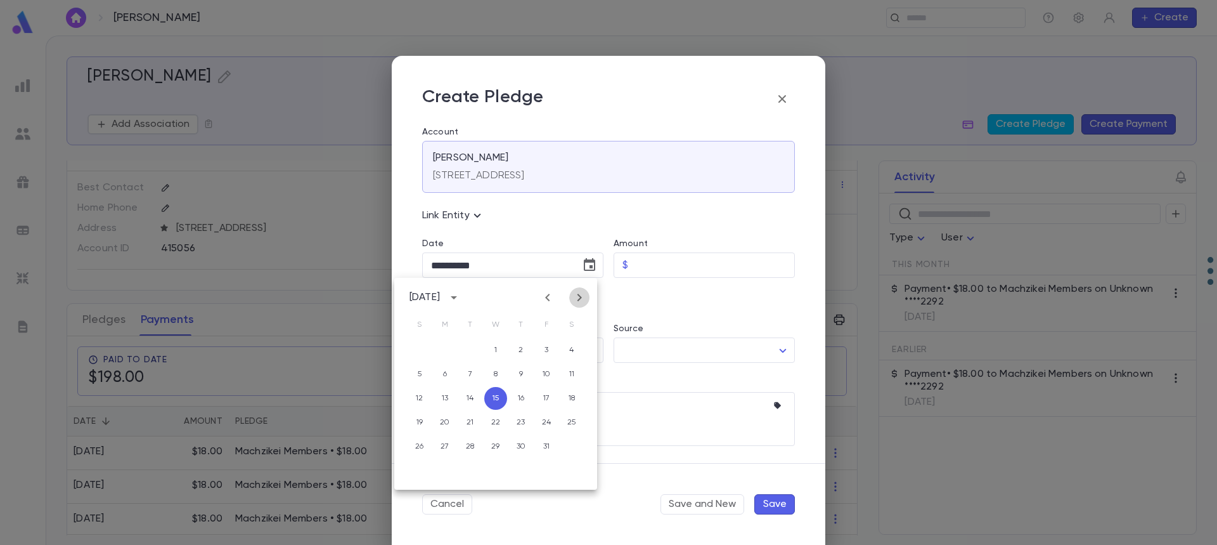
click at [580, 299] on icon "Next month" at bounding box center [580, 298] width 4 height 8
click at [570, 351] on button "1" at bounding box center [572, 350] width 23 height 23
type input "**********"
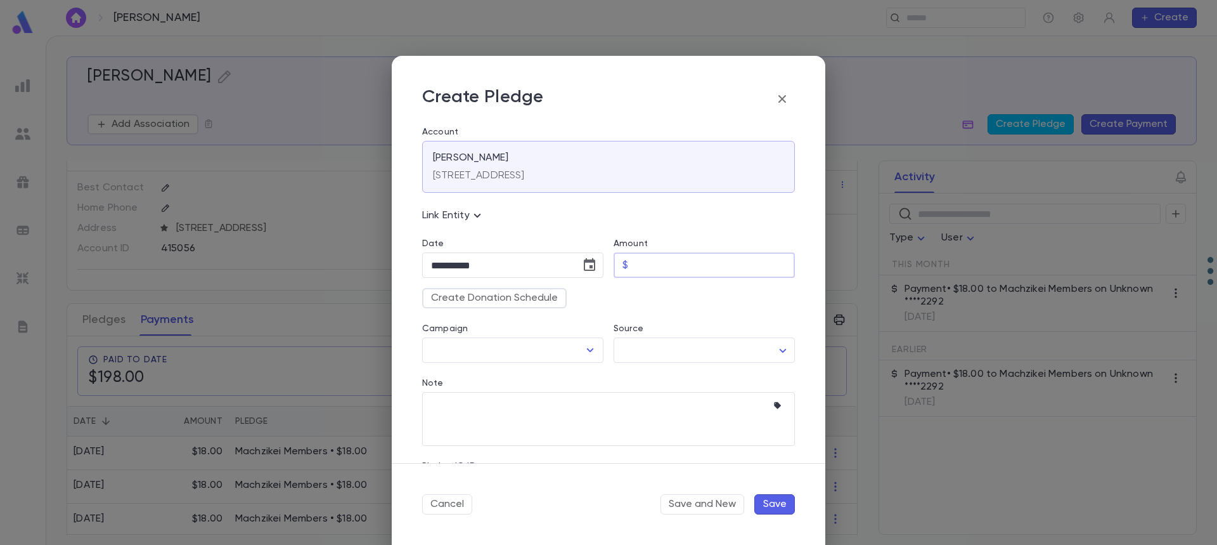
click at [662, 263] on input "Amount" at bounding box center [714, 265] width 162 height 25
type input "*****"
click at [494, 296] on button "Create Donation Schedule" at bounding box center [494, 298] width 145 height 20
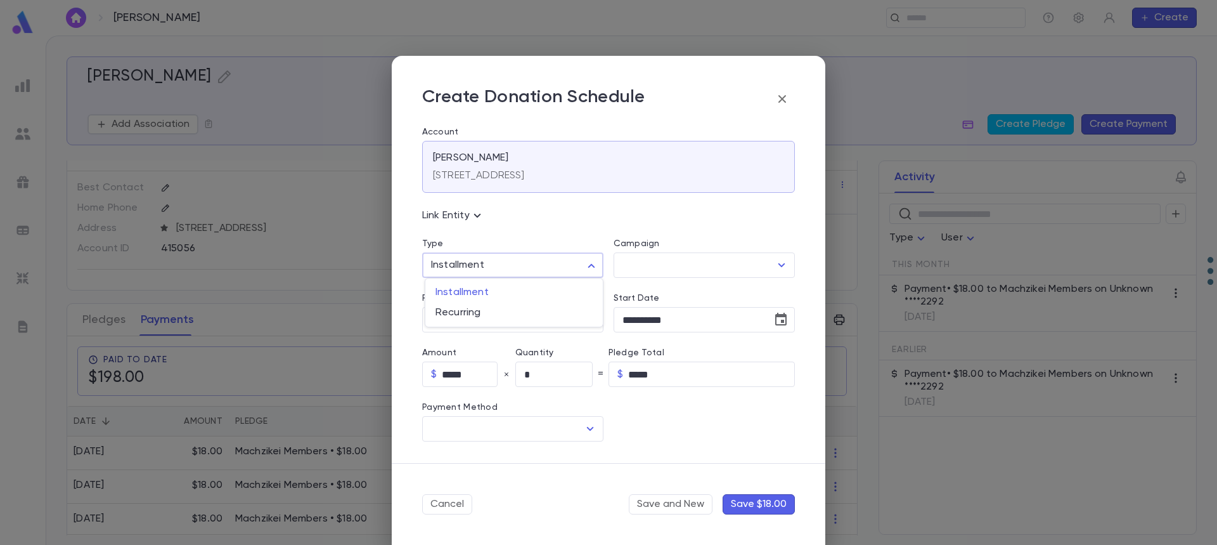
click at [503, 267] on body "Simons, Nesanel ​ Create Simons, Nesanel Add Association Create Pledge Create P…" at bounding box center [608, 290] width 1217 height 509
click at [493, 313] on span "Recurring" at bounding box center [514, 312] width 157 height 13
drag, startPoint x: 493, startPoint y: 313, endPoint x: 564, endPoint y: 295, distance: 73.7
click at [493, 313] on span "Recurring" at bounding box center [514, 312] width 157 height 13
type input "*********"
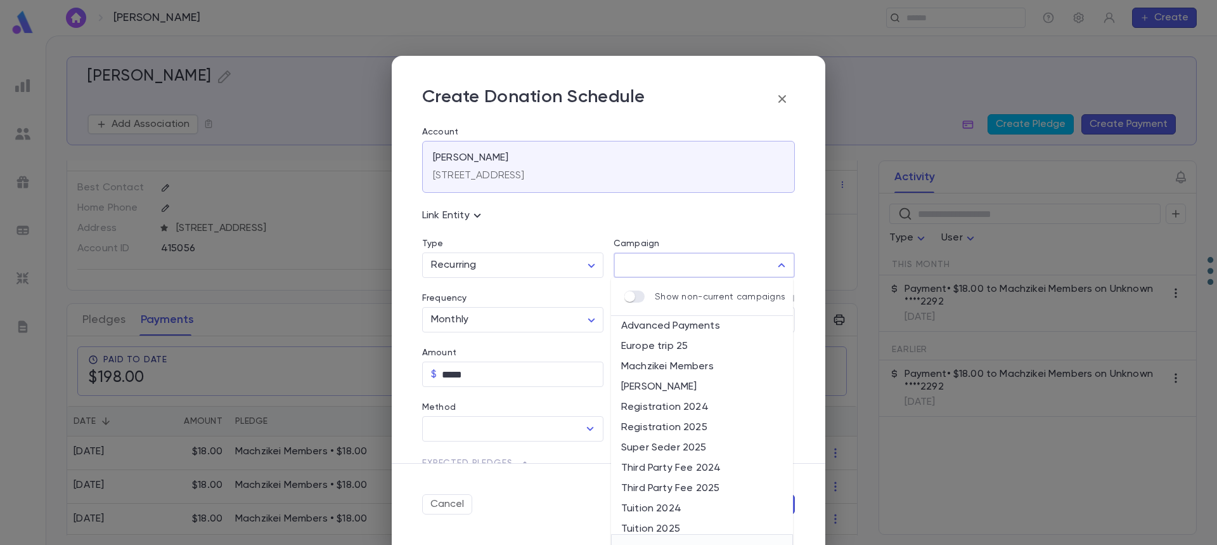
click at [667, 264] on input "Campaign" at bounding box center [694, 265] width 151 height 24
click at [668, 362] on li "Machzikei Members" at bounding box center [702, 366] width 182 height 20
type input "**********"
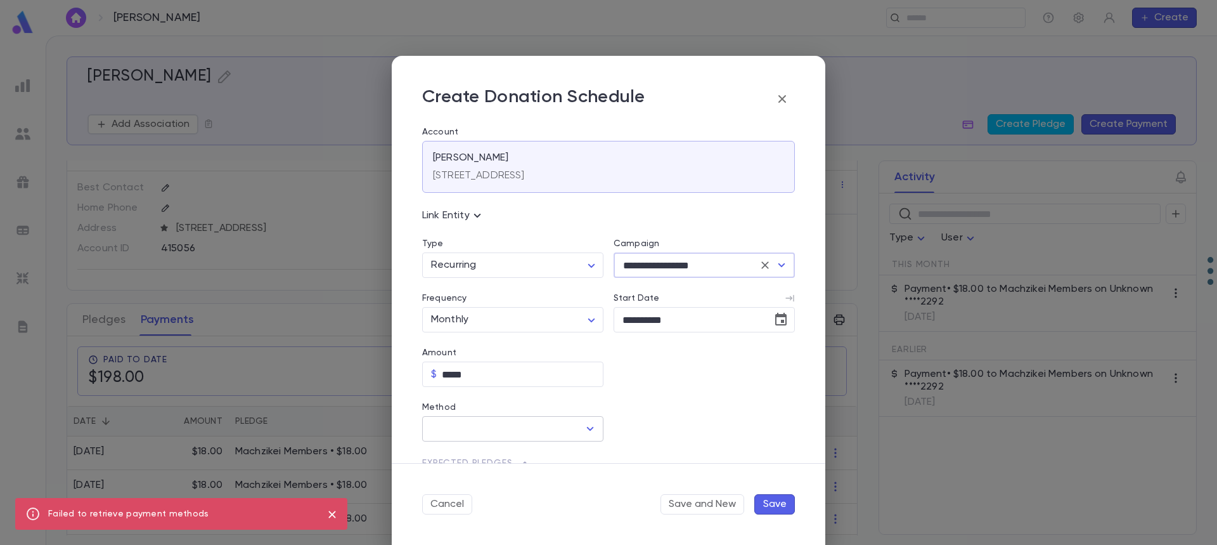
click at [500, 439] on input "Method" at bounding box center [503, 429] width 151 height 24
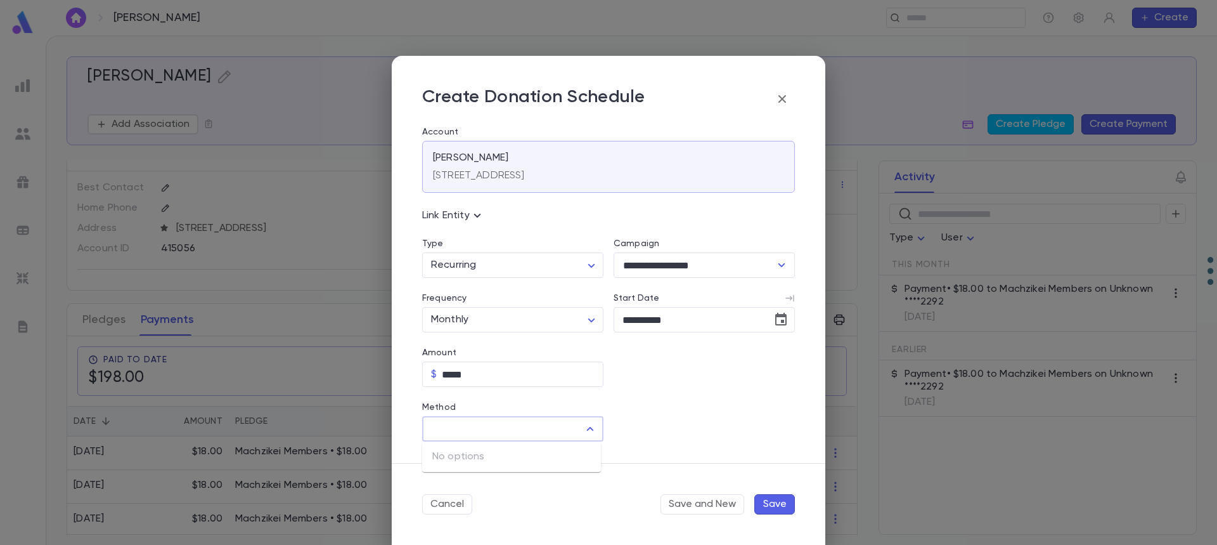
click at [502, 433] on input "Method" at bounding box center [503, 429] width 151 height 24
click at [502, 432] on input "Method" at bounding box center [503, 429] width 151 height 24
click at [782, 99] on icon "button" at bounding box center [783, 99] width 8 height 8
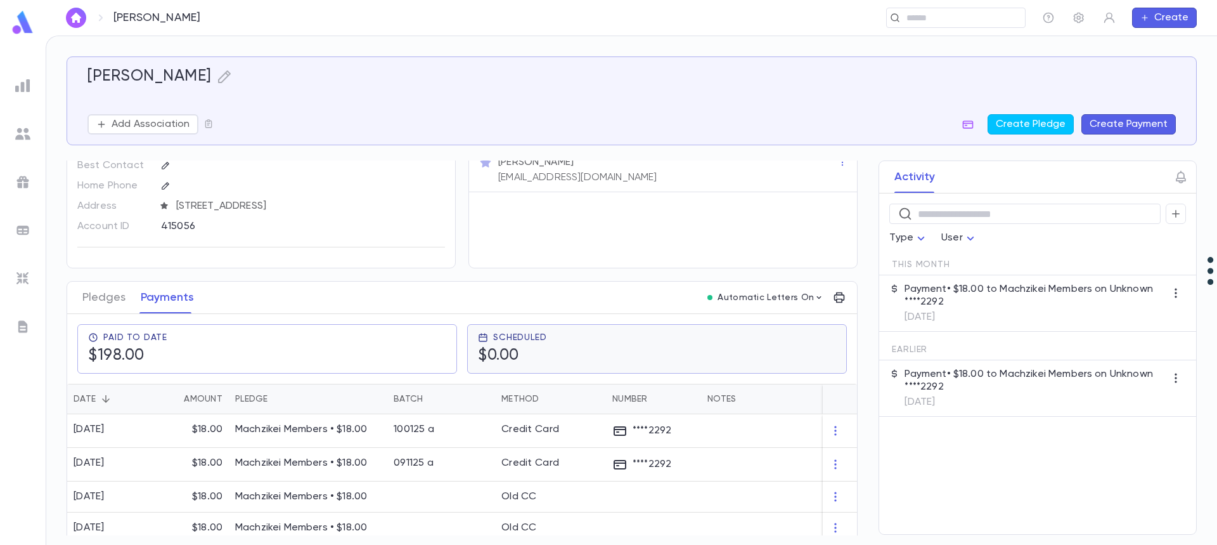
scroll to position [63, 0]
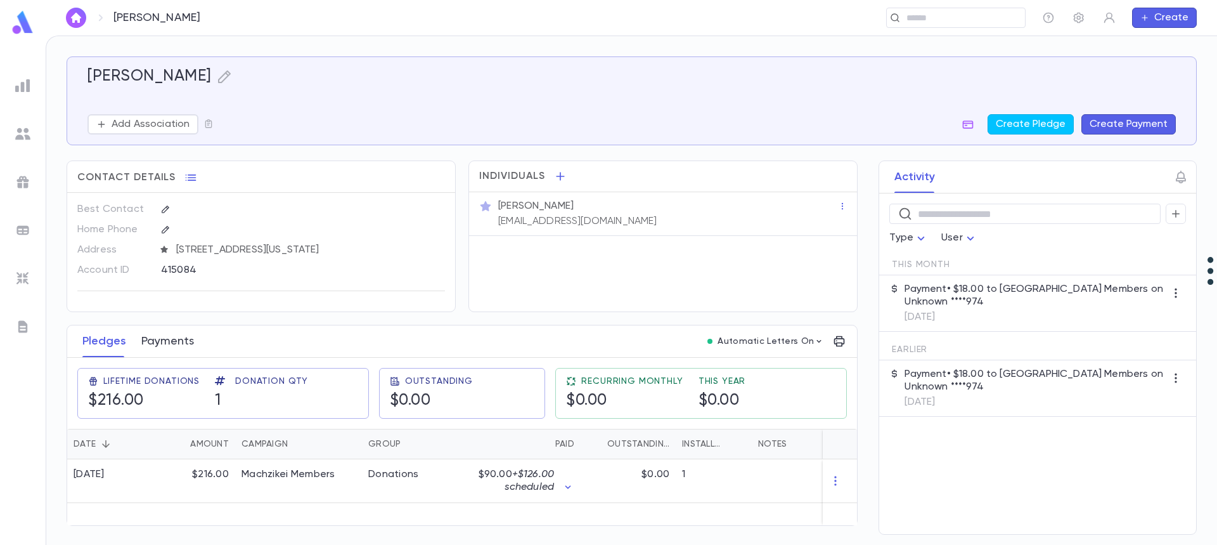
click at [167, 339] on button "Payments" at bounding box center [167, 341] width 53 height 32
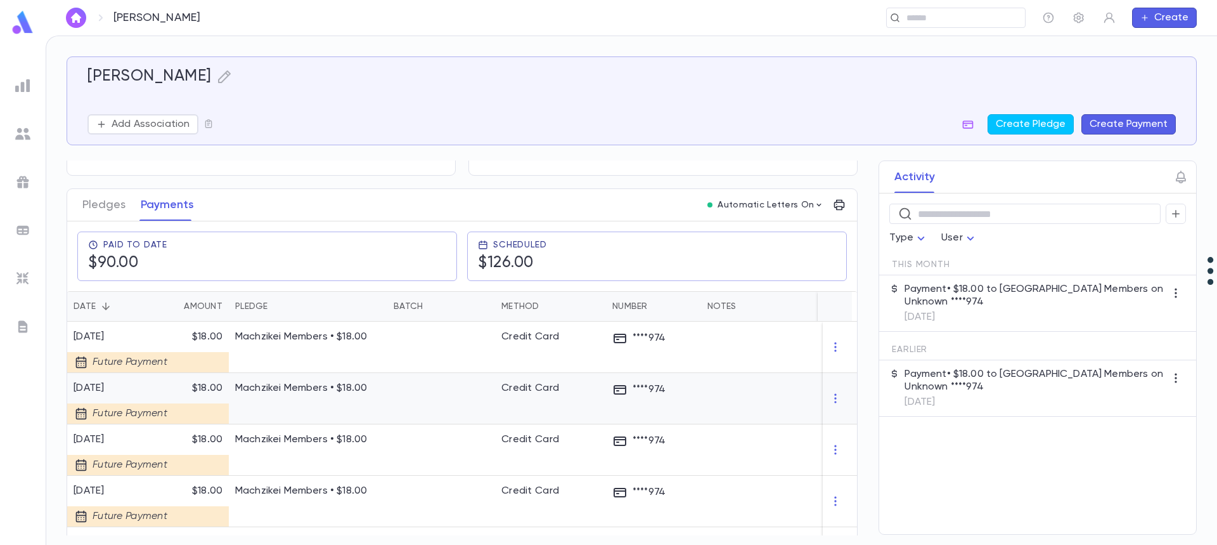
scroll to position [254, 0]
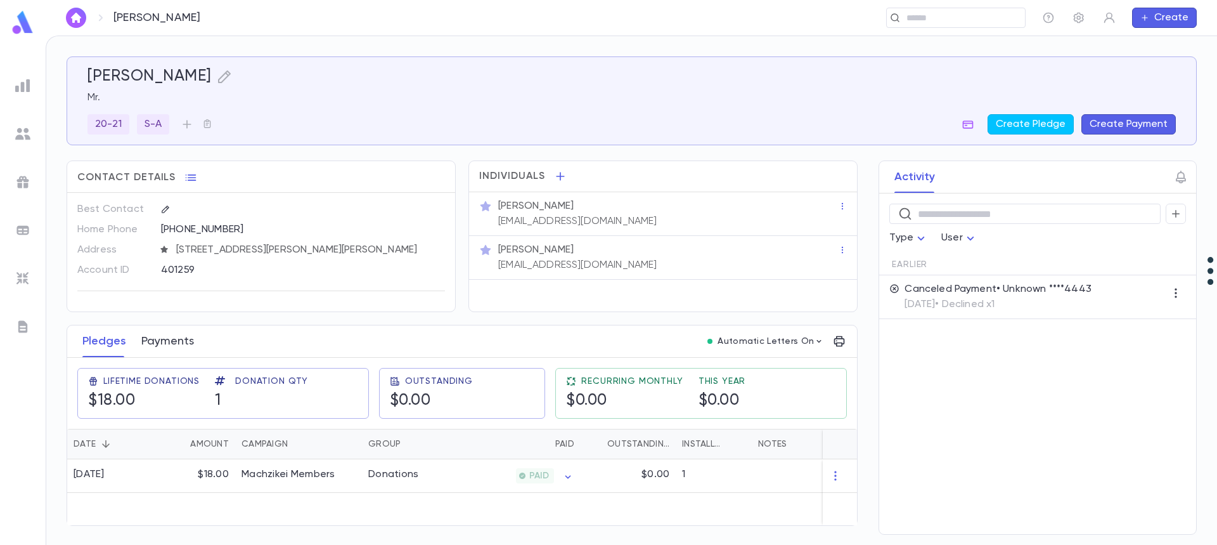
click at [181, 341] on button "Payments" at bounding box center [167, 341] width 53 height 32
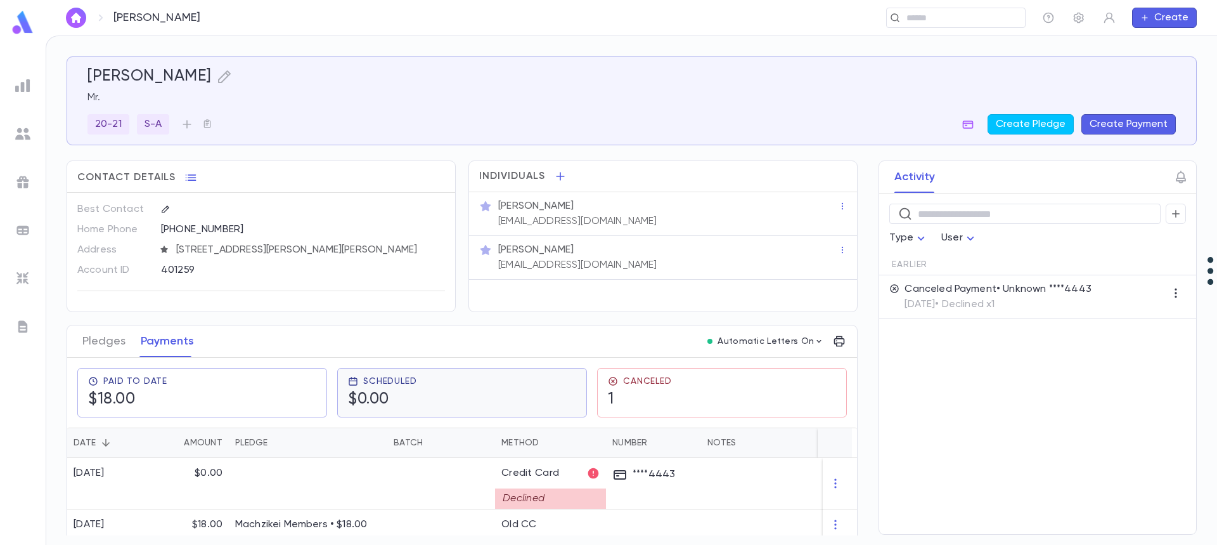
scroll to position [11, 0]
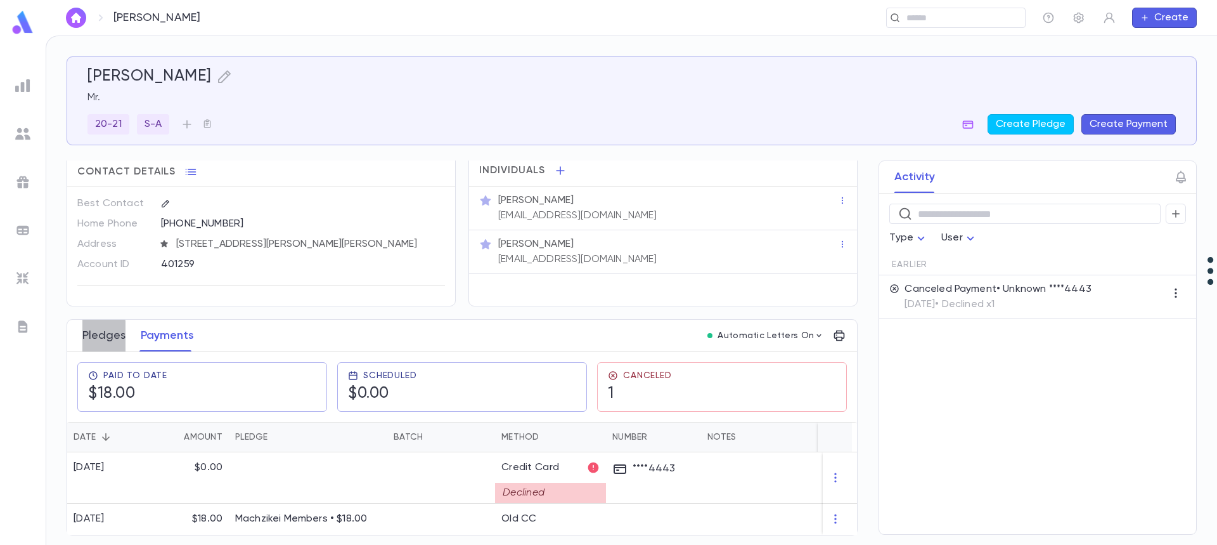
click at [97, 334] on button "Pledges" at bounding box center [103, 336] width 43 height 32
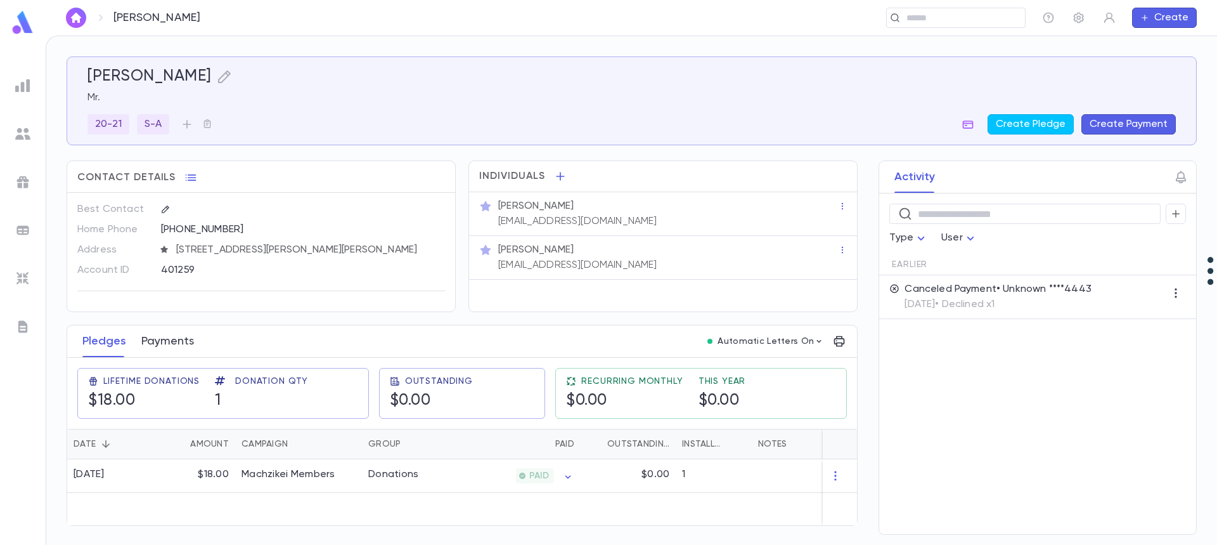
click at [178, 339] on button "Payments" at bounding box center [167, 341] width 53 height 32
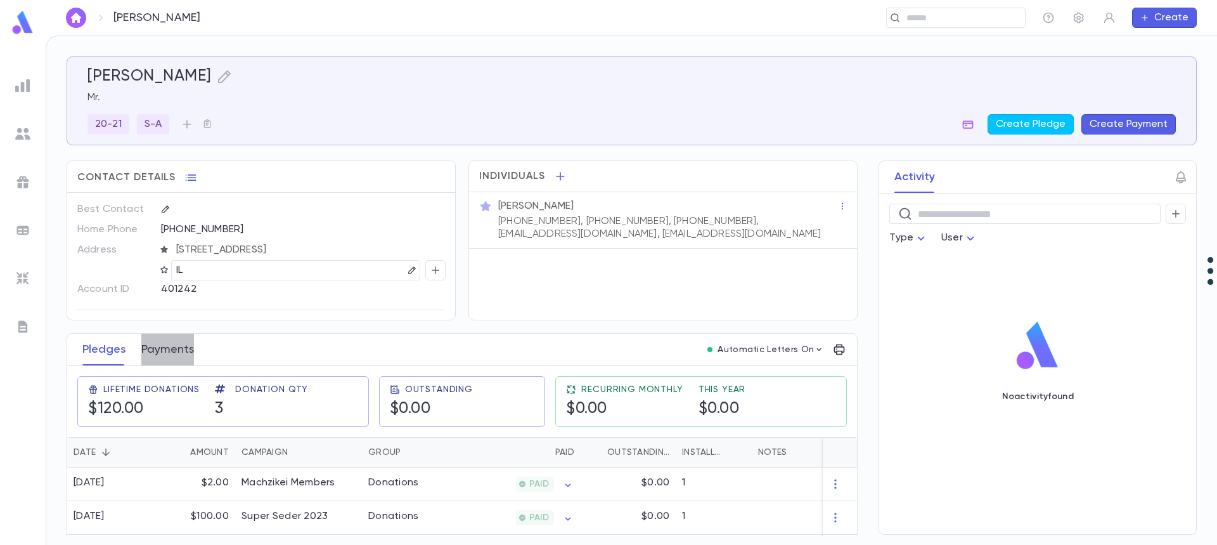
click at [170, 351] on button "Payments" at bounding box center [167, 350] width 53 height 32
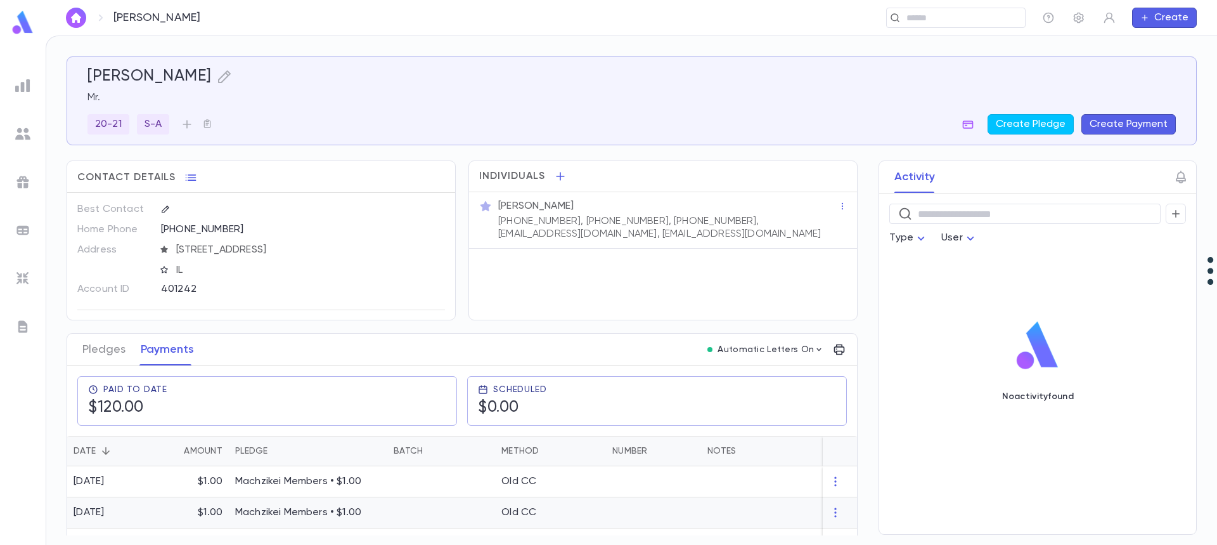
click at [298, 517] on p "Machzikei Members • $1.00" at bounding box center [308, 512] width 146 height 13
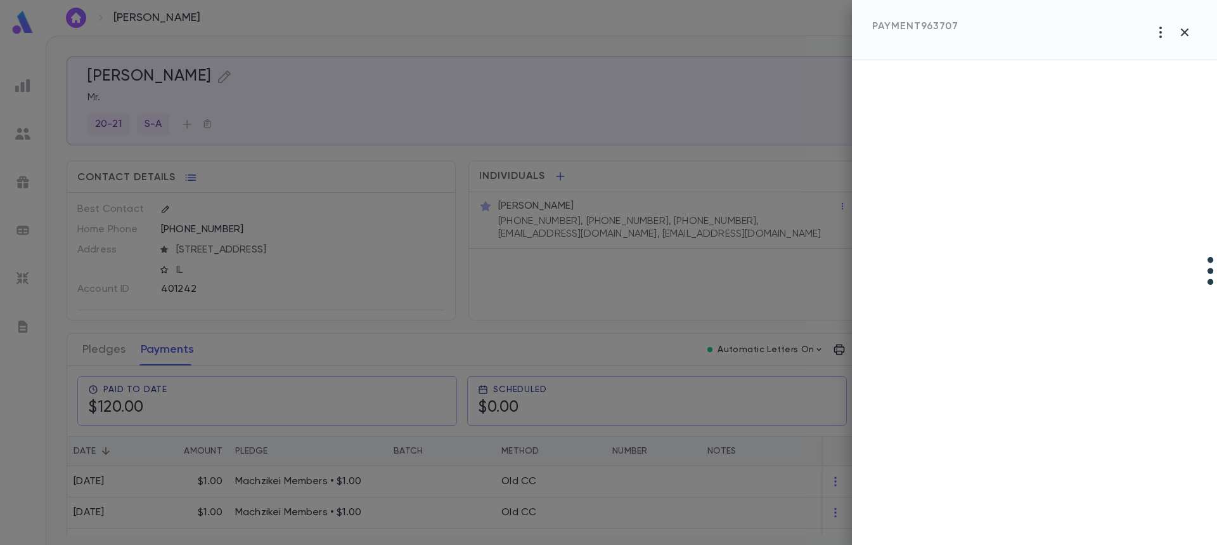
click at [167, 359] on div at bounding box center [608, 272] width 1217 height 545
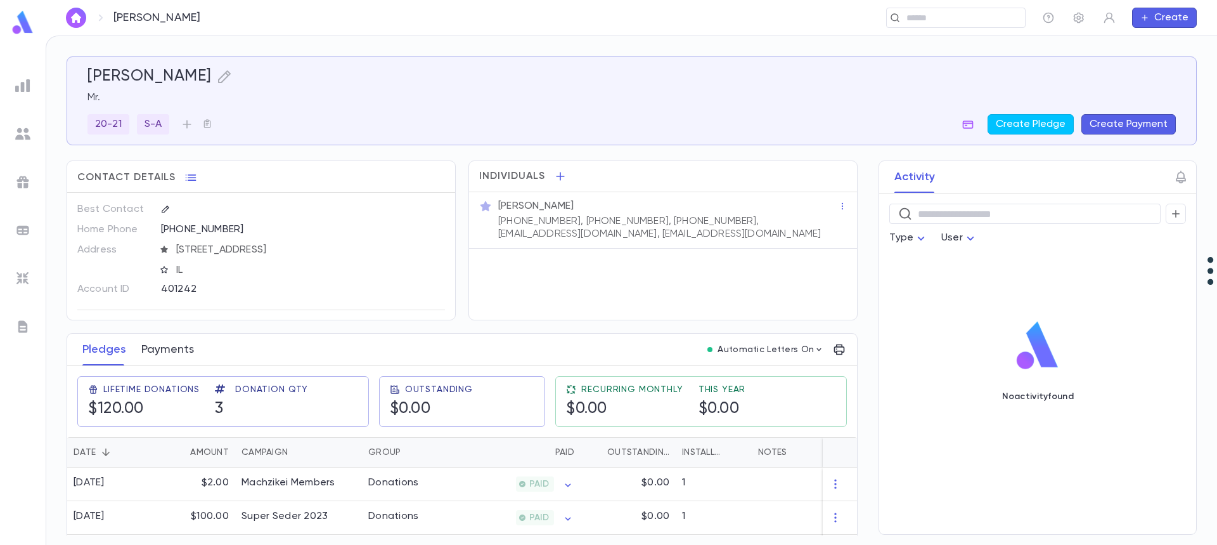
click at [160, 352] on button "Payments" at bounding box center [167, 350] width 53 height 32
click at [170, 353] on button "Payments" at bounding box center [167, 350] width 53 height 32
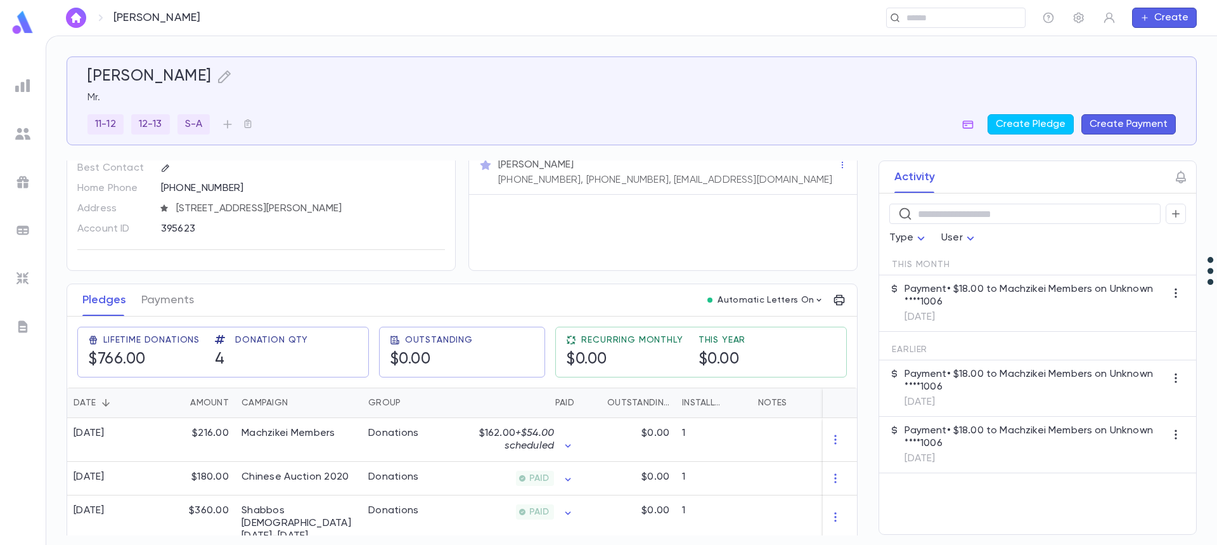
scroll to position [63, 0]
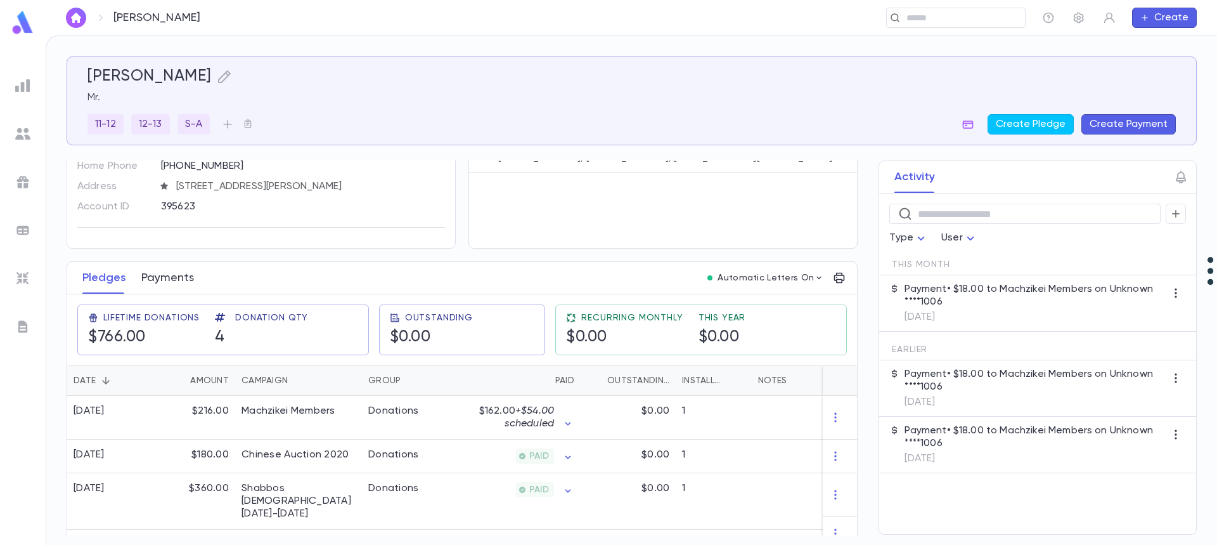
click at [181, 277] on button "Payments" at bounding box center [167, 278] width 53 height 32
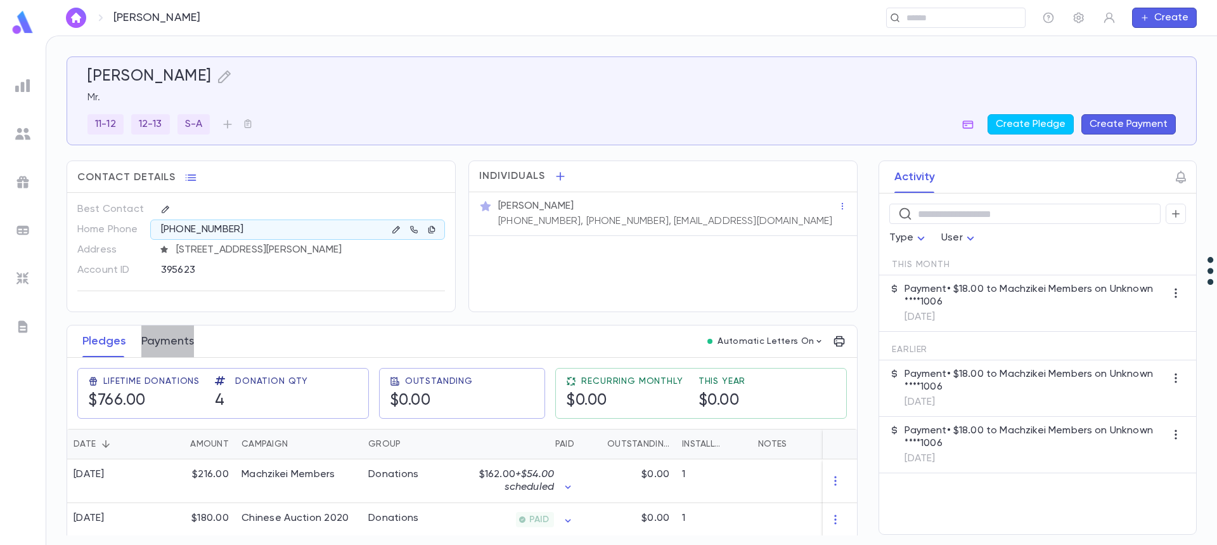
click at [184, 345] on button "Payments" at bounding box center [167, 341] width 53 height 32
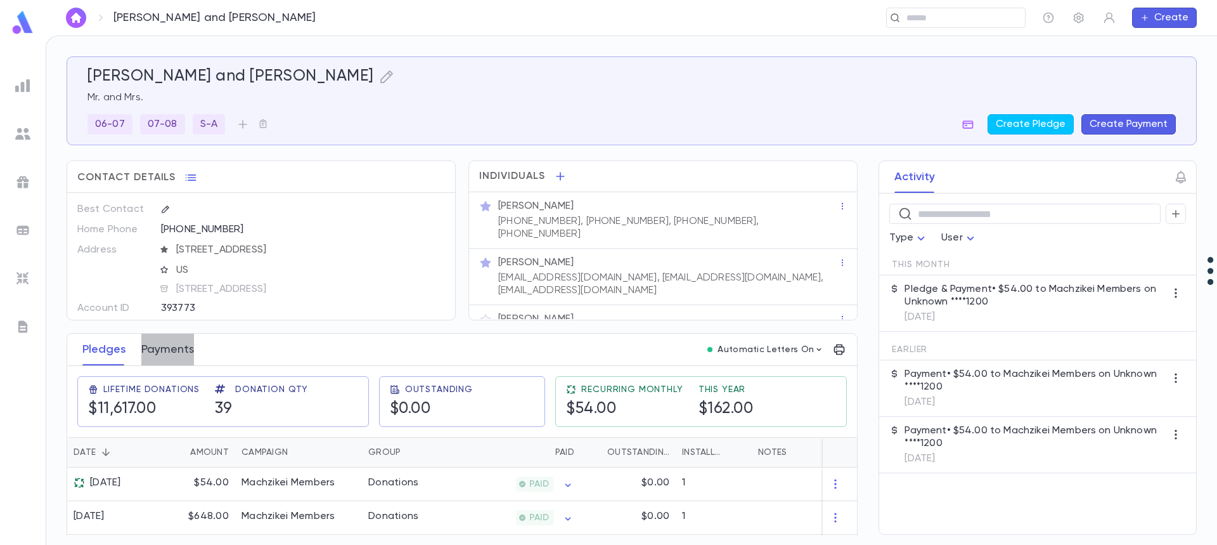
click at [169, 349] on button "Payments" at bounding box center [167, 350] width 53 height 32
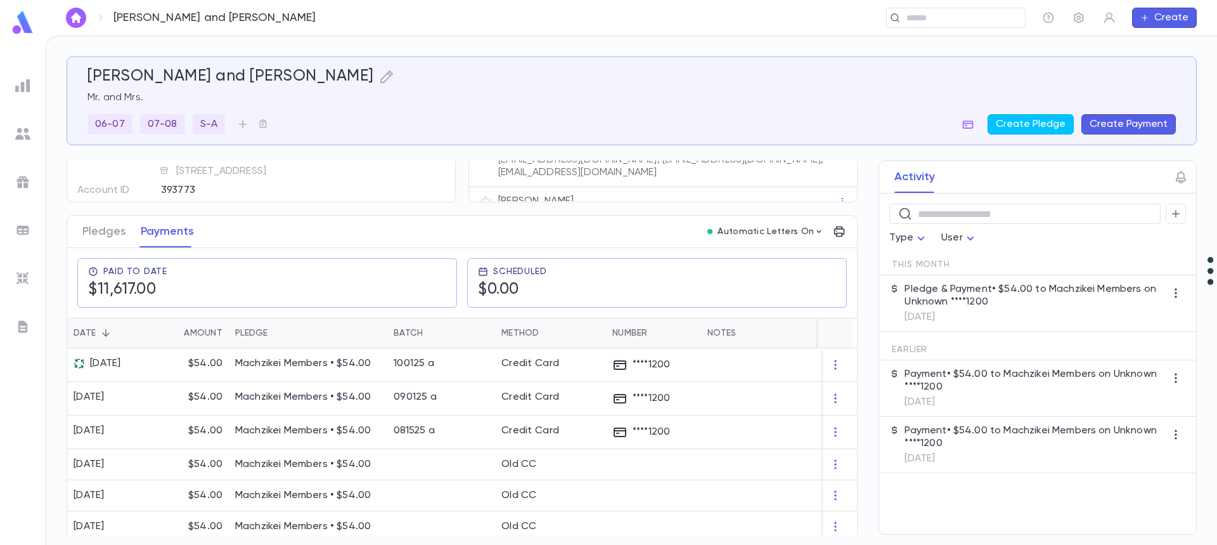
scroll to position [127, 0]
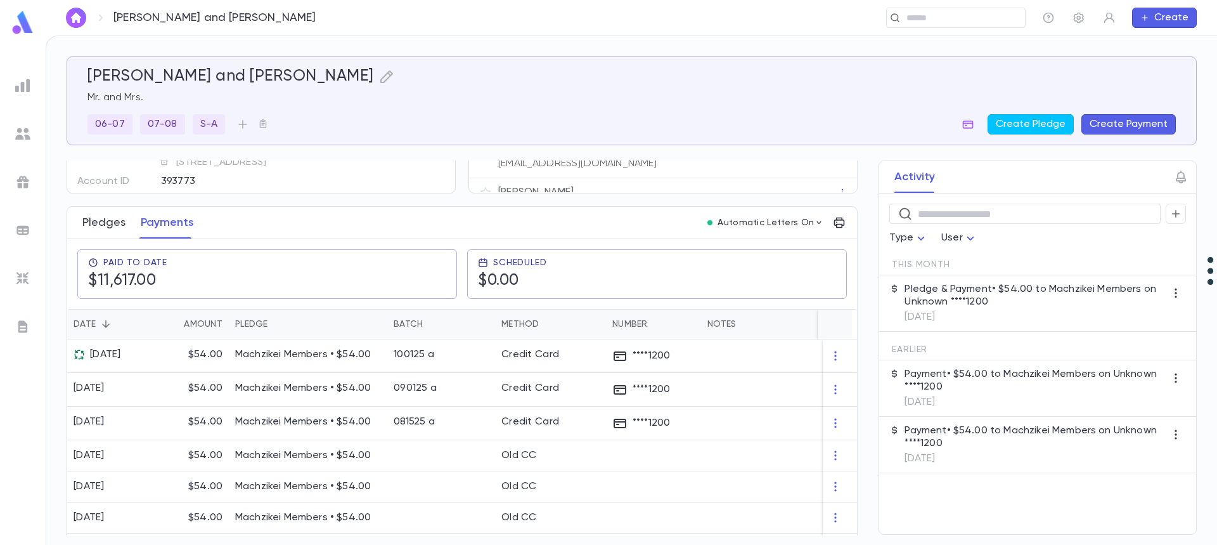
click at [108, 219] on button "Pledges" at bounding box center [103, 223] width 43 height 32
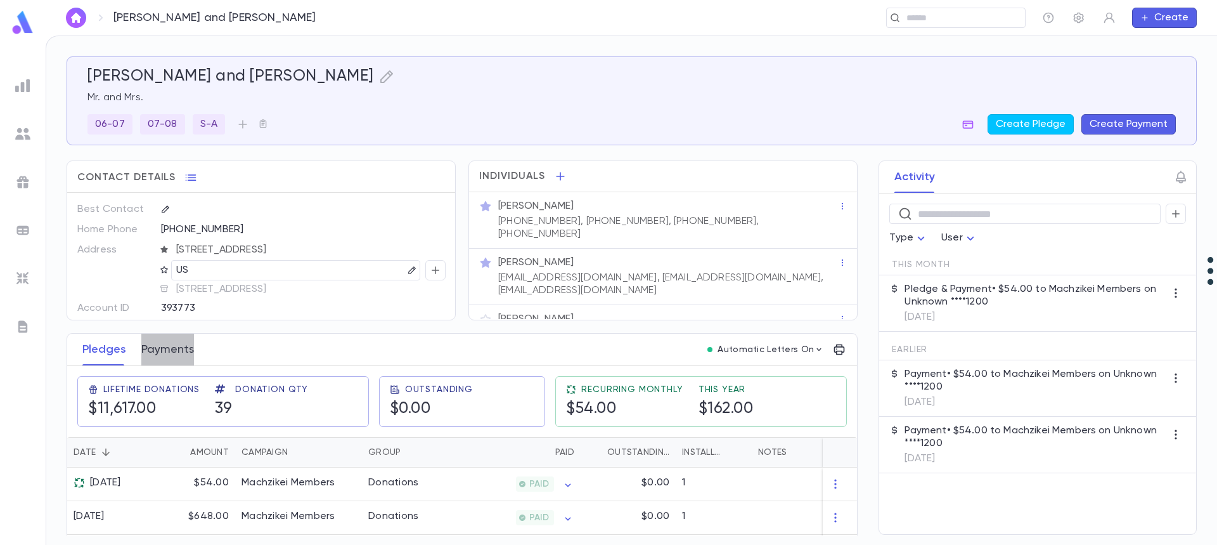
click at [162, 351] on button "Payments" at bounding box center [167, 350] width 53 height 32
click at [169, 352] on button "Payments" at bounding box center [167, 350] width 53 height 32
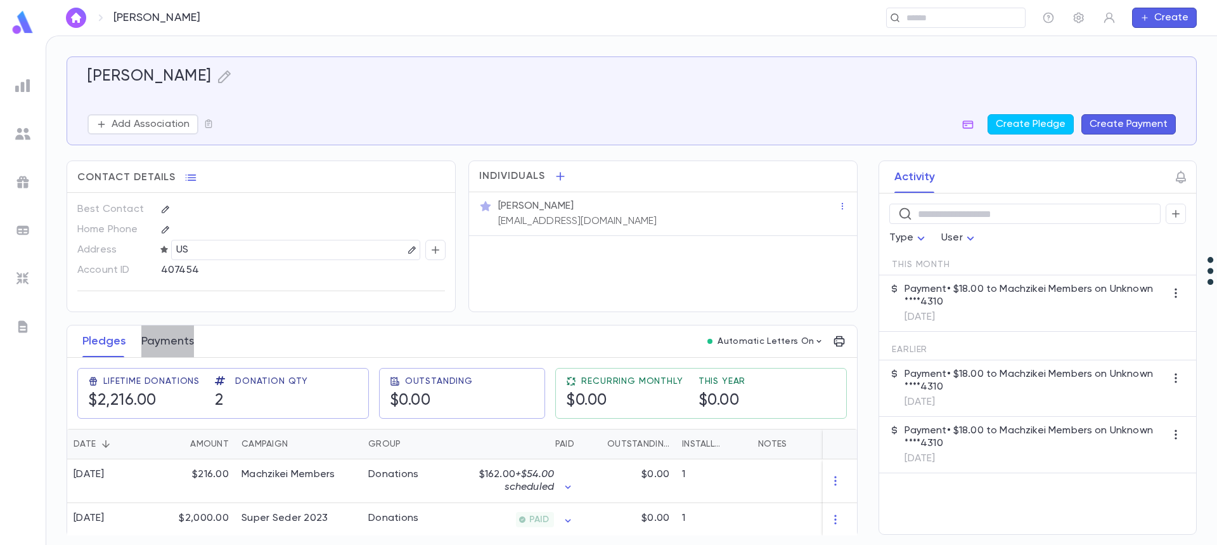
click at [176, 347] on button "Payments" at bounding box center [167, 341] width 53 height 32
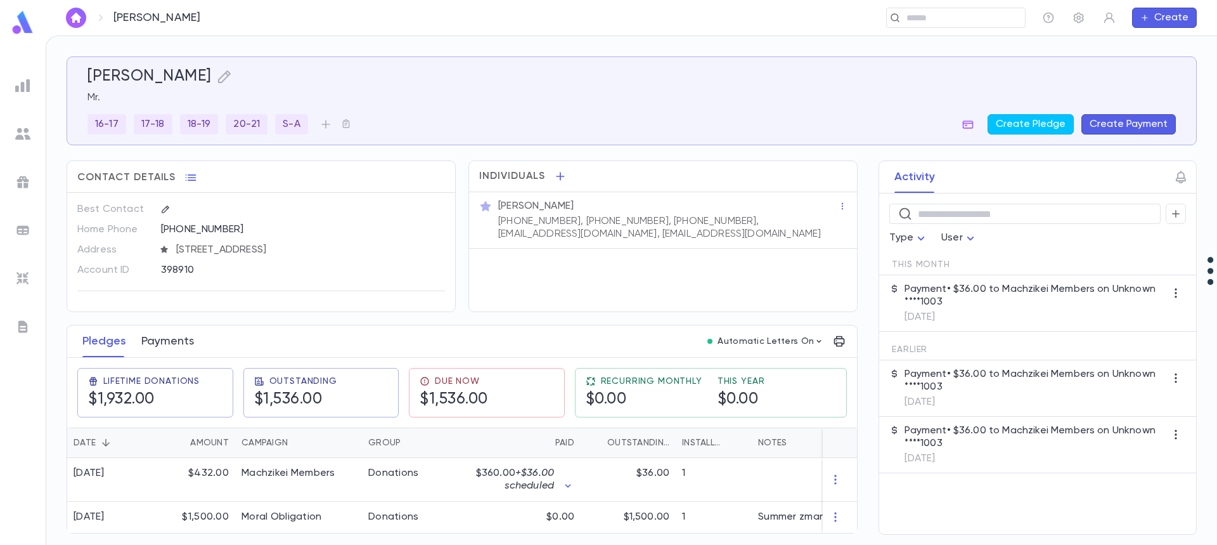
click at [171, 344] on button "Payments" at bounding box center [167, 341] width 53 height 32
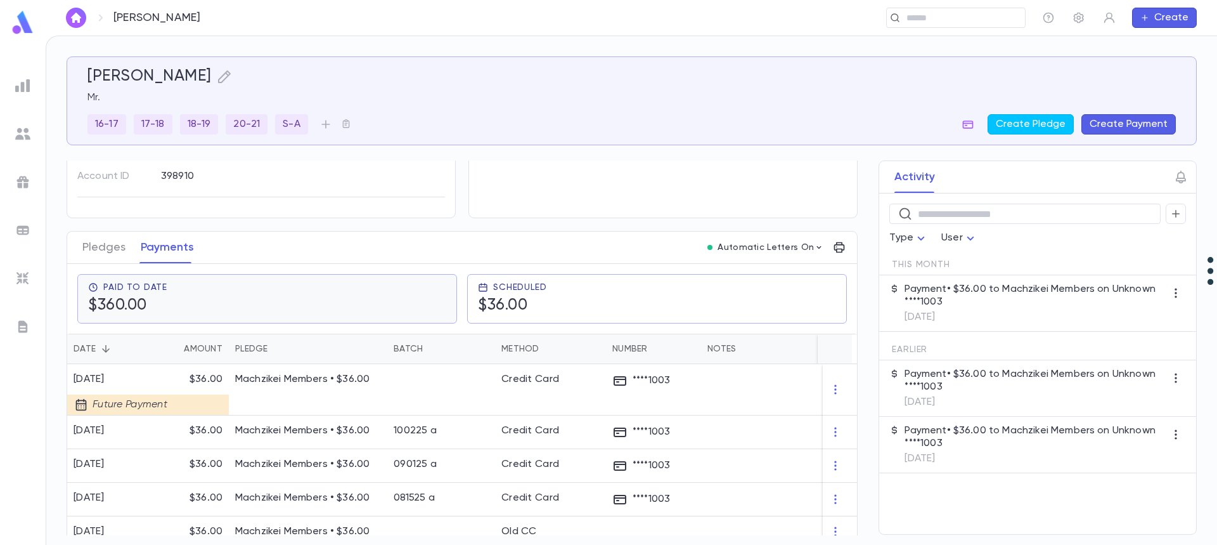
scroll to position [127, 0]
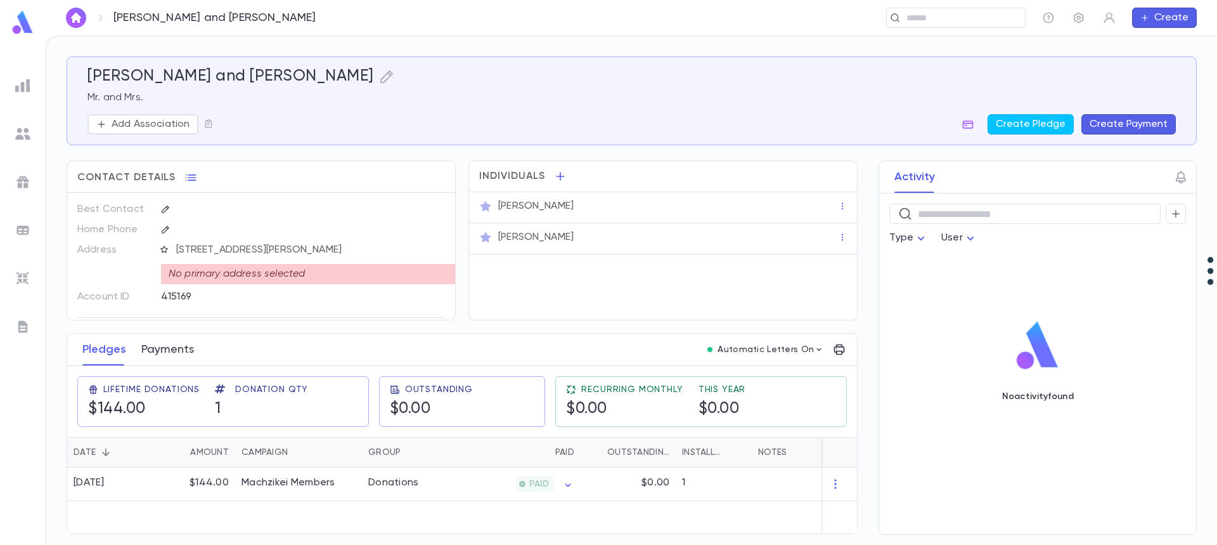
click at [178, 354] on button "Payments" at bounding box center [167, 350] width 53 height 32
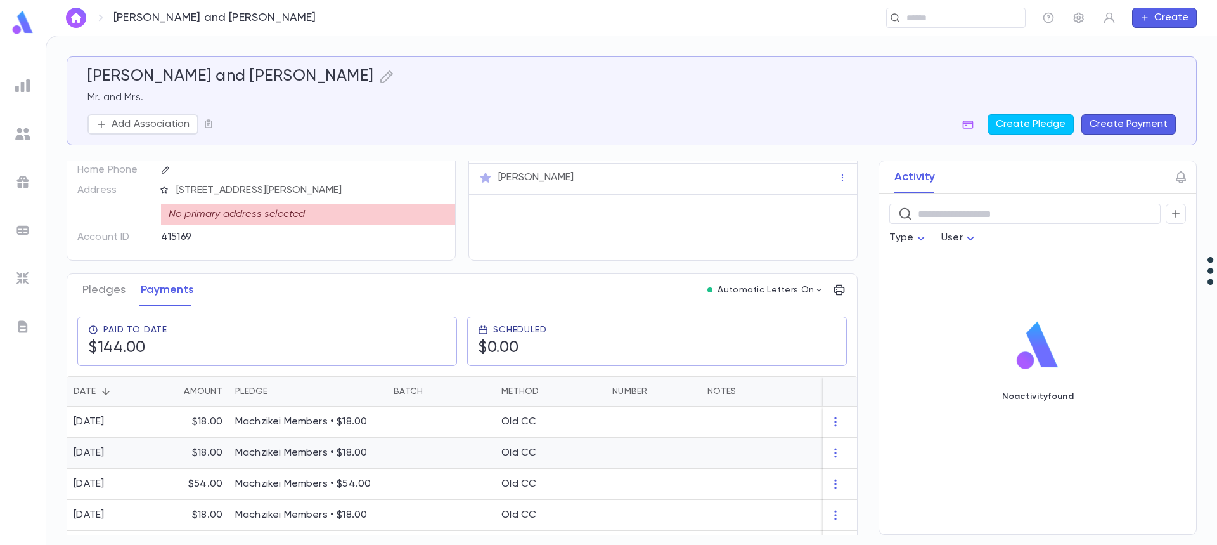
scroll to position [123, 0]
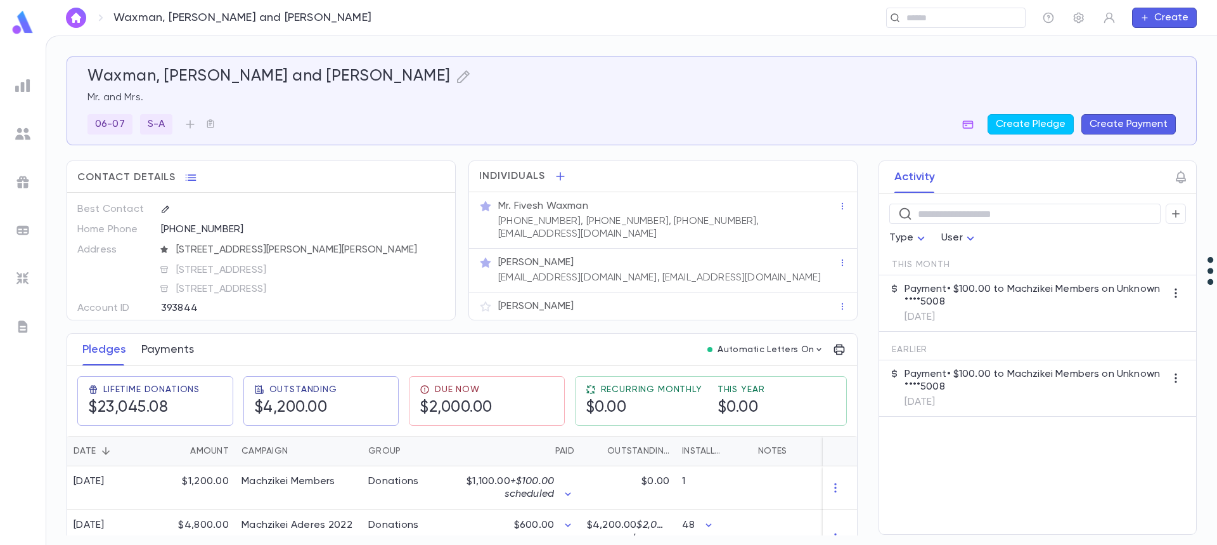
click at [176, 350] on button "Payments" at bounding box center [167, 350] width 53 height 32
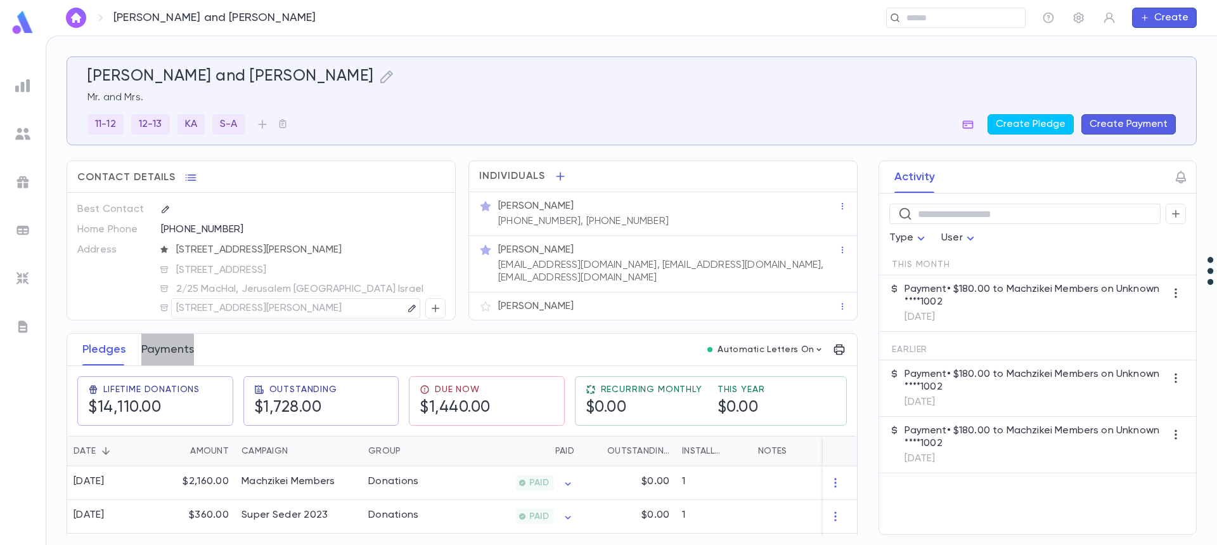
click at [165, 350] on button "Payments" at bounding box center [167, 350] width 53 height 32
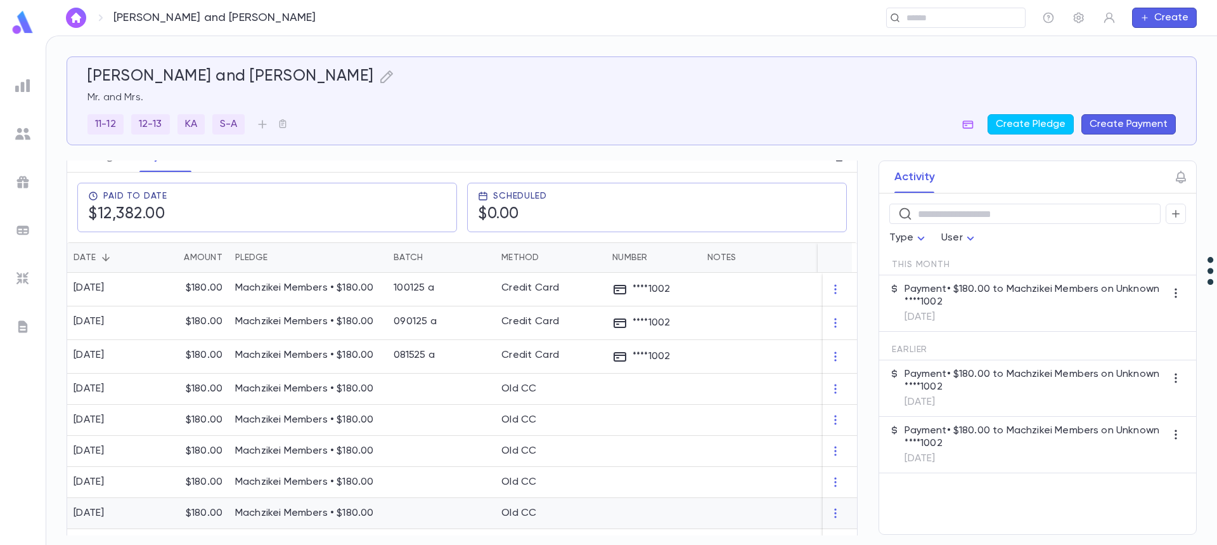
scroll to position [190, 0]
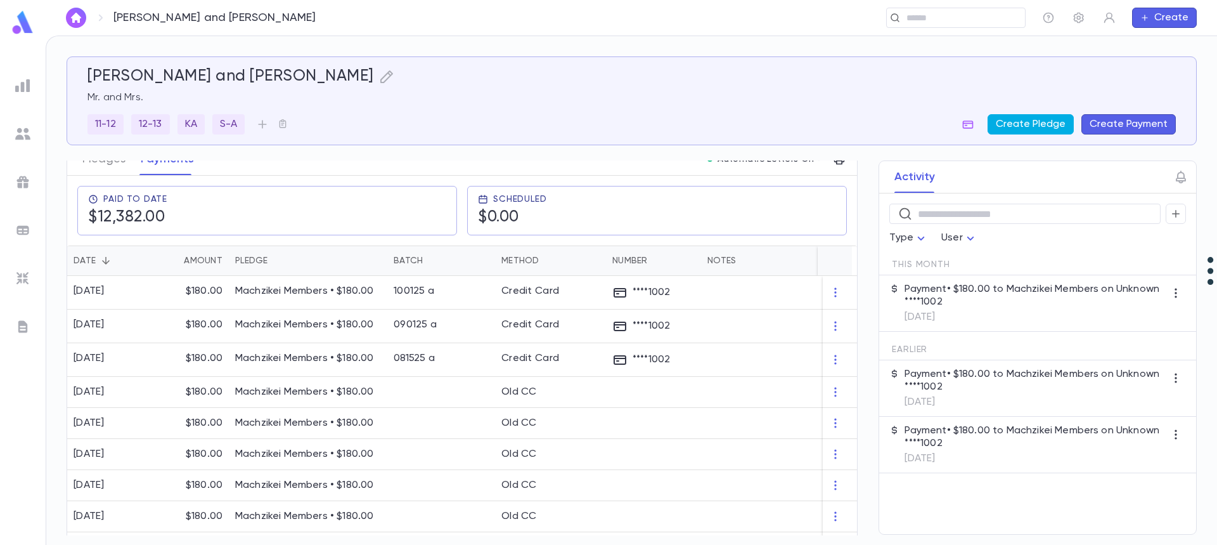
click at [1022, 126] on button "Create Pledge" at bounding box center [1031, 124] width 86 height 20
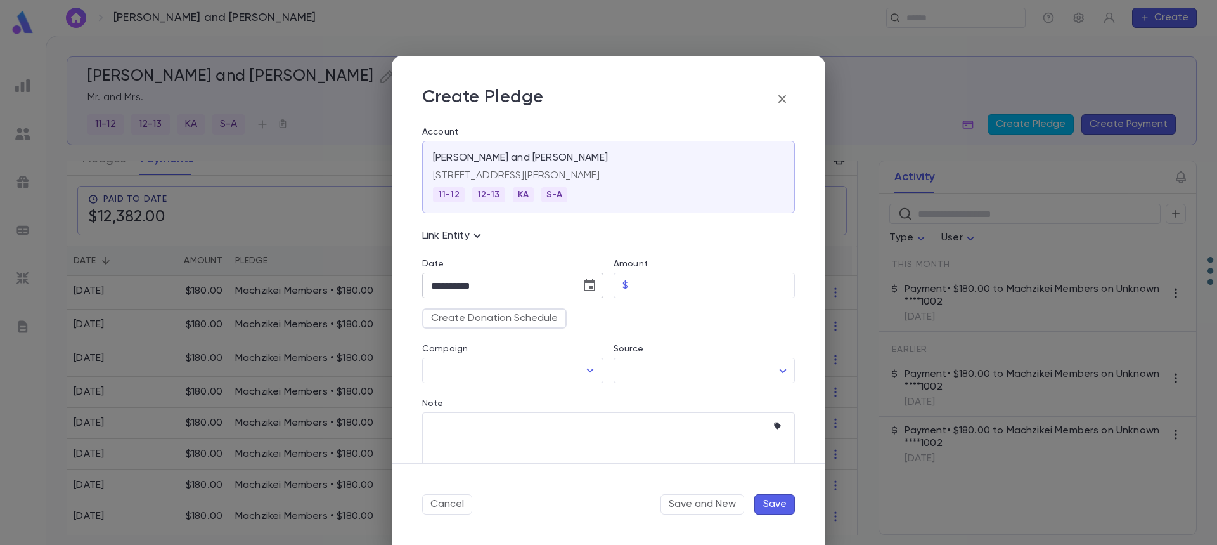
click at [590, 292] on icon "Choose date, selected date is Oct 15, 2025" at bounding box center [589, 285] width 15 height 15
click at [583, 315] on icon "Next month" at bounding box center [579, 317] width 15 height 15
click at [573, 371] on button "1" at bounding box center [572, 370] width 23 height 23
type input "**********"
click at [662, 278] on input "Amount" at bounding box center [714, 285] width 162 height 25
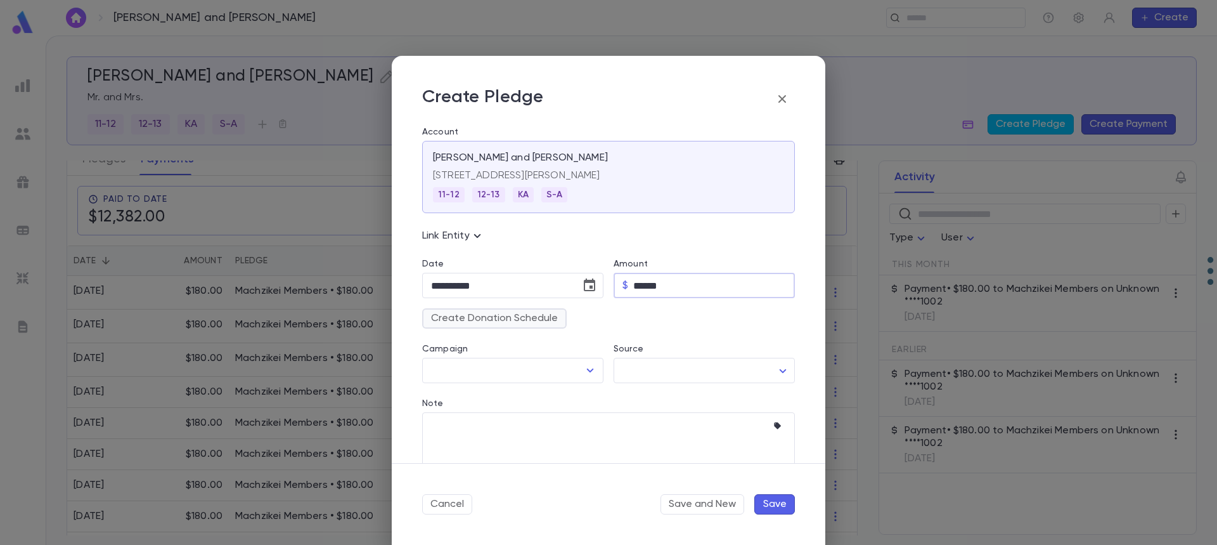
type input "******"
click at [526, 318] on button "Create Donation Schedule" at bounding box center [494, 318] width 145 height 20
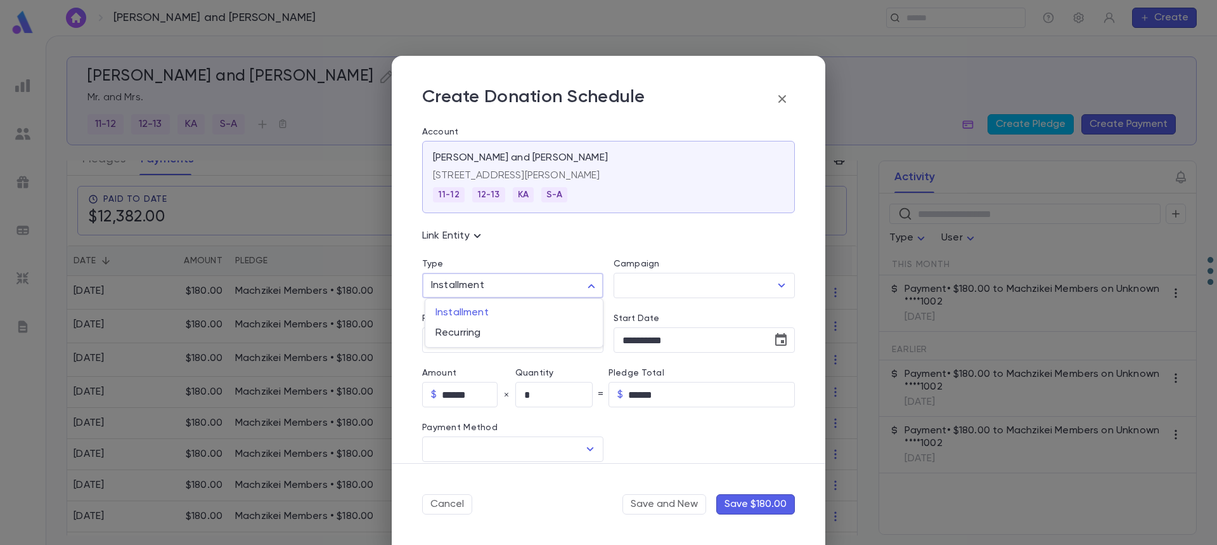
click at [523, 293] on body "Weinberg, Naftali and Faige ​ Create Weinberg, Naftali and Faige Mr. and Mrs. 1…" at bounding box center [608, 290] width 1217 height 509
click at [517, 337] on span "Recurring" at bounding box center [514, 333] width 157 height 13
type input "*********"
click at [660, 277] on input "Campaign" at bounding box center [694, 285] width 151 height 24
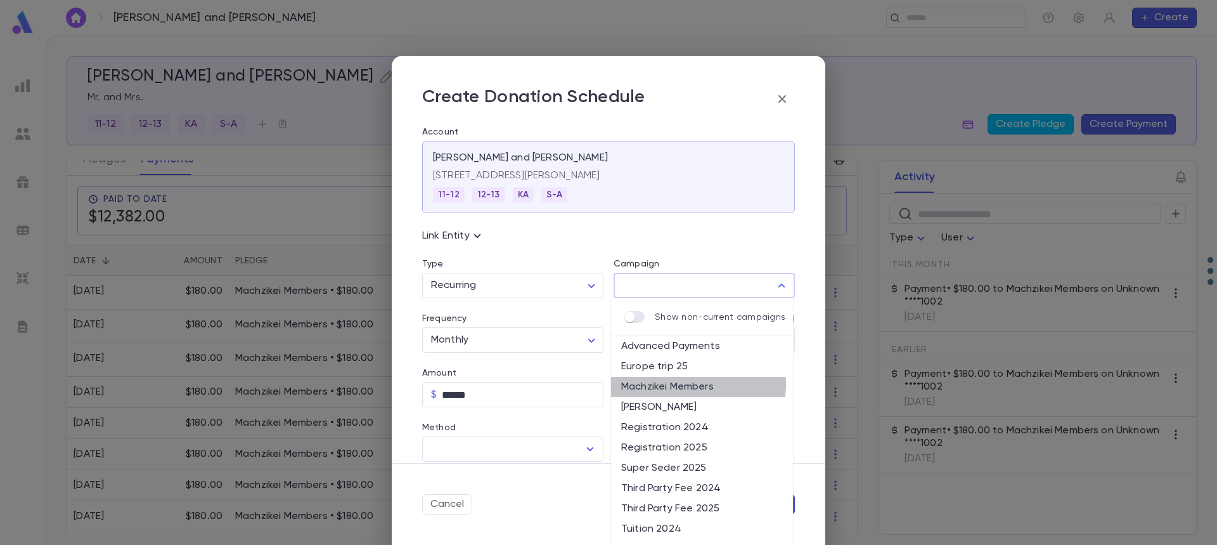
click at [677, 385] on li "Machzikei Members" at bounding box center [702, 387] width 182 height 20
type input "**********"
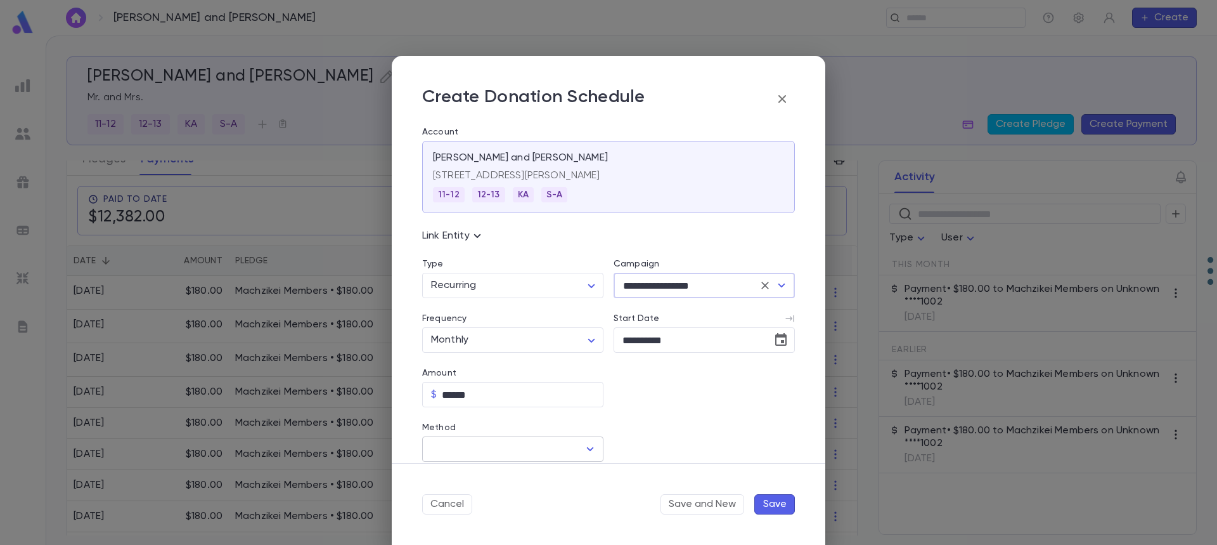
click at [522, 443] on input "Method" at bounding box center [503, 449] width 151 height 24
click at [500, 499] on li "Credit Card" at bounding box center [511, 497] width 179 height 20
type input "**********"
click at [640, 450] on input "Credit Card" at bounding box center [694, 449] width 160 height 25
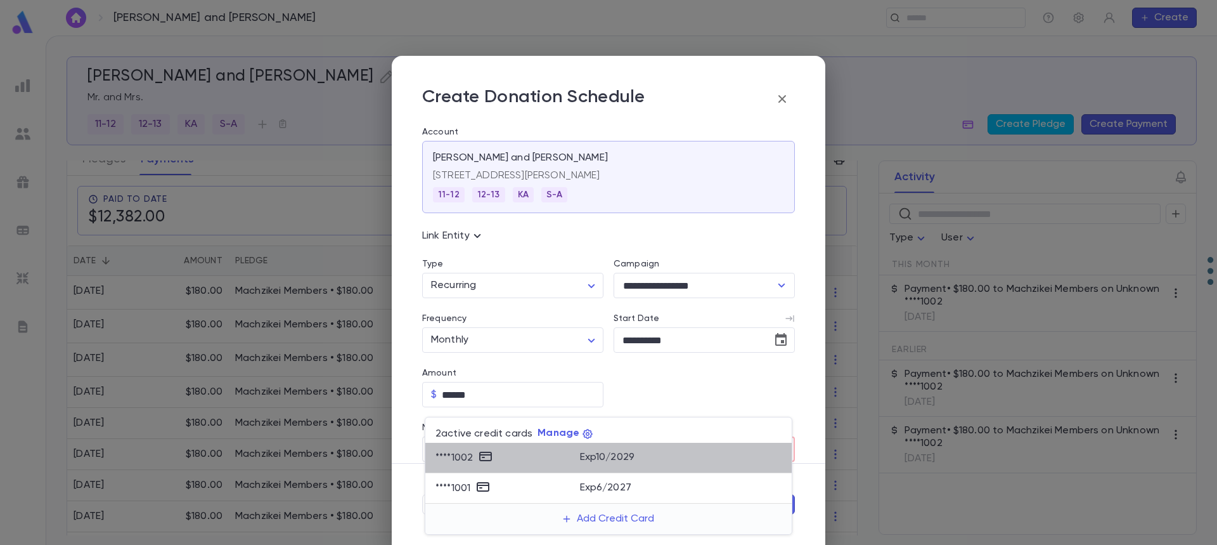
click at [640, 454] on div "Exp 10 / 2029" at bounding box center [681, 455] width 202 height 15
type input "********"
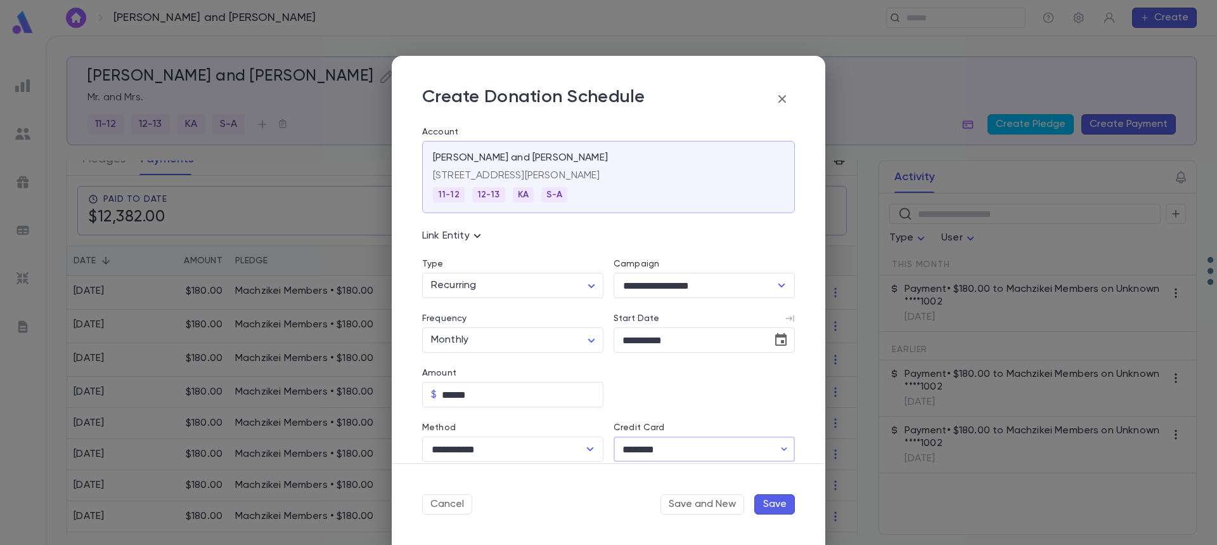
click at [767, 503] on button "Save" at bounding box center [775, 504] width 41 height 20
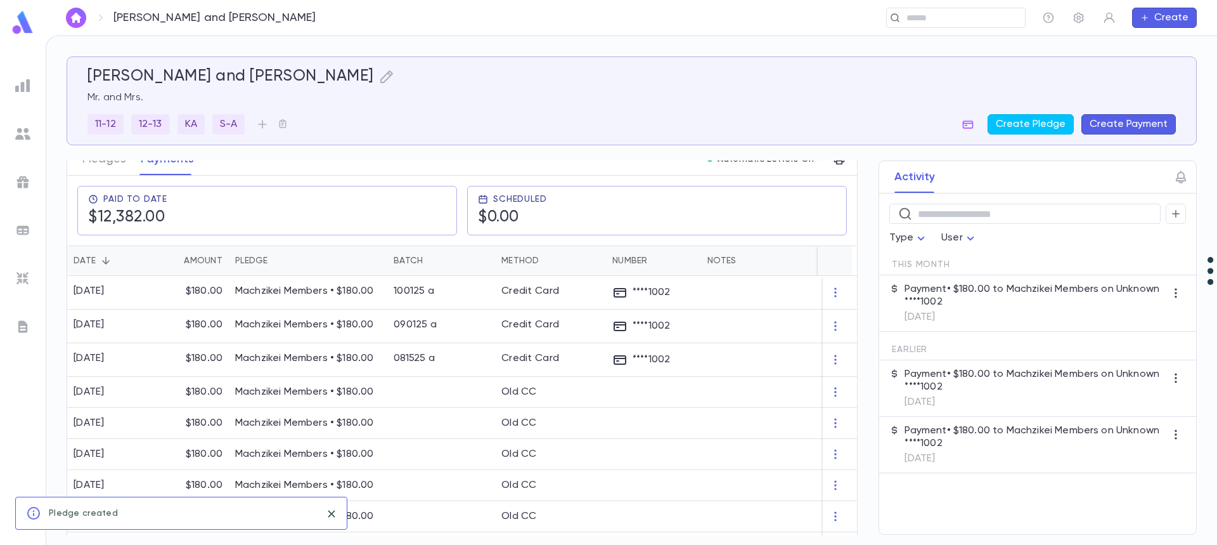
click at [97, 164] on button "Pledges" at bounding box center [103, 159] width 43 height 32
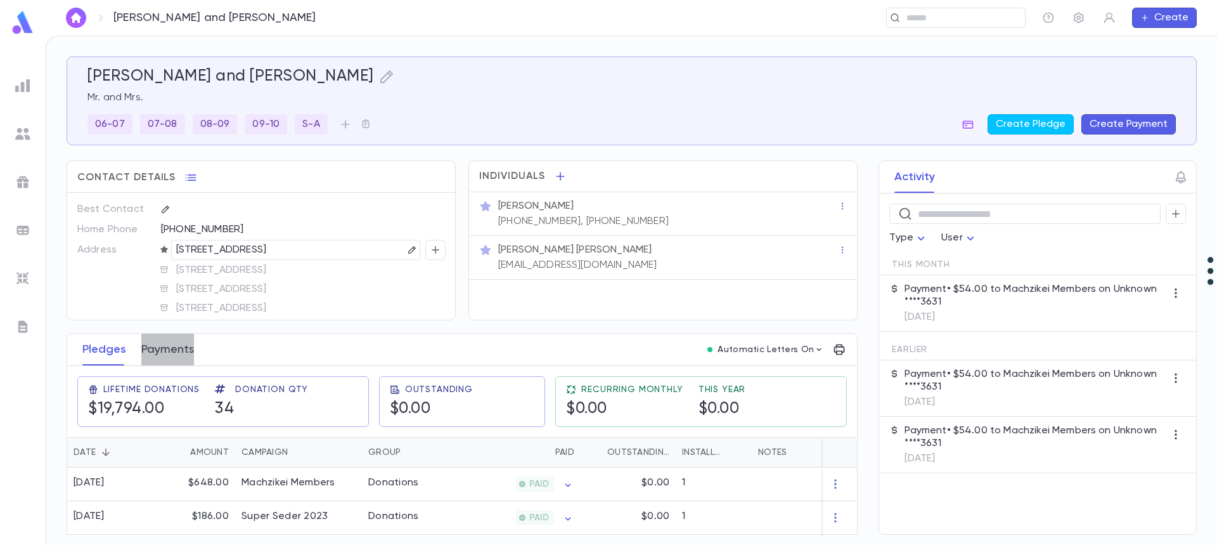
click at [173, 349] on button "Payments" at bounding box center [167, 350] width 53 height 32
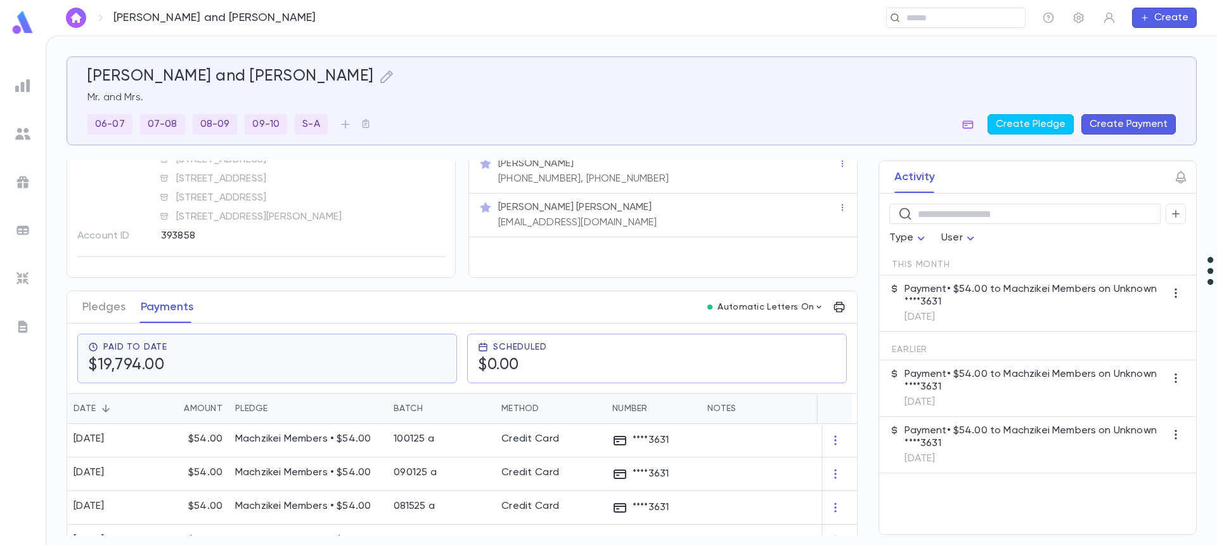
scroll to position [190, 0]
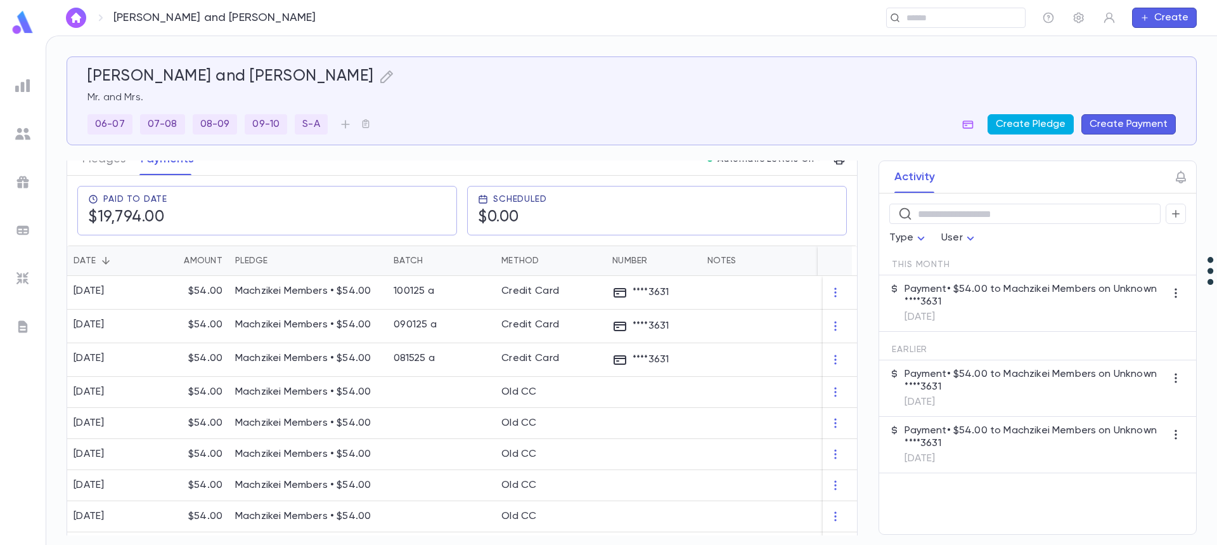
click at [1037, 123] on button "Create Pledge" at bounding box center [1031, 124] width 86 height 20
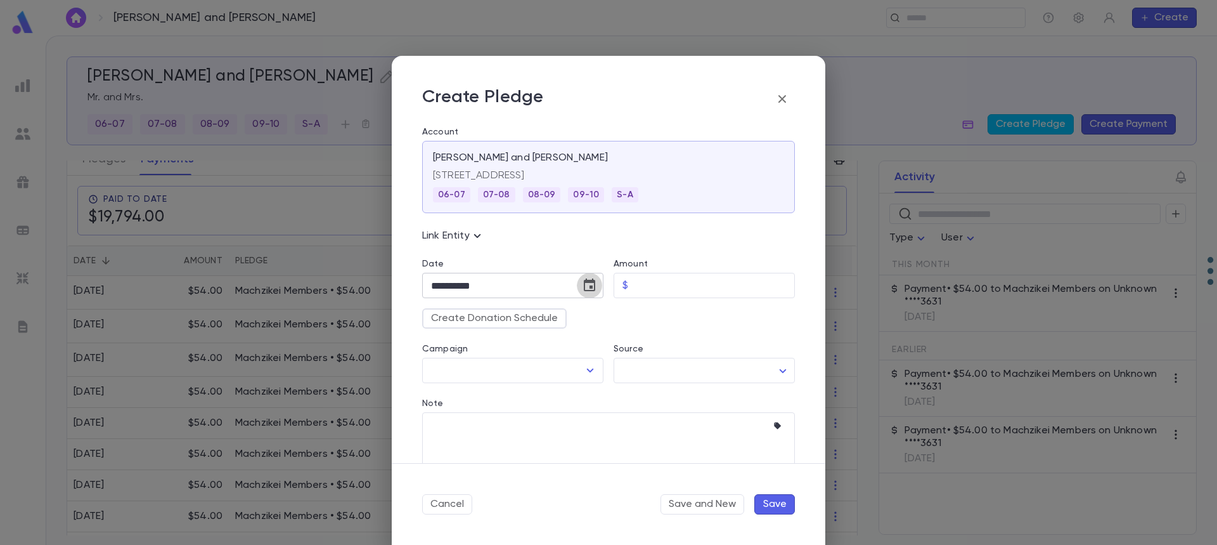
click at [591, 289] on icon "Choose date, selected date is Oct 15, 2025" at bounding box center [589, 285] width 15 height 15
click at [580, 319] on icon "Next month" at bounding box center [579, 317] width 15 height 15
click at [571, 369] on button "1" at bounding box center [572, 370] width 23 height 23
type input "**********"
click at [667, 282] on input "Amount" at bounding box center [714, 285] width 162 height 25
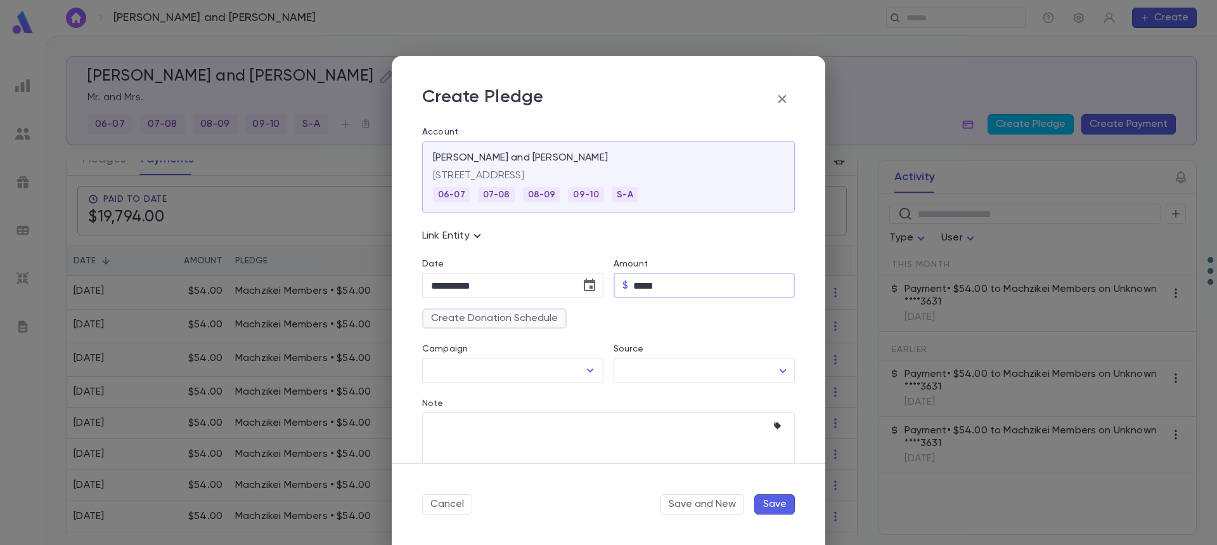
type input "*****"
click at [535, 316] on button "Create Donation Schedule" at bounding box center [494, 318] width 145 height 20
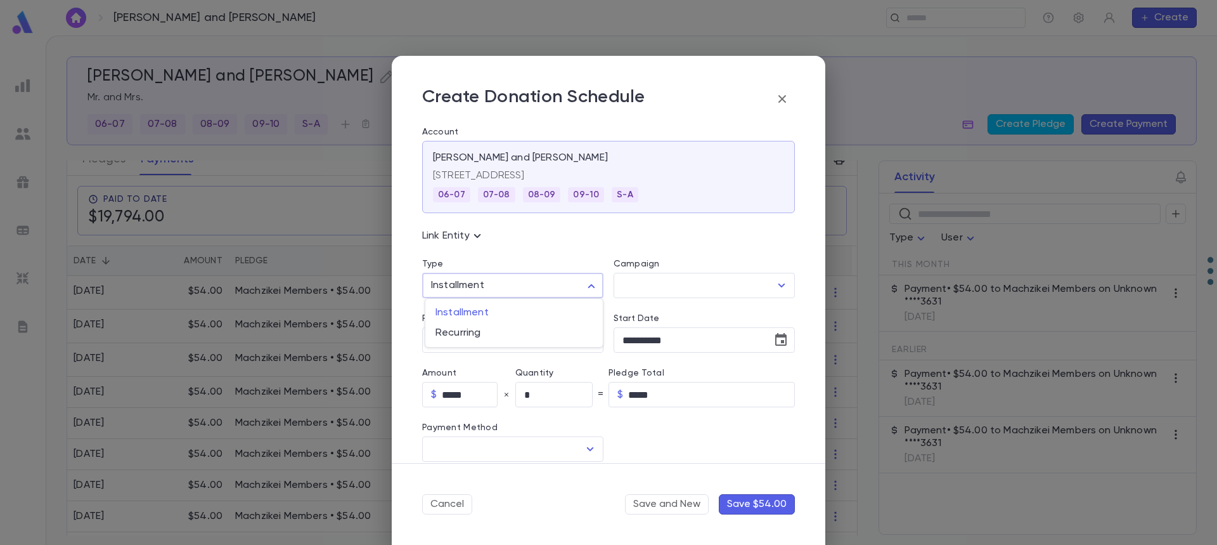
click at [528, 286] on body "Weinman, Yehuda and Bracha Fraida ​ Create Weinman, Yehuda and Bracha Fraida Mr…" at bounding box center [608, 290] width 1217 height 509
click at [510, 338] on span "Recurring" at bounding box center [514, 333] width 157 height 13
type input "*********"
click at [633, 283] on input "Campaign" at bounding box center [694, 285] width 151 height 24
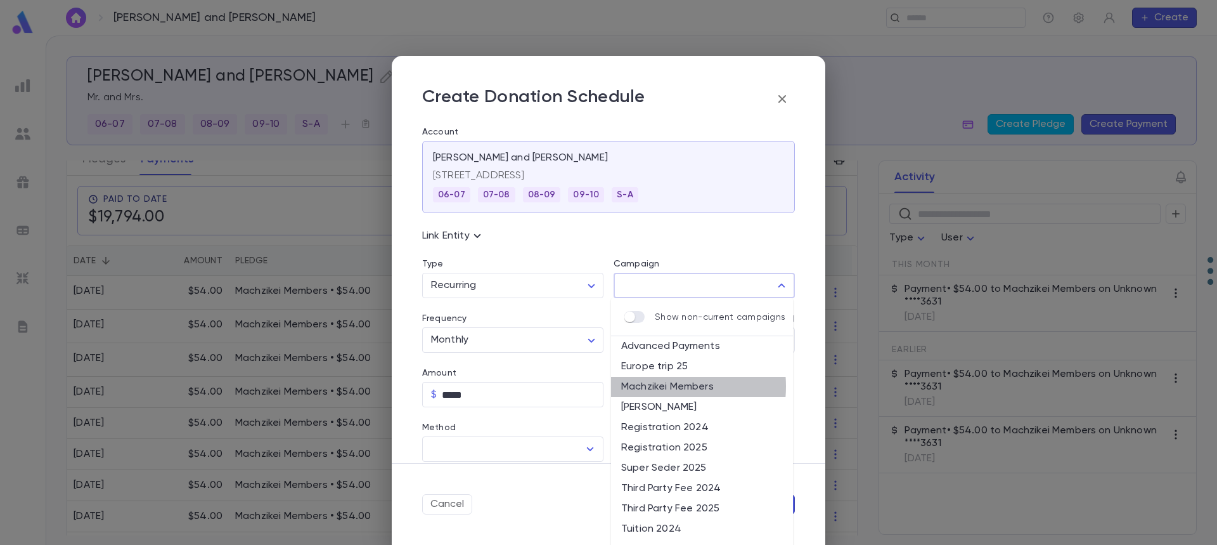
click at [661, 386] on li "Machzikei Members" at bounding box center [702, 387] width 182 height 20
type input "**********"
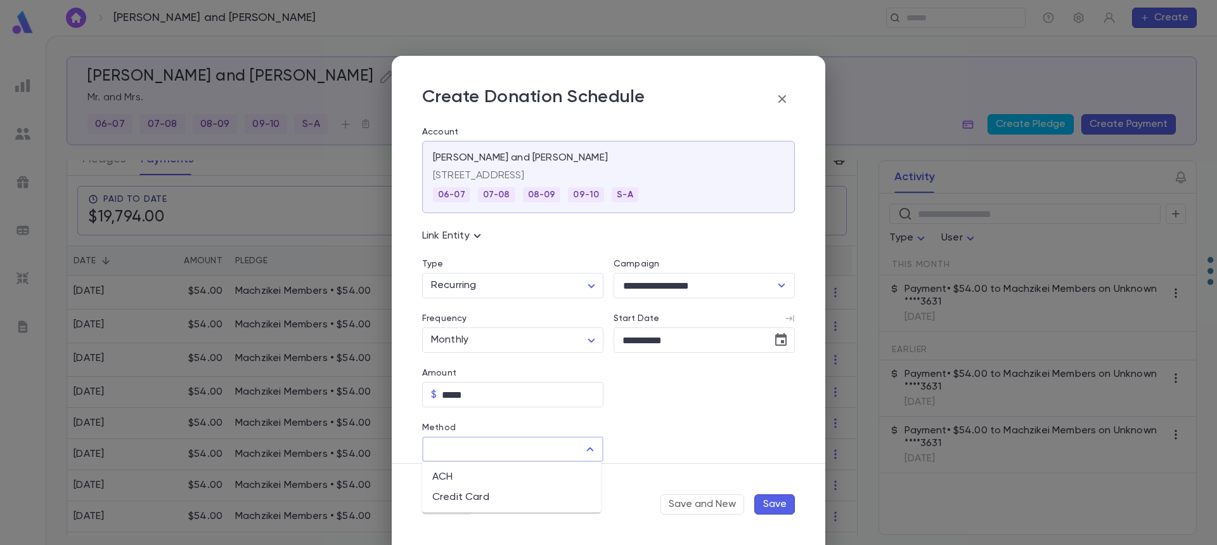
click at [509, 455] on input "Method" at bounding box center [503, 449] width 151 height 24
click at [489, 502] on li "Credit Card" at bounding box center [511, 497] width 179 height 20
type input "**********"
click at [632, 444] on input "Credit Card" at bounding box center [694, 449] width 160 height 25
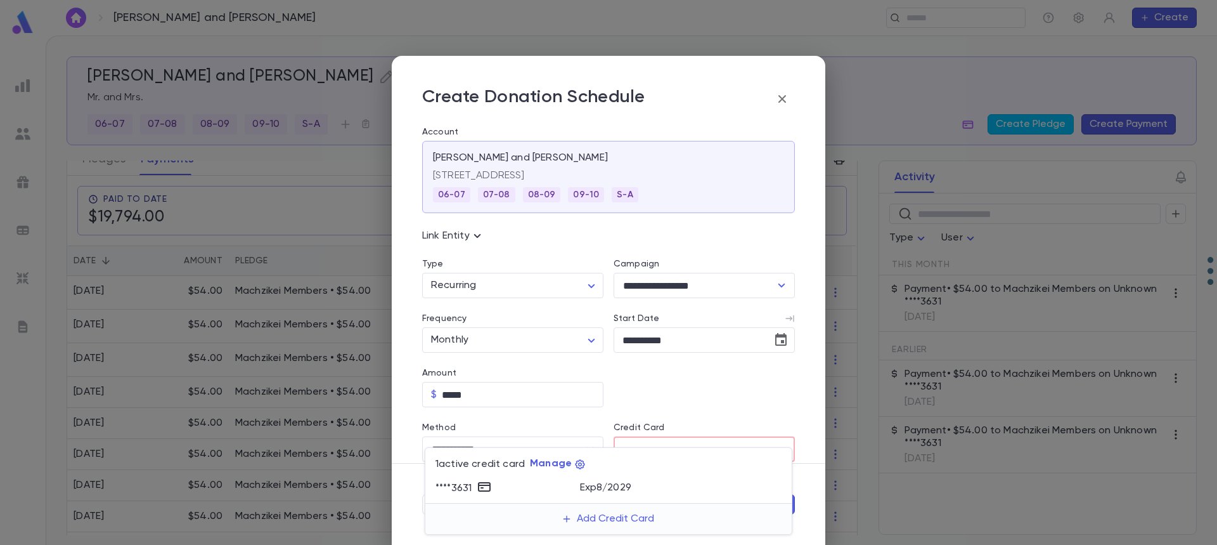
click at [610, 485] on p "Exp 8 / 2029" at bounding box center [605, 487] width 51 height 13
type input "********"
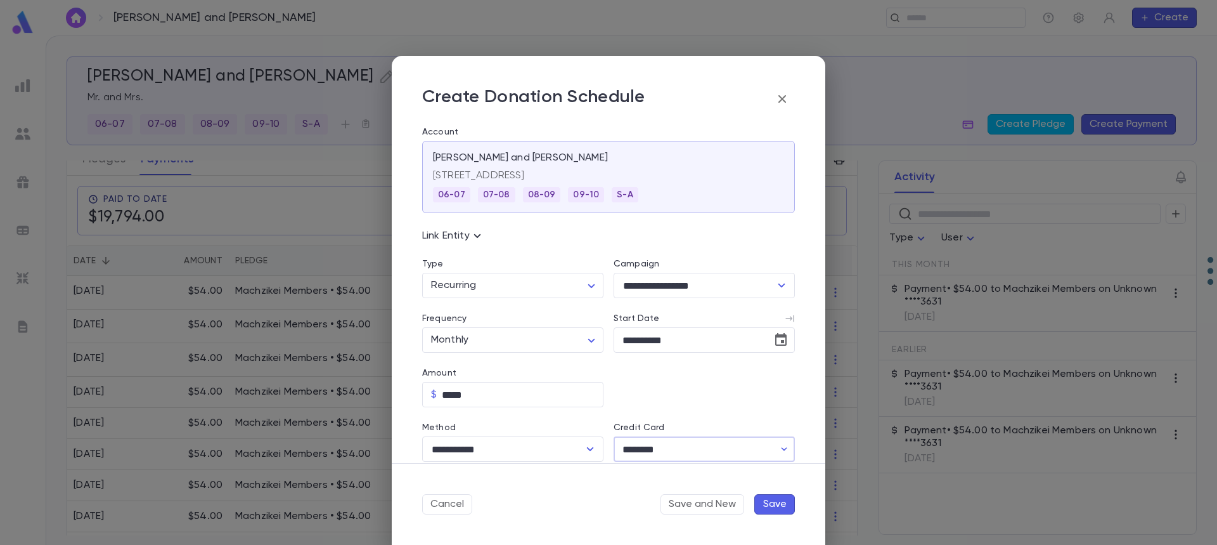
click at [773, 499] on button "Save" at bounding box center [775, 504] width 41 height 20
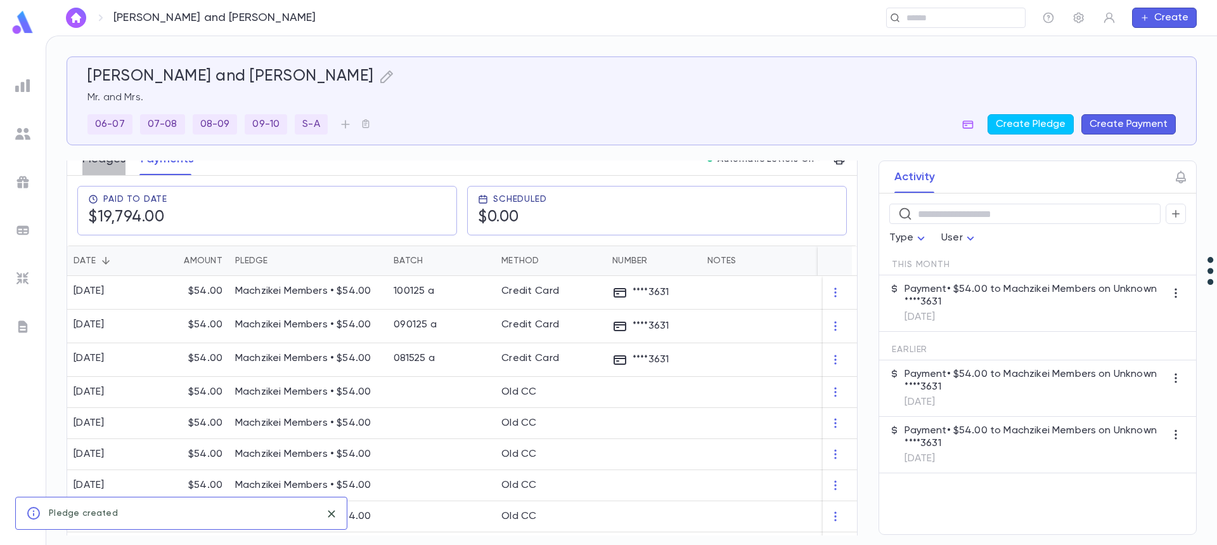
click at [105, 166] on button "Pledges" at bounding box center [103, 159] width 43 height 32
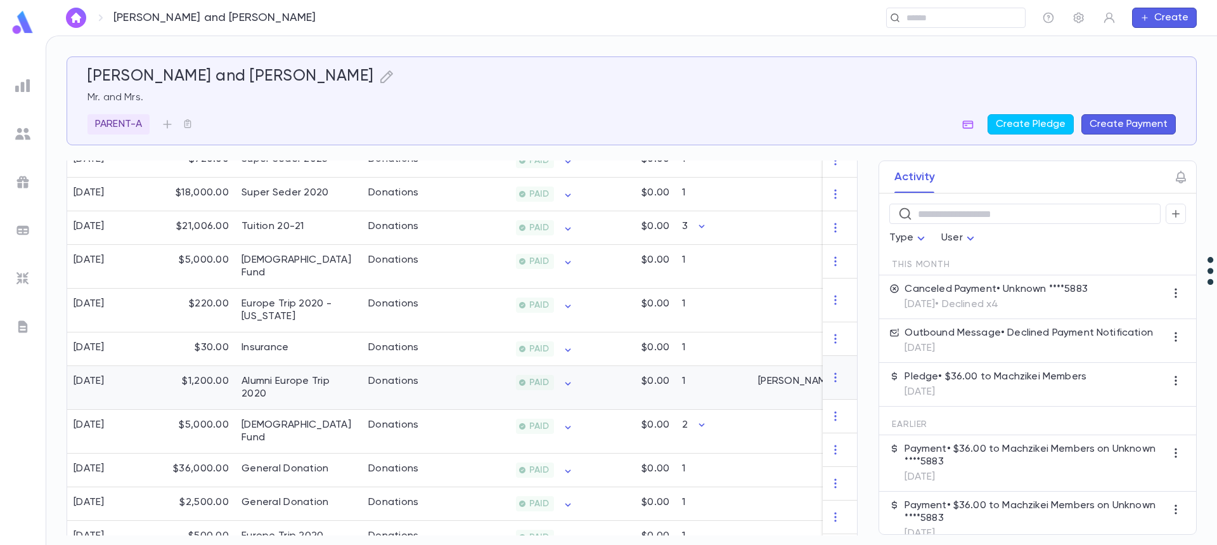
scroll to position [70, 0]
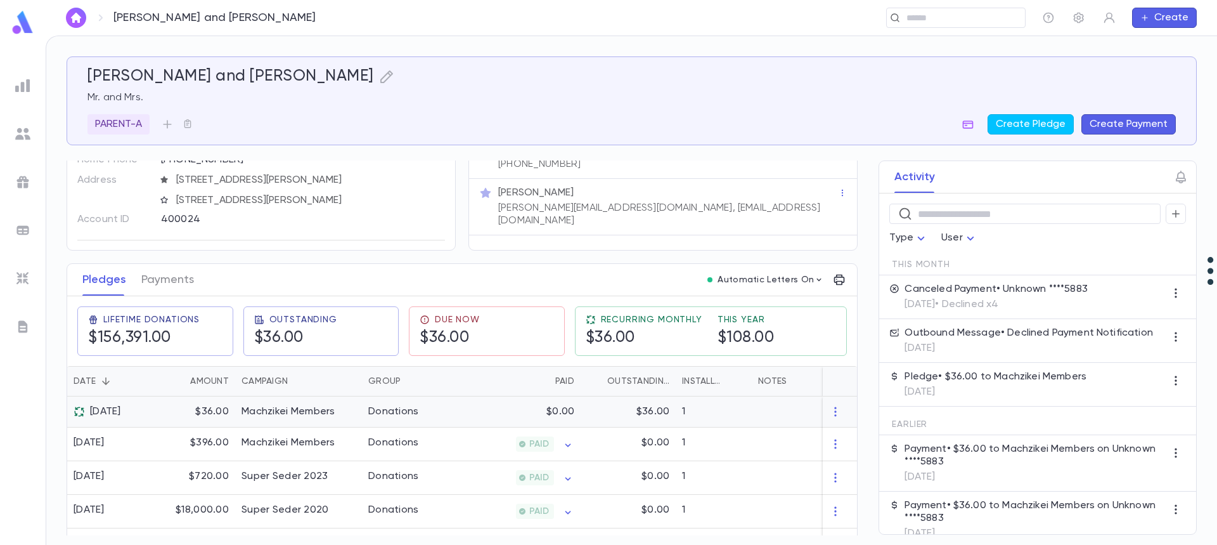
click at [398, 412] on div "Donations" at bounding box center [393, 411] width 51 height 13
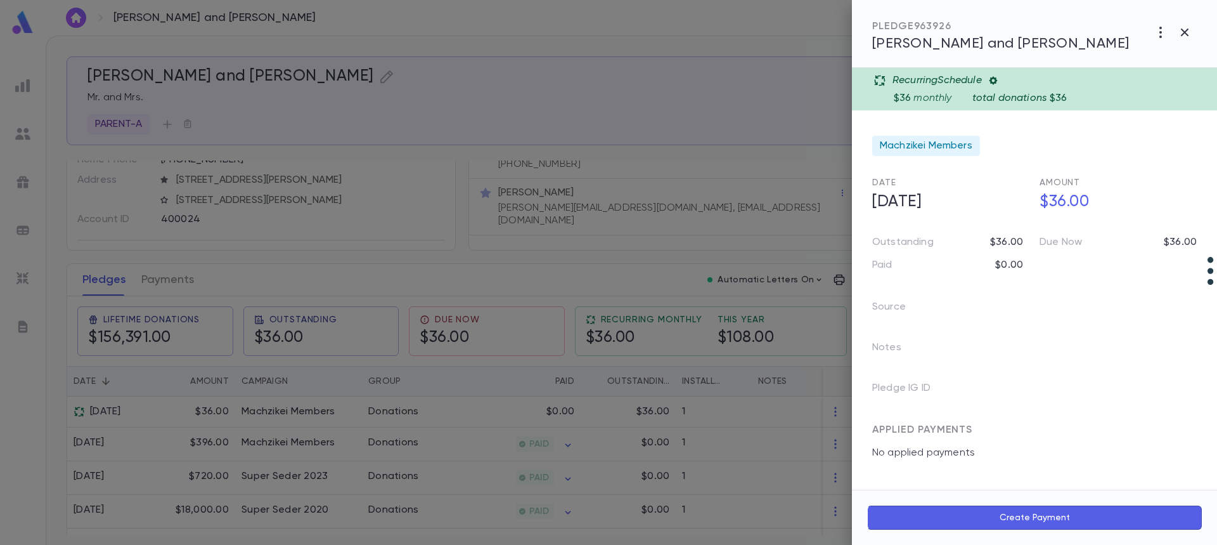
click at [177, 283] on div at bounding box center [608, 272] width 1217 height 545
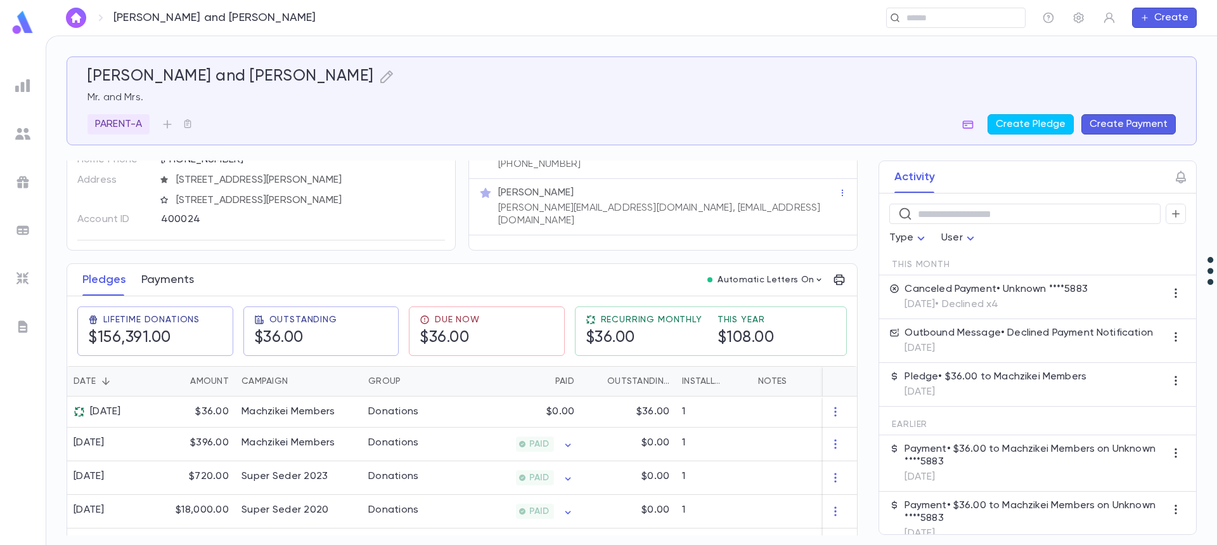
click at [174, 276] on button "Payments" at bounding box center [167, 280] width 53 height 32
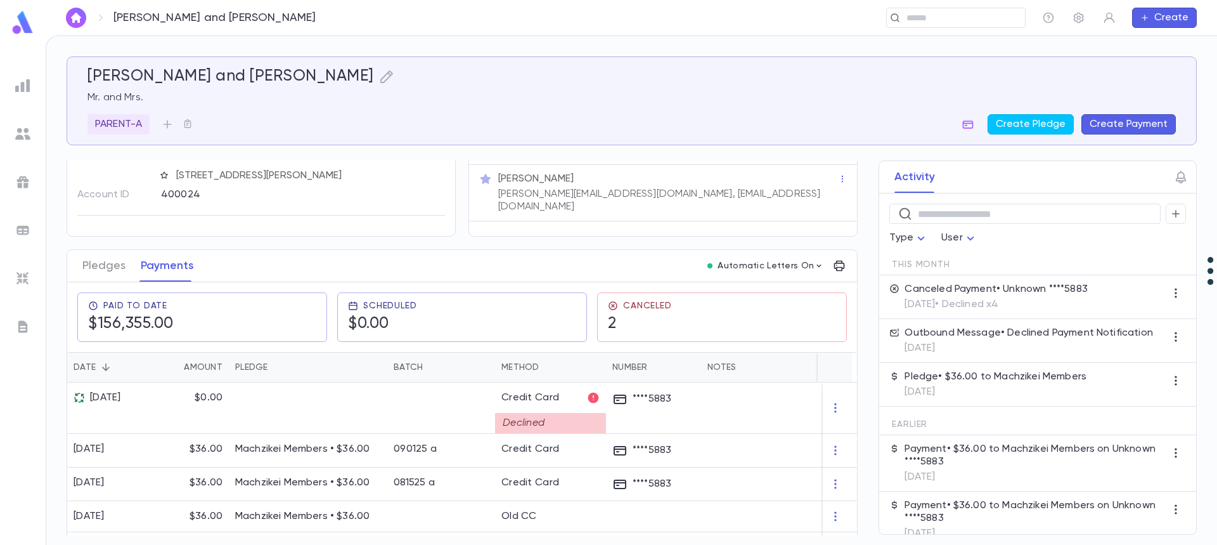
scroll to position [127, 0]
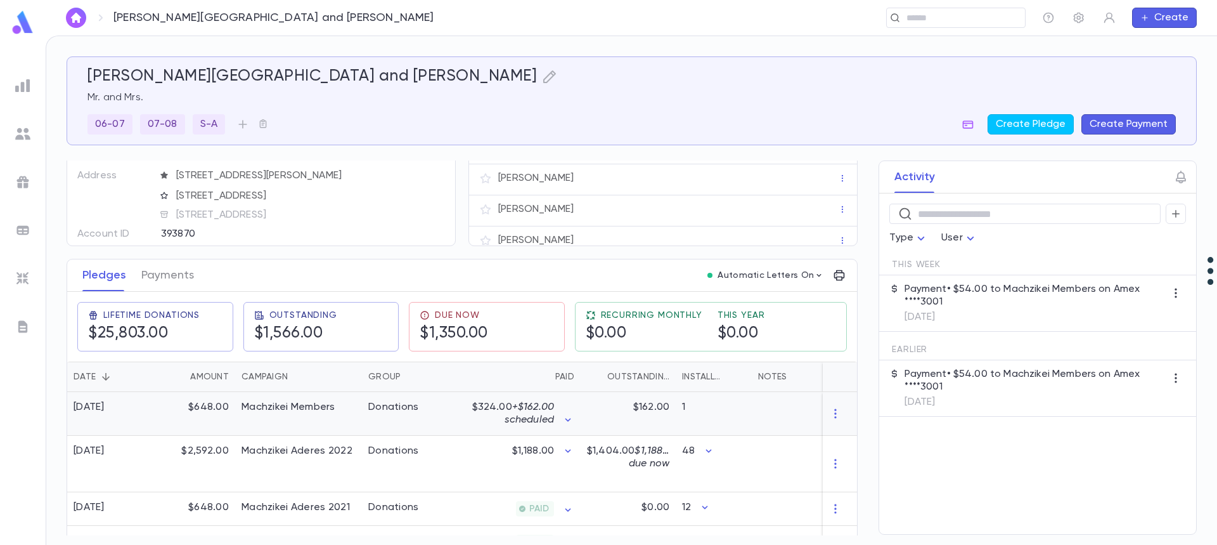
scroll to position [63, 0]
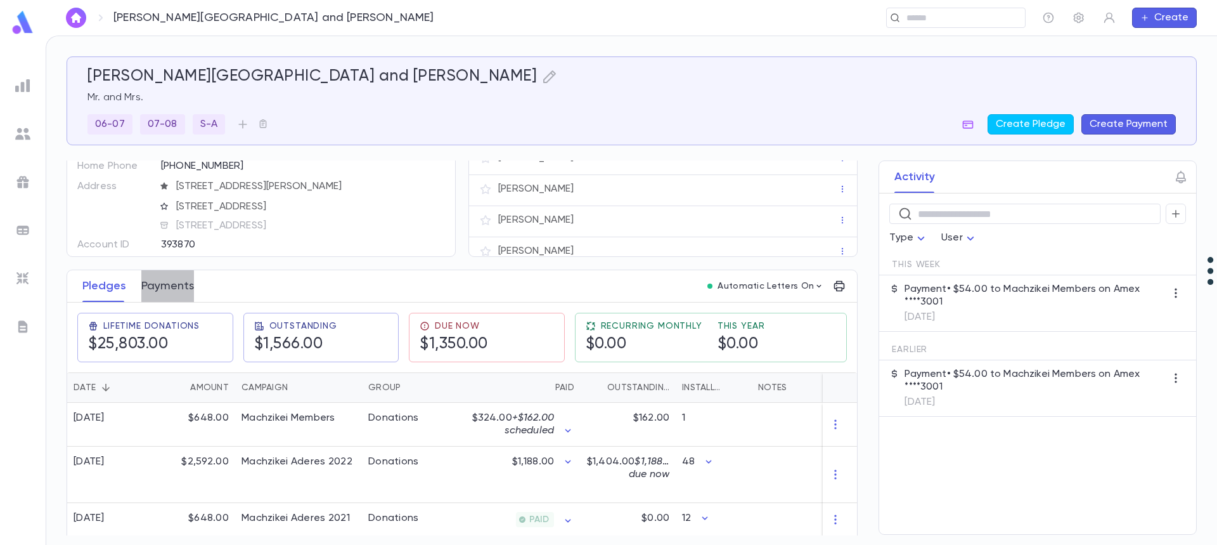
click at [163, 289] on button "Payments" at bounding box center [167, 286] width 53 height 32
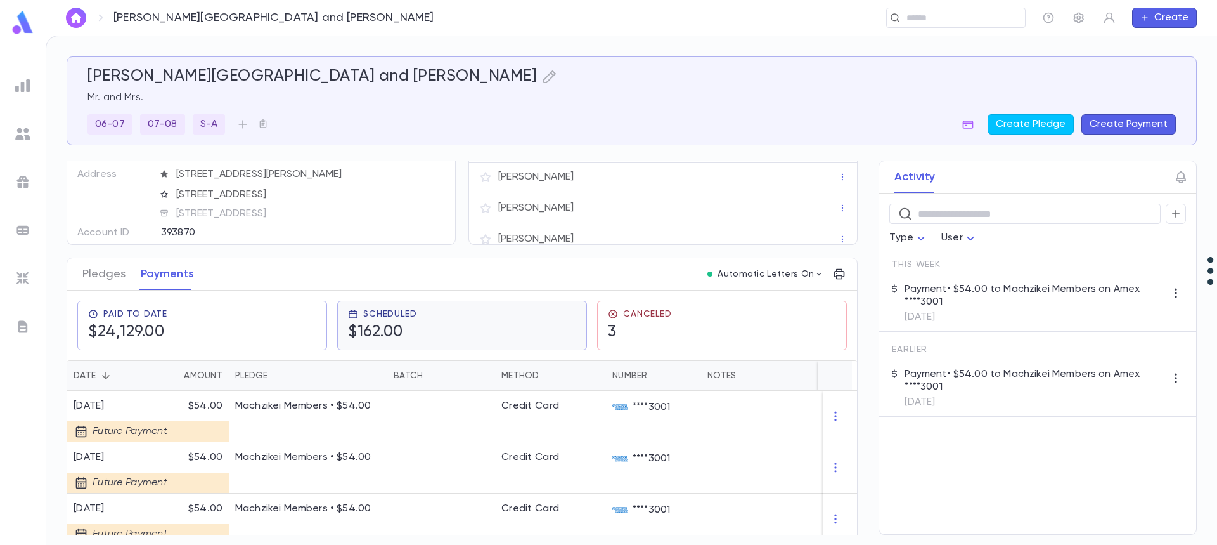
scroll to position [127, 0]
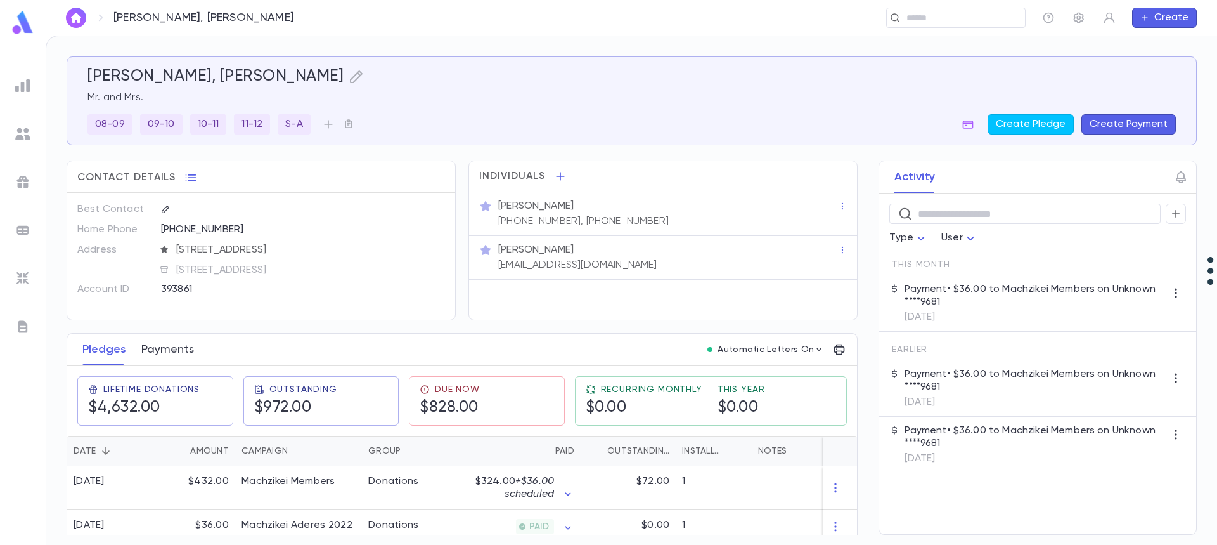
click at [166, 345] on button "Payments" at bounding box center [167, 350] width 53 height 32
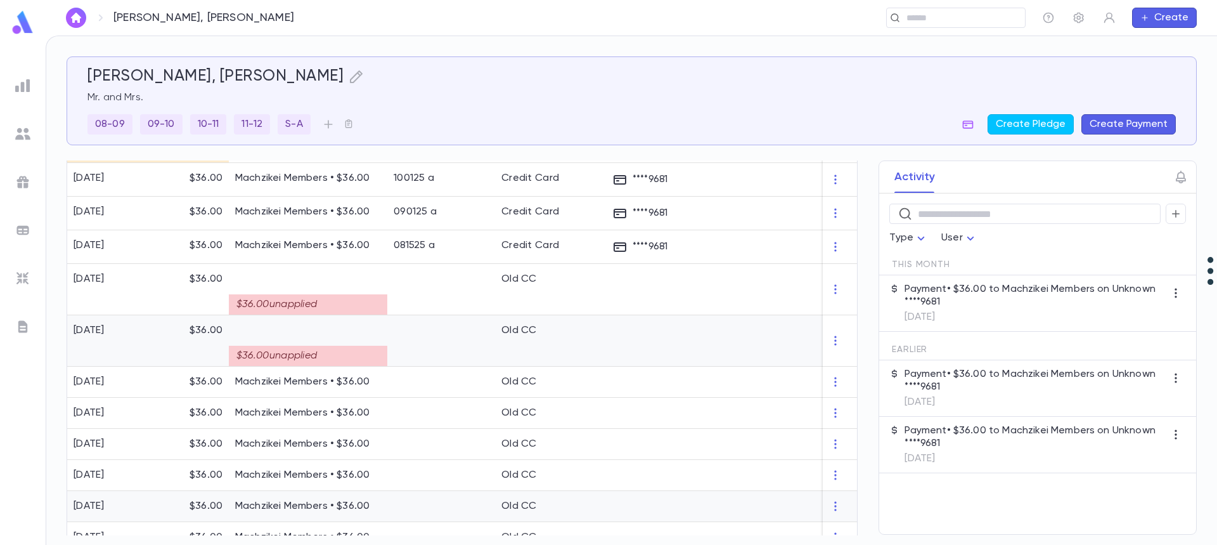
scroll to position [317, 0]
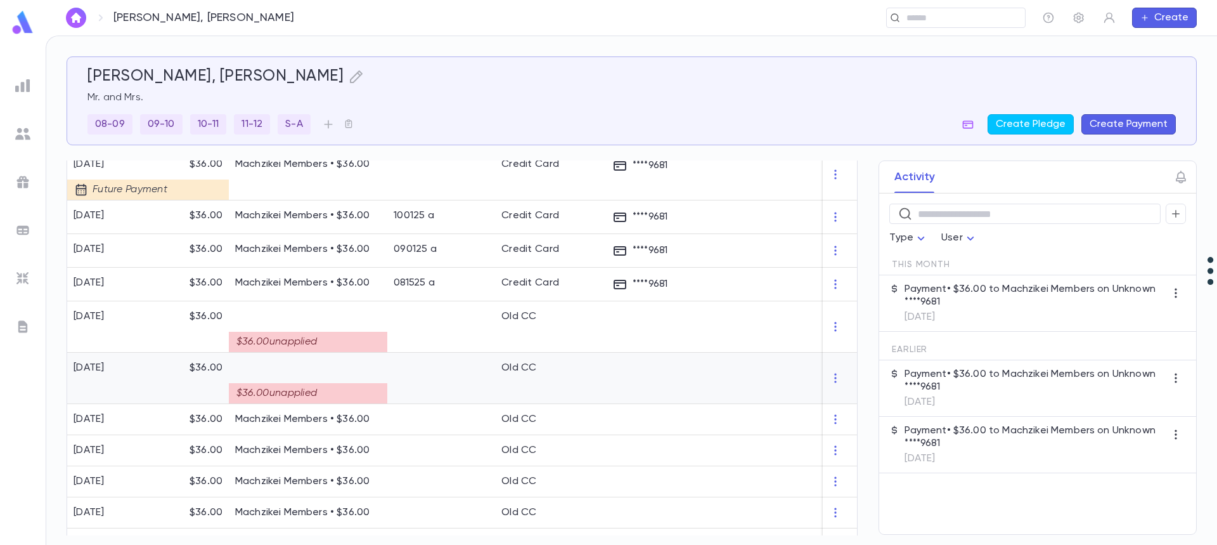
click at [314, 390] on div "$36.00 unapplied" at bounding box center [308, 393] width 159 height 20
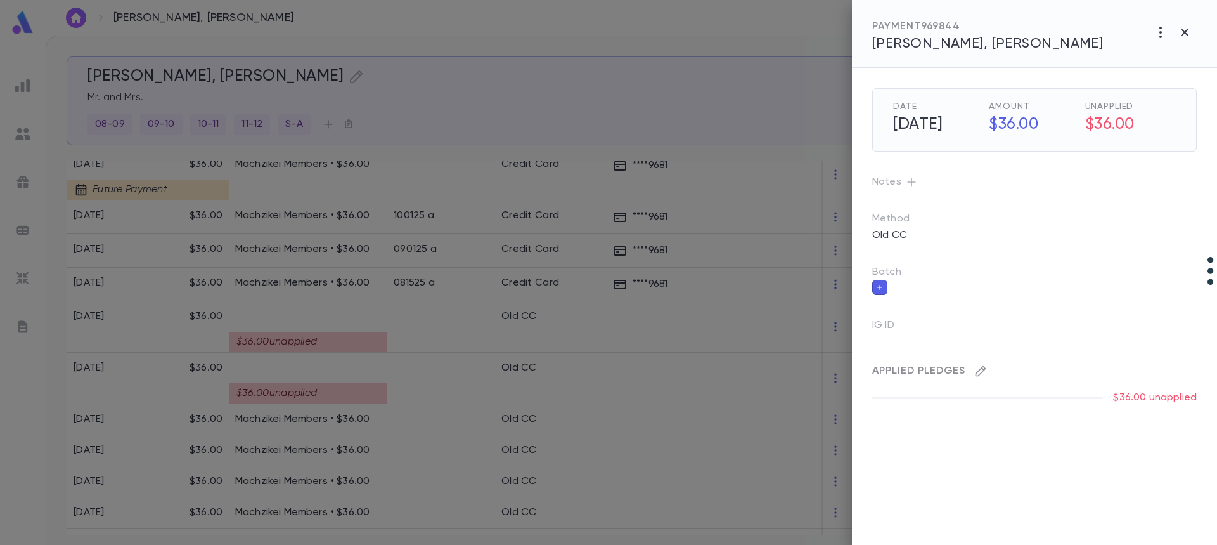
click at [980, 370] on icon "button" at bounding box center [981, 371] width 13 height 13
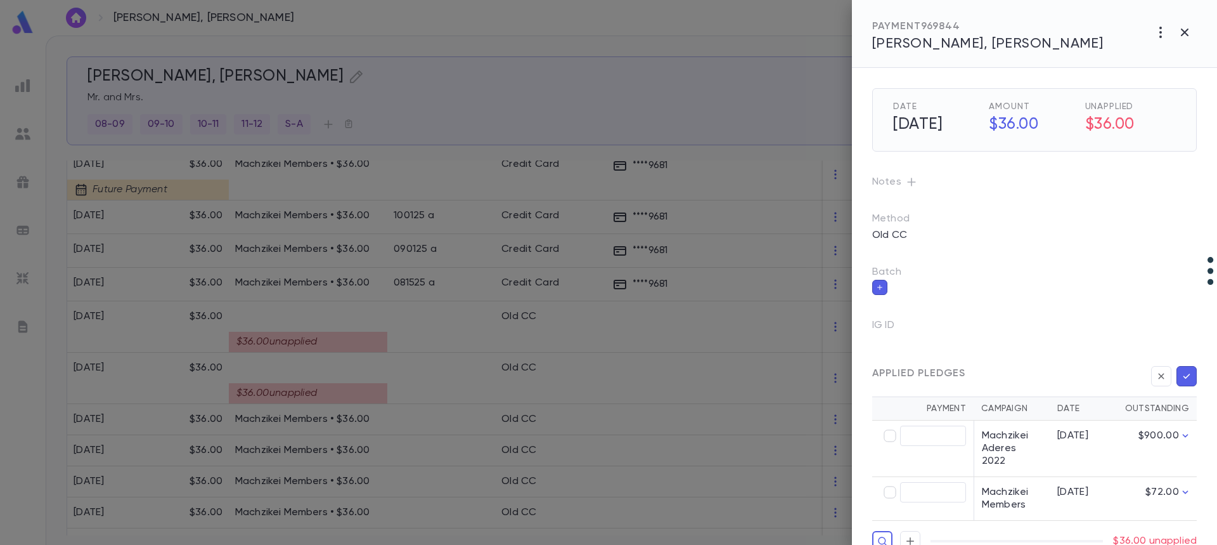
scroll to position [14, 0]
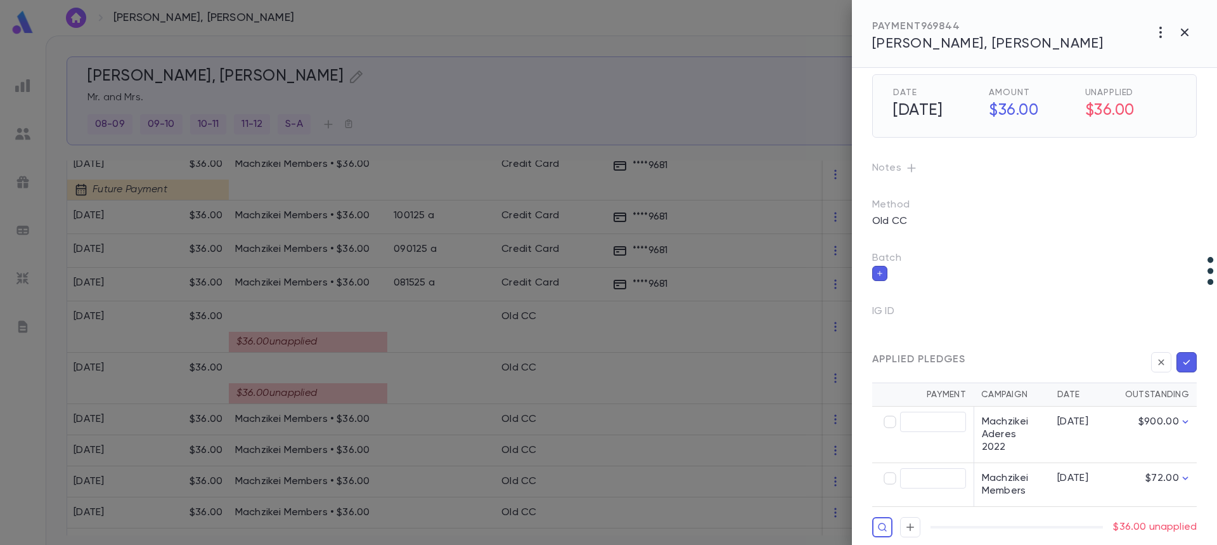
type input "*****"
click at [1184, 361] on icon "button" at bounding box center [1187, 362] width 7 height 5
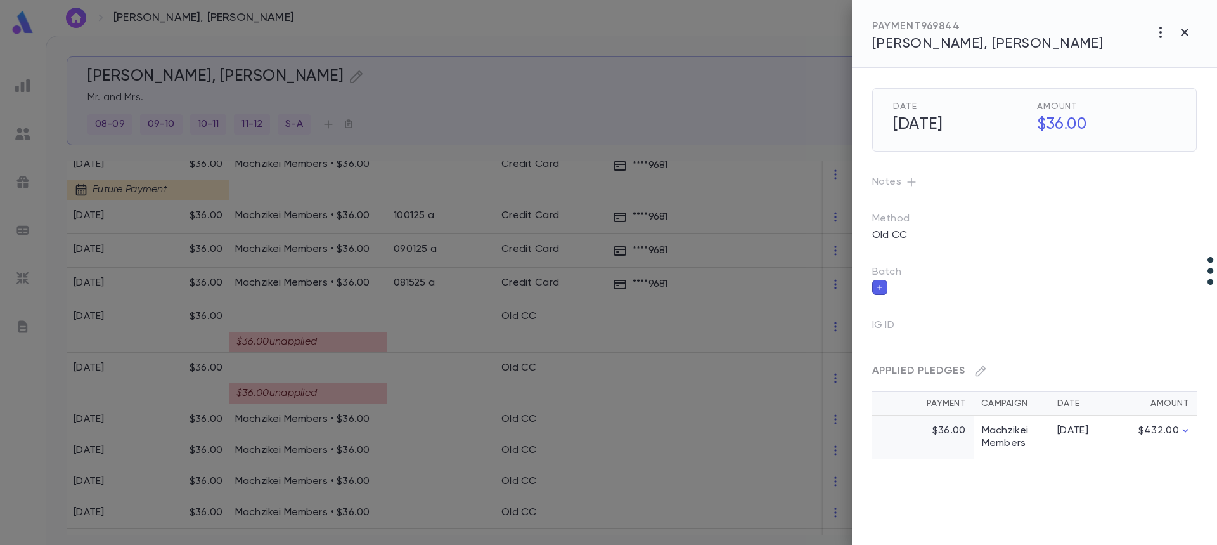
scroll to position [0, 0]
click at [292, 339] on div at bounding box center [608, 272] width 1217 height 545
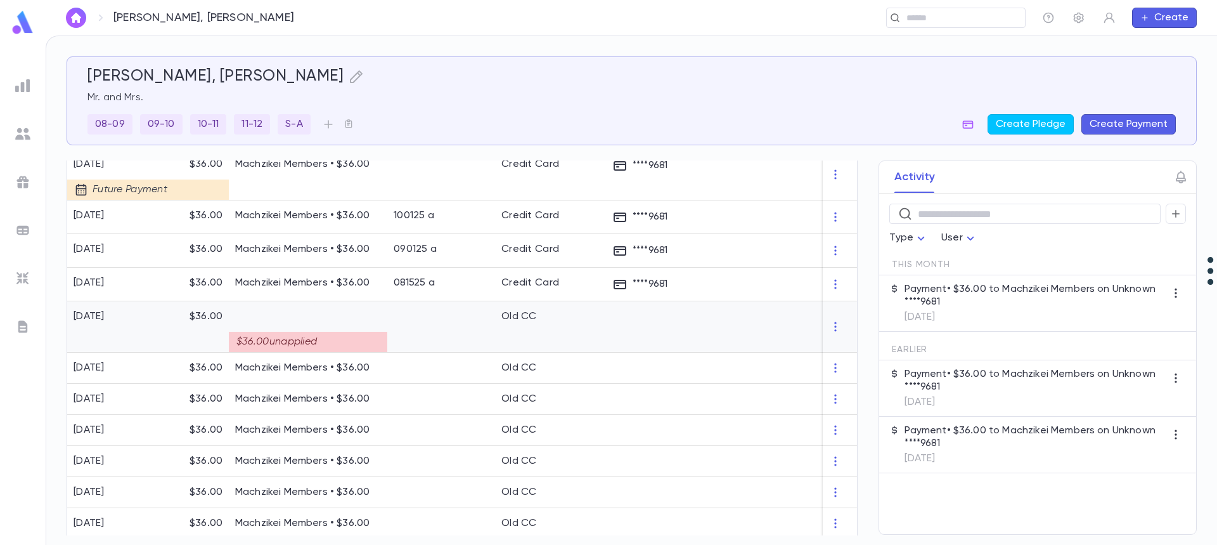
click at [320, 337] on div "$36.00 unapplied" at bounding box center [308, 342] width 159 height 20
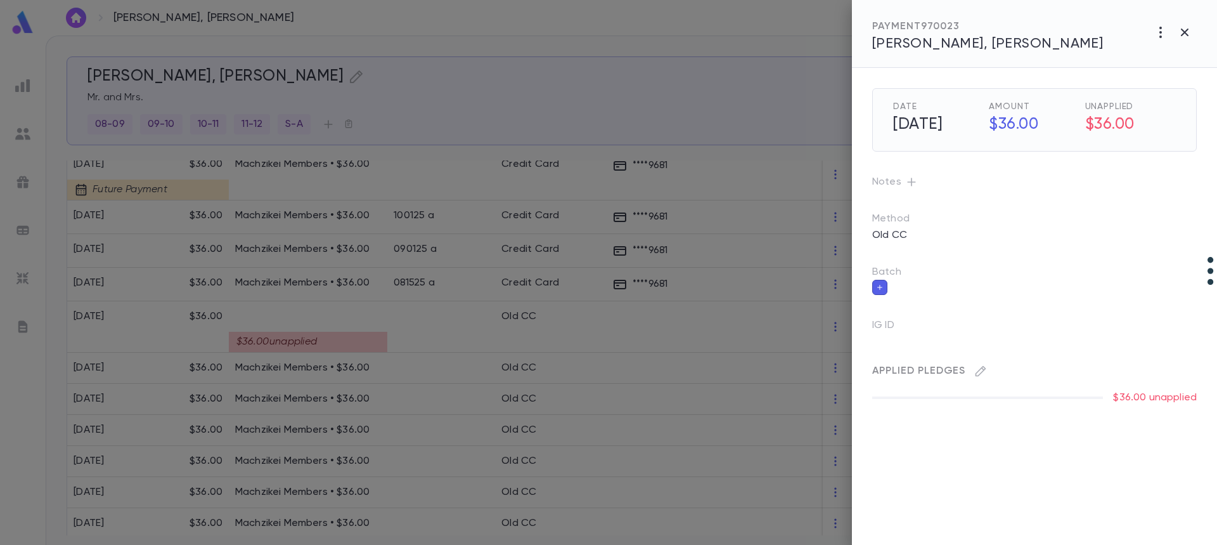
click at [276, 326] on div at bounding box center [608, 272] width 1217 height 545
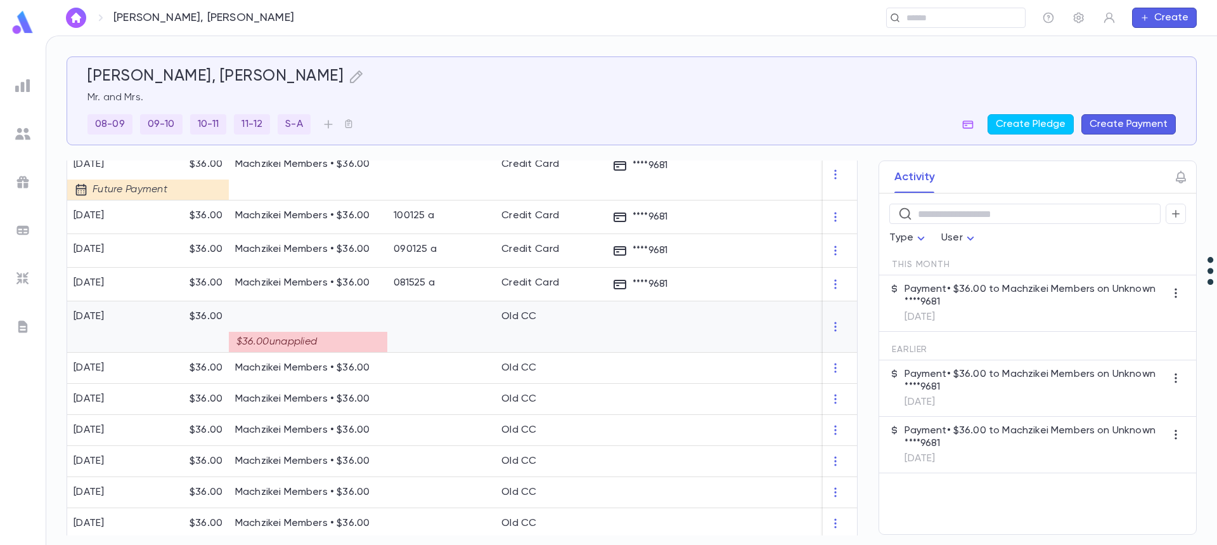
click at [276, 326] on div "$36.00 unapplied" at bounding box center [308, 337] width 146 height 29
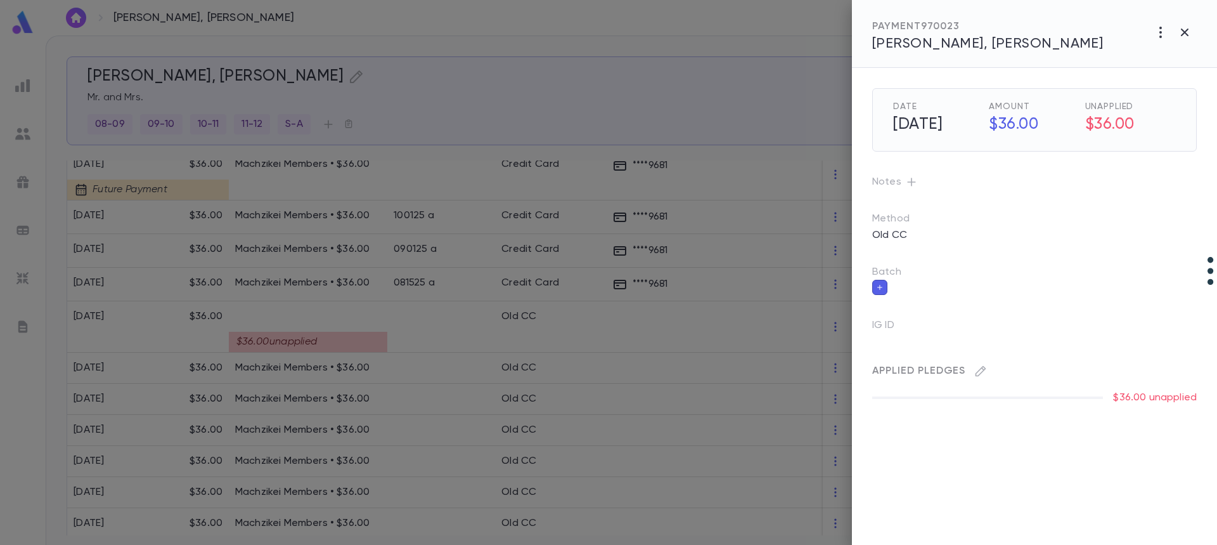
click at [970, 373] on div "Applied Pledges" at bounding box center [1029, 366] width 335 height 30
click at [976, 368] on icon "button" at bounding box center [981, 371] width 13 height 13
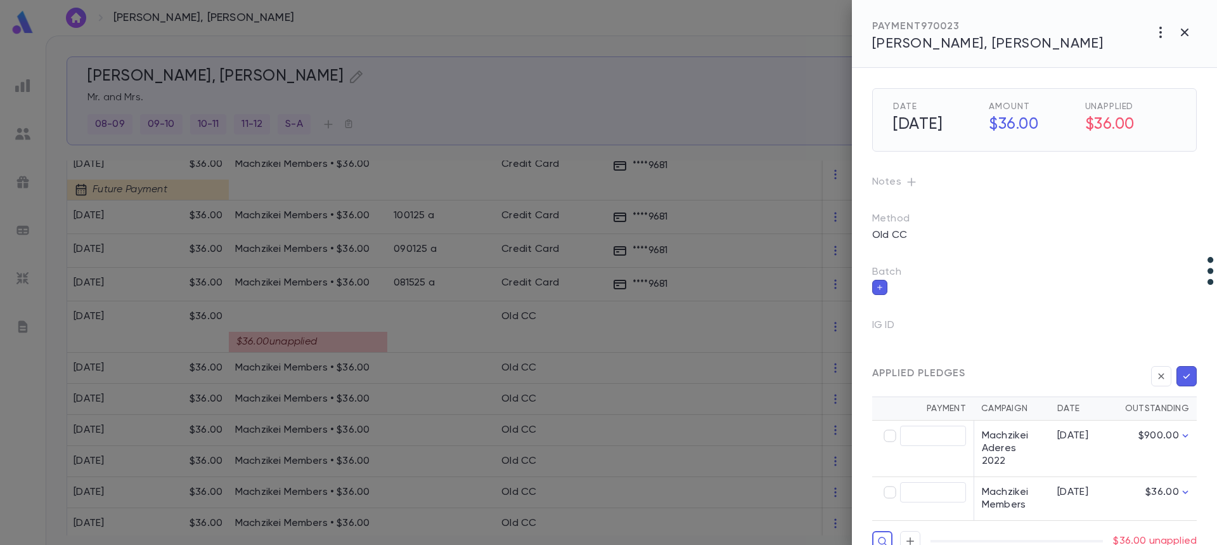
type input "*****"
click at [1181, 375] on icon "button" at bounding box center [1186, 376] width 11 height 13
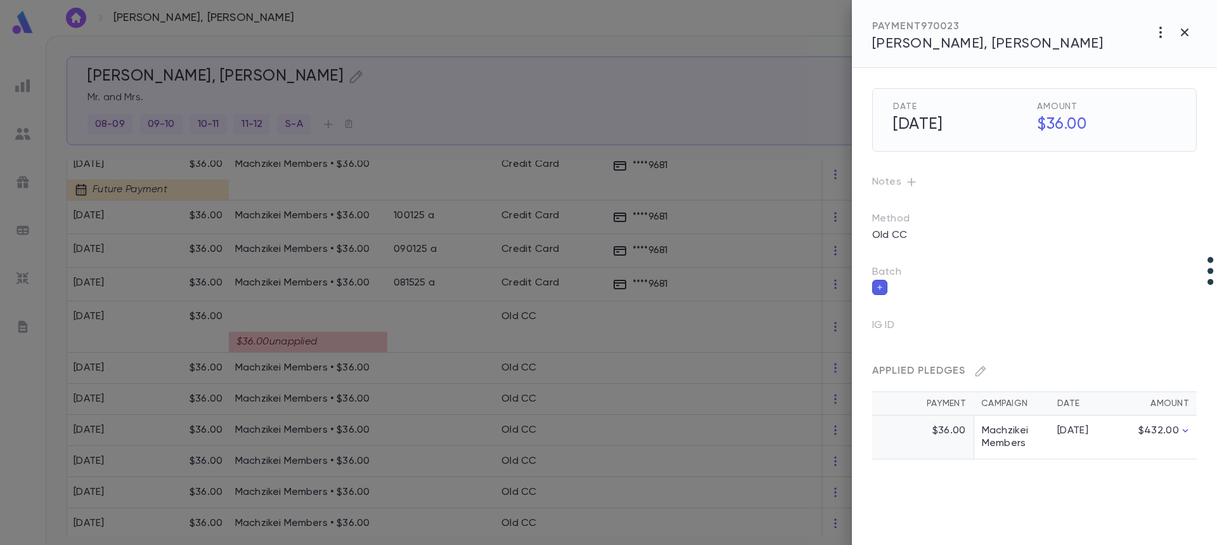
click at [436, 328] on div at bounding box center [608, 272] width 1217 height 545
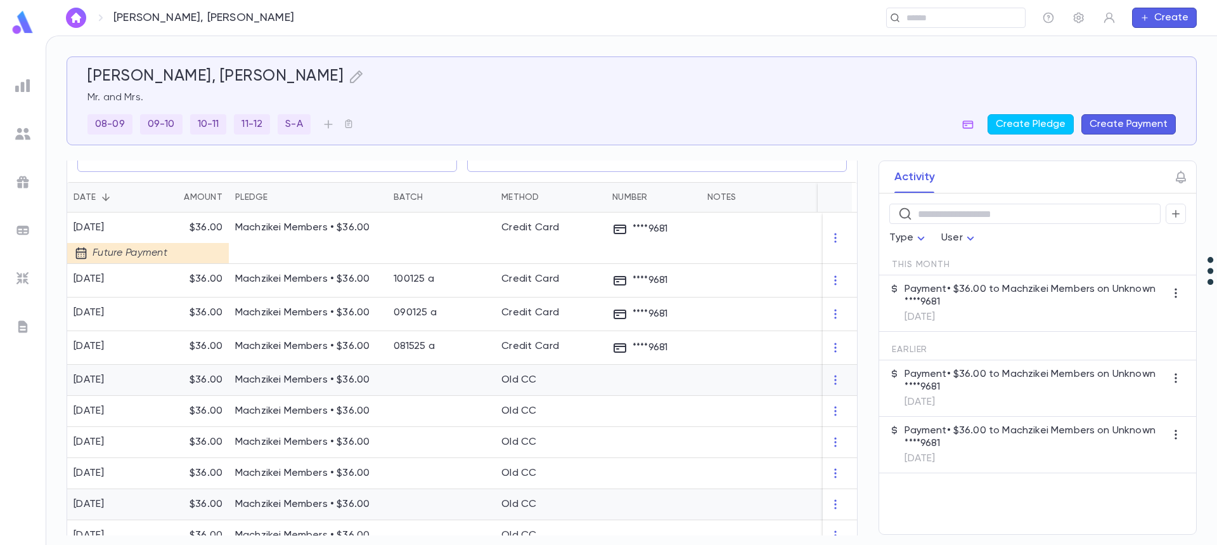
scroll to position [190, 0]
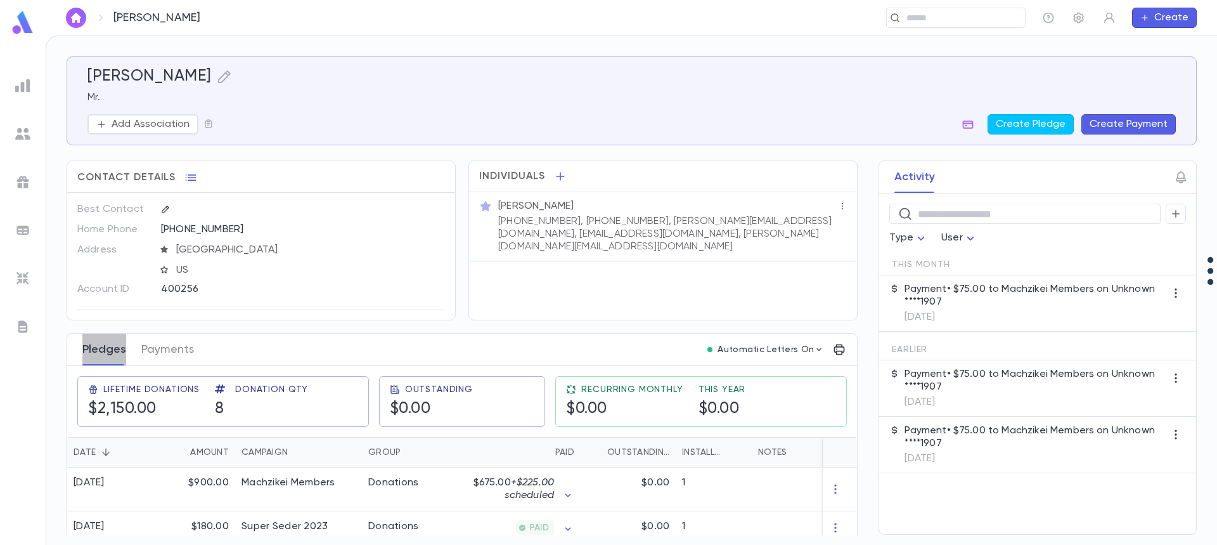
click at [101, 354] on button "Pledges" at bounding box center [104, 350] width 44 height 32
click at [171, 360] on button "Payments" at bounding box center [167, 350] width 53 height 32
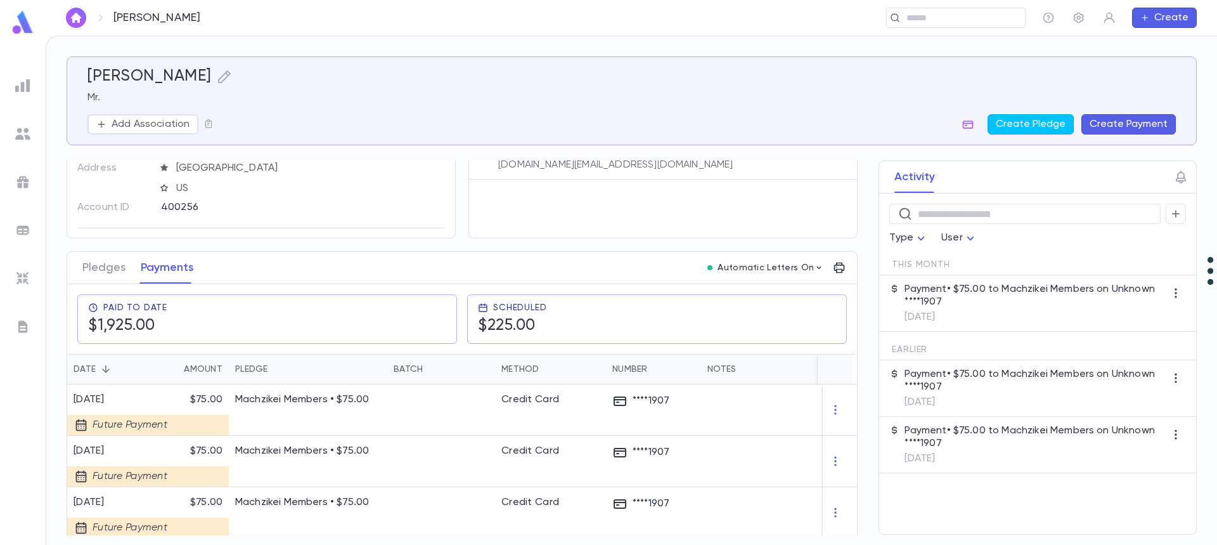
scroll to position [190, 0]
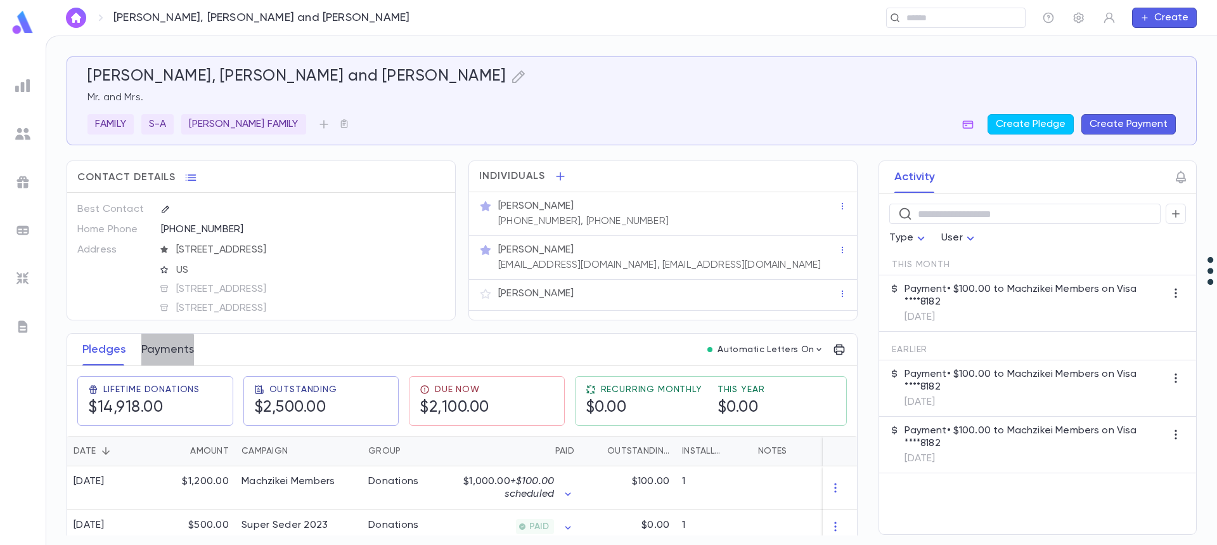
click at [157, 351] on button "Payments" at bounding box center [167, 350] width 53 height 32
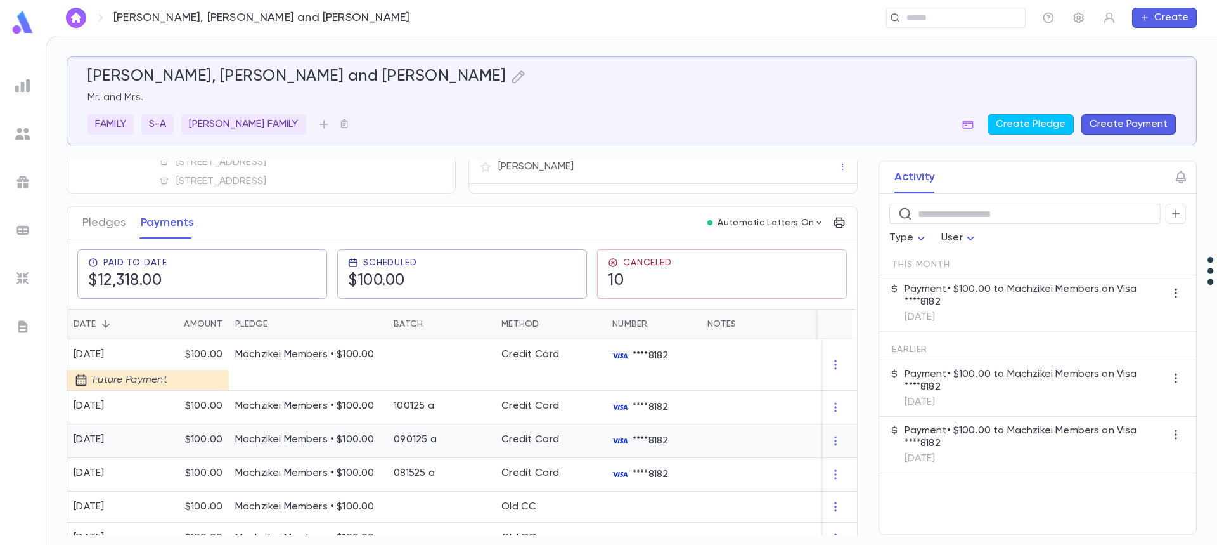
scroll to position [63, 0]
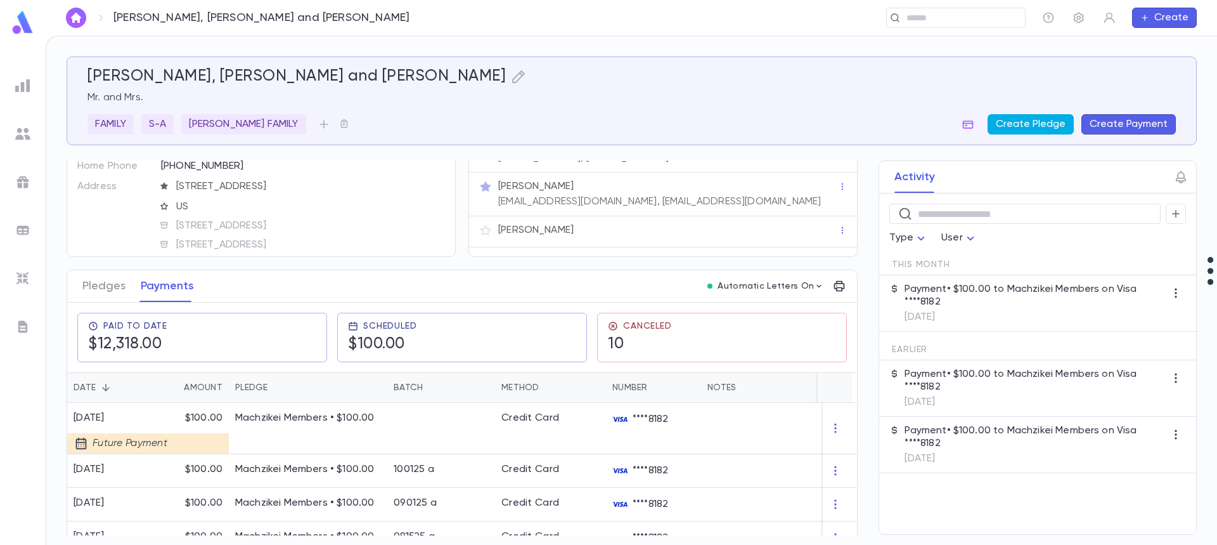
click at [1020, 122] on button "Create Pledge" at bounding box center [1031, 124] width 86 height 20
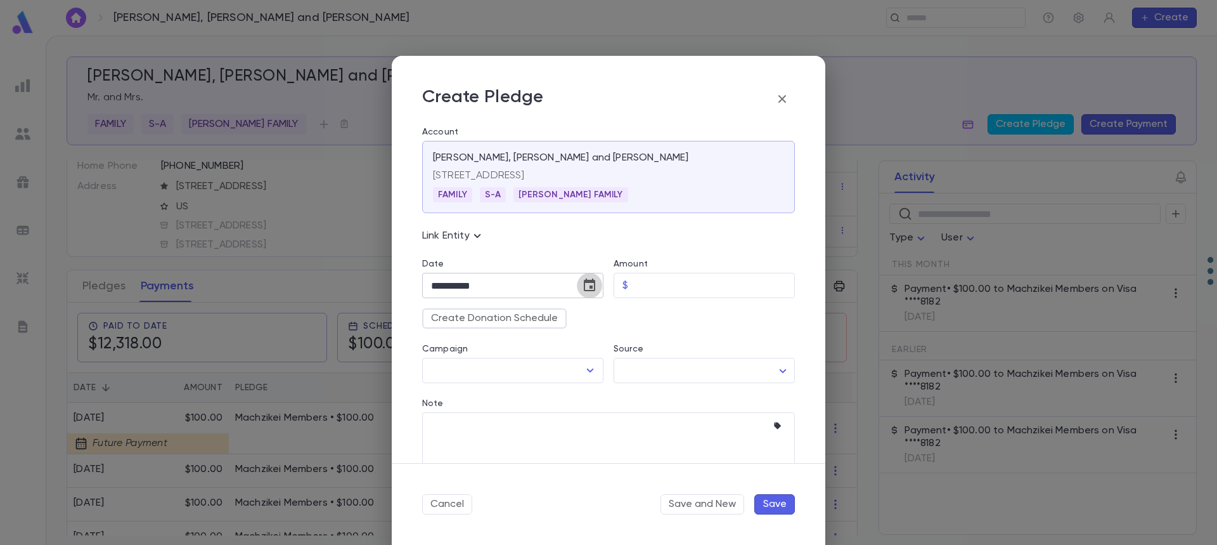
click at [584, 284] on icon "Choose date, selected date is Oct 15, 2025" at bounding box center [589, 284] width 11 height 13
click at [580, 316] on icon "Next month" at bounding box center [580, 318] width 4 height 8
click at [573, 370] on button "1" at bounding box center [572, 370] width 23 height 23
type input "**********"
click at [665, 282] on input "Amount" at bounding box center [714, 285] width 162 height 25
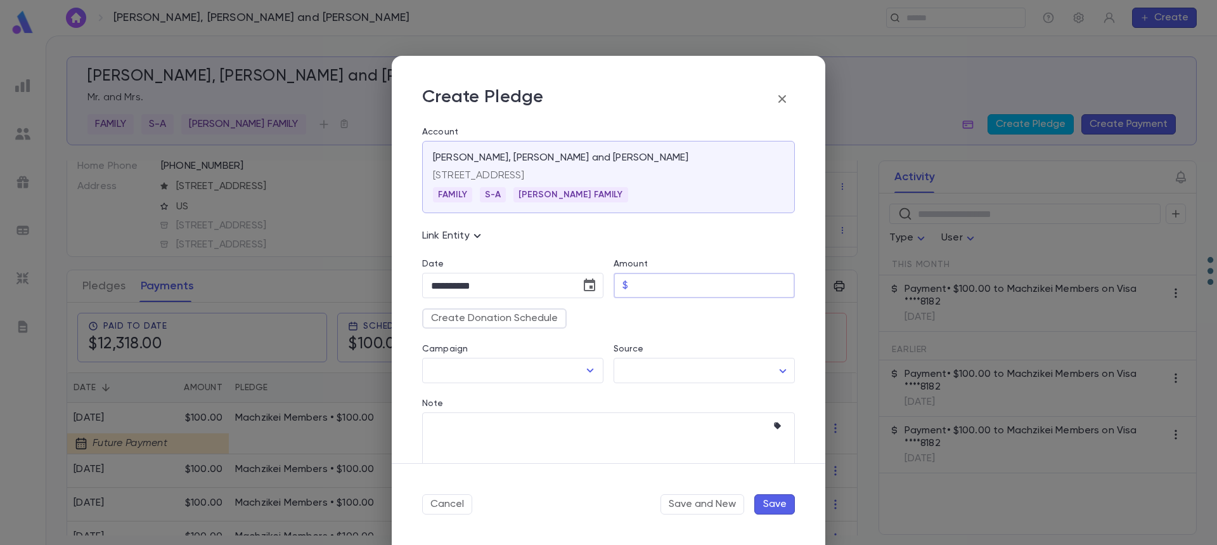
type input "******"
click at [528, 316] on button "Create Donation Schedule" at bounding box center [494, 318] width 145 height 20
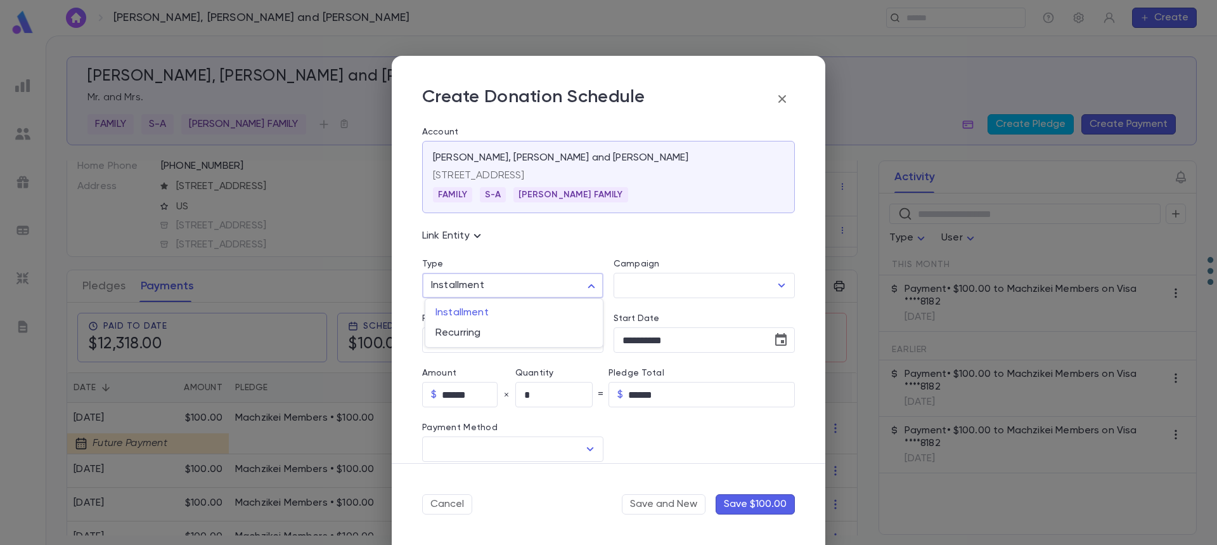
click at [504, 277] on body "[PERSON_NAME], [PERSON_NAME] and [PERSON_NAME] ​ Create [PERSON_NAME], [PERSON_…" at bounding box center [608, 290] width 1217 height 509
click at [483, 338] on span "Recurring" at bounding box center [514, 333] width 157 height 13
type input "*********"
click at [668, 283] on input "Campaign" at bounding box center [694, 285] width 151 height 24
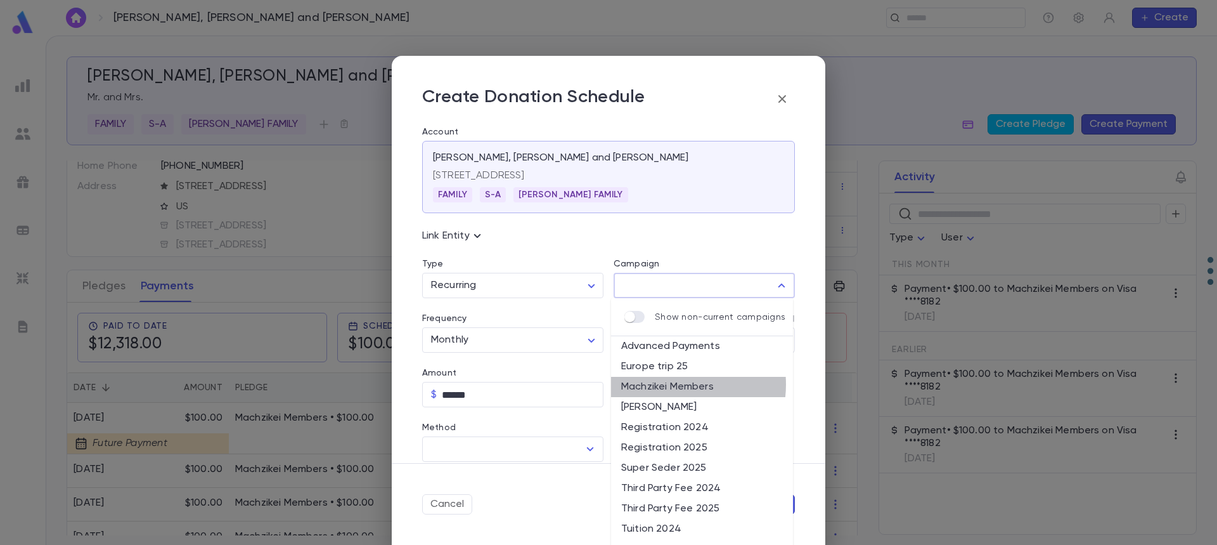
click at [668, 384] on li "Machzikei Members" at bounding box center [702, 387] width 182 height 20
type input "**********"
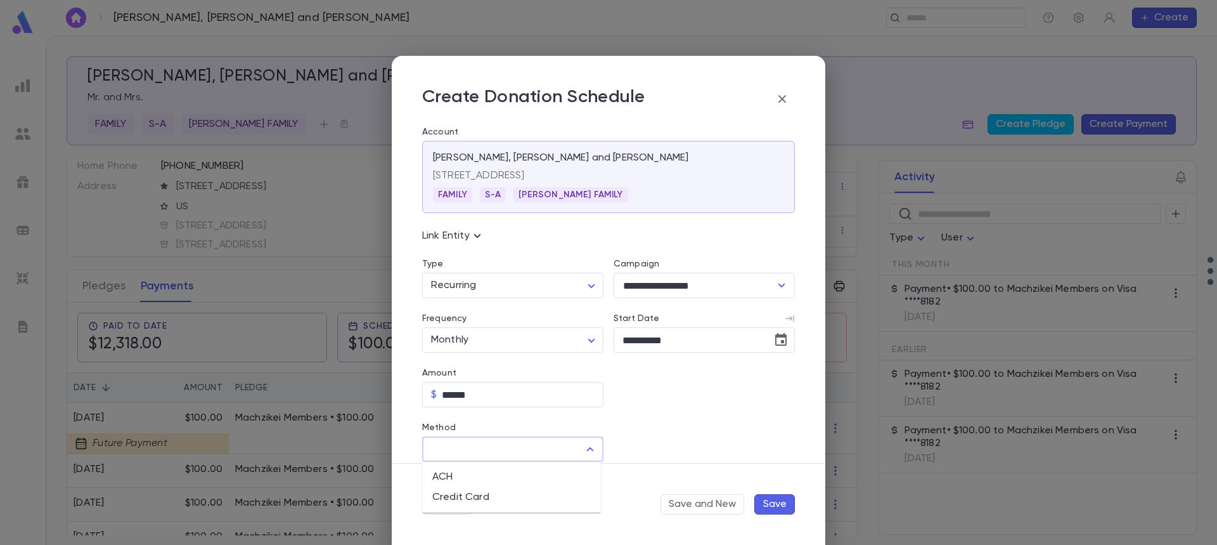
click at [468, 451] on input "Method" at bounding box center [503, 449] width 151 height 24
click at [451, 496] on li "Credit Card" at bounding box center [511, 497] width 179 height 20
type input "**********"
click at [654, 448] on input "Credit Card" at bounding box center [694, 449] width 160 height 25
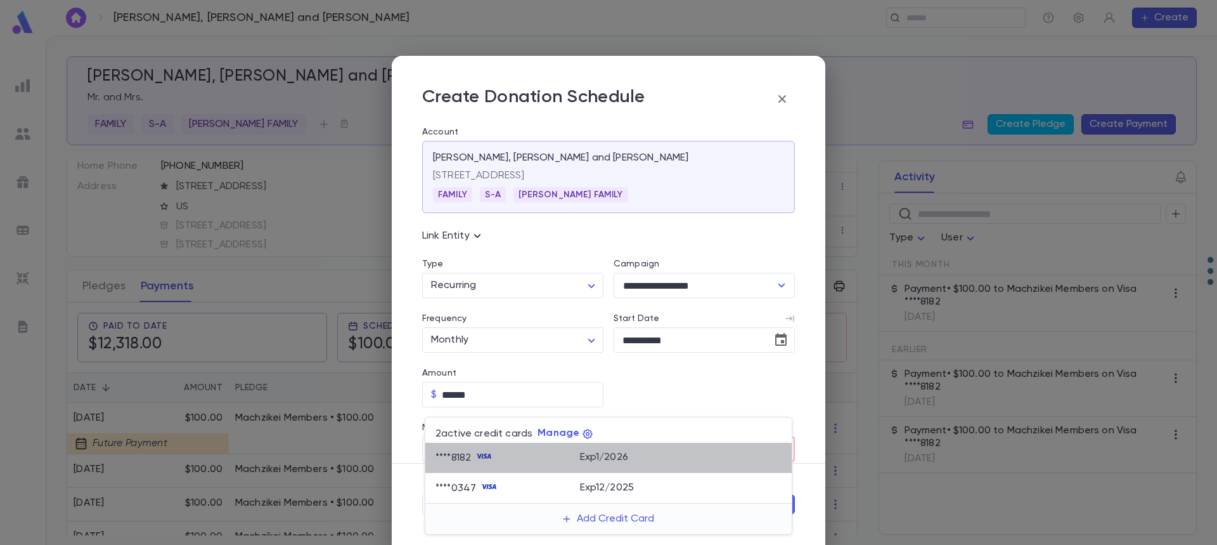
click at [607, 458] on p "Exp 1 / 2026" at bounding box center [604, 457] width 48 height 13
type input "********"
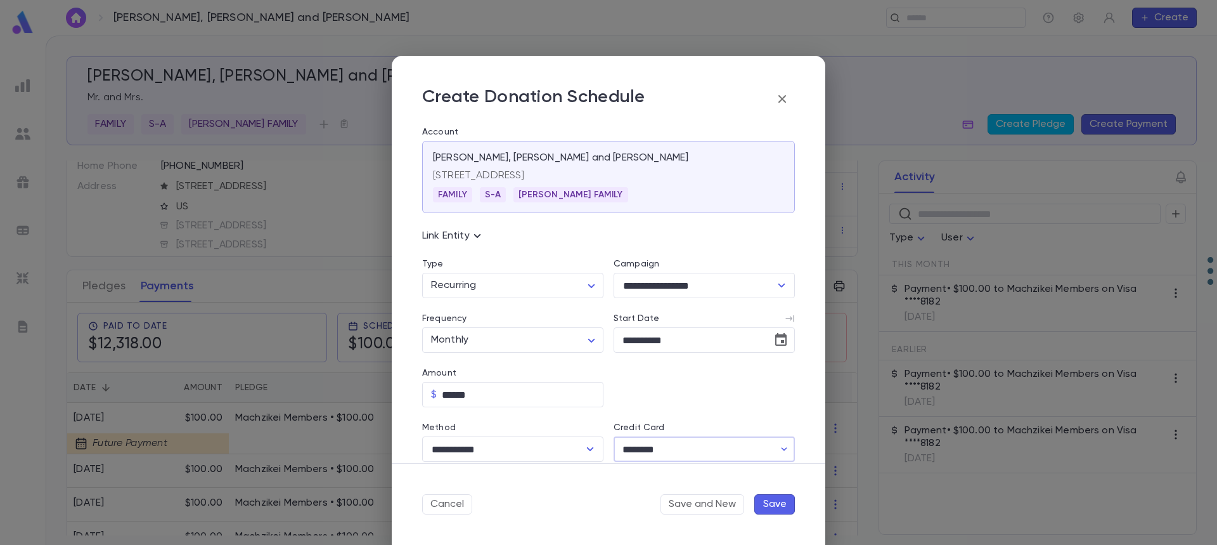
click at [782, 505] on button "Save" at bounding box center [775, 504] width 41 height 20
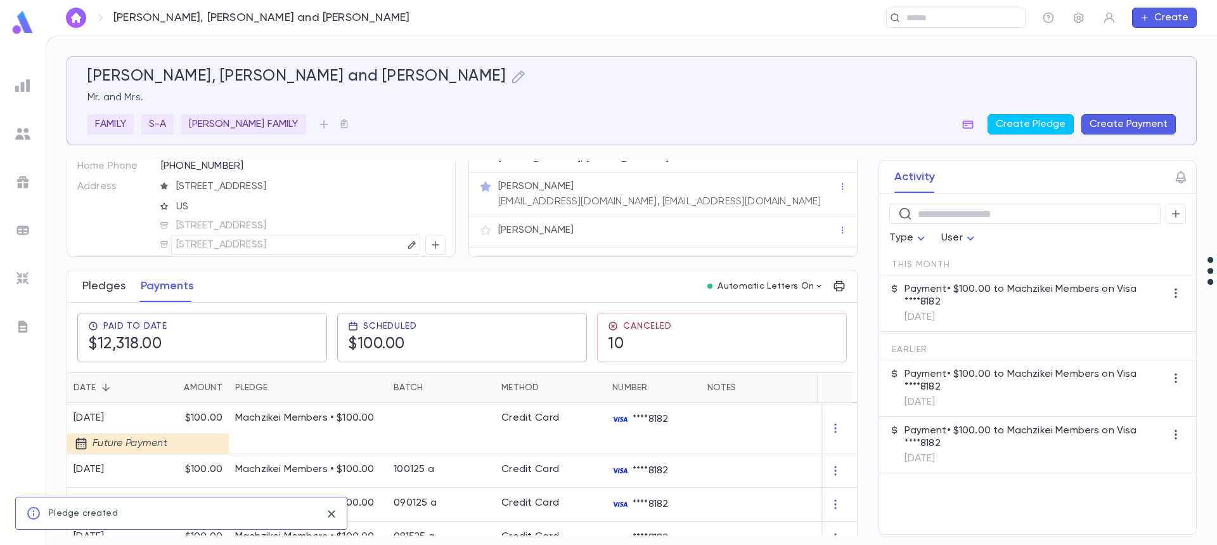
click at [99, 288] on button "Pledges" at bounding box center [103, 286] width 43 height 32
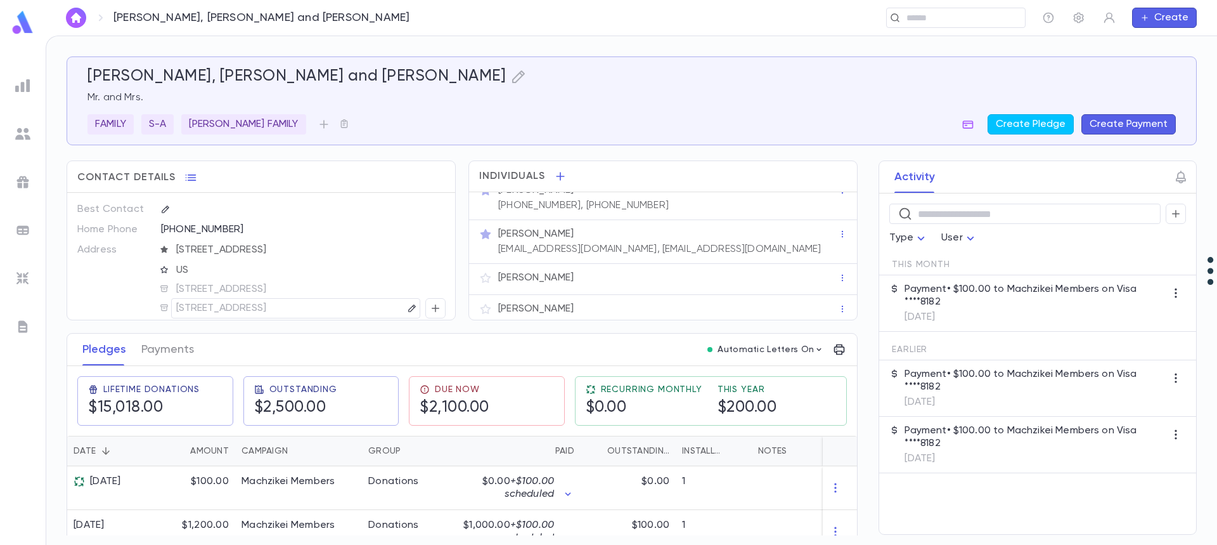
scroll to position [23, 0]
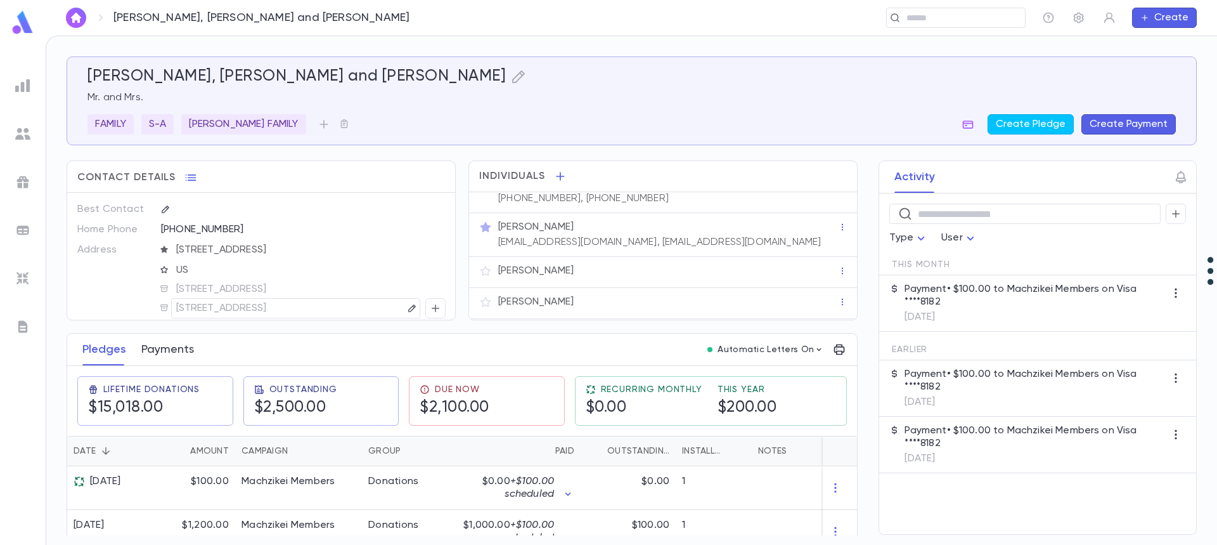
click at [173, 344] on button "Payments" at bounding box center [167, 350] width 53 height 32
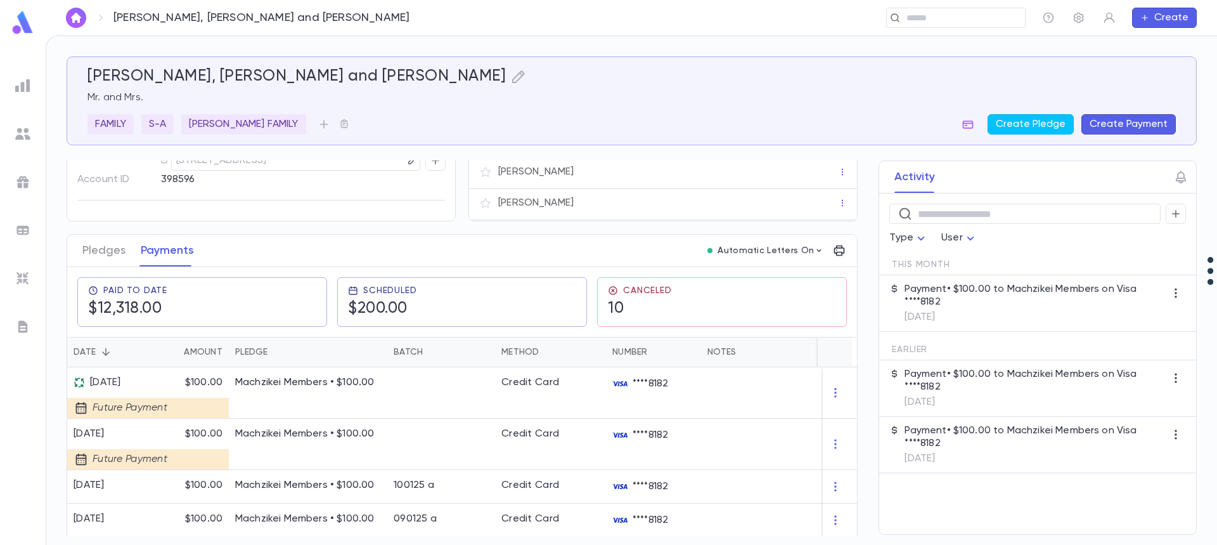
scroll to position [127, 0]
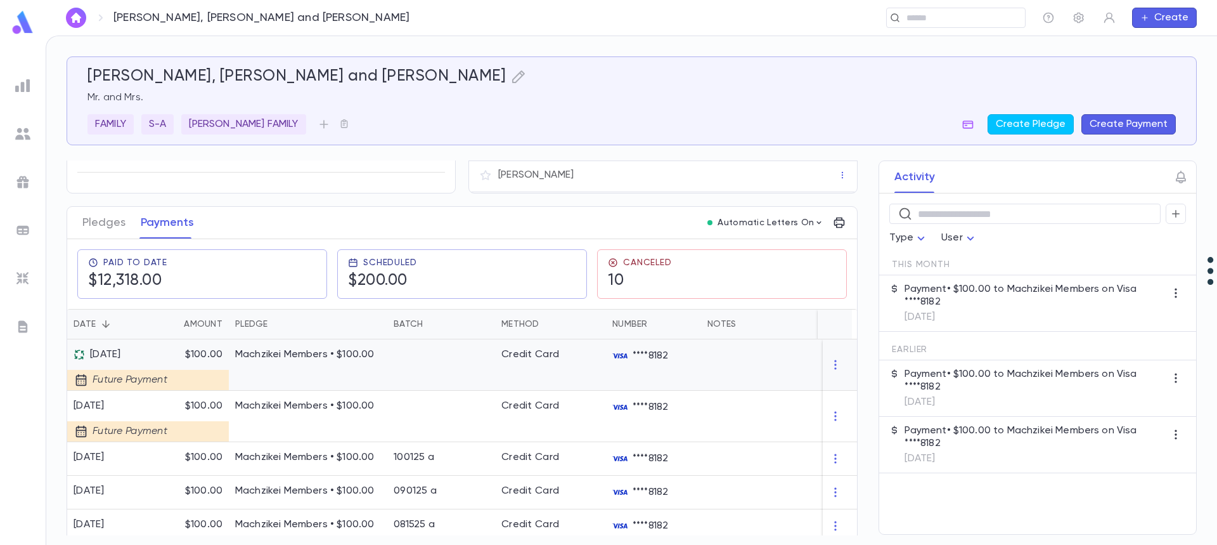
click at [328, 353] on p "Machzikei Members • $100.00" at bounding box center [308, 354] width 146 height 13
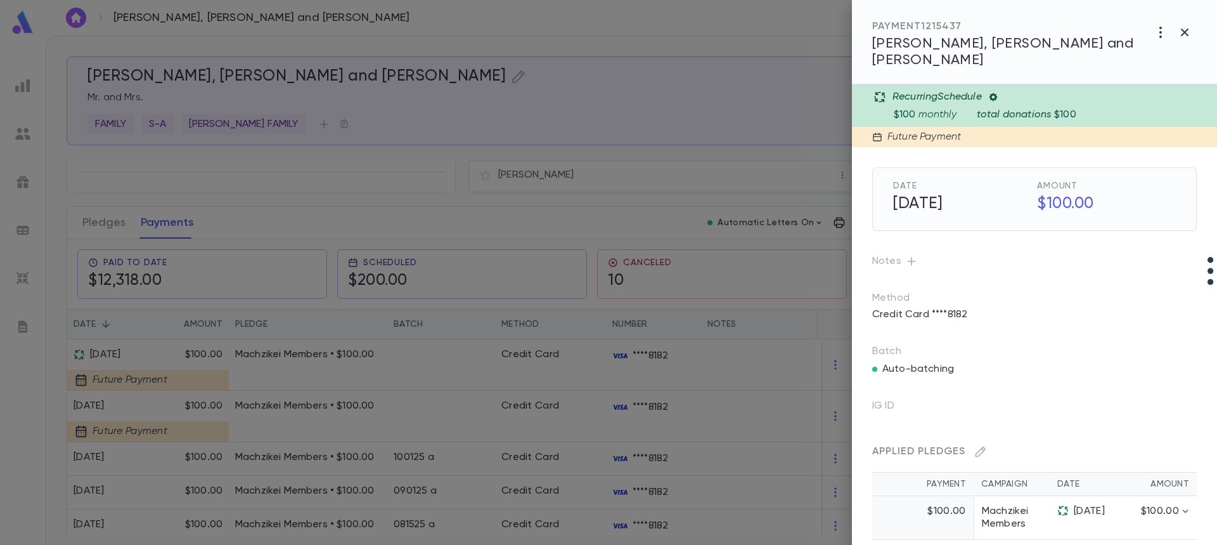
click at [935, 103] on div "$100 monthly total donations $100" at bounding box center [1052, 112] width 316 height 18
click at [916, 195] on h5 "[DATE]" at bounding box center [959, 204] width 146 height 27
click at [1015, 196] on icon "Choose date, selected date is Nov 1, 2025" at bounding box center [1018, 203] width 15 height 15
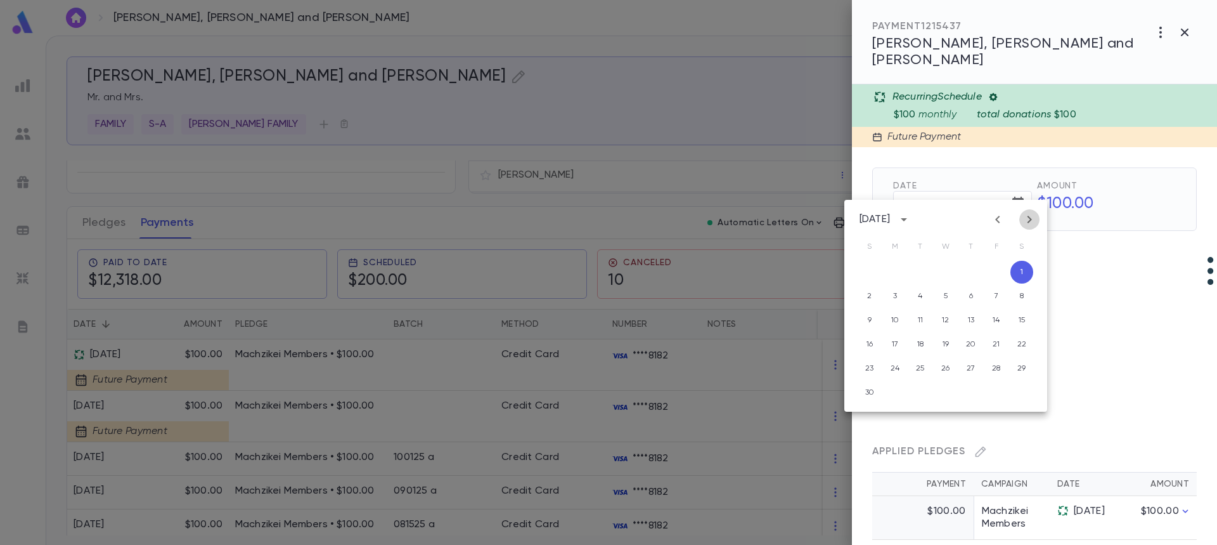
click at [1033, 219] on icon "Next month" at bounding box center [1029, 219] width 15 height 15
click at [896, 273] on button "1" at bounding box center [895, 272] width 23 height 23
type input "**********"
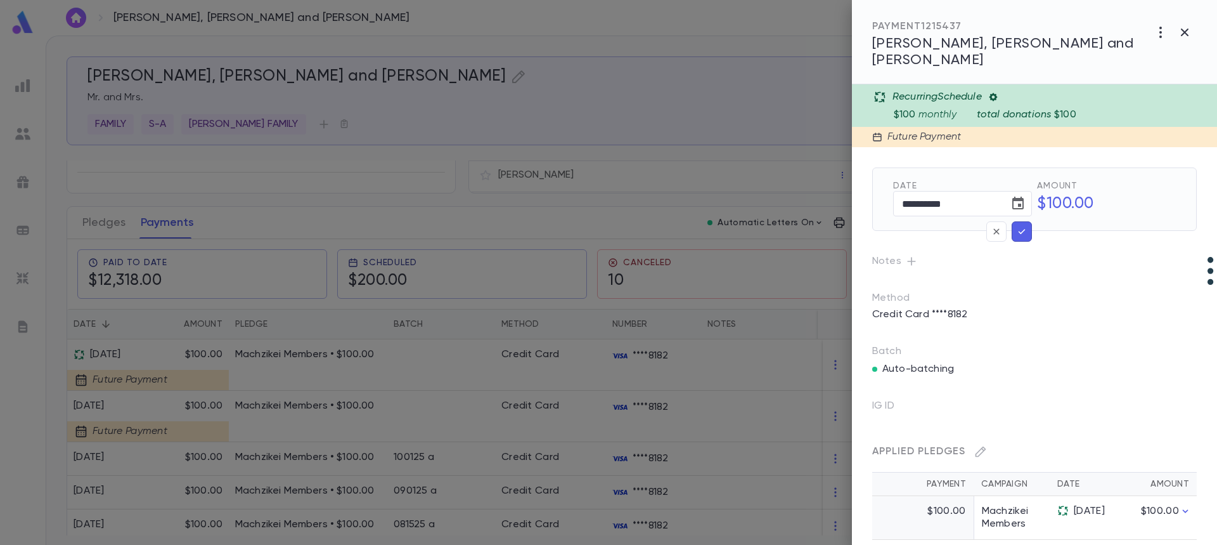
drag, startPoint x: 1025, startPoint y: 215, endPoint x: 1018, endPoint y: 222, distance: 10.3
click at [1026, 225] on icon "button" at bounding box center [1021, 231] width 11 height 13
click at [1020, 225] on icon "button" at bounding box center [1021, 231] width 11 height 13
click at [94, 225] on div at bounding box center [608, 272] width 1217 height 545
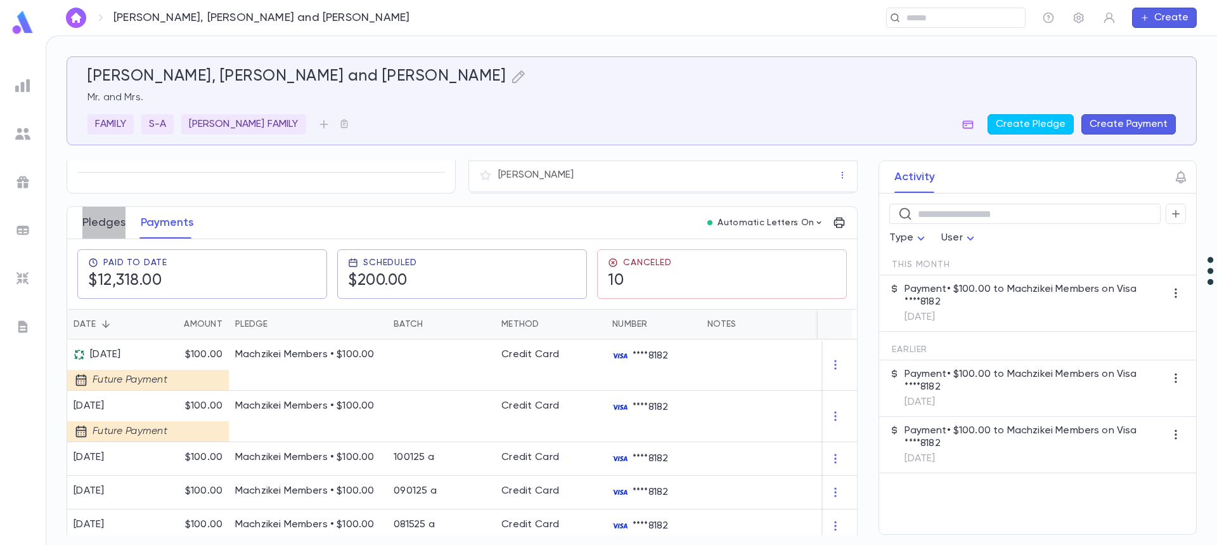
click at [95, 224] on button "Pledges" at bounding box center [103, 223] width 43 height 32
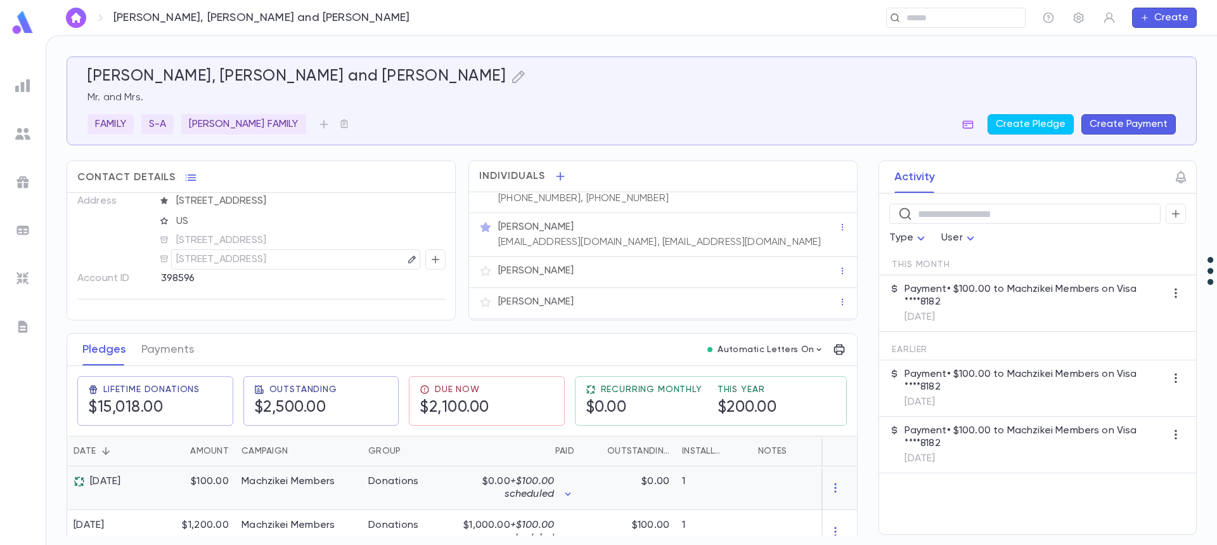
click at [109, 484] on div "[DATE]" at bounding box center [98, 481] width 48 height 13
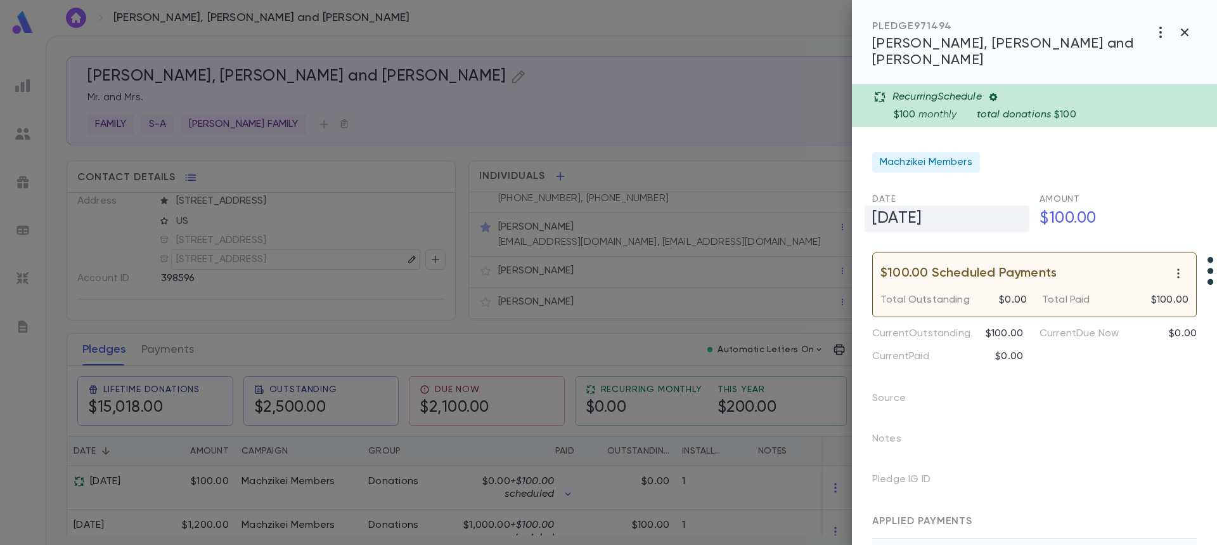
click at [917, 205] on h5 "[DATE]" at bounding box center [947, 218] width 165 height 27
drag, startPoint x: 889, startPoint y: 203, endPoint x: 881, endPoint y: 203, distance: 7.6
click at [881, 206] on input "**********" at bounding box center [935, 218] width 126 height 25
type input "**********"
click at [933, 205] on h5 "[DATE]" at bounding box center [947, 218] width 165 height 27
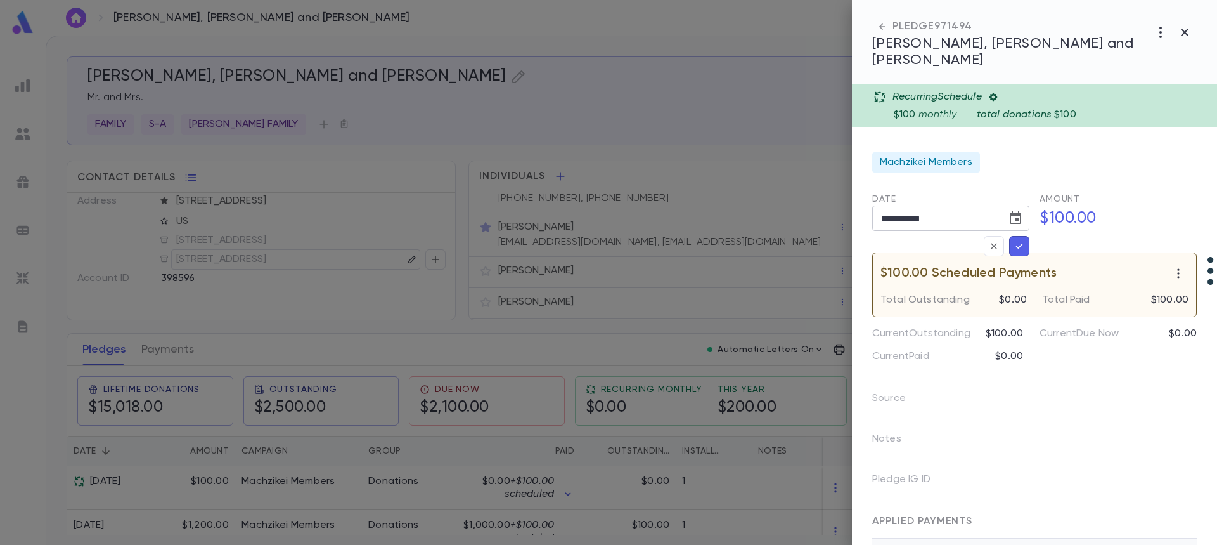
click at [1014, 211] on icon "Choose date, selected date is Nov 1, 2025" at bounding box center [1015, 217] width 11 height 13
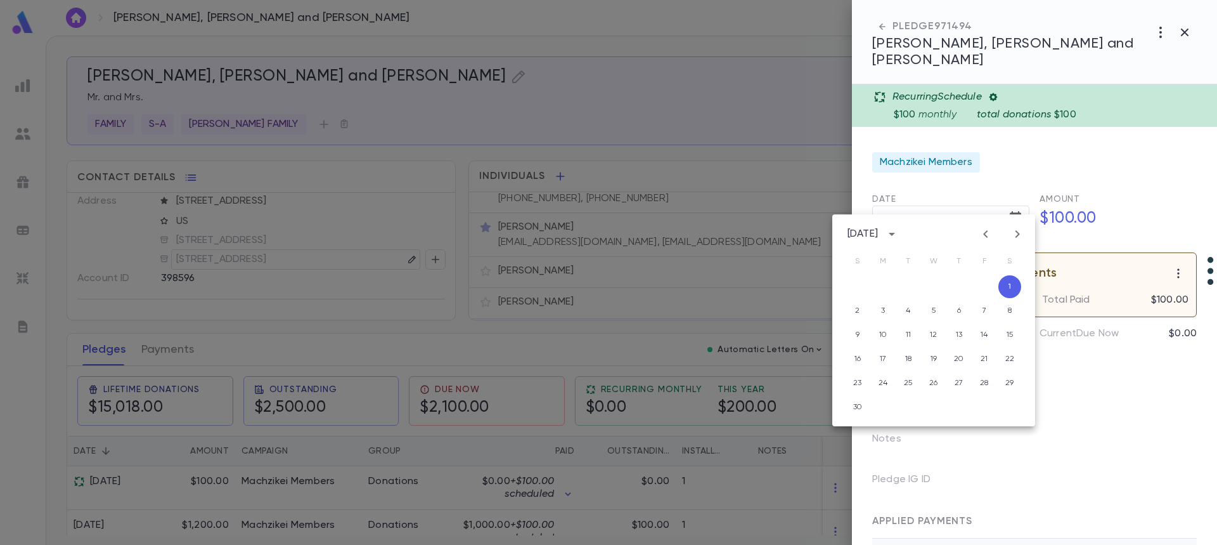
click at [1015, 226] on button "Next month" at bounding box center [1018, 234] width 20 height 20
click at [885, 287] on button "1" at bounding box center [883, 286] width 23 height 23
type input "**********"
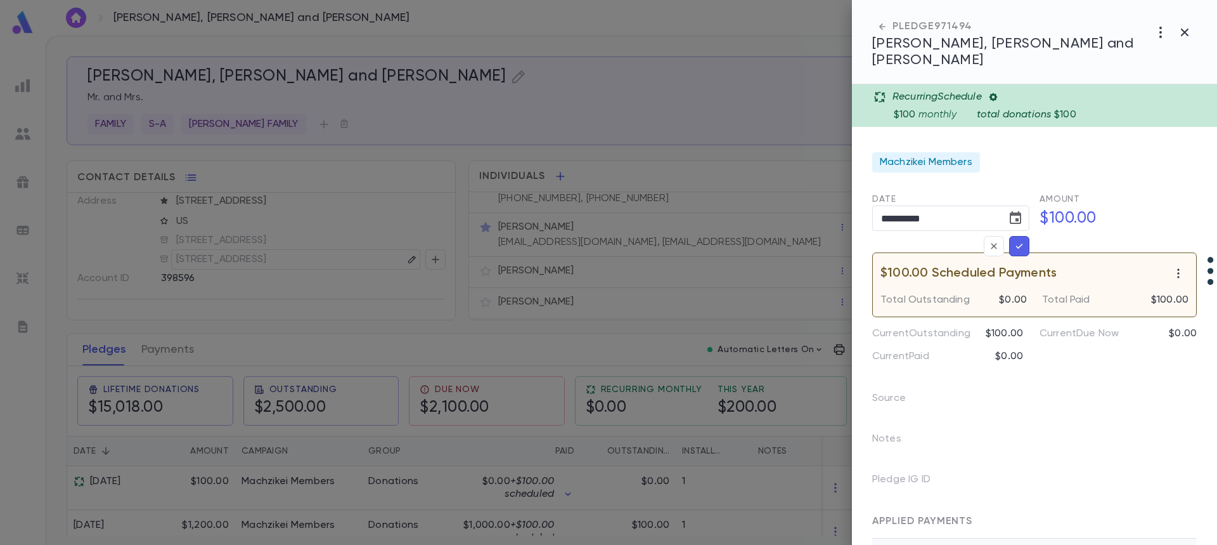
click at [1019, 243] on icon "button" at bounding box center [1019, 245] width 7 height 5
click at [251, 477] on div at bounding box center [608, 272] width 1217 height 545
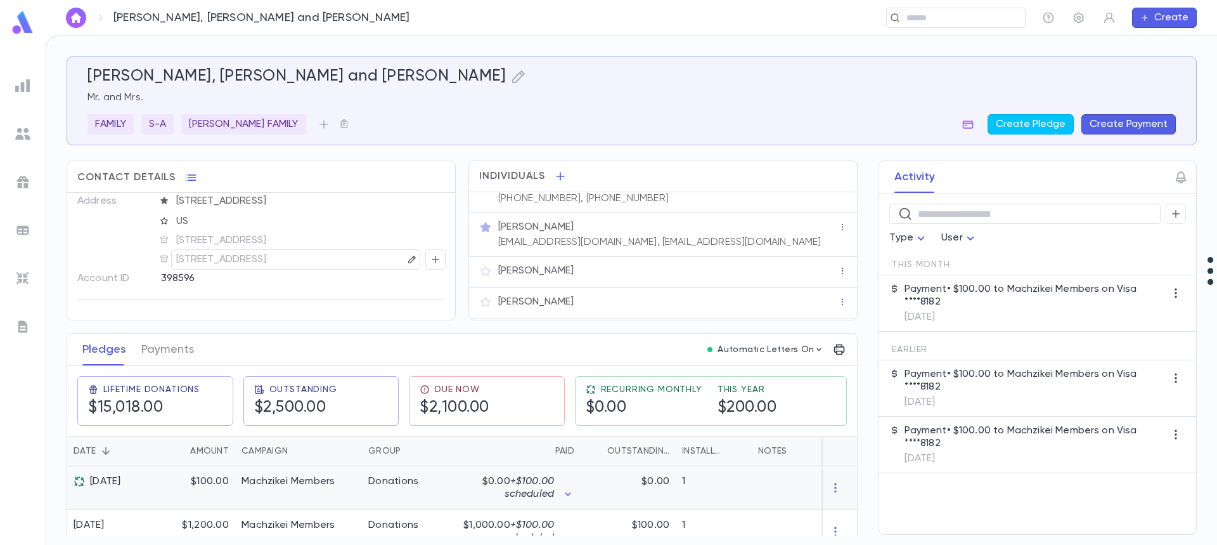
click at [249, 478] on div "Machzikei Members" at bounding box center [289, 481] width 94 height 13
